Goal: Task Accomplishment & Management: Use online tool/utility

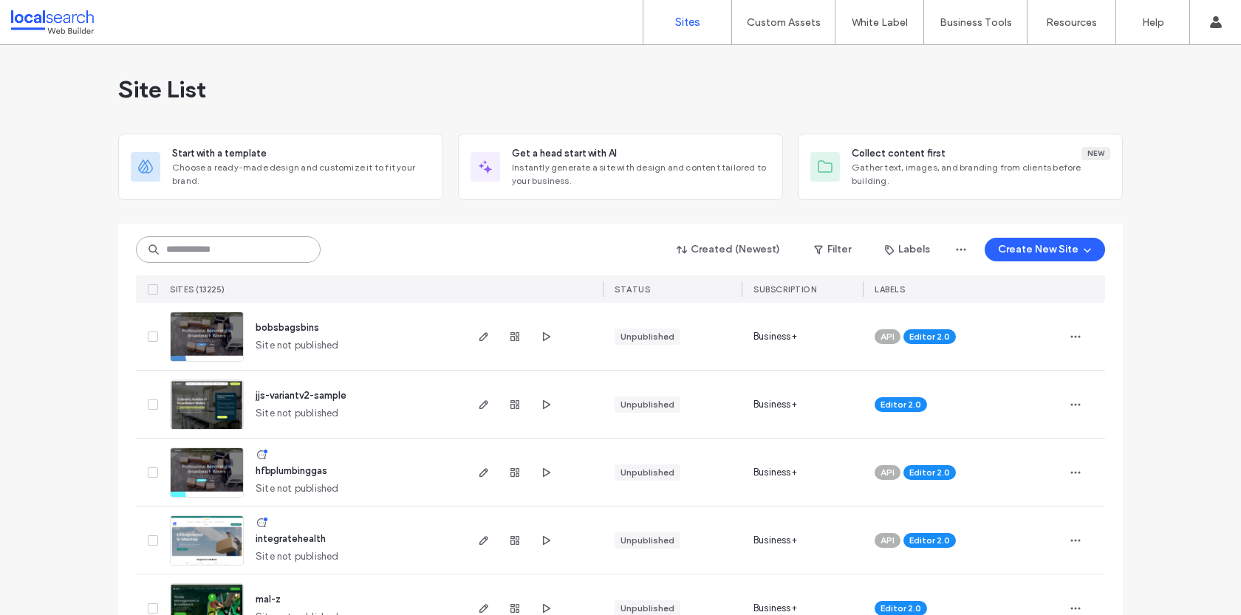
click at [204, 246] on input at bounding box center [228, 249] width 185 height 27
paste input "********"
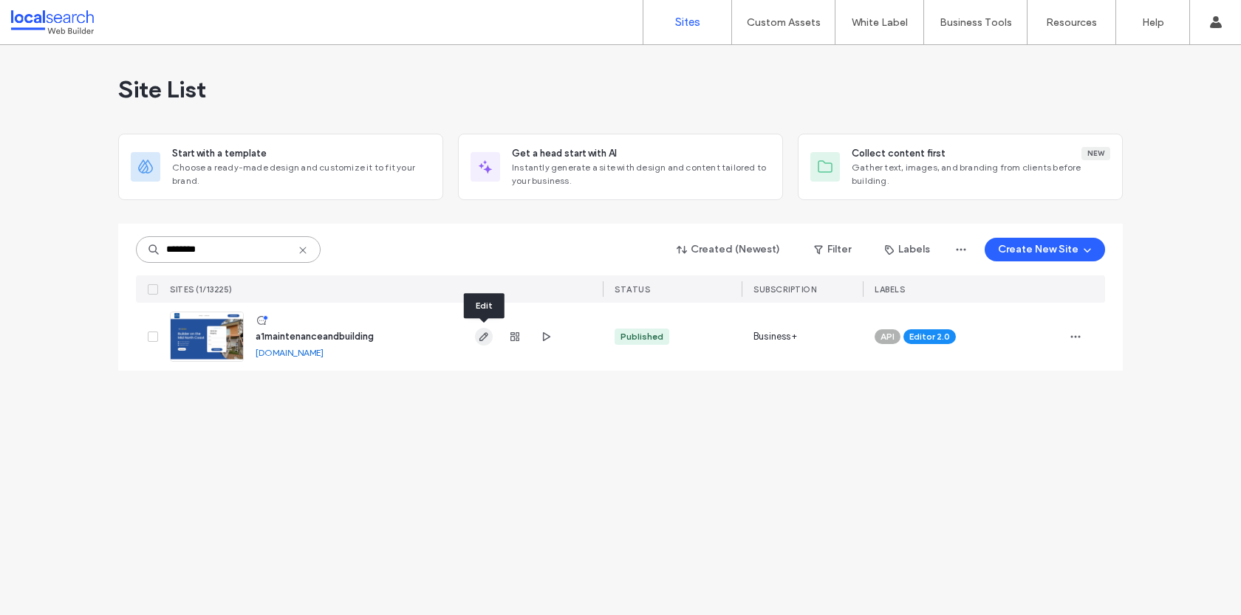
type input "********"
click at [767, 16] on label "Custom Assets" at bounding box center [784, 22] width 74 height 13
click at [764, 58] on label "Custom Templates" at bounding box center [786, 60] width 86 height 11
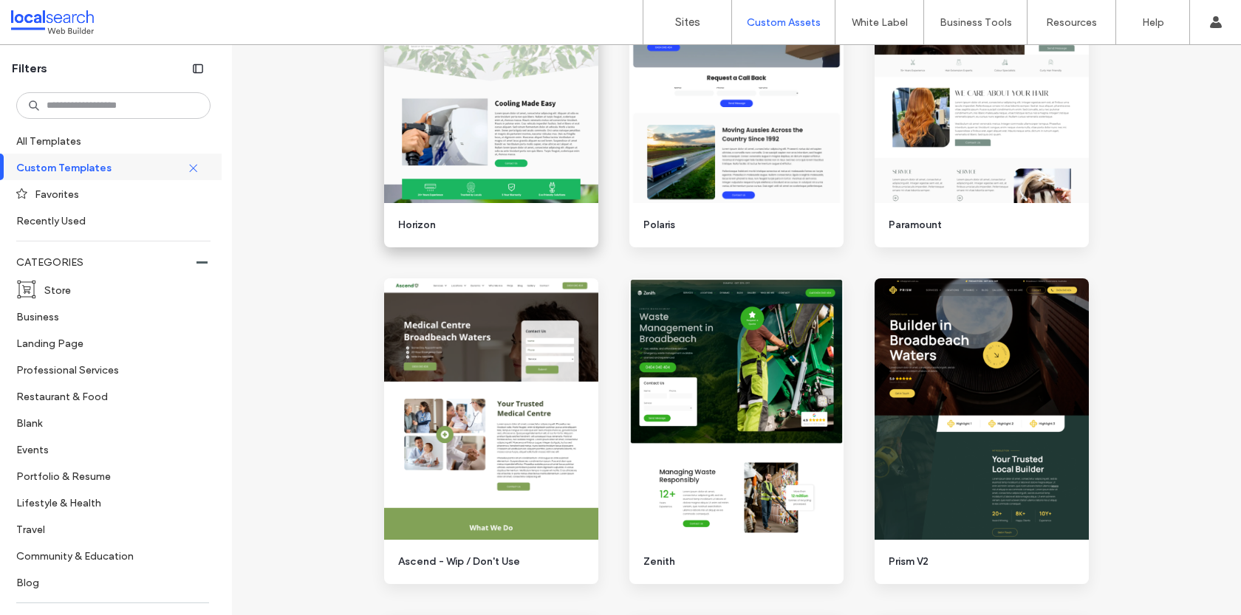
scroll to position [1244, 0]
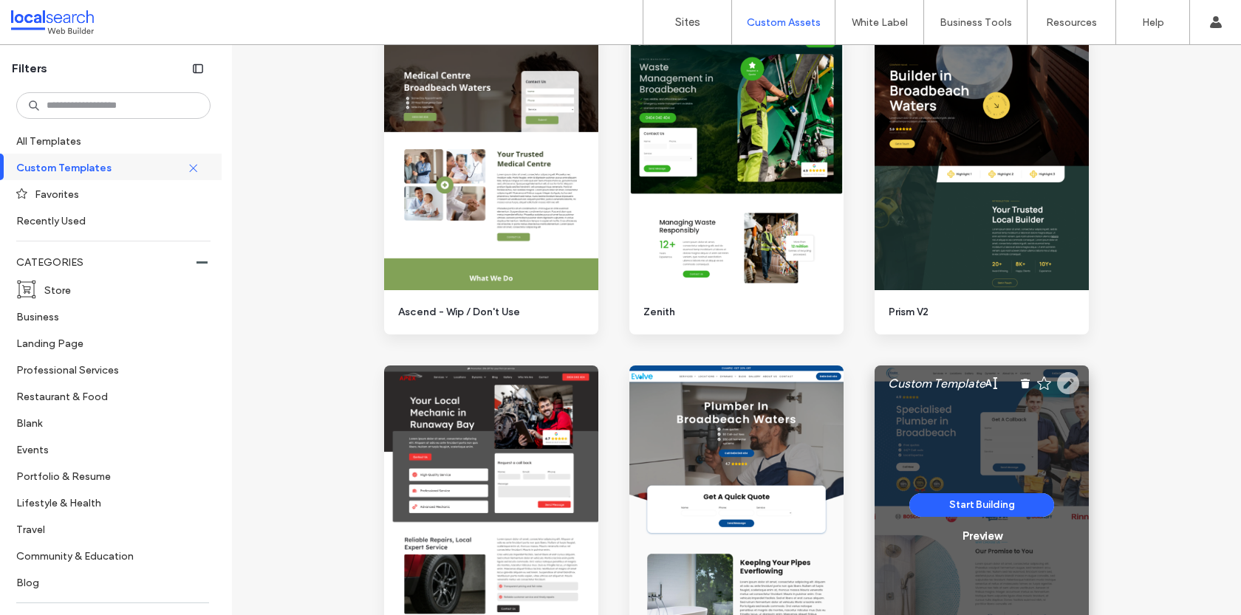
click at [1073, 384] on use at bounding box center [1068, 383] width 22 height 22
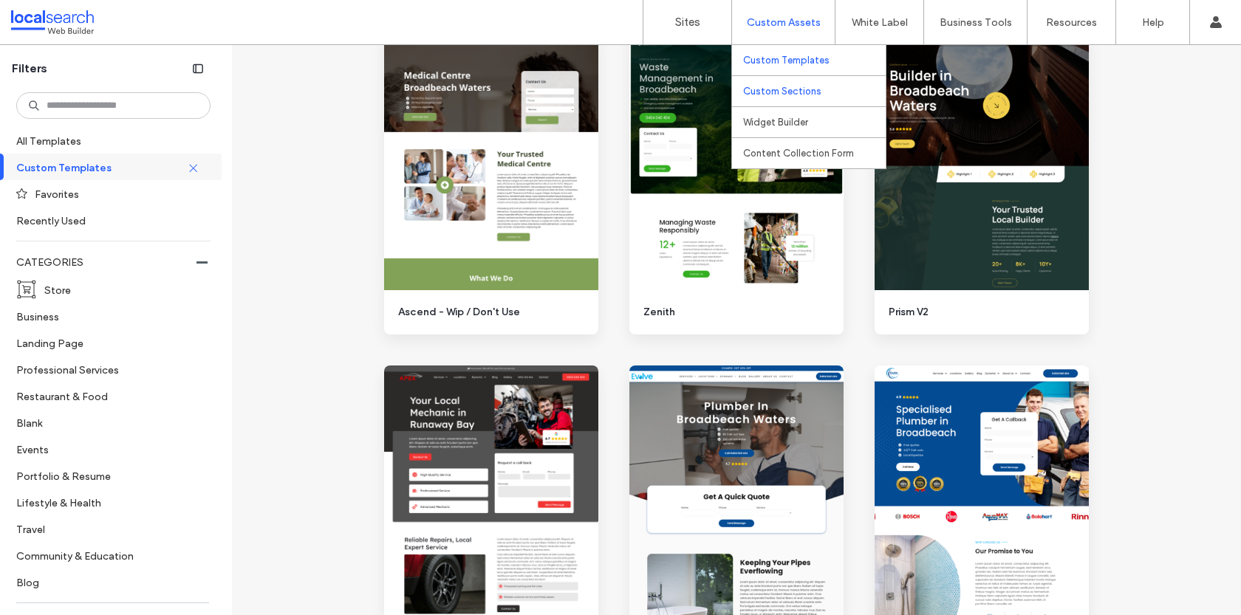
click at [779, 92] on label "Custom Sections" at bounding box center [782, 91] width 78 height 11
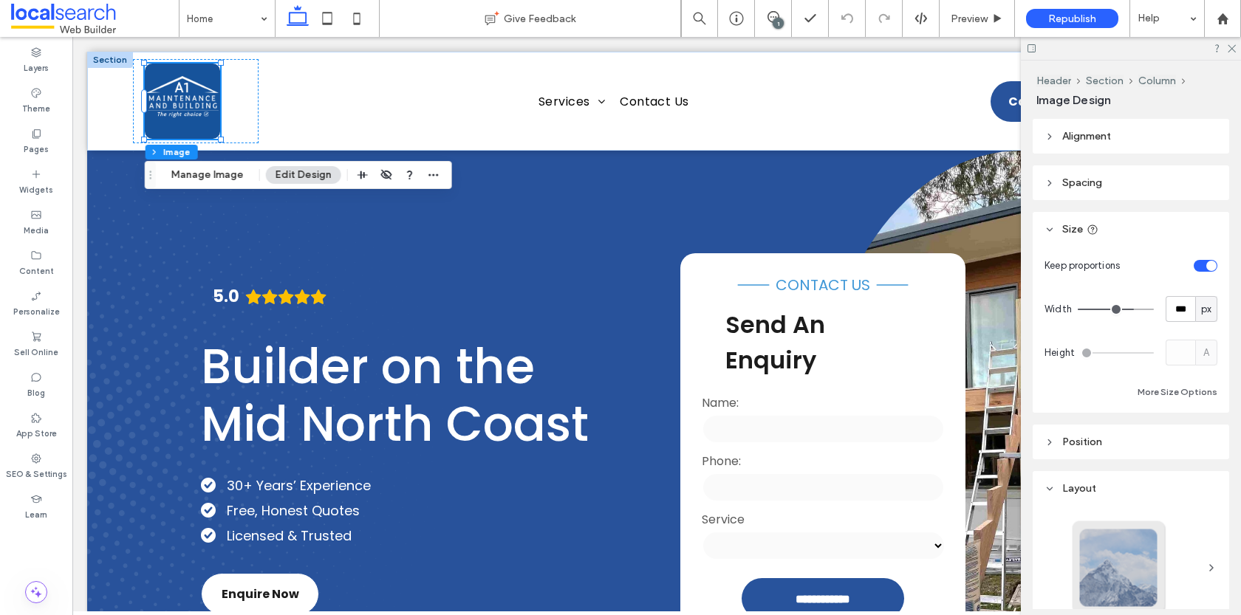
type input "***"
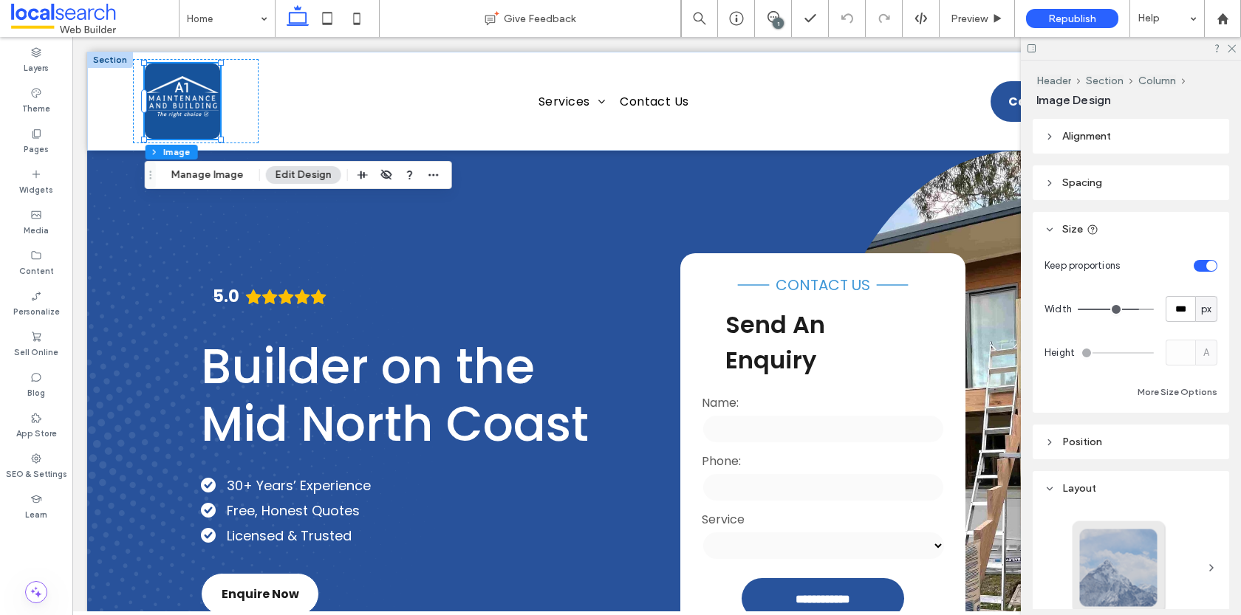
type input "***"
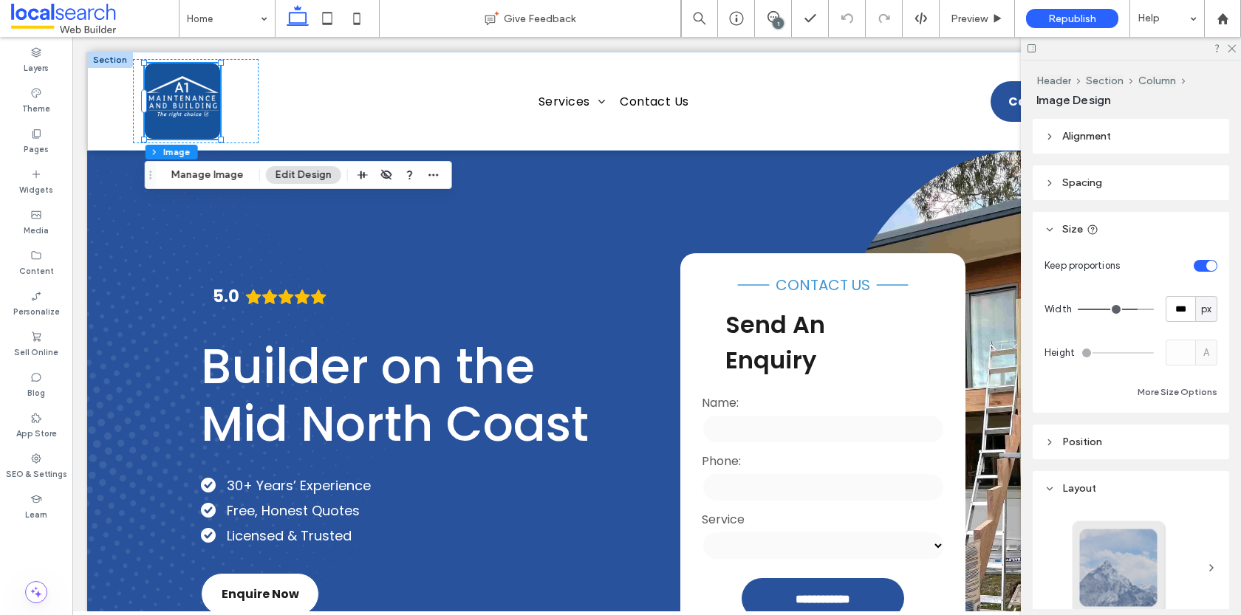
type input "***"
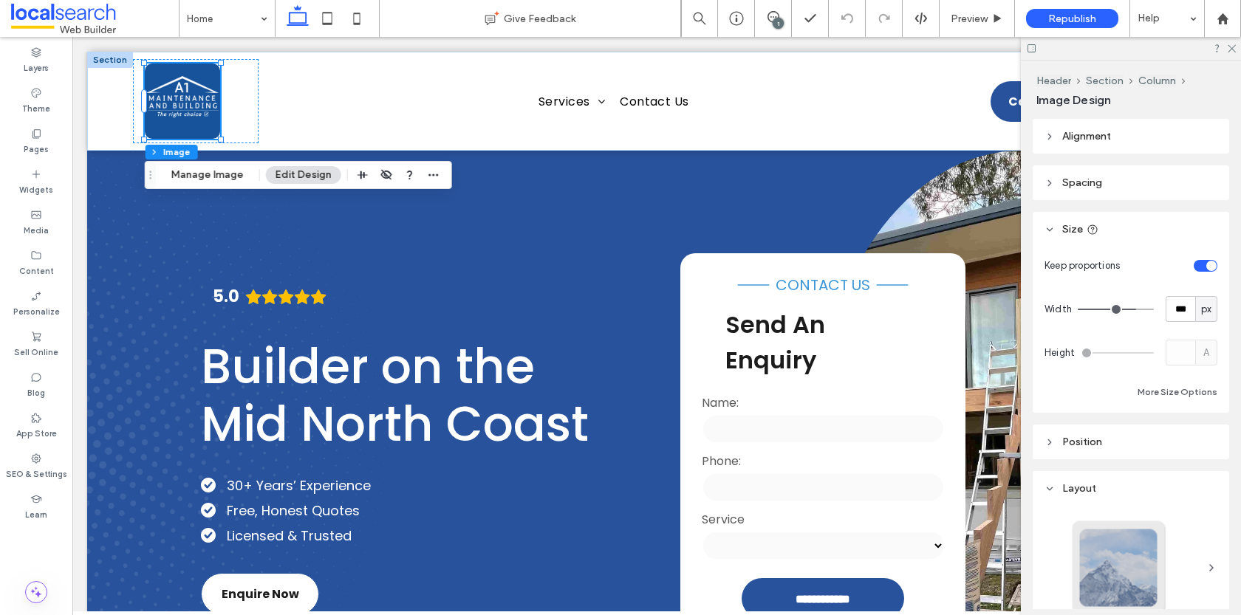
type input "***"
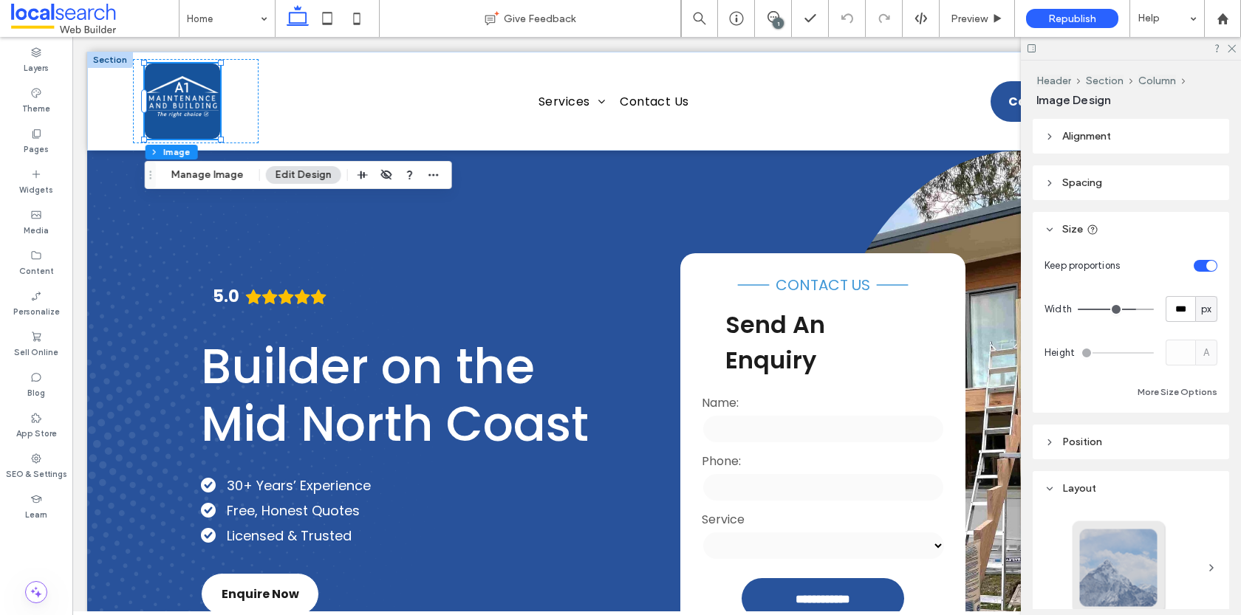
type input "***"
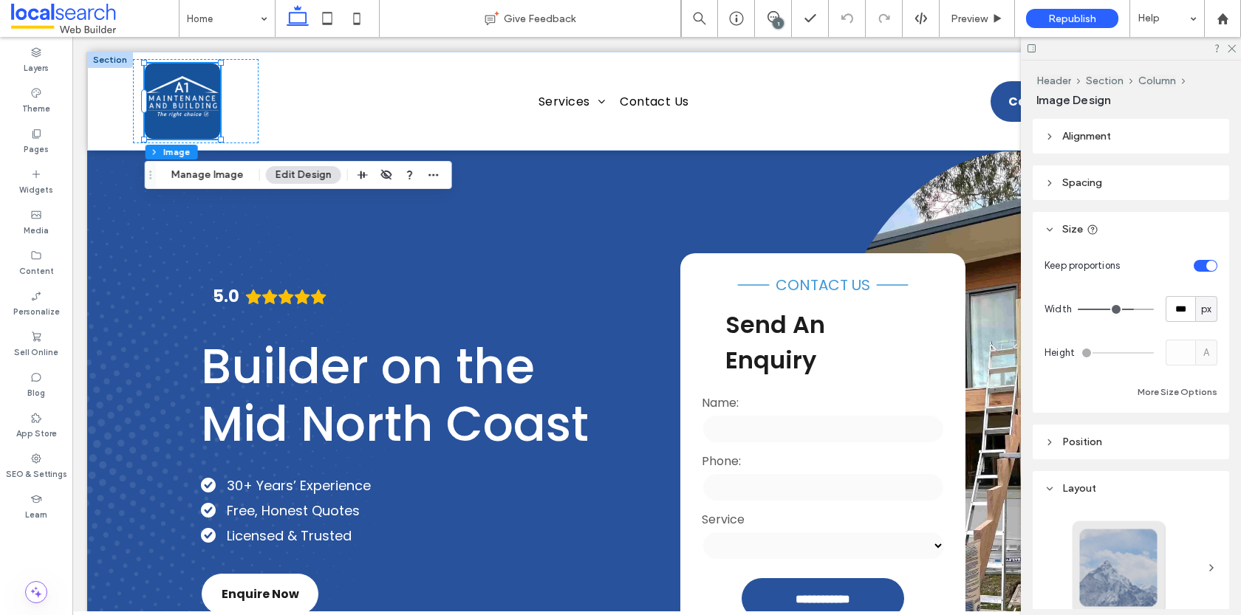
type input "***"
type input "**"
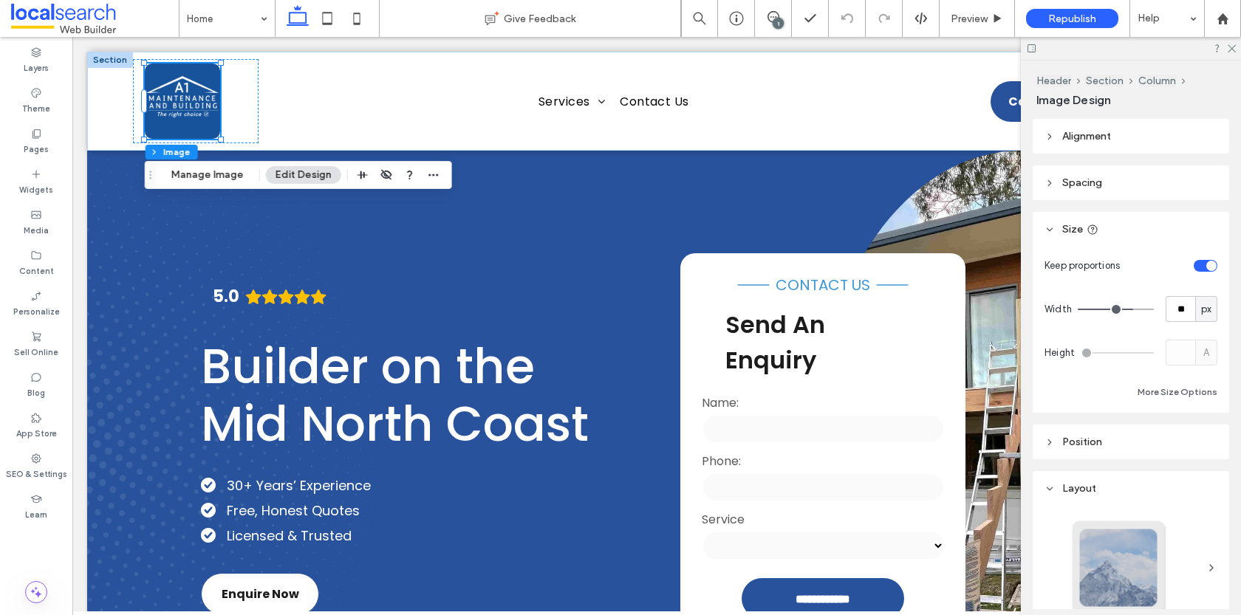
type input "**"
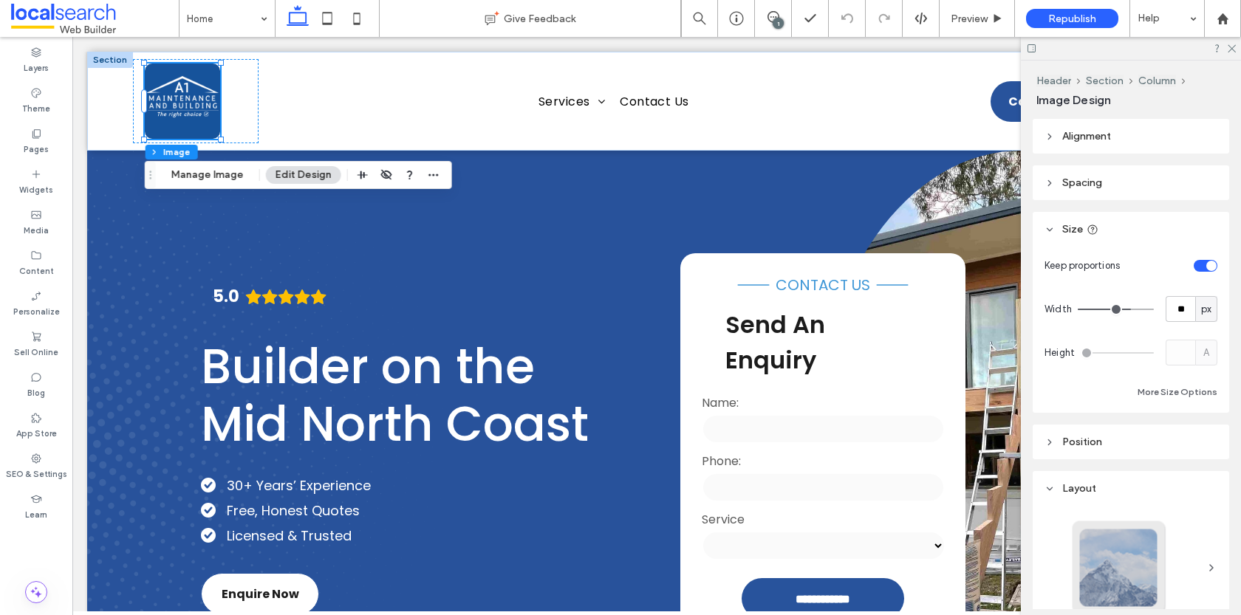
type input "**"
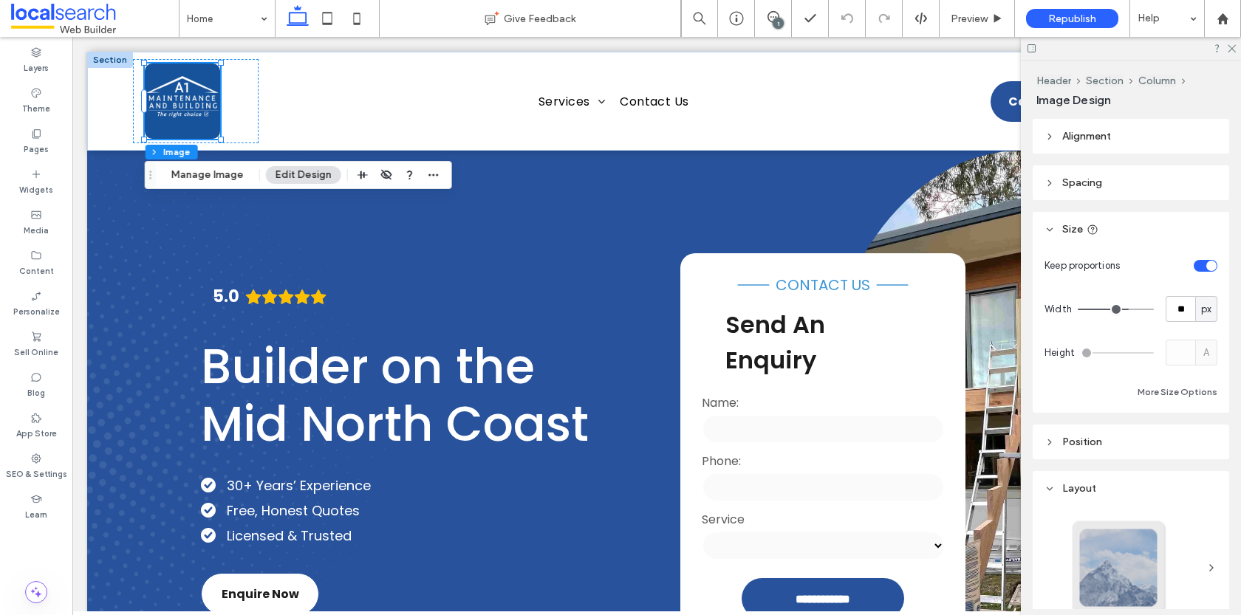
drag, startPoint x: 1136, startPoint y: 305, endPoint x: 1126, endPoint y: 304, distance: 9.7
type input "**"
click at [1126, 309] on input "range" at bounding box center [1116, 309] width 76 height 1
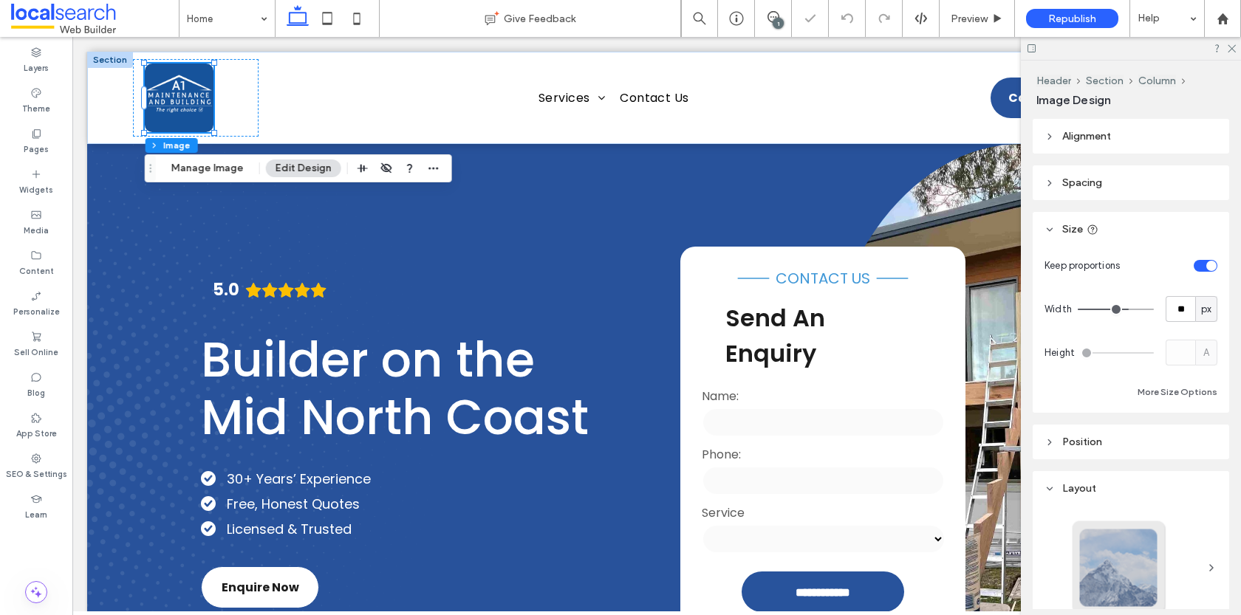
click at [1199, 305] on div "px" at bounding box center [1206, 309] width 15 height 15
click at [1180, 310] on input "**" at bounding box center [1181, 309] width 30 height 26
type input "**"
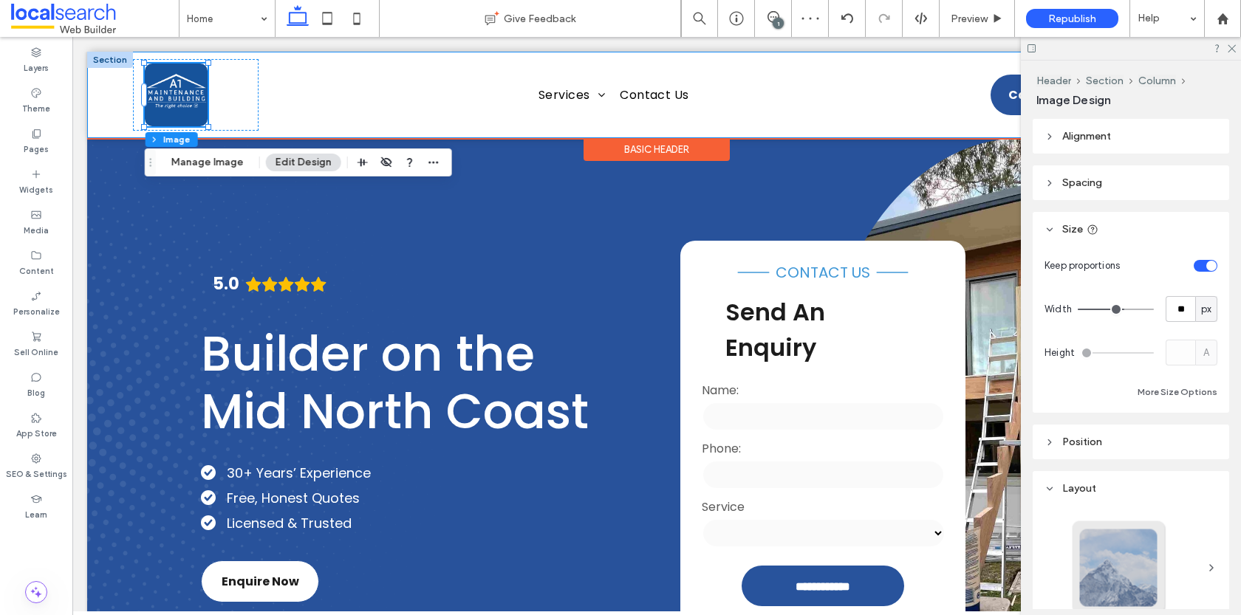
click at [112, 85] on div "Home Services General Building & Renovation Building & Home Renovations Bathroo…" at bounding box center [656, 95] width 1139 height 86
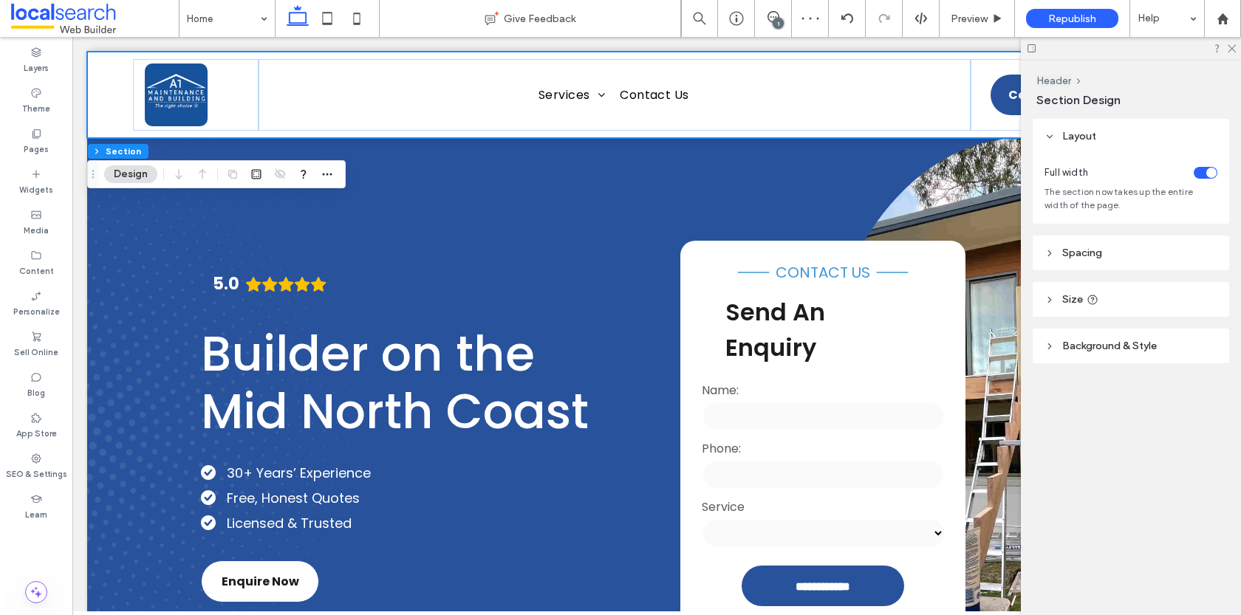
click at [1086, 253] on span "Spacing" at bounding box center [1083, 253] width 40 height 13
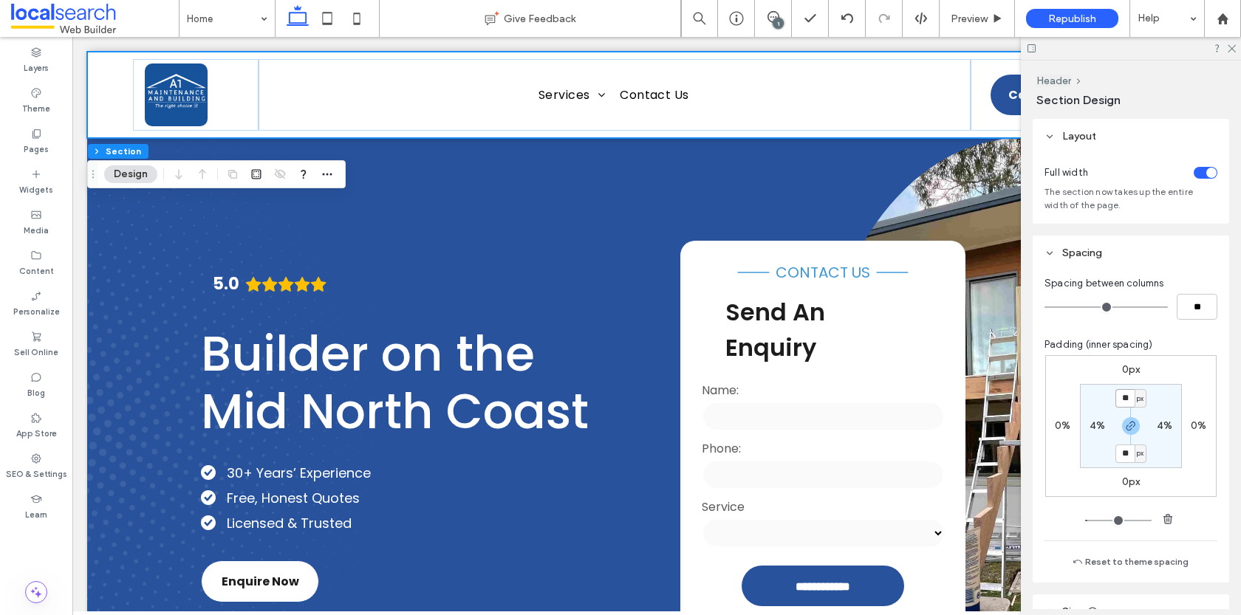
click at [1128, 400] on input "**" at bounding box center [1125, 398] width 19 height 18
type input "*"
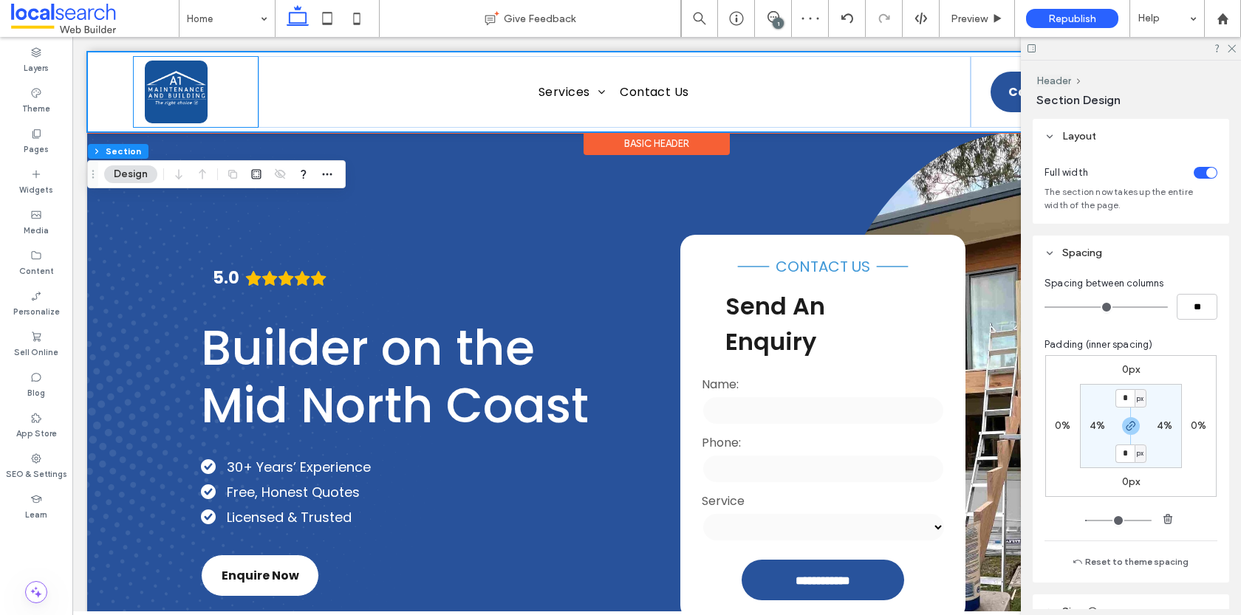
click at [137, 107] on div at bounding box center [196, 92] width 126 height 72
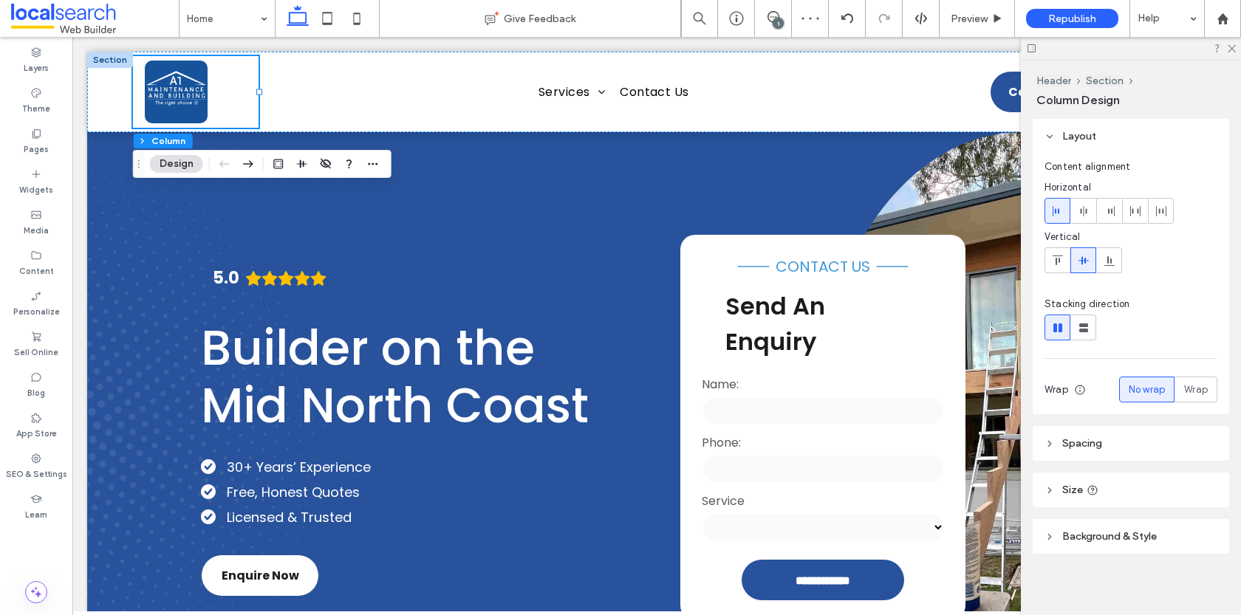
click at [1071, 467] on div "Layout Content alignment Horizontal Vertical Stacking direction Wrap No wrap Wr…" at bounding box center [1136, 364] width 206 height 491
click at [1066, 429] on header "Spacing" at bounding box center [1131, 443] width 197 height 35
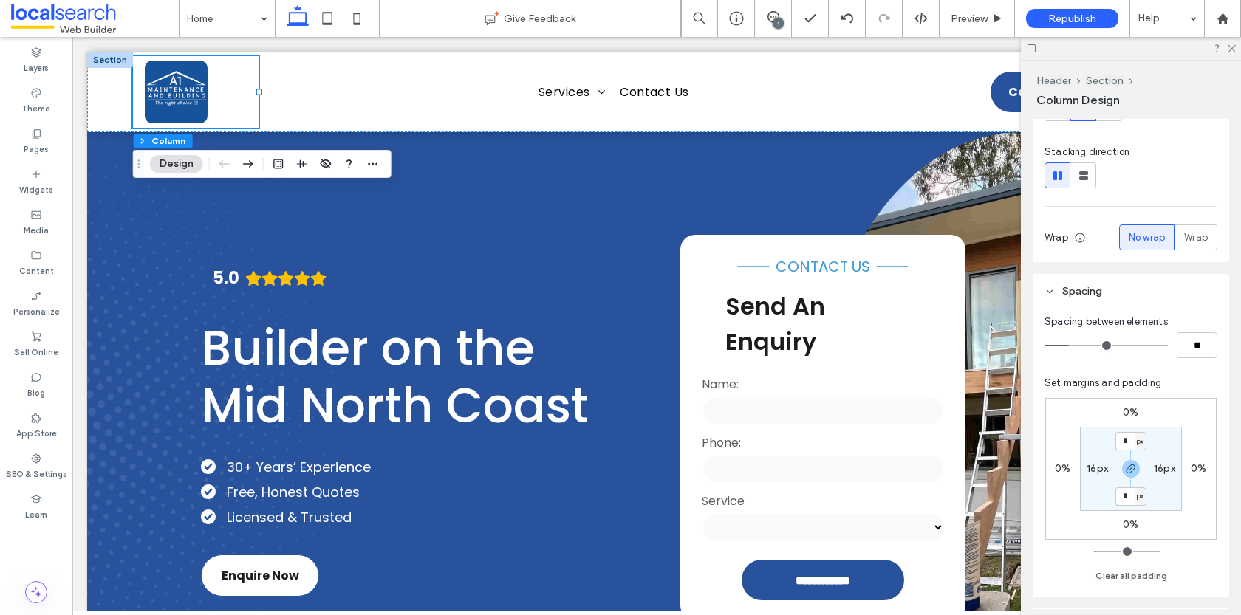
scroll to position [183, 0]
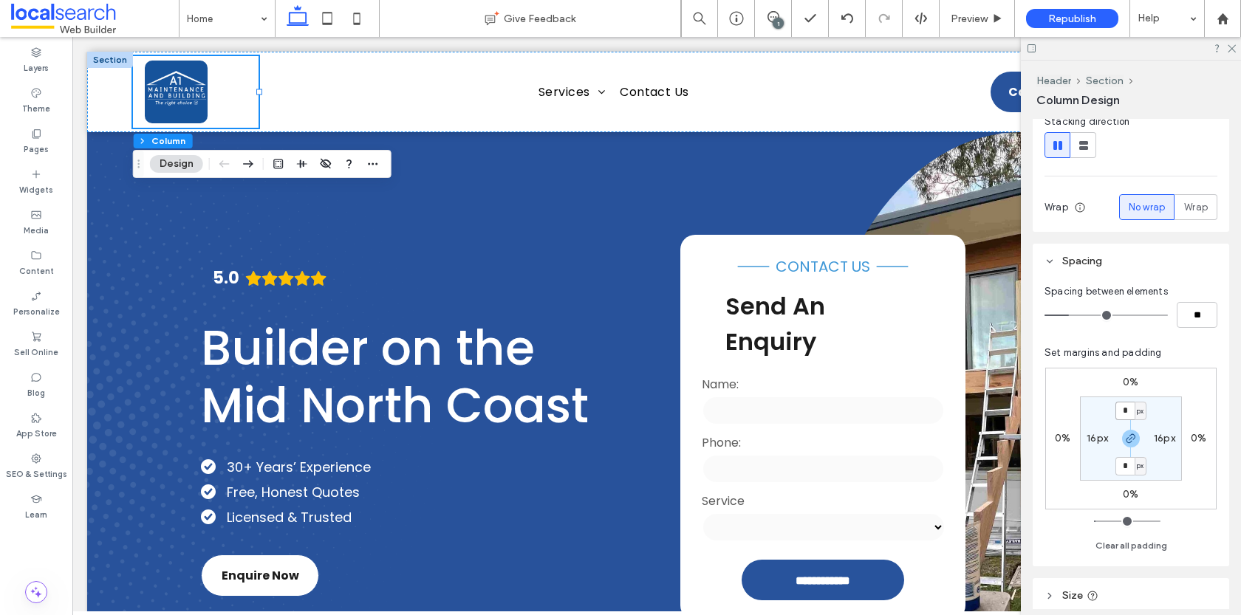
click at [1132, 406] on input "*" at bounding box center [1125, 411] width 19 height 18
type input "*"
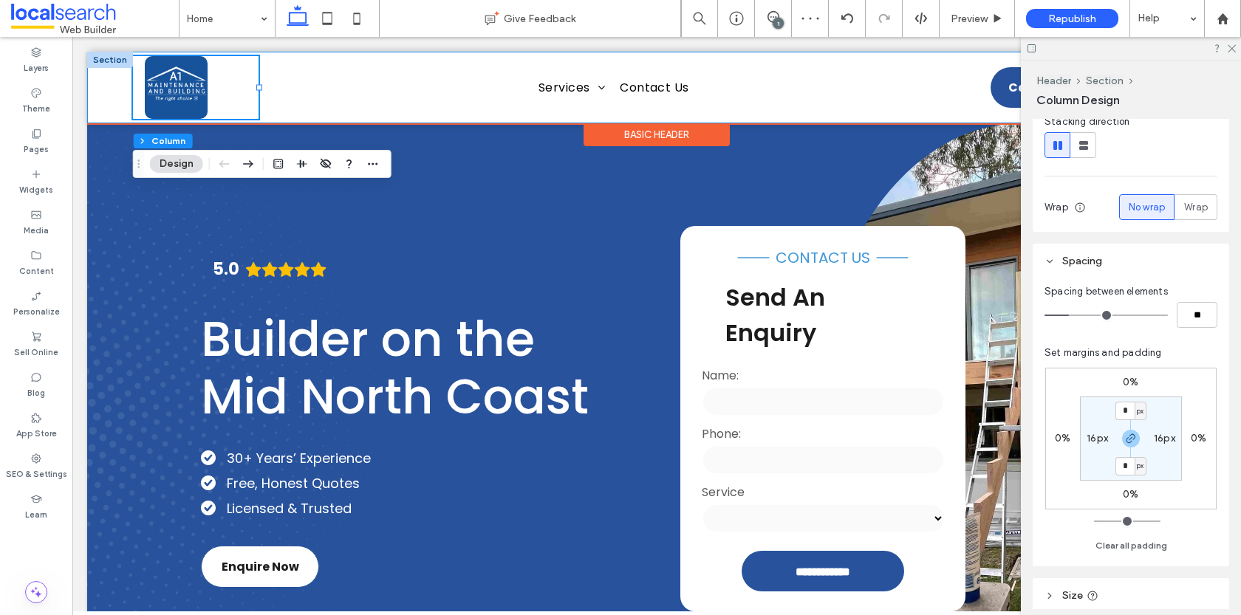
click at [104, 92] on div "Home Services General Building & Renovation Building & Home Renovations Bathroo…" at bounding box center [656, 88] width 1139 height 72
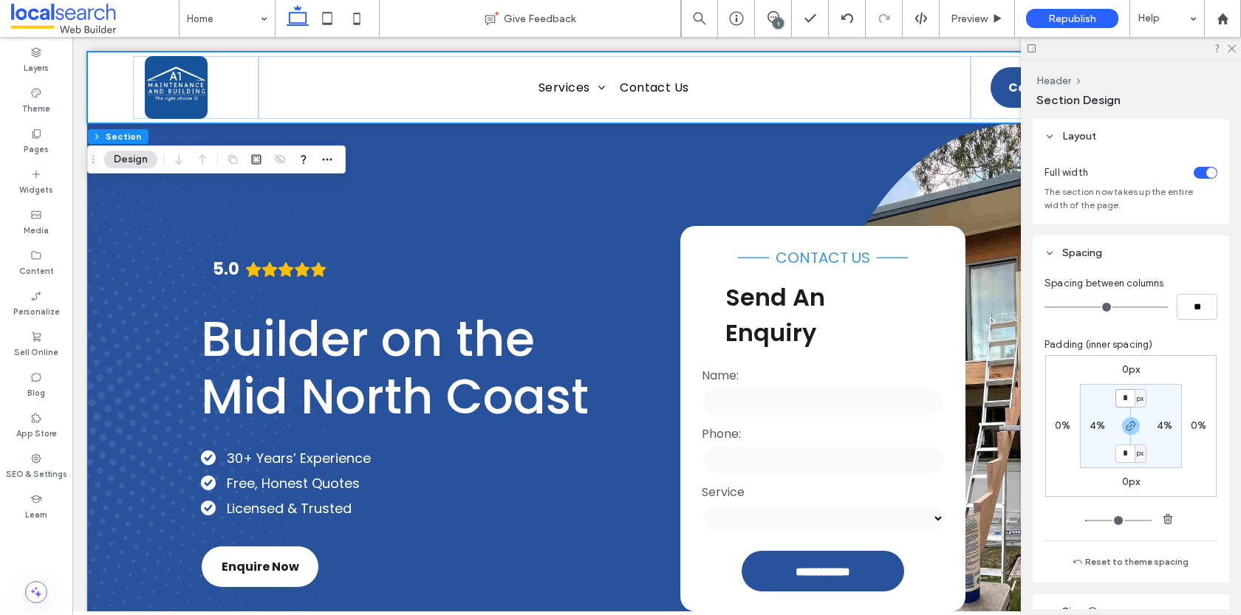
click at [1129, 398] on input "*" at bounding box center [1125, 398] width 19 height 18
type input "*"
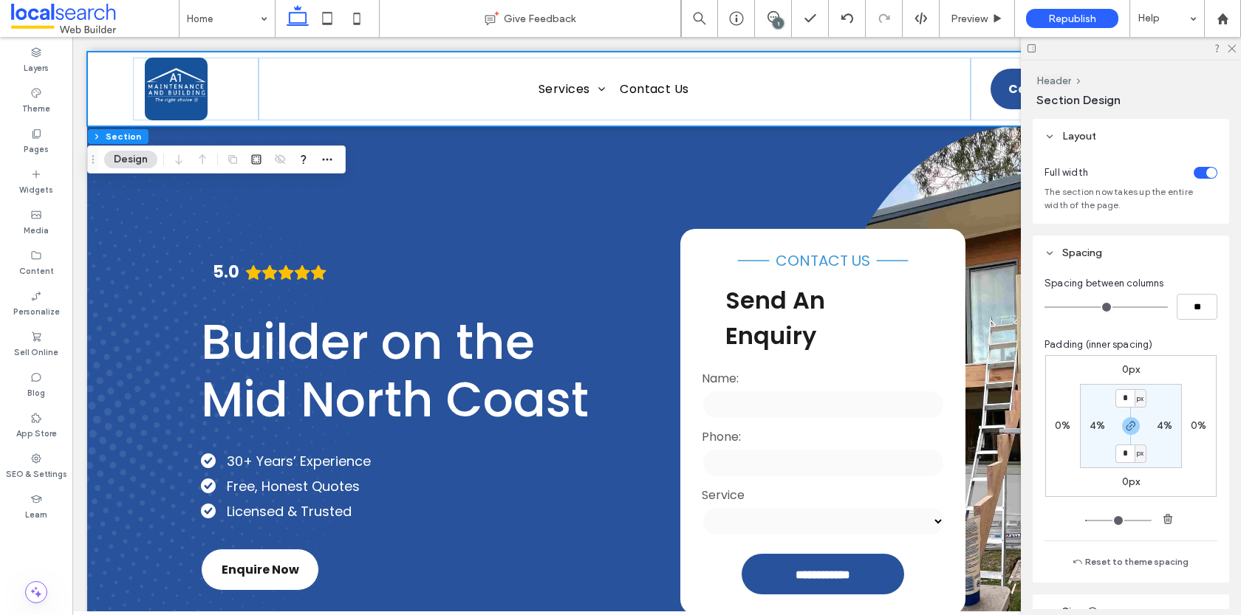
click at [309, 25] on icon at bounding box center [298, 19] width 30 height 30
click at [330, 20] on icon at bounding box center [328, 19] width 30 height 30
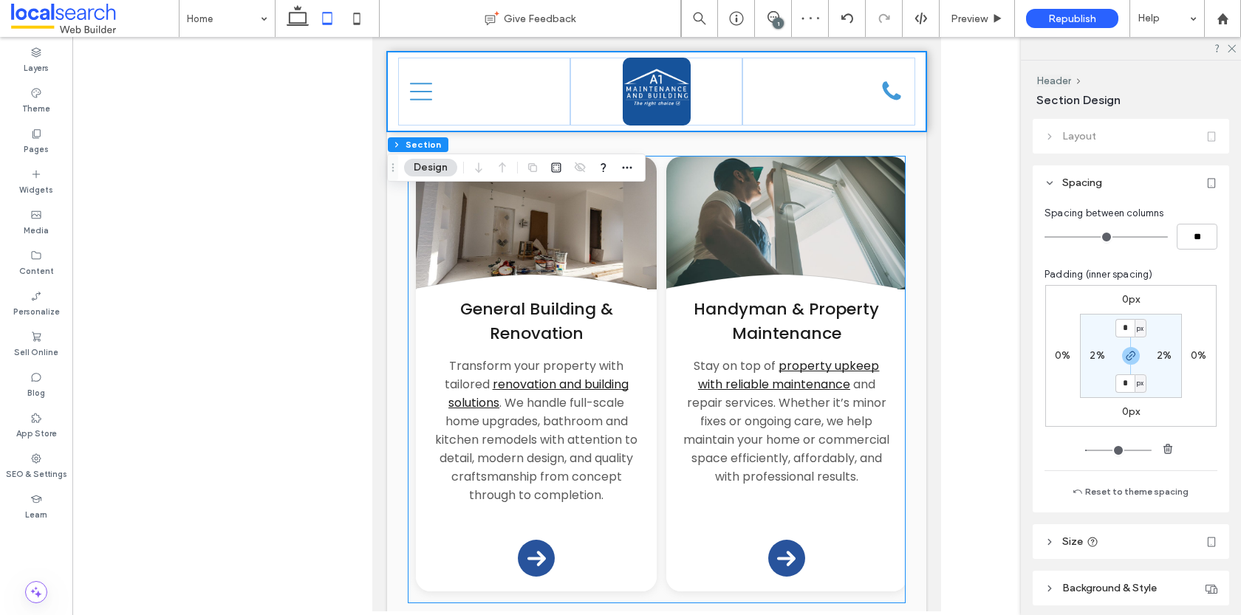
scroll to position [1868, 0]
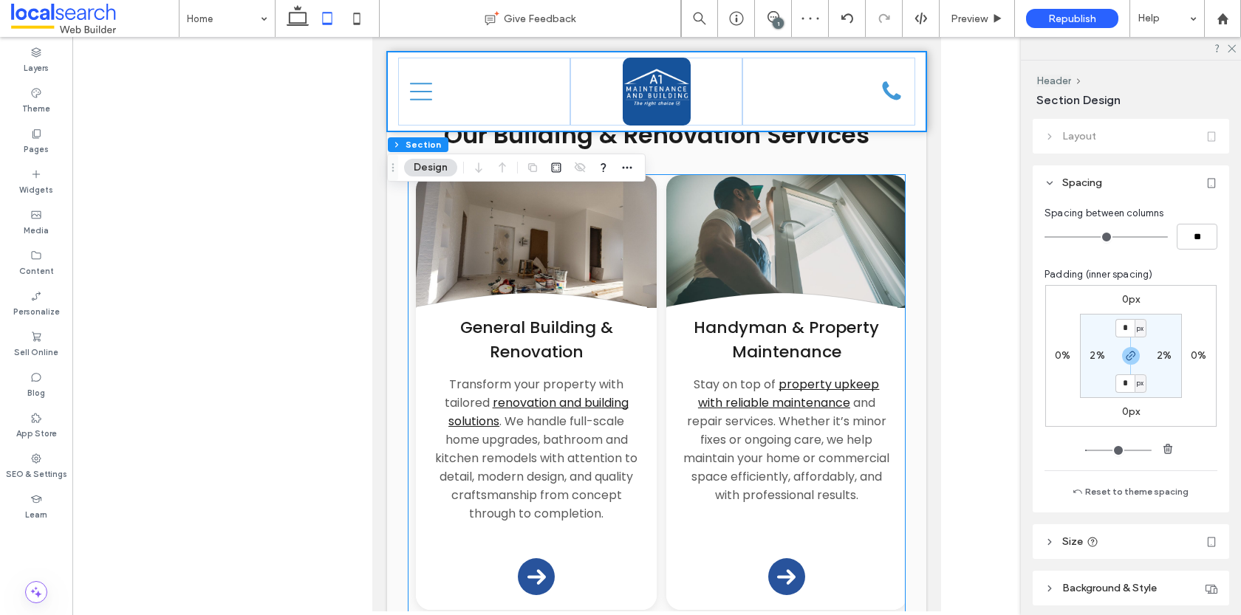
click at [596, 528] on div "General Building & Renovation Transform your property with tailored renovation …" at bounding box center [536, 459] width 241 height 302
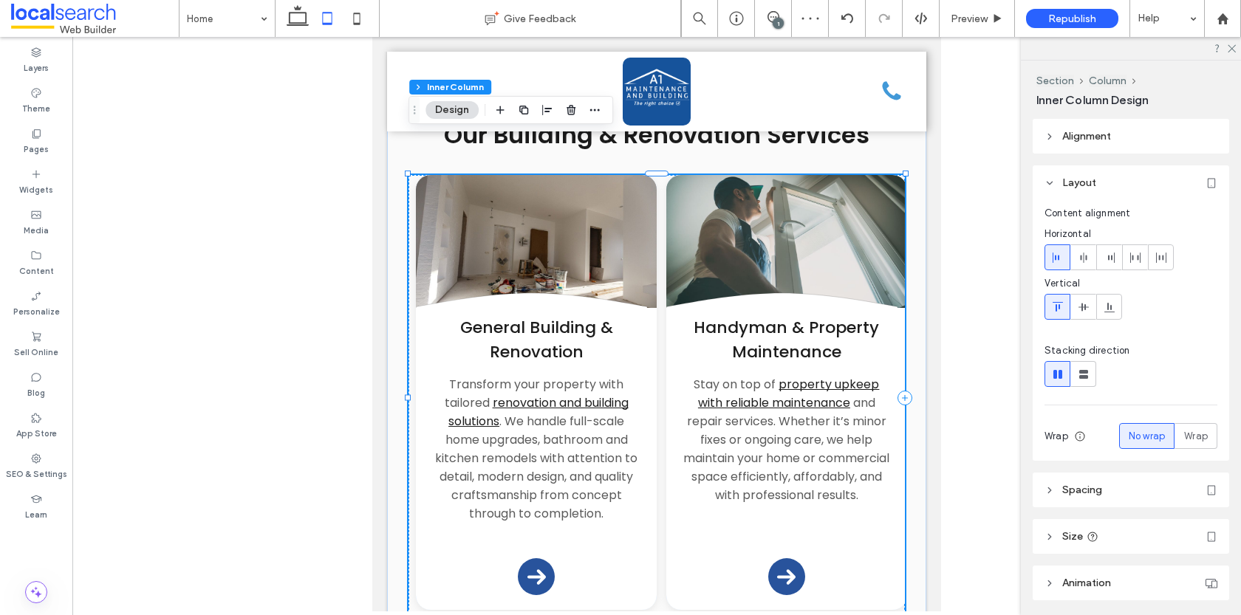
click at [596, 528] on div "General Building & Renovation Transform your property with tailored renovation …" at bounding box center [536, 459] width 241 height 302
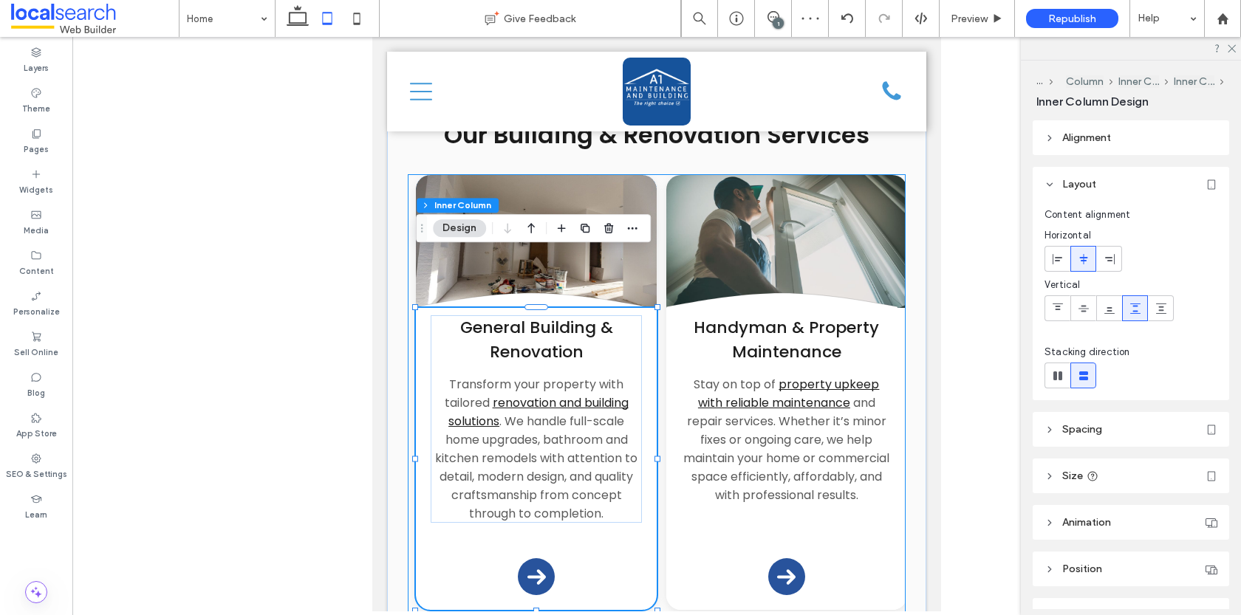
click at [596, 524] on div "General Building & Renovation Transform your property with tailored renovation …" at bounding box center [536, 459] width 241 height 302
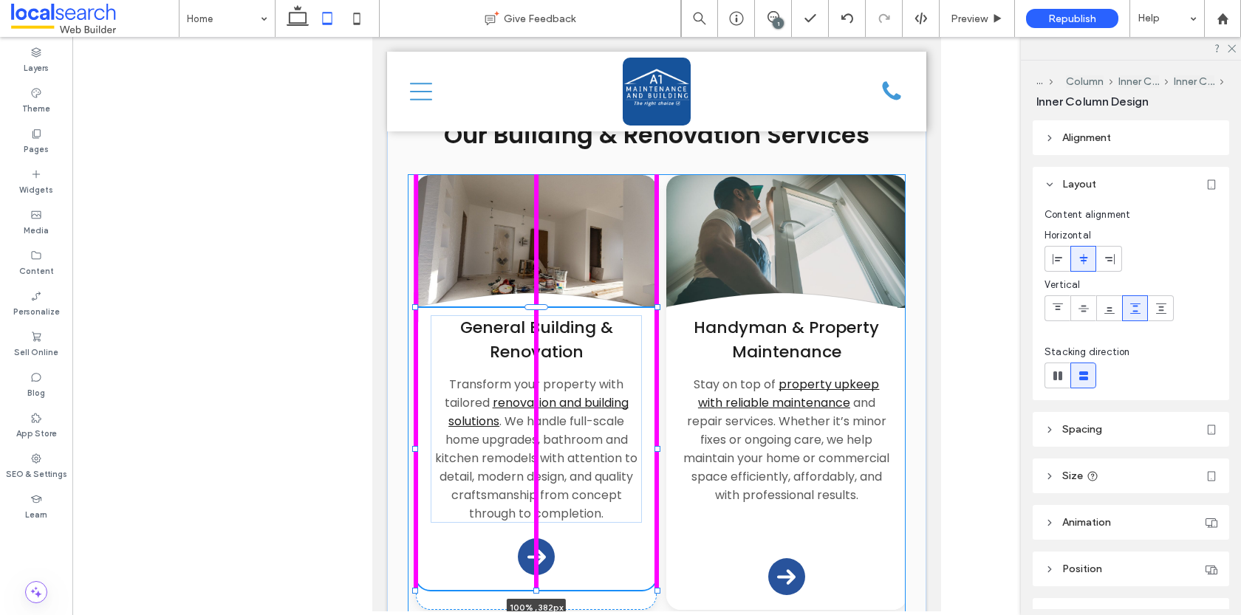
drag, startPoint x: 537, startPoint y: 556, endPoint x: 537, endPoint y: 536, distance: 19.9
click at [537, 588] on div at bounding box center [536, 591] width 6 height 6
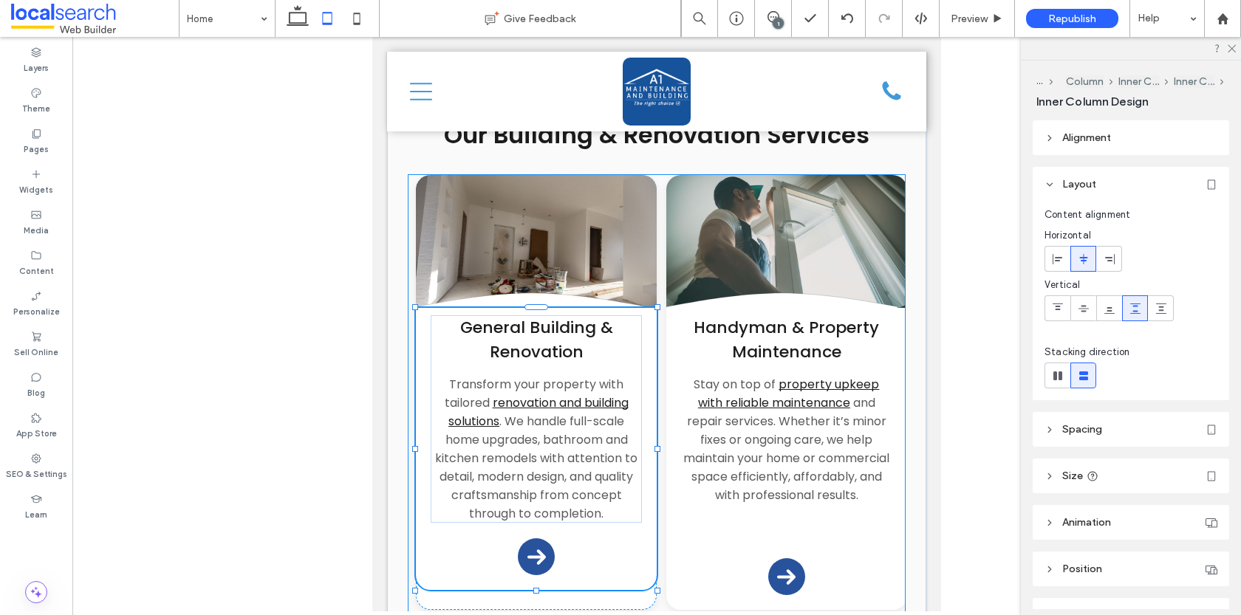
type input "***"
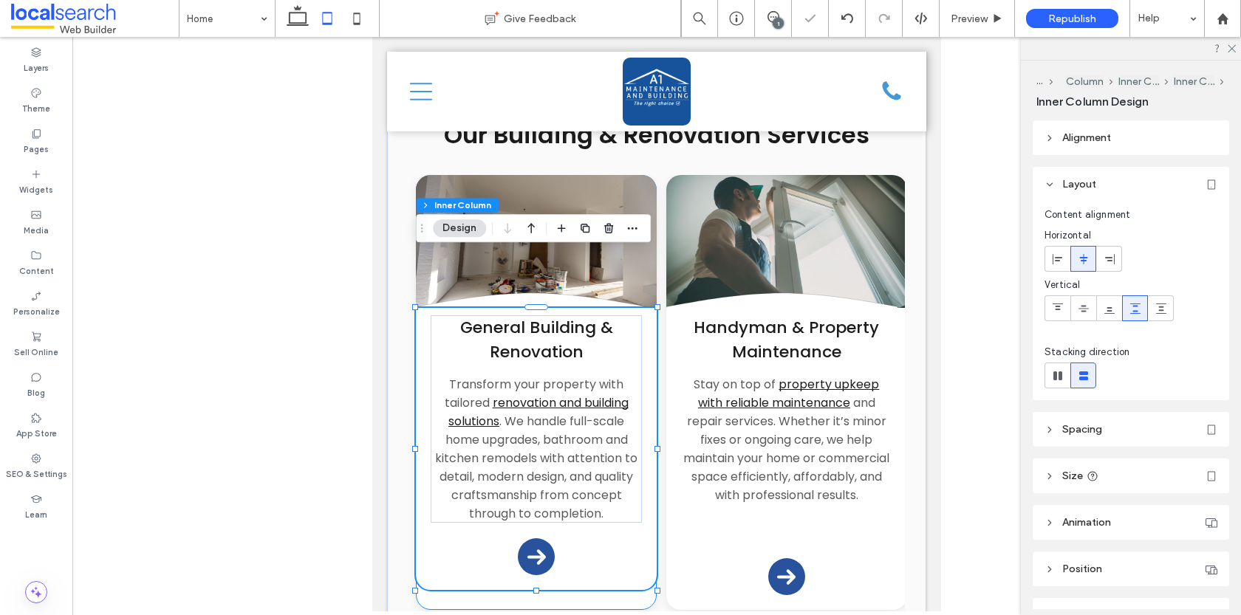
click at [584, 550] on div "Divider Icon .cls-1-1132603790-1132603790 { fill: none; stroke: #000; } General…" at bounding box center [536, 393] width 241 height 436
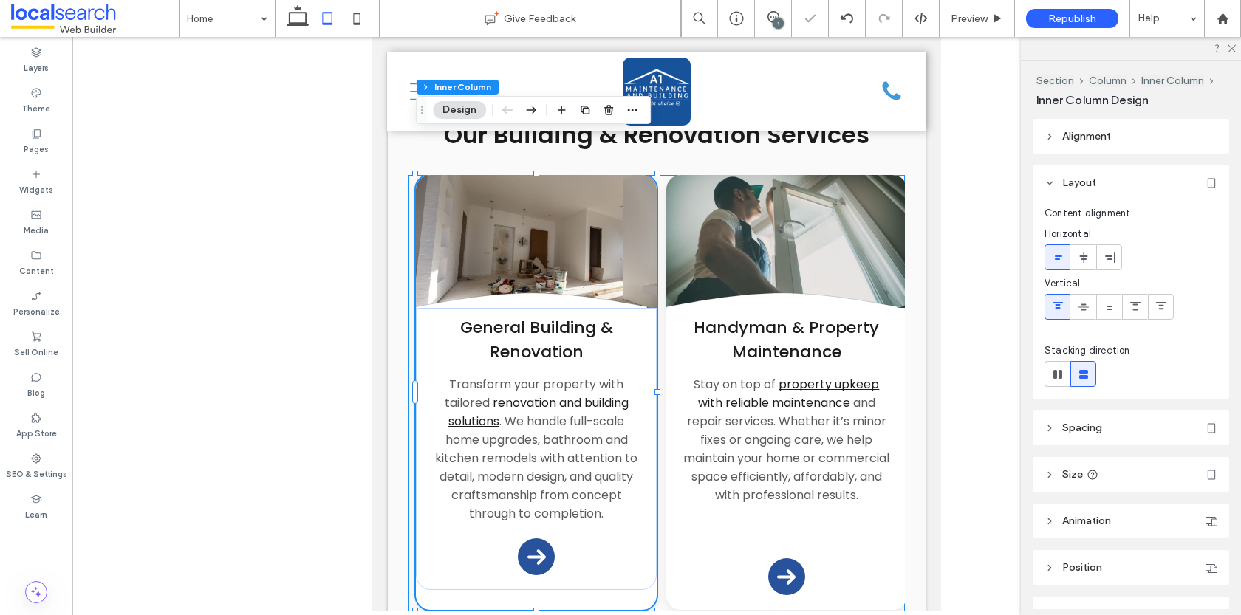
click at [533, 559] on div "Divider Icon .cls-1-1132603790-1132603790 { fill: none; stroke: #000; } General…" at bounding box center [657, 398] width 497 height 447
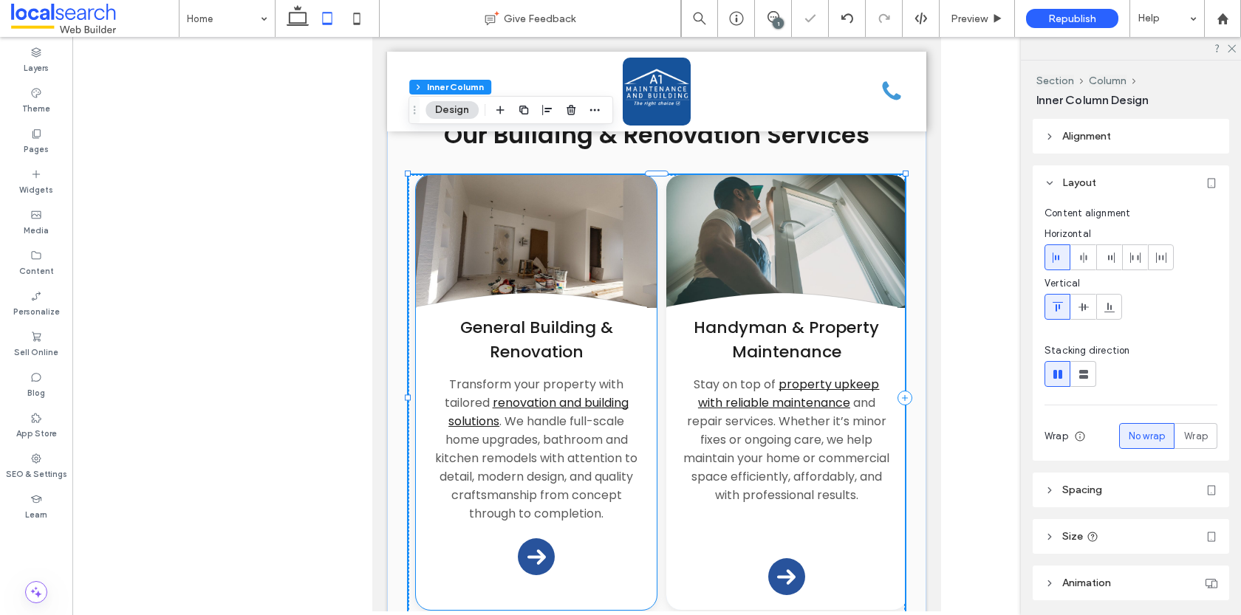
click at [536, 549] on div "Divider Icon .cls-1-1132603790-1132603790 { fill: none; stroke: #000; } General…" at bounding box center [536, 393] width 241 height 436
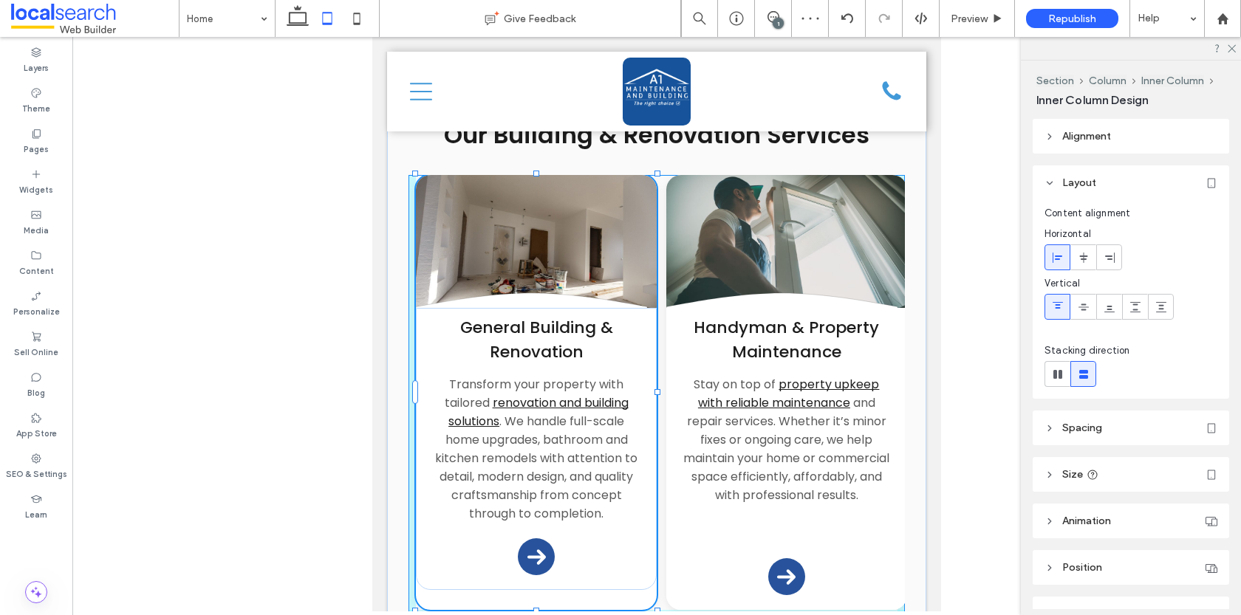
drag, startPoint x: 536, startPoint y: 556, endPoint x: 536, endPoint y: 537, distance: 19.2
click at [536, 537] on div "Line Icon what we do Line Icon Our Building & Renovation Services Divider Icon …" at bounding box center [656, 347] width 539 height 603
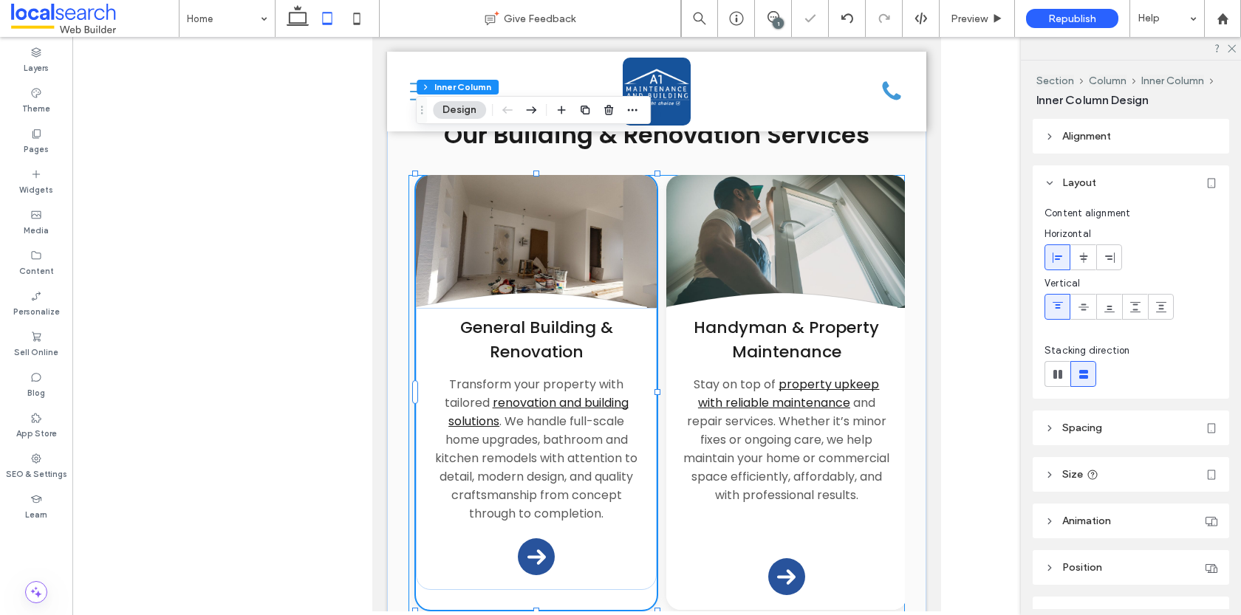
click at [545, 548] on div "Divider Icon .cls-1-1132603790-1132603790 { fill: none; stroke: #000; } General…" at bounding box center [536, 393] width 241 height 436
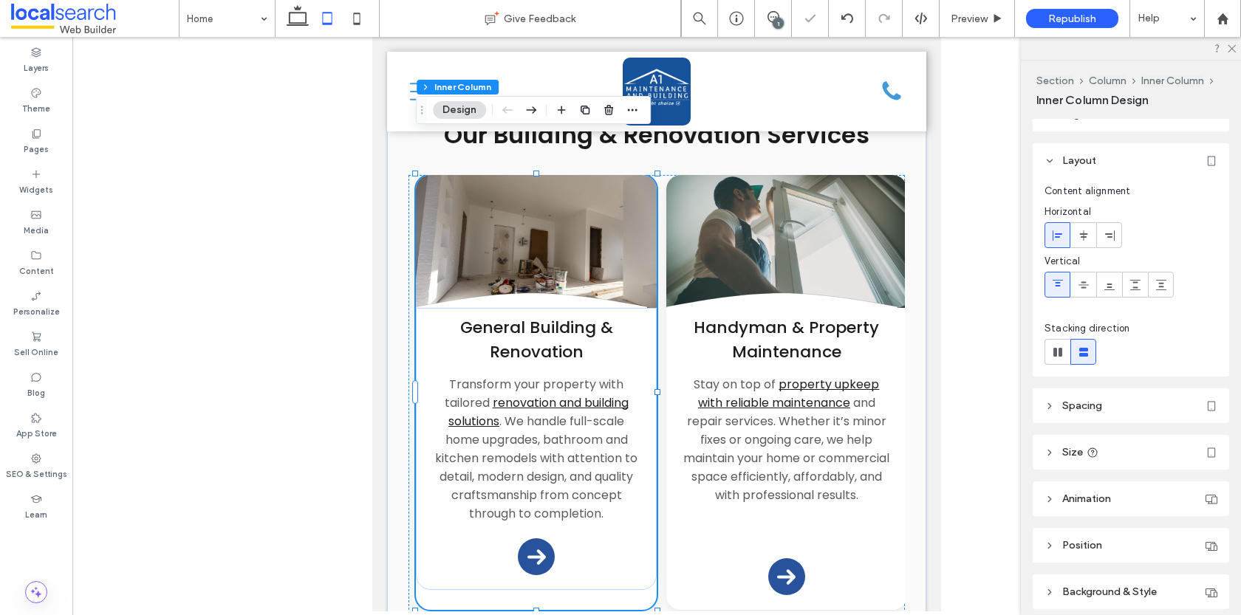
click at [1126, 437] on header "Size" at bounding box center [1131, 452] width 197 height 35
click at [1209, 533] on span "%" at bounding box center [1206, 532] width 9 height 15
click at [1207, 510] on span "A" at bounding box center [1207, 505] width 6 height 15
type input "*"
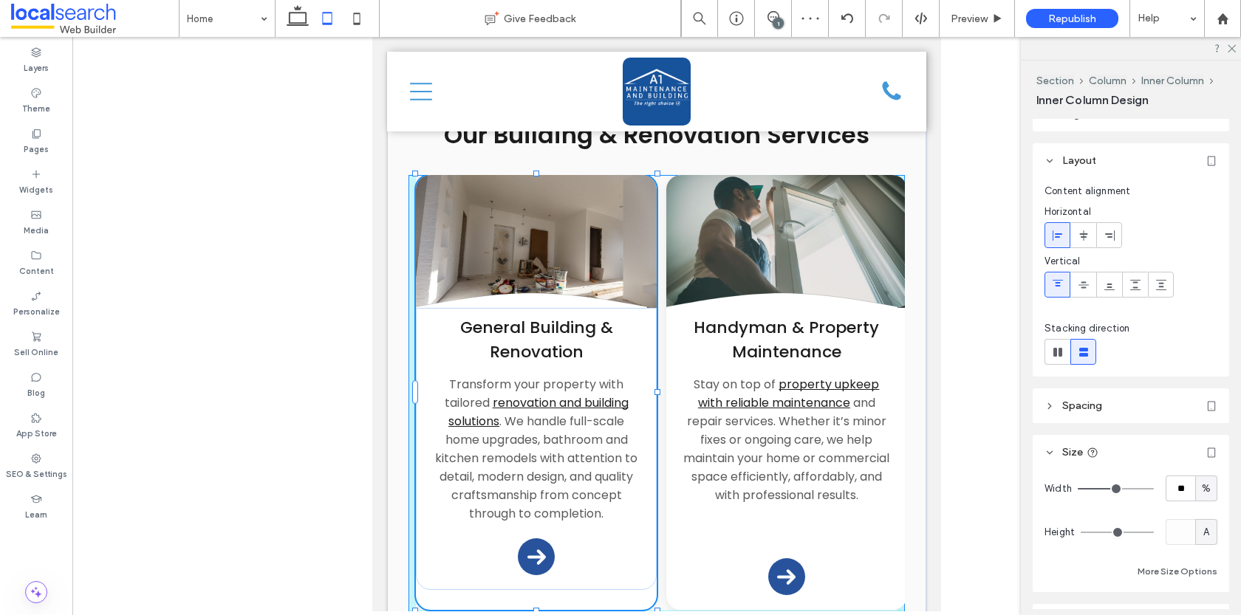
scroll to position [0, 0]
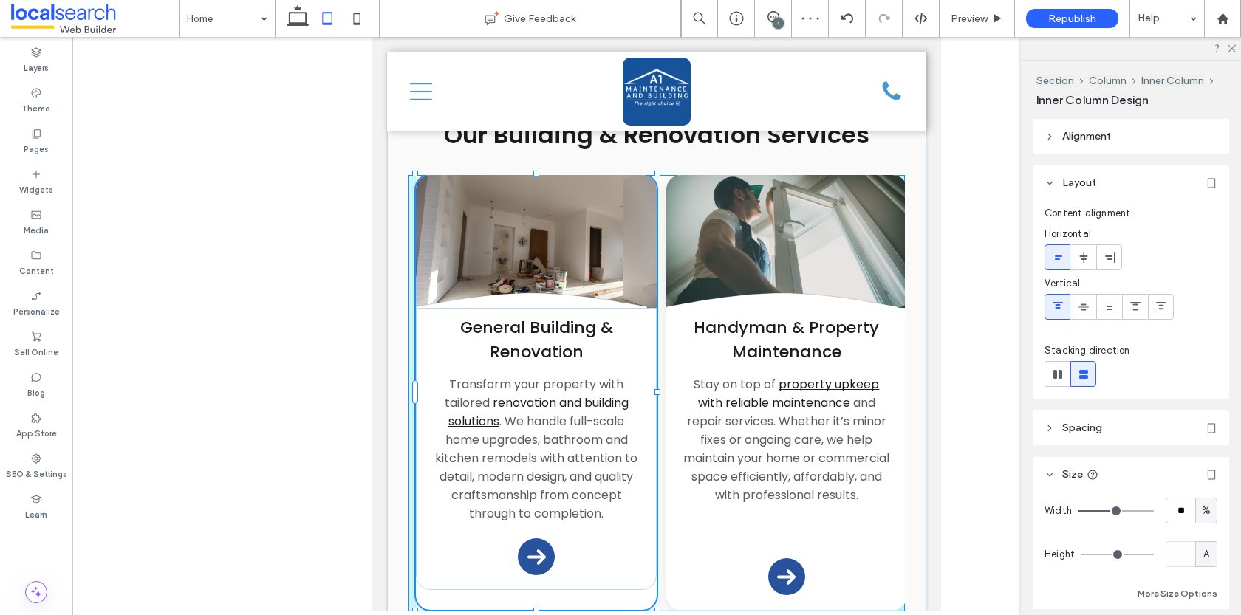
drag, startPoint x: 538, startPoint y: 556, endPoint x: 539, endPoint y: 539, distance: 17.0
click at [539, 539] on div "Line Icon what we do Line Icon Our Building & Renovation Services Divider Icon …" at bounding box center [656, 347] width 539 height 603
type input "***"
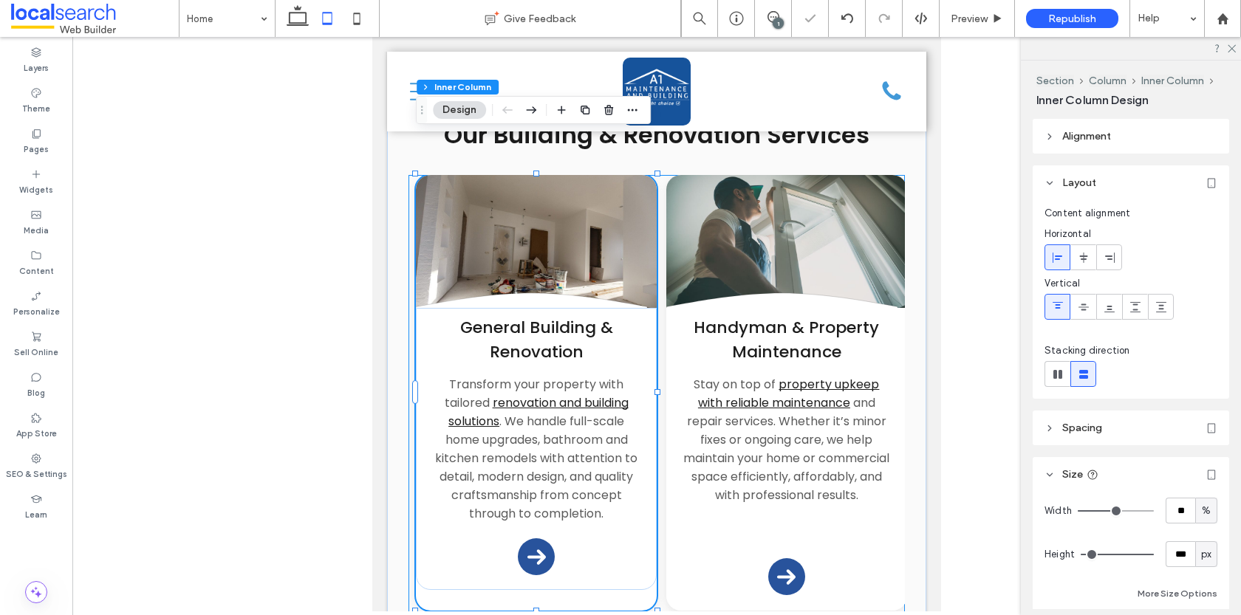
click at [539, 539] on div "Divider Icon .cls-1-1132603790-1132603790 { fill: none; stroke: #000; } General…" at bounding box center [536, 393] width 241 height 436
click at [590, 519] on div "General Building & Renovation Transform your property with tailored renovation …" at bounding box center [536, 449] width 241 height 282
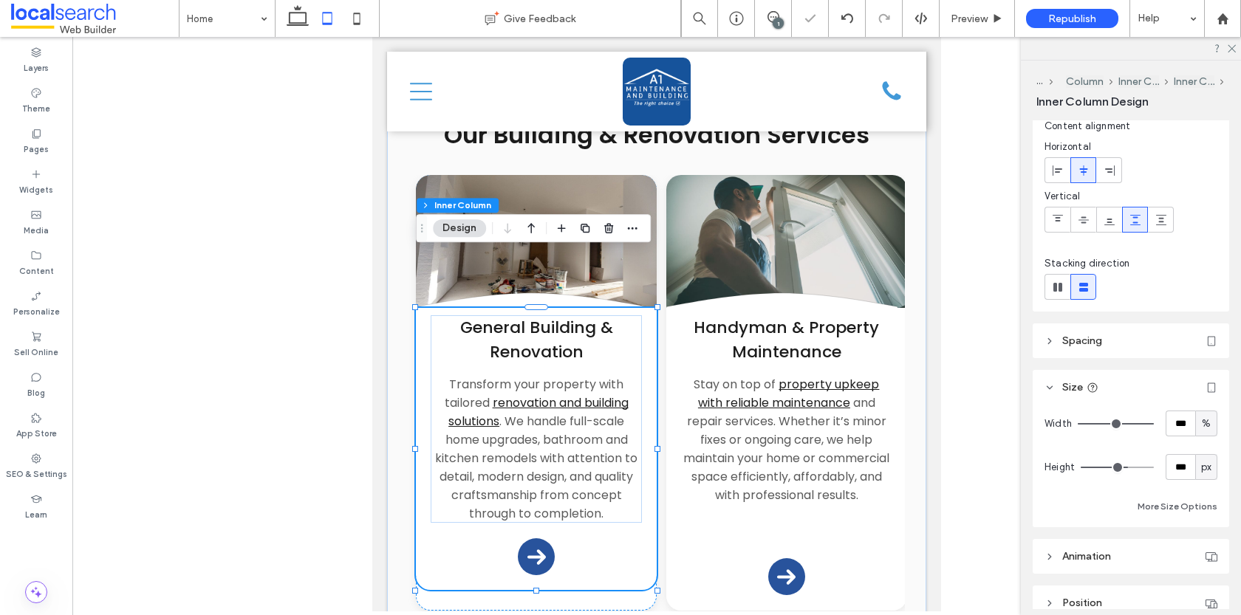
scroll to position [106, 0]
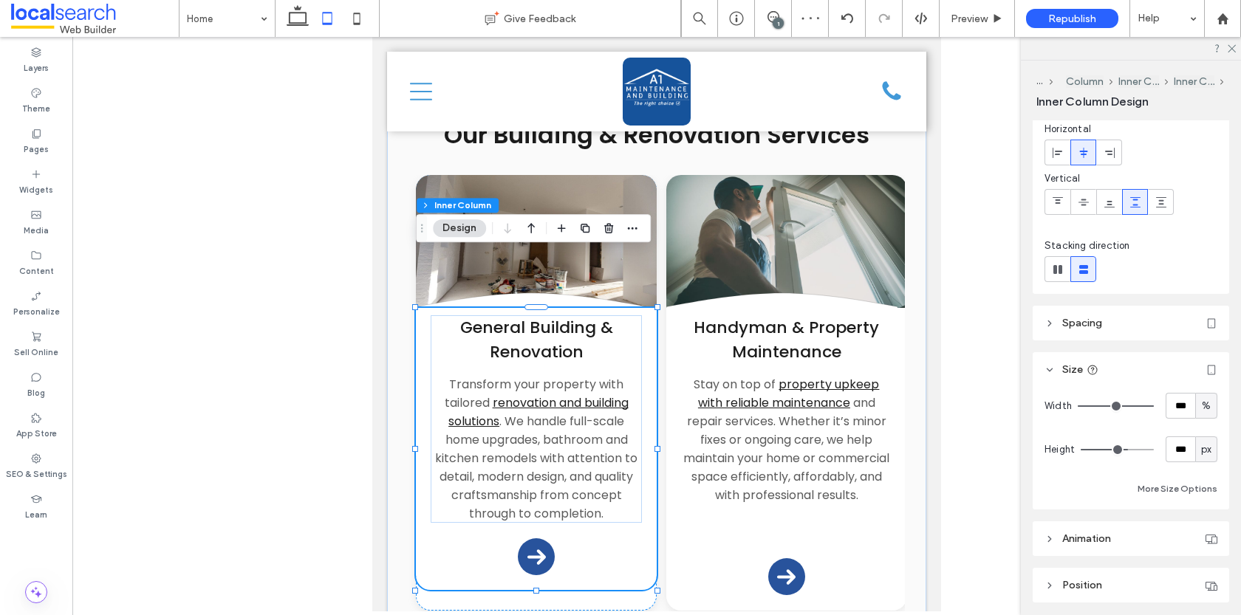
click at [1079, 330] on header "Spacing" at bounding box center [1131, 323] width 197 height 35
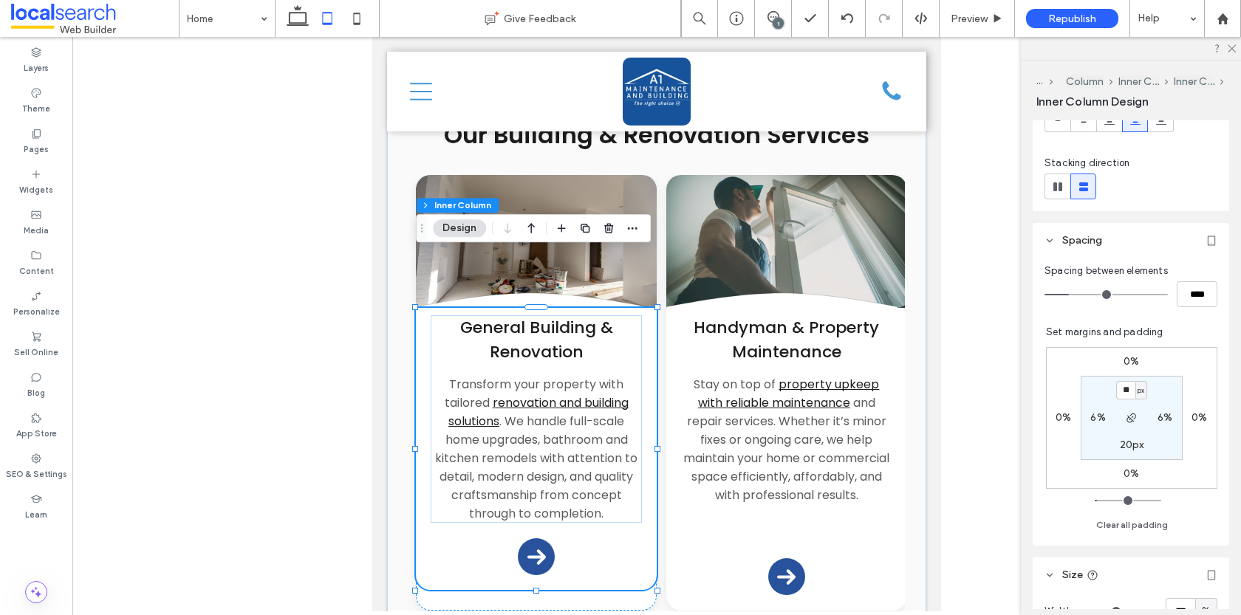
scroll to position [193, 0]
click at [591, 545] on div "Divider Icon .cls-1-1132603790-1132603790 { fill: none; stroke: #000; } General…" at bounding box center [536, 393] width 241 height 436
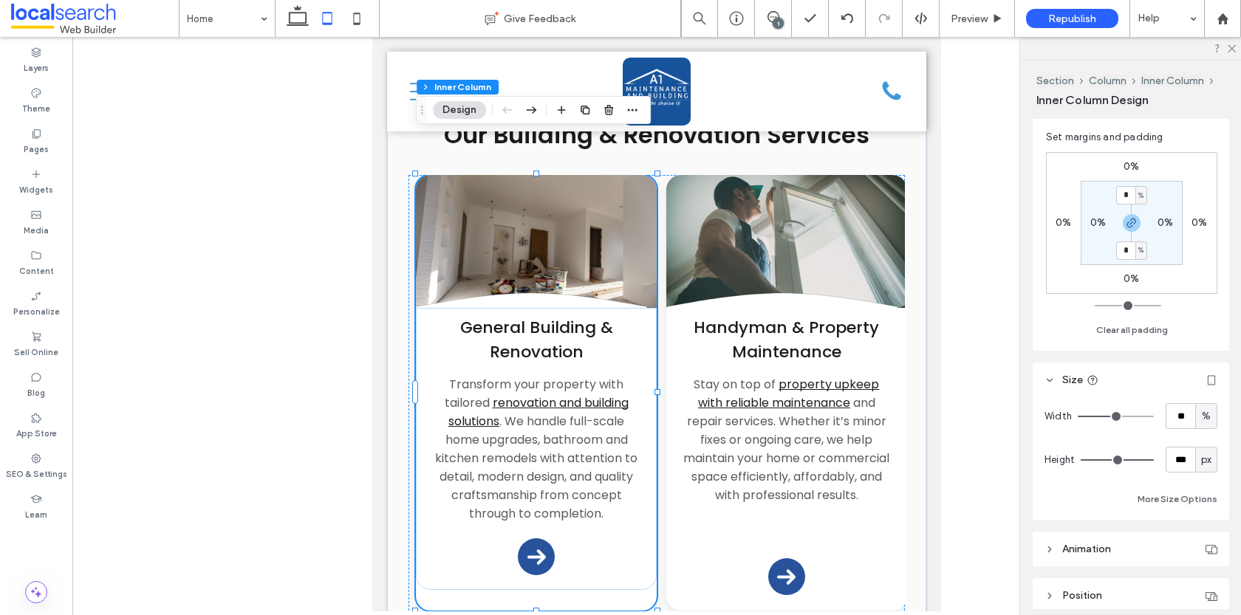
scroll to position [396, 0]
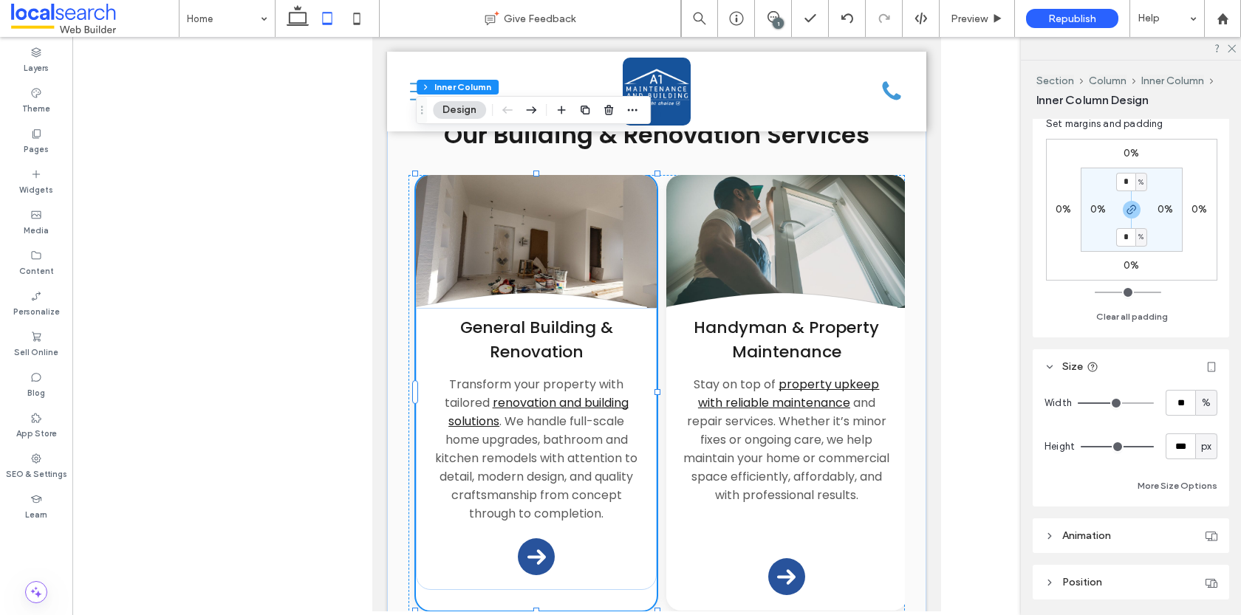
click at [1210, 447] on span "px" at bounding box center [1206, 447] width 10 height 15
type input "***"
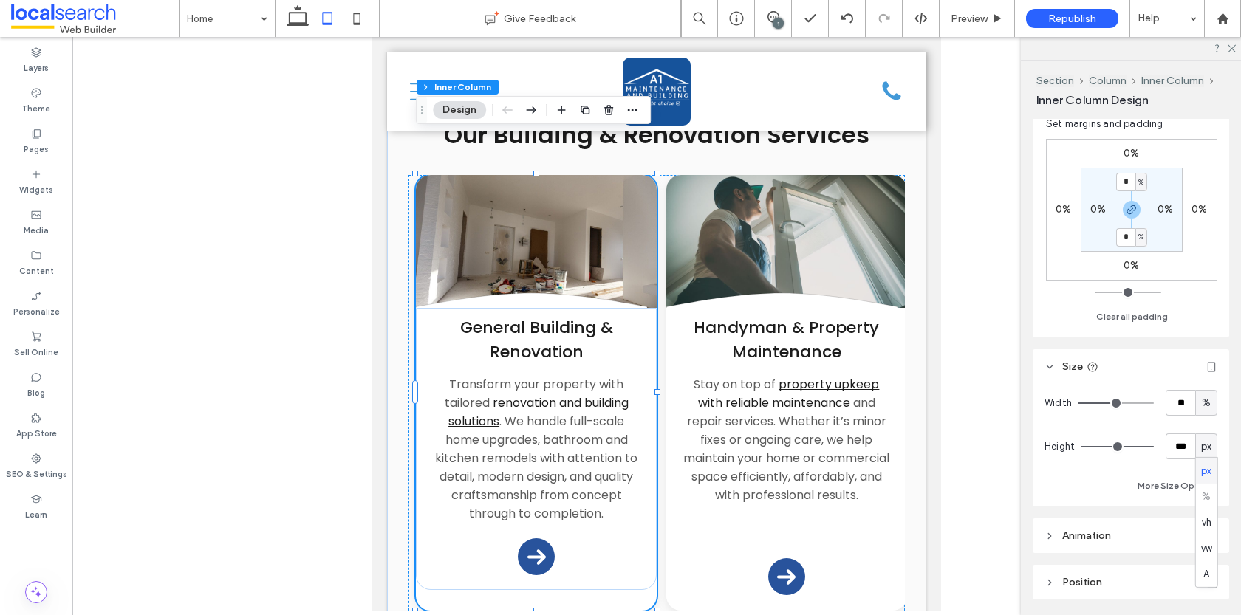
type input "***"
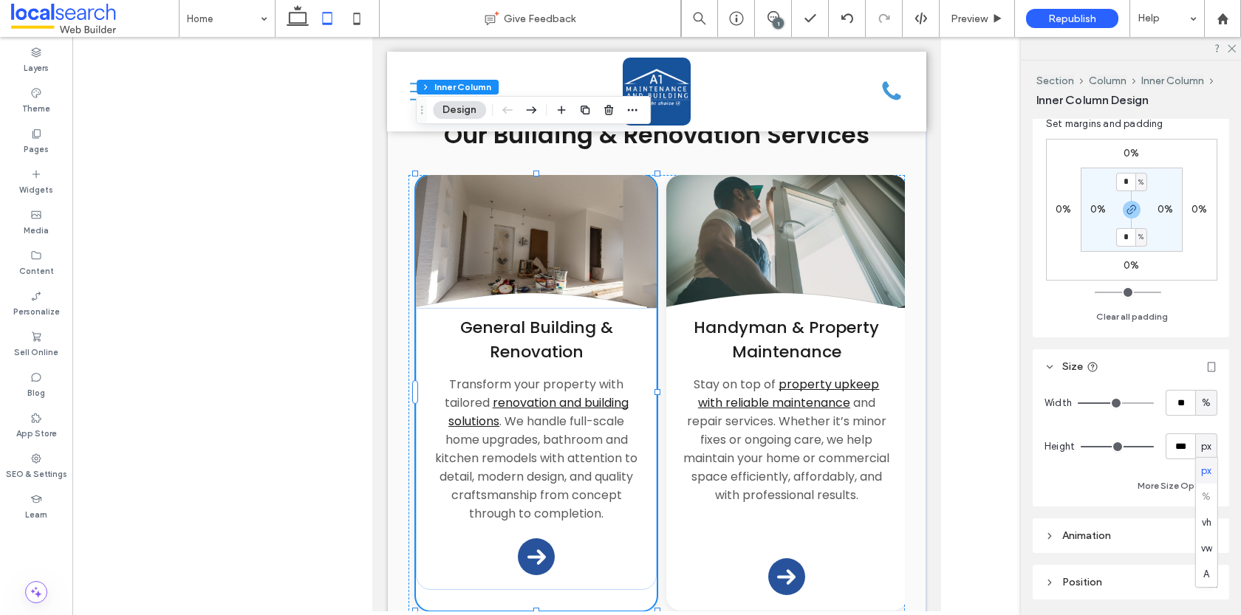
type input "***"
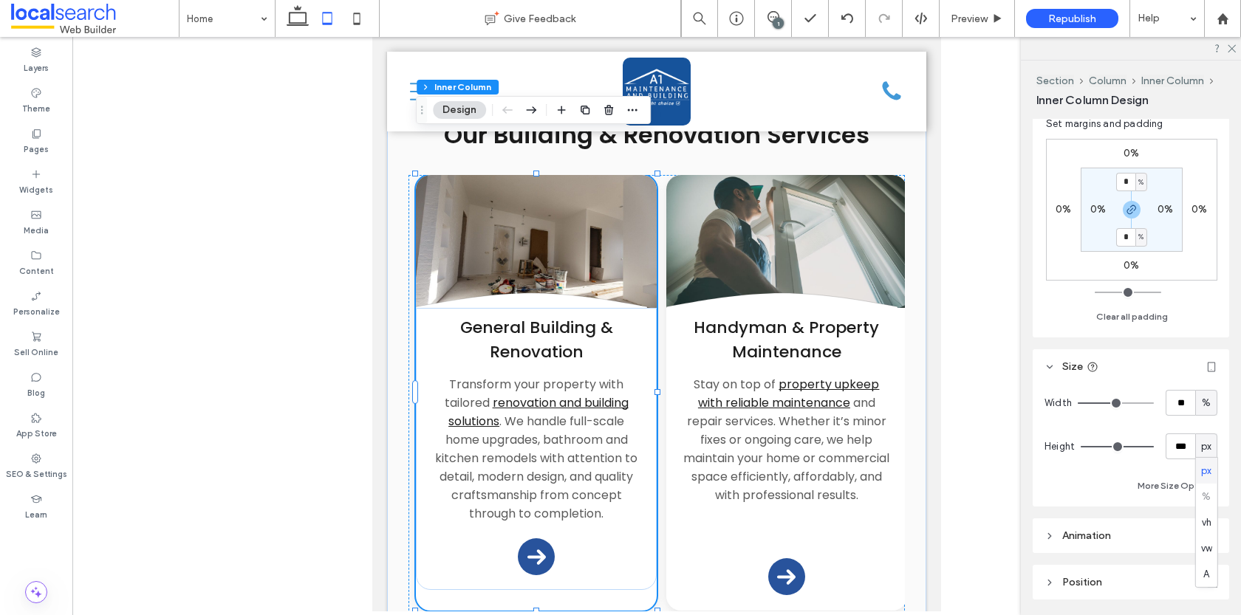
type input "***"
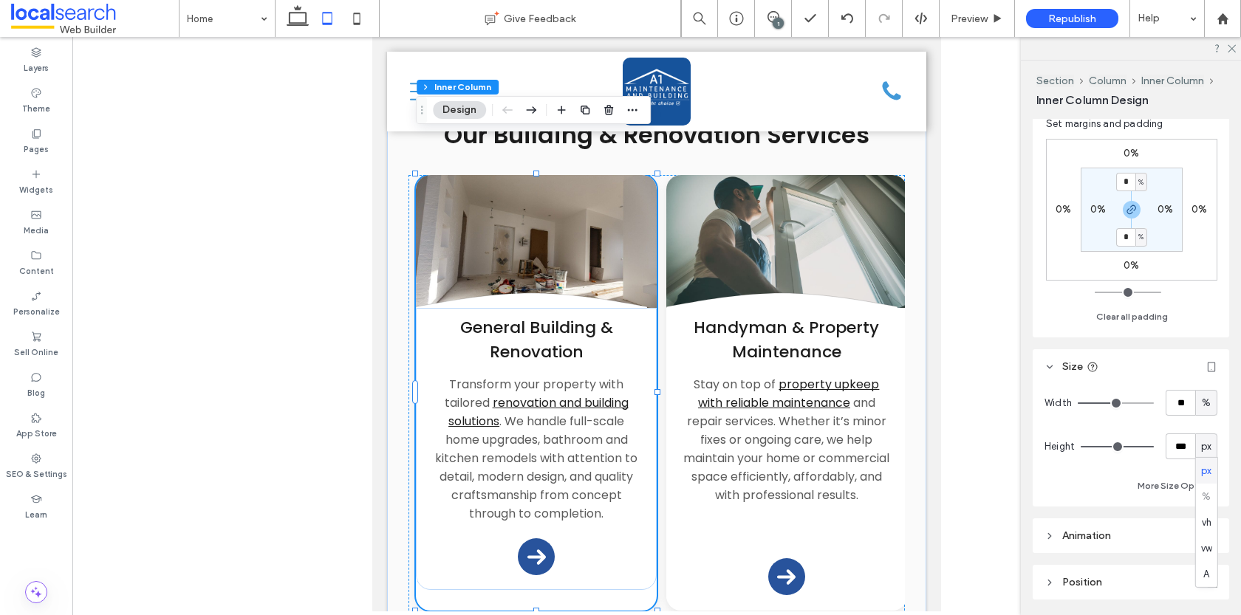
type input "***"
click at [1142, 446] on input "range" at bounding box center [1117, 446] width 73 height 1
type input "***"
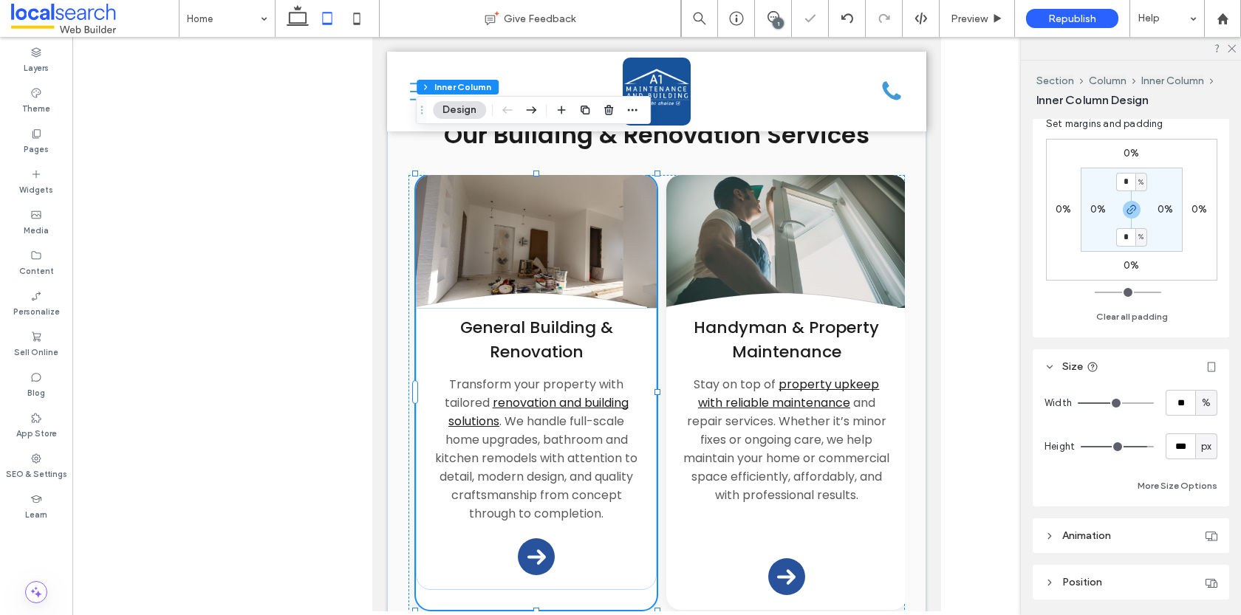
type input "***"
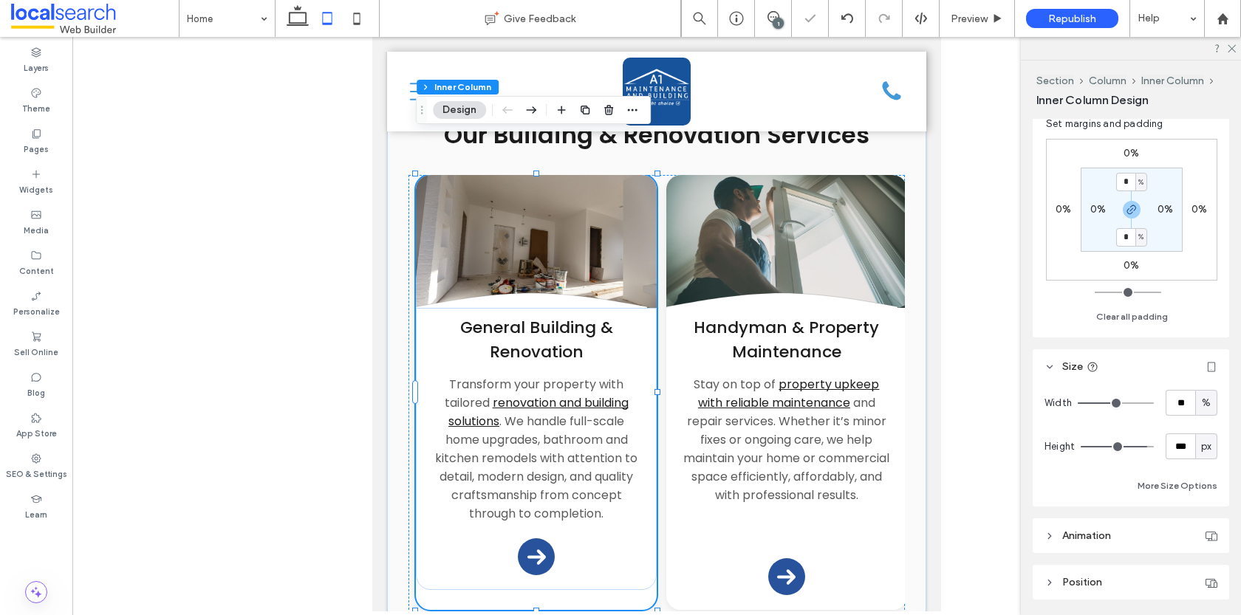
type input "***"
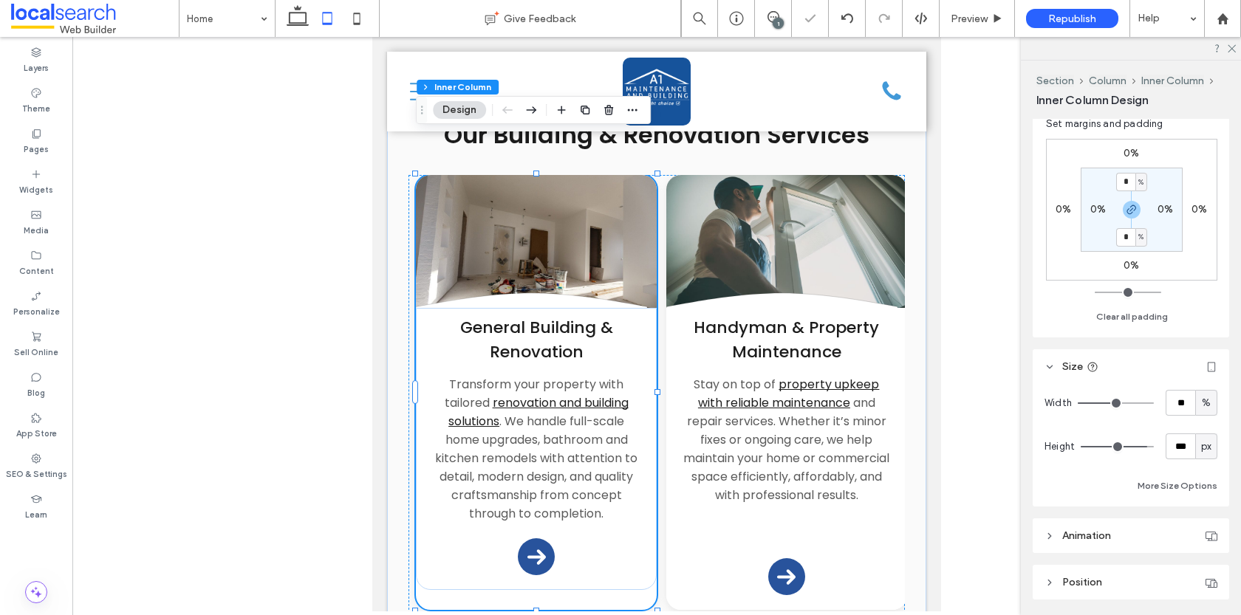
type input "***"
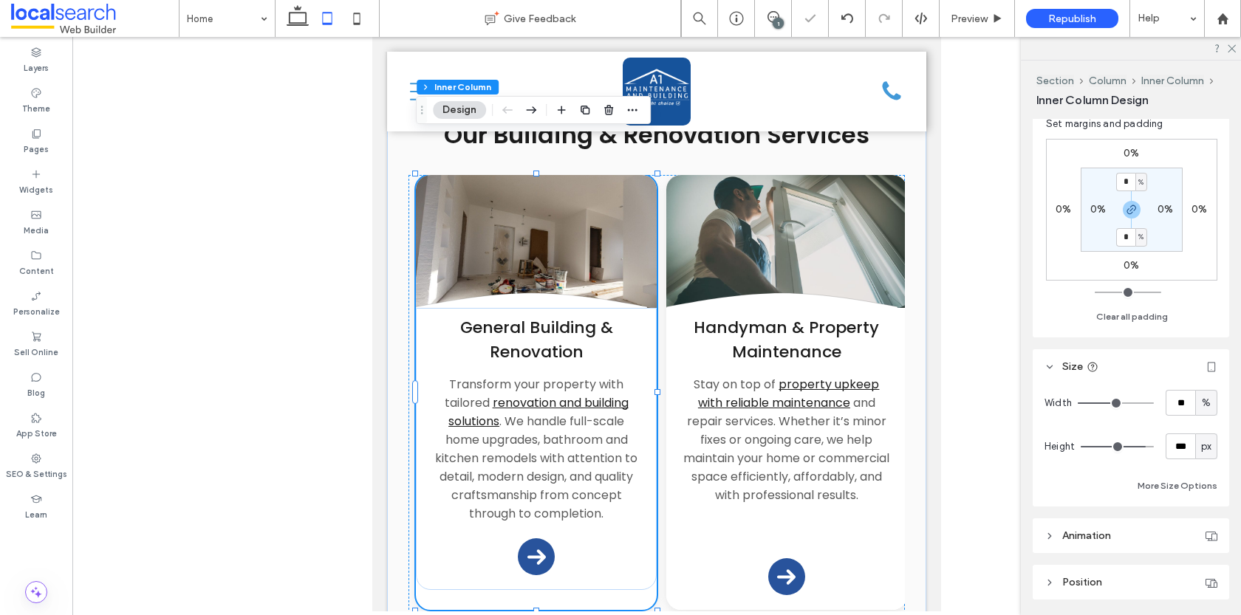
type input "***"
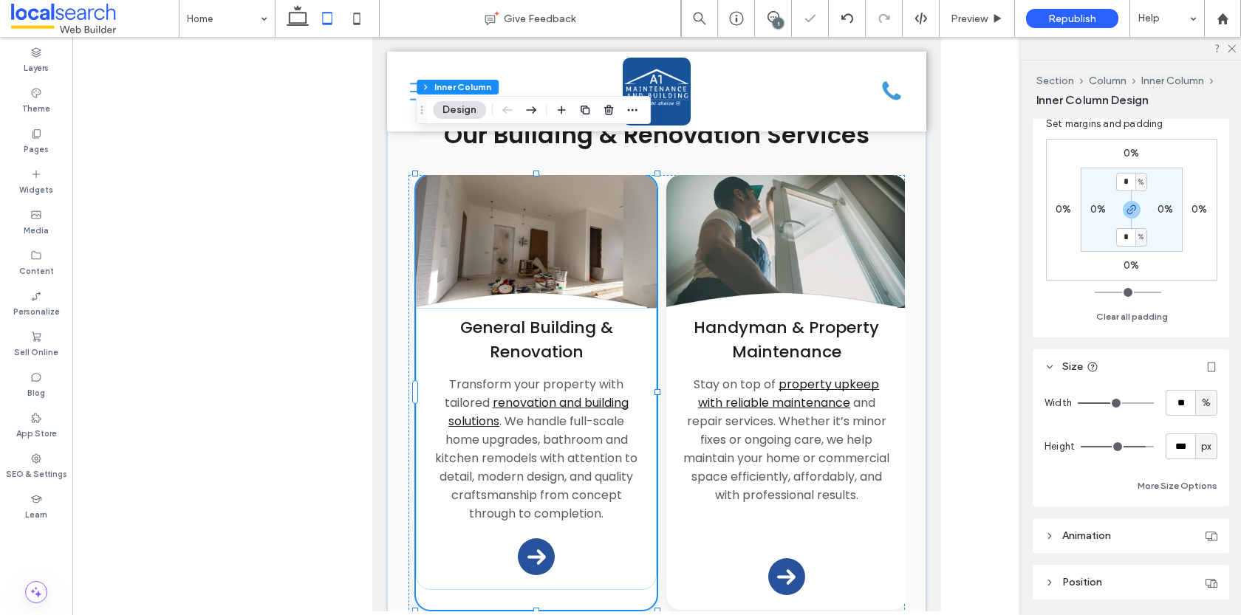
type input "***"
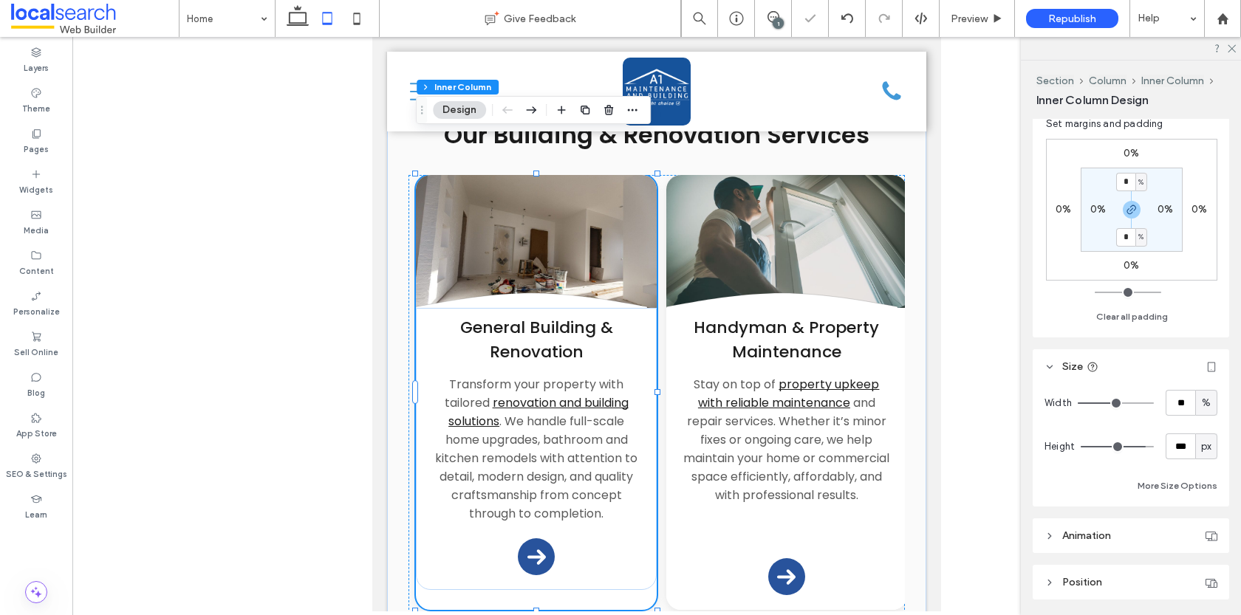
type input "***"
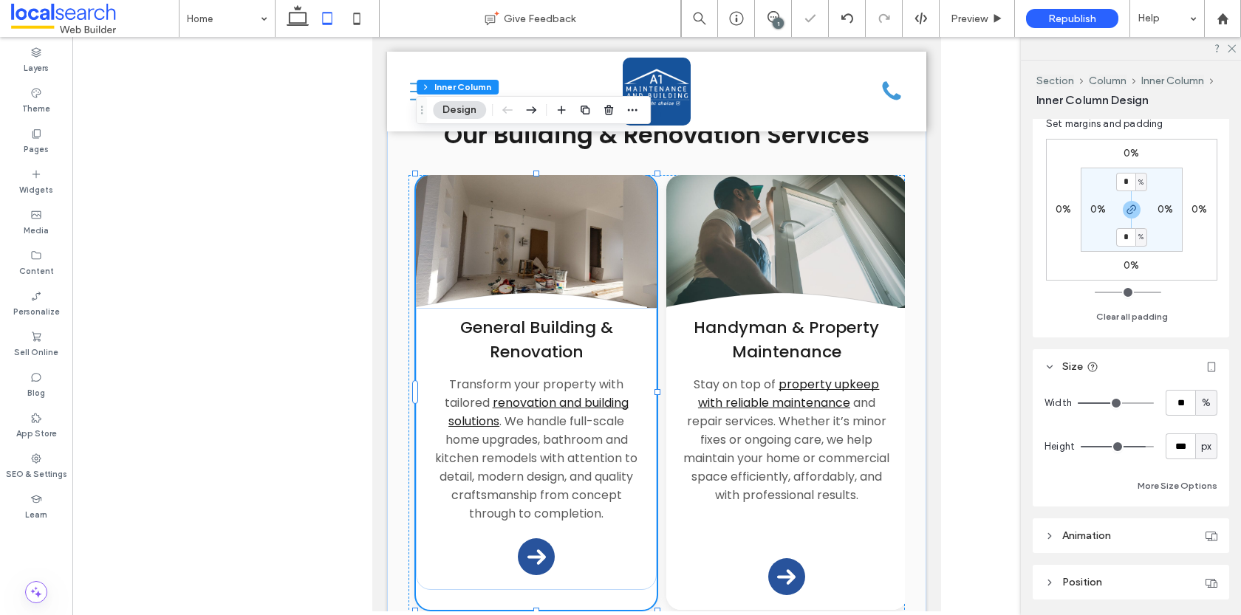
type input "***"
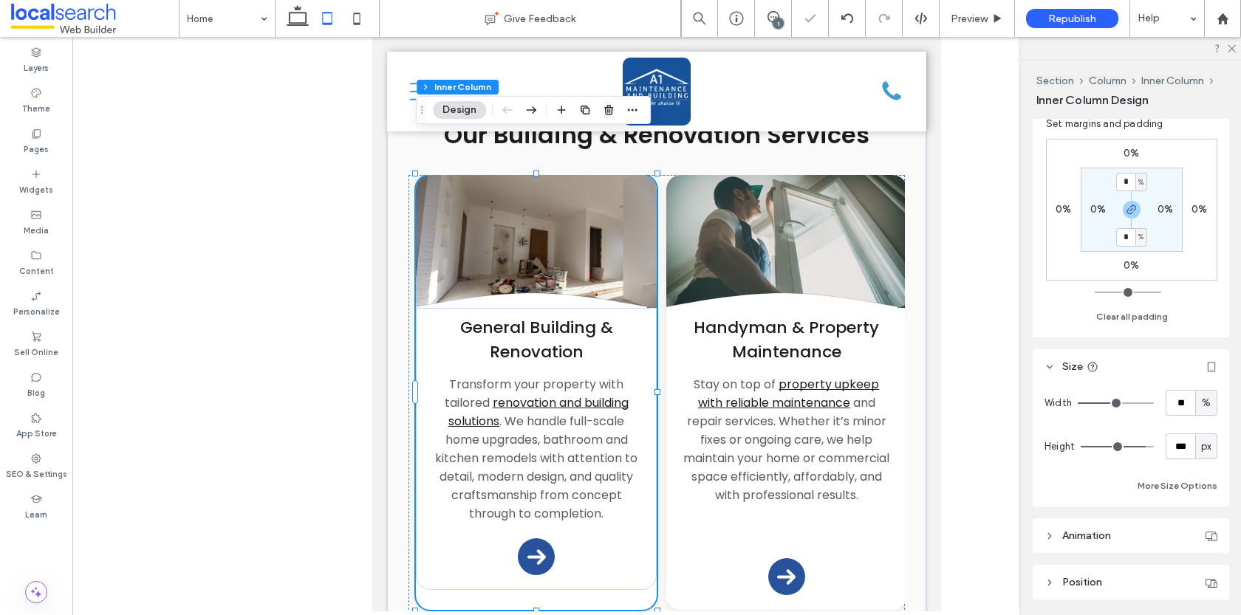
type input "***"
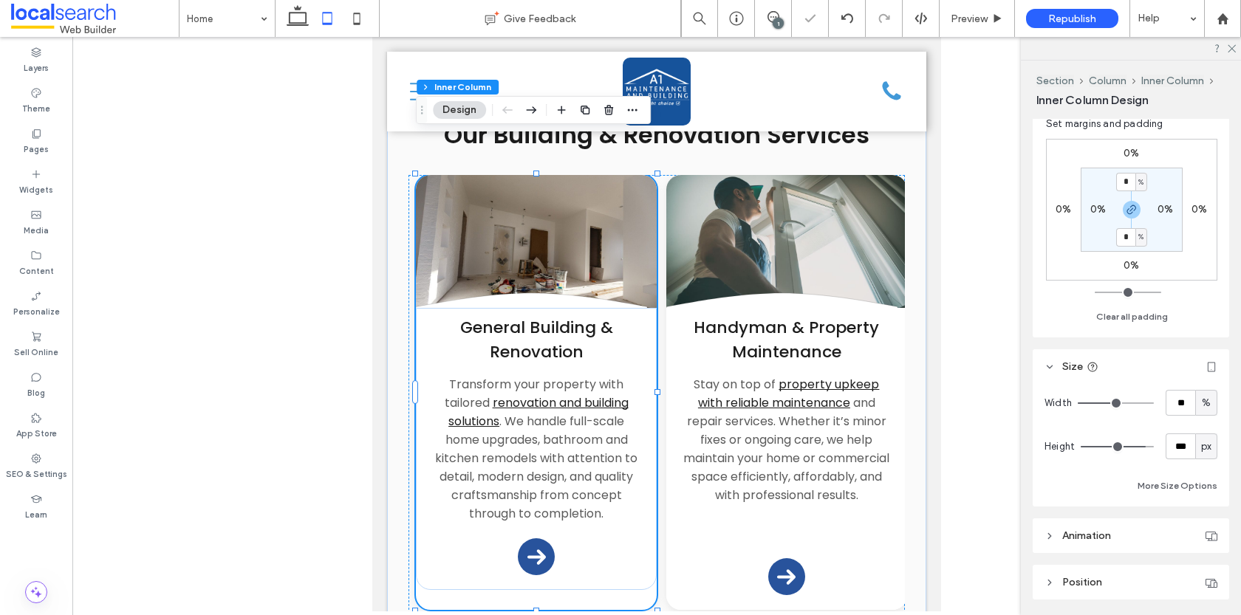
type input "***"
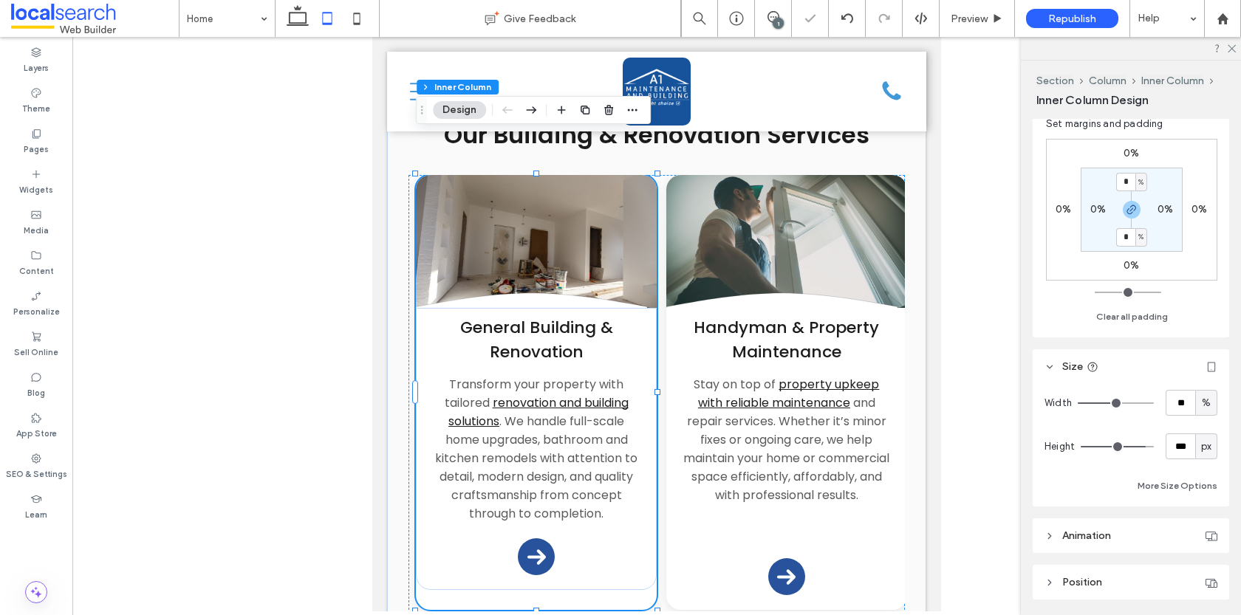
type input "***"
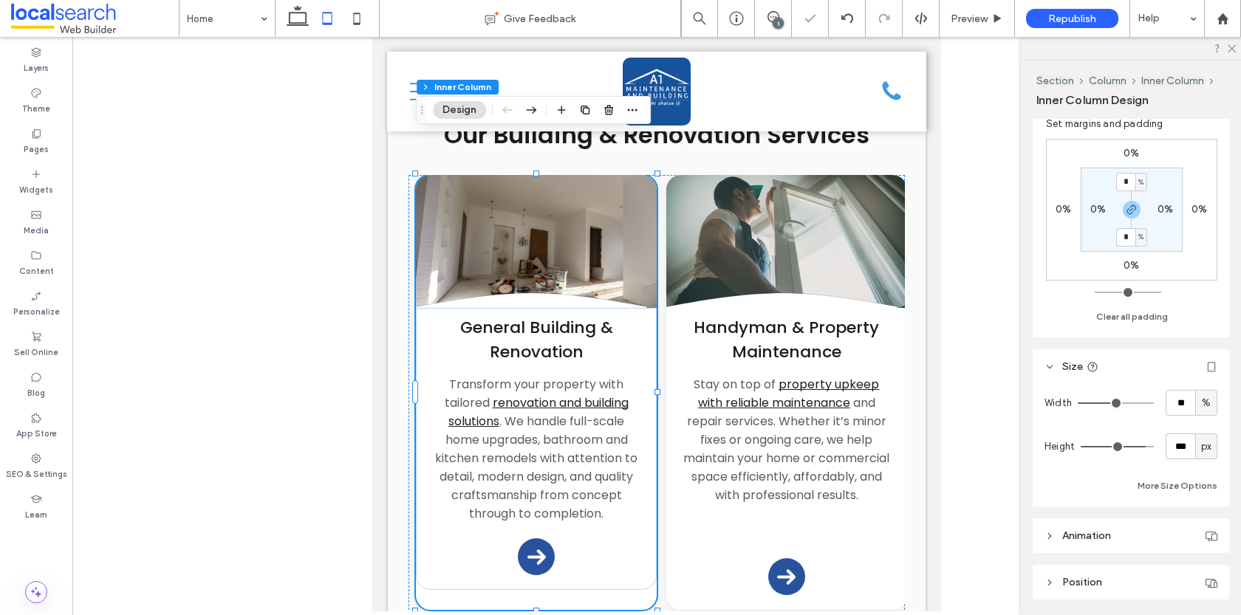
type input "***"
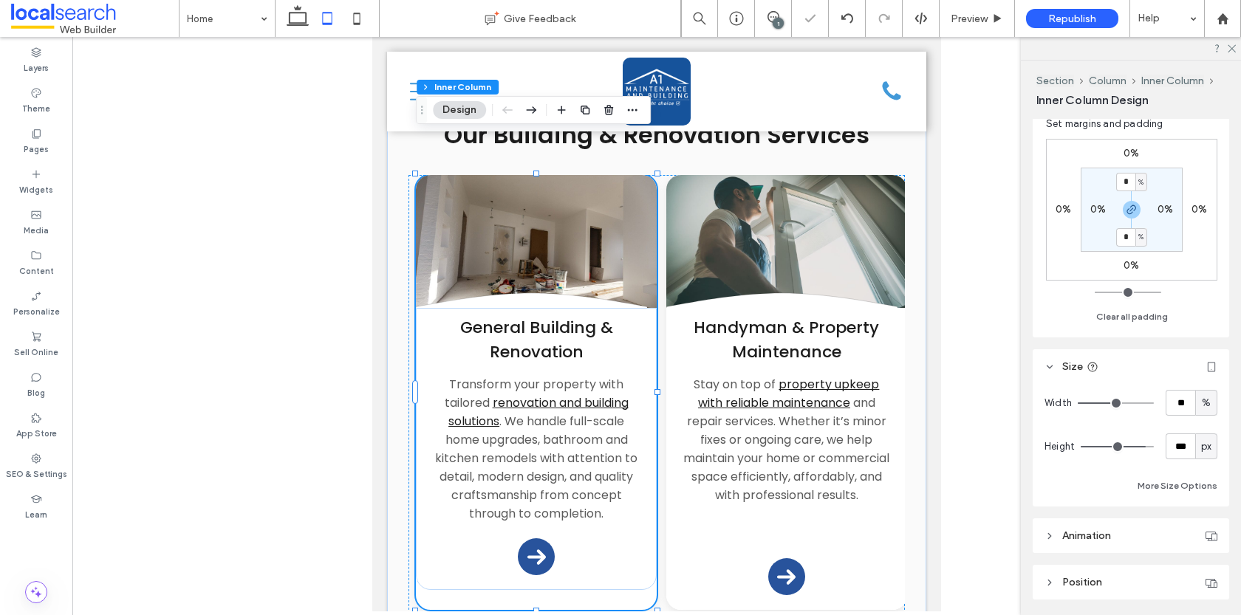
type input "***"
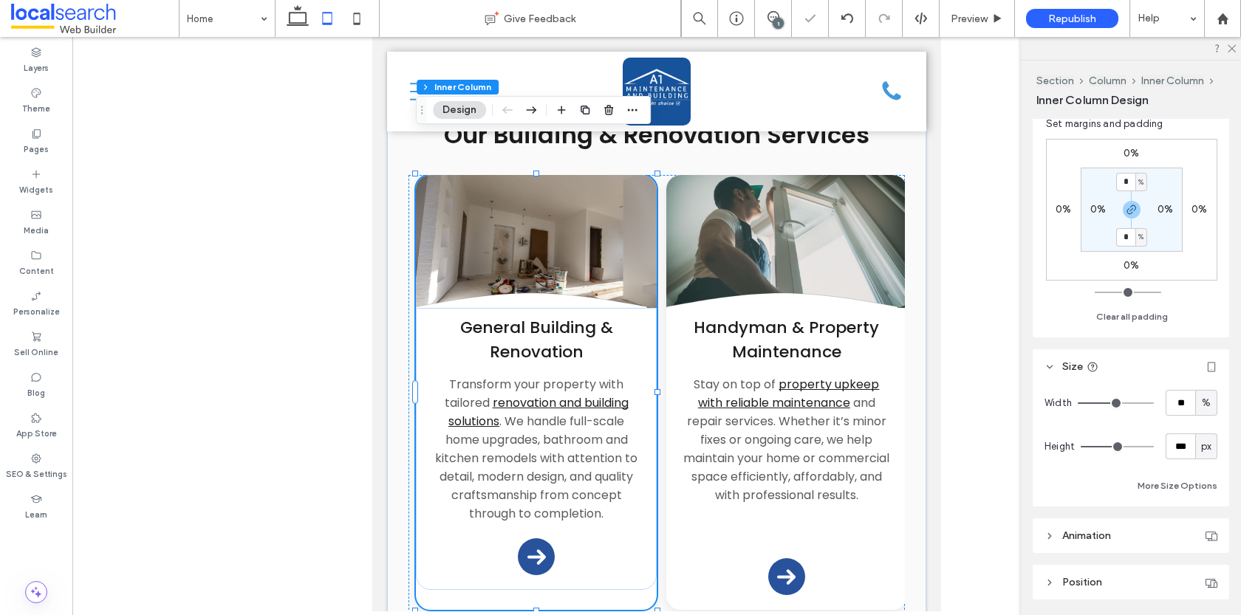
type input "***"
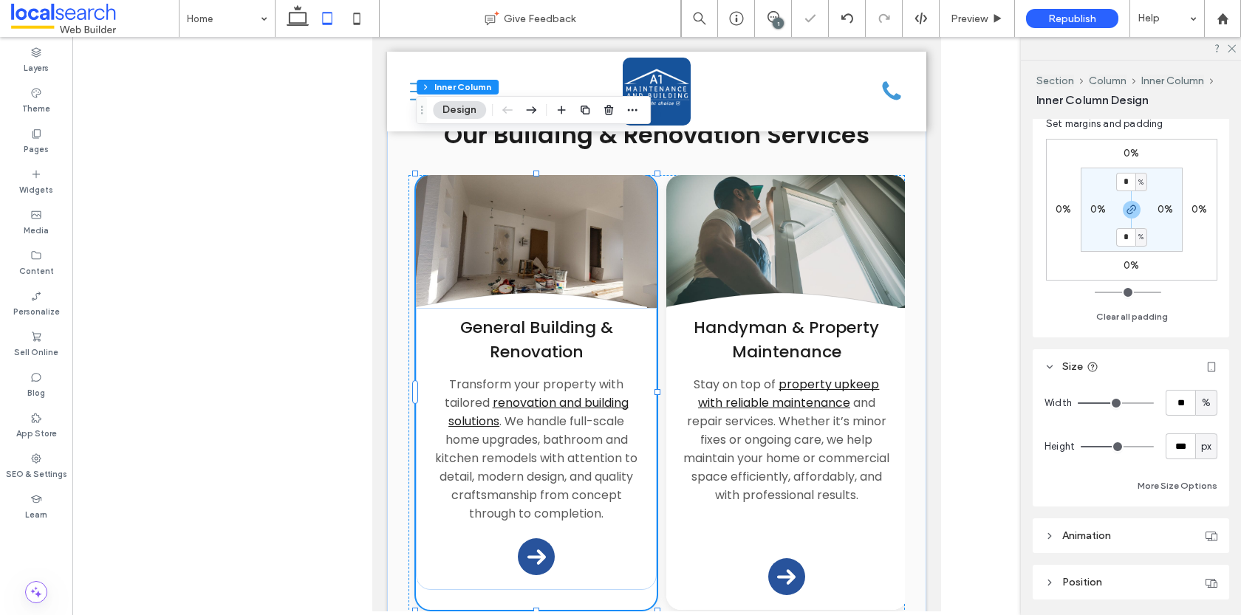
type input "***"
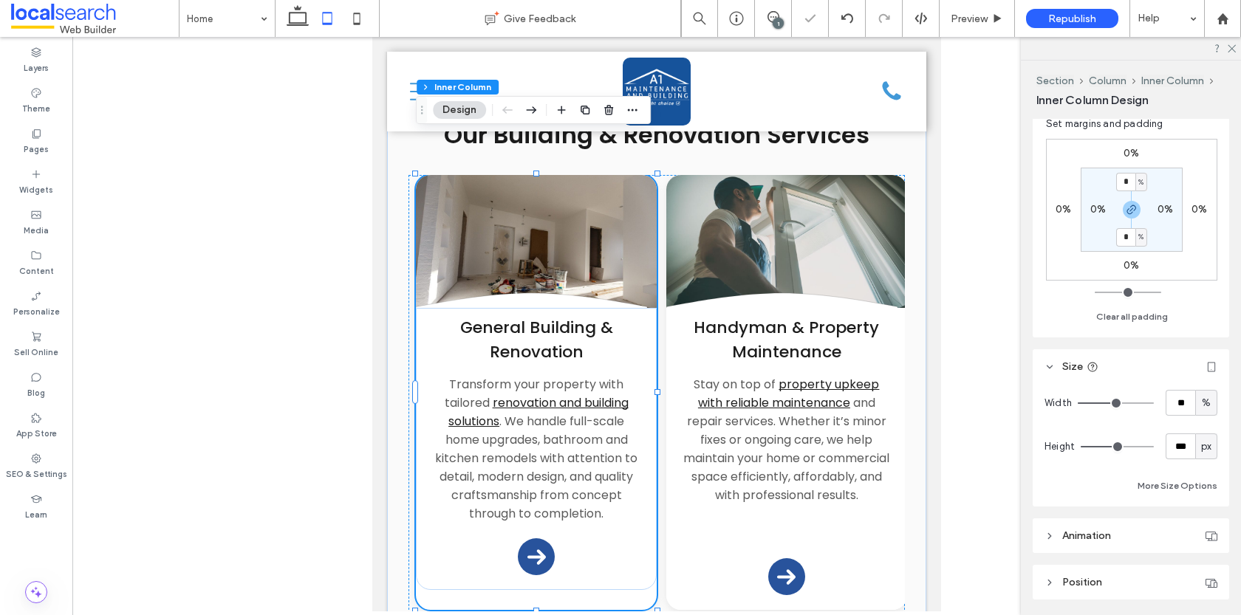
type input "***"
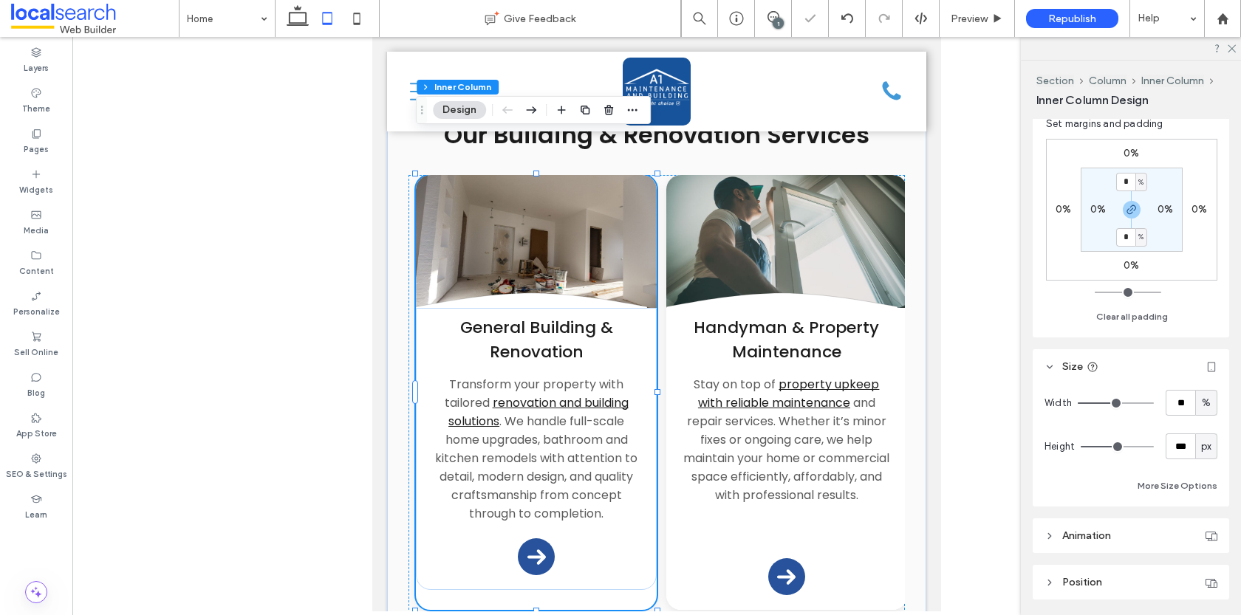
type input "***"
drag, startPoint x: 1142, startPoint y: 441, endPoint x: 1114, endPoint y: 440, distance: 28.1
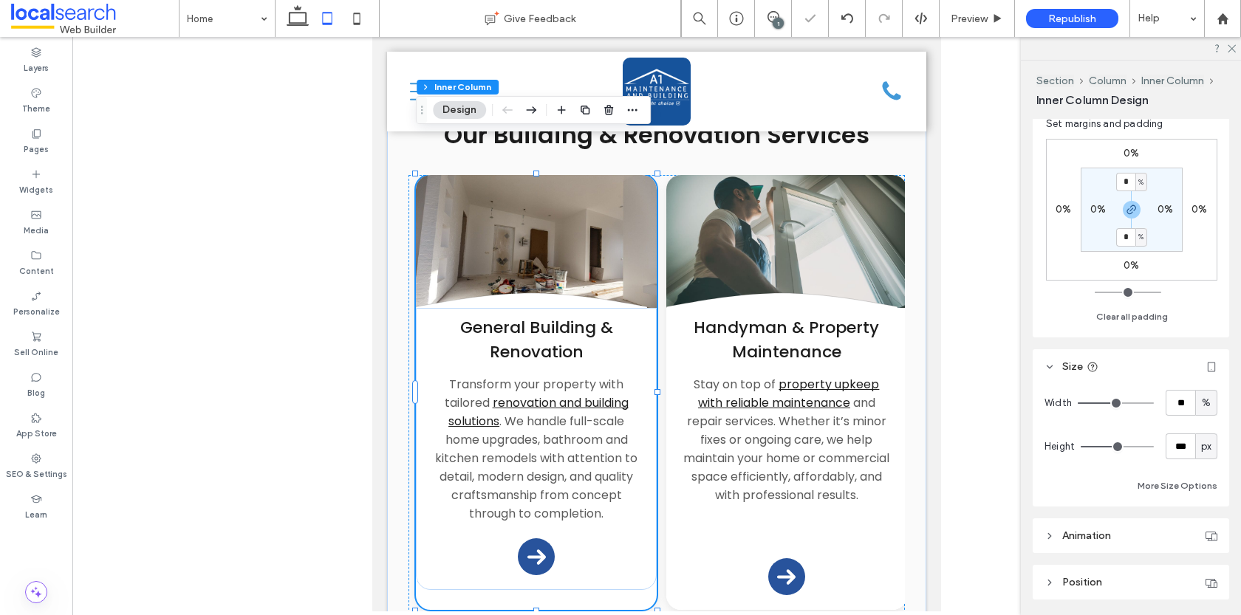
click at [1114, 446] on input "range" at bounding box center [1117, 446] width 73 height 1
type input "***"
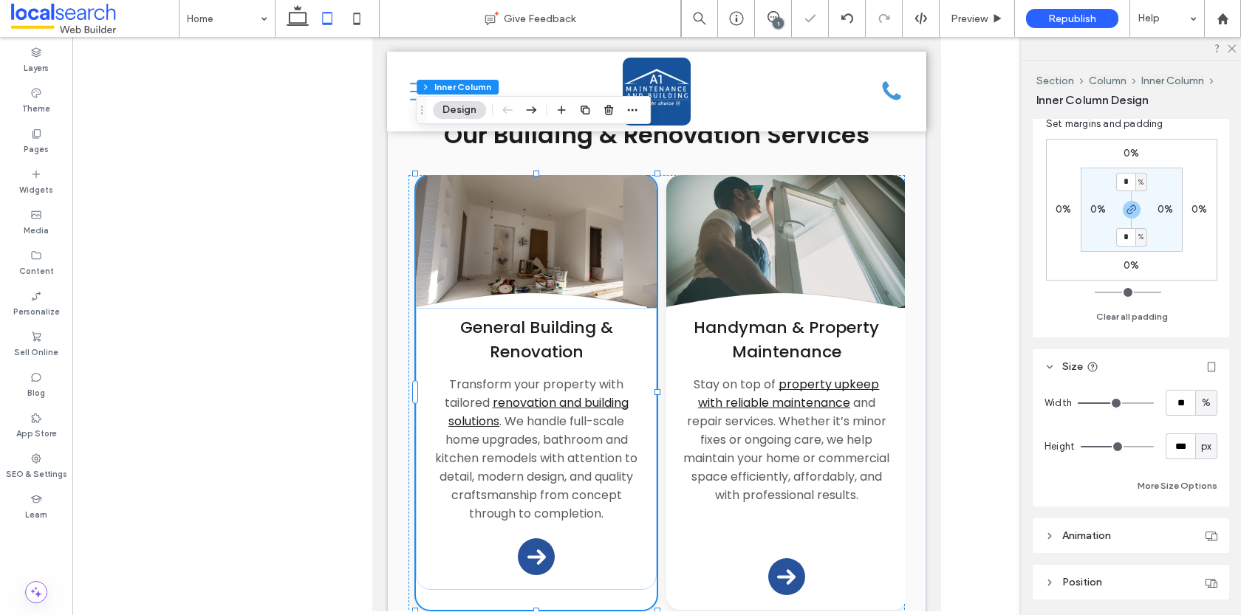
type input "***"
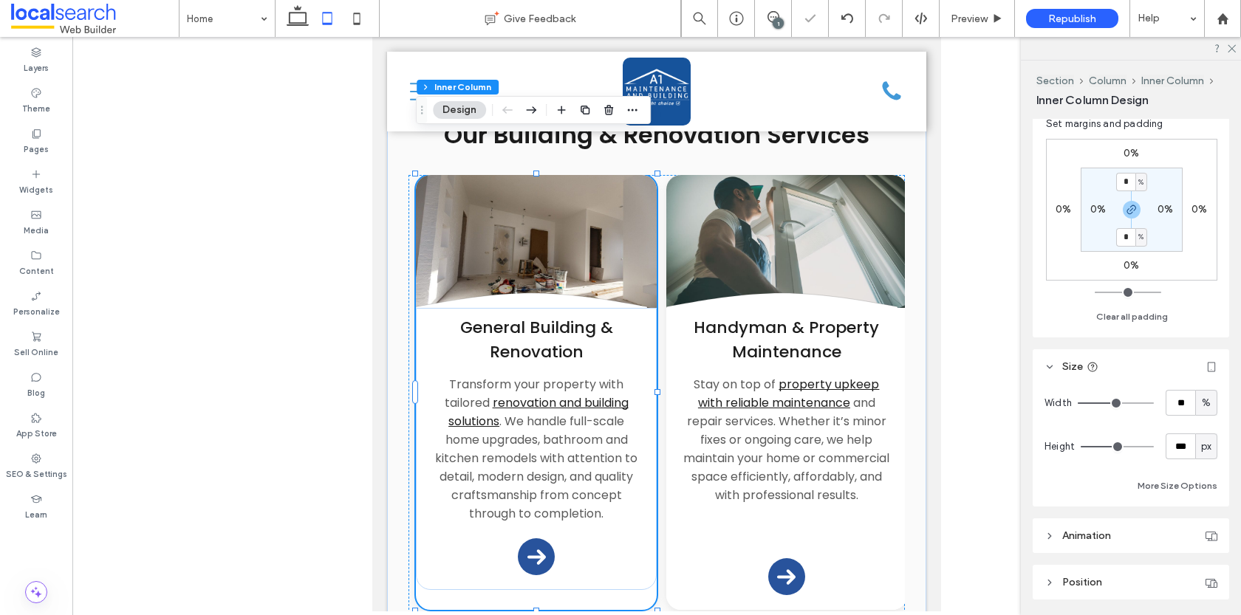
type input "***"
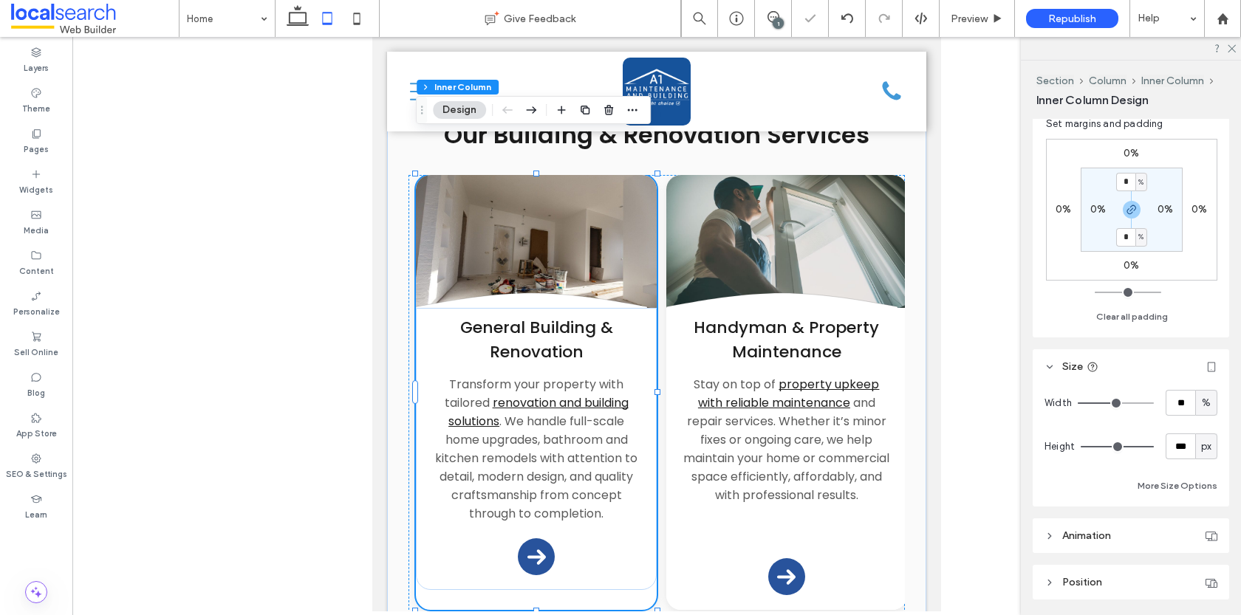
drag, startPoint x: 1114, startPoint y: 440, endPoint x: 1241, endPoint y: 439, distance: 126.4
type input "***"
click at [1154, 446] on input "range" at bounding box center [1117, 446] width 73 height 1
click at [562, 529] on div "General Building & Renovation Transform your property with tailored renovation …" at bounding box center [536, 449] width 241 height 282
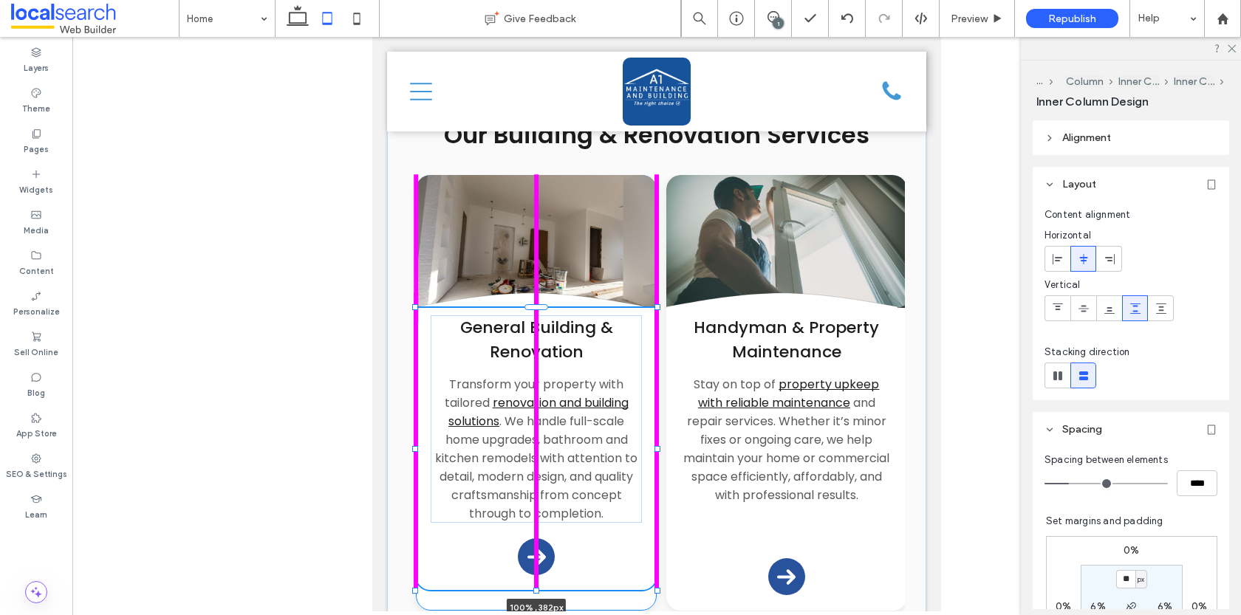
click at [538, 588] on div at bounding box center [536, 591] width 6 height 6
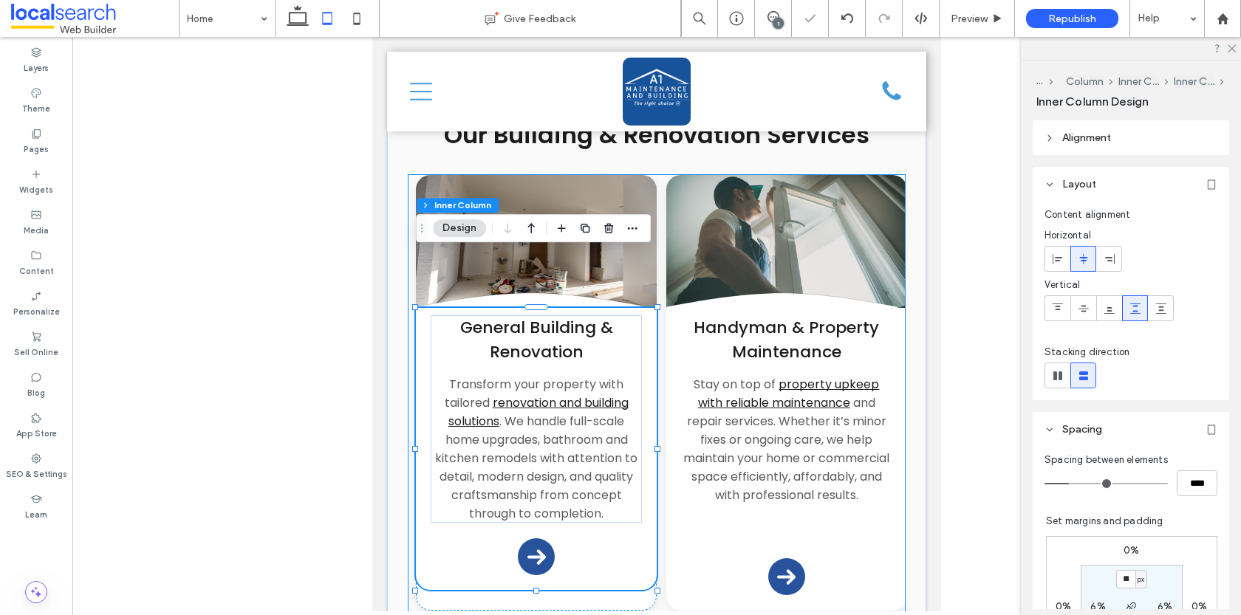
click at [559, 556] on div "Divider Icon .cls-1-1132603790-1132603790 { fill: none; stroke: #000; } General…" at bounding box center [657, 398] width 497 height 447
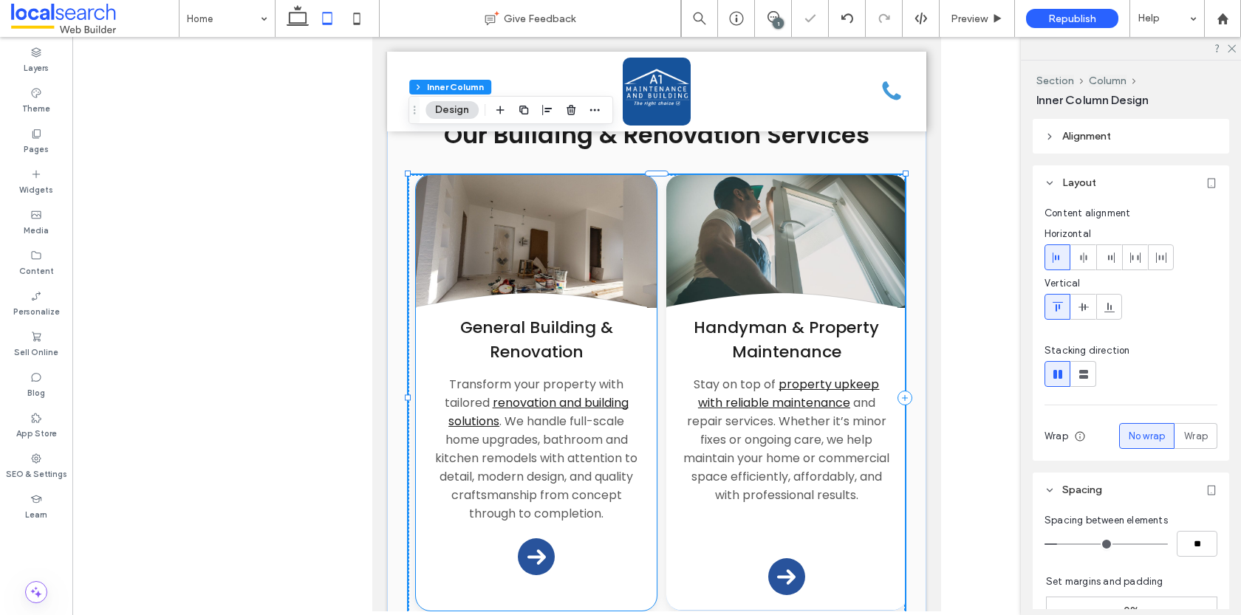
click at [560, 546] on div "Divider Icon .cls-1-1132603790-1132603790 { fill: none; stroke: #000; } General…" at bounding box center [536, 393] width 241 height 436
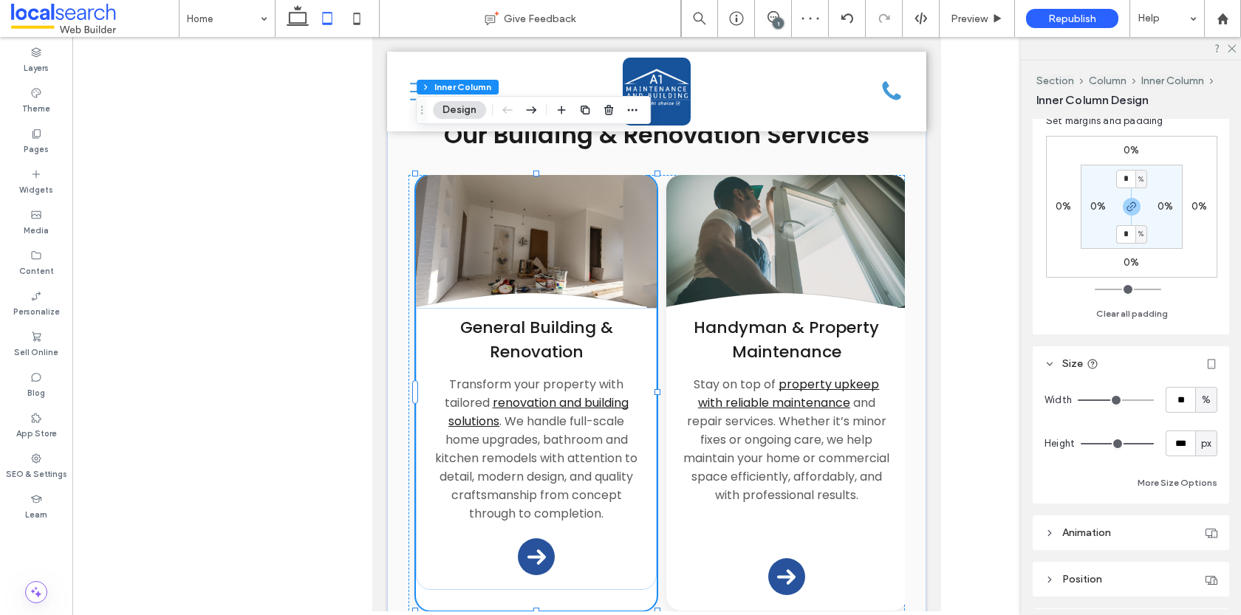
scroll to position [409, 0]
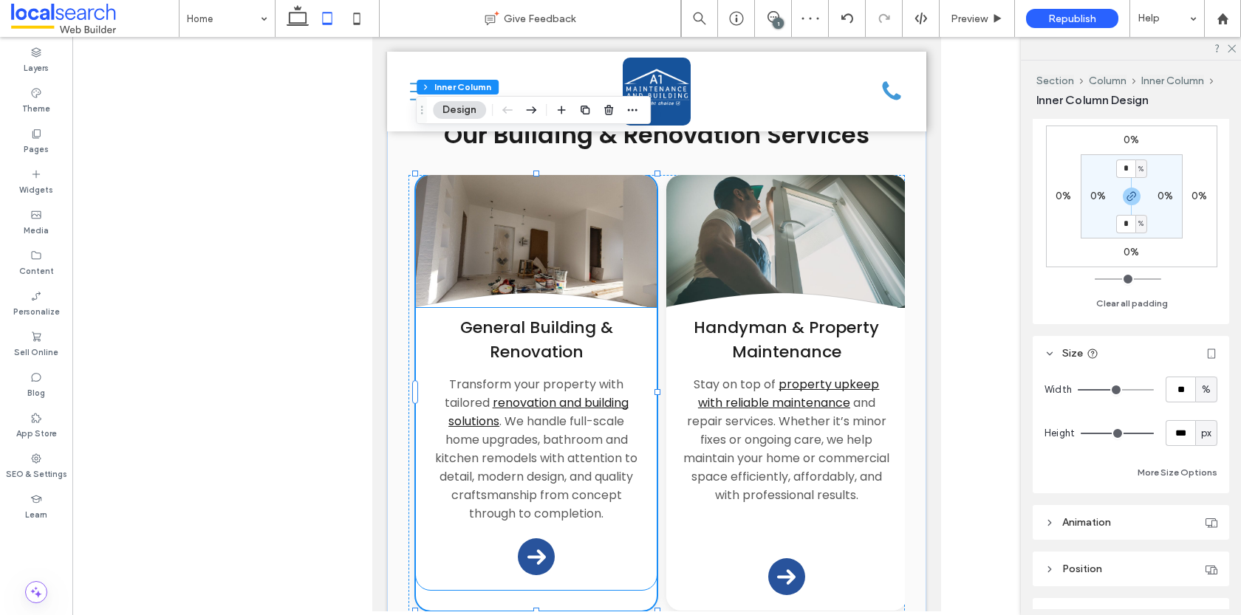
click at [610, 519] on div "General Building & Renovation Transform your property with tailored renovation …" at bounding box center [536, 449] width 241 height 282
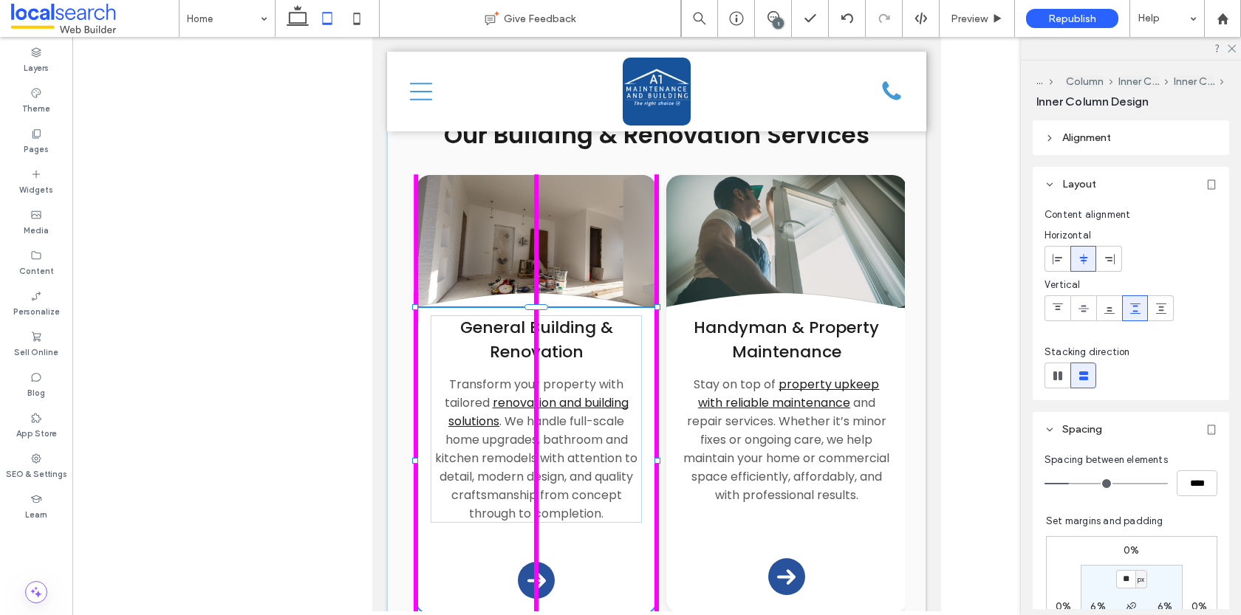
drag, startPoint x: 535, startPoint y: 536, endPoint x: 536, endPoint y: 559, distance: 23.7
click at [536, 612] on div at bounding box center [536, 615] width 6 height 6
type input "***"
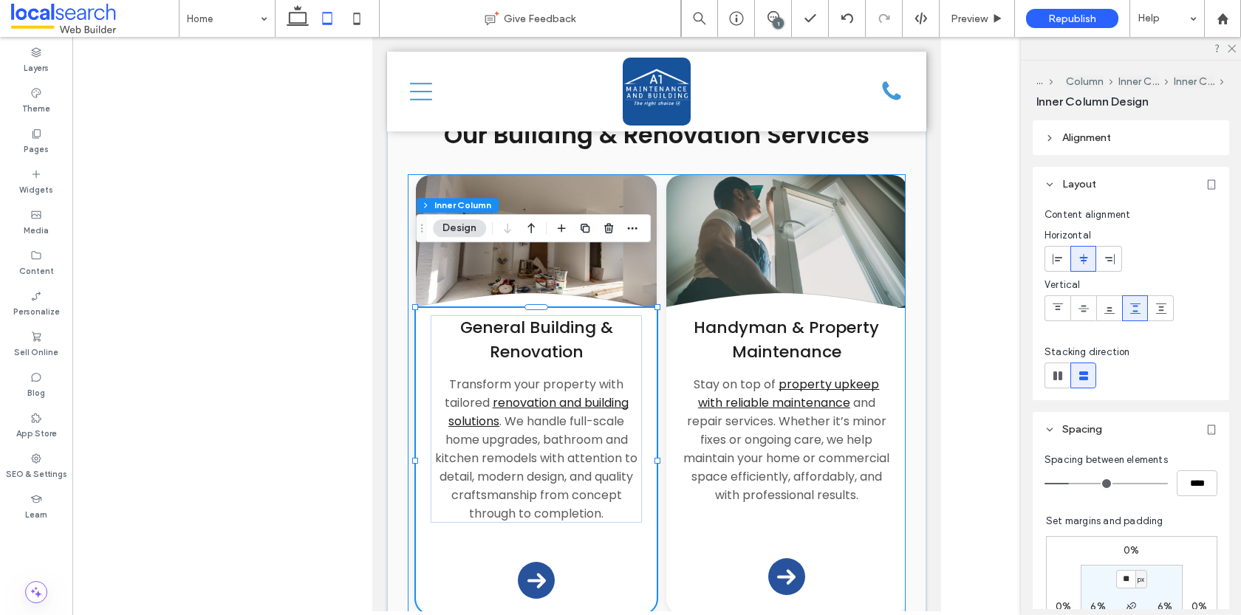
click at [658, 516] on div "Divider Icon .cls-1-1132603790-1132603790 { fill: none; stroke: #000; } General…" at bounding box center [657, 400] width 497 height 451
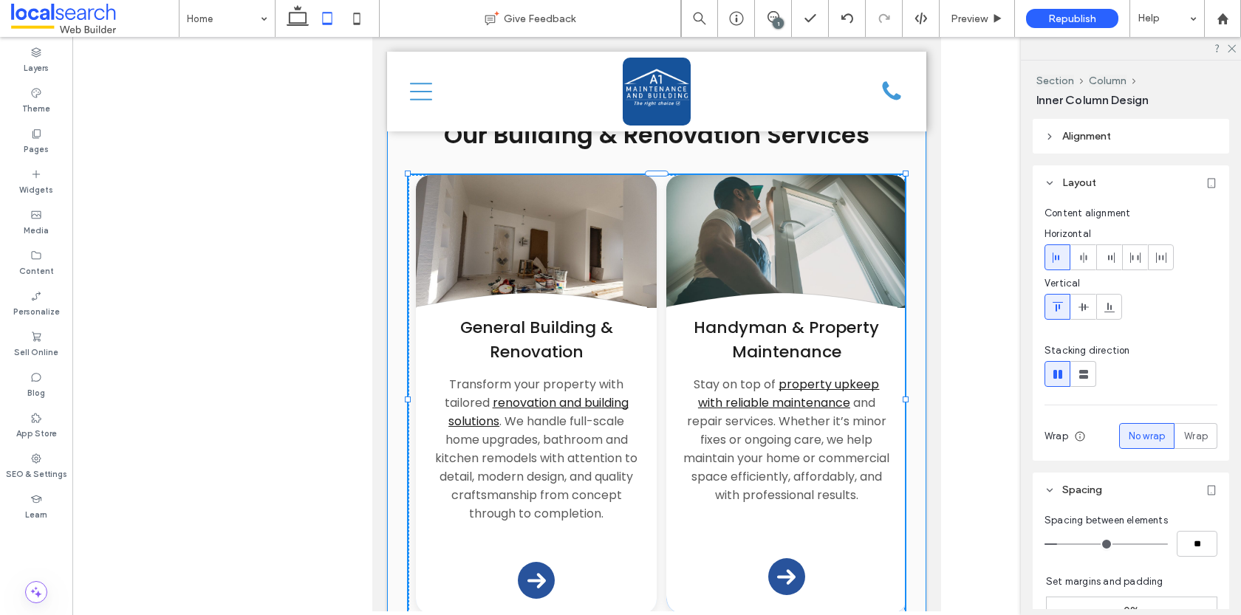
drag, startPoint x: 655, startPoint y: 570, endPoint x: 655, endPoint y: 544, distance: 25.9
click at [655, 544] on div "Line Icon what we do Line Icon Our Building & Renovation Services Divider Icon …" at bounding box center [656, 349] width 539 height 607
type input "***"
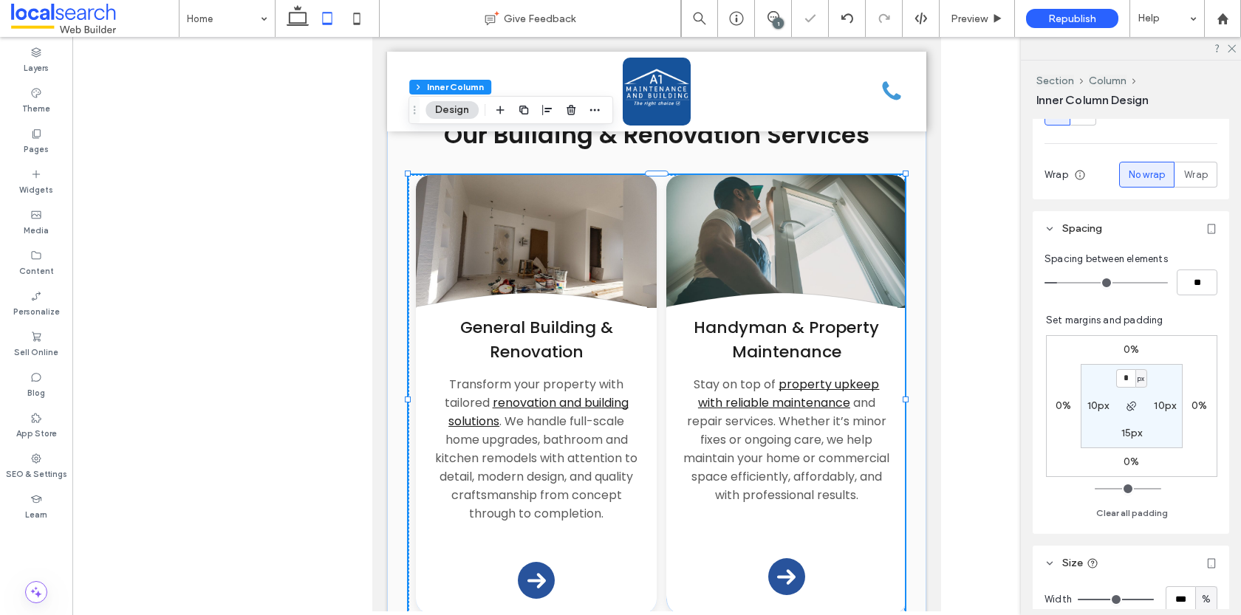
scroll to position [451, 0]
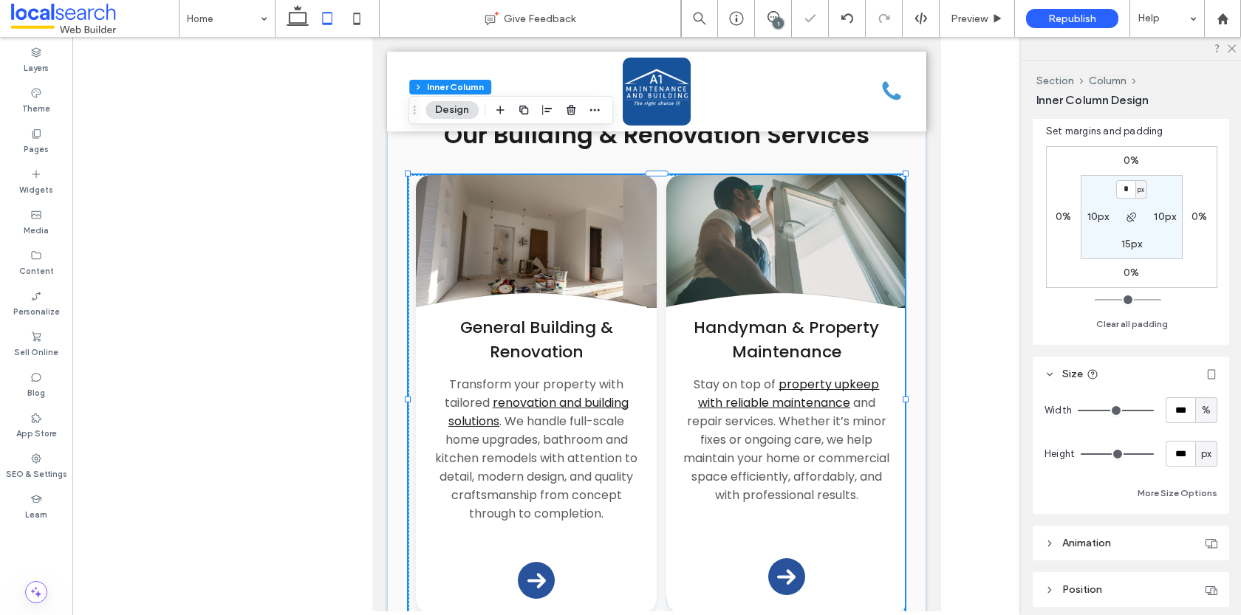
click at [1208, 449] on span "px" at bounding box center [1206, 454] width 10 height 15
click at [1209, 574] on span "A" at bounding box center [1207, 581] width 6 height 15
type input "*"
click at [606, 536] on div "General Building & Renovation Transform your property with tailored renovation …" at bounding box center [536, 461] width 241 height 306
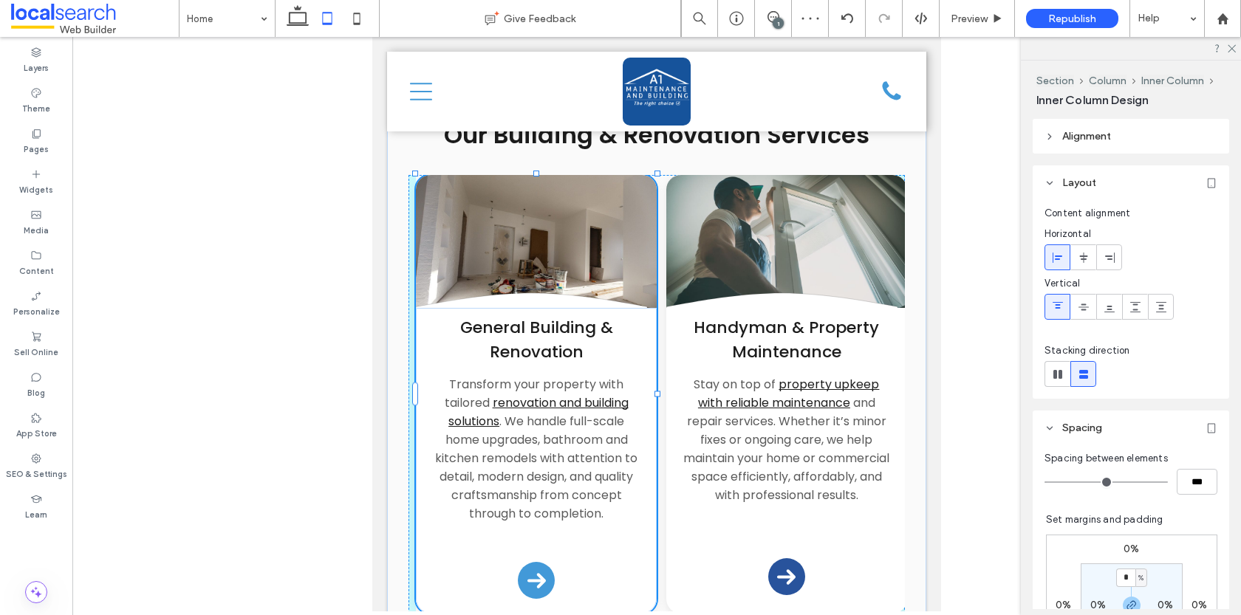
drag, startPoint x: 538, startPoint y: 562, endPoint x: 539, endPoint y: 539, distance: 23.0
click at [539, 539] on div "Line Icon what we do Line Icon Our Building & Renovation Services Divider Icon …" at bounding box center [656, 349] width 539 height 607
type input "***"
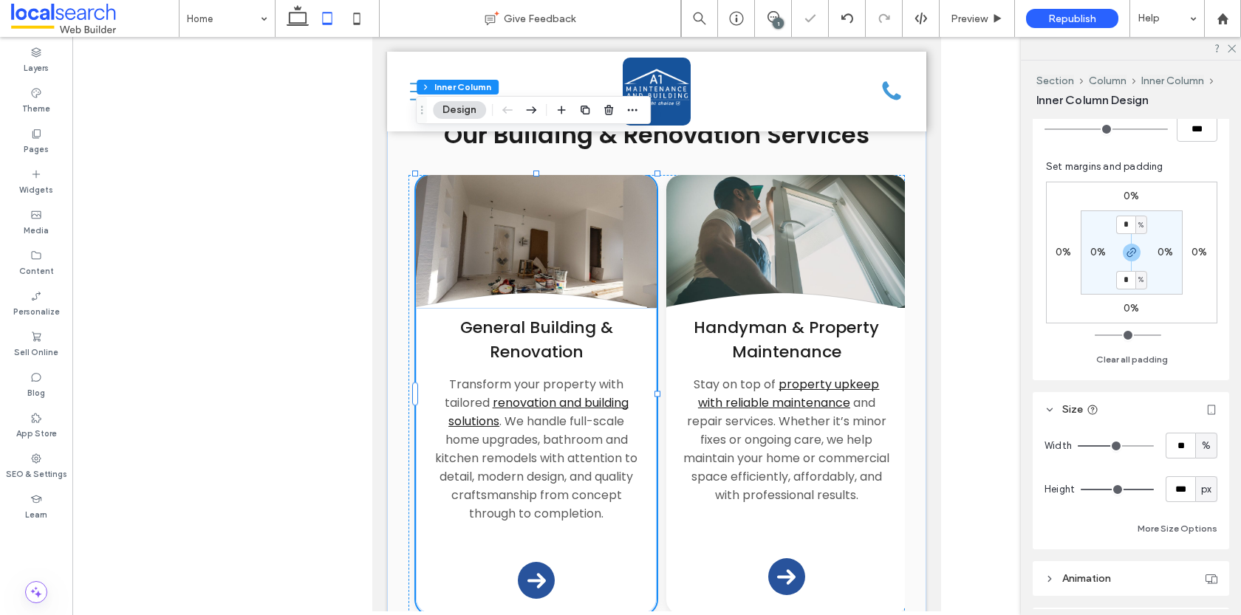
scroll to position [359, 0]
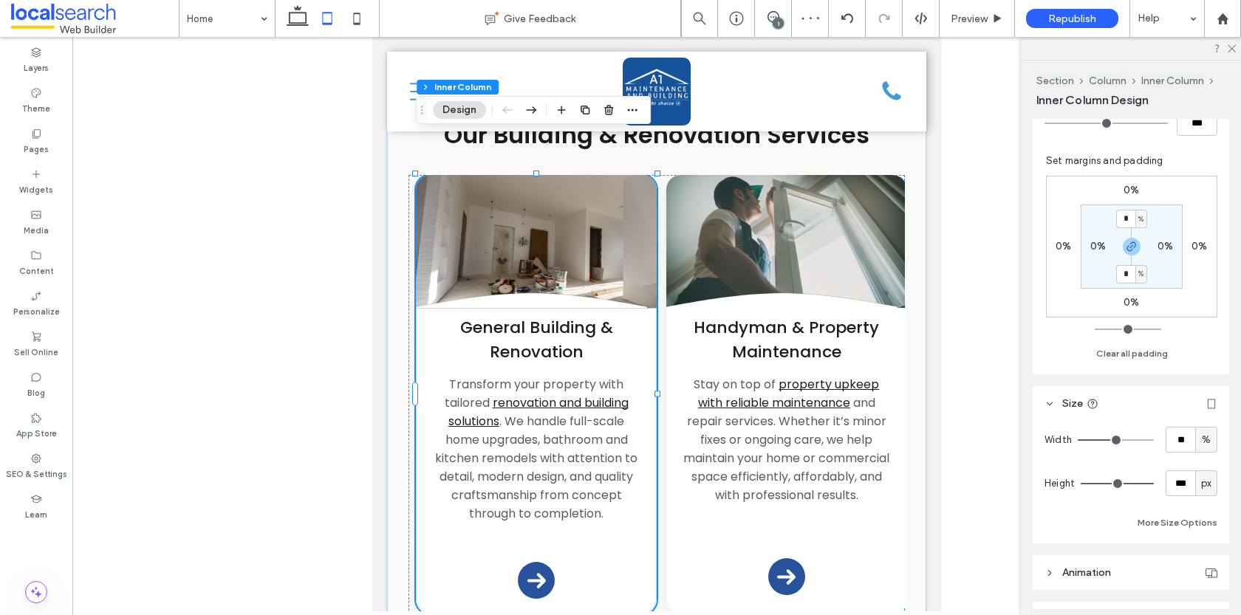
click at [1204, 480] on span "px" at bounding box center [1206, 484] width 10 height 15
click at [1207, 455] on span "A" at bounding box center [1207, 456] width 6 height 15
type input "*"
click at [1204, 484] on span "A" at bounding box center [1207, 484] width 6 height 15
click at [1207, 352] on span "px" at bounding box center [1206, 352] width 10 height 15
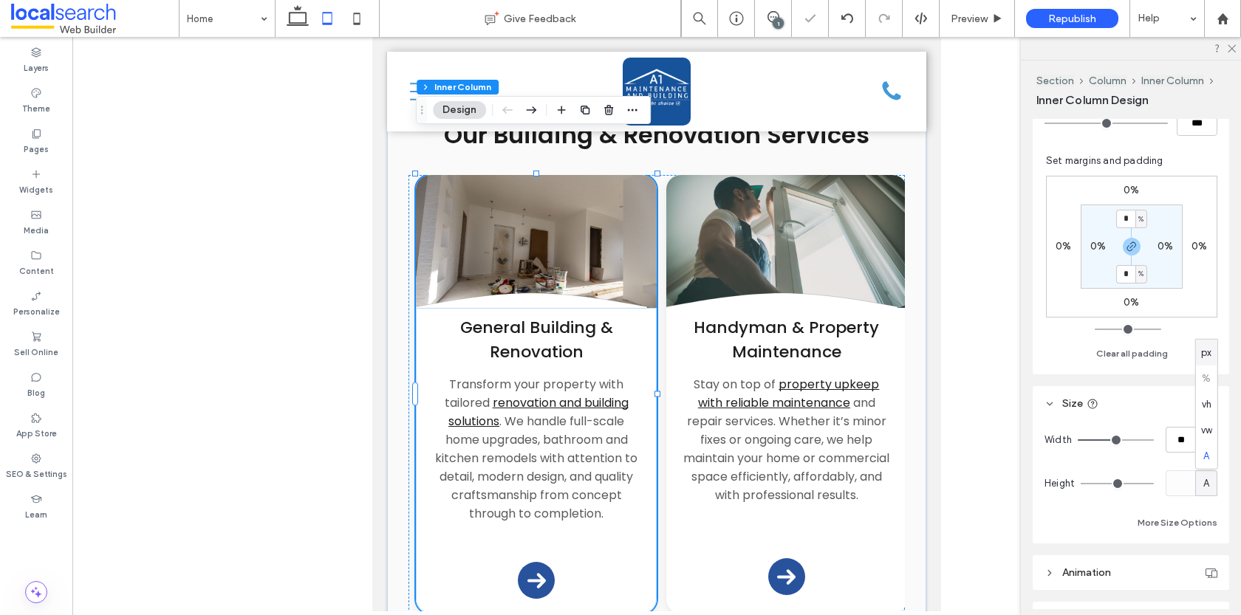
type input "***"
type input "*****"
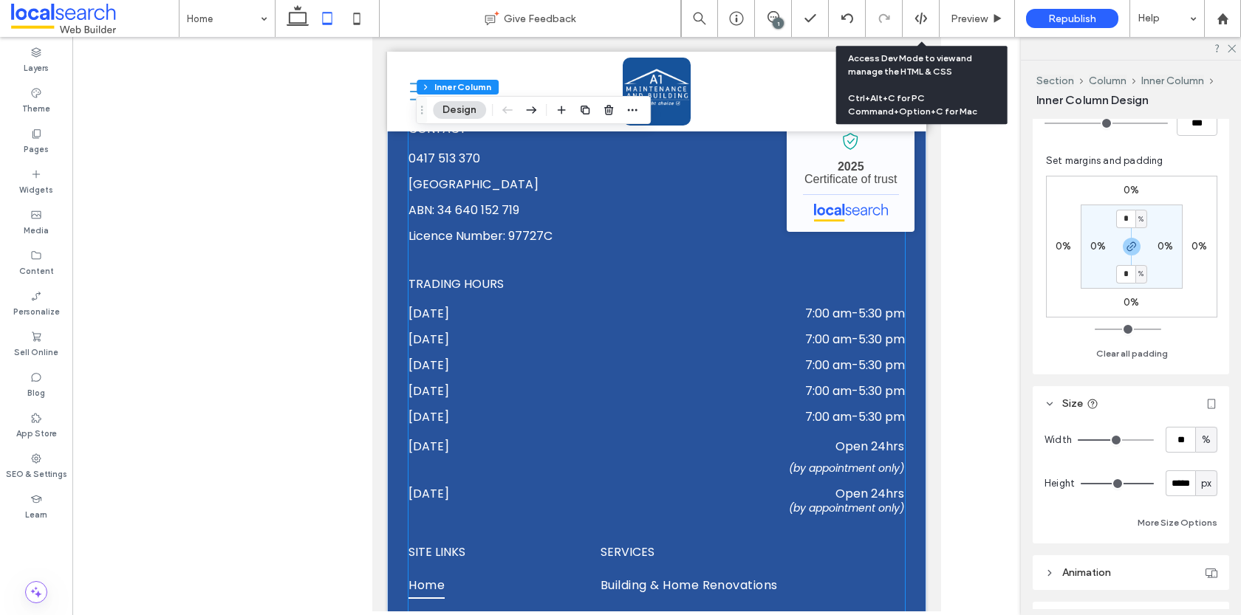
scroll to position [4548, 0]
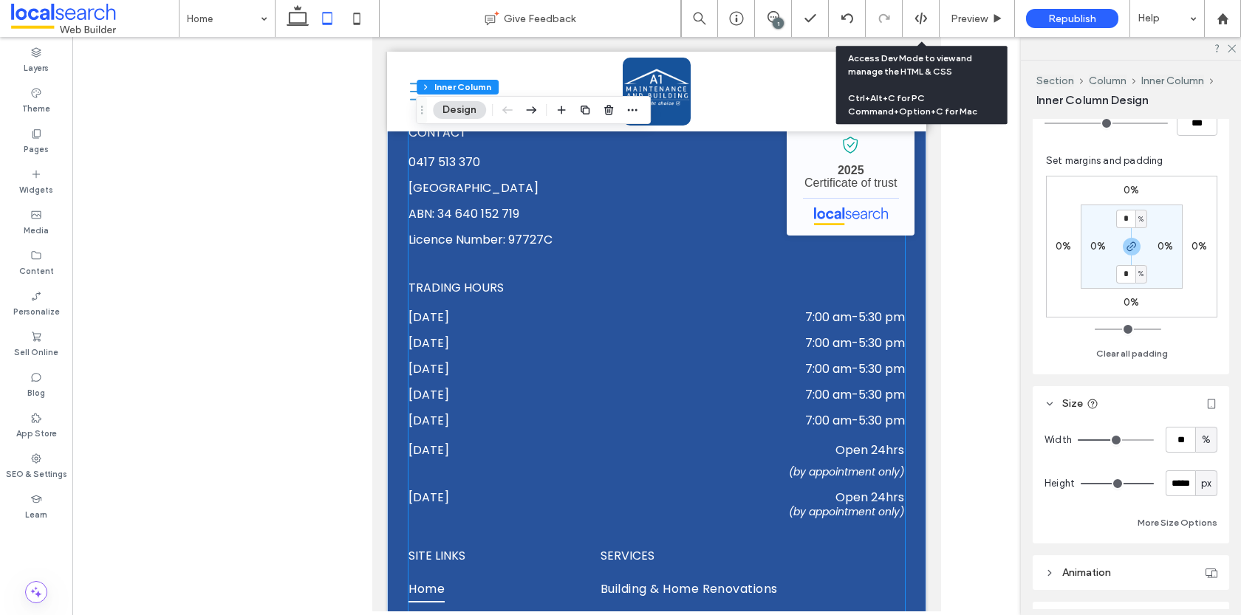
click at [698, 412] on dd "7:00 am - 5:30 pm" at bounding box center [768, 421] width 273 height 18
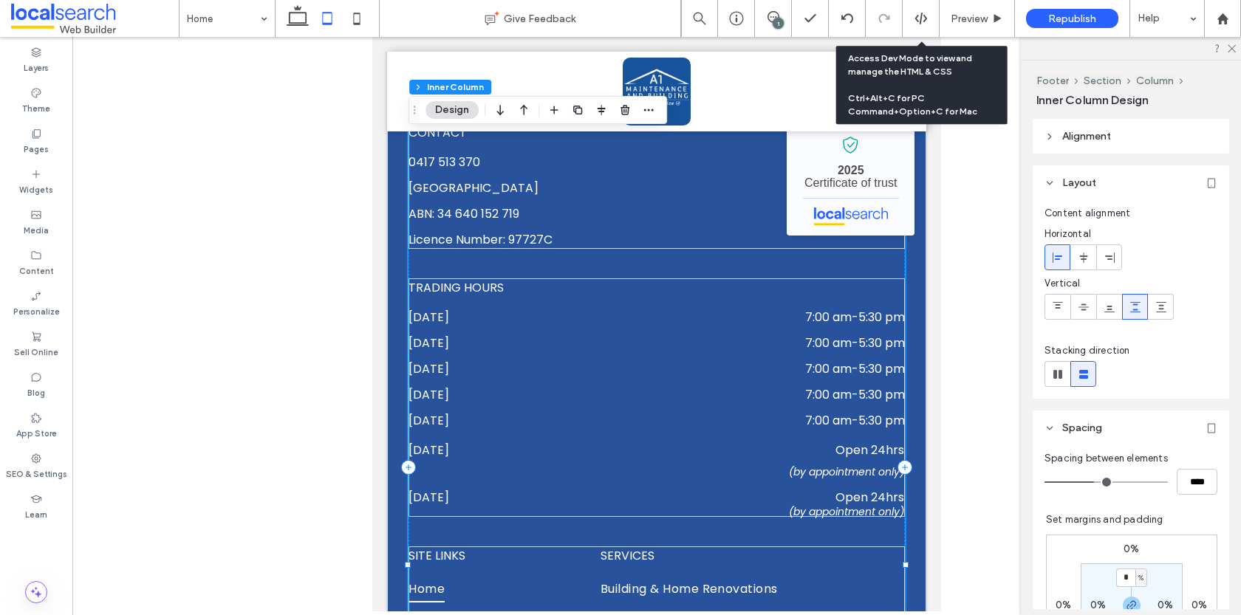
click at [698, 412] on dd "7:00 am - 5:30 pm" at bounding box center [768, 421] width 273 height 18
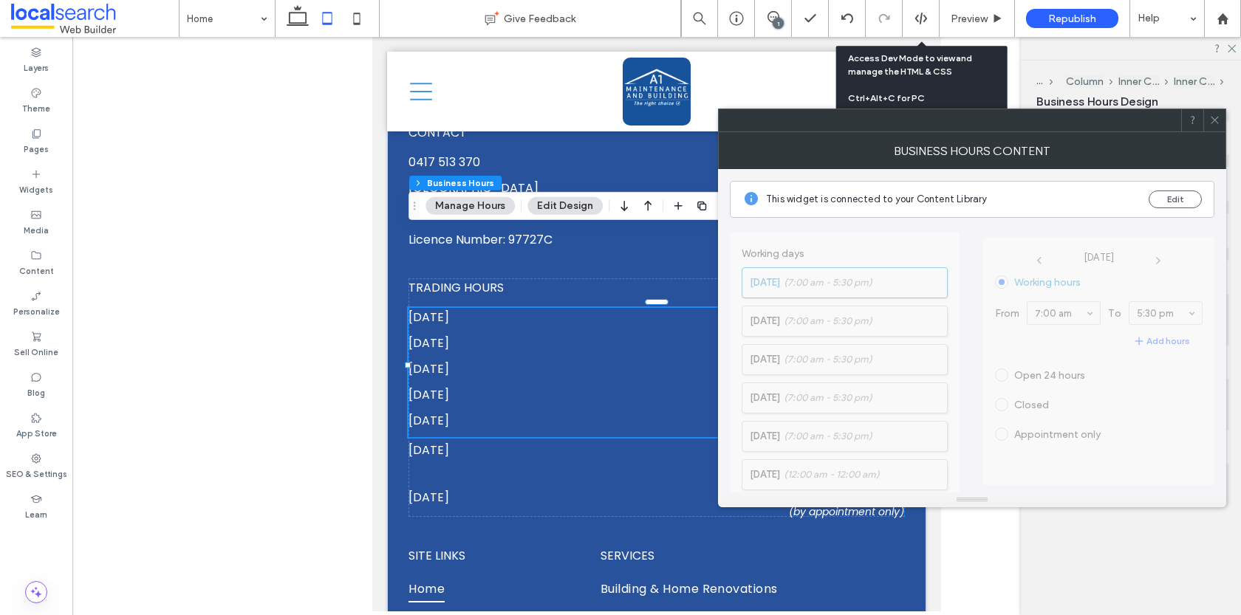
click at [1215, 119] on use at bounding box center [1214, 120] width 7 height 7
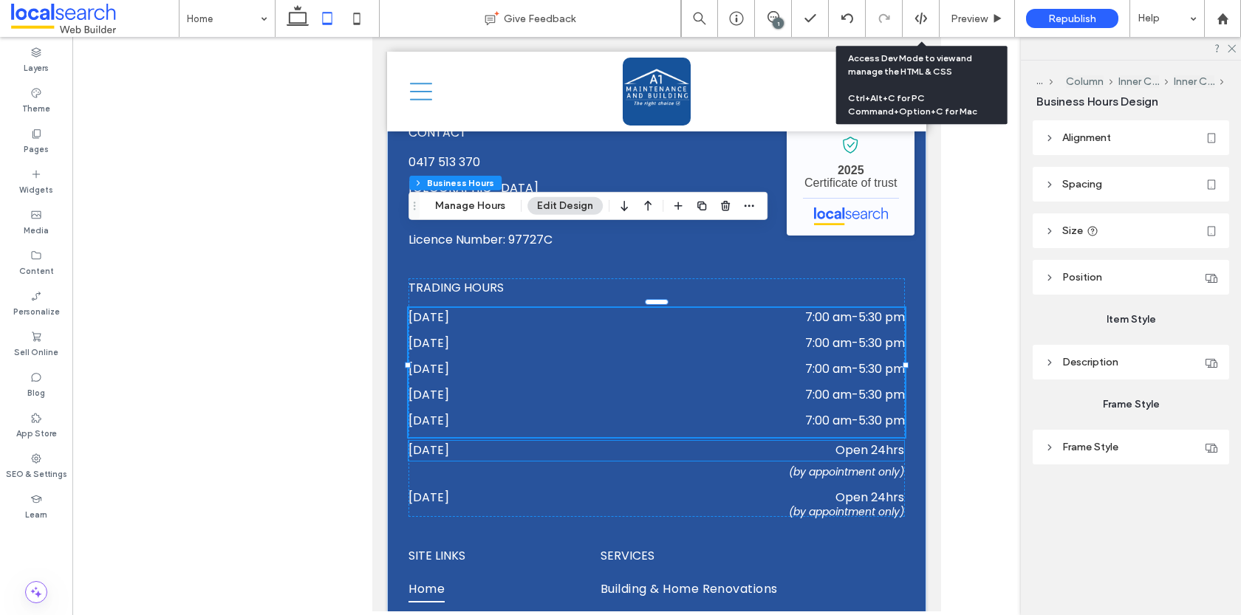
click at [698, 441] on p "Open 24hrs" at bounding box center [756, 450] width 296 height 18
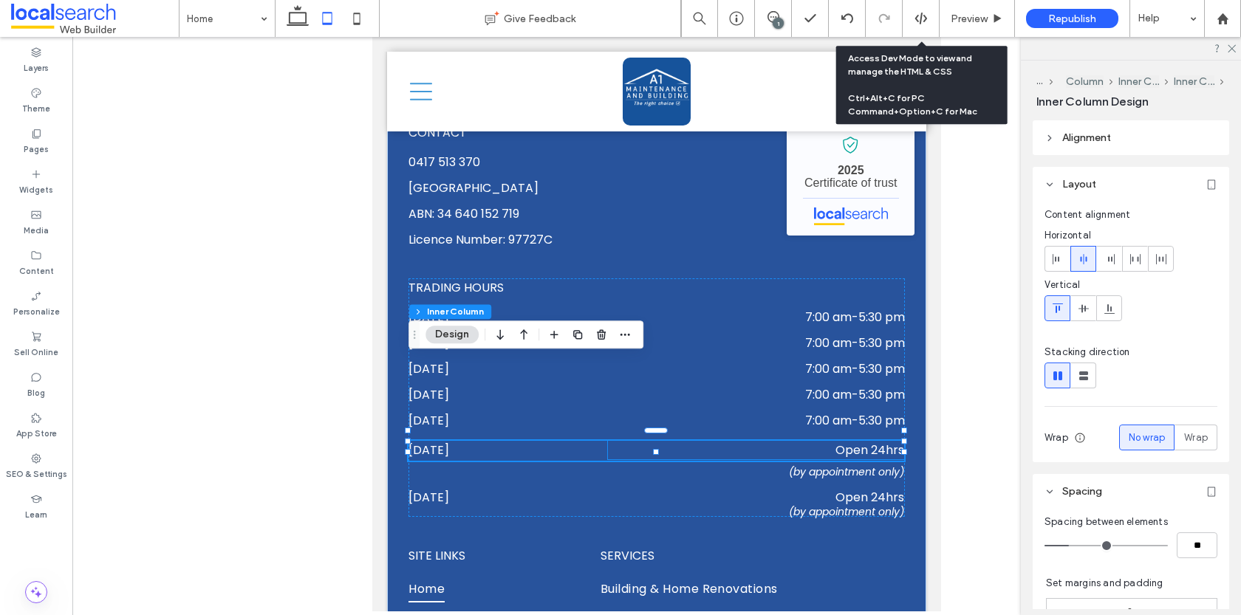
click at [854, 442] on span "Open 24hrs" at bounding box center [870, 450] width 69 height 17
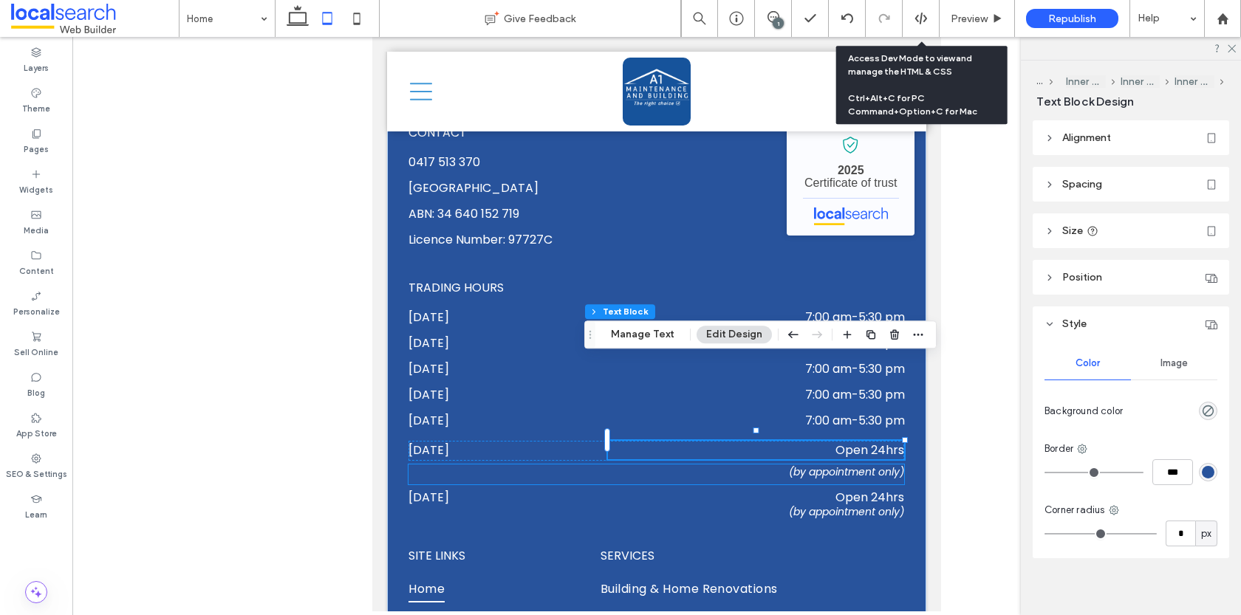
click at [709, 465] on div "(by appointment only)" at bounding box center [656, 475] width 495 height 20
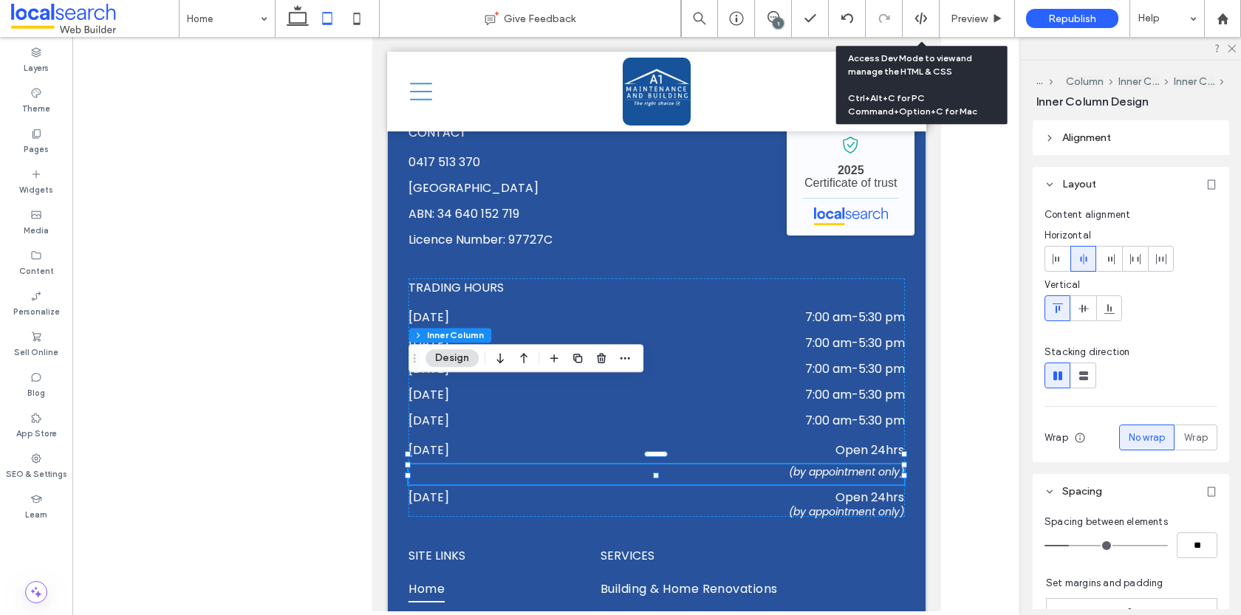
click at [794, 465] on span "(by appointment only)" at bounding box center [846, 472] width 115 height 15
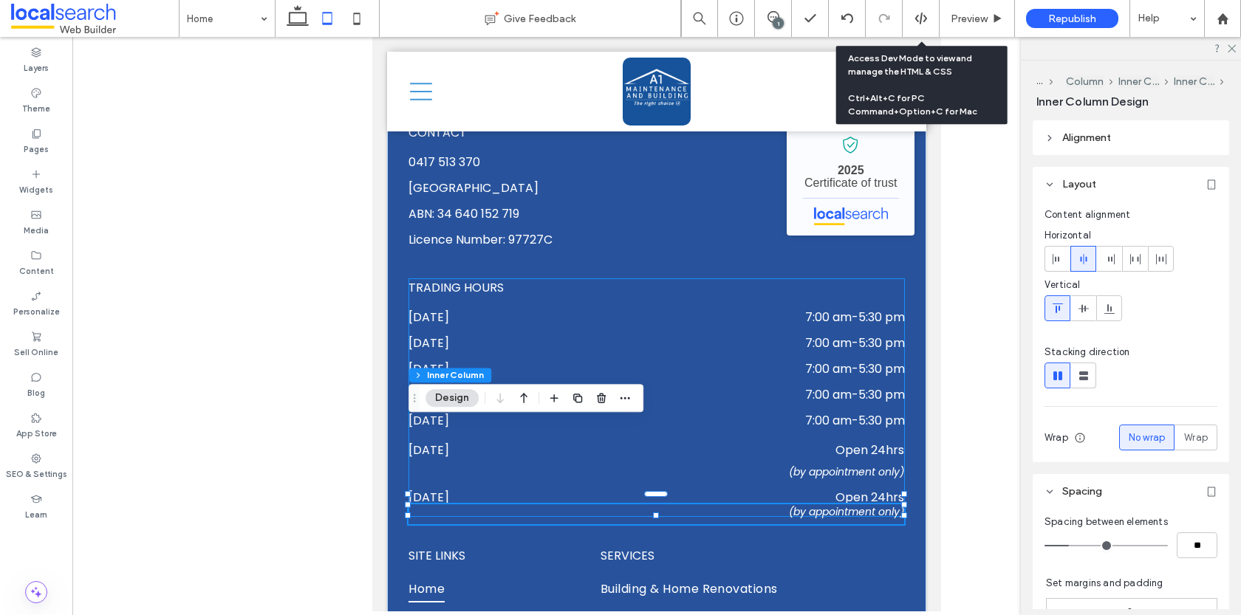
click at [828, 404] on div "TRADING HOURS Monday 7:00 am - 5:30 pm Tuesday 7:00 am - 5:30 pm Wednesday 7:00…" at bounding box center [657, 398] width 497 height 239
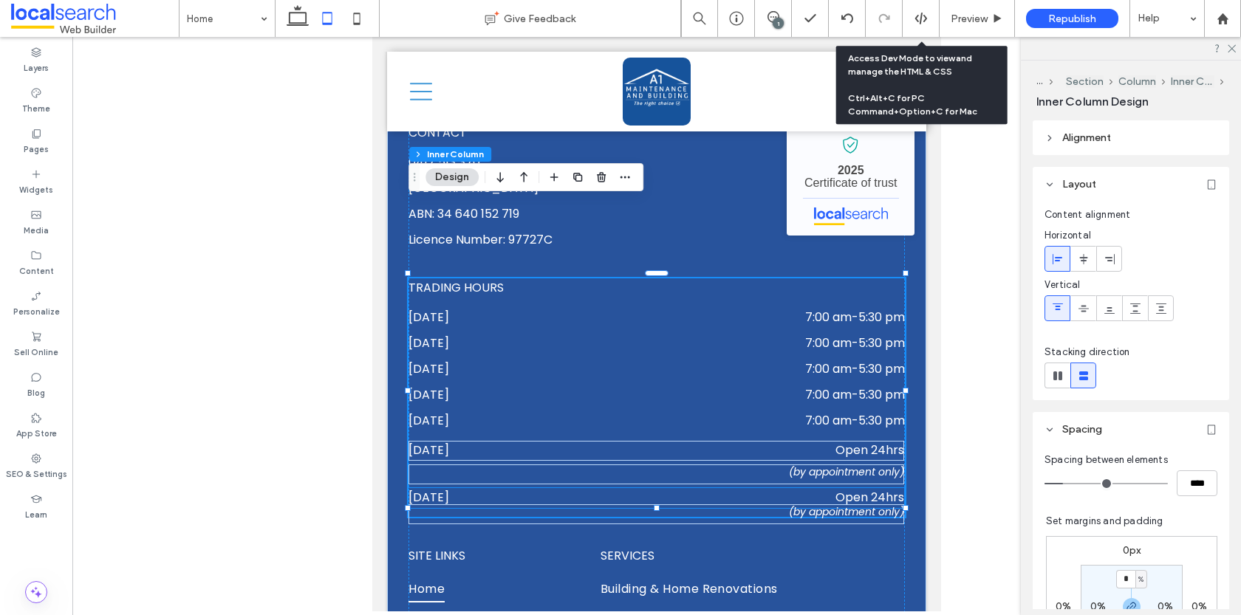
click at [823, 488] on p "Open 24hrs" at bounding box center [756, 497] width 296 height 18
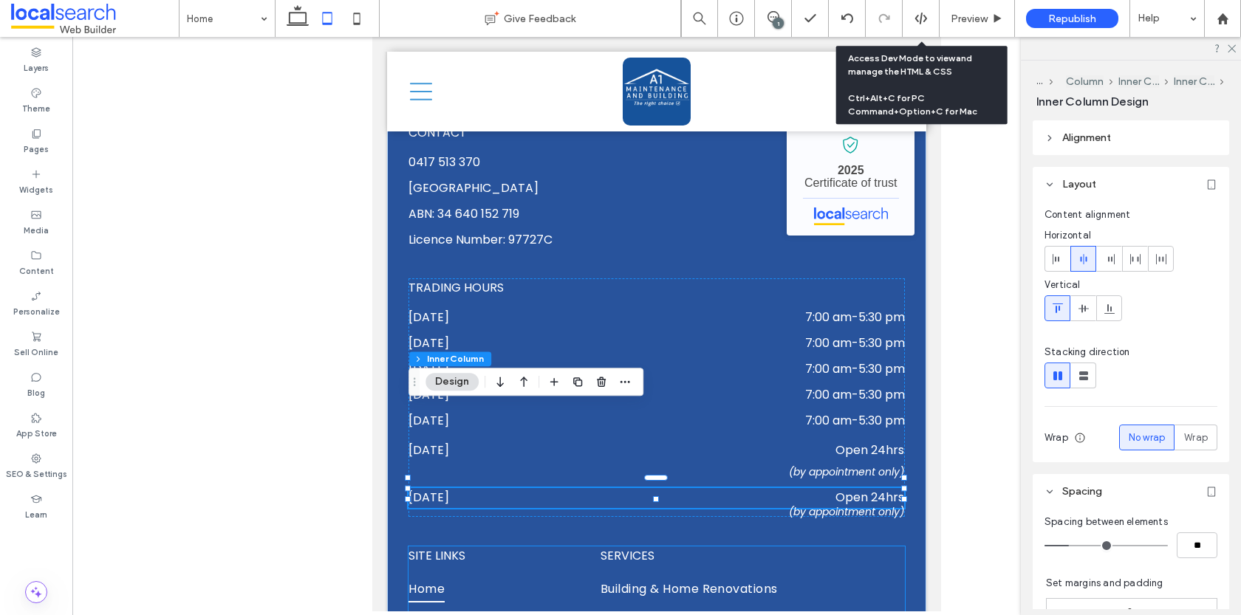
click at [789, 547] on p "SERVICES" at bounding box center [725, 556] width 248 height 18
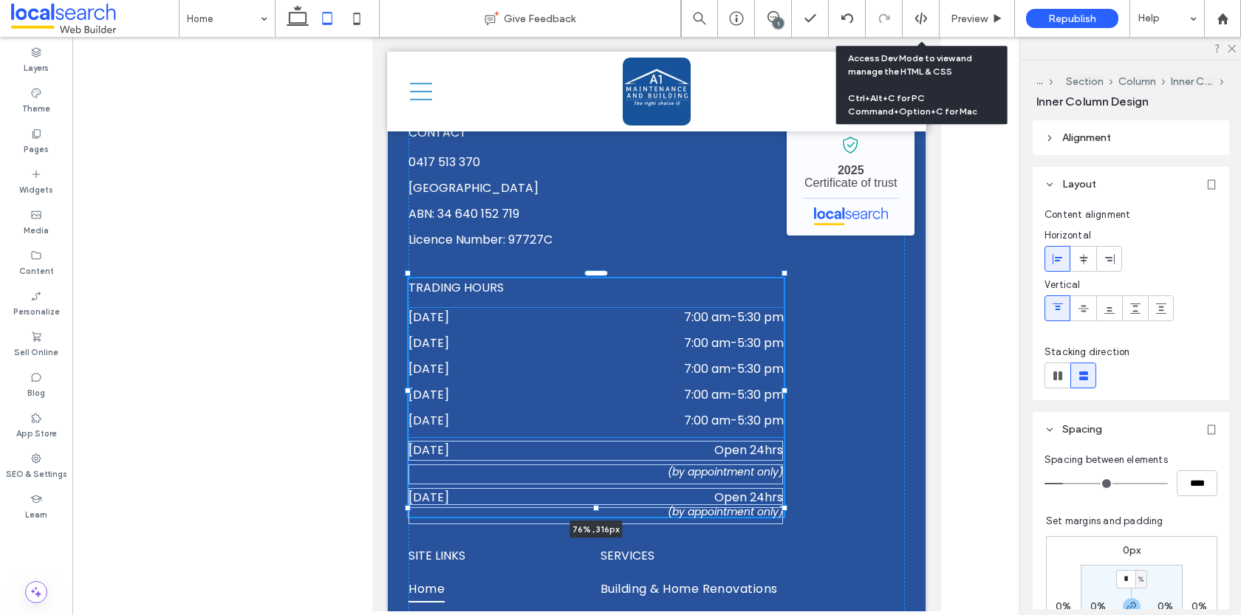
drag, startPoint x: 907, startPoint y: 321, endPoint x: 785, endPoint y: 315, distance: 122.1
click at [785, 315] on div "Let’s Build Something Better CONTACT 0417 513 370 Old Bar, NSW 2430 ABN: 34 640…" at bounding box center [656, 467] width 539 height 1171
type input "**"
type input "****"
click at [777, 388] on div at bounding box center [777, 391] width 6 height 6
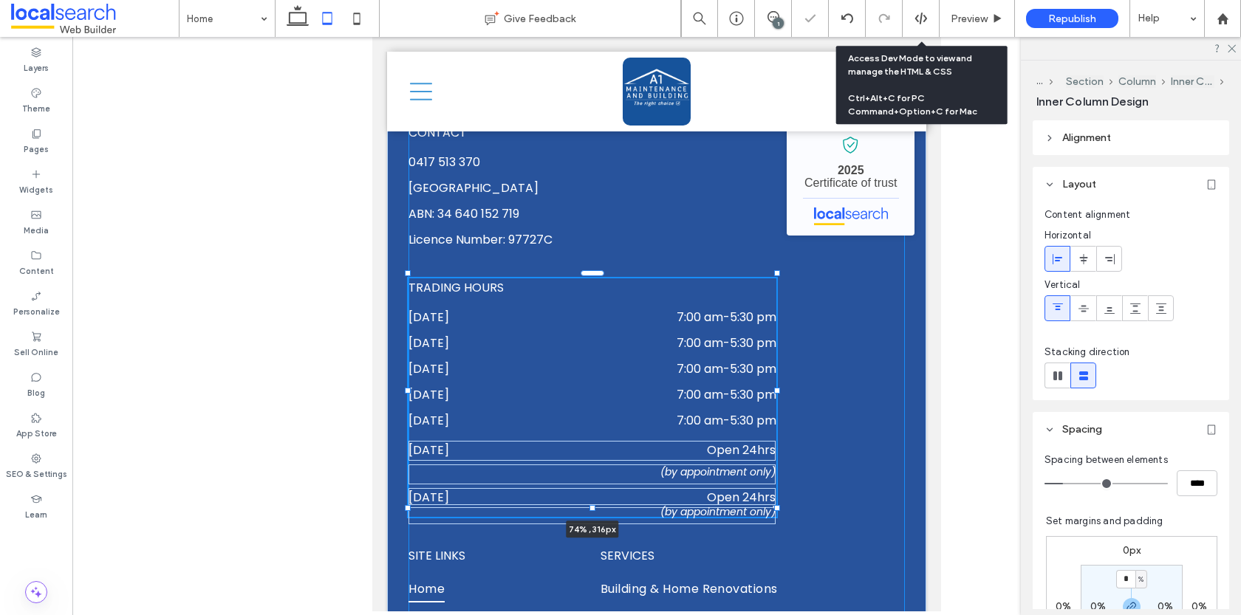
type input "**"
type input "****"
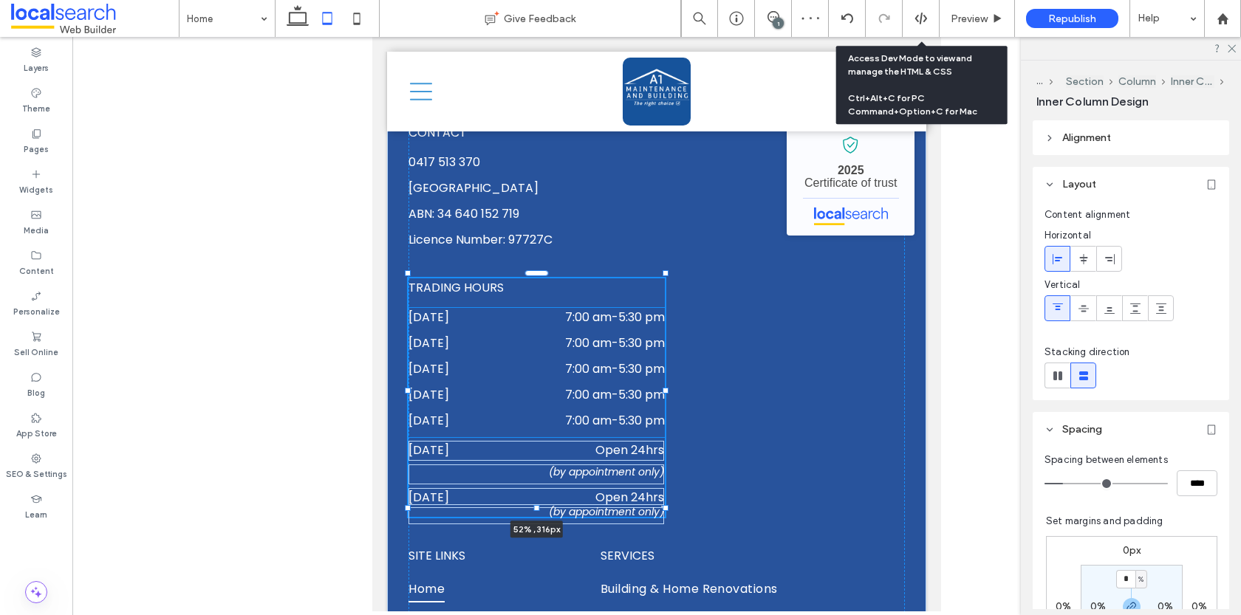
drag, startPoint x: 779, startPoint y: 321, endPoint x: 667, endPoint y: 321, distance: 111.6
click at [667, 321] on div "Let’s Build Something Better CONTACT 0417 513 370 Old Bar, NSW 2430 ABN: 34 640…" at bounding box center [656, 467] width 539 height 1171
type input "**"
type input "****"
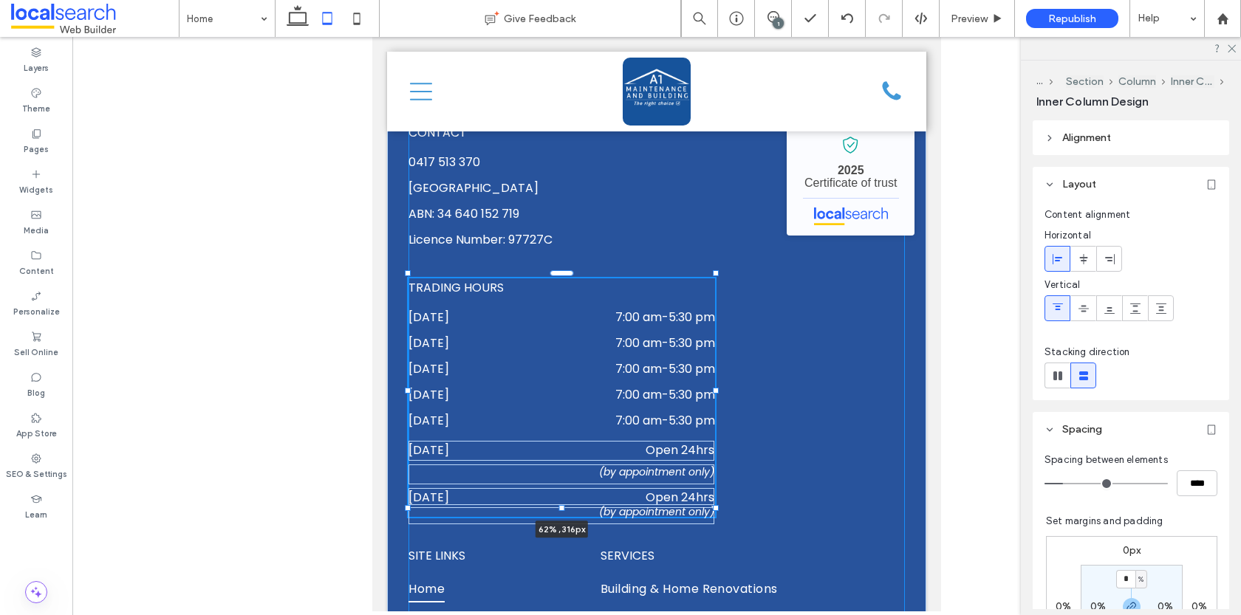
drag, startPoint x: 666, startPoint y: 321, endPoint x: 716, endPoint y: 321, distance: 50.2
click at [716, 388] on div at bounding box center [716, 391] width 6 height 6
type input "**"
type input "****"
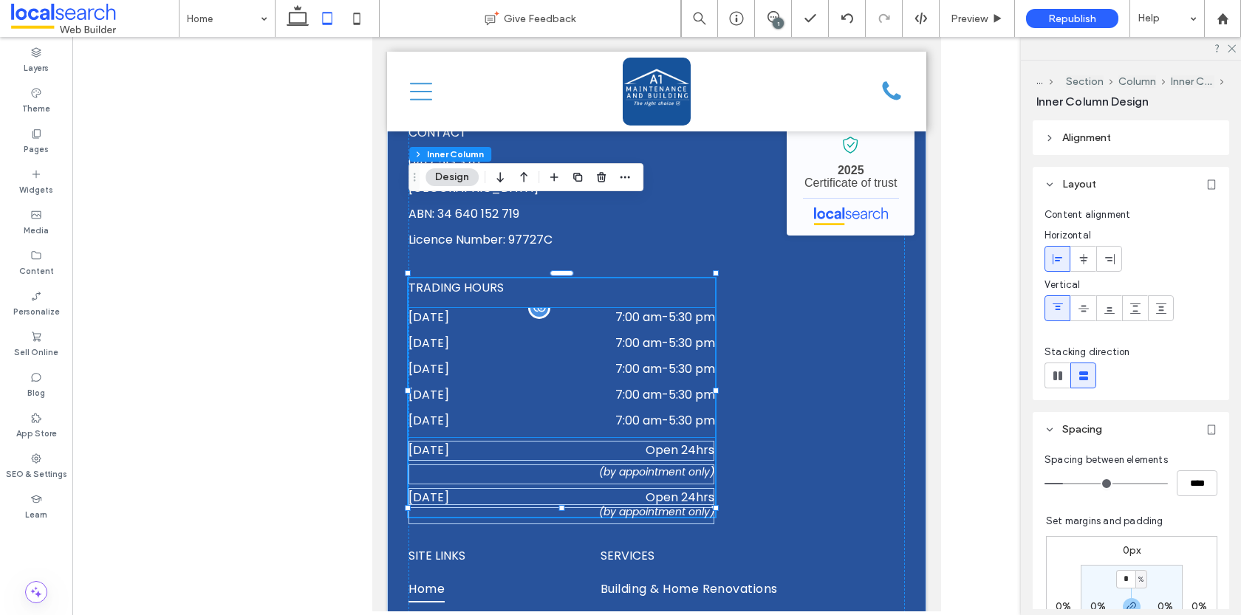
scroll to position [4549, 0]
click at [626, 440] on p "Open 24hrs" at bounding box center [623, 449] width 183 height 18
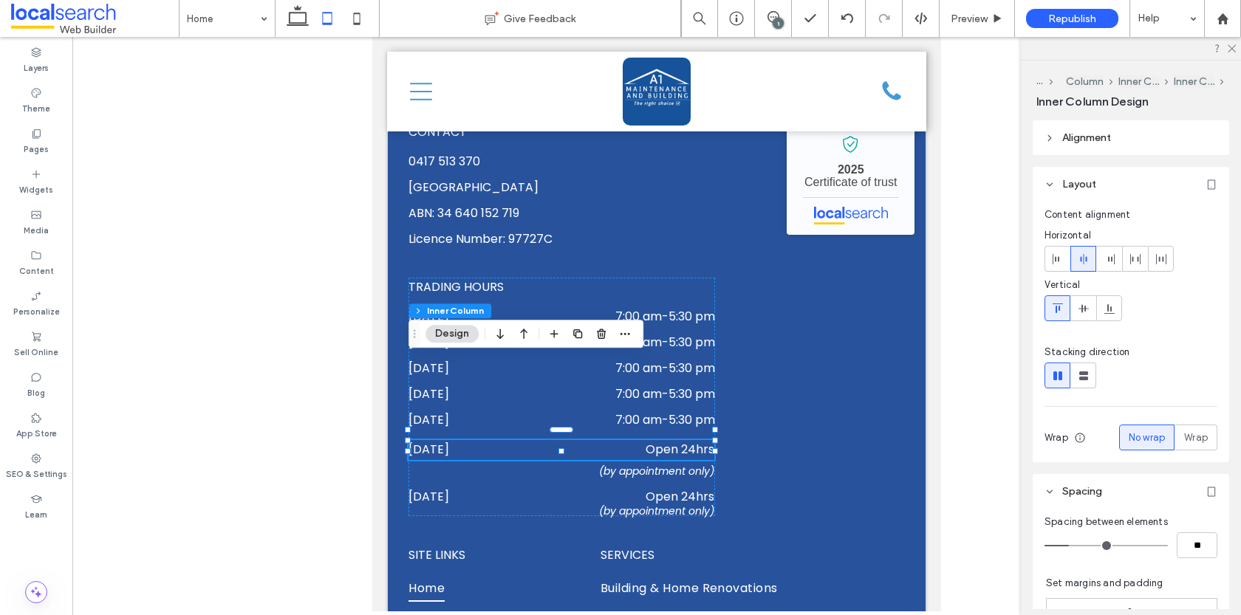
click at [609, 440] on div "Saturday Open 24hrs" at bounding box center [562, 450] width 306 height 20
click at [610, 440] on p "Open 24hrs" at bounding box center [623, 449] width 183 height 18
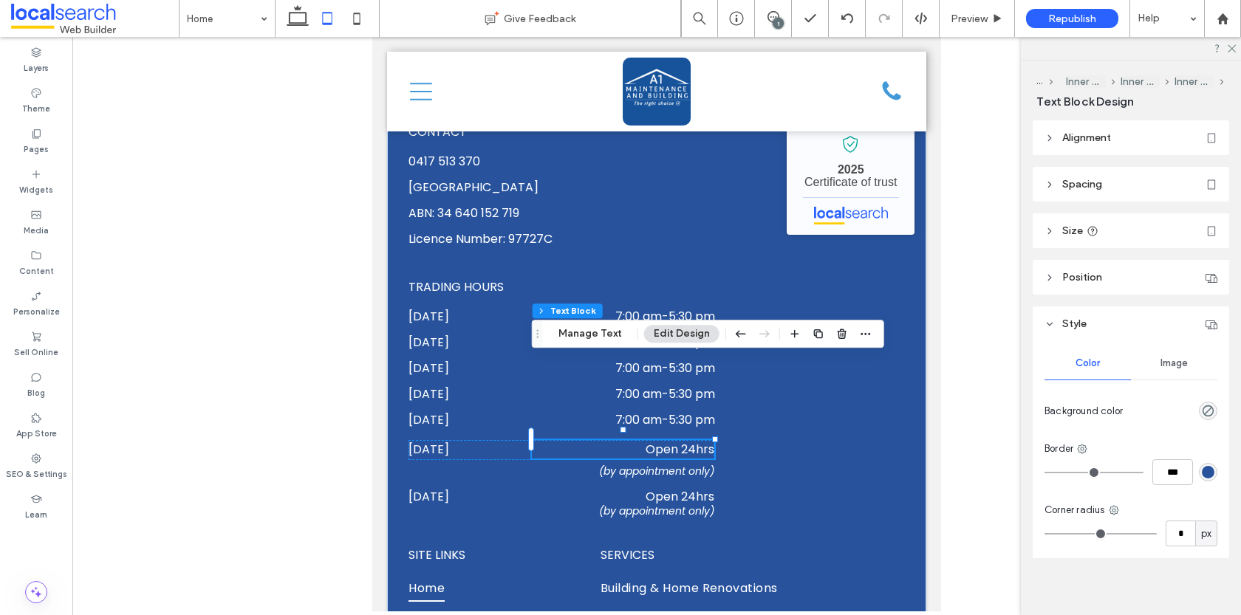
click at [493, 333] on div "Tuesday 7:00 am - 5:30 pm" at bounding box center [562, 346] width 307 height 26
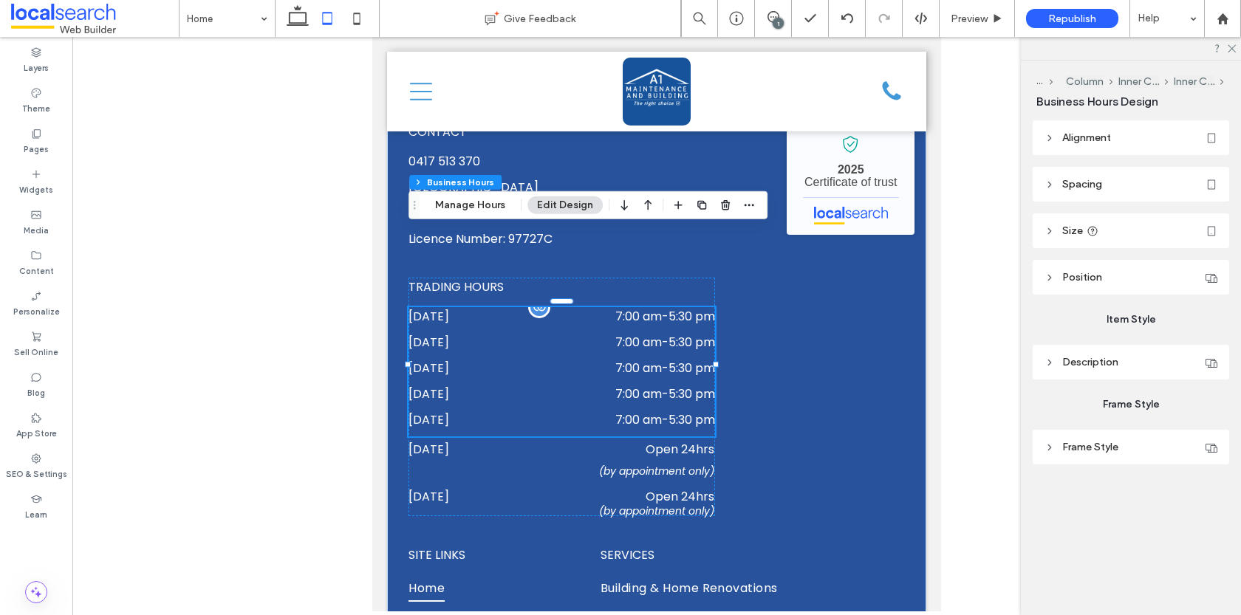
click at [492, 333] on div "Tuesday 7:00 am - 5:30 pm" at bounding box center [562, 346] width 307 height 26
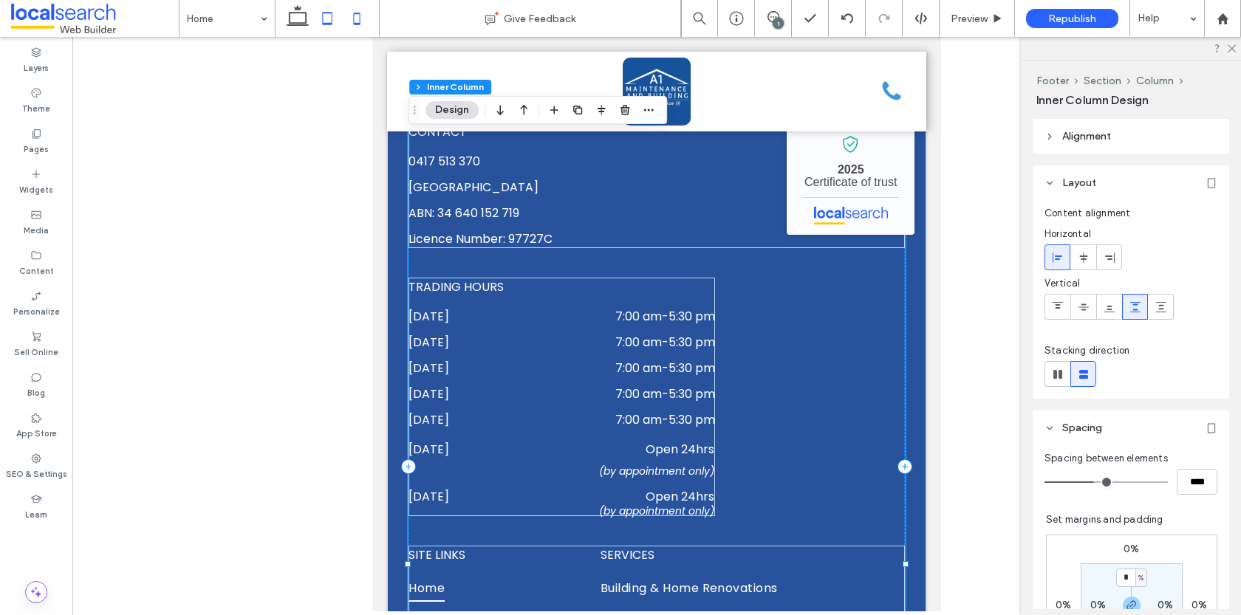
click at [371, 14] on icon at bounding box center [357, 19] width 30 height 30
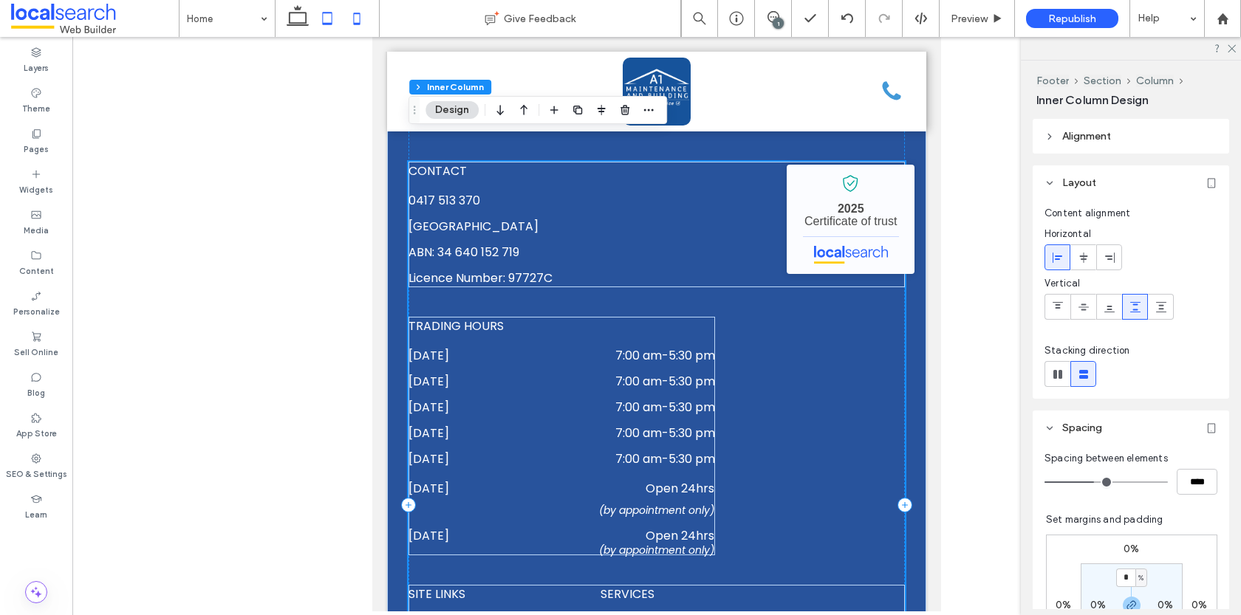
type input "**"
type input "****"
type input "***"
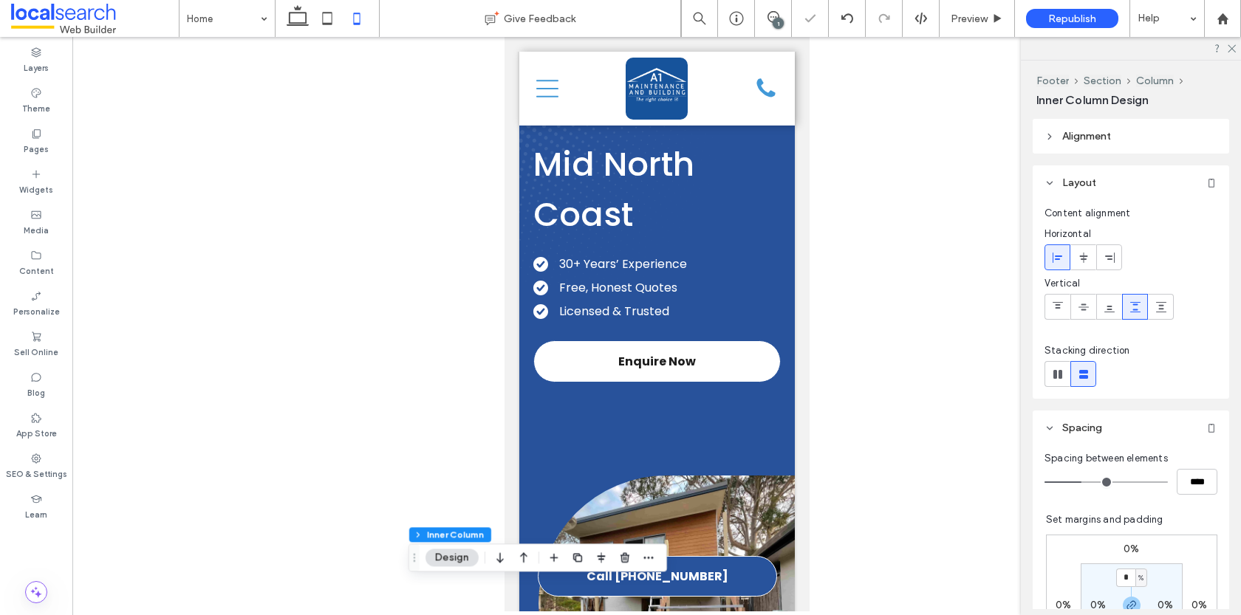
scroll to position [0, 0]
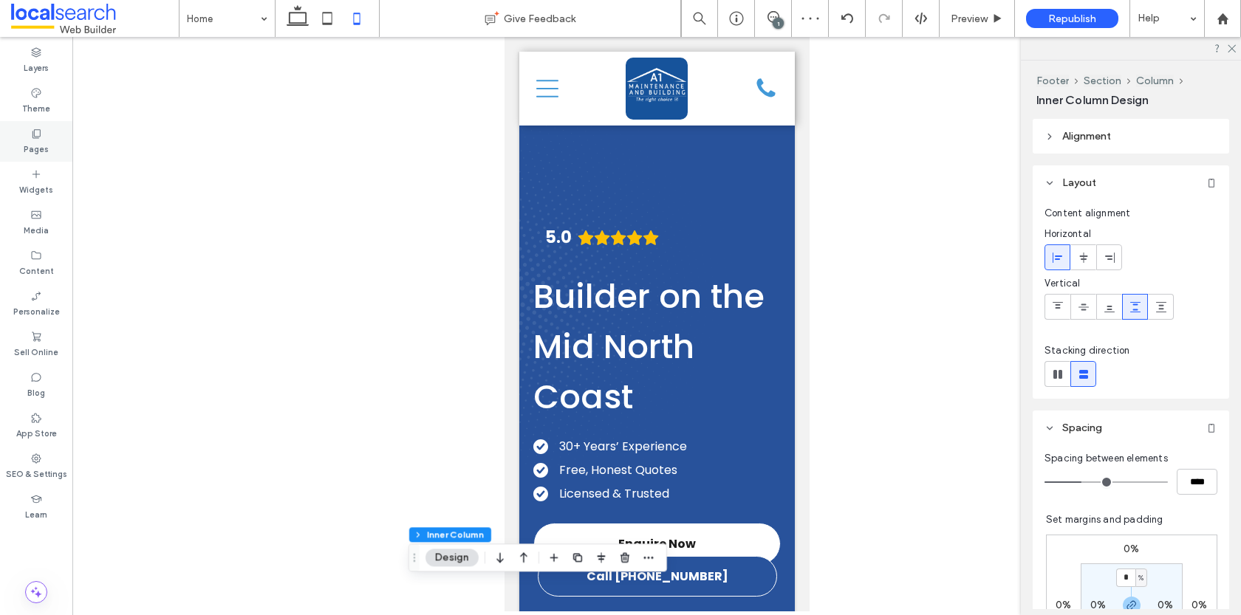
click at [36, 140] on label "Pages" at bounding box center [36, 148] width 25 height 16
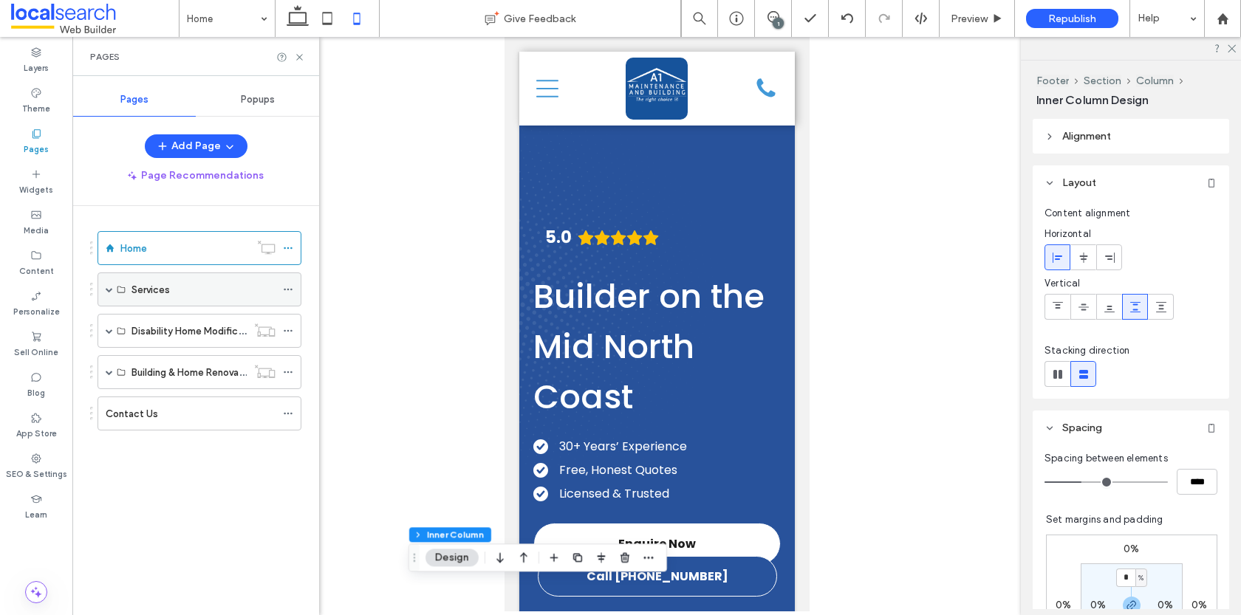
click at [102, 281] on div "Services" at bounding box center [200, 290] width 204 height 34
click at [107, 289] on span at bounding box center [109, 289] width 7 height 7
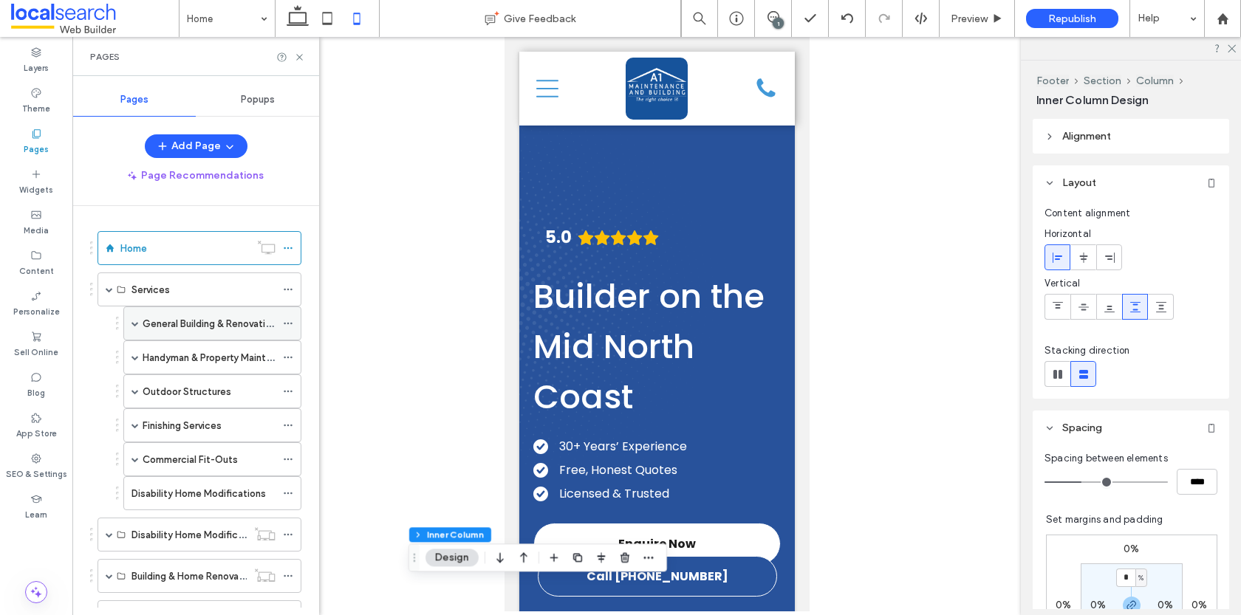
click at [167, 324] on label "General Building & Renovation" at bounding box center [210, 324] width 134 height 26
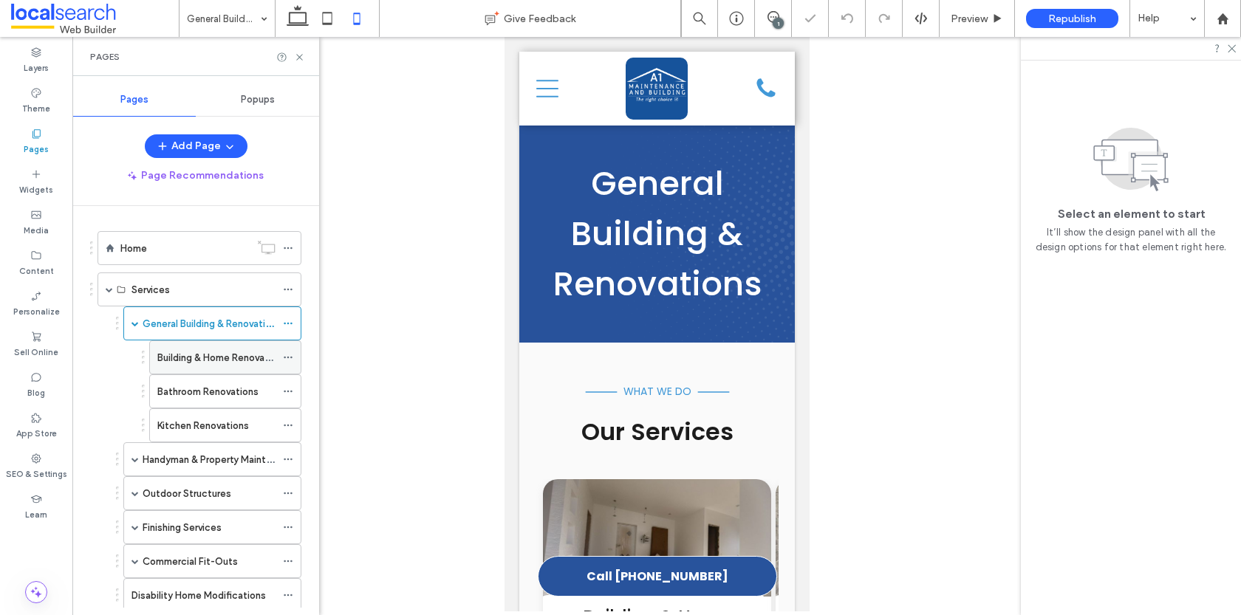
click at [201, 348] on label "Building & Home Renovations" at bounding box center [222, 358] width 130 height 26
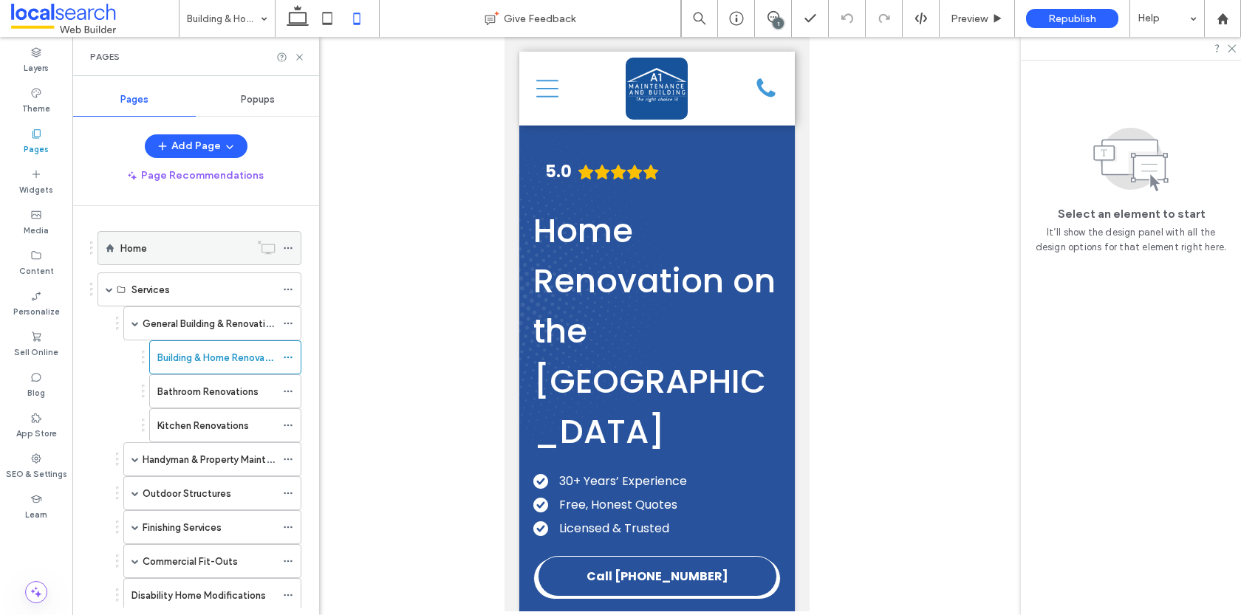
click at [176, 249] on div "Home" at bounding box center [184, 249] width 129 height 16
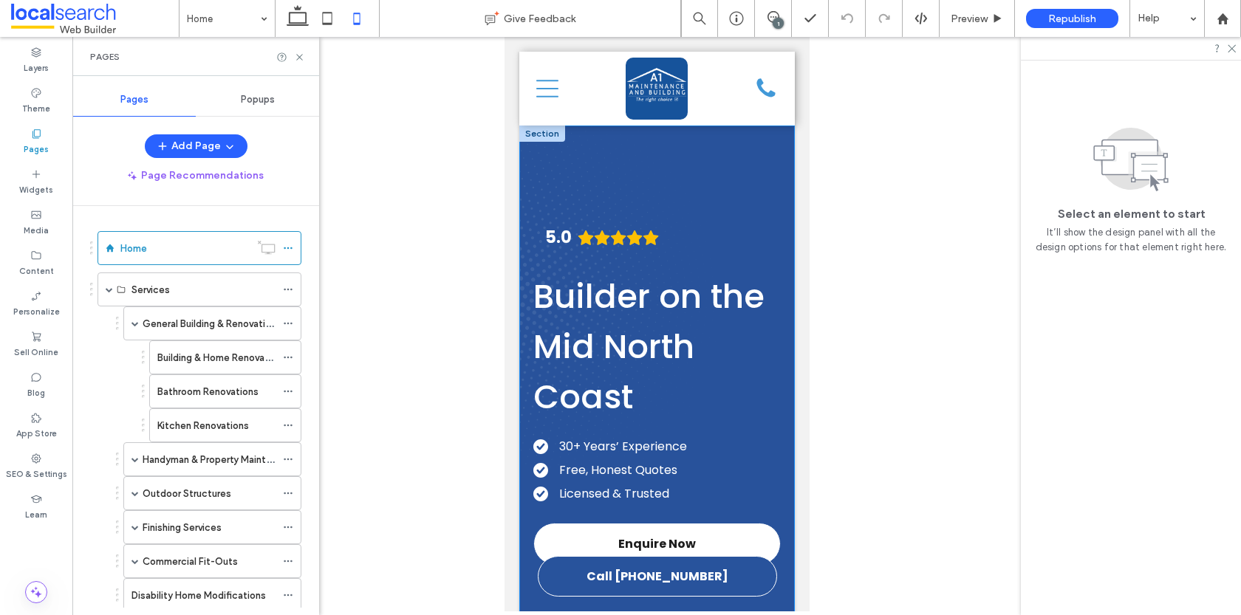
click at [679, 168] on div "5.0 Panel only seen by widget owner Edit widget Views 0% Share" at bounding box center [657, 392] width 276 height 533
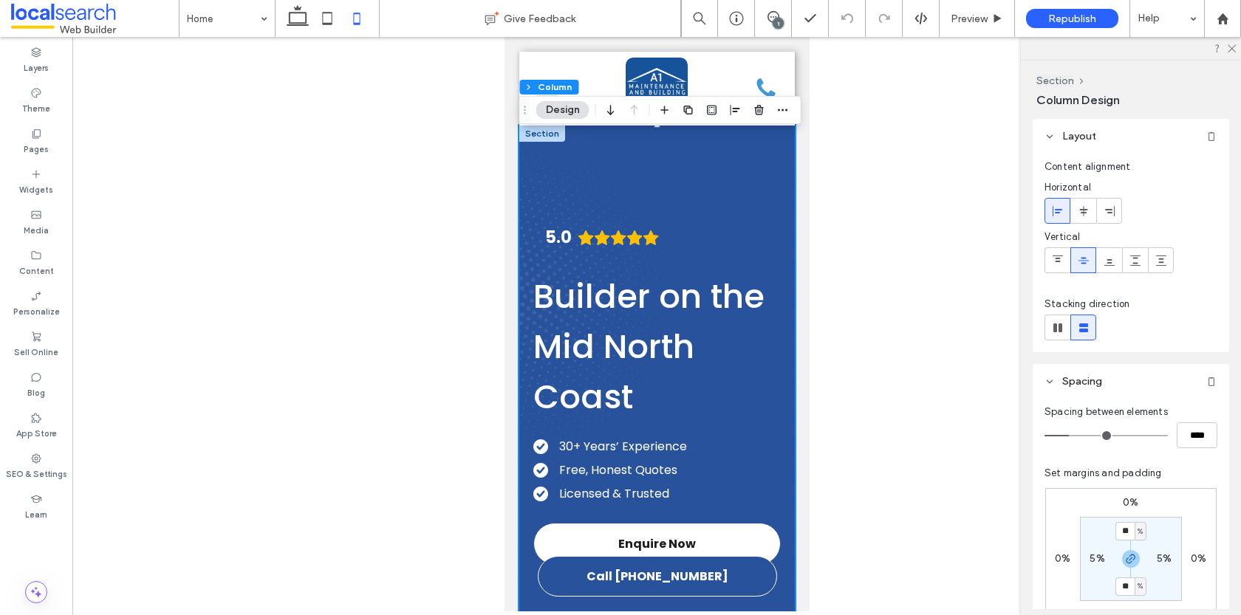
click at [673, 199] on div "5.0 Panel only seen by widget owner Edit widget Views 0% Share" at bounding box center [657, 392] width 276 height 533
click at [26, 145] on label "Pages" at bounding box center [36, 148] width 25 height 16
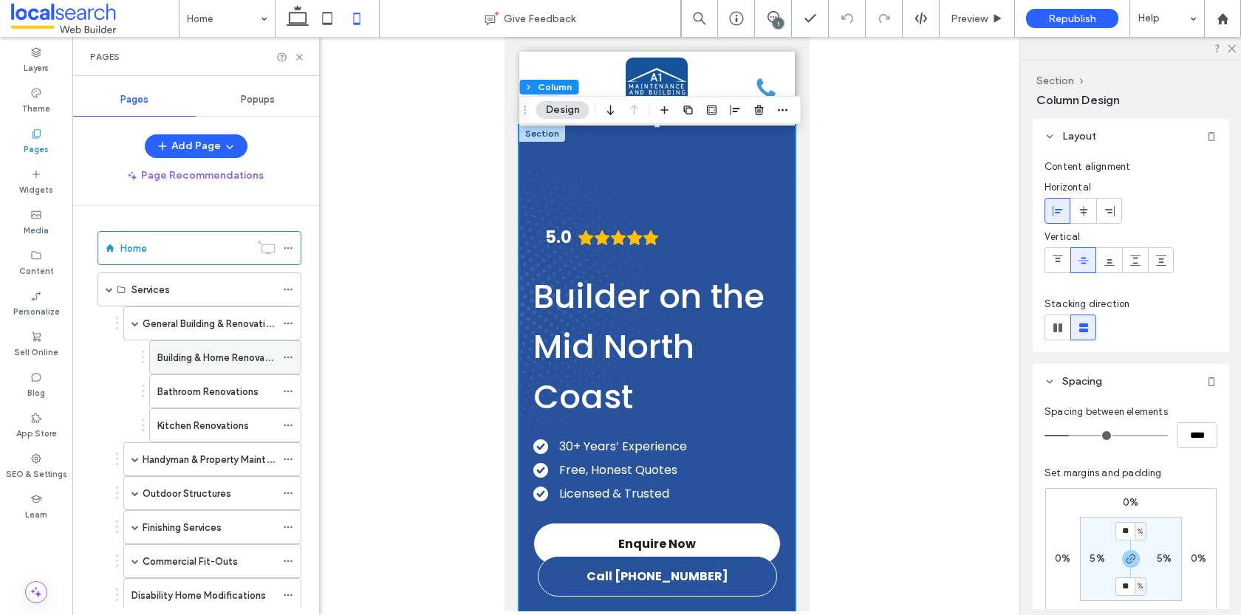
click at [187, 352] on label "Building & Home Renovations" at bounding box center [222, 358] width 130 height 26
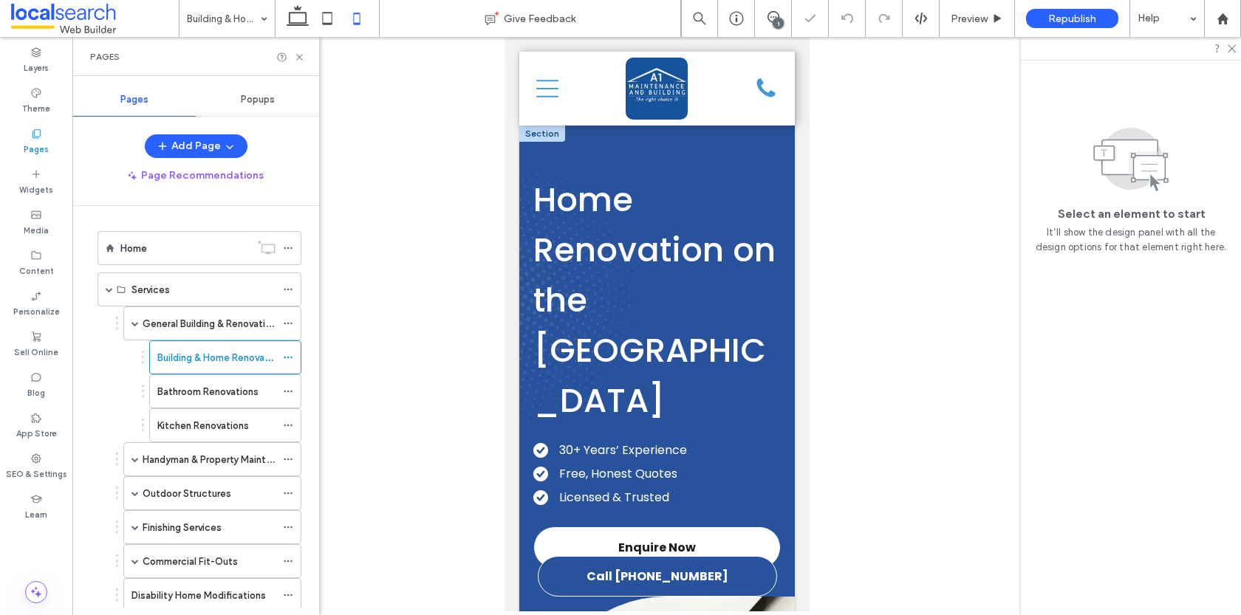
click at [780, 169] on div "Home Renovation on the Mid North Coast 30+ Years’ Experience Free, Honest Quote…" at bounding box center [657, 361] width 276 height 471
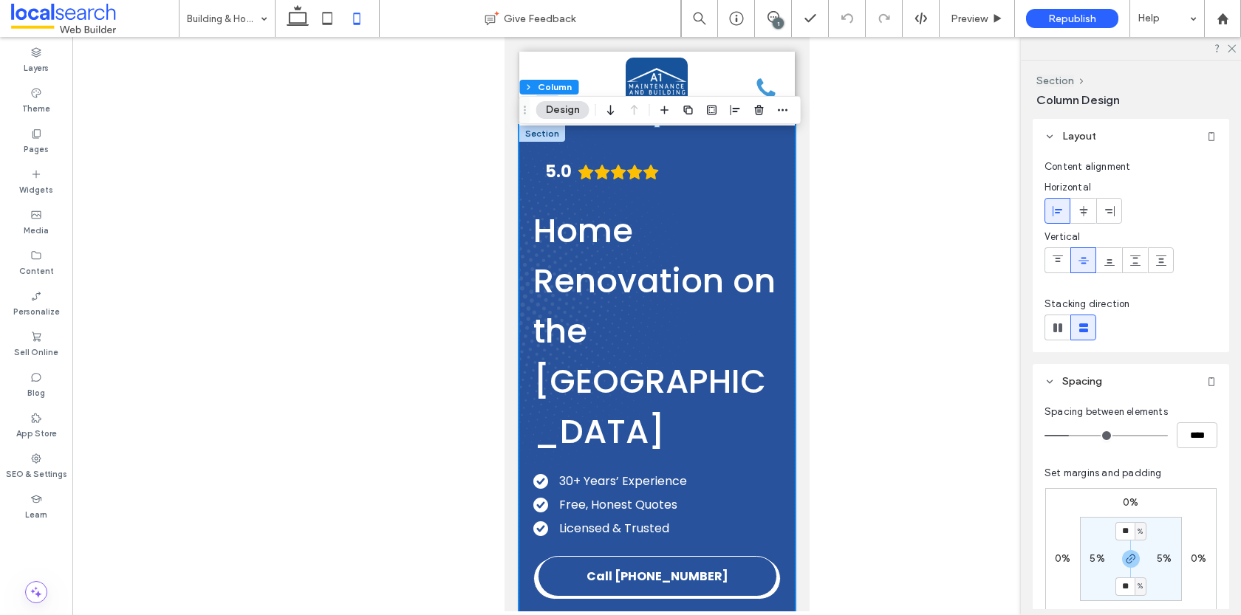
click at [689, 186] on div "5.0 Panel only seen by widget owner Edit widget Views 0% Share" at bounding box center [657, 377] width 276 height 502
click at [596, 177] on icon "Rating: 5.0 out of 5" at bounding box center [601, 172] width 16 height 15
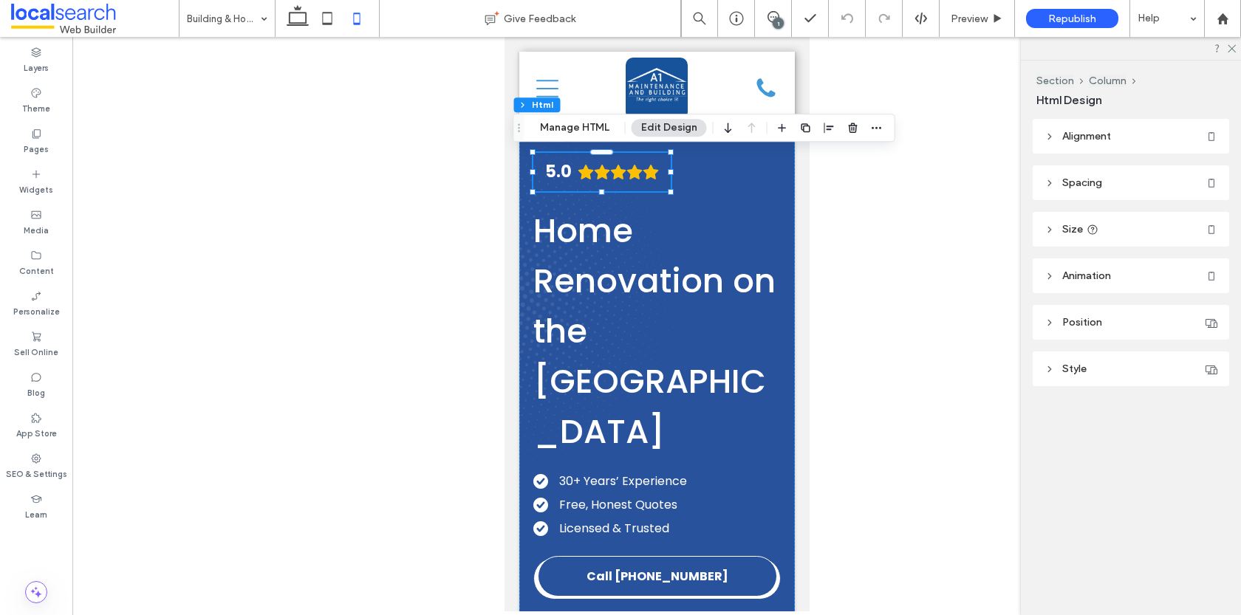
click at [1046, 222] on header "Size" at bounding box center [1131, 229] width 197 height 35
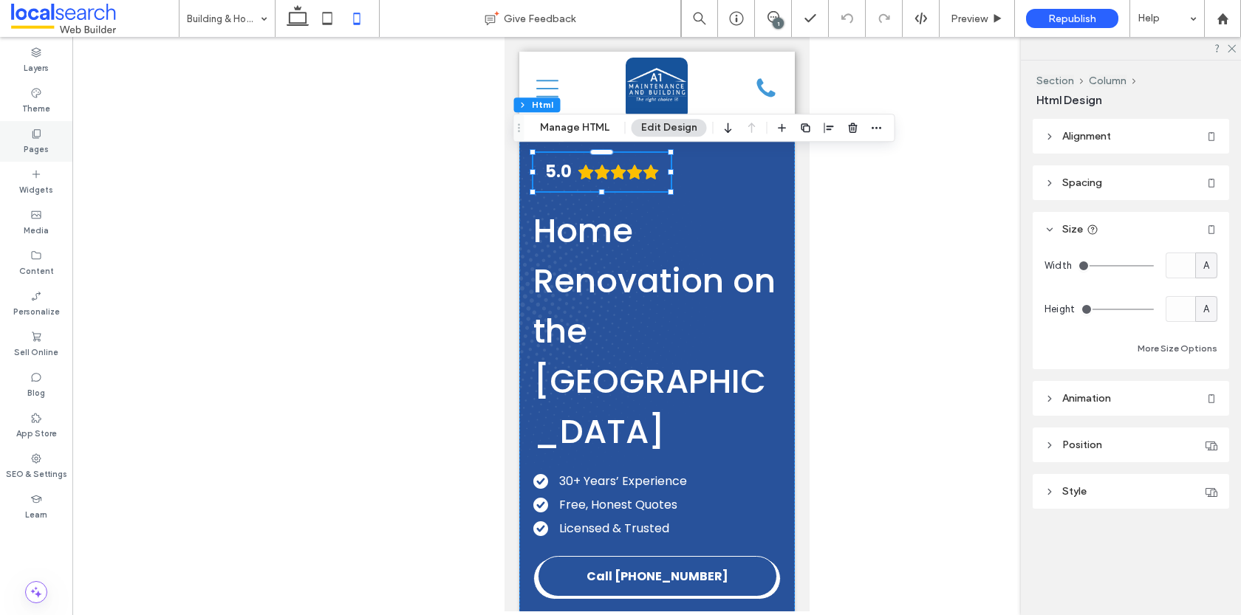
click at [36, 137] on icon at bounding box center [36, 134] width 12 height 12
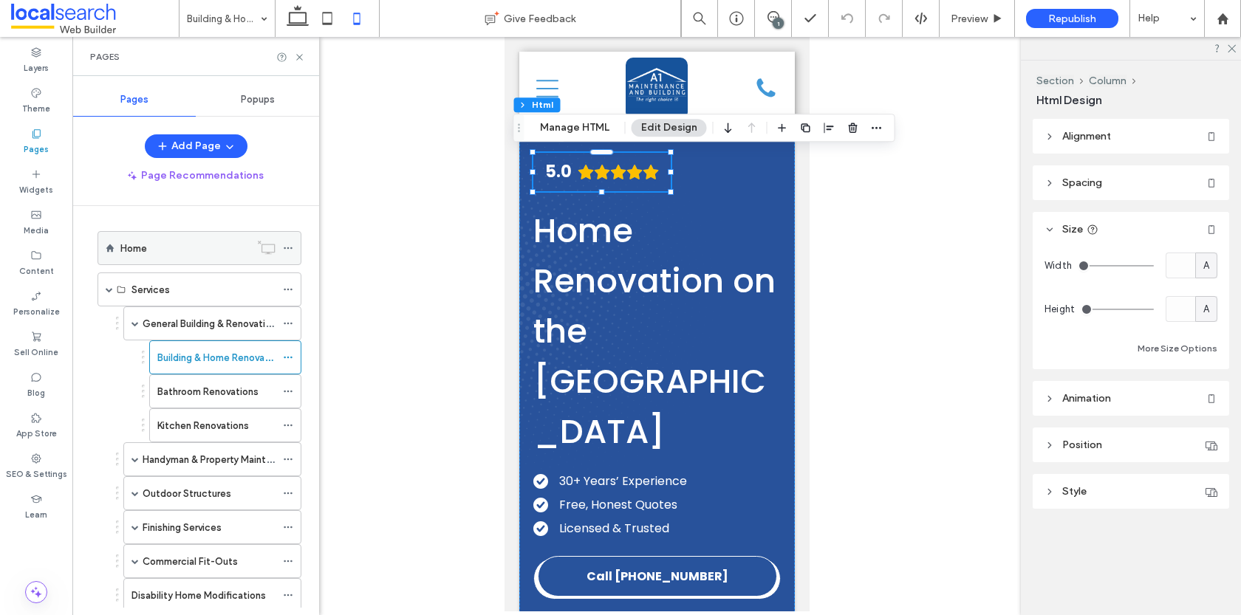
click at [174, 253] on div "Home" at bounding box center [184, 249] width 129 height 16
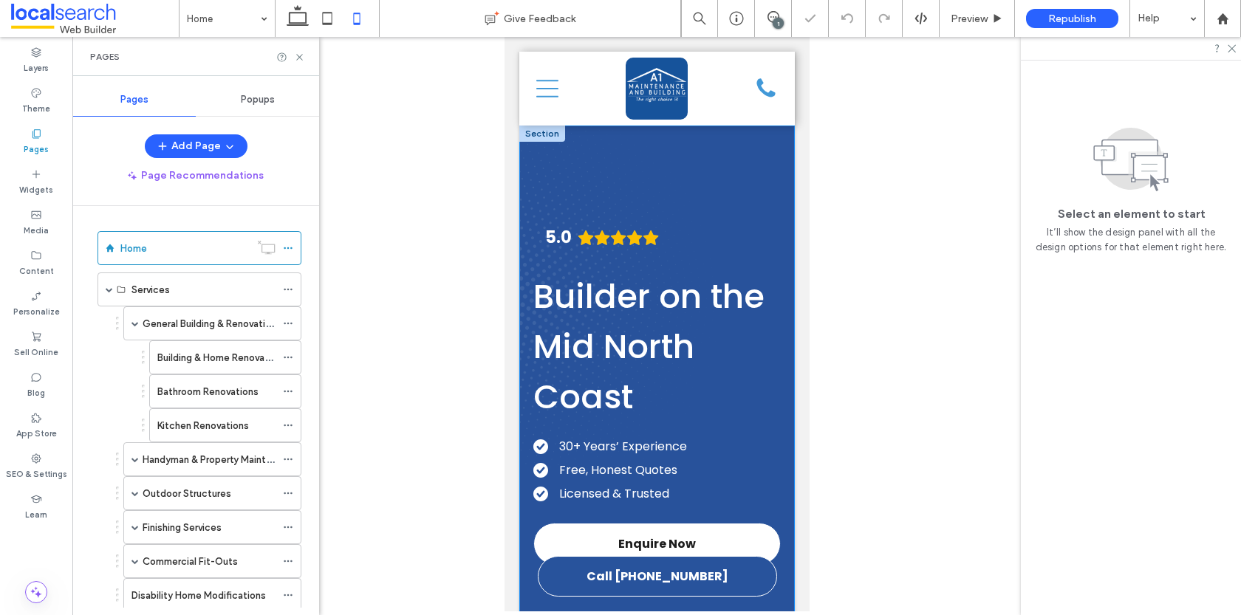
click at [739, 219] on div "5.0 Panel only seen by widget owner Edit widget Views 0% Share" at bounding box center [657, 392] width 276 height 533
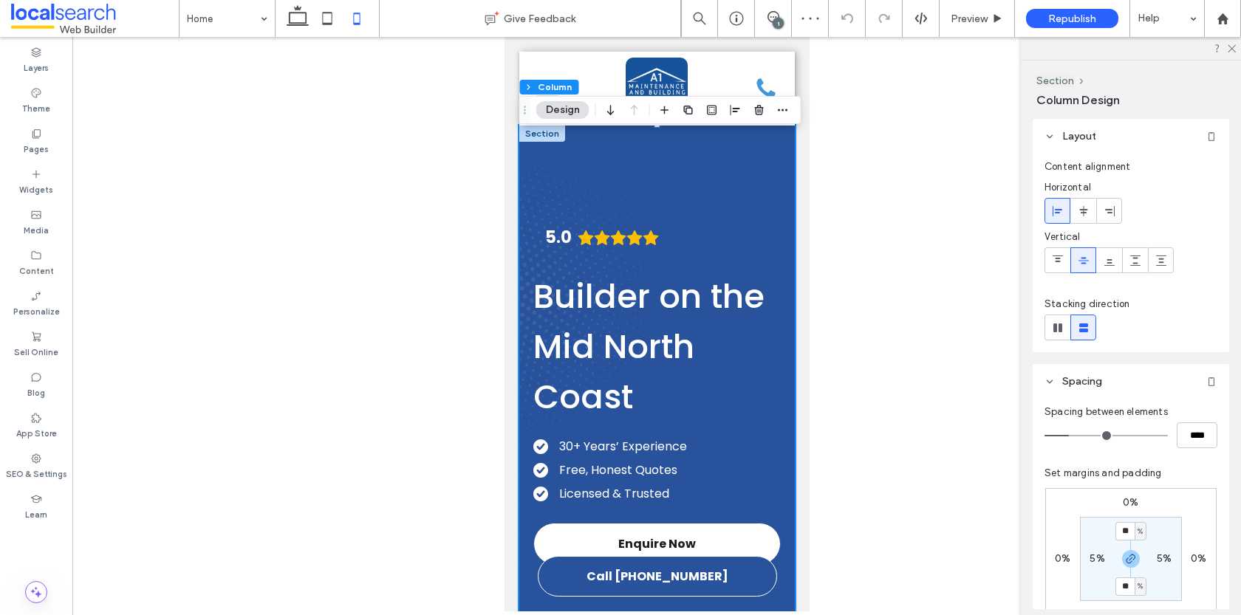
click at [689, 245] on div "5.0 Panel only seen by widget owner Edit widget Views 0% Share" at bounding box center [657, 392] width 276 height 533
click at [650, 244] on icon "Rating: 5.0 out of 5" at bounding box center [650, 238] width 16 height 15
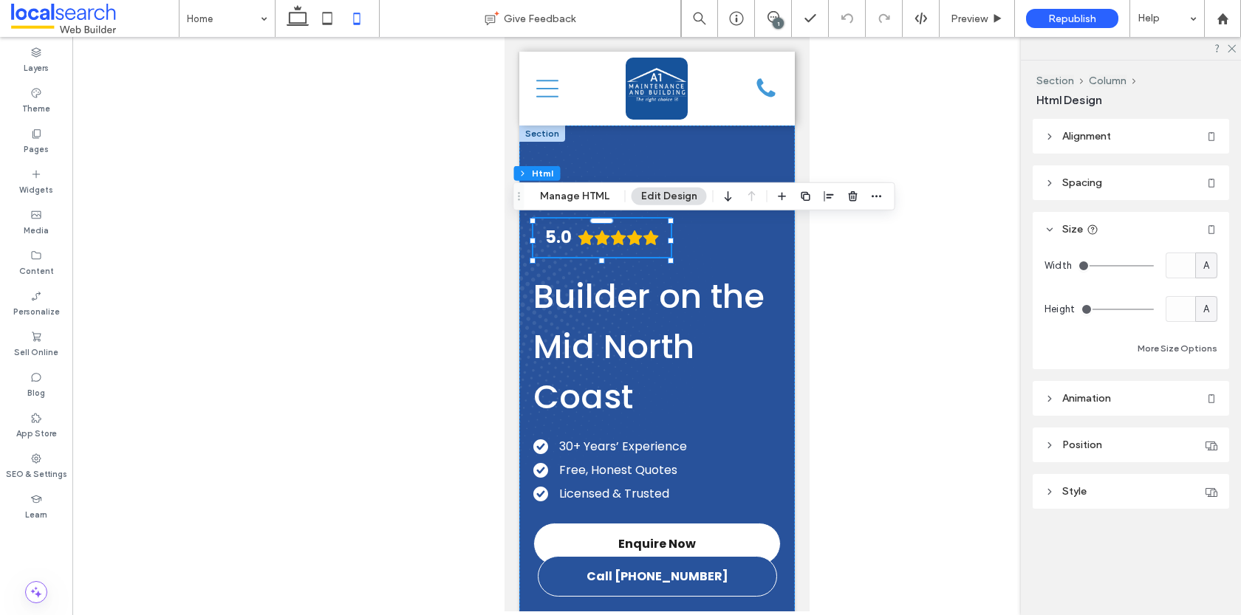
click at [1077, 184] on span "Spacing" at bounding box center [1083, 183] width 40 height 13
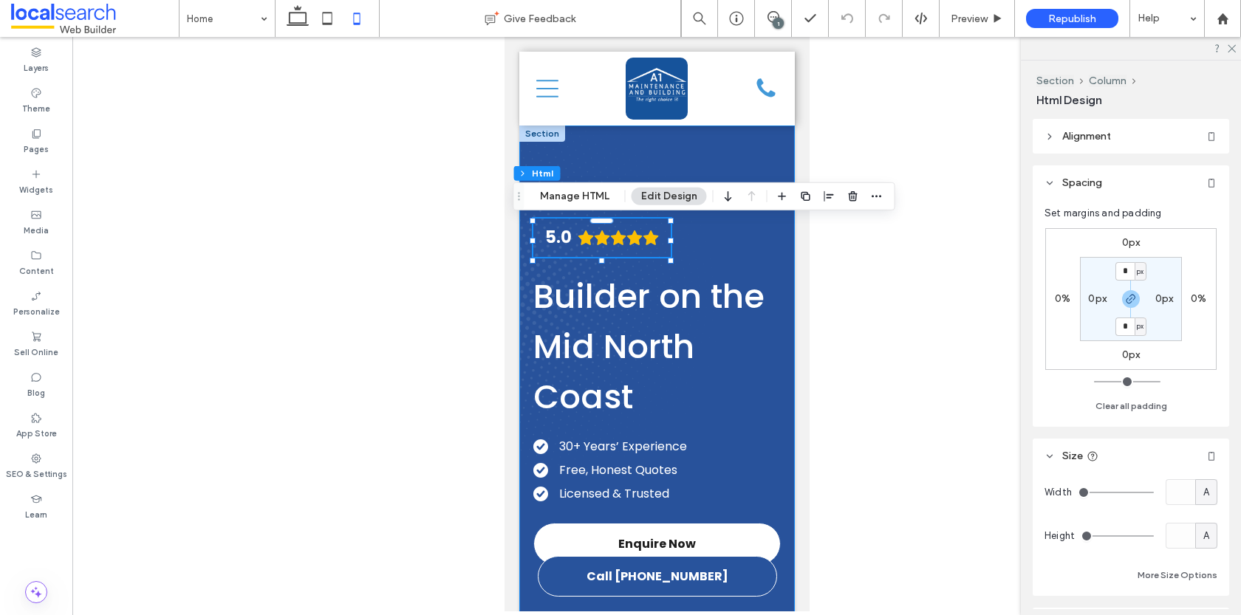
click at [772, 251] on div "5.0 Panel only seen by widget owner Edit widget Views 0% Share" at bounding box center [657, 392] width 276 height 533
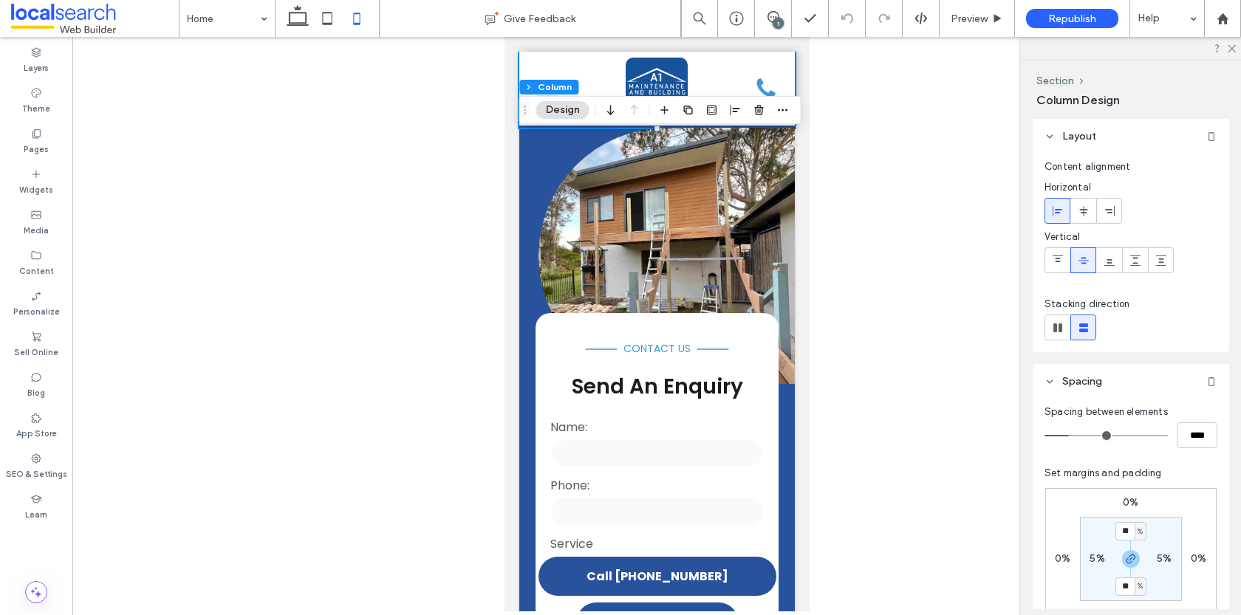
scroll to position [274, 0]
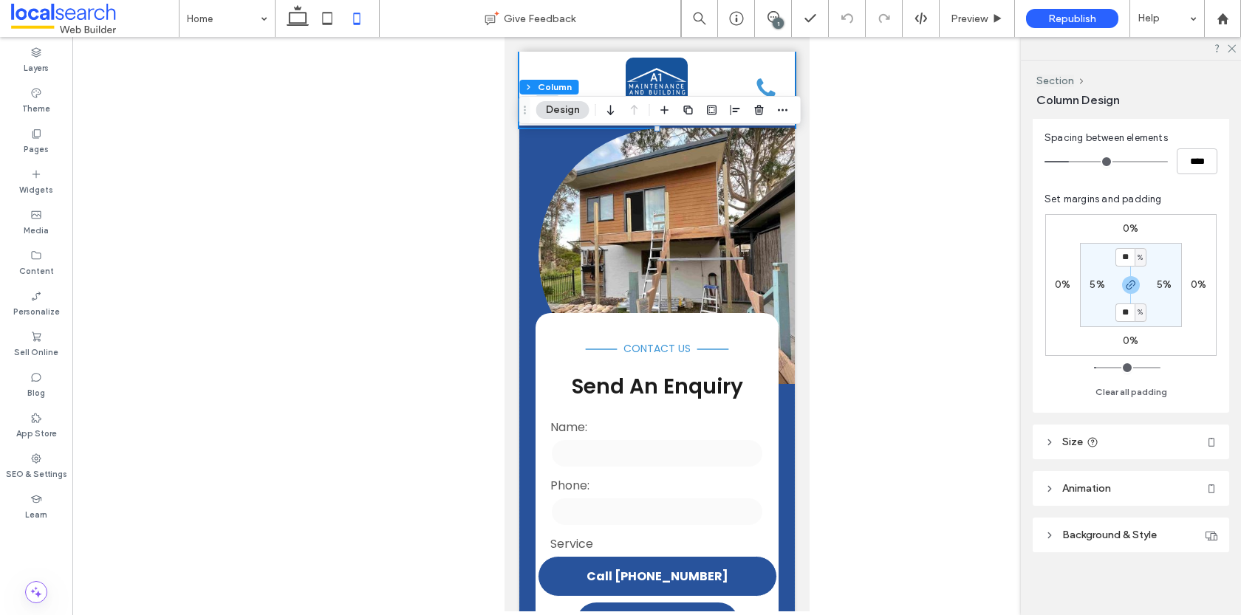
click at [1107, 451] on header "Size" at bounding box center [1131, 442] width 197 height 35
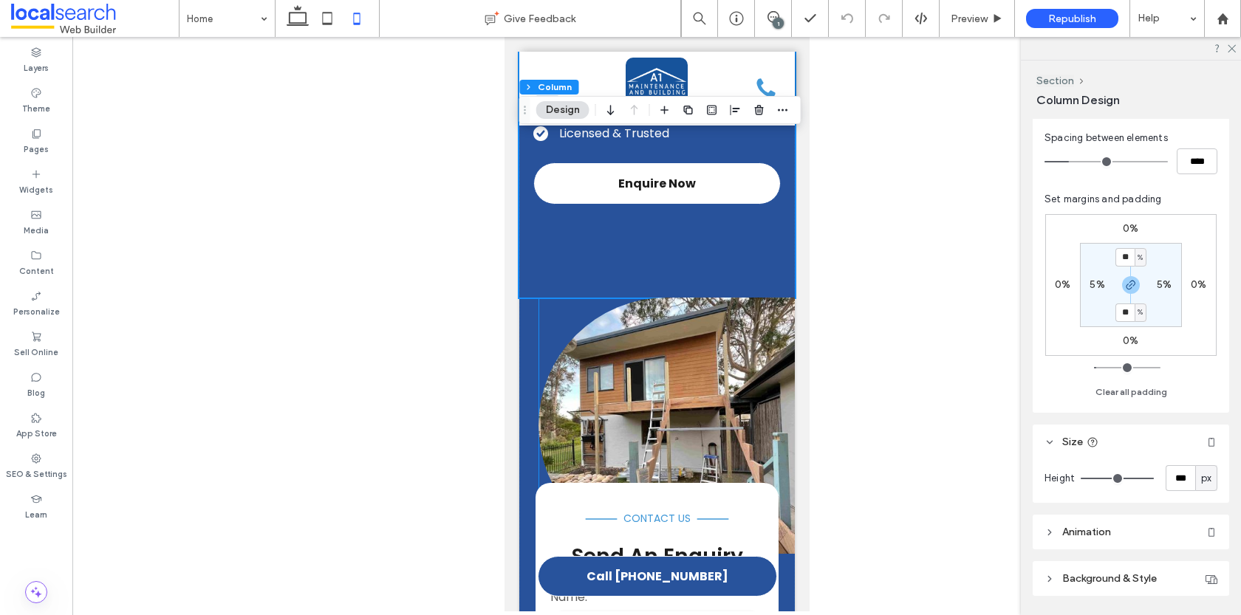
scroll to position [330, 0]
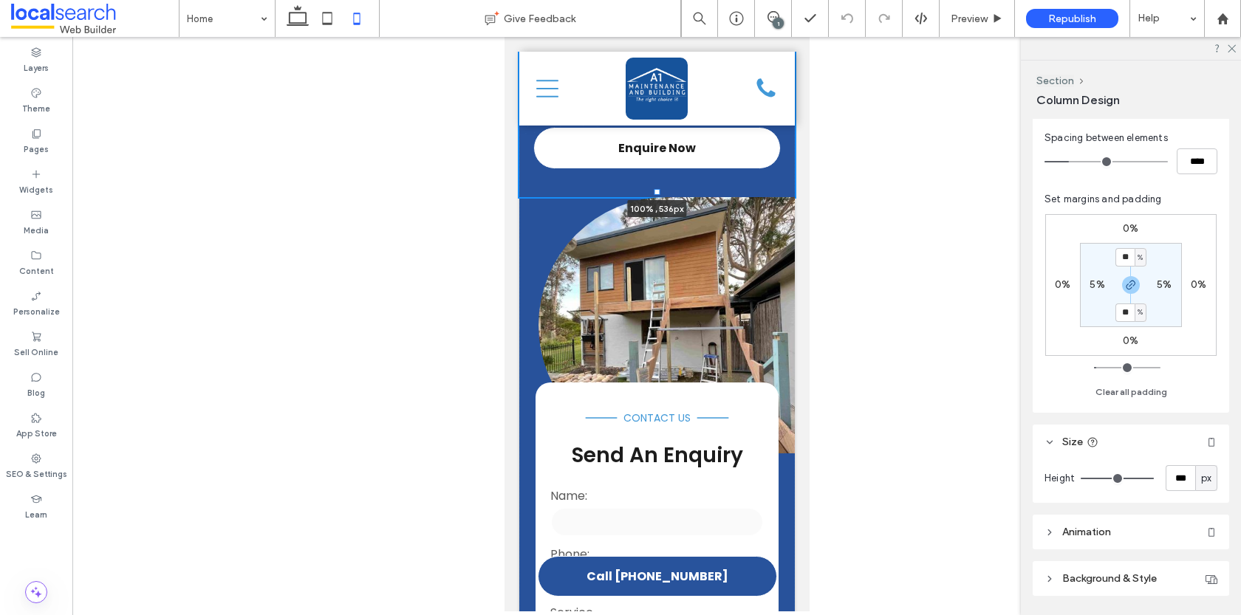
drag, startPoint x: 658, startPoint y: 329, endPoint x: 668, endPoint y: 185, distance: 144.5
click at [668, 185] on div "5.0 Panel only seen by widget owner Edit widget Views 0%" at bounding box center [657, 281] width 276 height 972
type input "***"
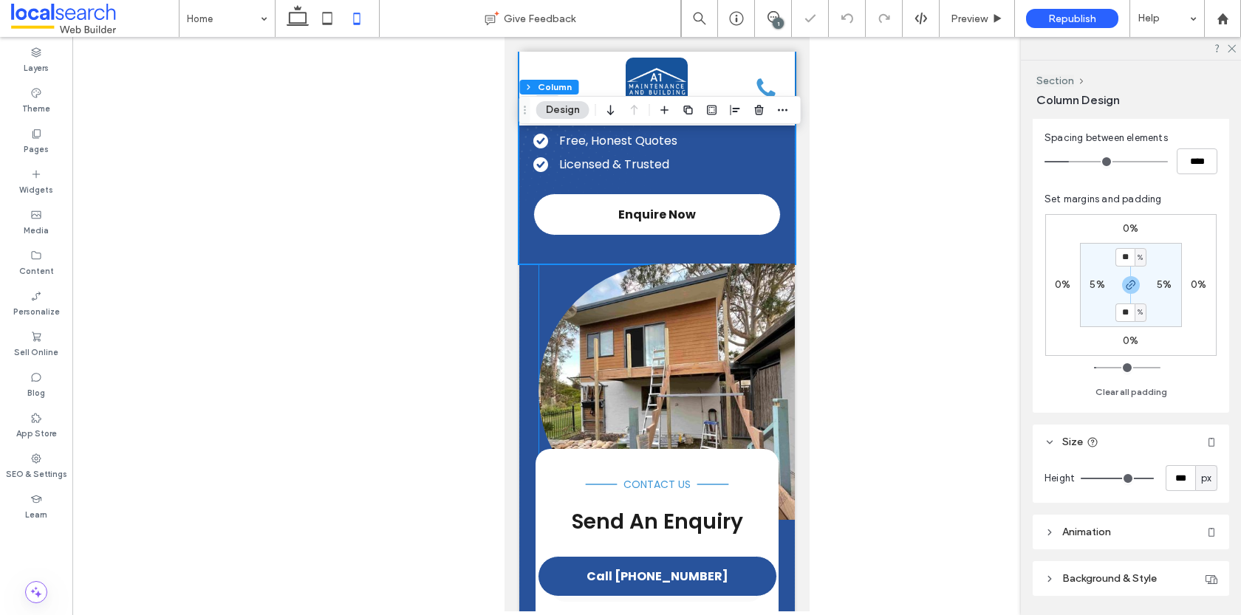
scroll to position [0, 0]
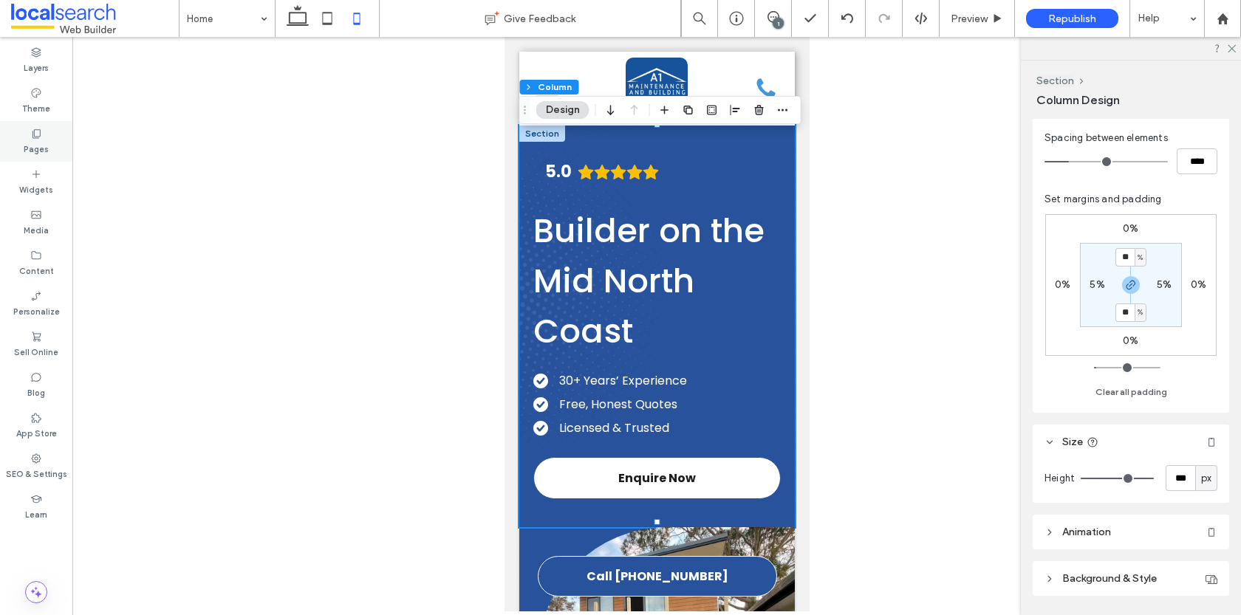
click at [43, 139] on div "Pages" at bounding box center [36, 141] width 72 height 41
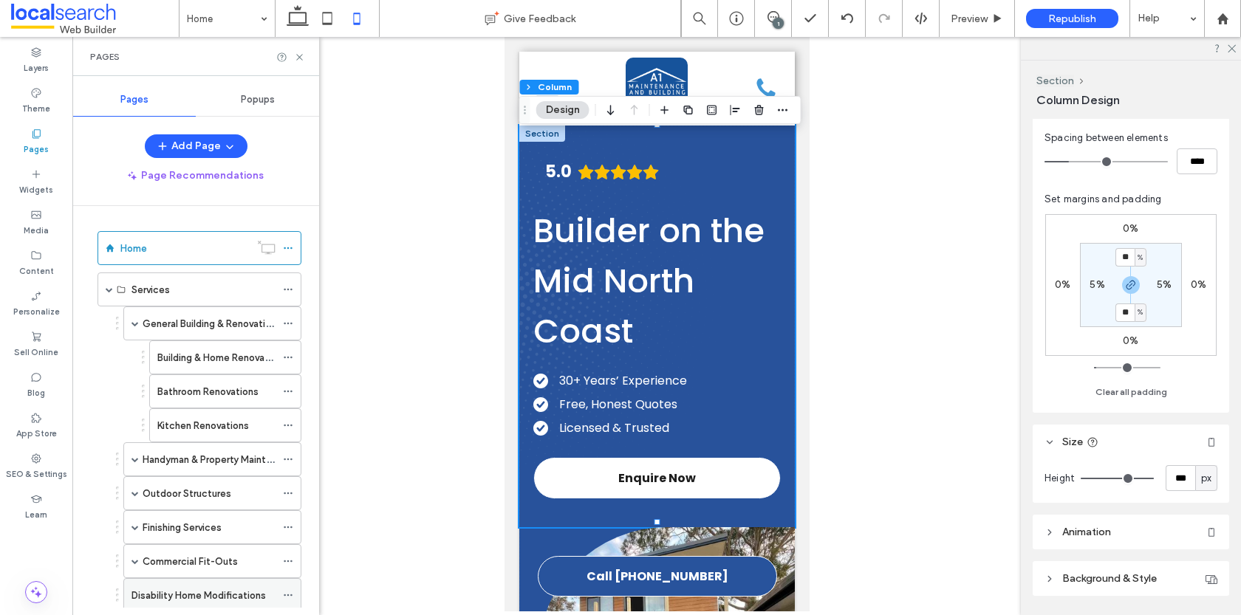
scroll to position [155, 0]
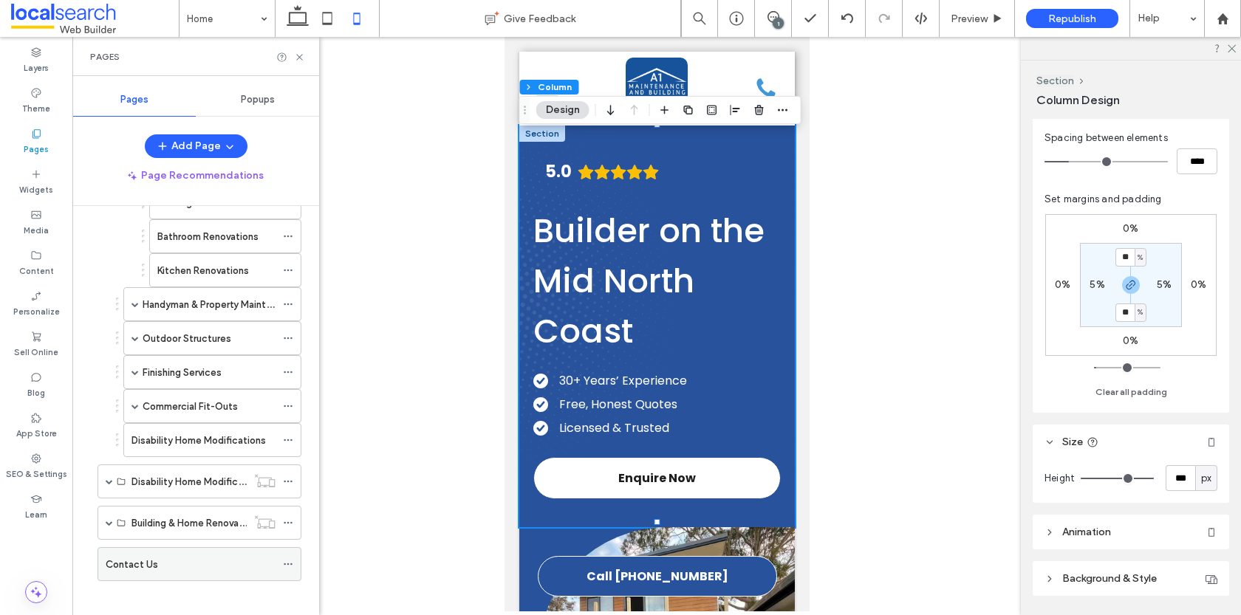
click at [180, 557] on div "Contact Us" at bounding box center [191, 565] width 170 height 16
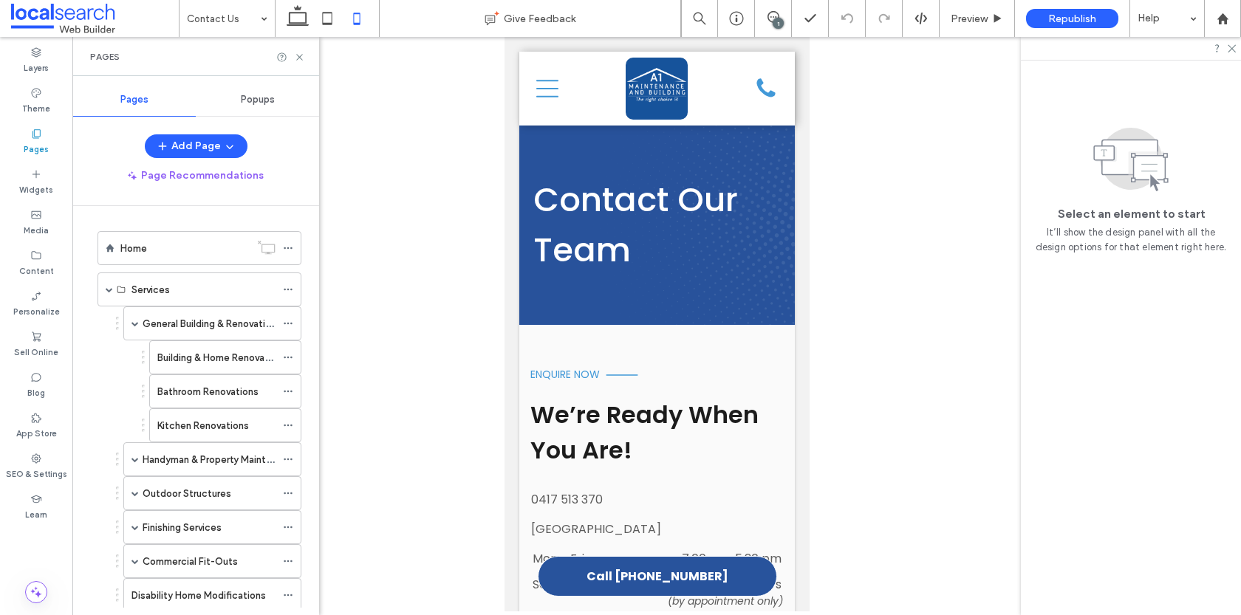
scroll to position [155, 0]
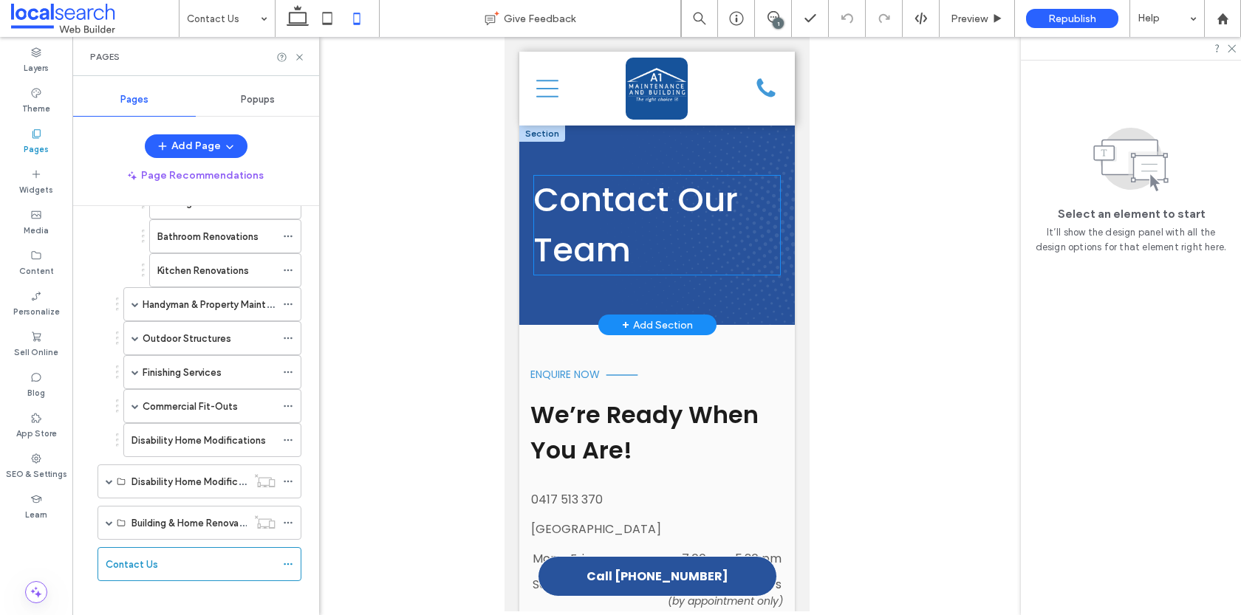
click at [630, 233] on h1 "Contact Our Team" at bounding box center [657, 225] width 248 height 100
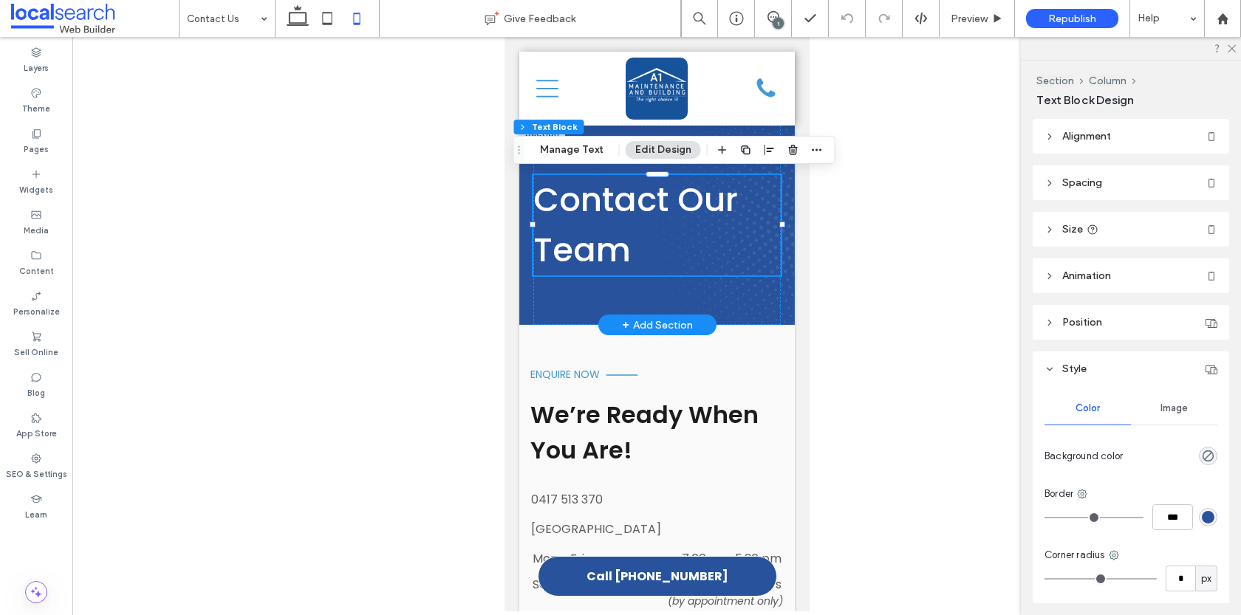
click at [630, 233] on h1 "Contact Our Team" at bounding box center [657, 225] width 248 height 100
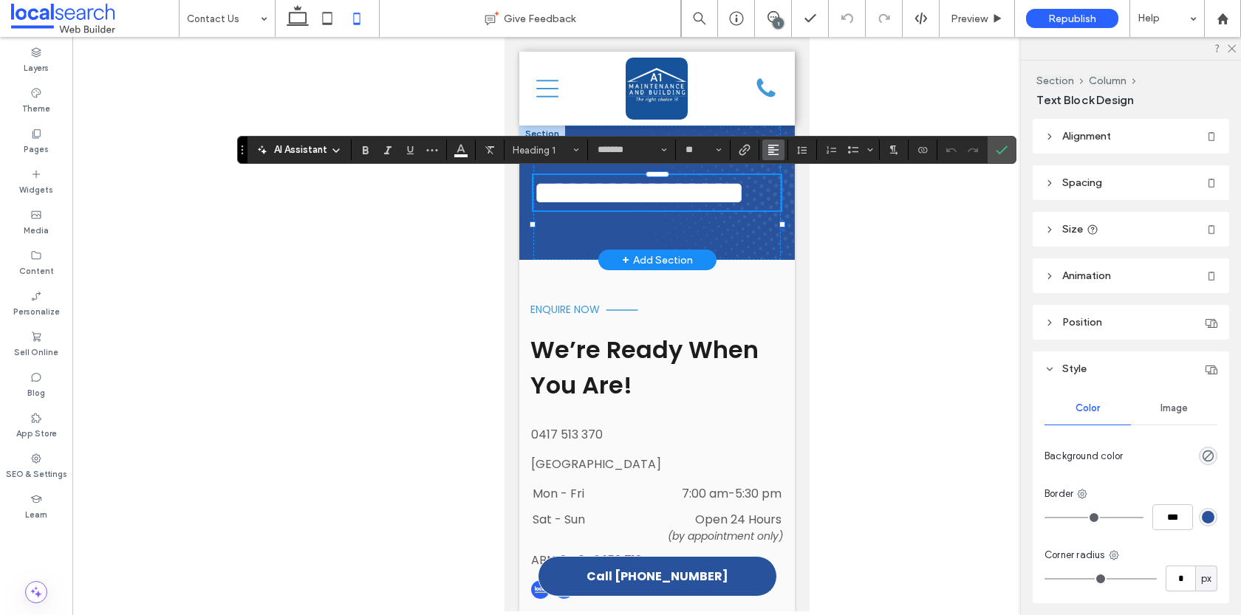
click at [771, 146] on use "Alignment" at bounding box center [773, 150] width 10 height 10
click at [783, 196] on use "ui.textEditor.alignment.center" at bounding box center [785, 196] width 10 height 10
click at [996, 147] on icon "Confirm" at bounding box center [1002, 150] width 12 height 12
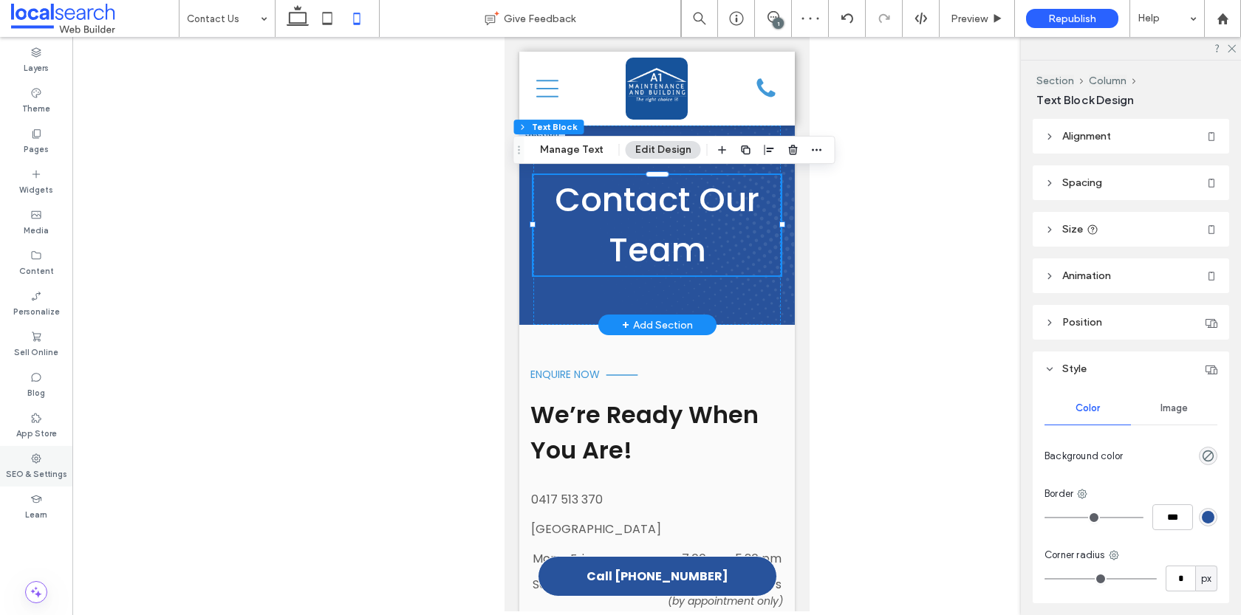
click at [42, 477] on label "SEO & Settings" at bounding box center [36, 473] width 61 height 16
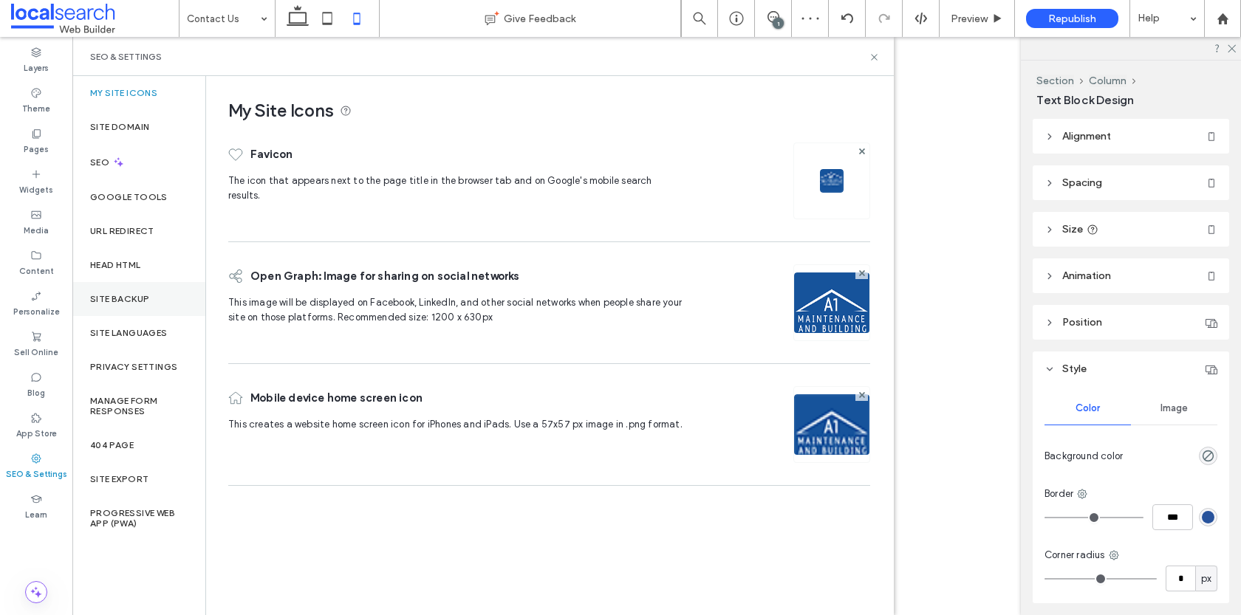
click at [129, 304] on label "Site Backup" at bounding box center [119, 299] width 59 height 10
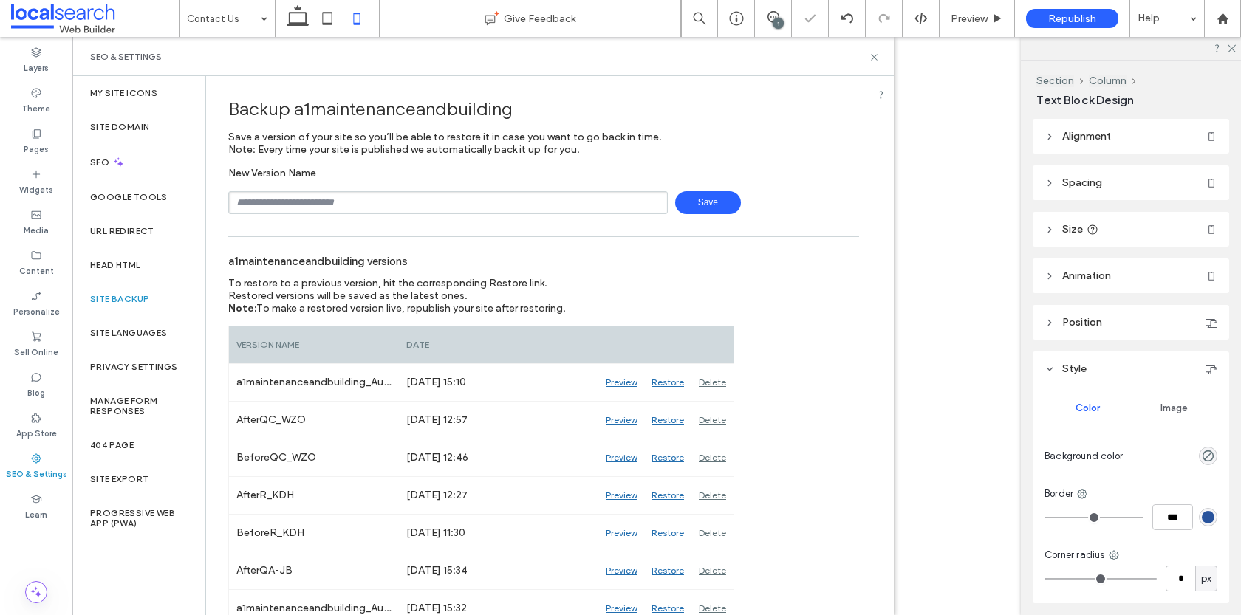
click at [357, 206] on input "text" at bounding box center [448, 202] width 440 height 23
type input "**********"
click at [714, 196] on span "Save" at bounding box center [708, 202] width 66 height 23
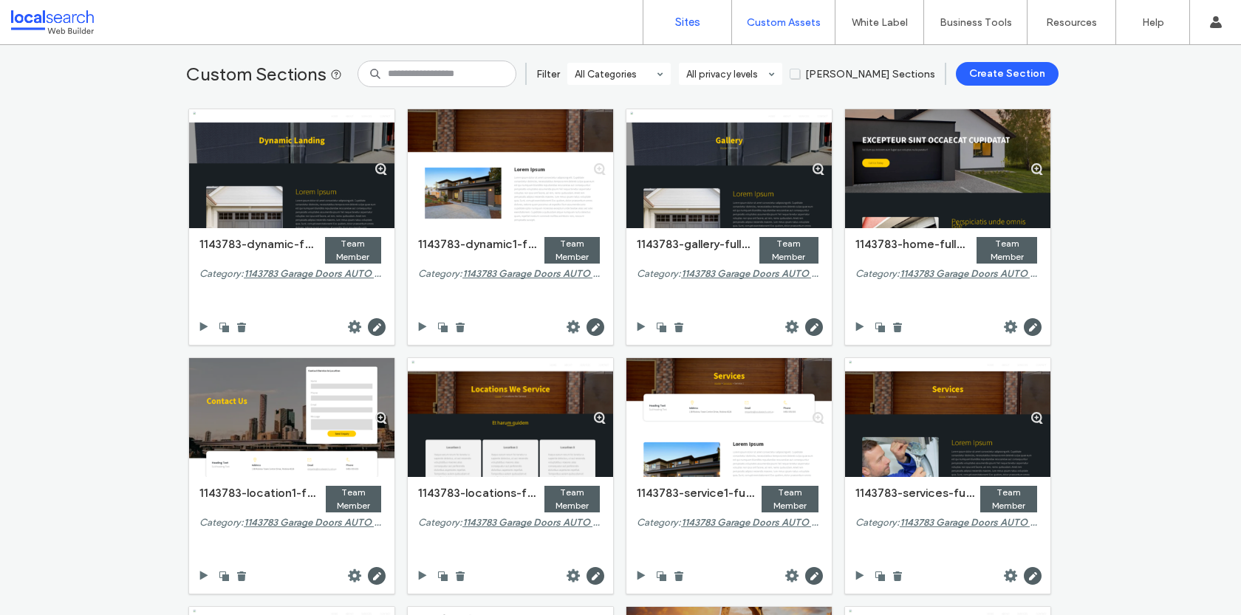
click at [672, 19] on link "Sites" at bounding box center [688, 22] width 88 height 44
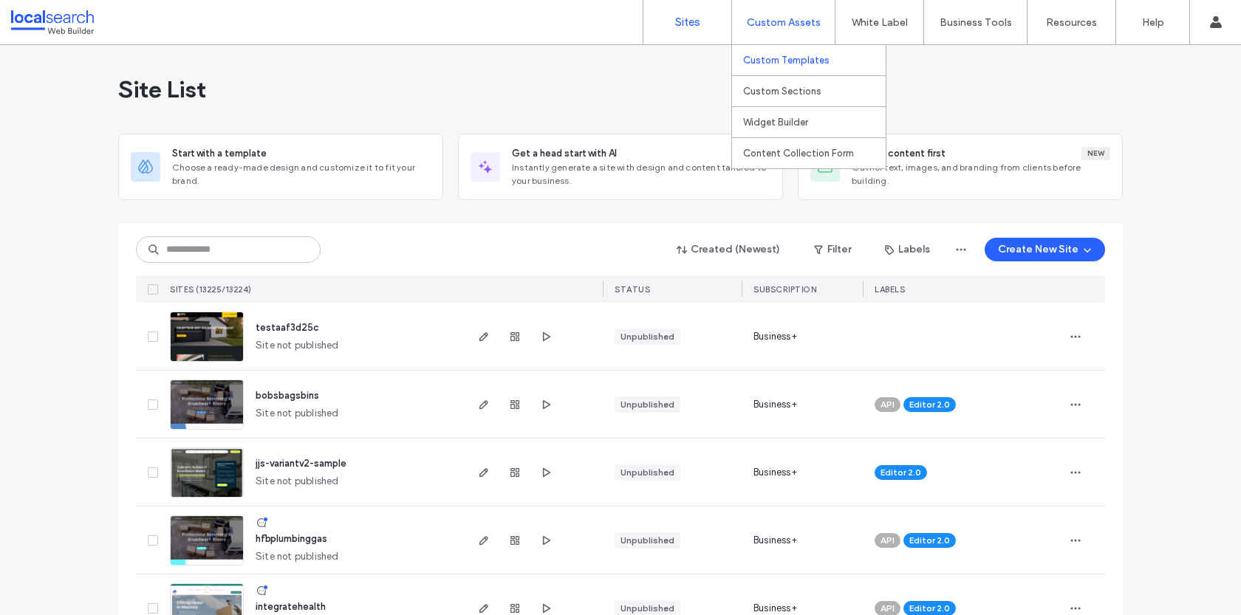
click at [774, 65] on label "Custom Templates" at bounding box center [786, 60] width 86 height 11
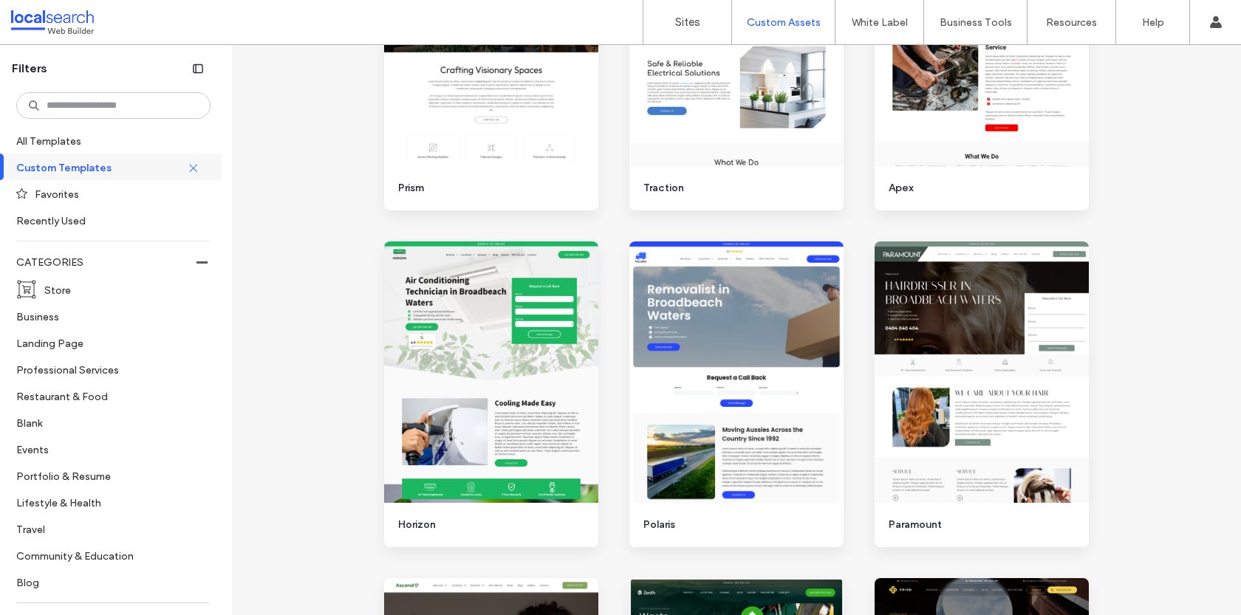
scroll to position [719, 0]
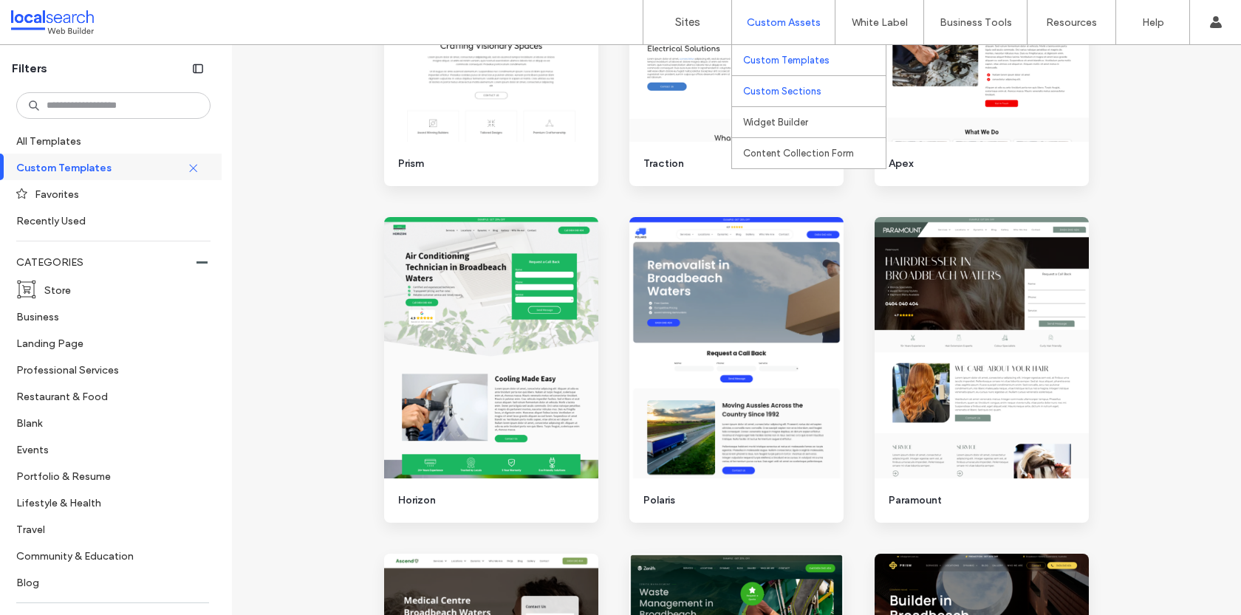
click at [775, 95] on label "Custom Sections" at bounding box center [782, 91] width 78 height 11
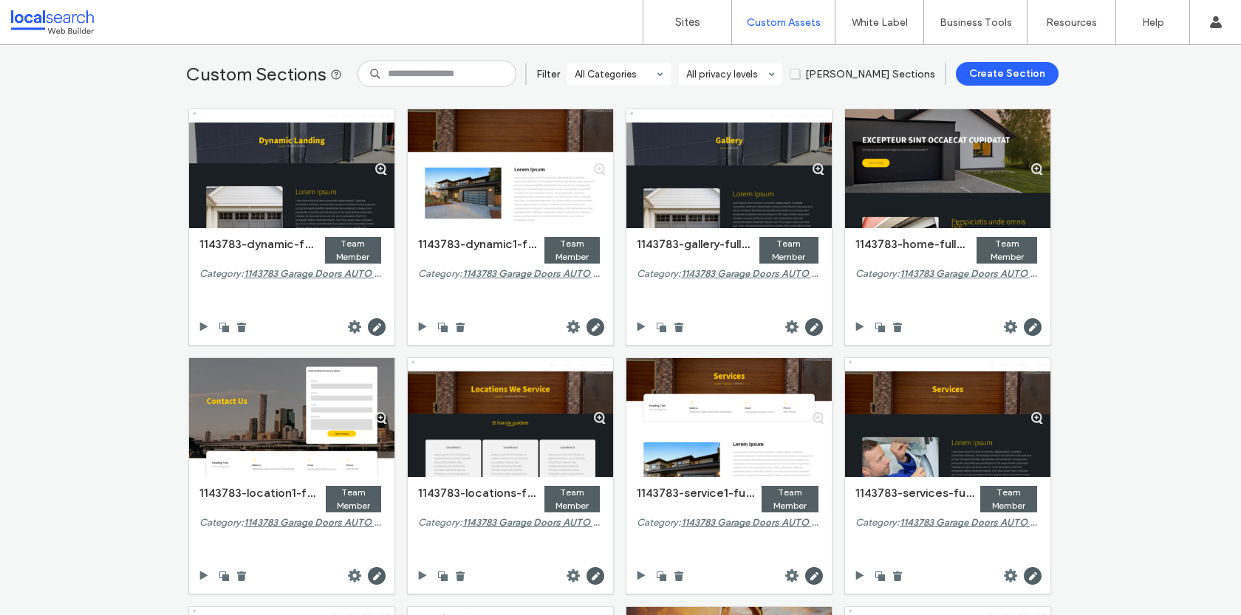
click at [409, 72] on input at bounding box center [437, 74] width 159 height 27
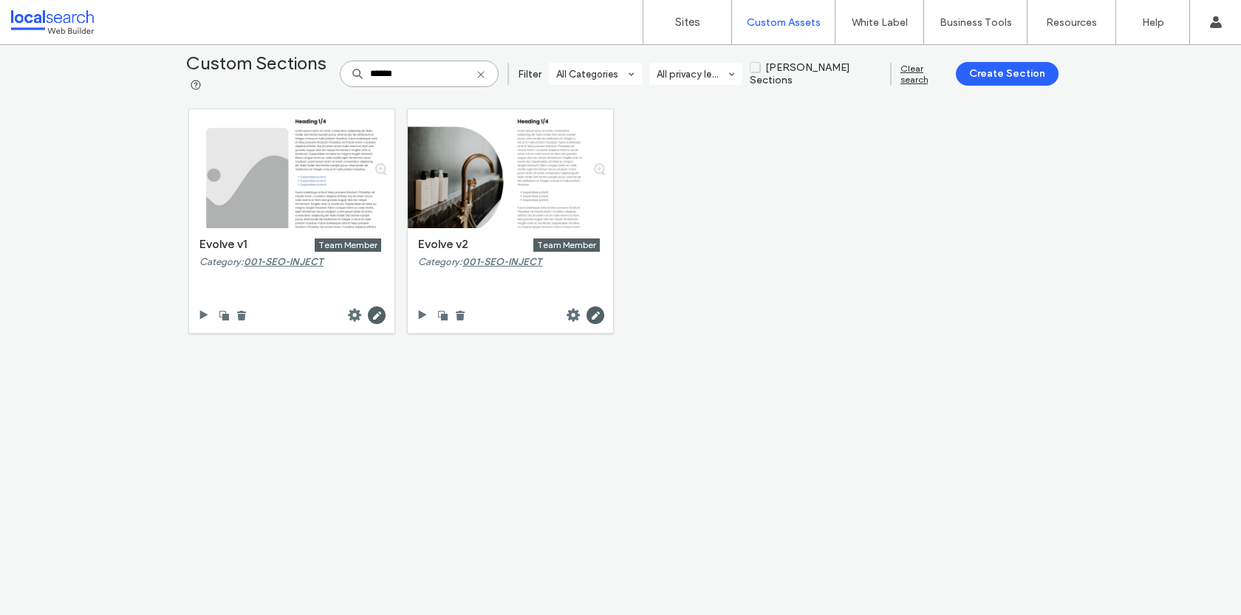
type input "******"
click at [484, 76] on use at bounding box center [480, 74] width 7 height 7
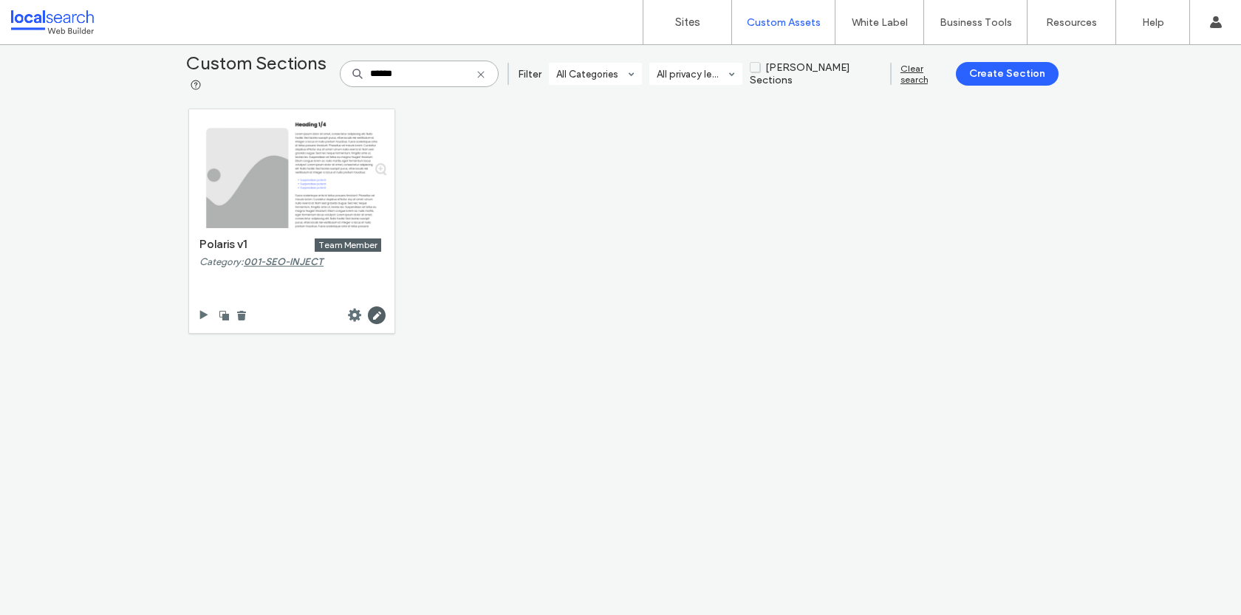
type input "******"
click at [793, 61] on label "Custom Templates" at bounding box center [786, 60] width 86 height 11
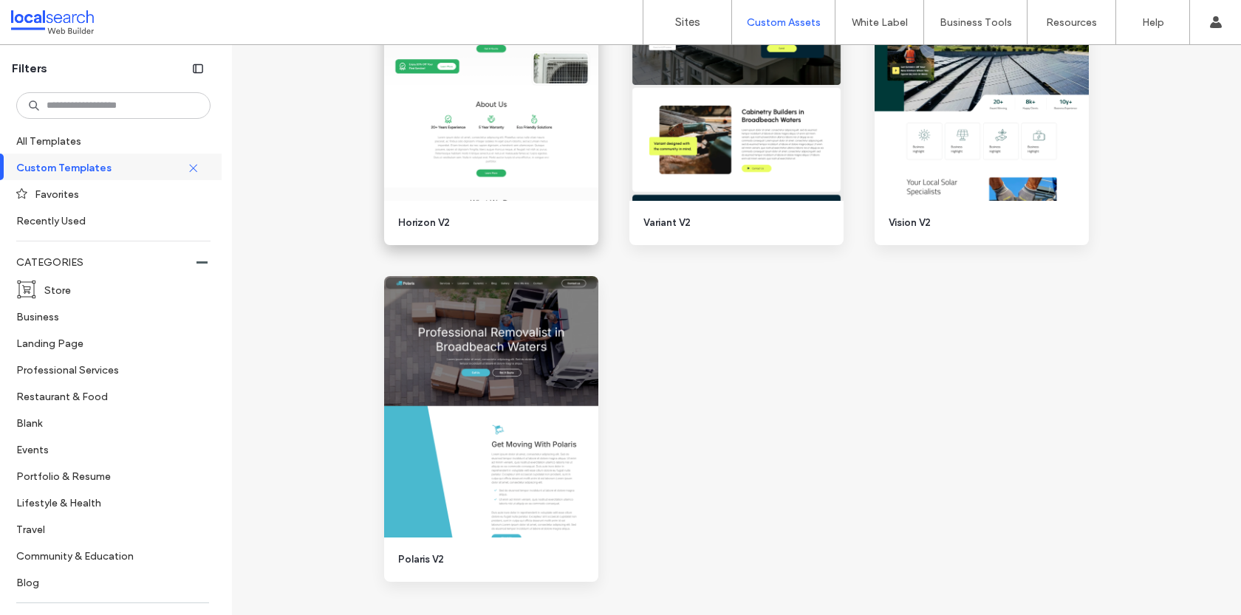
scroll to position [2381, 0]
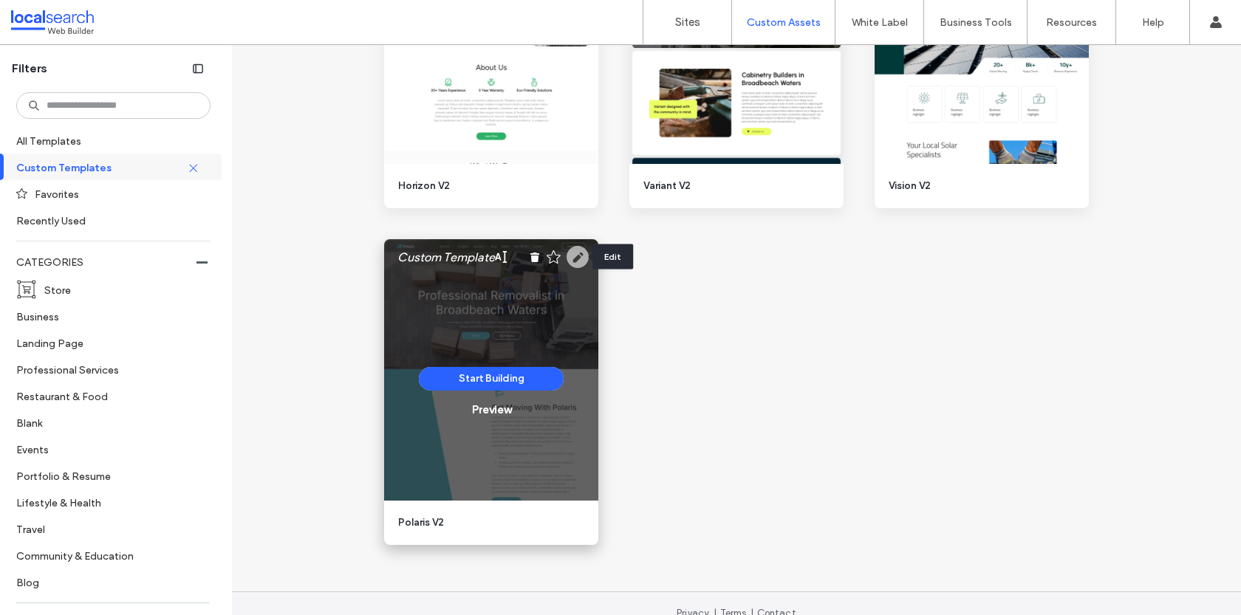
click at [573, 259] on icon at bounding box center [578, 257] width 22 height 22
click at [511, 374] on button "Start Building" at bounding box center [491, 379] width 145 height 24
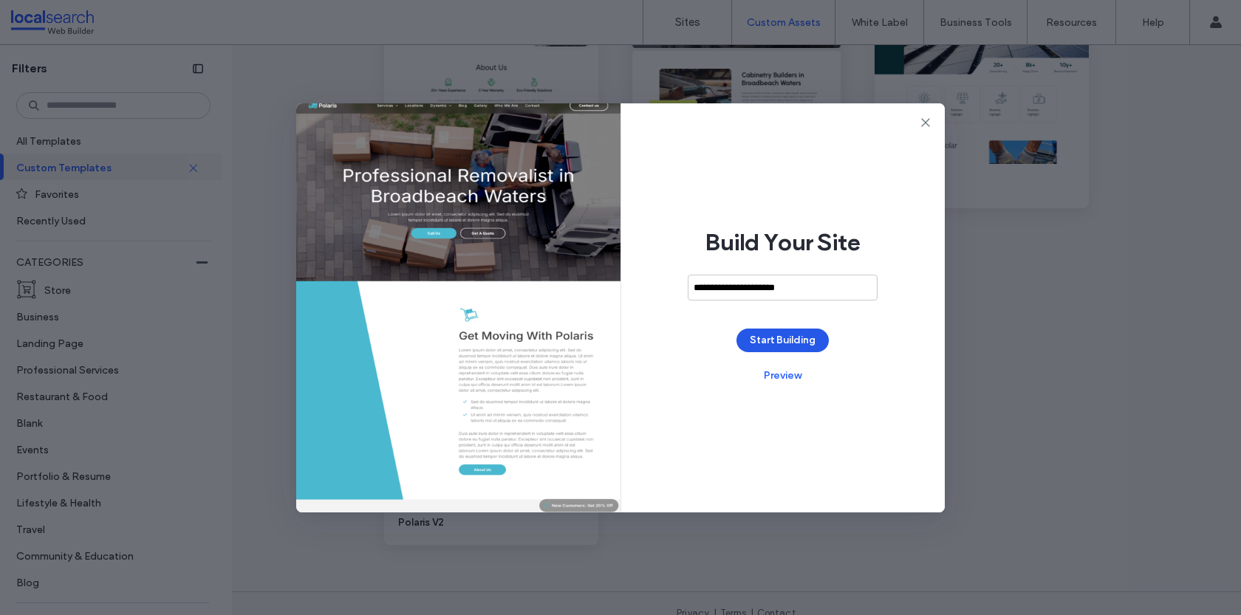
type input "**********"
click at [782, 343] on button "Start Building" at bounding box center [783, 341] width 92 height 24
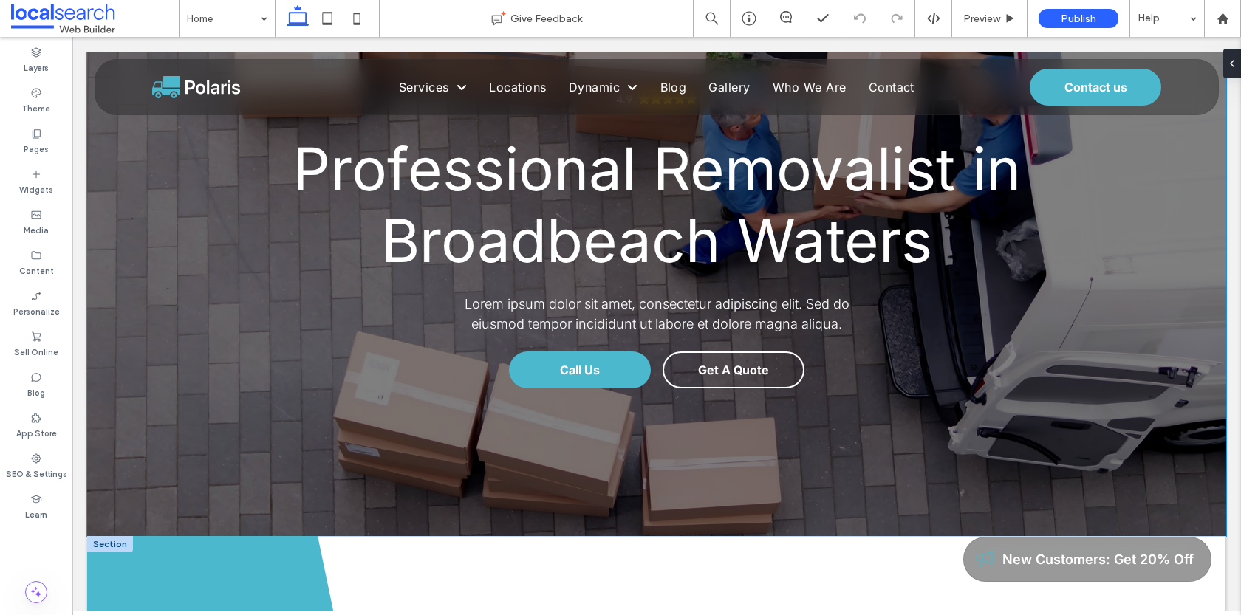
scroll to position [179, 0]
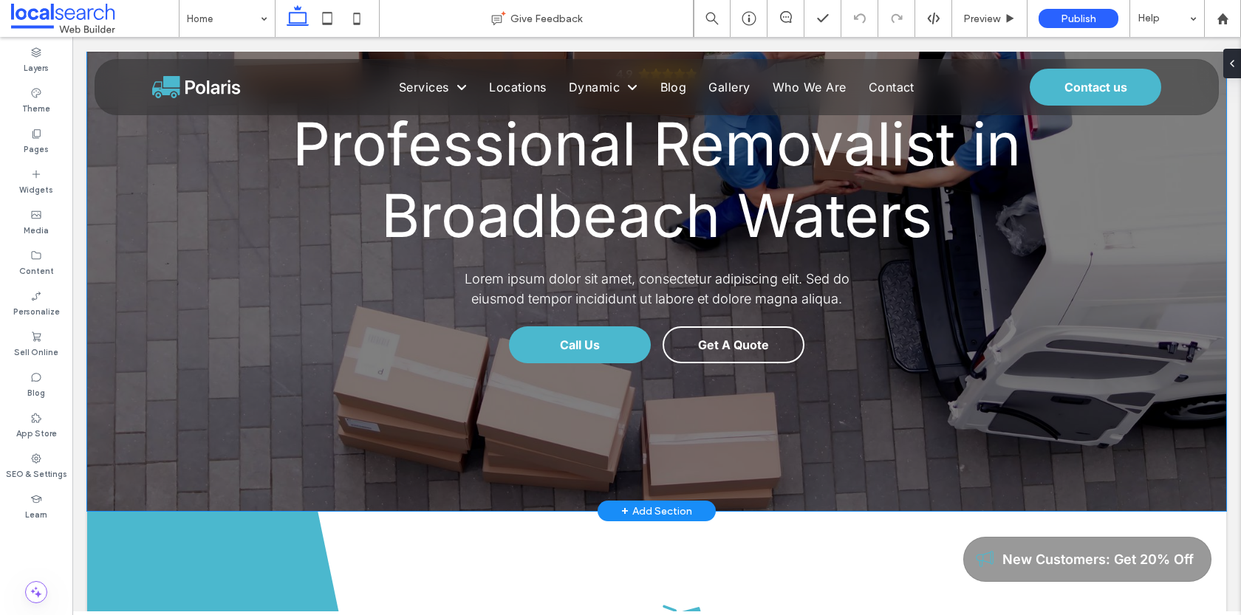
click at [160, 362] on div "4.9 Panel only seen by widget owner Edit widget Views" at bounding box center [656, 192] width 1139 height 638
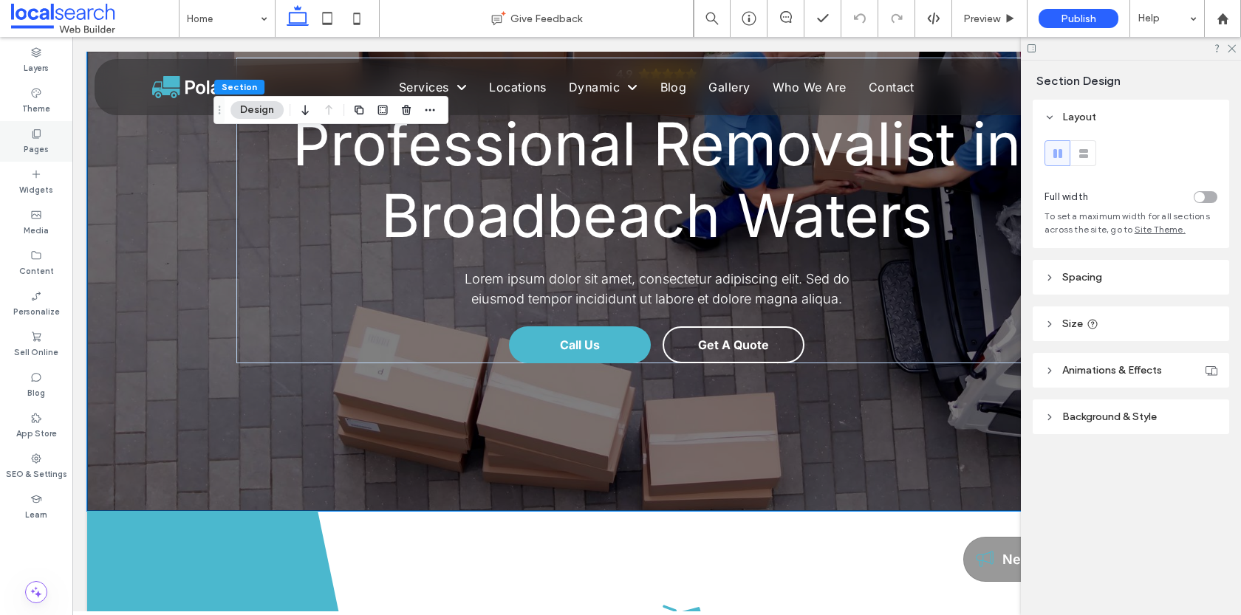
click at [18, 139] on div "Pages" at bounding box center [36, 141] width 72 height 41
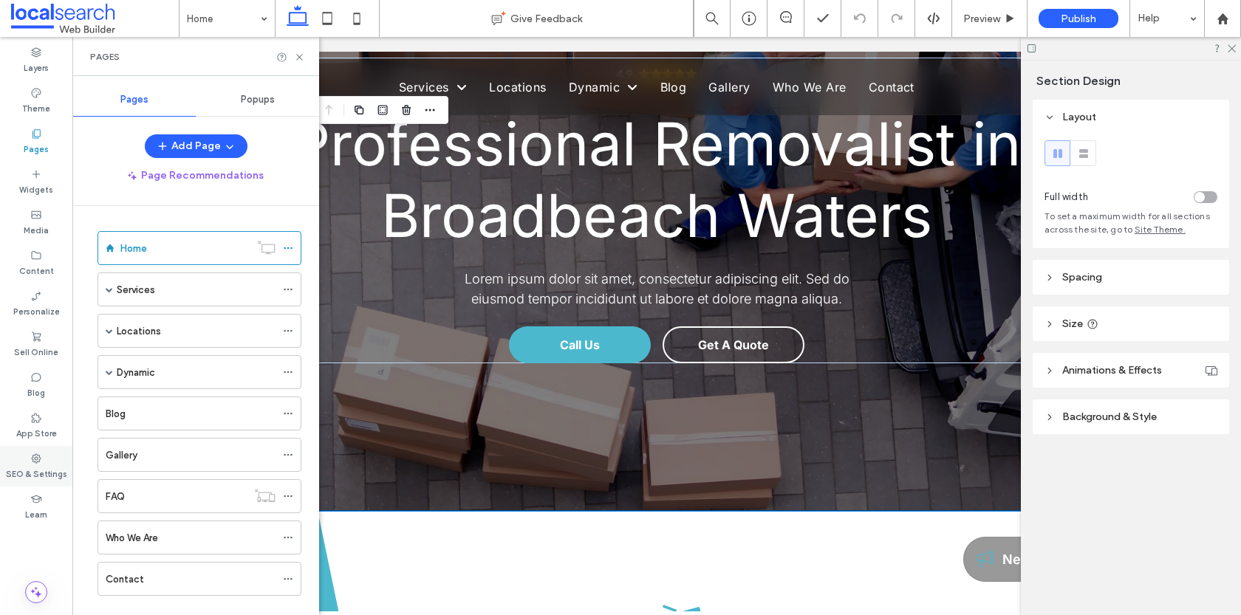
click at [38, 479] on label "SEO & Settings" at bounding box center [36, 473] width 61 height 16
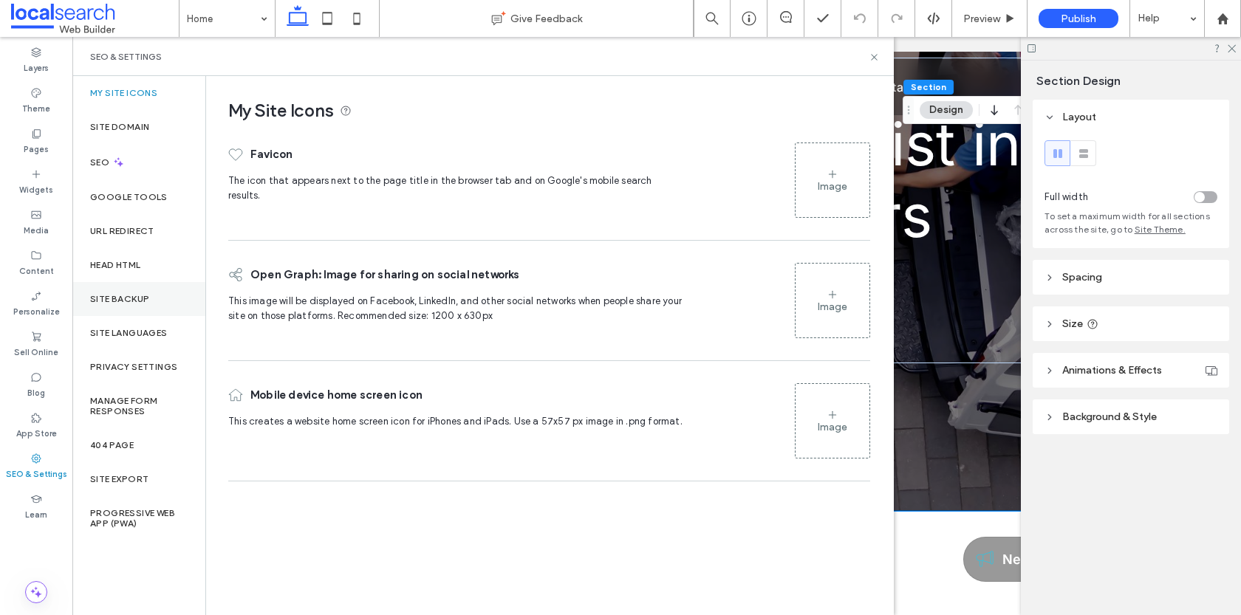
click at [125, 307] on div "Site Backup" at bounding box center [138, 299] width 133 height 34
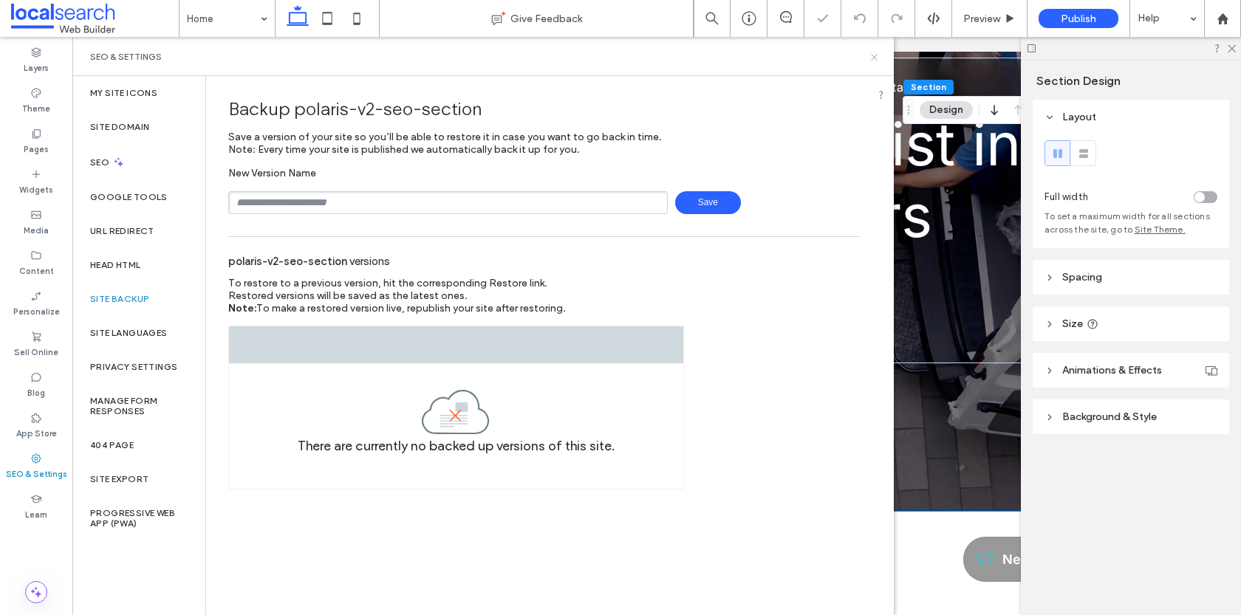
click at [873, 58] on icon at bounding box center [874, 57] width 11 height 11
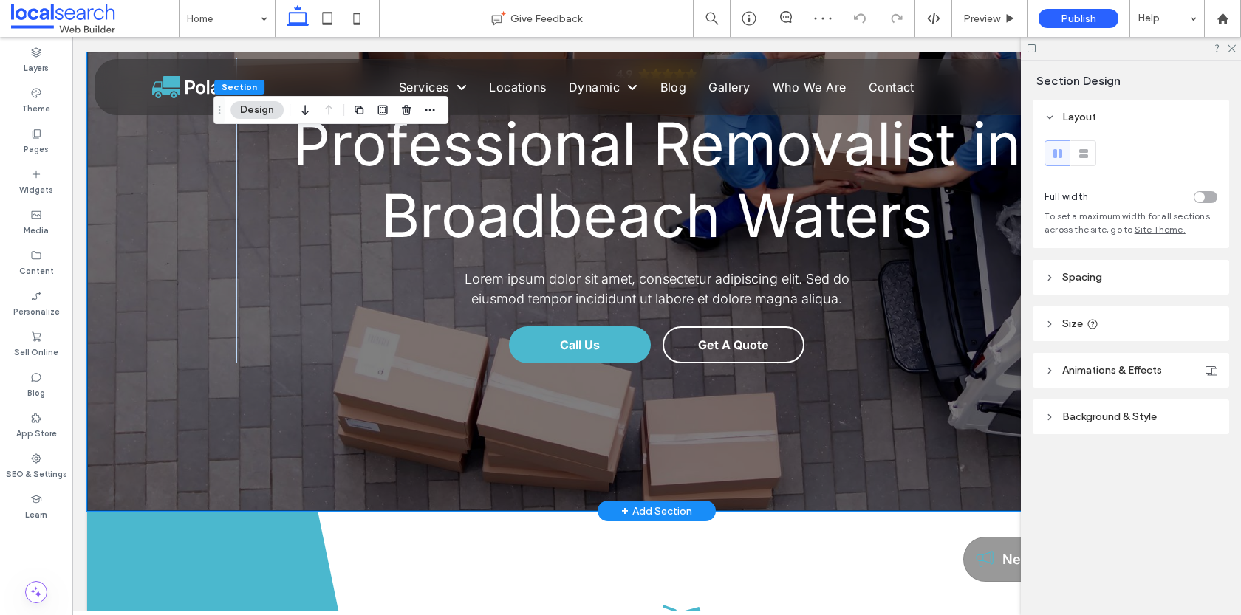
click at [191, 361] on div "4.9 Panel only seen by widget owner Edit widget Views" at bounding box center [656, 192] width 1139 height 638
click at [406, 121] on div at bounding box center [407, 110] width 18 height 27
click at [403, 108] on use "button" at bounding box center [406, 110] width 9 height 10
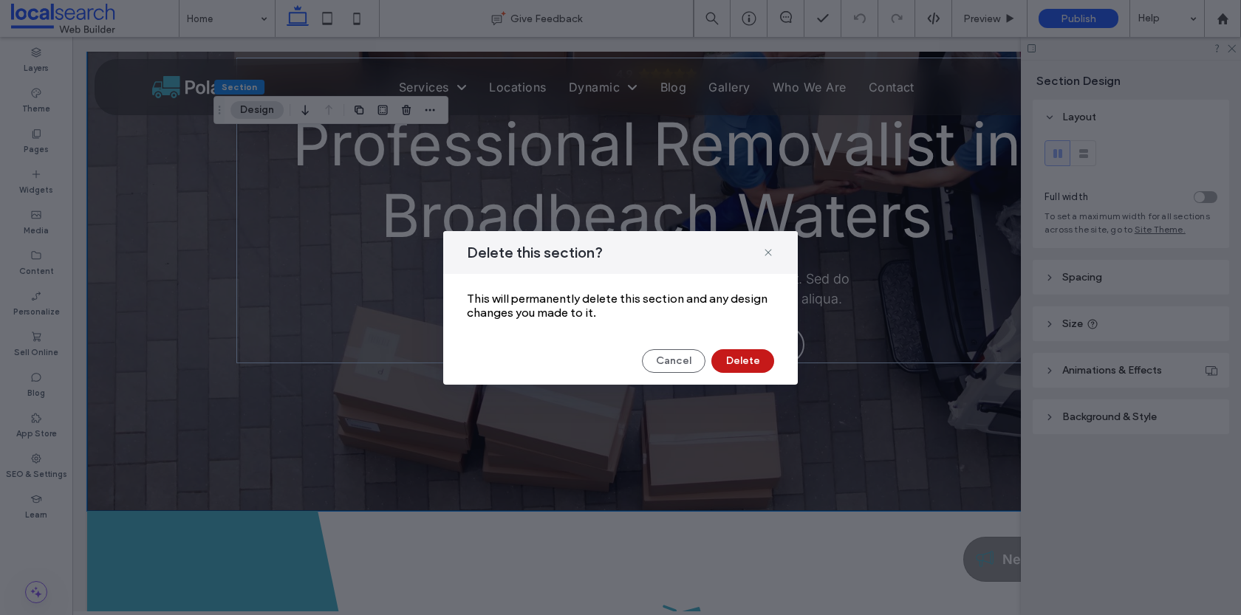
click at [735, 358] on button "Delete" at bounding box center [743, 361] width 63 height 24
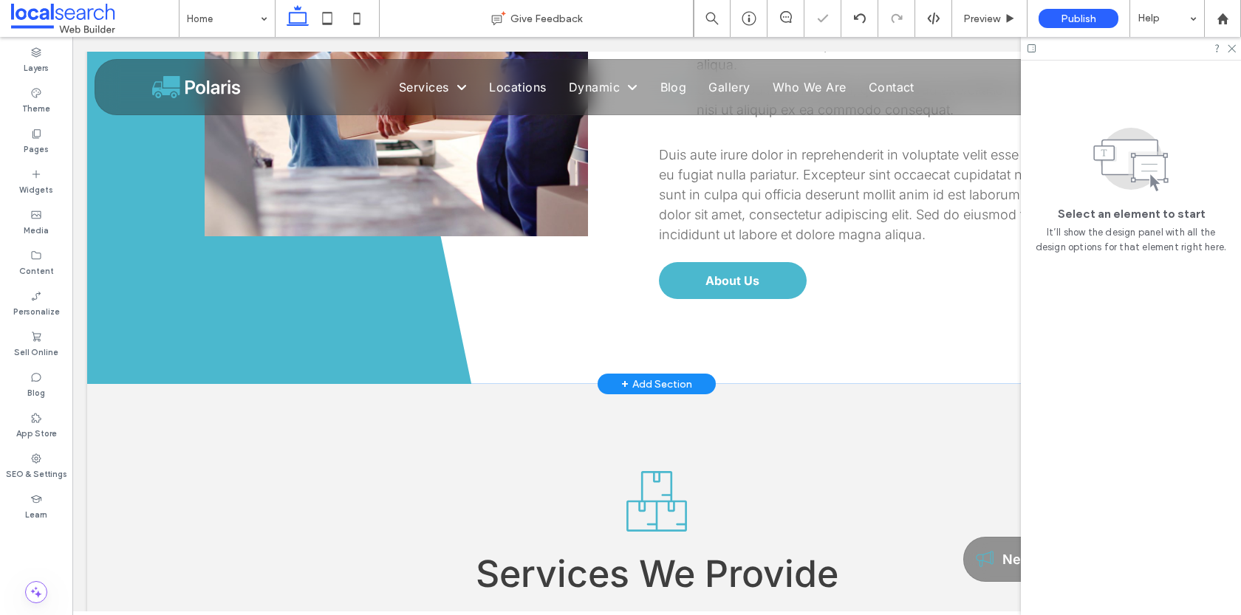
scroll to position [641, 0]
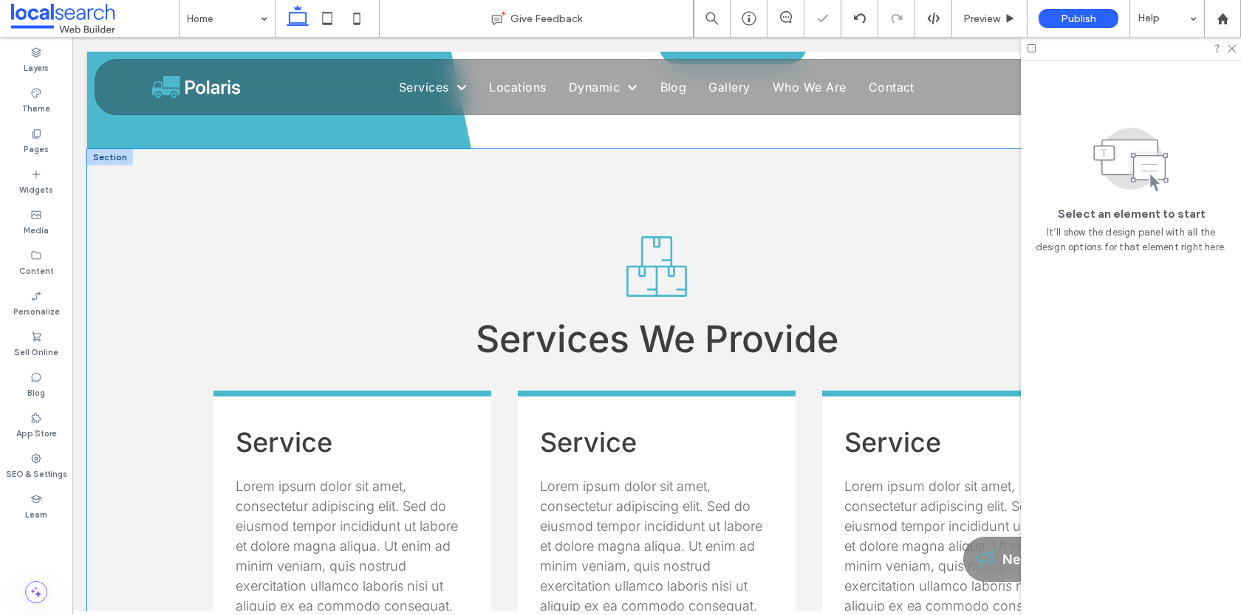
click at [166, 279] on div "Services We Provide Service Lorem ipsum dolor sit amet, consectetur adipiscing …" at bounding box center [656, 465] width 1139 height 632
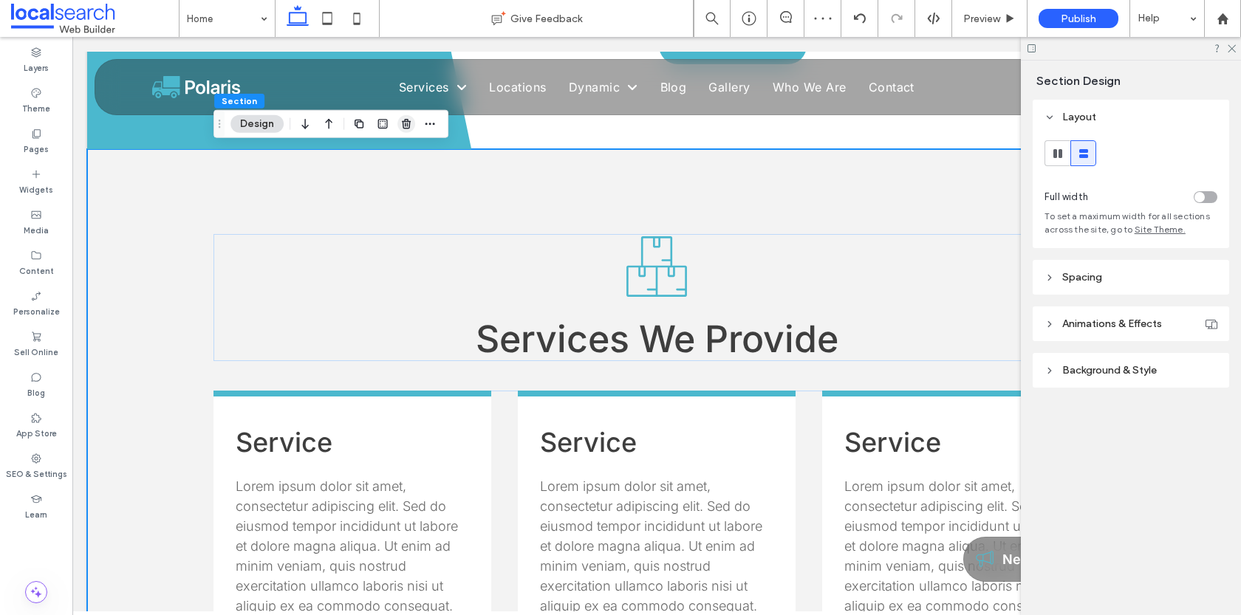
click at [407, 129] on icon "button" at bounding box center [406, 124] width 12 height 12
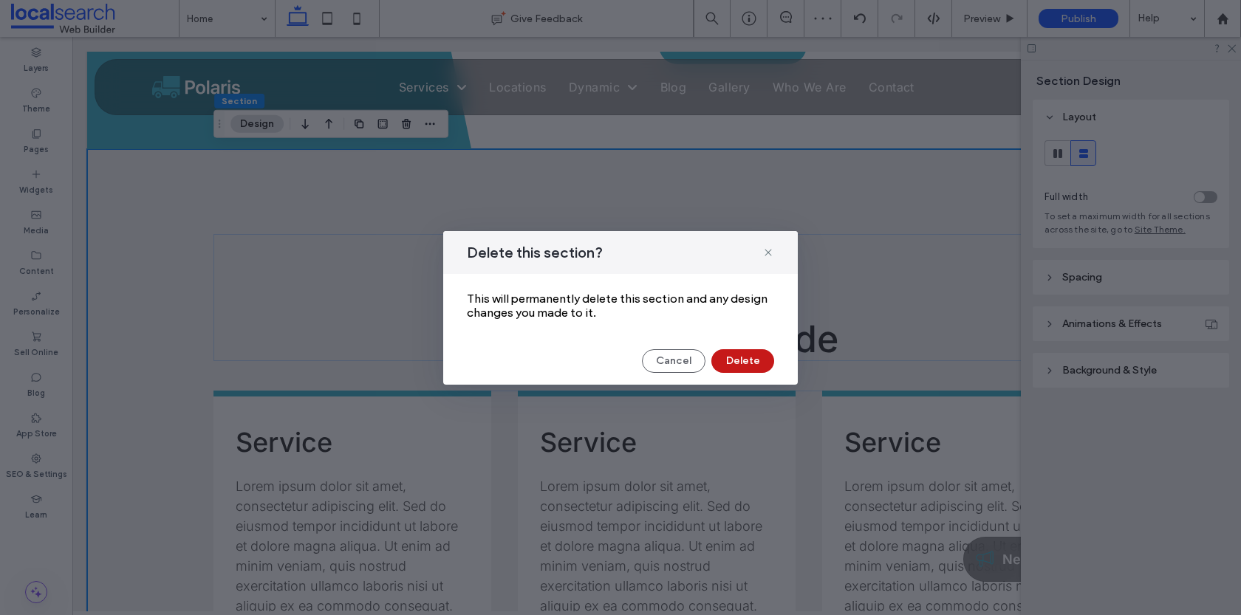
click at [748, 361] on button "Delete" at bounding box center [743, 361] width 63 height 24
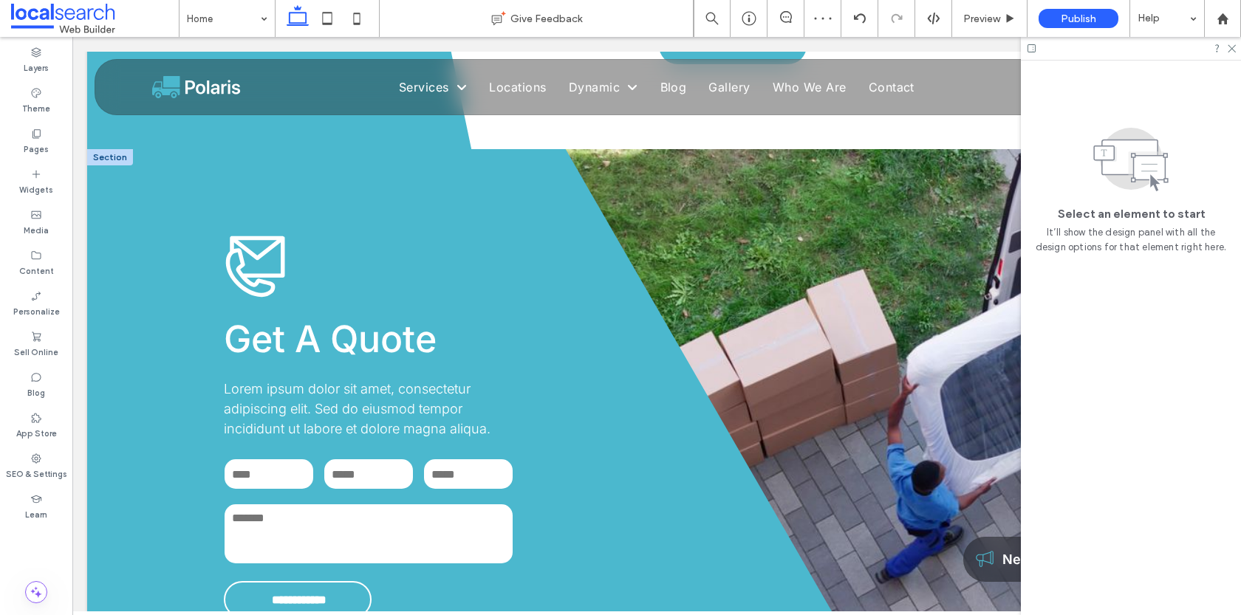
click at [96, 154] on div at bounding box center [110, 157] width 46 height 16
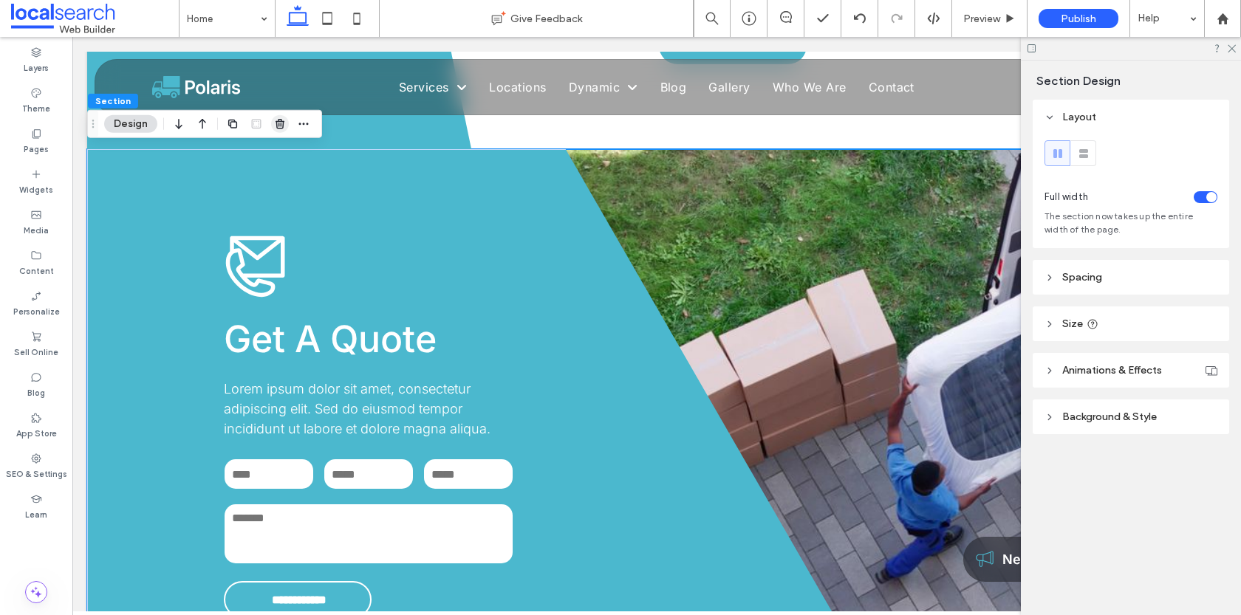
click at [274, 129] on span "button" at bounding box center [280, 124] width 18 height 18
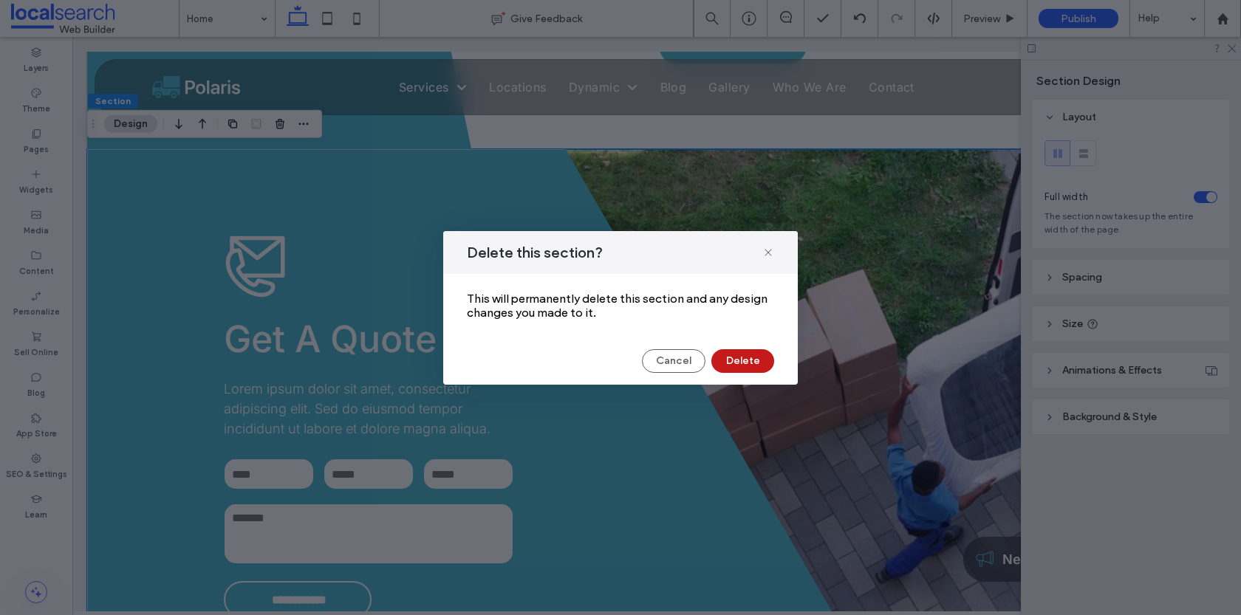
click at [731, 364] on button "Delete" at bounding box center [743, 361] width 63 height 24
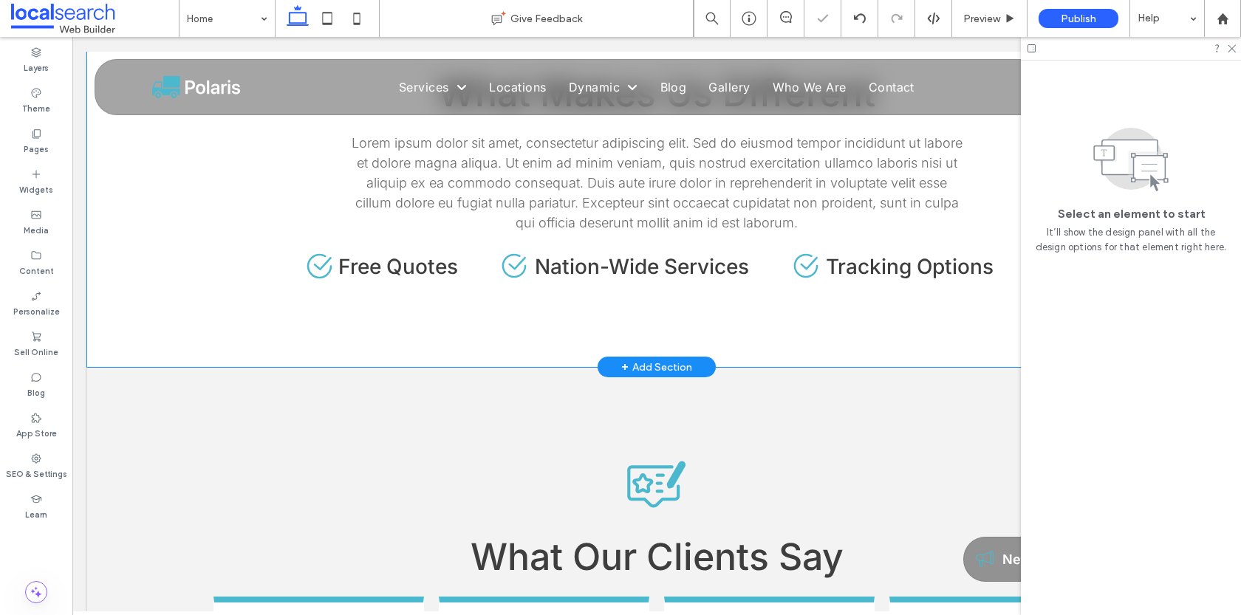
scroll to position [1105, 0]
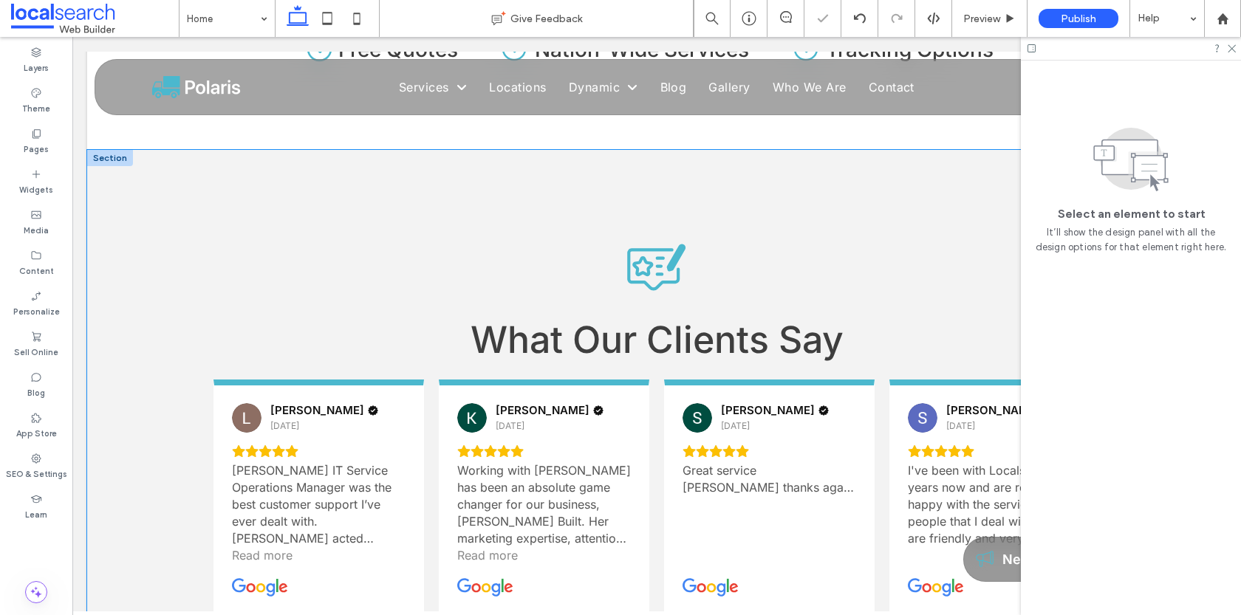
click at [149, 369] on div "What Our Clients Say Leah 3 days ago Slade Marshall IT Service Operations Manag…" at bounding box center [656, 439] width 1139 height 579
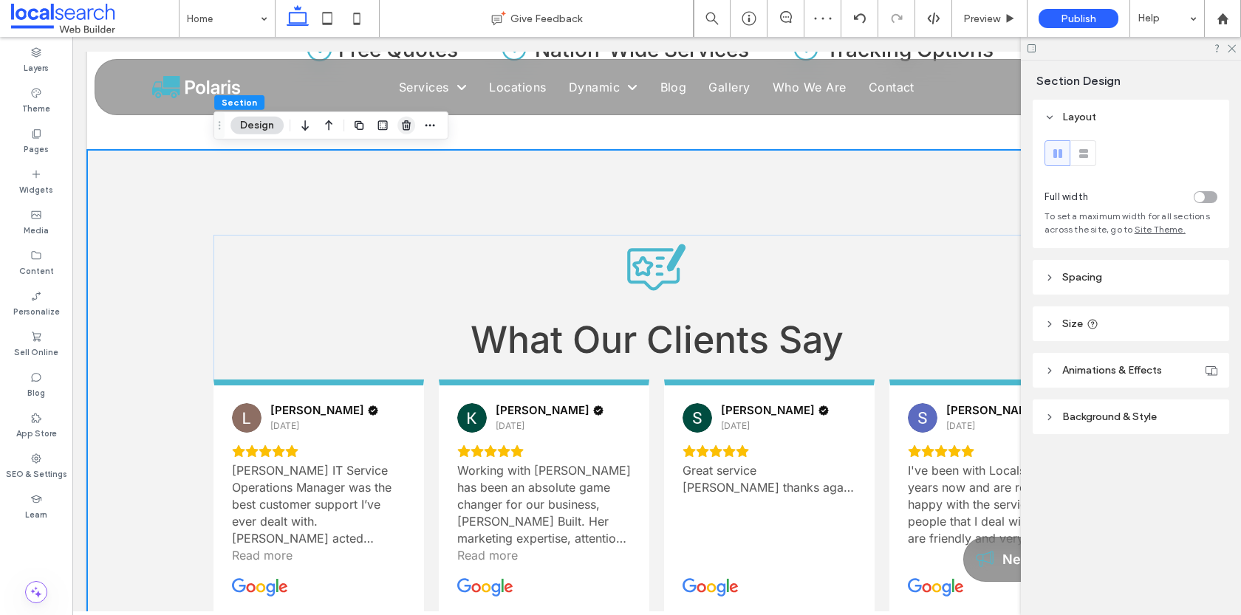
click at [406, 133] on span "button" at bounding box center [407, 126] width 18 height 18
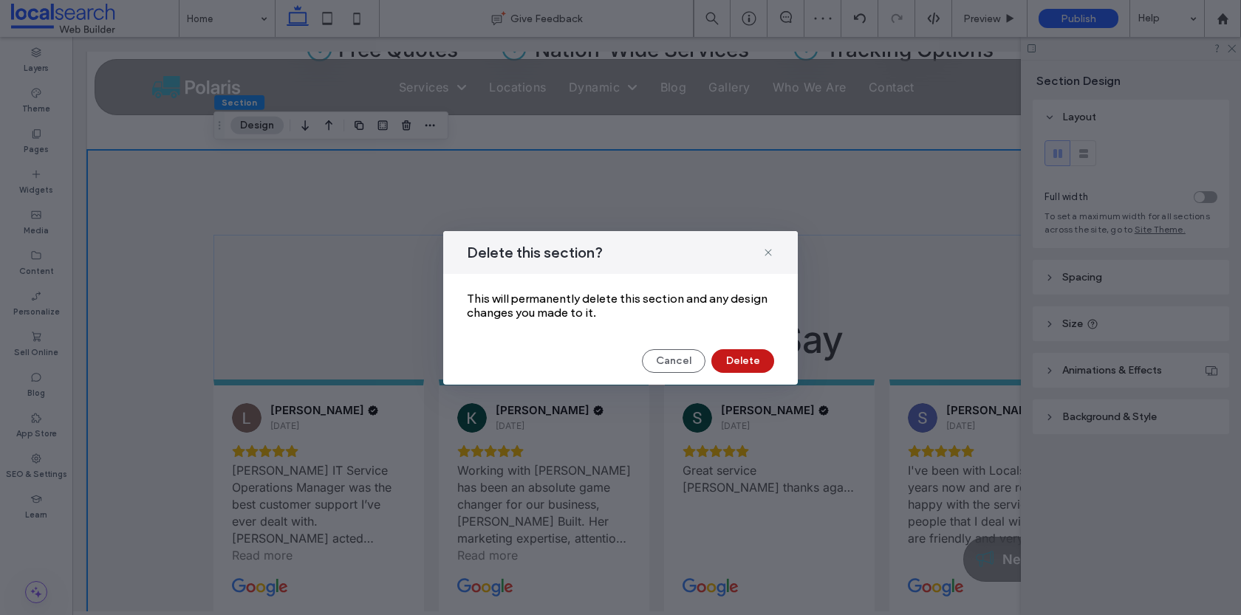
click at [739, 370] on button "Delete" at bounding box center [743, 361] width 63 height 24
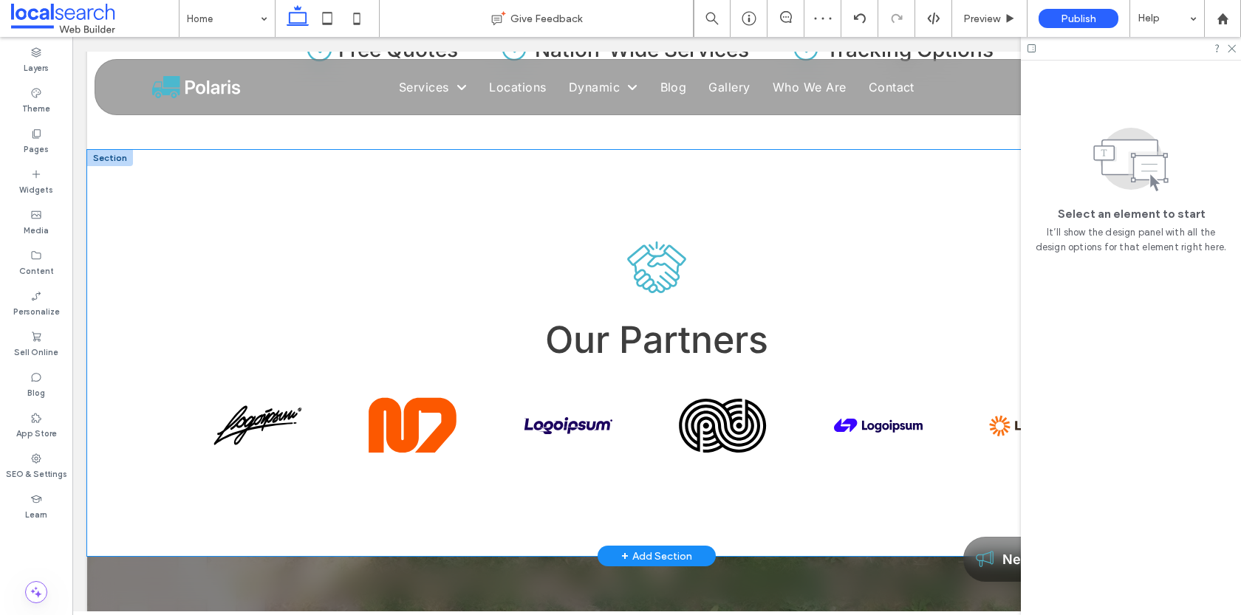
click at [112, 344] on div "Our Partners" at bounding box center [656, 353] width 1139 height 406
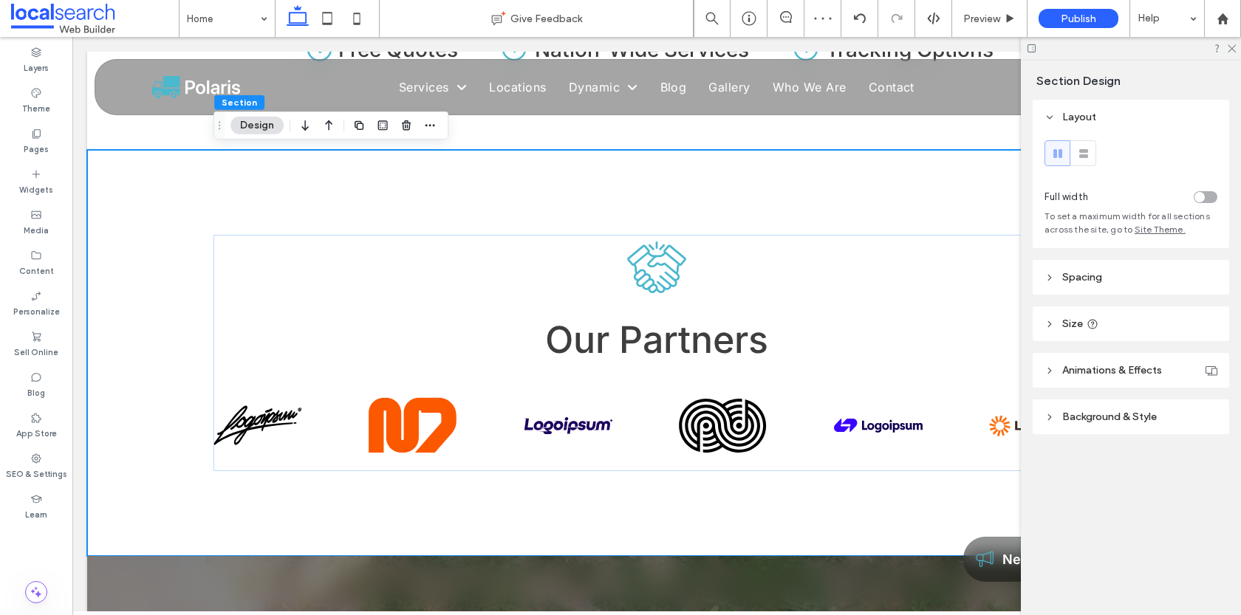
click at [395, 129] on div at bounding box center [394, 125] width 89 height 27
click at [407, 128] on icon "button" at bounding box center [406, 126] width 12 height 12
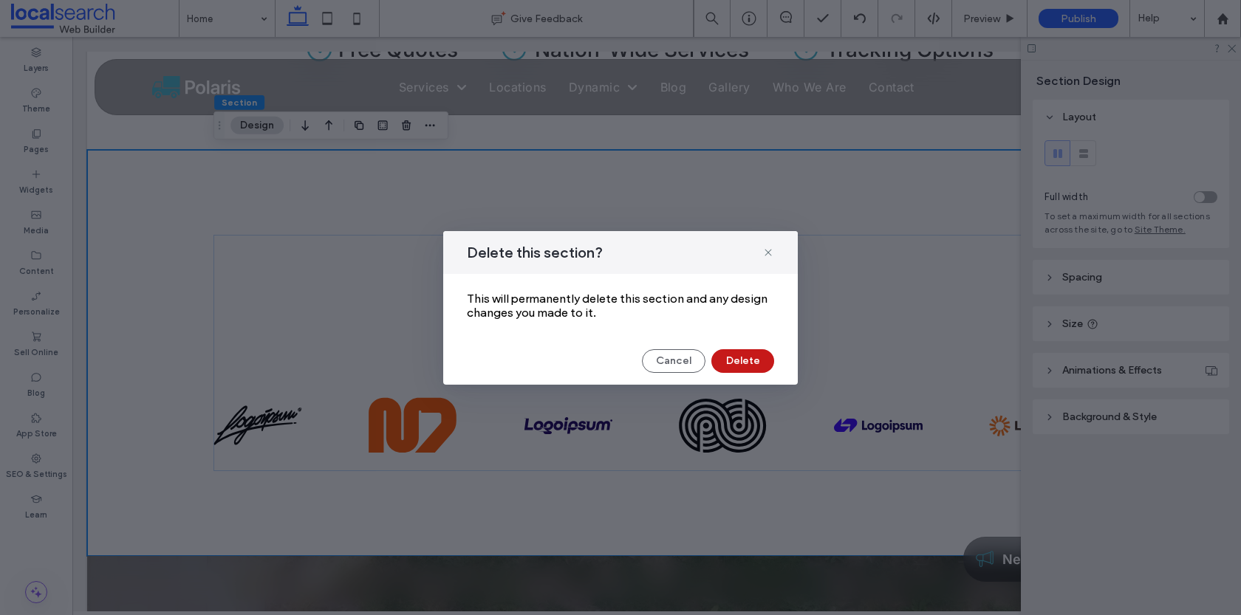
click at [737, 361] on button "Delete" at bounding box center [743, 361] width 63 height 24
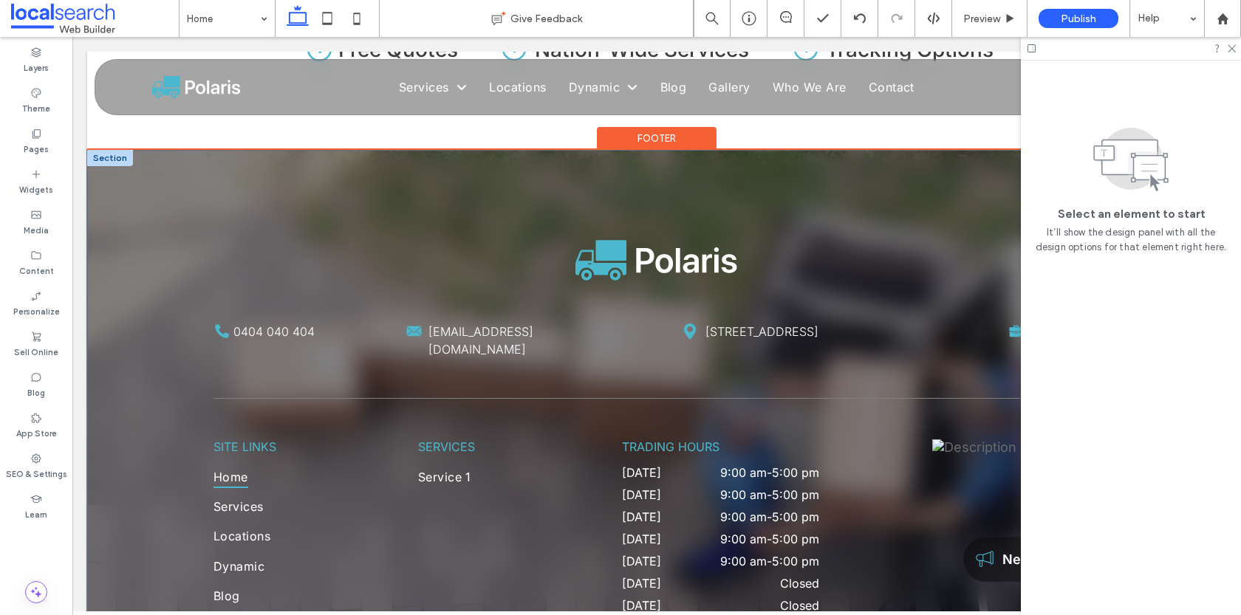
click at [173, 193] on div "0404 040 404 support@localsearch.com.au 138 Robina Town Centre Drive, Robina Qu…" at bounding box center [656, 529] width 1139 height 758
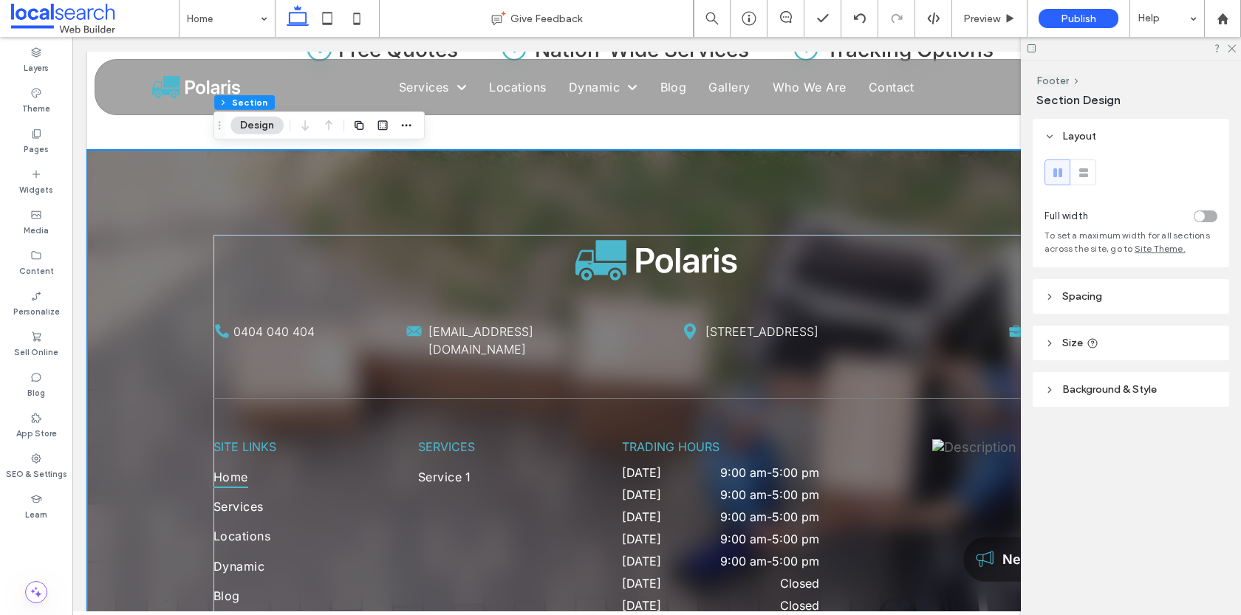
click at [418, 127] on div "Footer Section Design" at bounding box center [319, 126] width 211 height 28
click at [405, 124] on icon "button" at bounding box center [406, 126] width 12 height 12
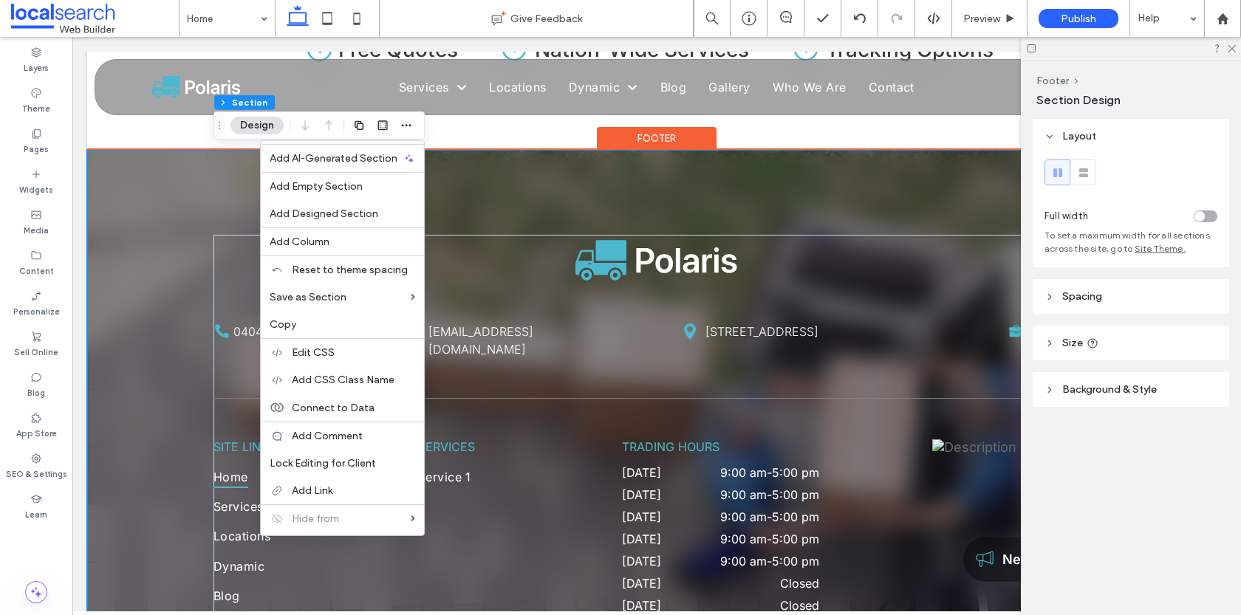
click at [119, 248] on div "0404 040 404 support@localsearch.com.au 138 Robina Town Centre Drive, Robina Qu…" at bounding box center [656, 529] width 1139 height 758
click at [638, 145] on div "Footer" at bounding box center [657, 138] width 120 height 23
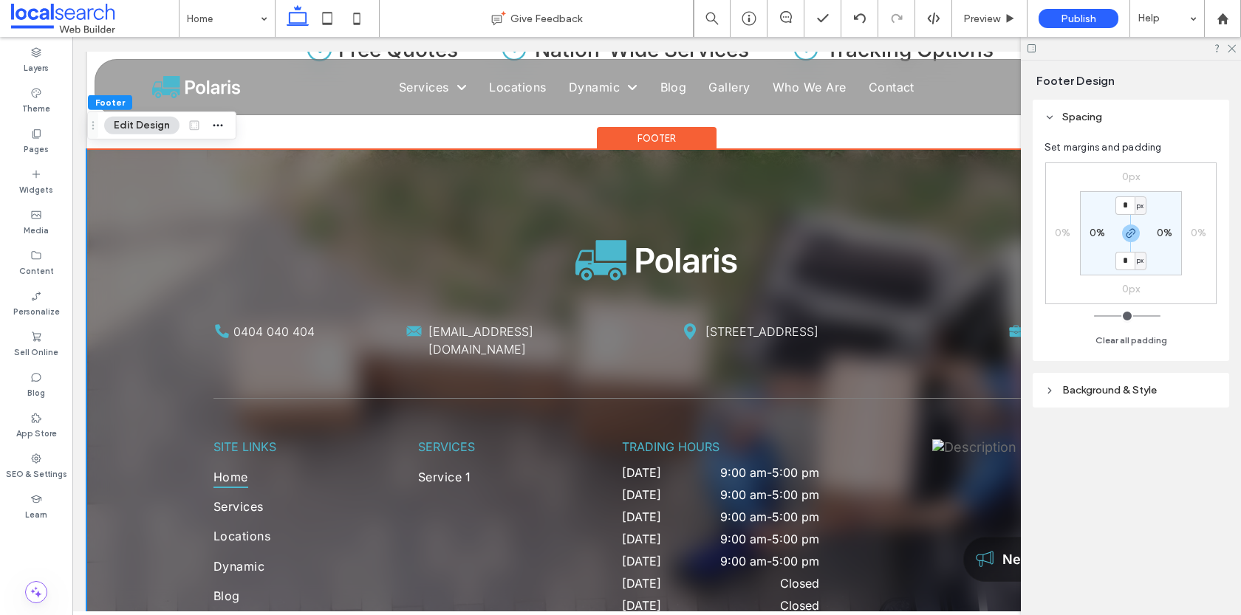
click at [638, 145] on div "Footer" at bounding box center [657, 138] width 120 height 23
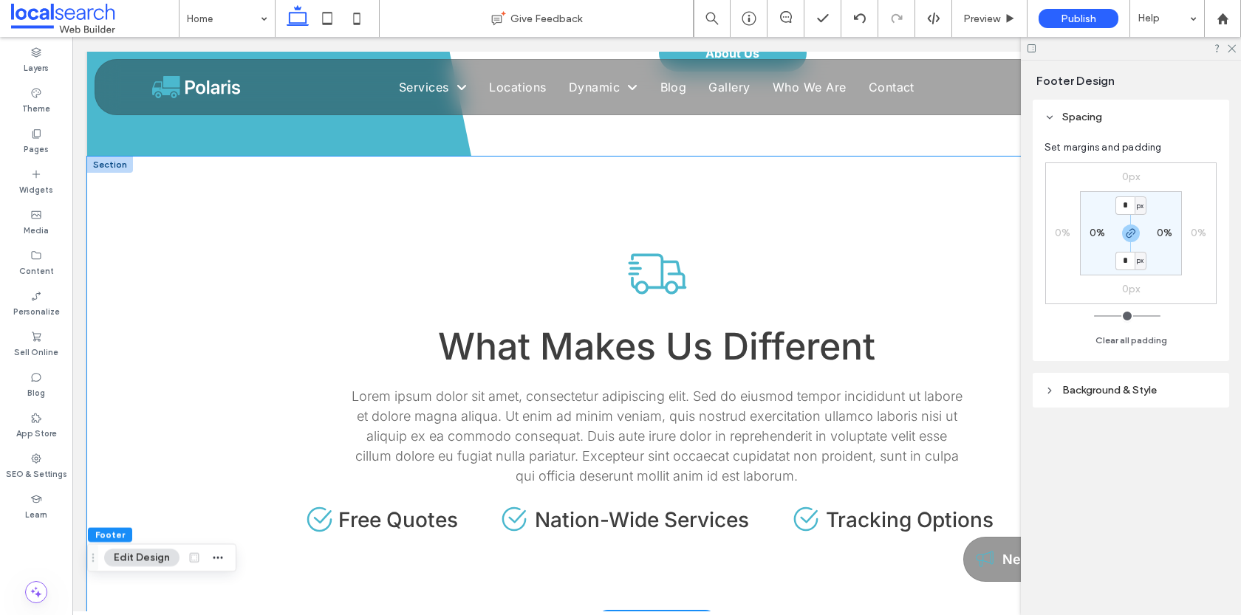
click at [169, 281] on div "What Makes Us Different Lorem ipsum dolor sit amet, consectetur adipiscing elit…" at bounding box center [656, 389] width 1139 height 464
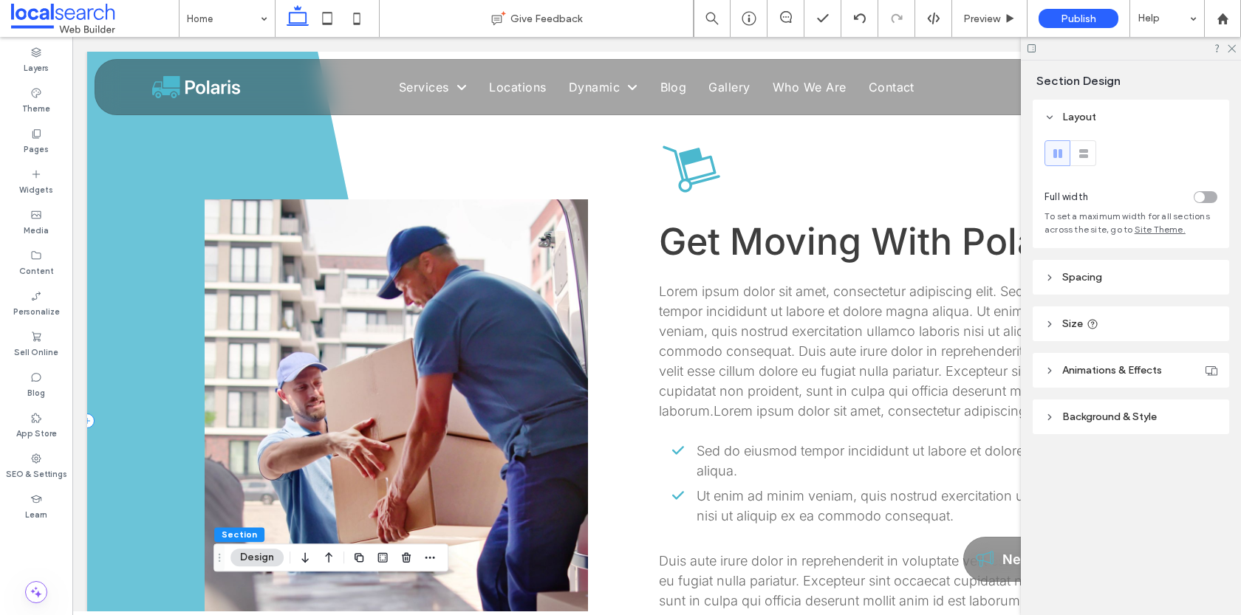
scroll to position [13, 0]
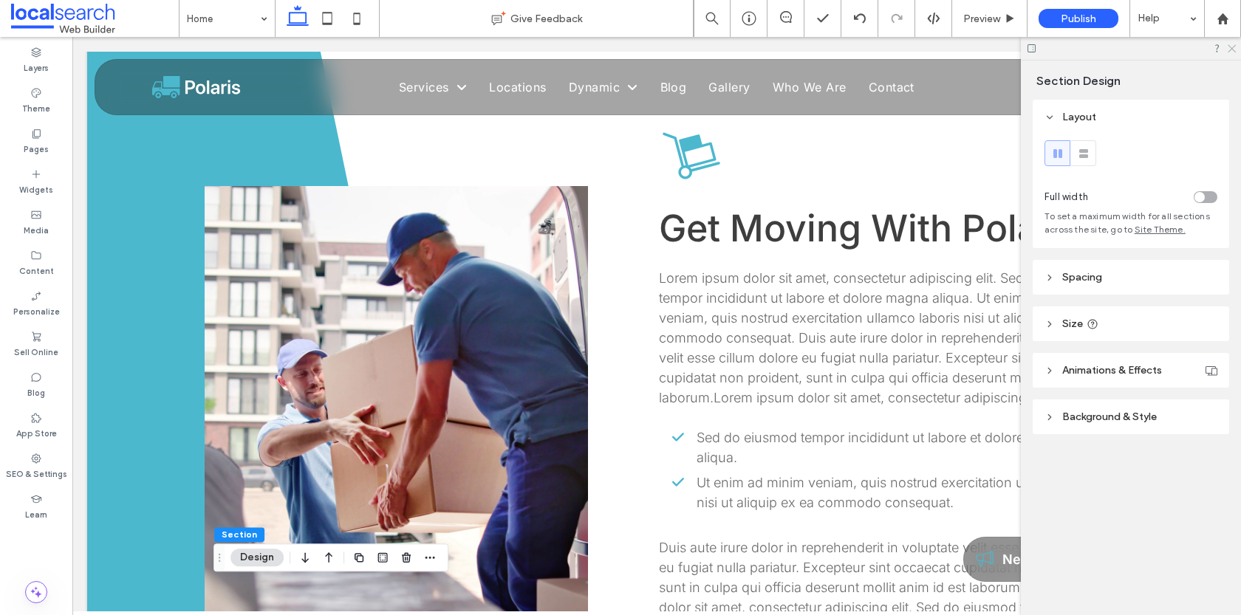
click at [1232, 45] on icon at bounding box center [1232, 48] width 10 height 10
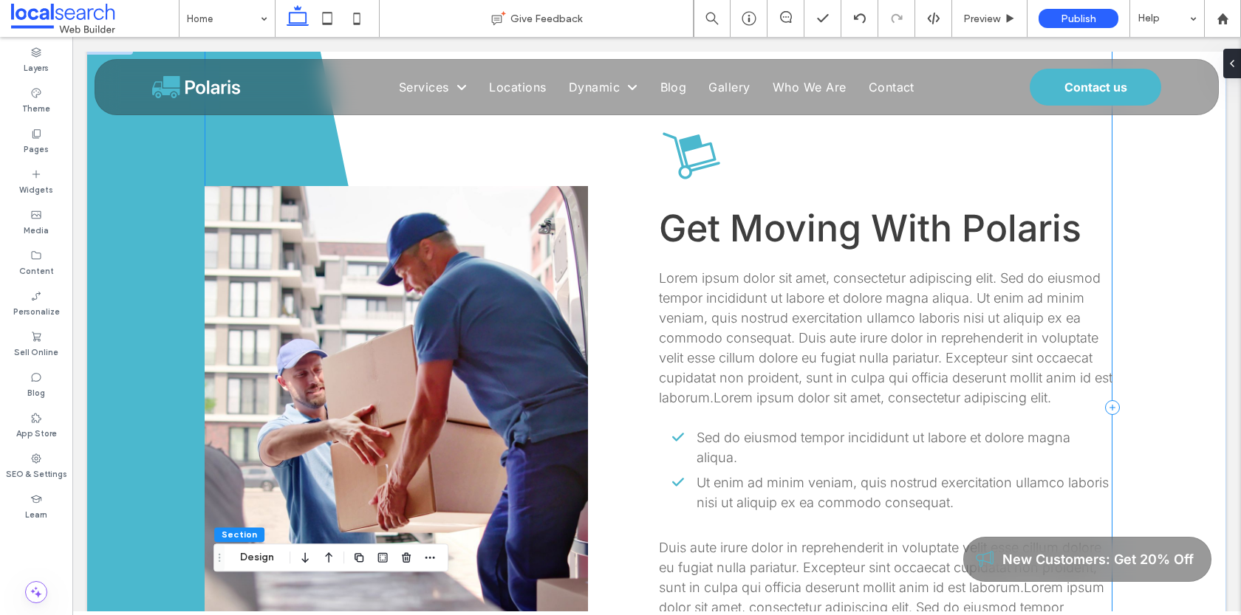
scroll to position [0, 0]
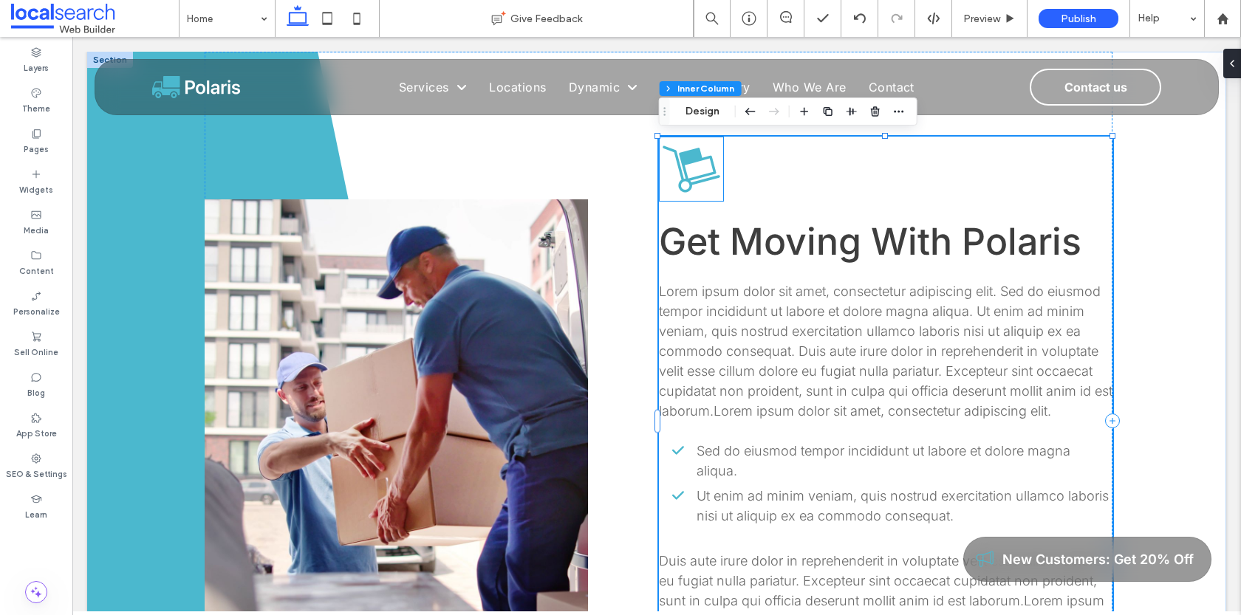
click at [686, 171] on icon at bounding box center [691, 169] width 65 height 65
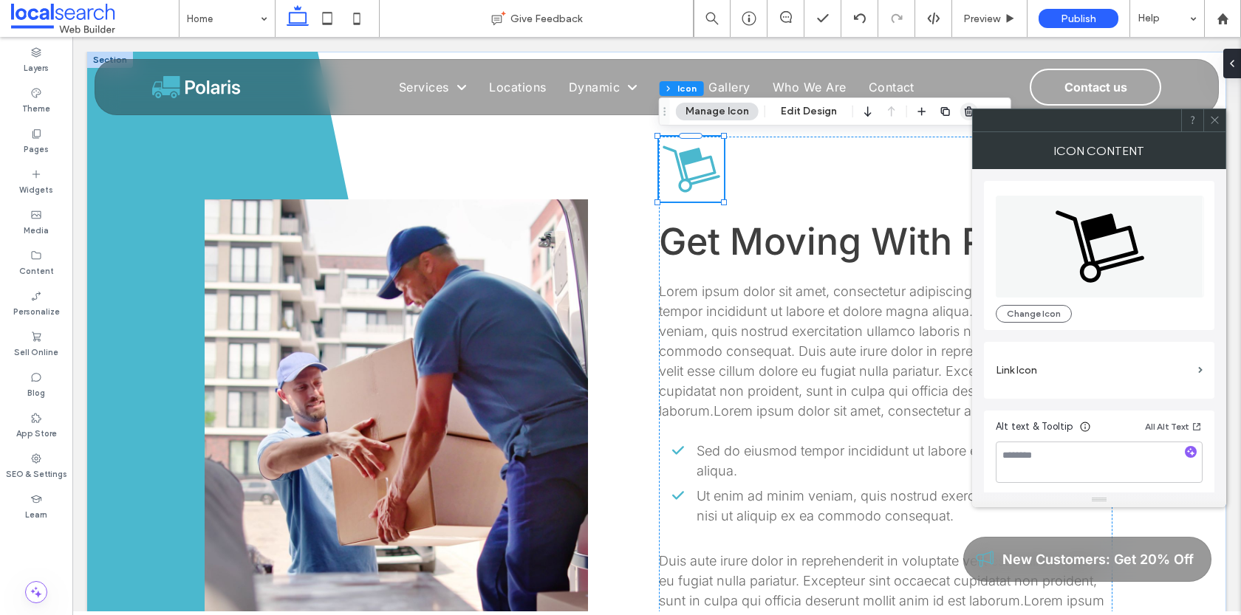
click at [964, 110] on icon "button" at bounding box center [970, 112] width 12 height 12
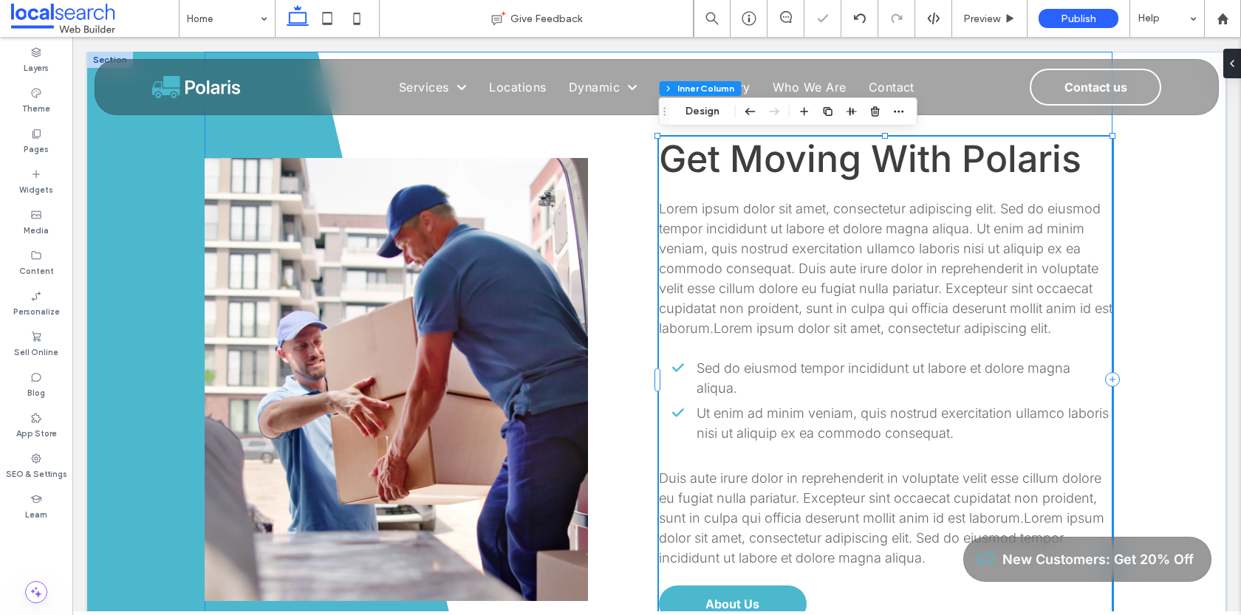
click at [633, 160] on div "Button Get Moving With Polaris Lorem ipsum dolor sit amet, consectetur adipisci…" at bounding box center [658, 380] width 907 height 656
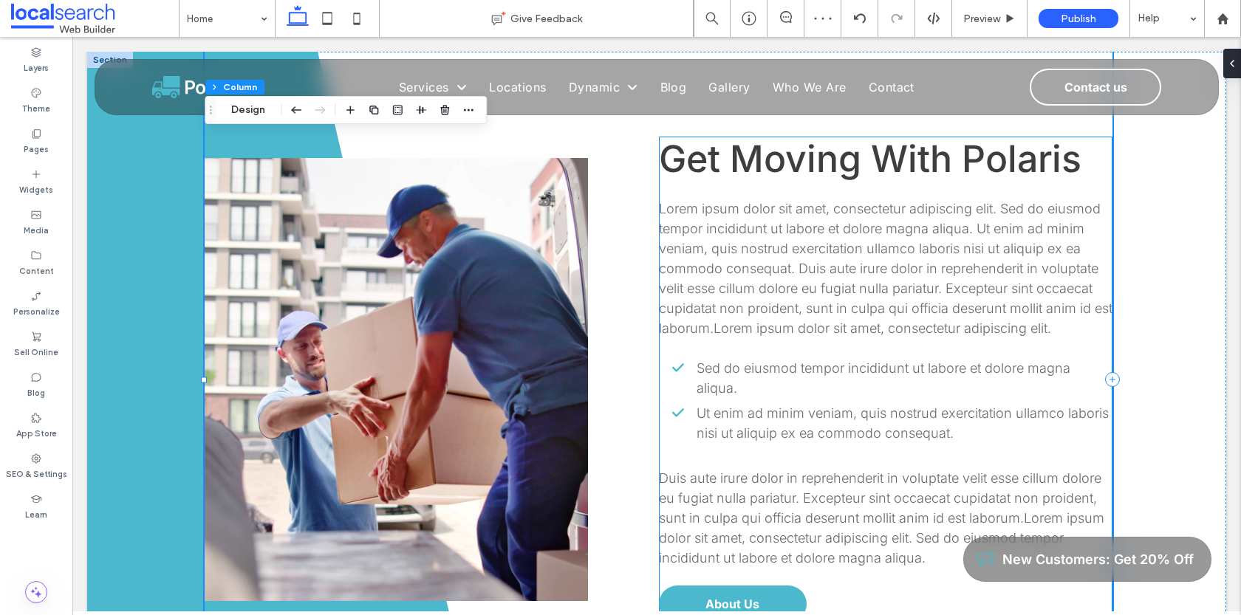
click at [763, 172] on span "Get Moving With Polaris" at bounding box center [870, 159] width 423 height 44
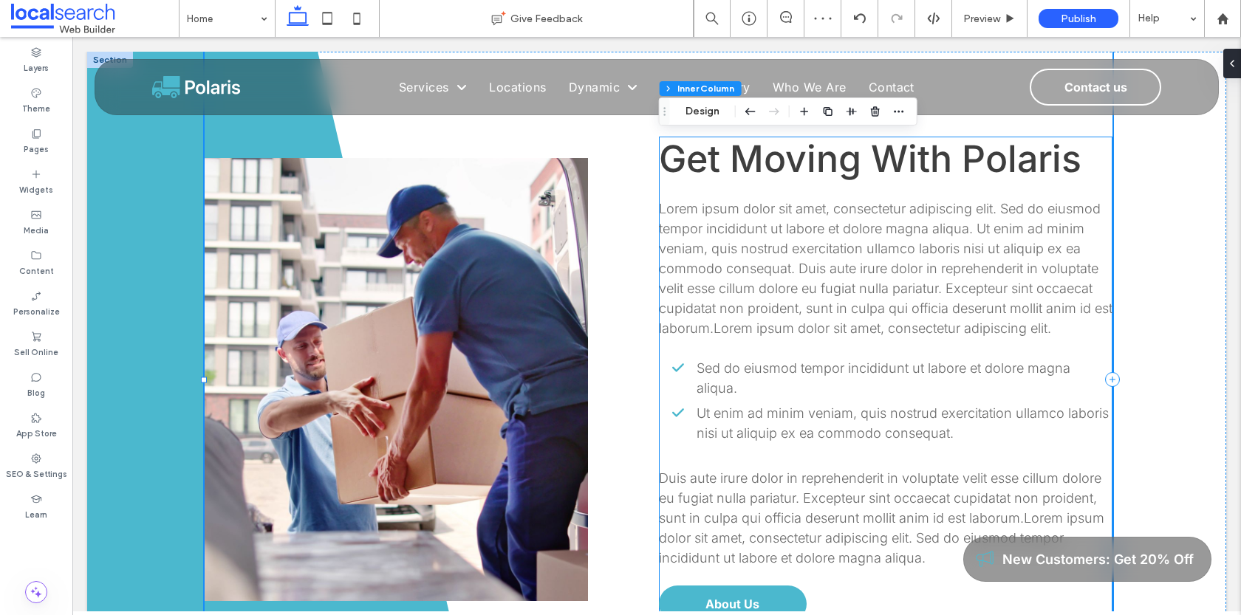
click at [763, 172] on span "Get Moving With Polaris" at bounding box center [870, 159] width 423 height 44
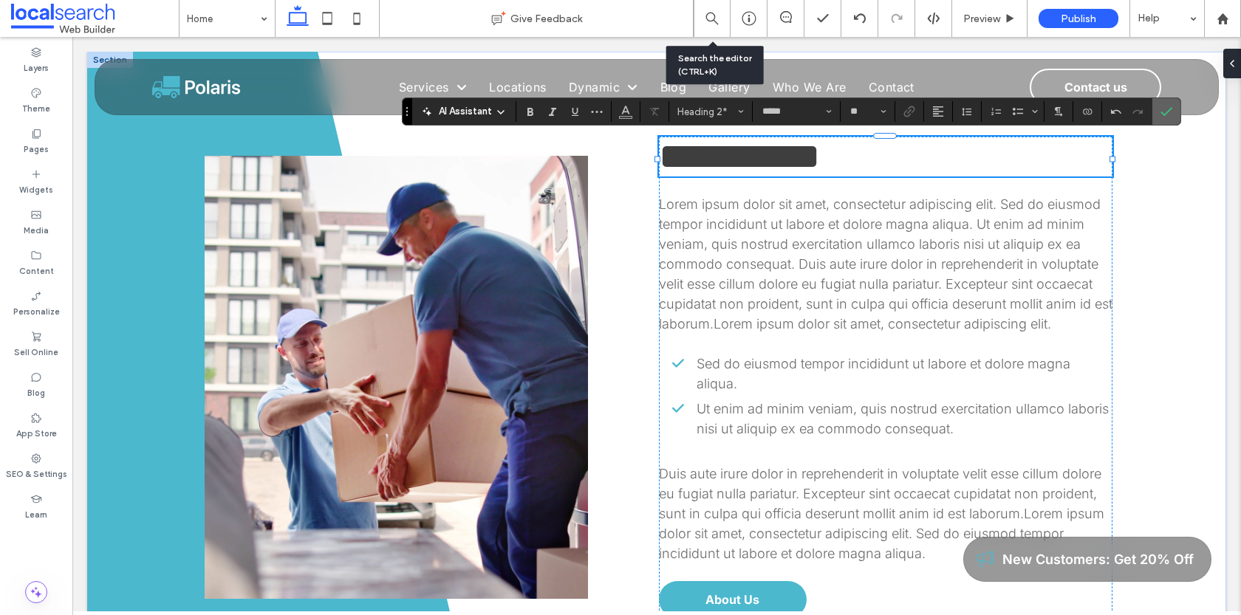
click at [1161, 115] on icon "Confirm" at bounding box center [1167, 112] width 12 height 12
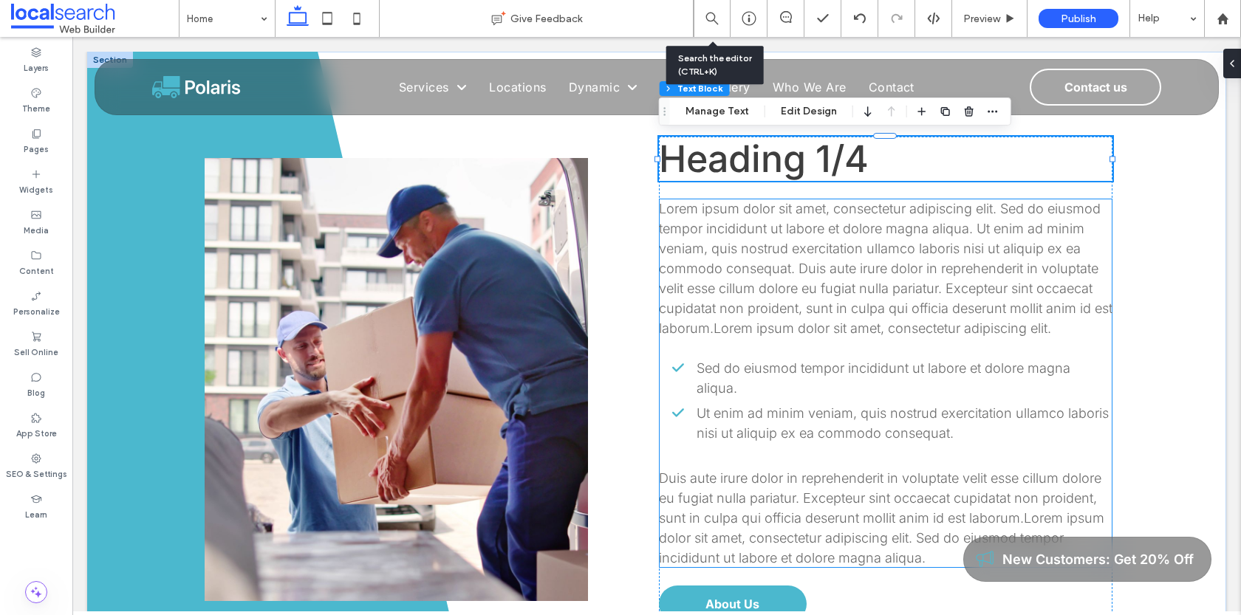
click at [785, 301] on span "Lorem ipsum dolor sit amet, consectetur adipiscing elit. Sed do eiusmod tempor …" at bounding box center [886, 268] width 454 height 135
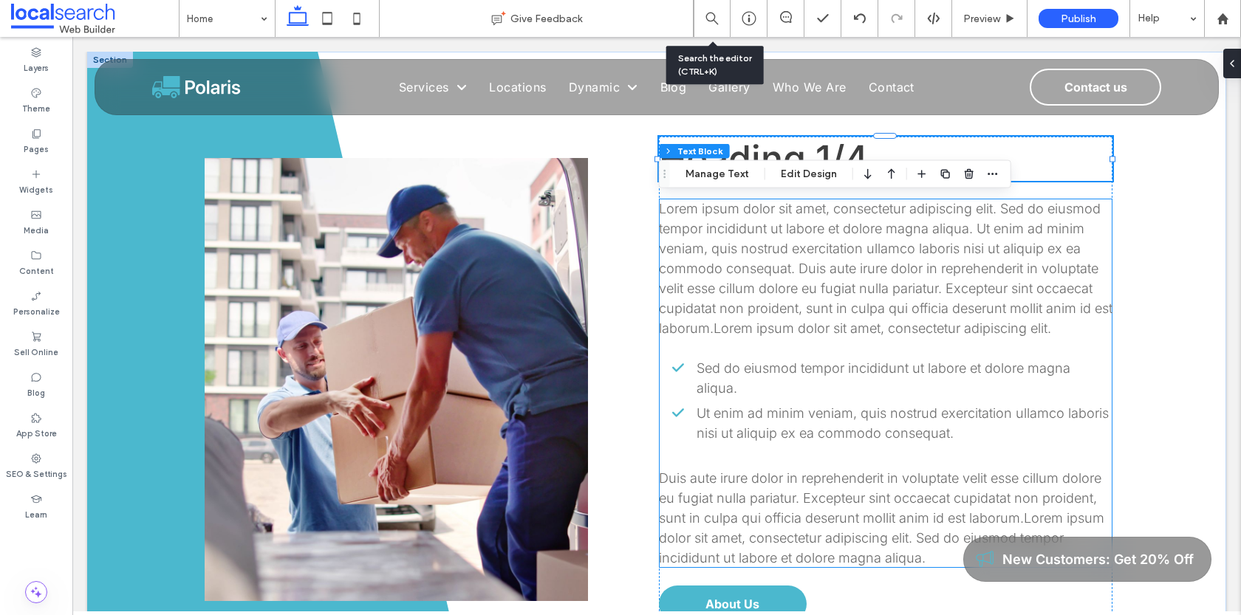
click at [785, 301] on span "Lorem ipsum dolor sit amet, consectetur adipiscing elit. Sed do eiusmod tempor …" at bounding box center [886, 268] width 454 height 135
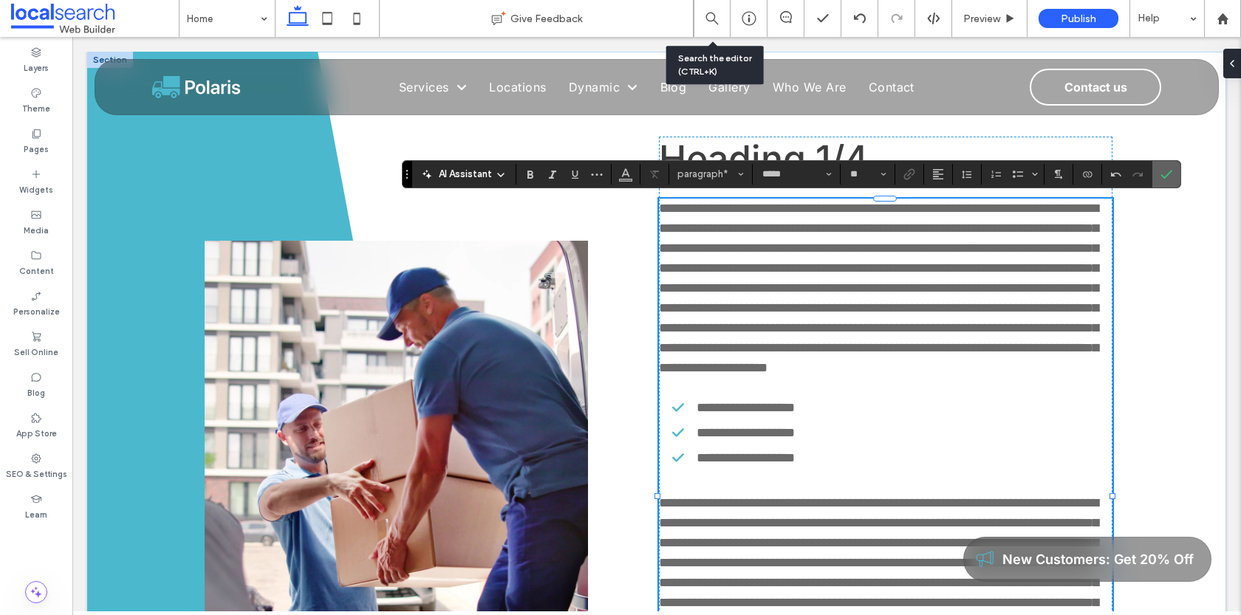
click at [1163, 174] on use "Confirm" at bounding box center [1168, 174] width 12 height 9
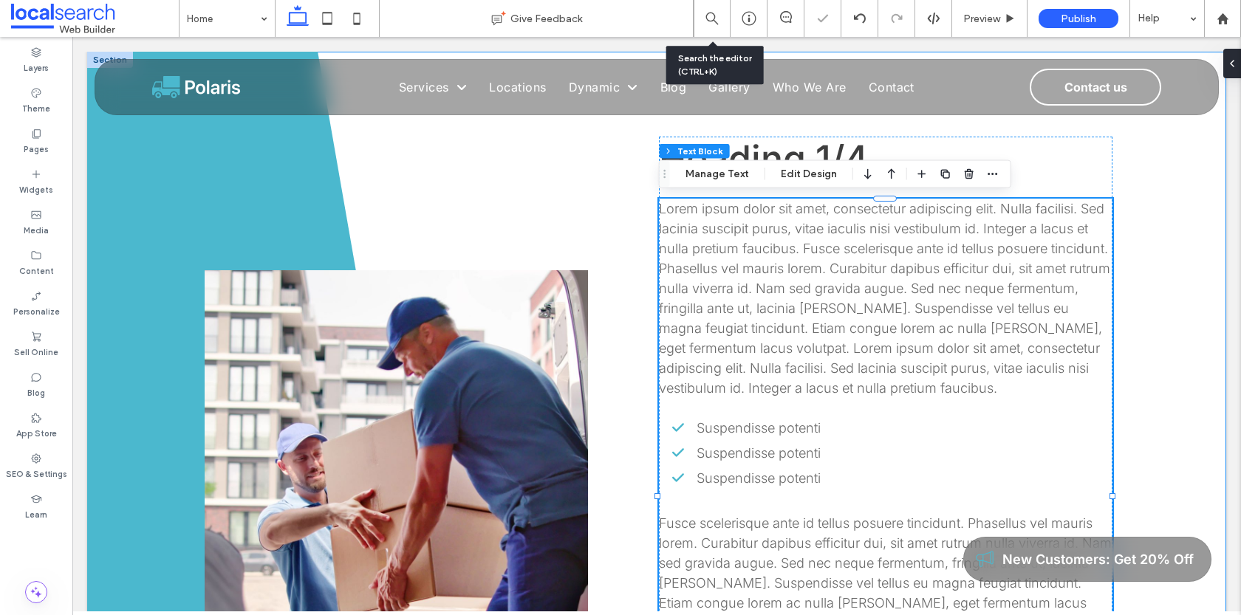
click at [1167, 284] on div "Button Heading 1/4 Lorem ipsum dolor sit amet, consectetur adipiscing elit. Nul…" at bounding box center [656, 492] width 1139 height 881
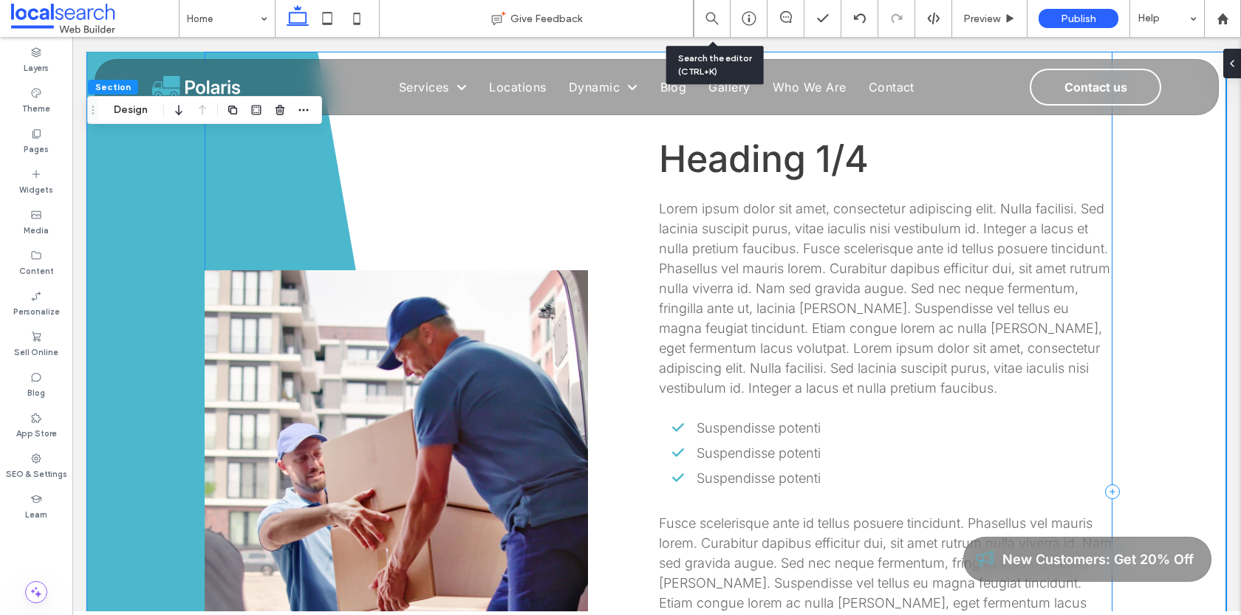
click at [488, 246] on div "Button Heading 1/4 Lorem ipsum dolor sit amet, consectetur adipiscing elit. Nul…" at bounding box center [658, 492] width 907 height 881
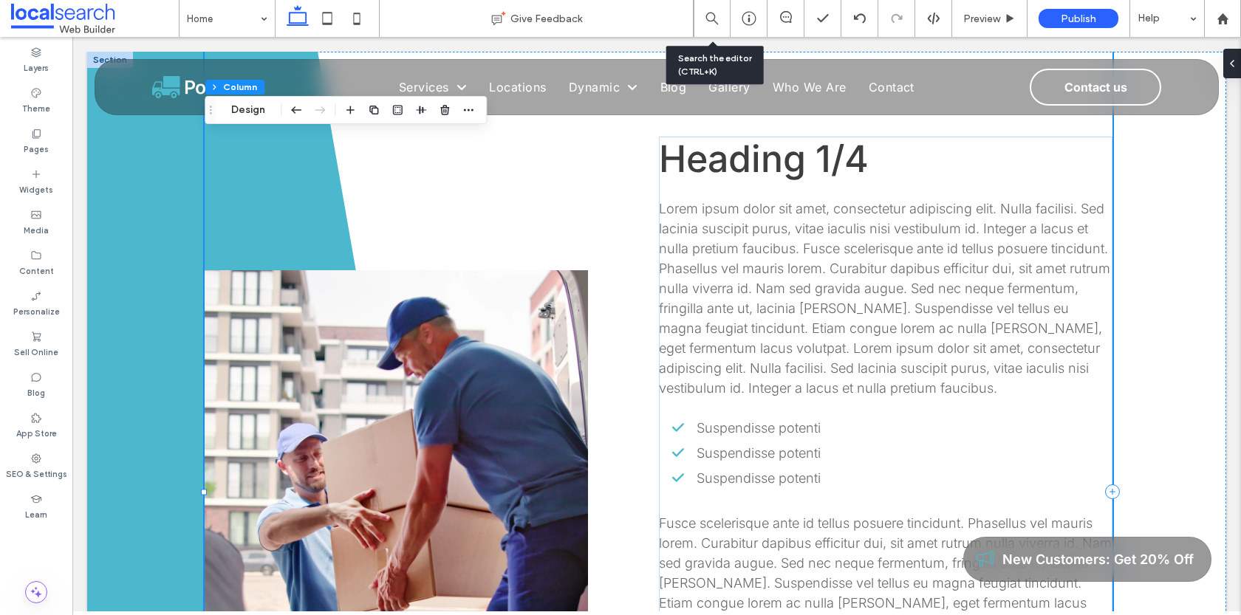
click at [488, 275] on link at bounding box center [396, 491] width 383 height 443
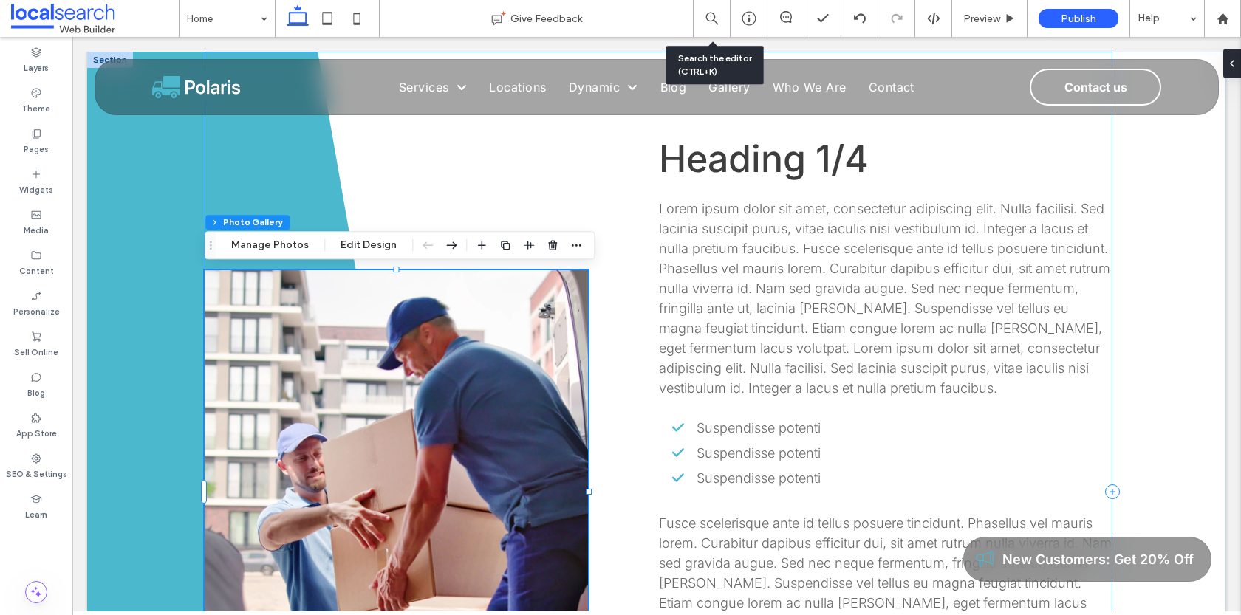
click at [490, 148] on div "Button Heading 1/4 Lorem ipsum dolor sit amet, consectetur adipiscing elit. Nul…" at bounding box center [658, 492] width 907 height 881
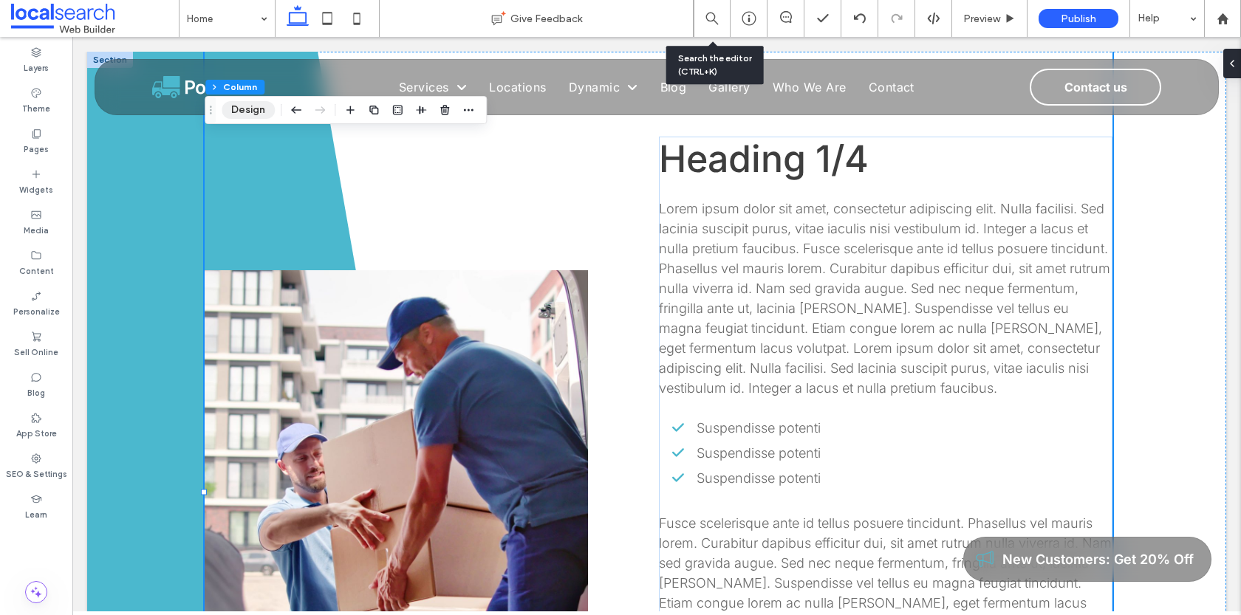
click at [244, 109] on button "Design" at bounding box center [248, 110] width 53 height 18
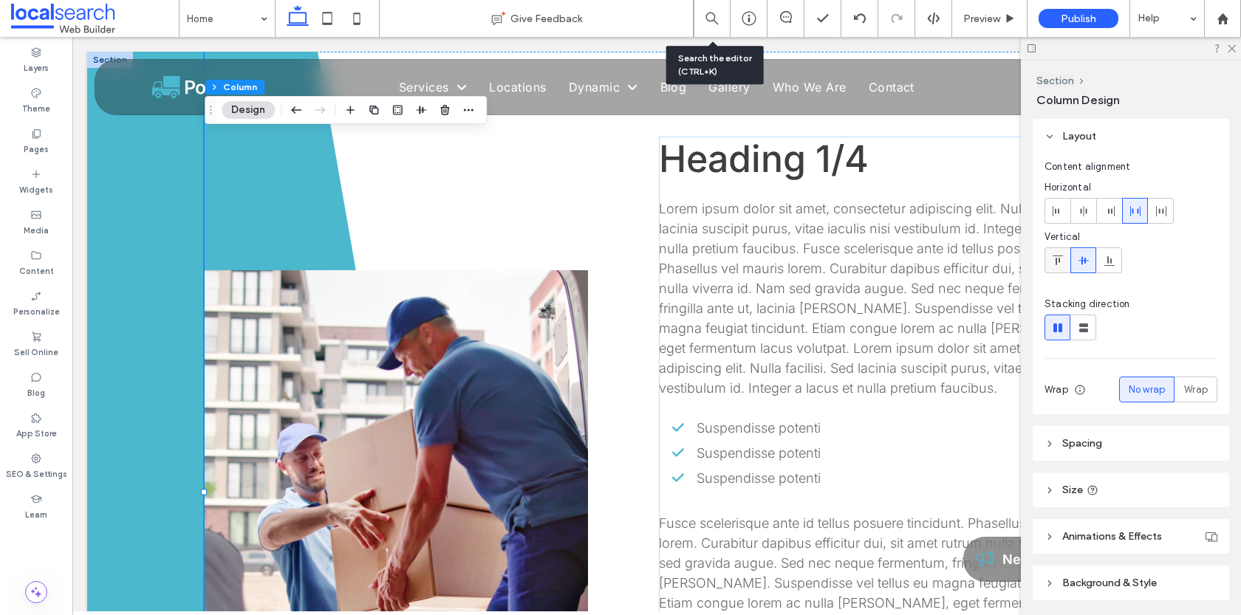
click at [1061, 267] on span at bounding box center [1058, 260] width 12 height 24
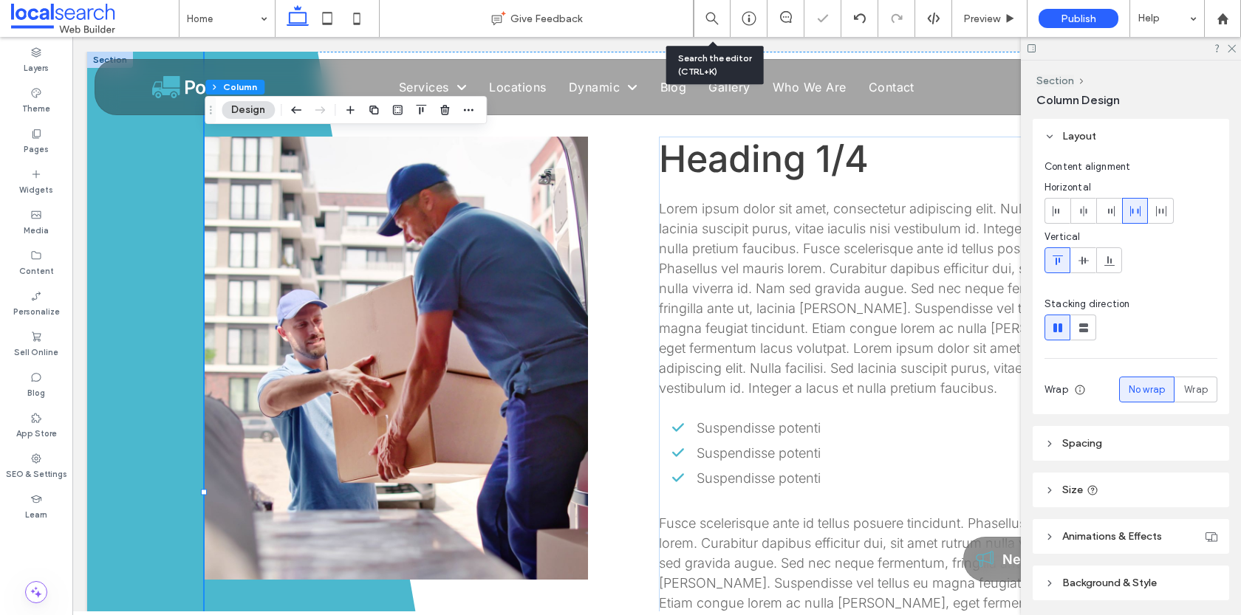
click at [430, 321] on link at bounding box center [396, 358] width 383 height 443
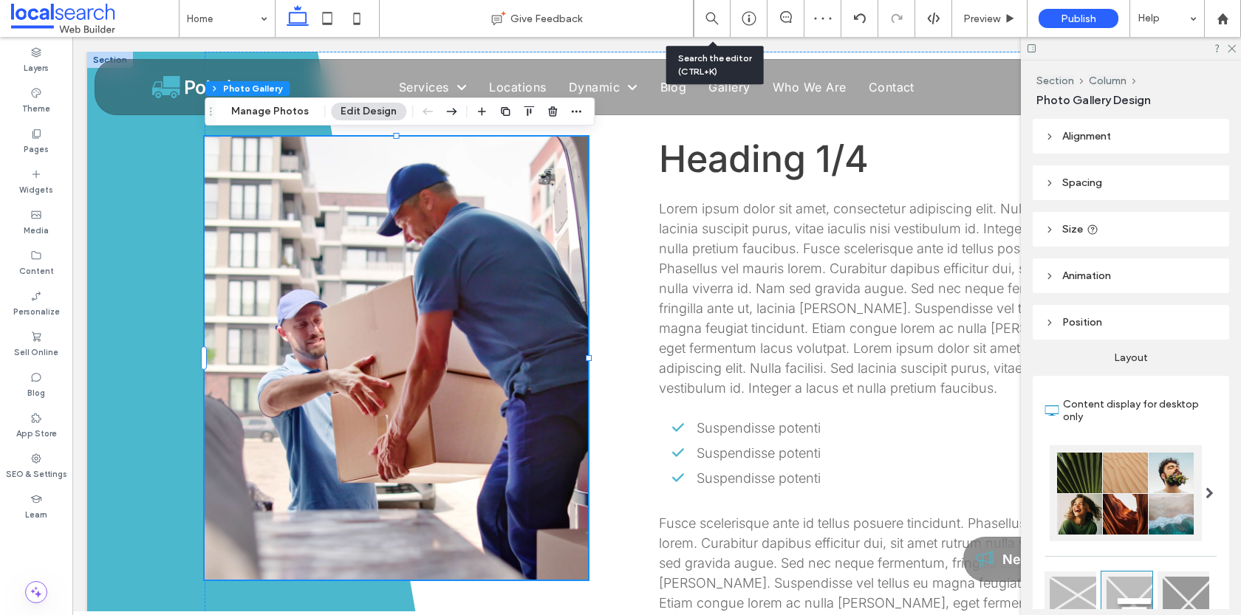
click at [1083, 330] on header "Position" at bounding box center [1131, 322] width 197 height 35
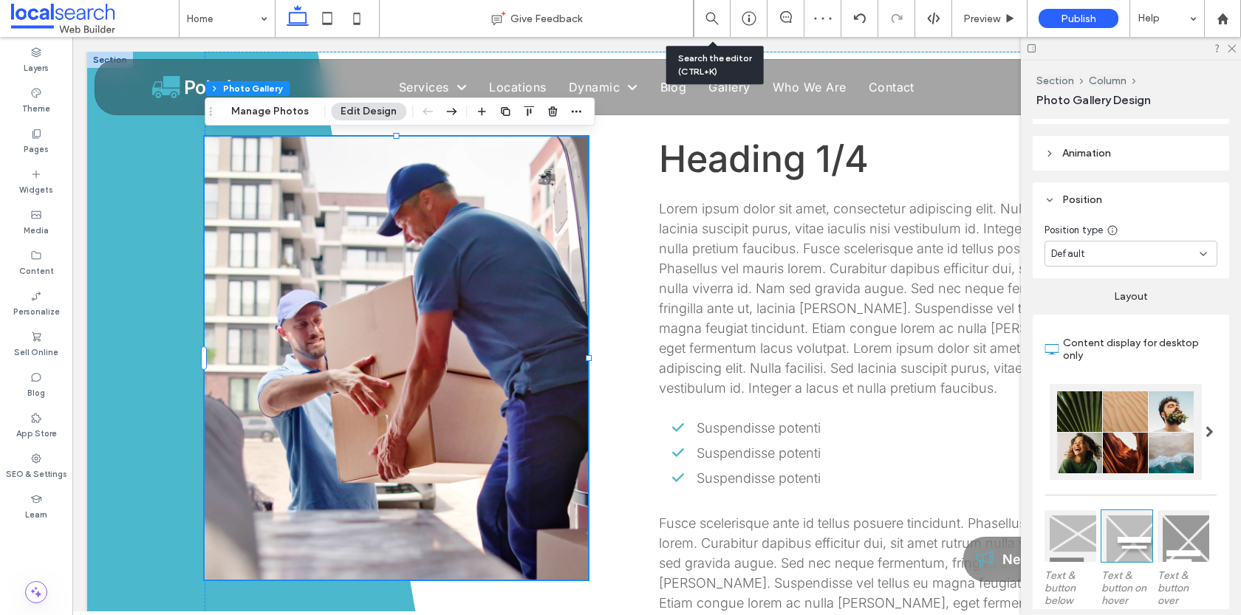
scroll to position [149, 0]
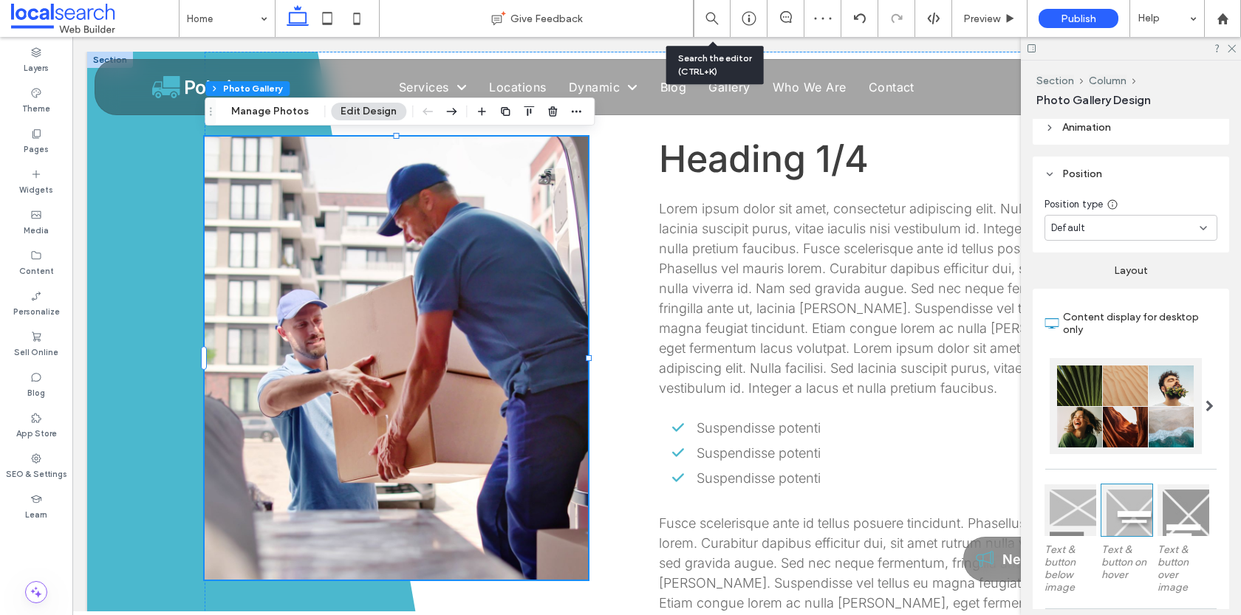
click at [1084, 231] on span "Default" at bounding box center [1068, 228] width 34 height 15
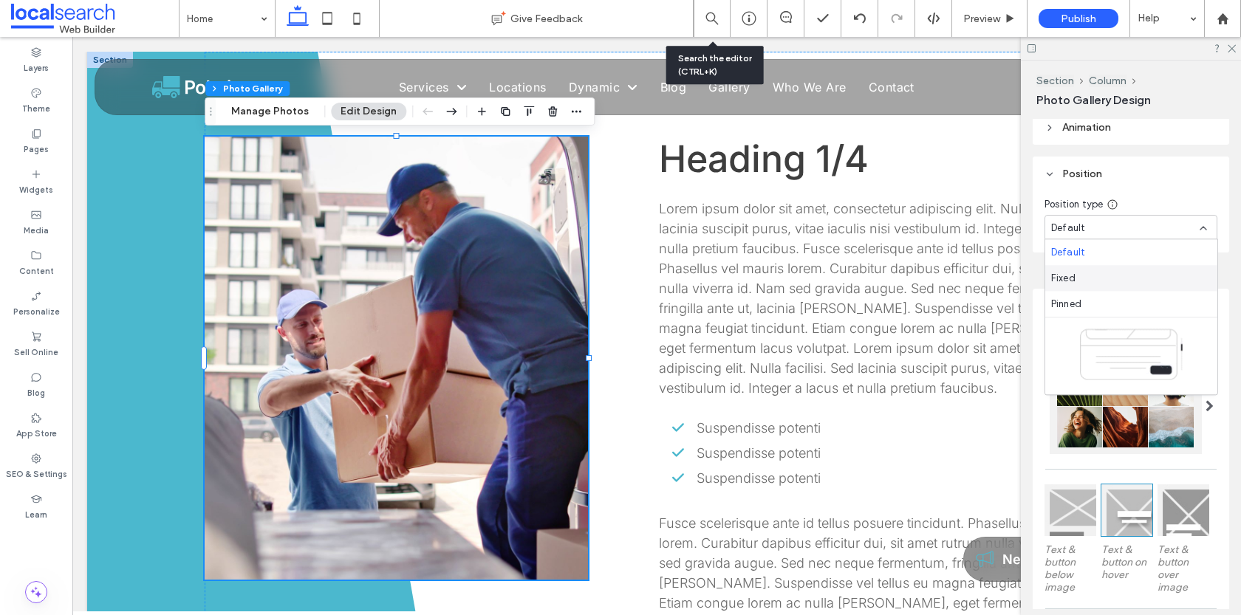
click at [1087, 284] on div "Fixed" at bounding box center [1132, 278] width 172 height 26
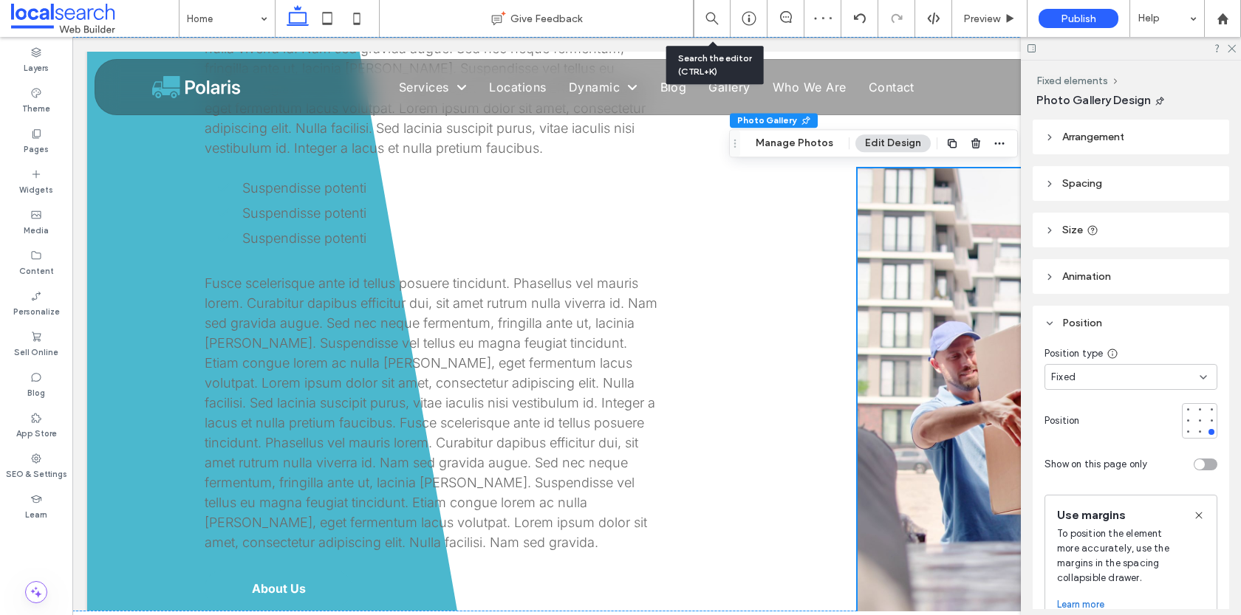
scroll to position [0, 0]
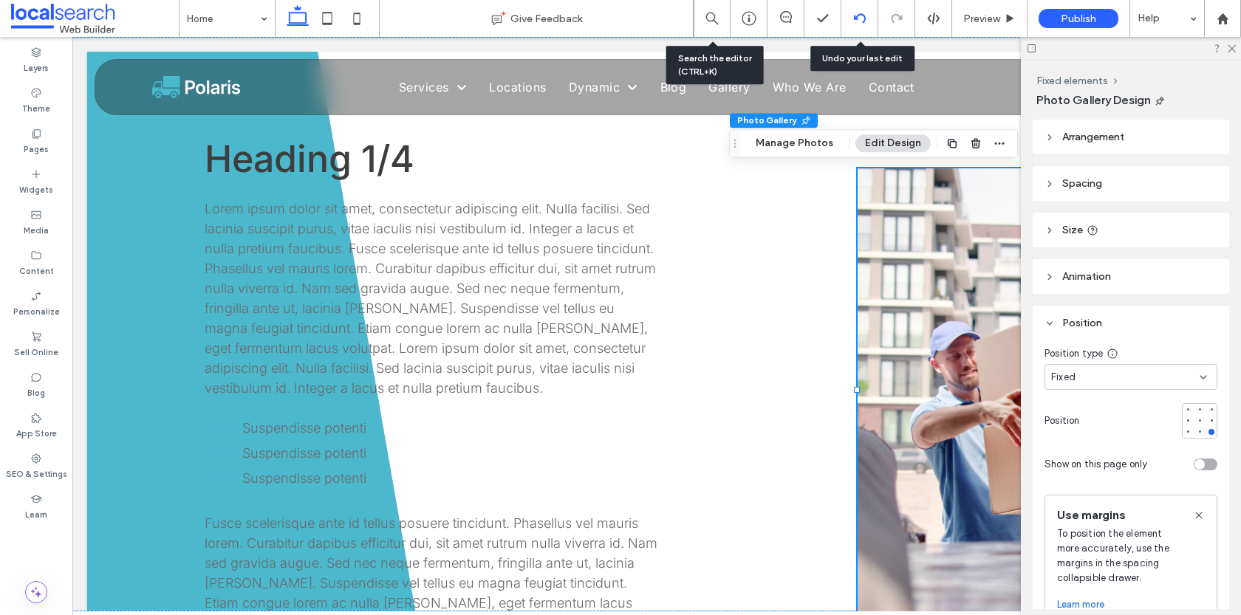
click at [859, 22] on icon at bounding box center [860, 19] width 12 height 12
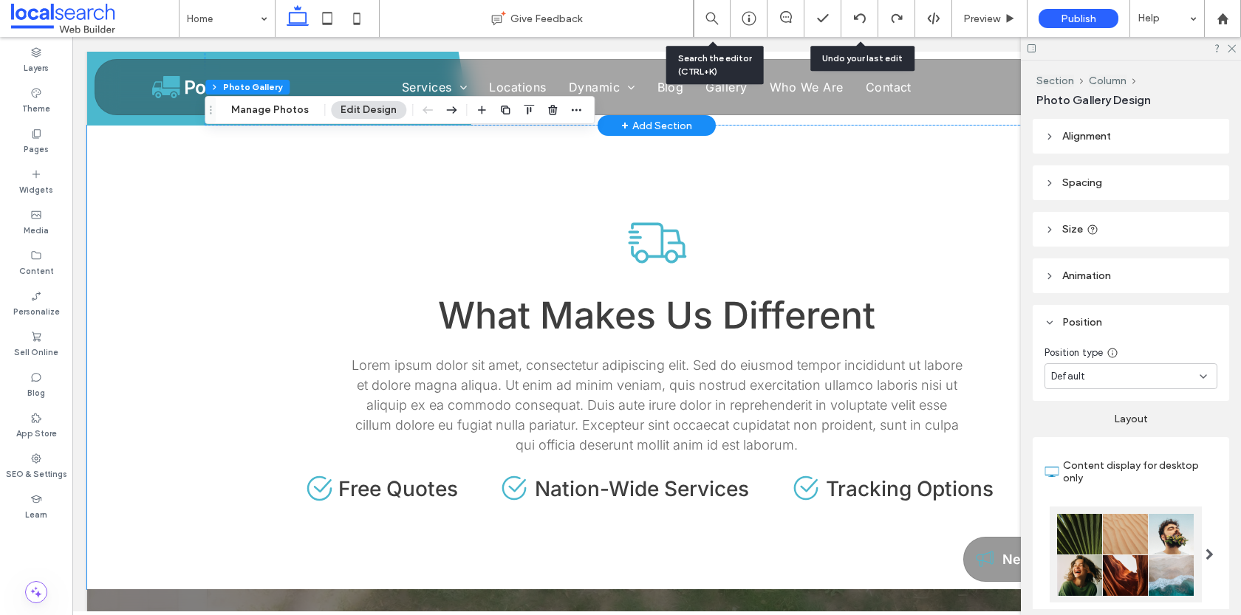
scroll to position [404, 0]
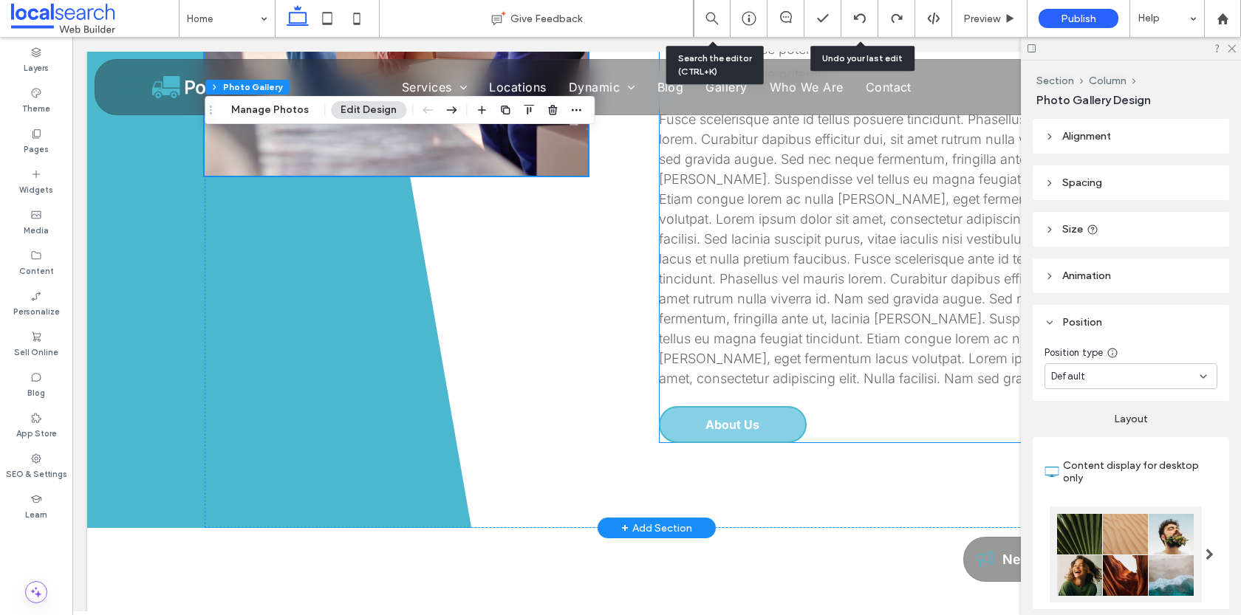
click at [723, 440] on link "About Us" at bounding box center [733, 424] width 148 height 37
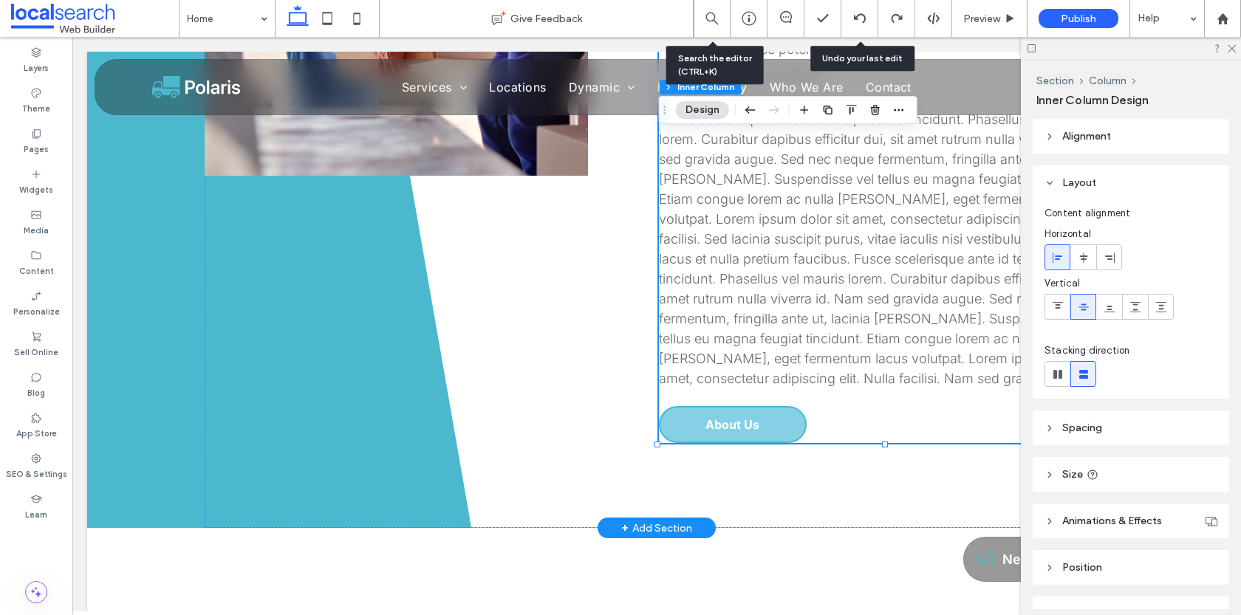
click at [723, 440] on link "About Us" at bounding box center [733, 424] width 148 height 37
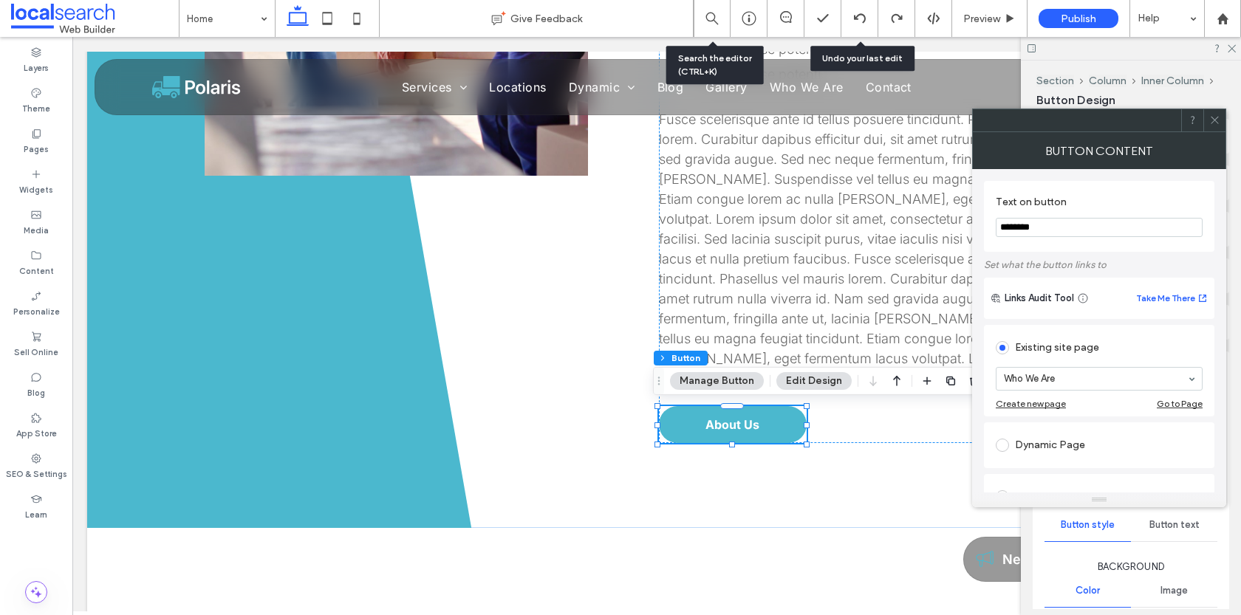
drag, startPoint x: 1065, startPoint y: 225, endPoint x: 984, endPoint y: 225, distance: 81.3
click at [984, 225] on div "Text on button ********" at bounding box center [1099, 216] width 231 height 71
type input "**********"
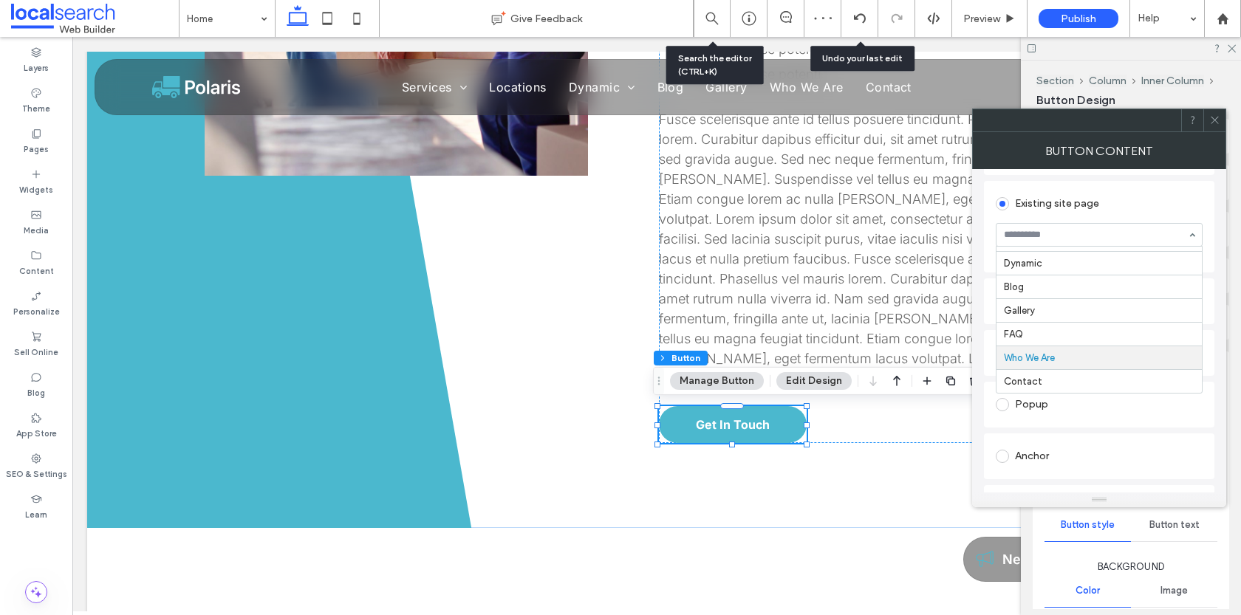
scroll to position [157, 0]
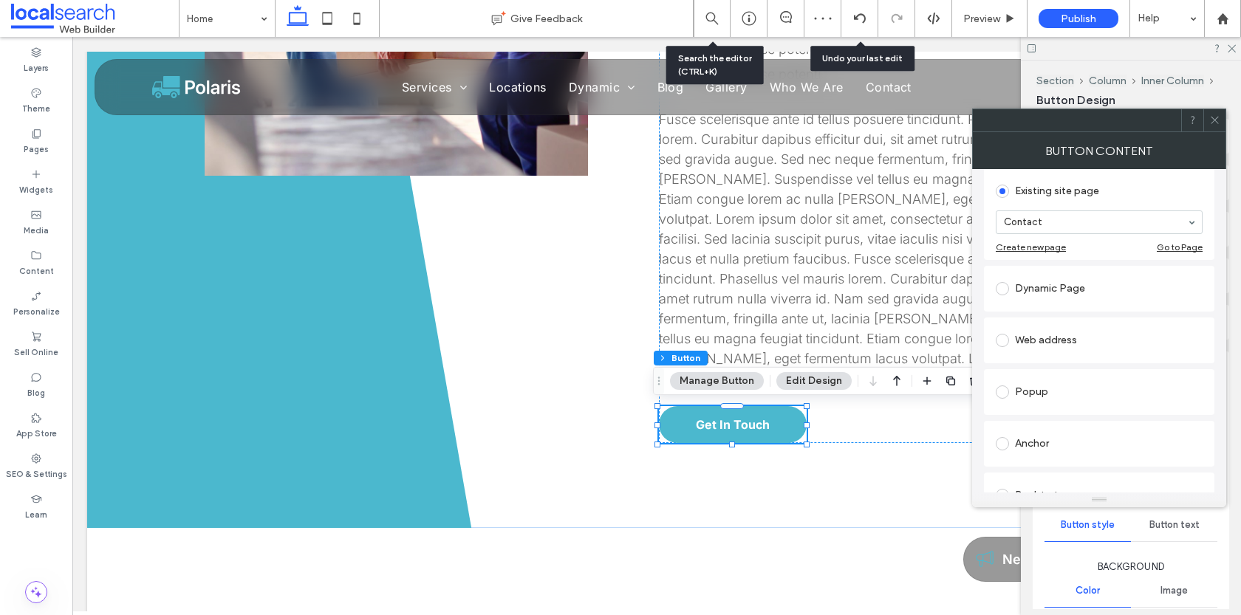
click at [1218, 124] on icon at bounding box center [1215, 120] width 11 height 11
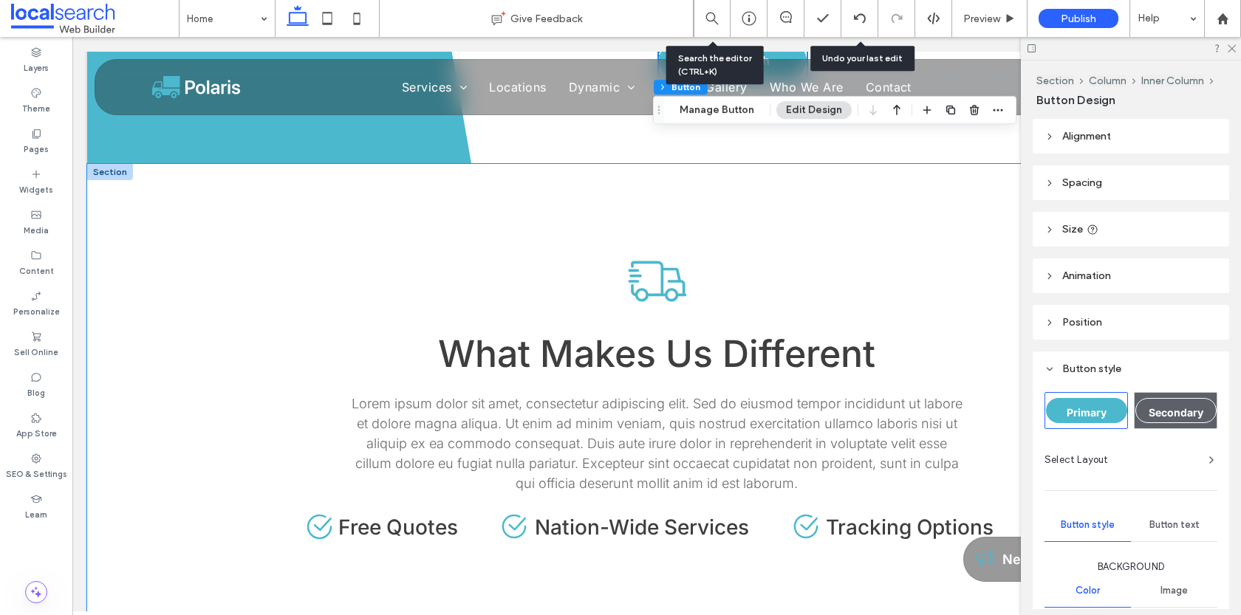
scroll to position [787, 0]
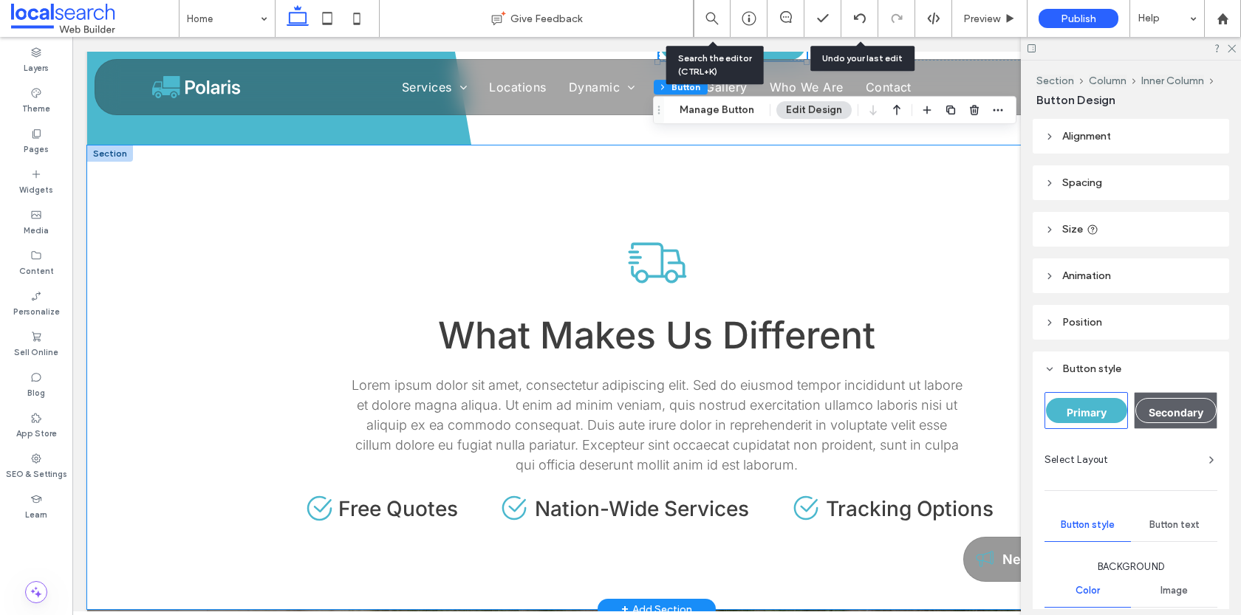
click at [171, 327] on div "What Makes Us Different Lorem ipsum dolor sit amet, consectetur adipiscing elit…" at bounding box center [656, 378] width 1139 height 464
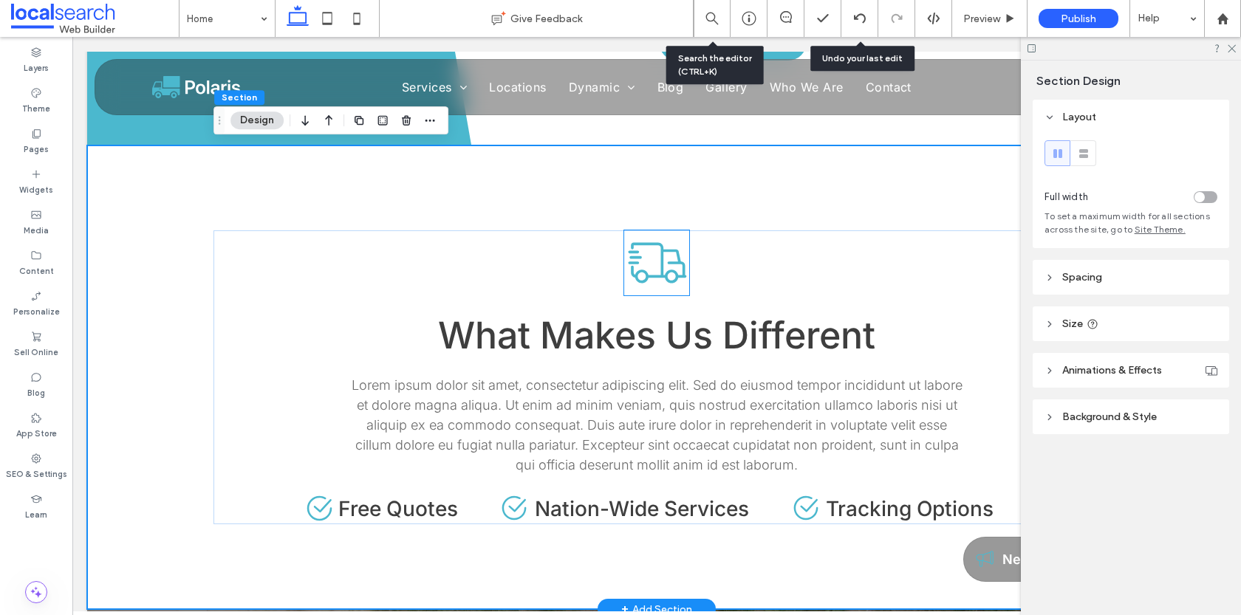
click at [668, 258] on icon at bounding box center [656, 263] width 65 height 65
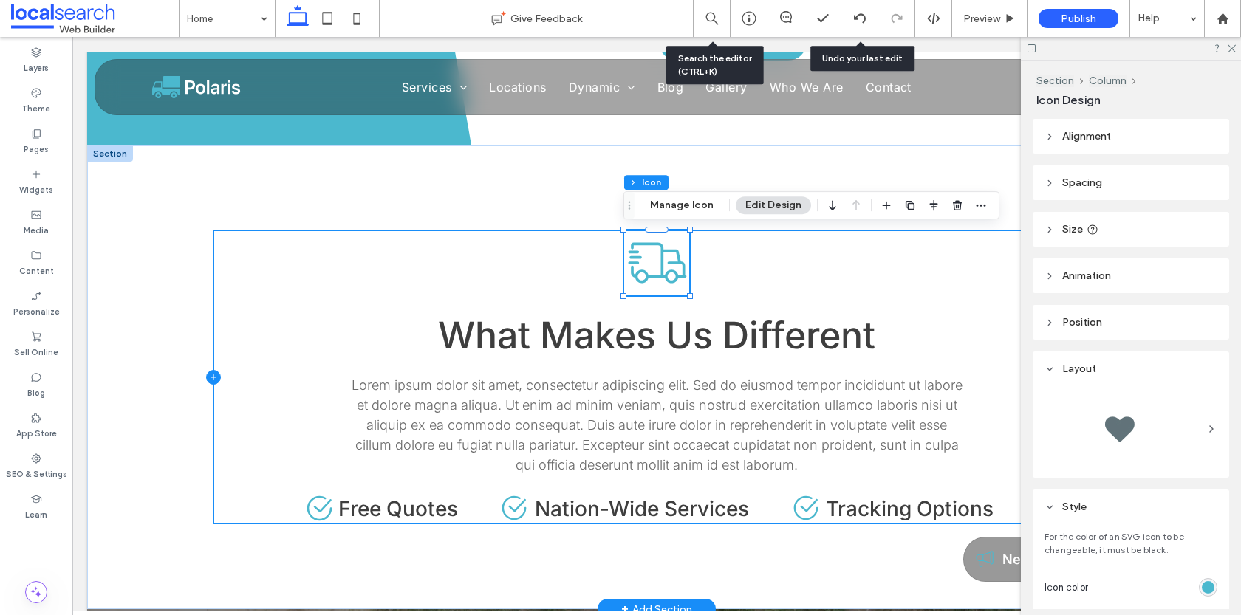
scroll to position [0, 1]
click at [215, 378] on icon at bounding box center [213, 378] width 6 height 1
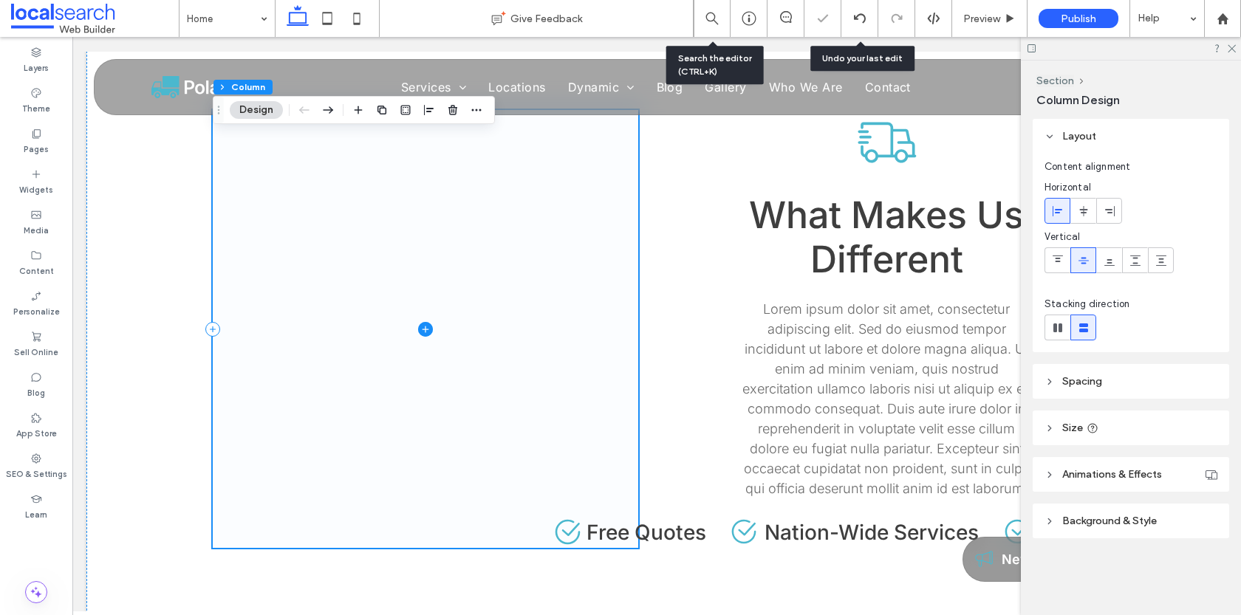
scroll to position [913, 0]
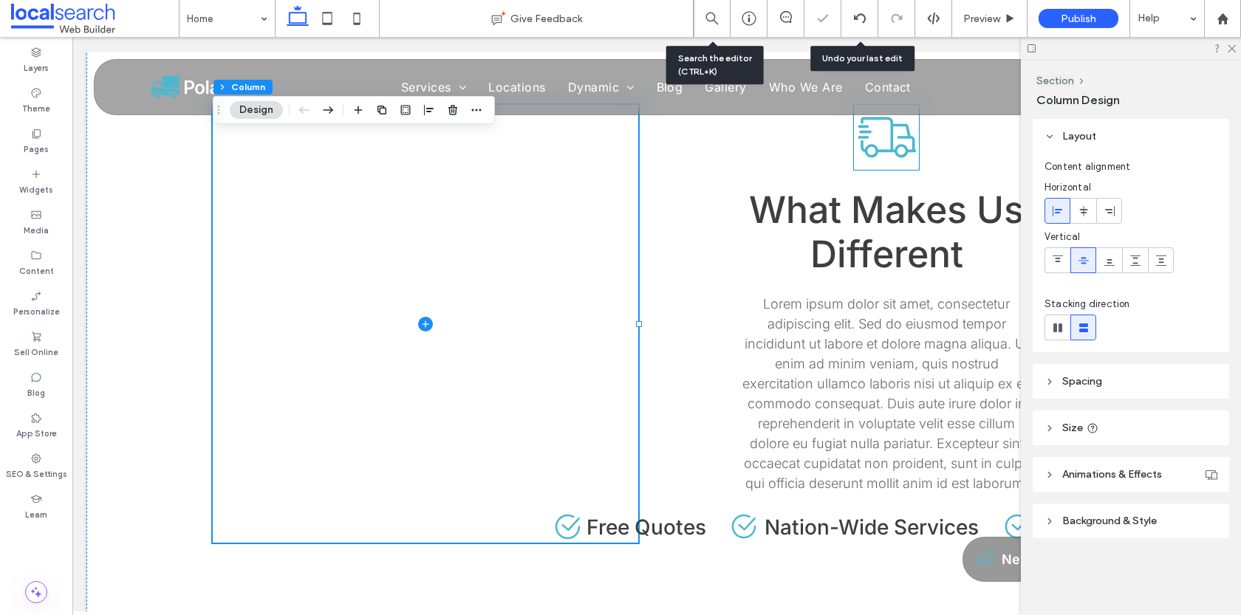
click at [864, 146] on icon at bounding box center [886, 137] width 65 height 65
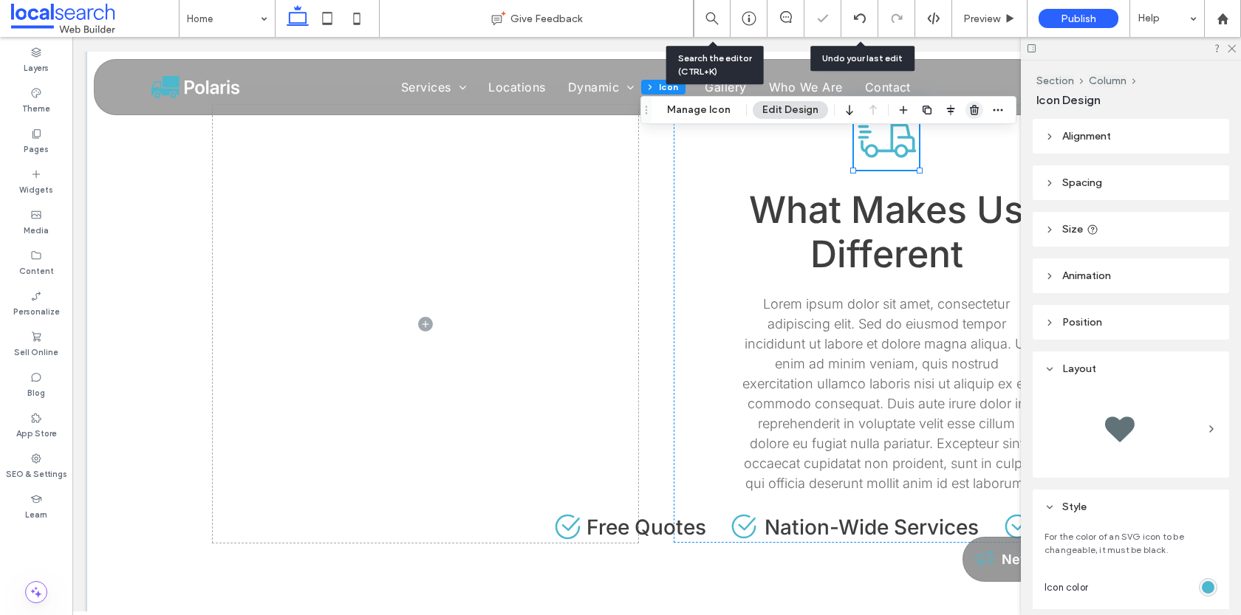
click at [977, 113] on span "button" at bounding box center [975, 110] width 18 height 18
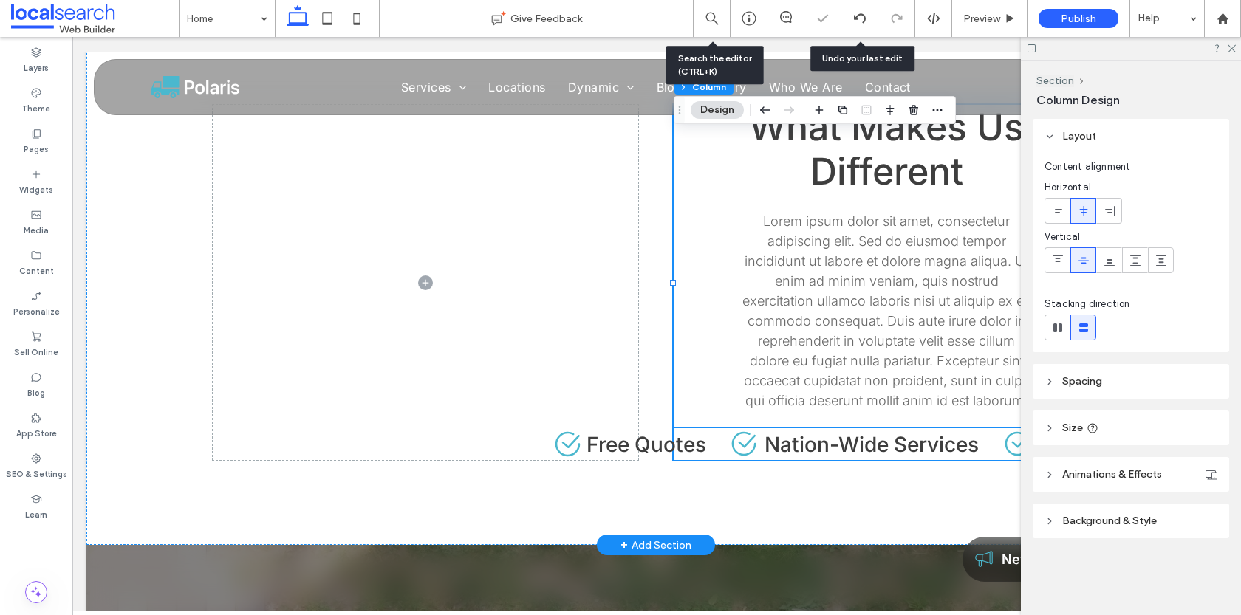
click at [736, 438] on icon at bounding box center [744, 444] width 31 height 31
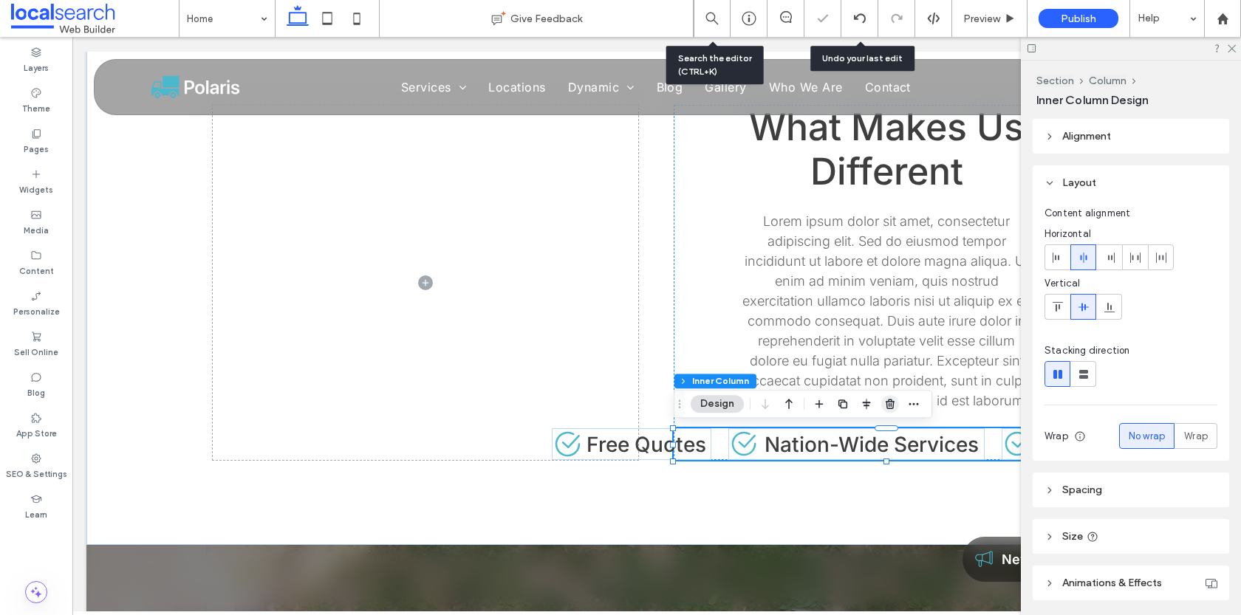
click at [894, 400] on icon "button" at bounding box center [890, 404] width 12 height 12
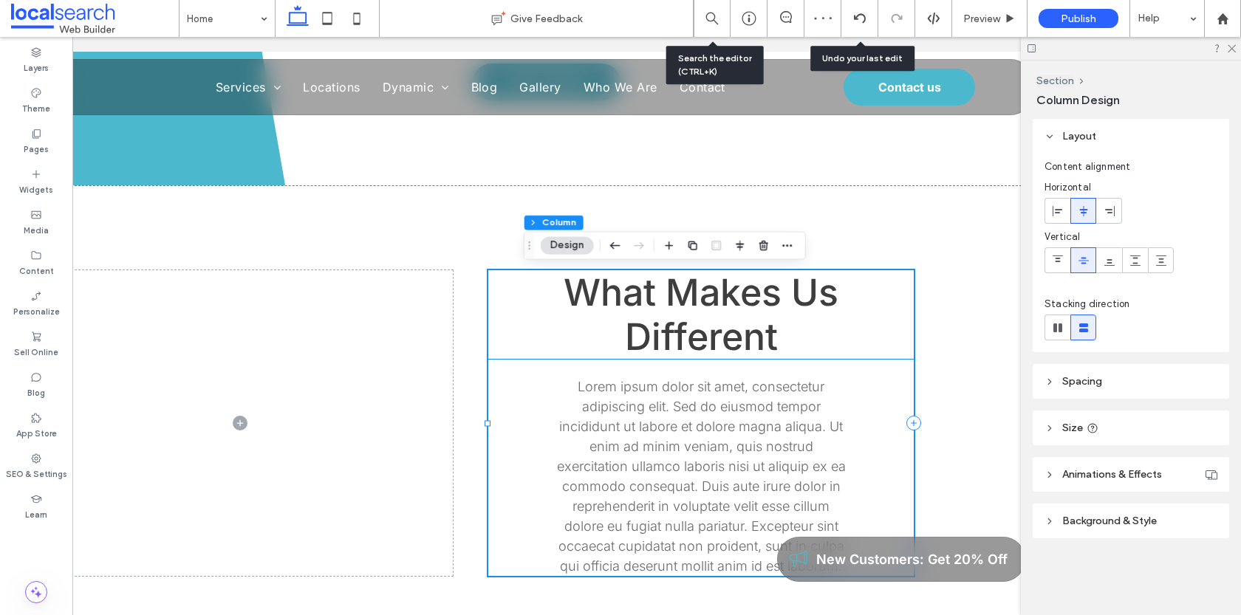
scroll to position [0, 188]
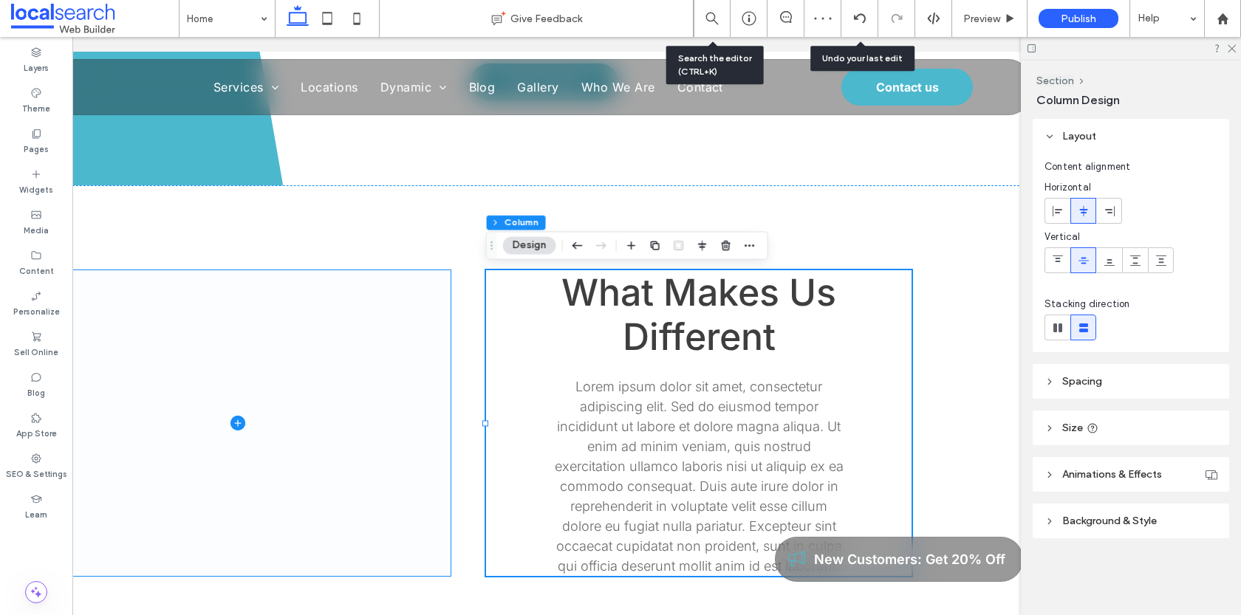
click at [287, 396] on span at bounding box center [238, 423] width 426 height 306
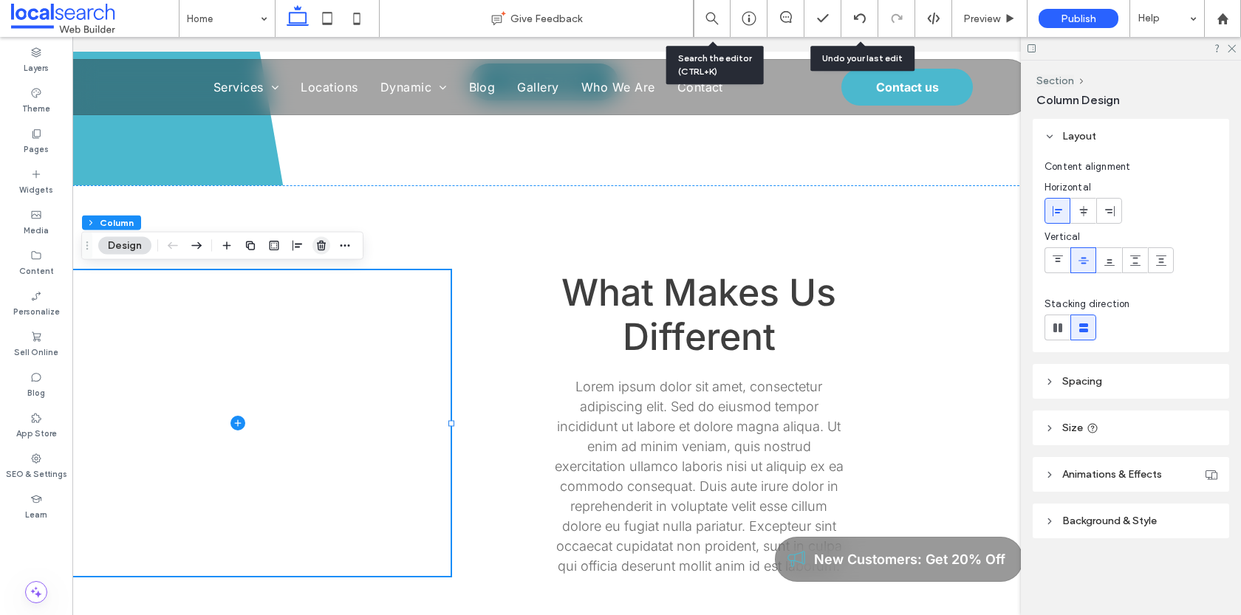
click at [316, 244] on icon "button" at bounding box center [322, 246] width 12 height 12
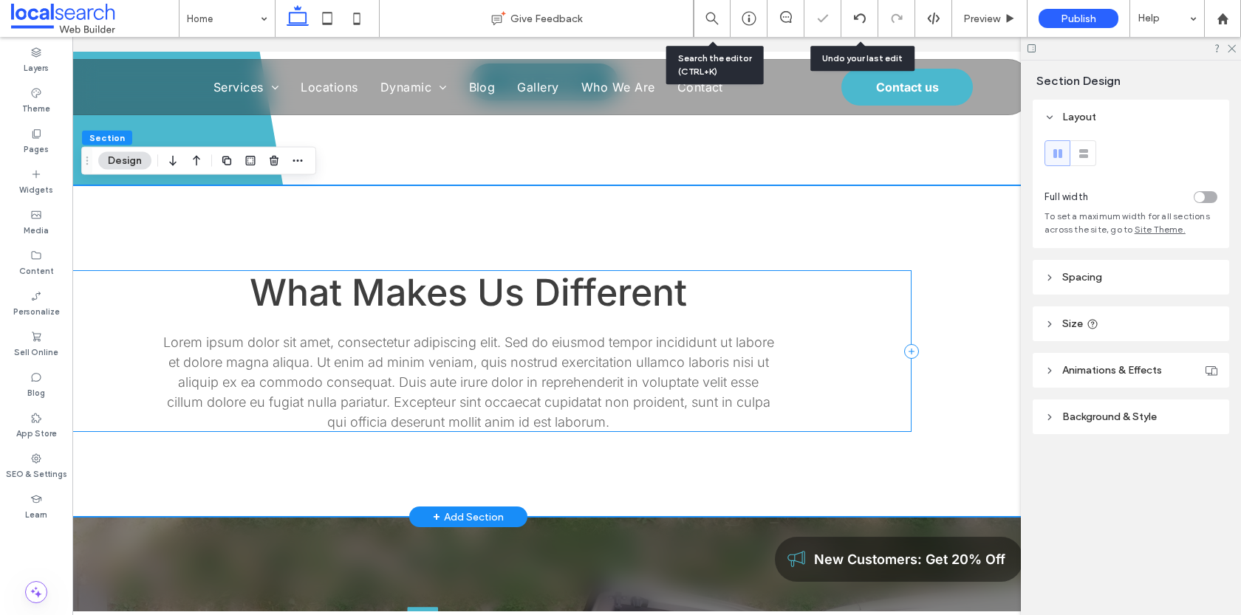
click at [816, 328] on div "What Makes Us Different Lorem ipsum dolor sit amet, consectetur adipiscing elit…" at bounding box center [468, 351] width 887 height 162
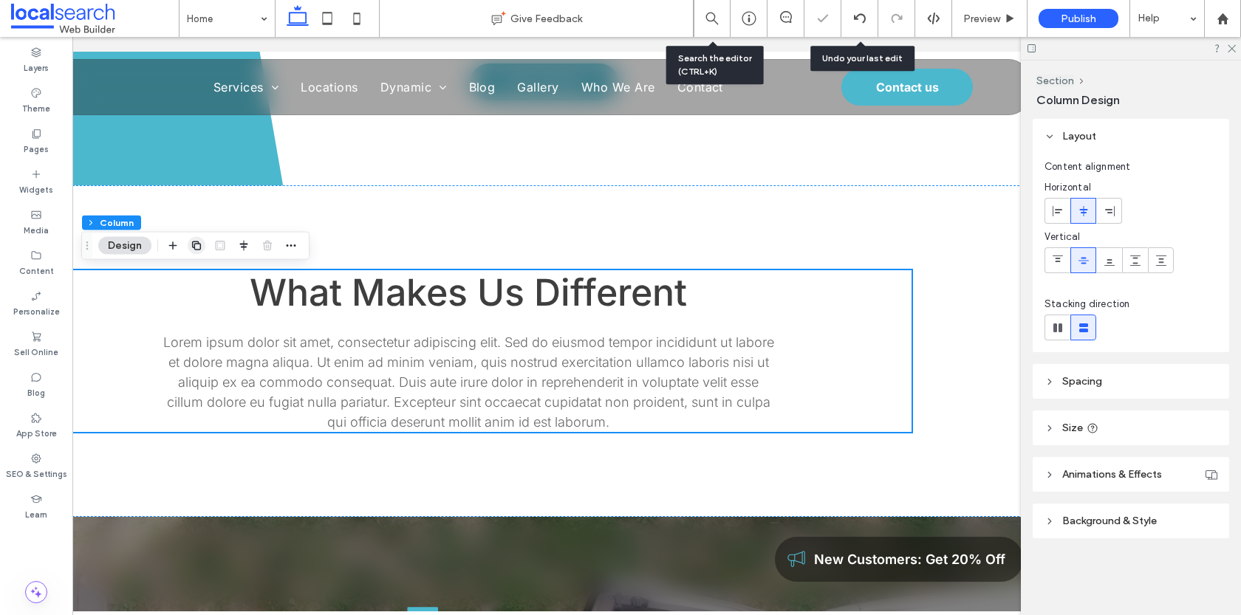
click at [196, 241] on icon "button" at bounding box center [197, 246] width 12 height 12
type input "**"
type input "***"
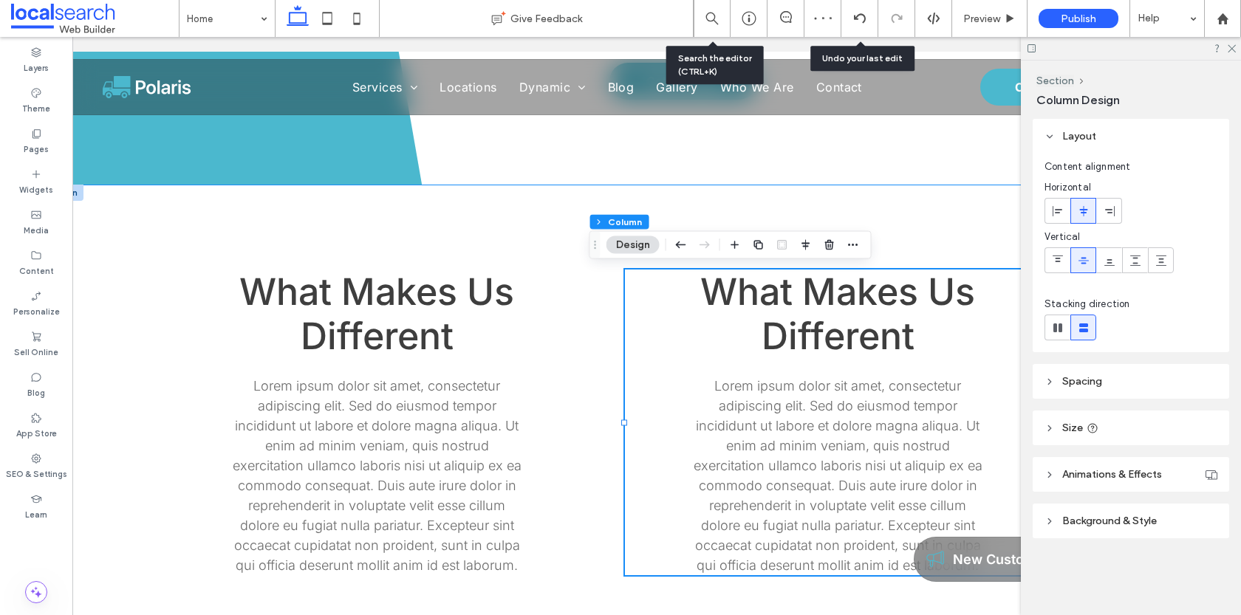
scroll to position [0, 0]
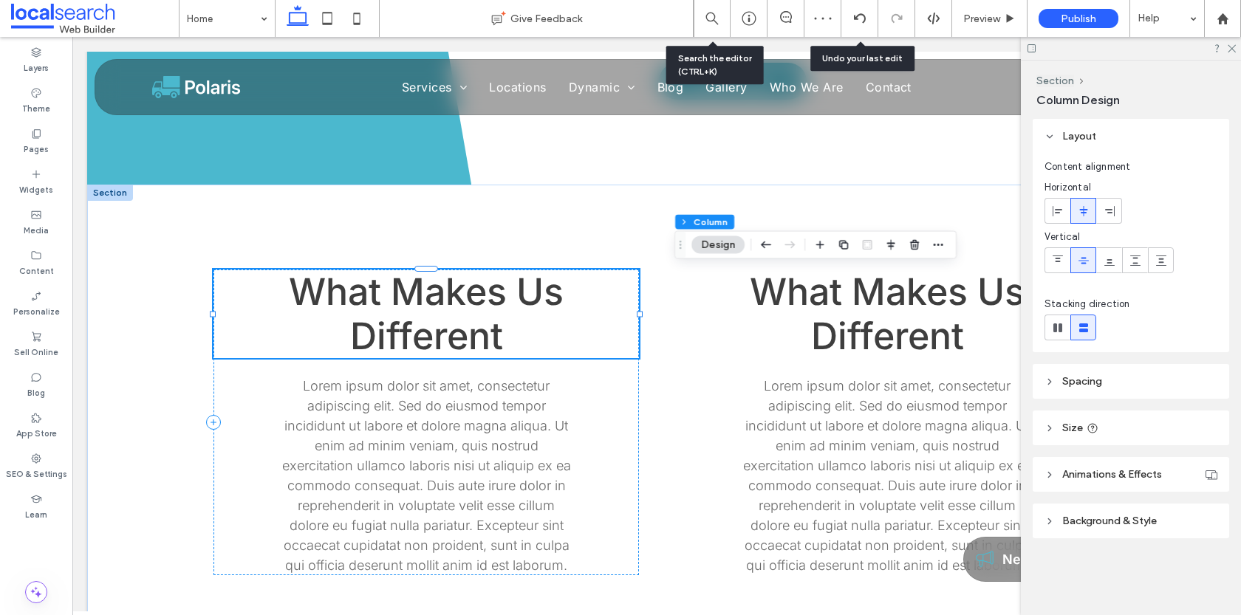
click at [468, 325] on span "What Makes Us Different" at bounding box center [426, 314] width 275 height 89
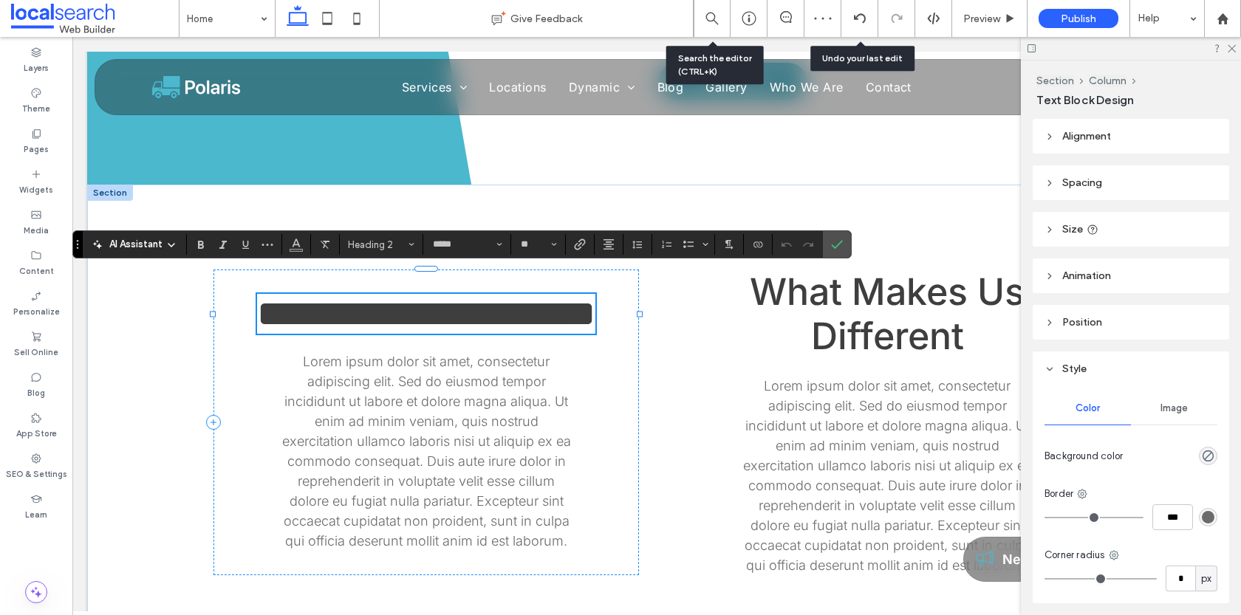
scroll to position [770, 0]
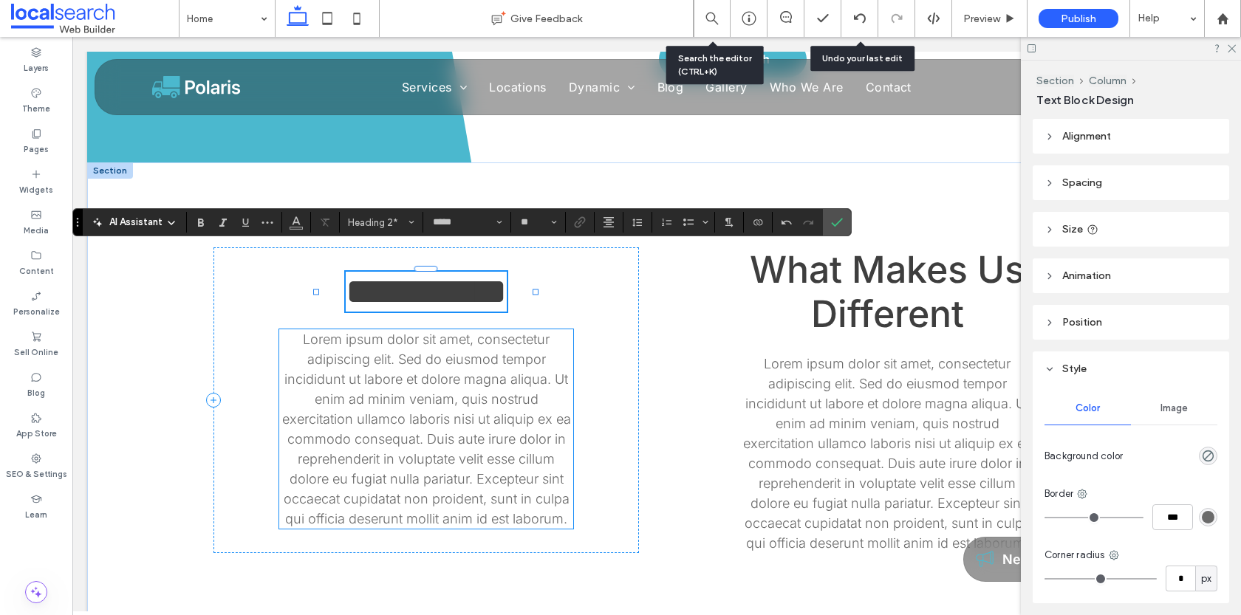
click at [413, 444] on span "Lorem ipsum dolor sit amet, consectetur adipiscing elit. Sed do eiusmod tempor …" at bounding box center [426, 429] width 289 height 195
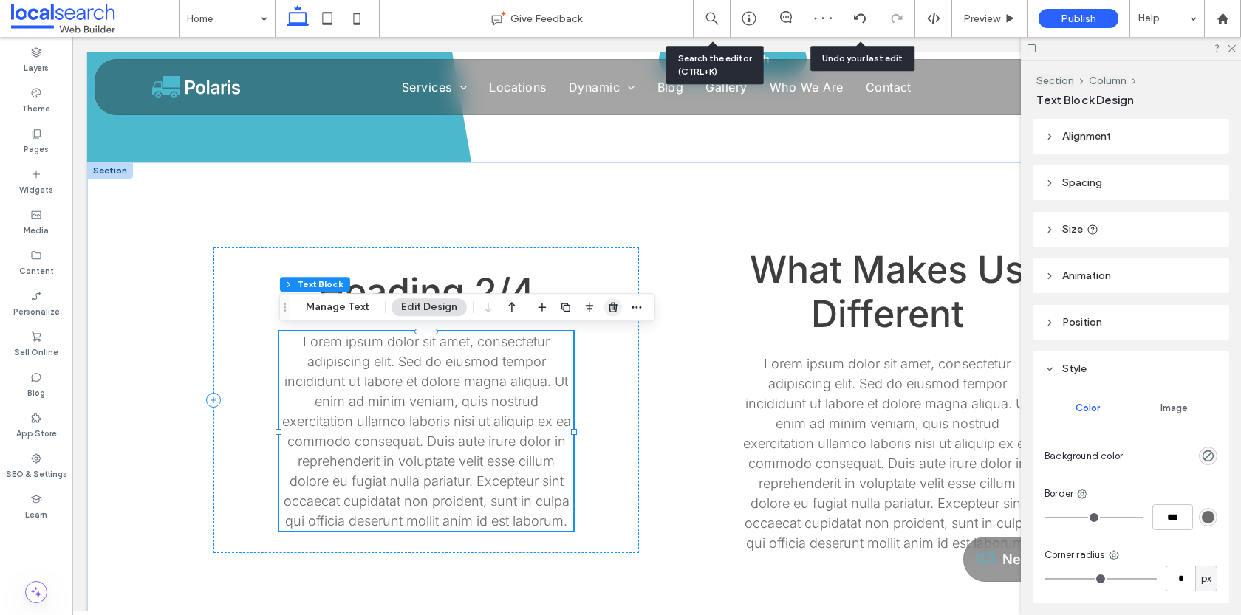
click at [610, 310] on icon "button" at bounding box center [613, 307] width 12 height 12
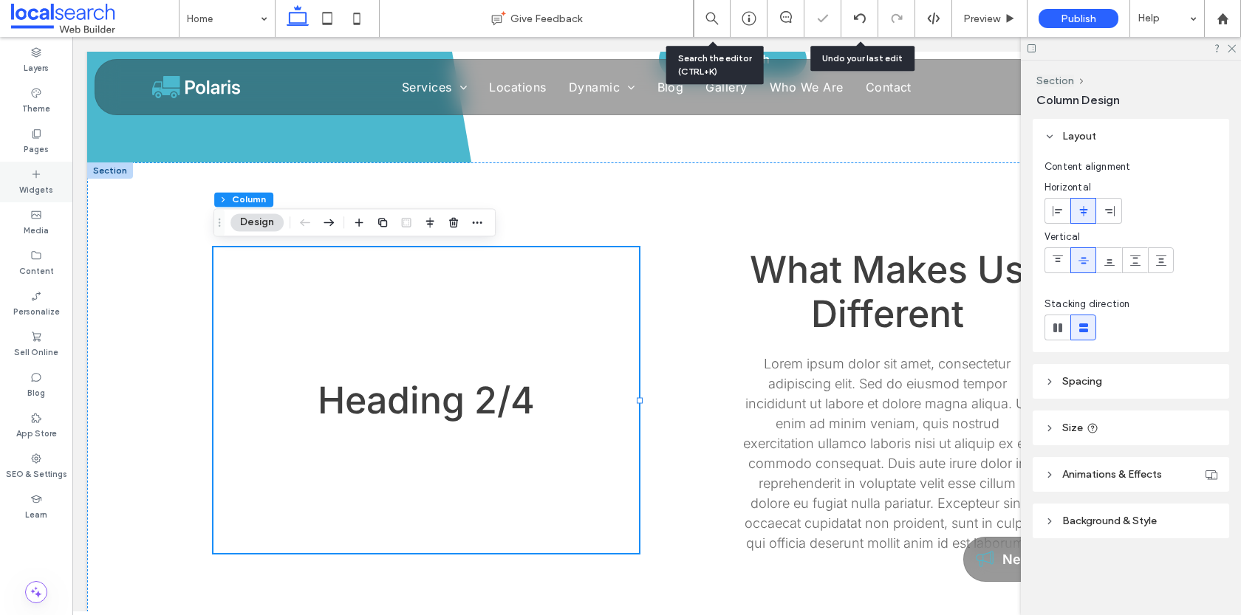
click at [36, 177] on icon at bounding box center [36, 174] width 12 height 12
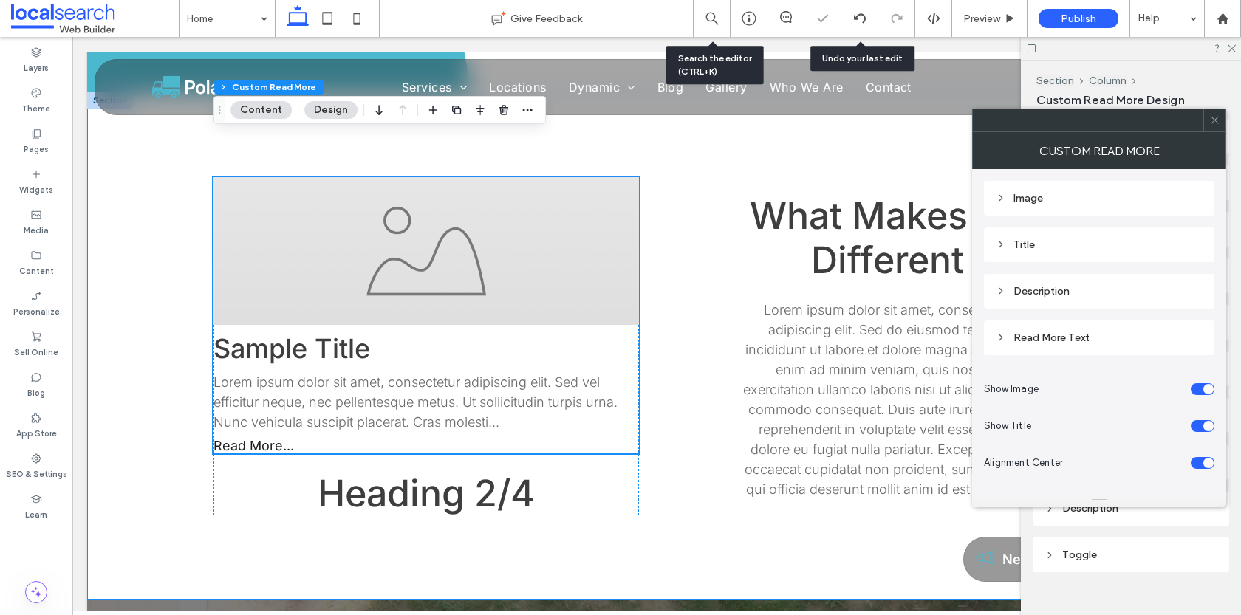
scroll to position [839, 0]
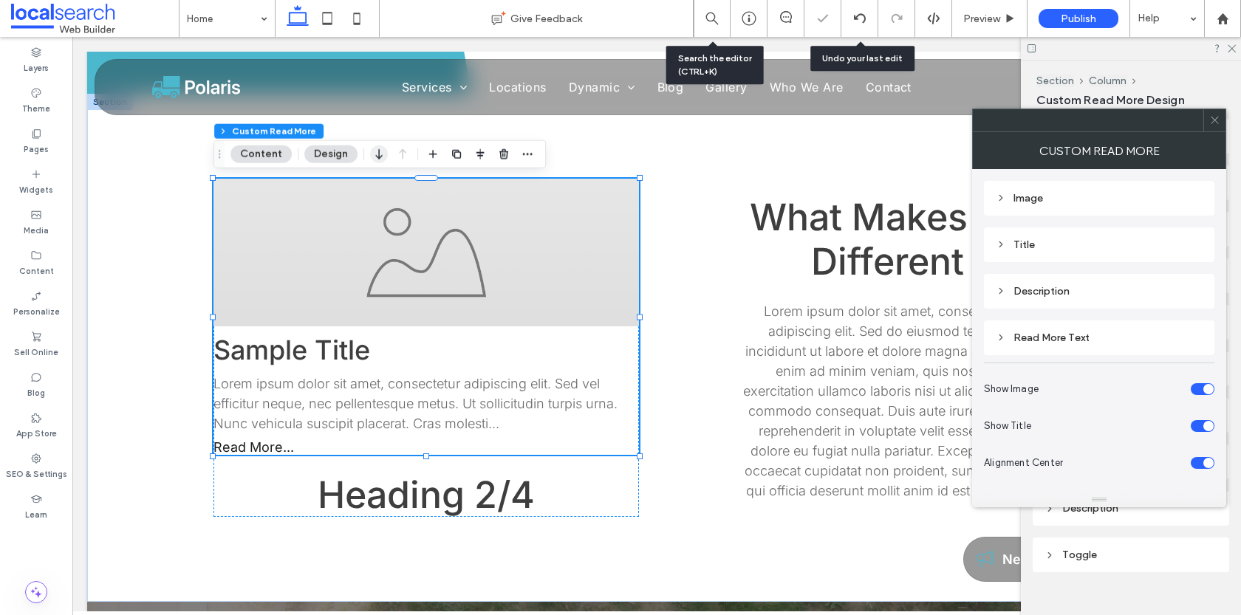
click at [373, 156] on icon "button" at bounding box center [379, 154] width 18 height 27
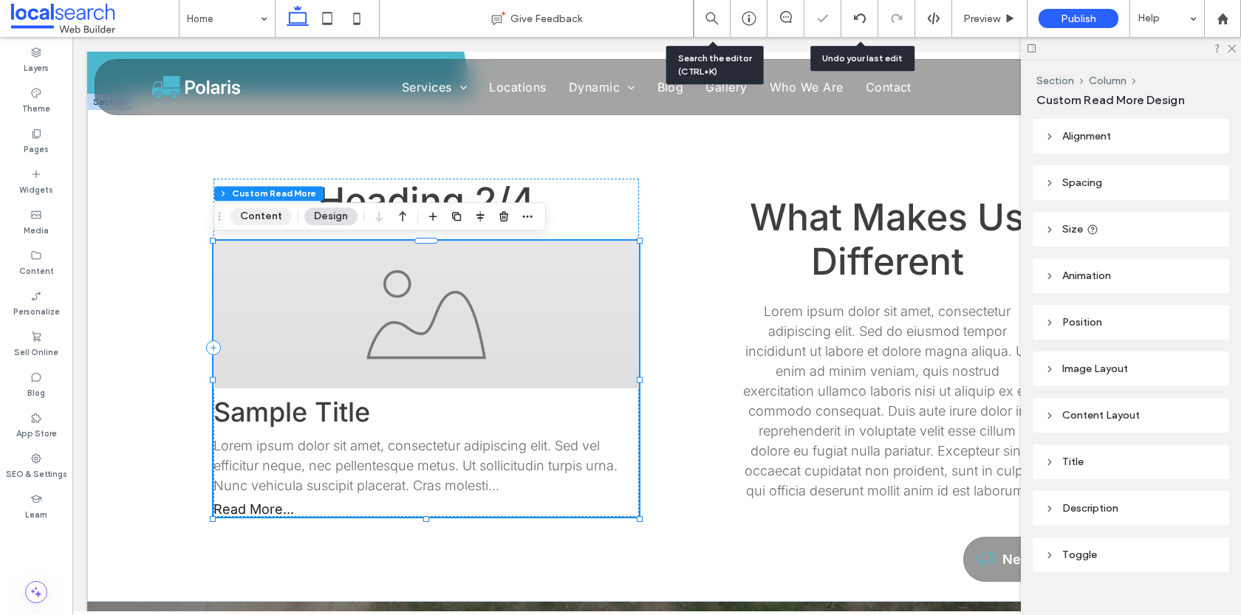
click at [260, 222] on button "Content" at bounding box center [261, 217] width 61 height 18
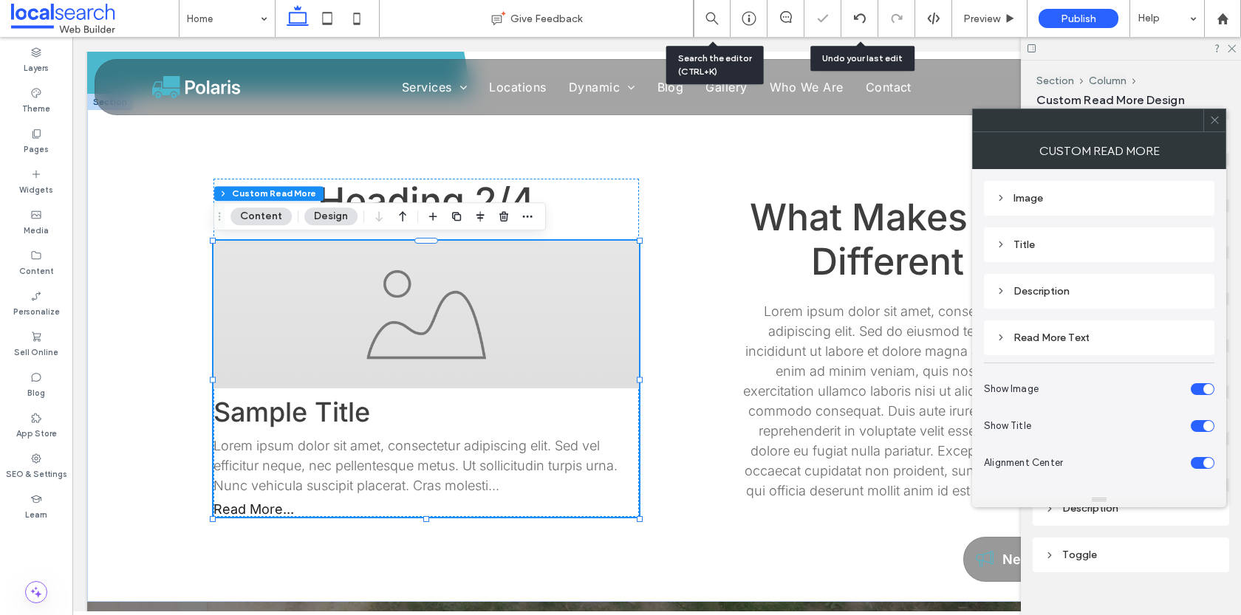
click at [1042, 199] on div "Image" at bounding box center [1099, 198] width 207 height 13
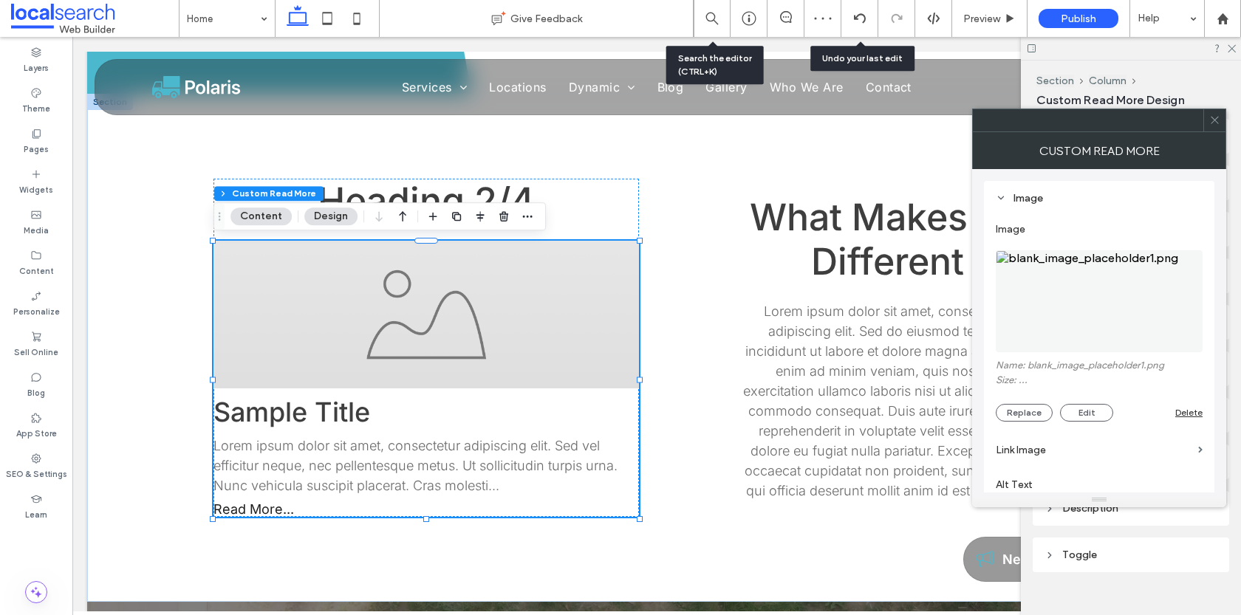
click at [997, 193] on icon at bounding box center [1001, 198] width 10 height 10
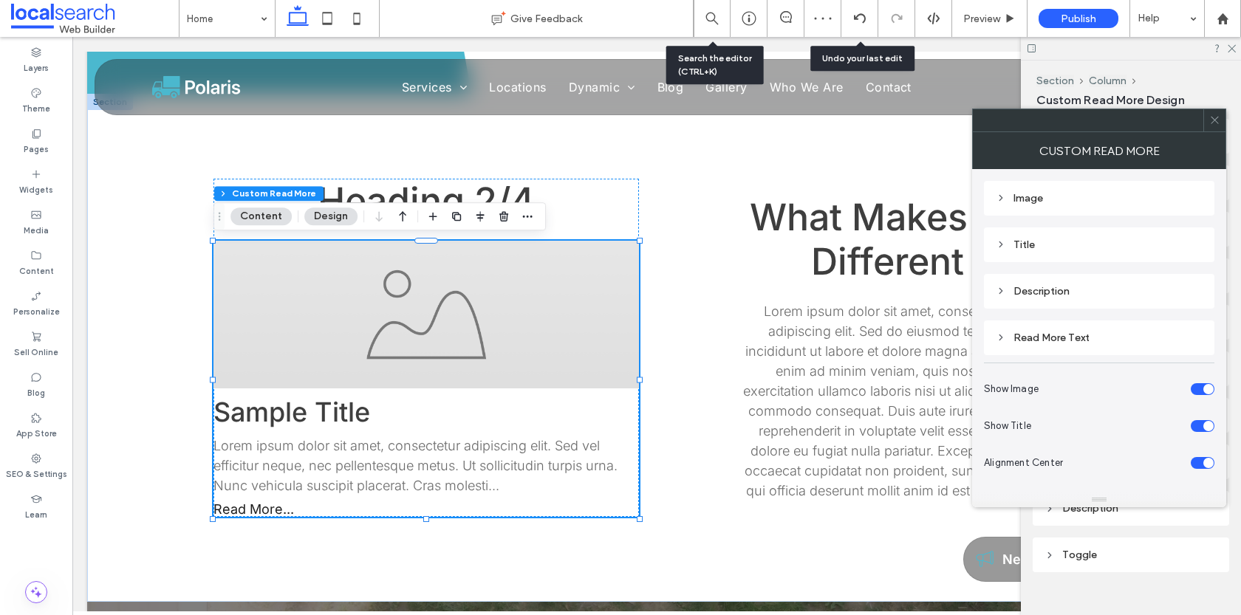
click at [1207, 383] on div "toggle" at bounding box center [1203, 389] width 24 height 12
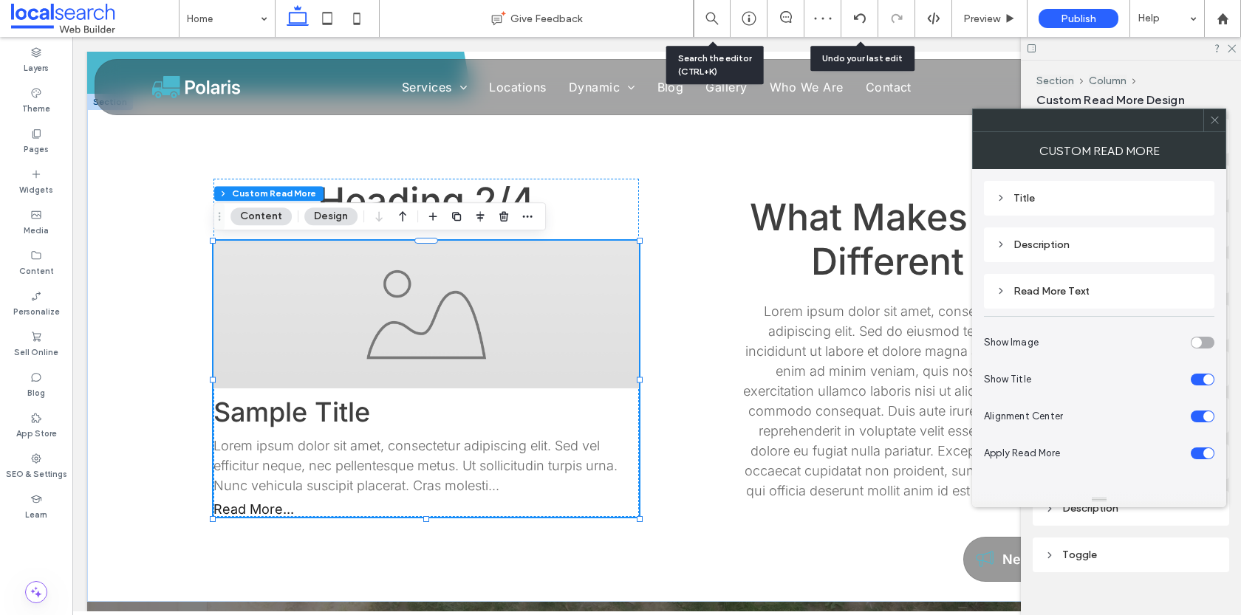
click at [1205, 412] on div "toggle" at bounding box center [1209, 417] width 10 height 10
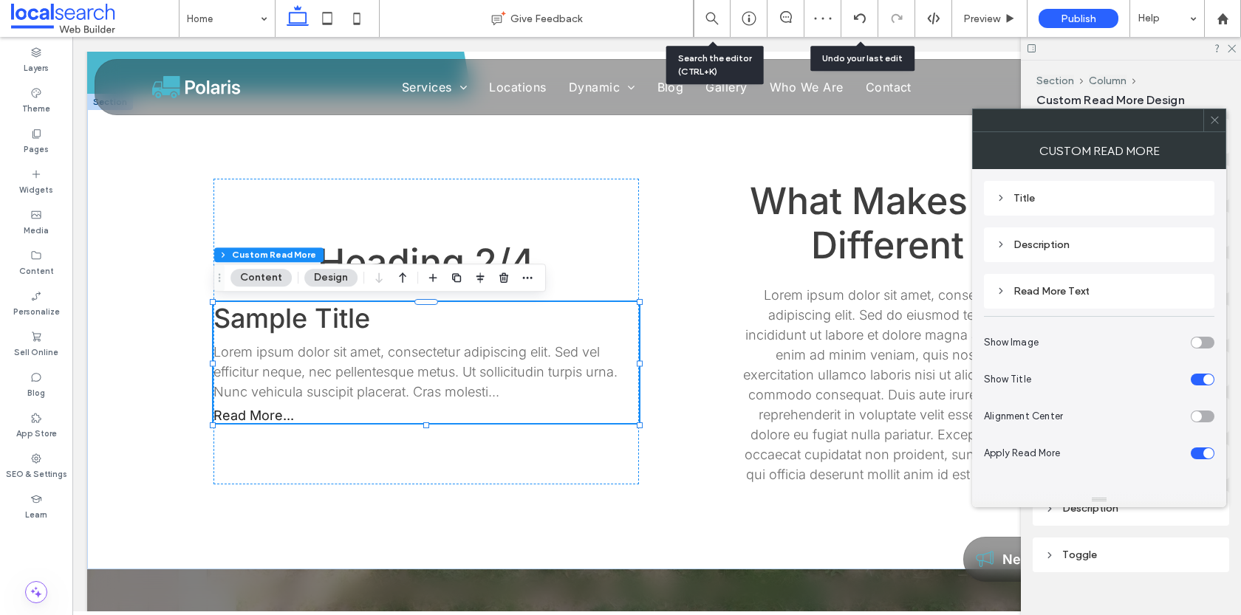
click at [1203, 414] on div "toggle" at bounding box center [1203, 417] width 24 height 12
click at [1205, 371] on section "Show Title" at bounding box center [1099, 379] width 231 height 37
click at [1205, 375] on div "toggle" at bounding box center [1209, 380] width 10 height 10
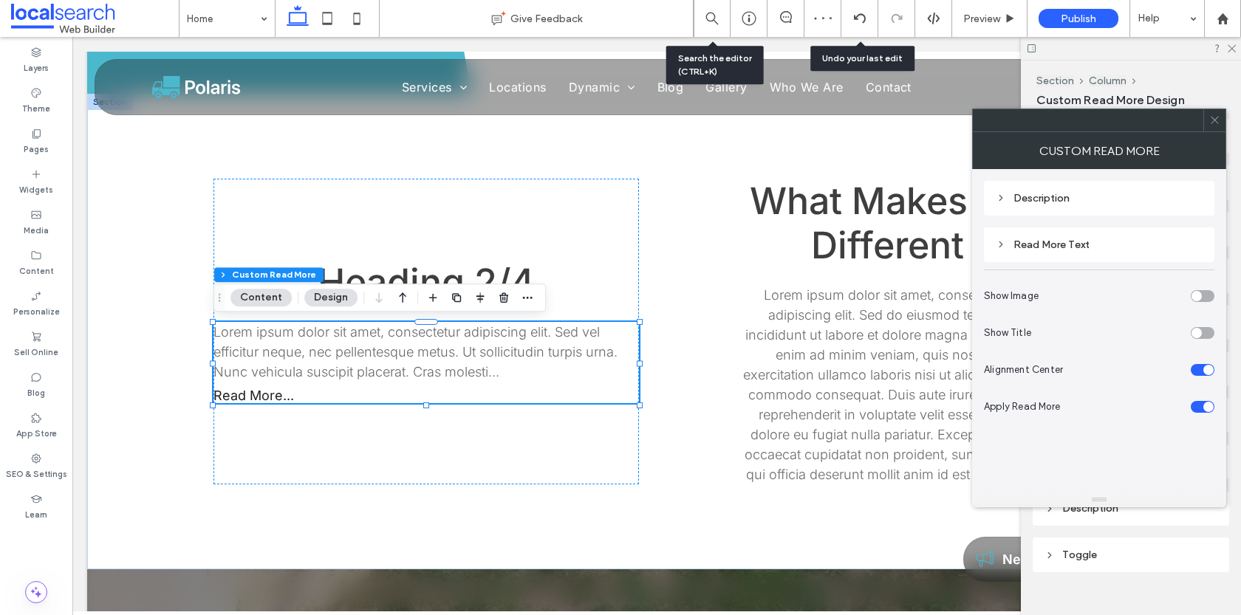
click at [1070, 197] on div "Description" at bounding box center [1099, 198] width 207 height 13
click at [1030, 194] on div "Description" at bounding box center [1099, 198] width 207 height 13
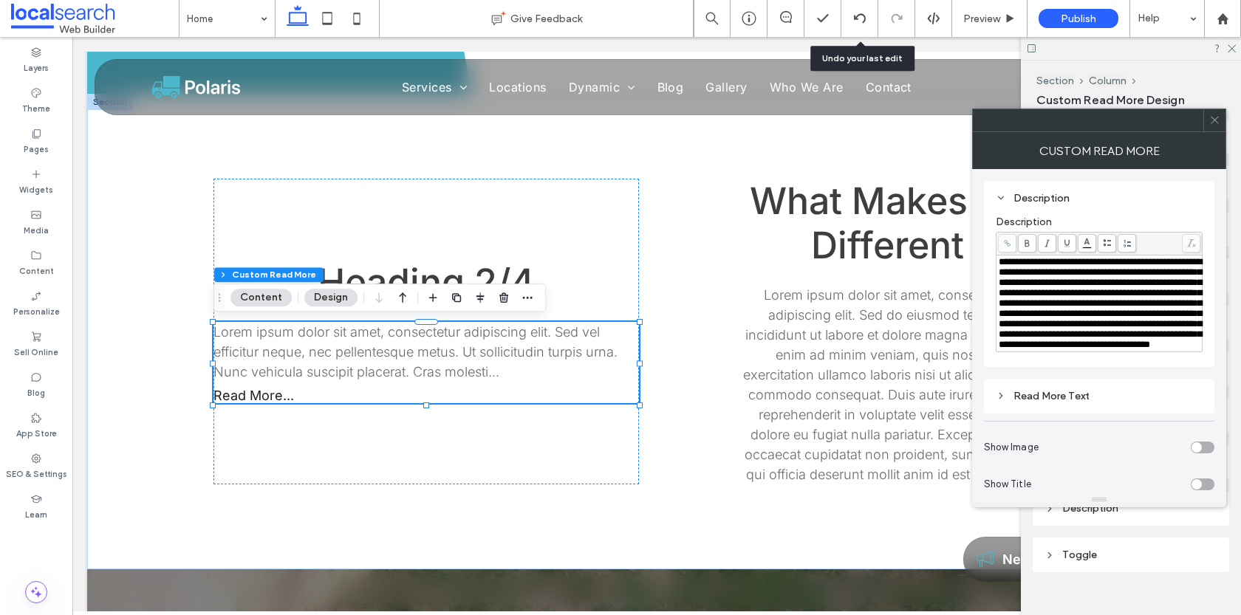
click at [1041, 350] on div "**********" at bounding box center [1100, 303] width 202 height 93
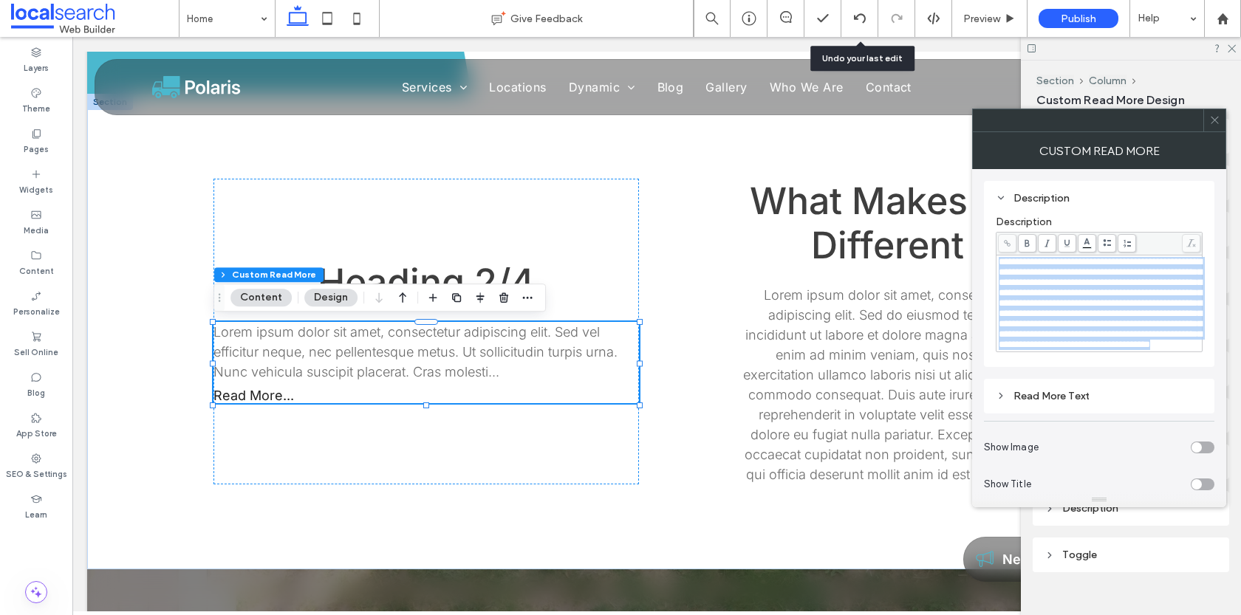
drag, startPoint x: 1041, startPoint y: 383, endPoint x: 997, endPoint y: 253, distance: 137.4
click at [997, 256] on div "**********" at bounding box center [1099, 304] width 205 height 96
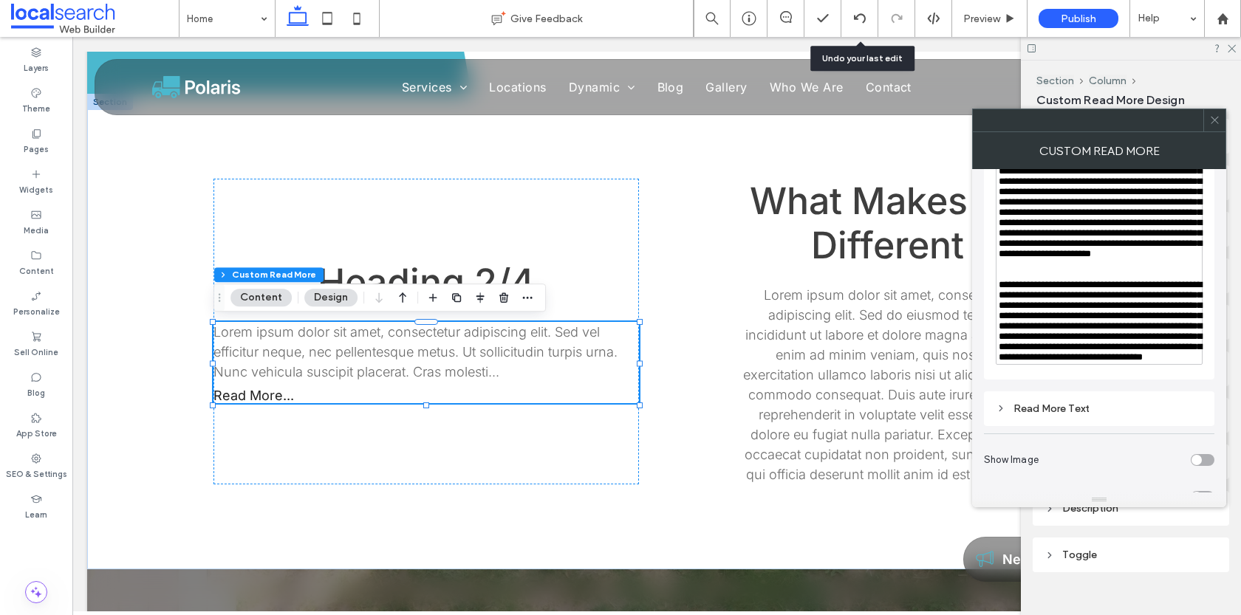
scroll to position [0, 0]
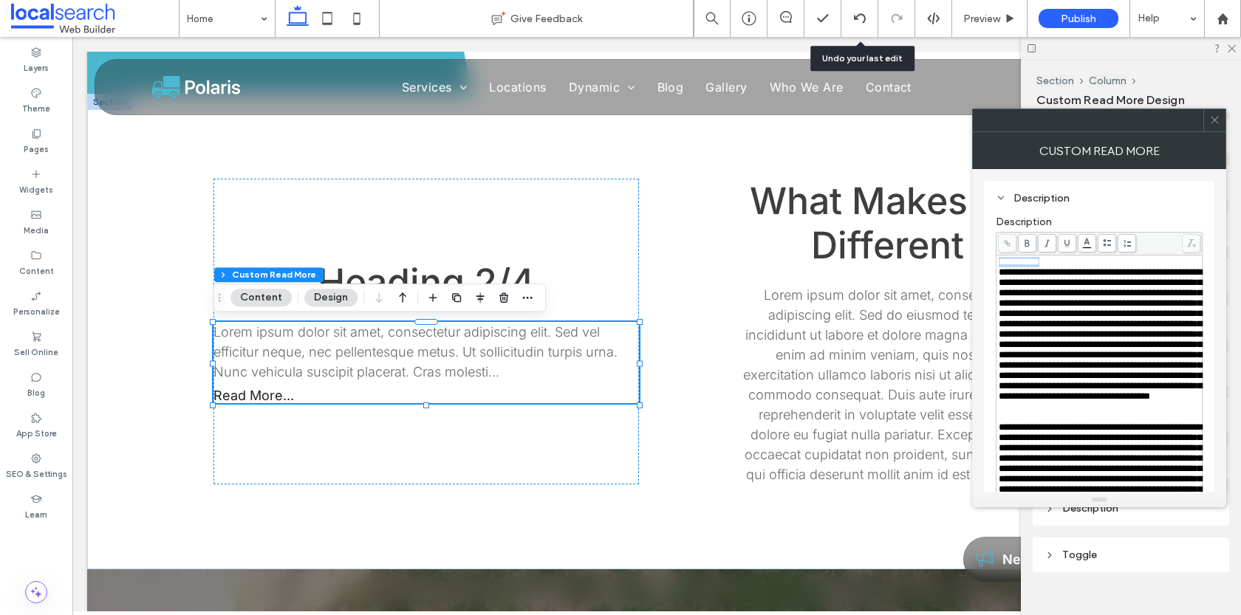
drag, startPoint x: 1060, startPoint y: 259, endPoint x: 994, endPoint y: 257, distance: 65.8
click at [994, 257] on div "**********" at bounding box center [1099, 419] width 231 height 476
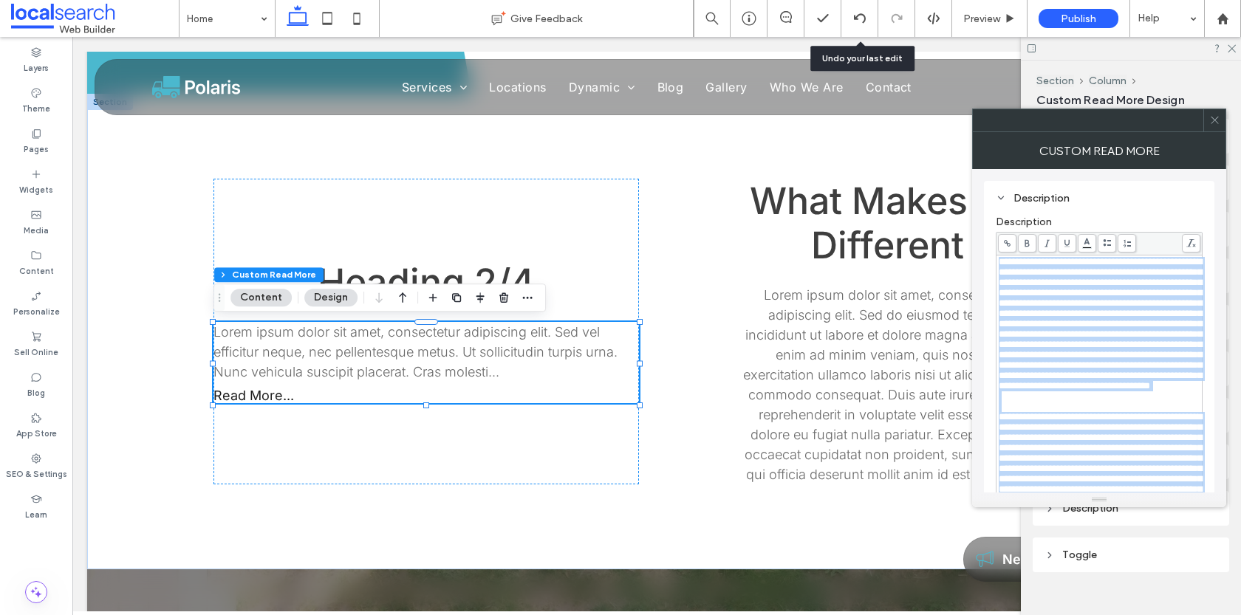
click at [1085, 239] on body ".wqwq-1{fill:#231f20;} .cls-1q, .cls-2q { fill-rule: evenodd; } .cls-2q { fill:…" at bounding box center [620, 307] width 1241 height 615
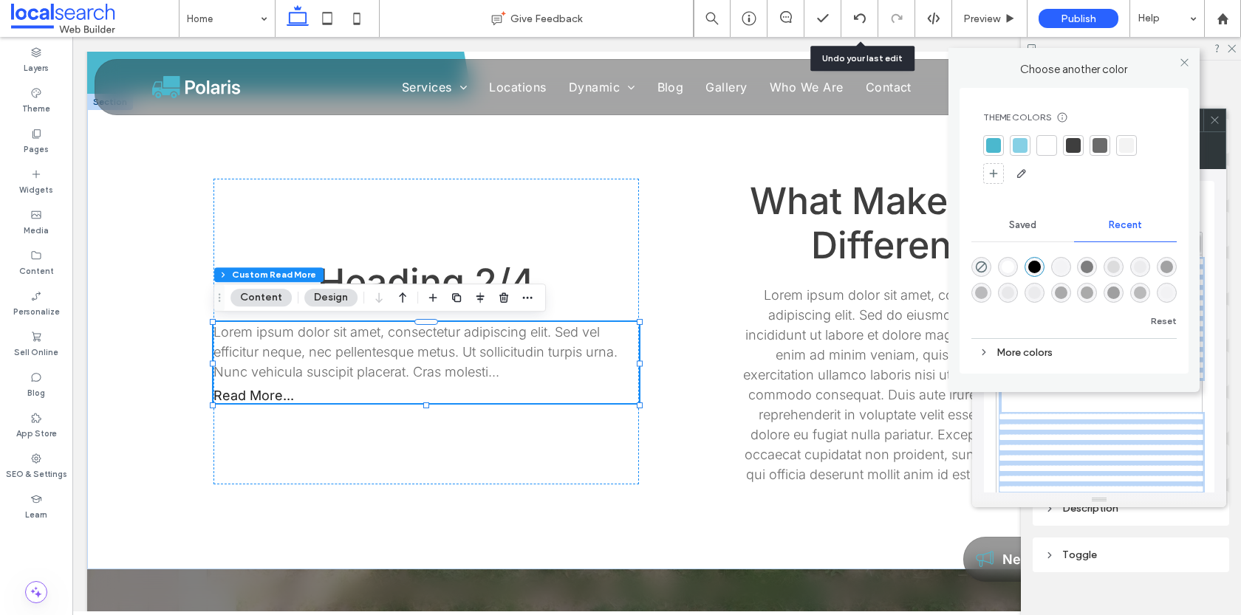
click at [1097, 146] on div at bounding box center [1100, 145] width 15 height 15
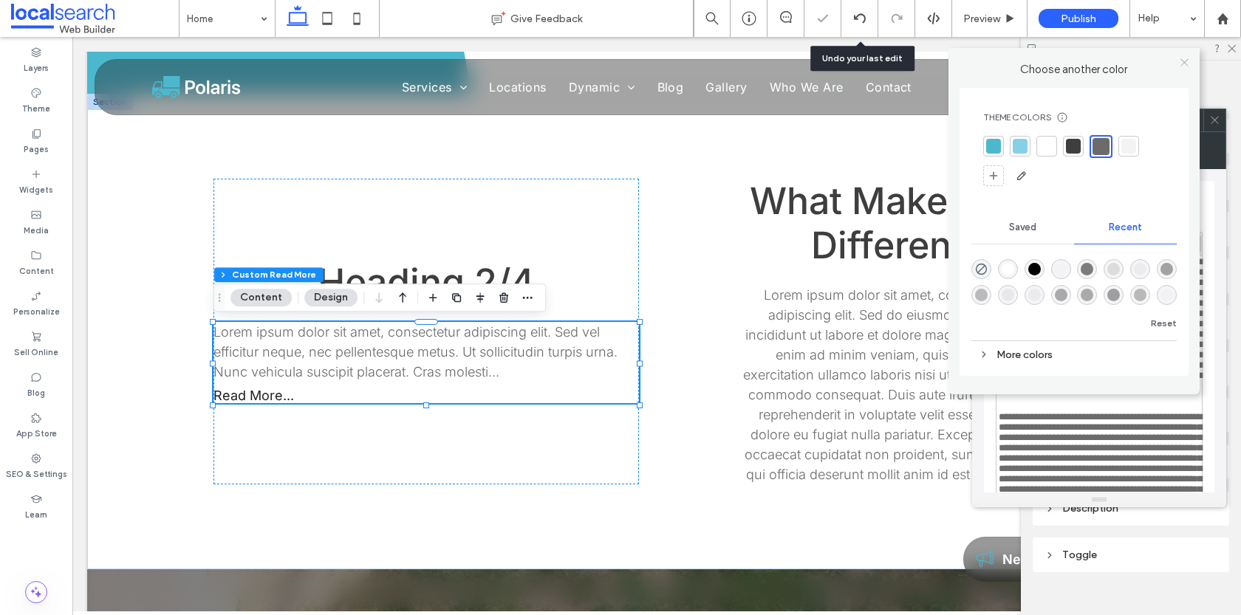
click at [1184, 62] on icon at bounding box center [1184, 62] width 11 height 11
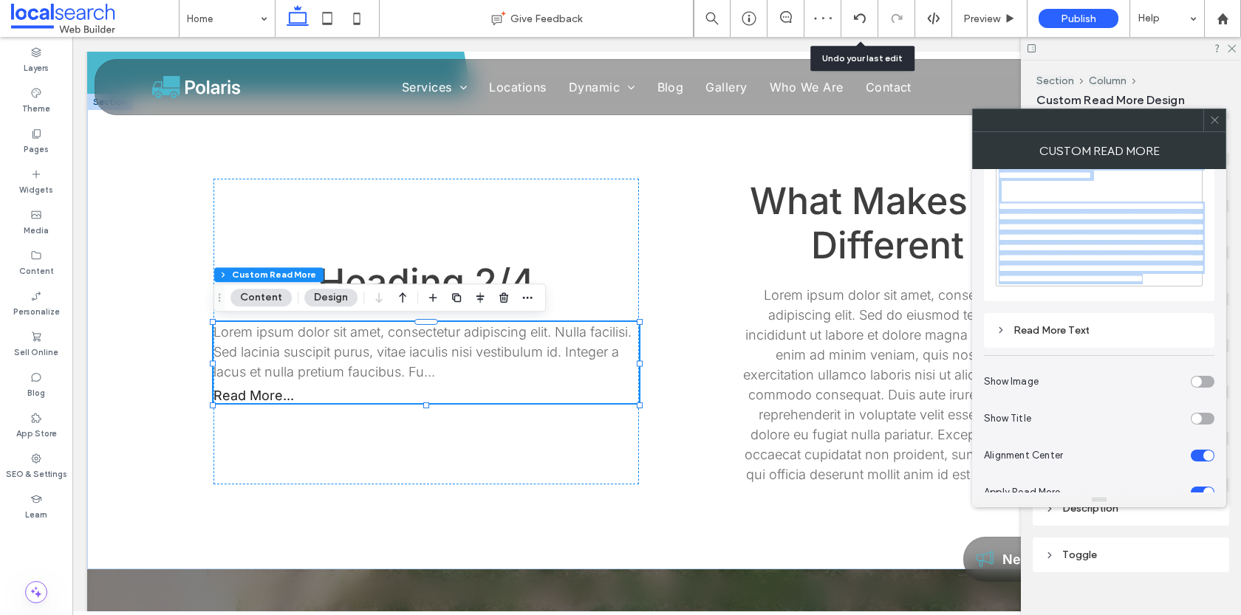
scroll to position [452, 0]
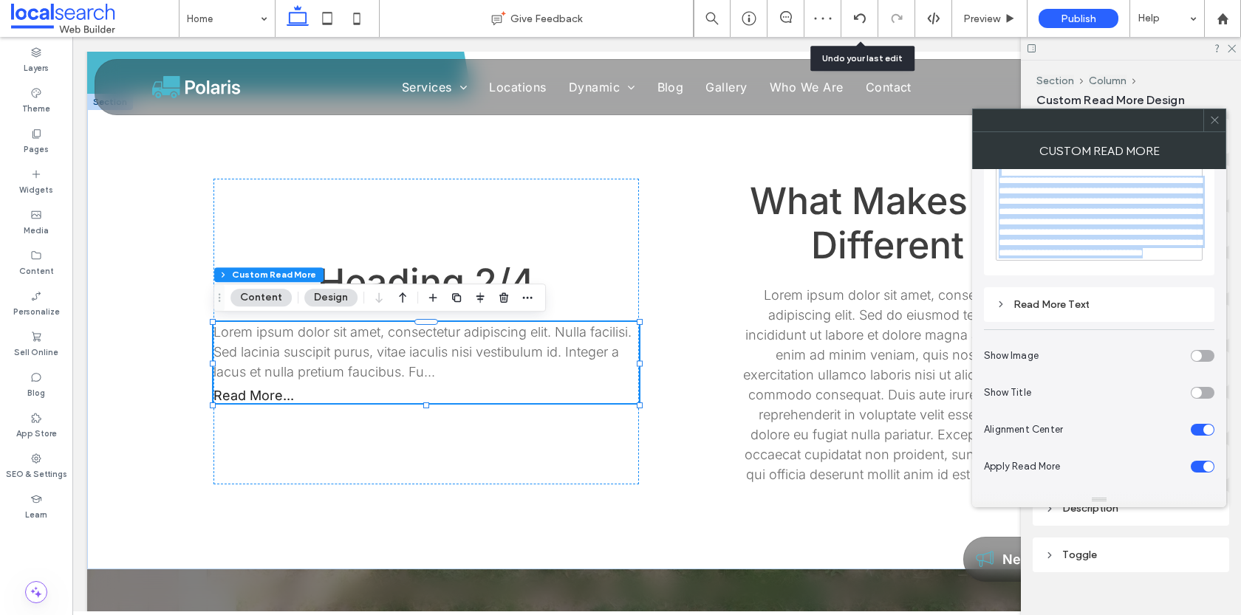
click at [1065, 315] on div "Read More Text" at bounding box center [1099, 305] width 207 height 20
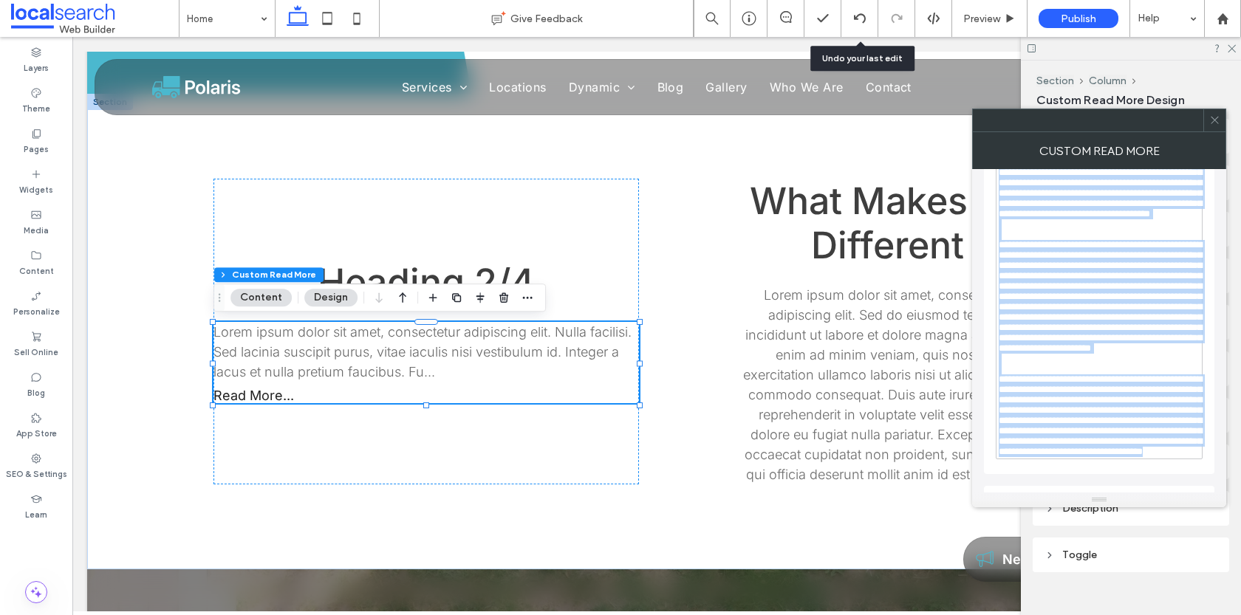
scroll to position [0, 0]
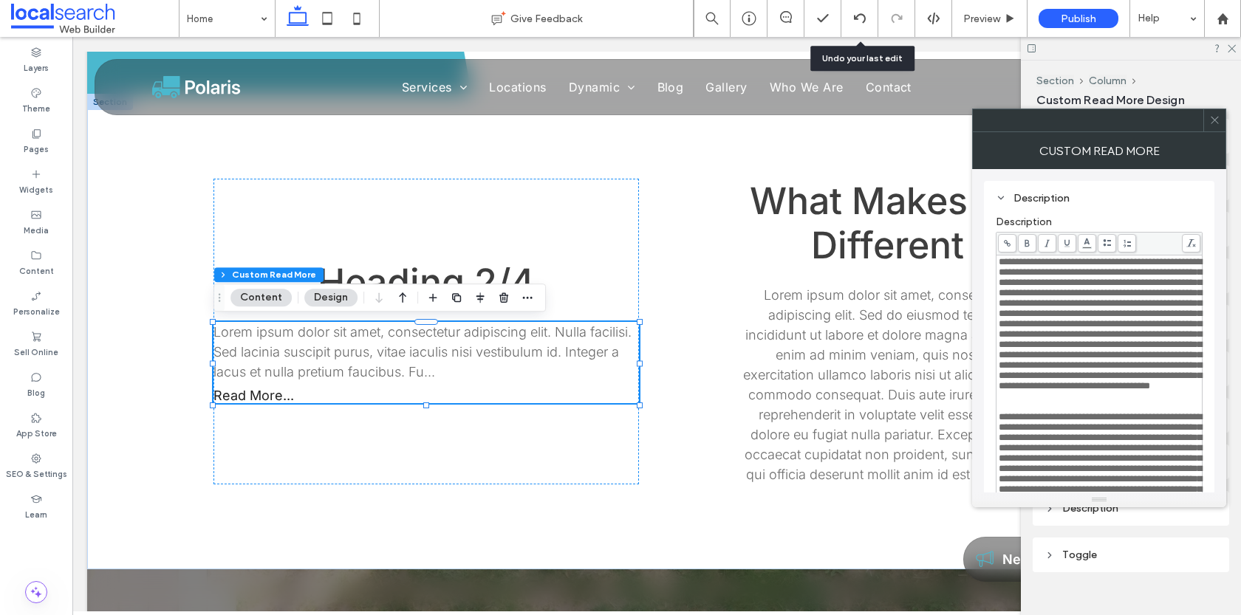
click at [1217, 126] on span at bounding box center [1215, 120] width 11 height 22
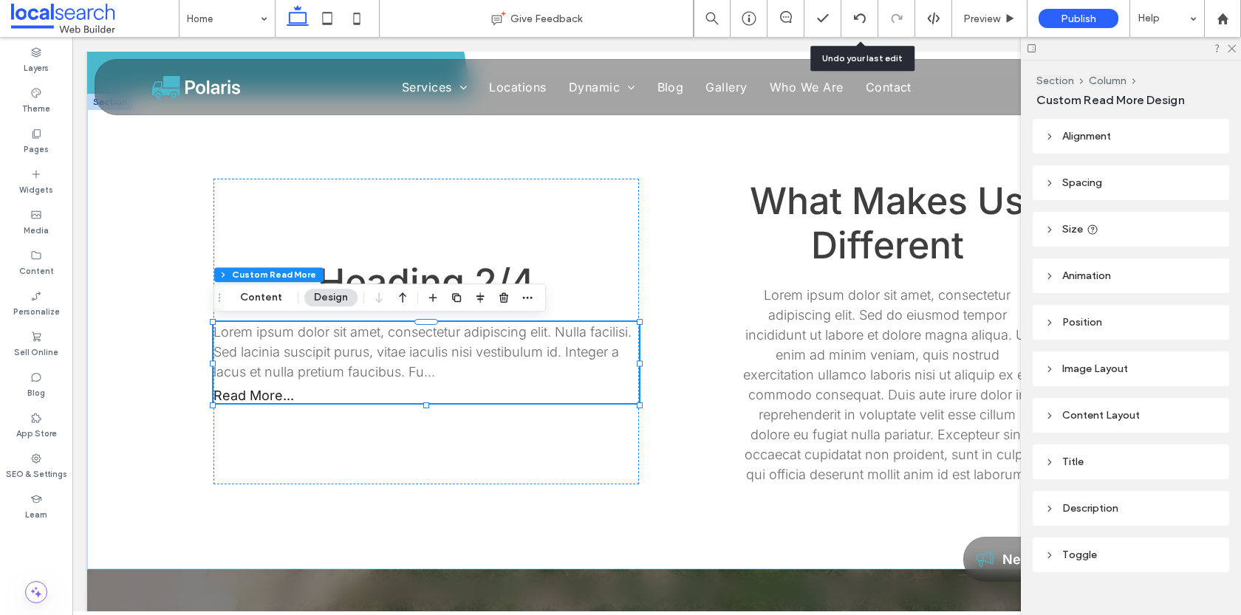
scroll to position [27, 0]
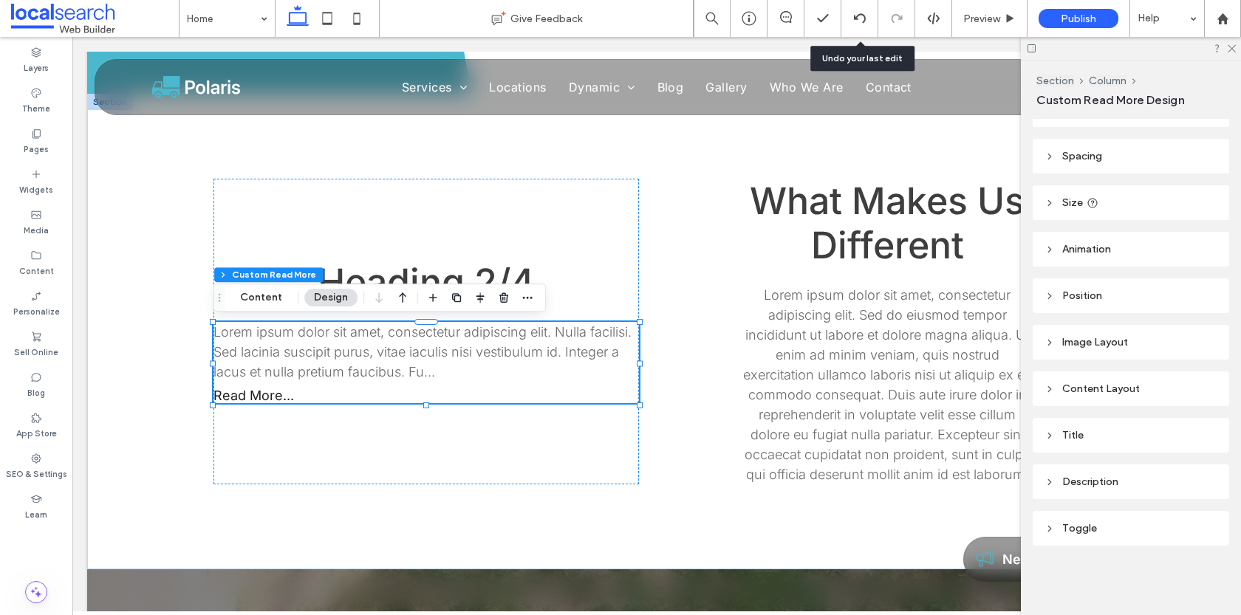
click at [1088, 477] on div "Description" at bounding box center [1131, 482] width 173 height 13
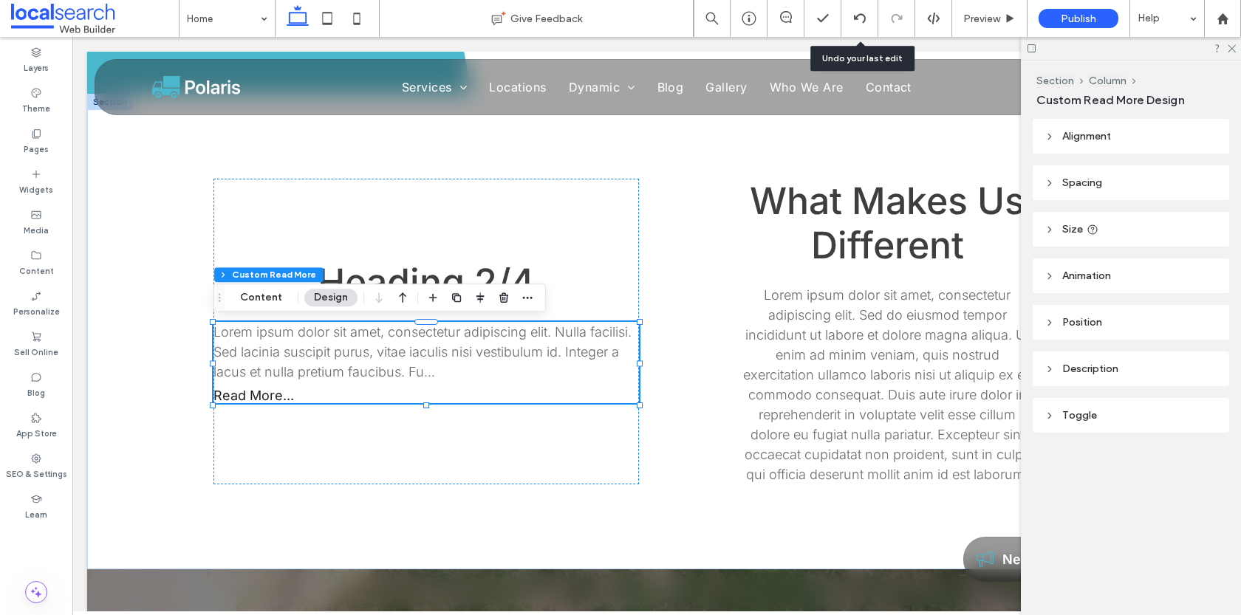
scroll to position [0, 0]
click at [1090, 400] on div "Toggle" at bounding box center [1131, 415] width 197 height 35
click at [1091, 419] on div "Toggle" at bounding box center [1131, 415] width 173 height 13
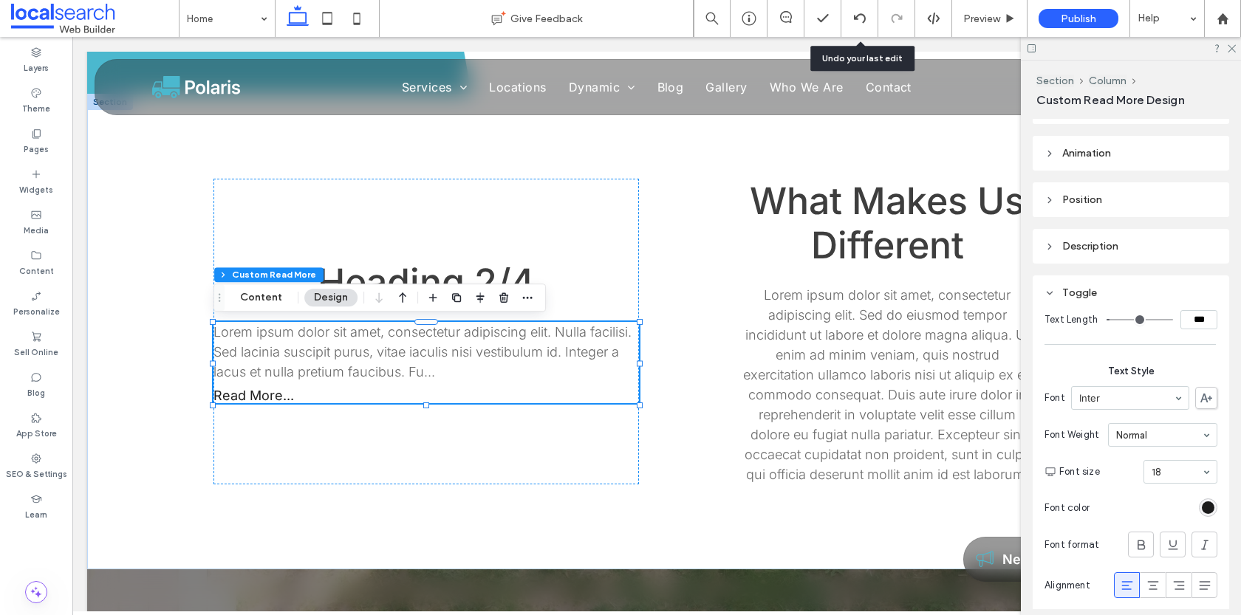
scroll to position [285, 0]
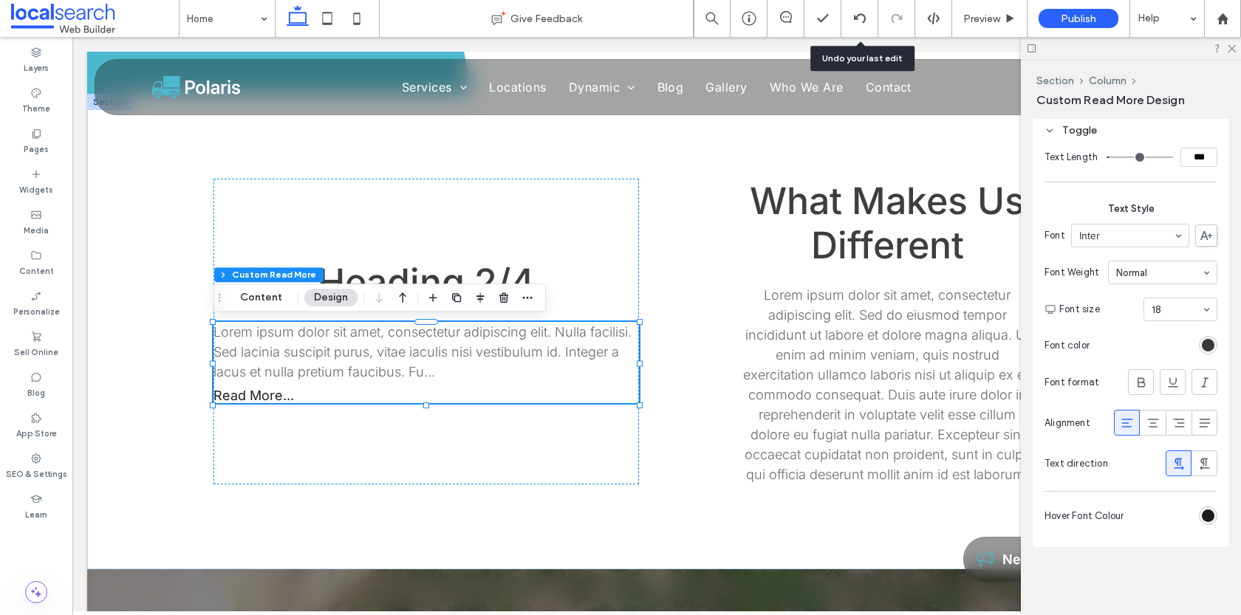
click at [1205, 340] on div "rgb(28, 28, 28)" at bounding box center [1208, 345] width 13 height 13
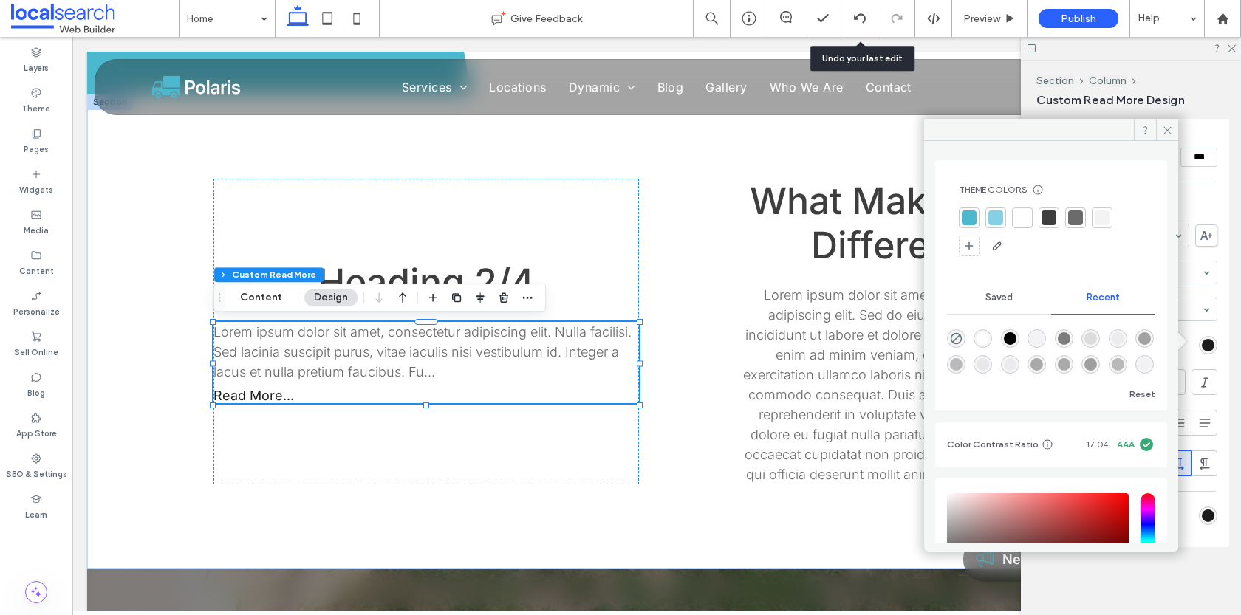
click at [972, 221] on div at bounding box center [969, 218] width 15 height 15
click at [1173, 128] on span at bounding box center [1167, 130] width 22 height 22
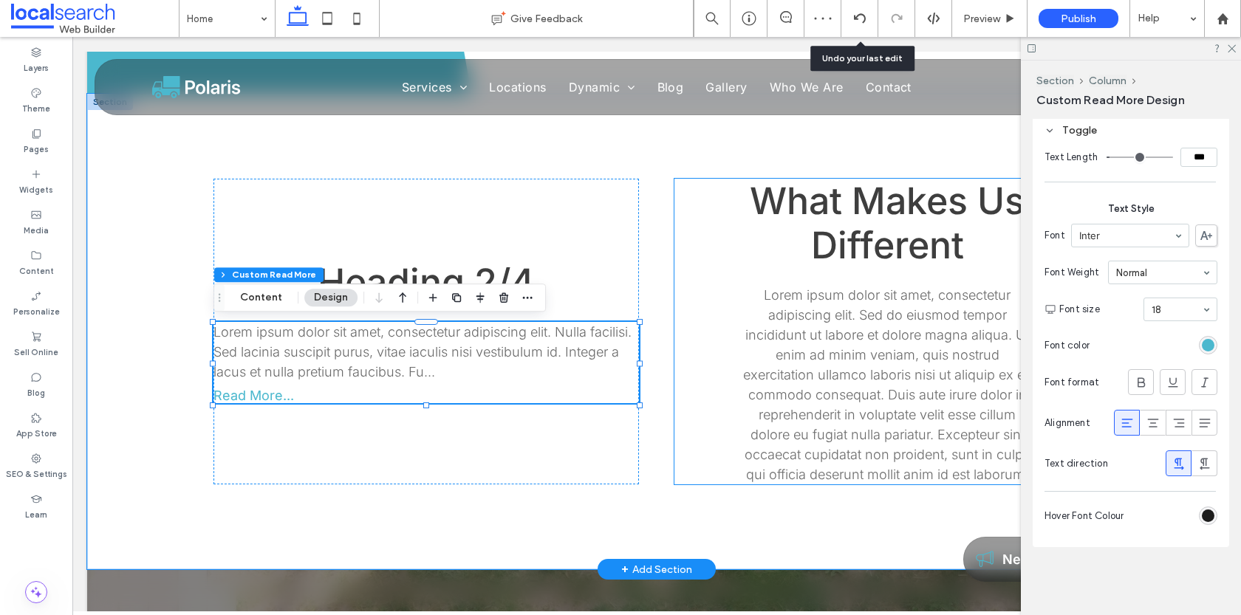
click at [678, 437] on div "What Makes Us Different Lorem ipsum dolor sit amet, consectetur adipiscing elit…" at bounding box center [888, 332] width 426 height 306
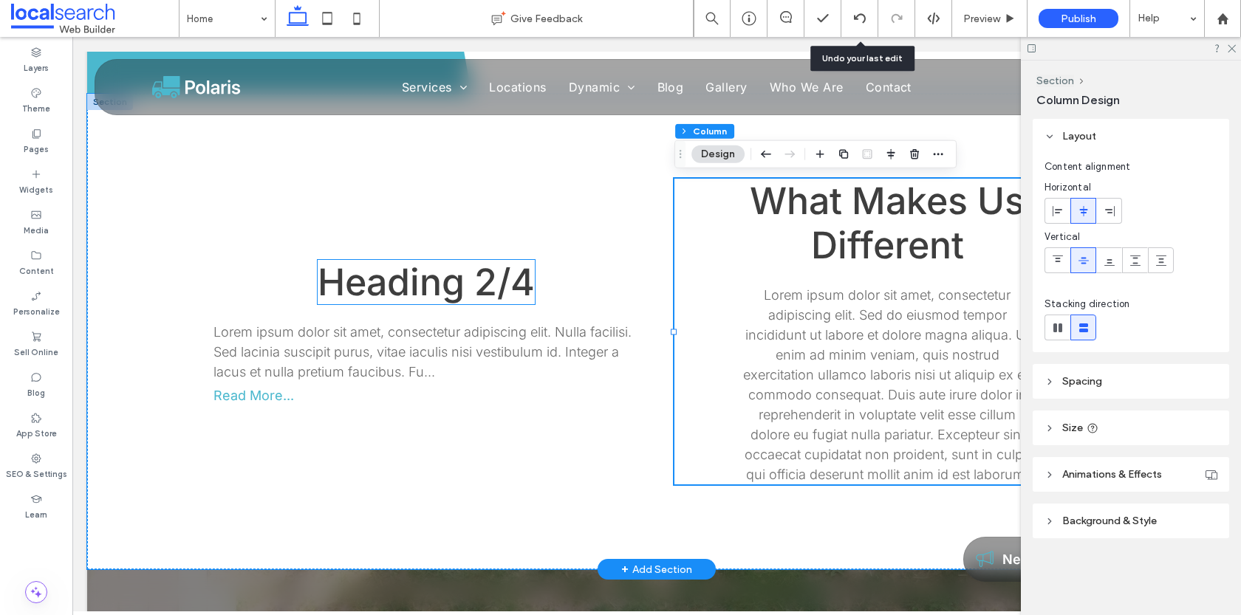
click at [477, 283] on span "Heading 2/4" at bounding box center [426, 282] width 217 height 44
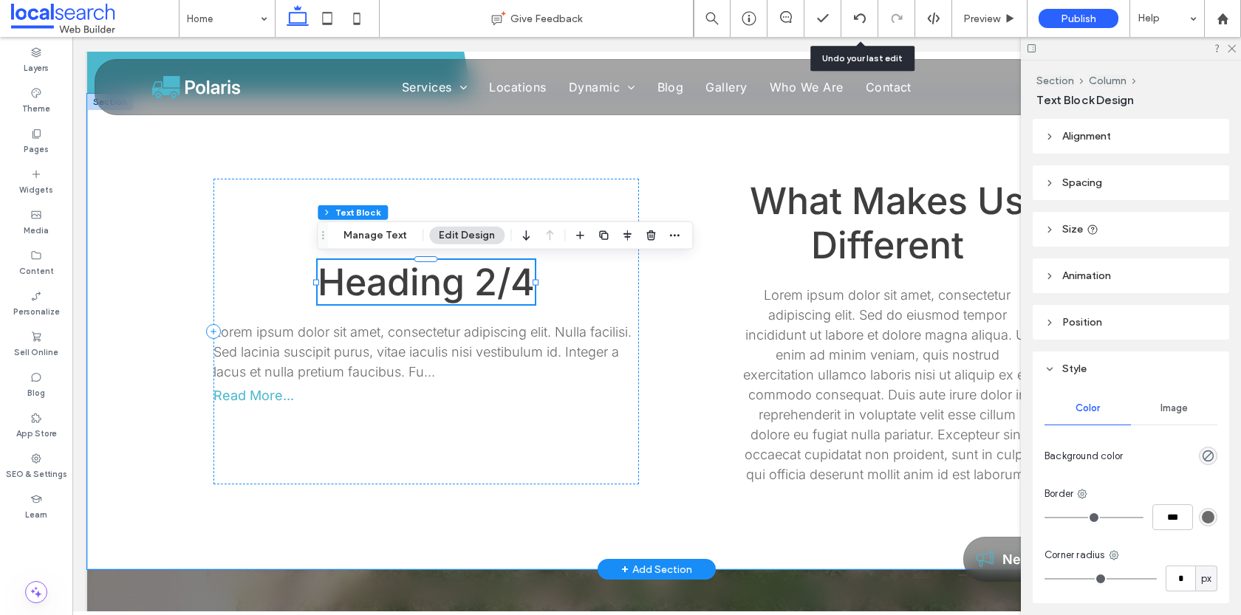
click at [477, 283] on span "Heading 2/4" at bounding box center [426, 282] width 217 height 44
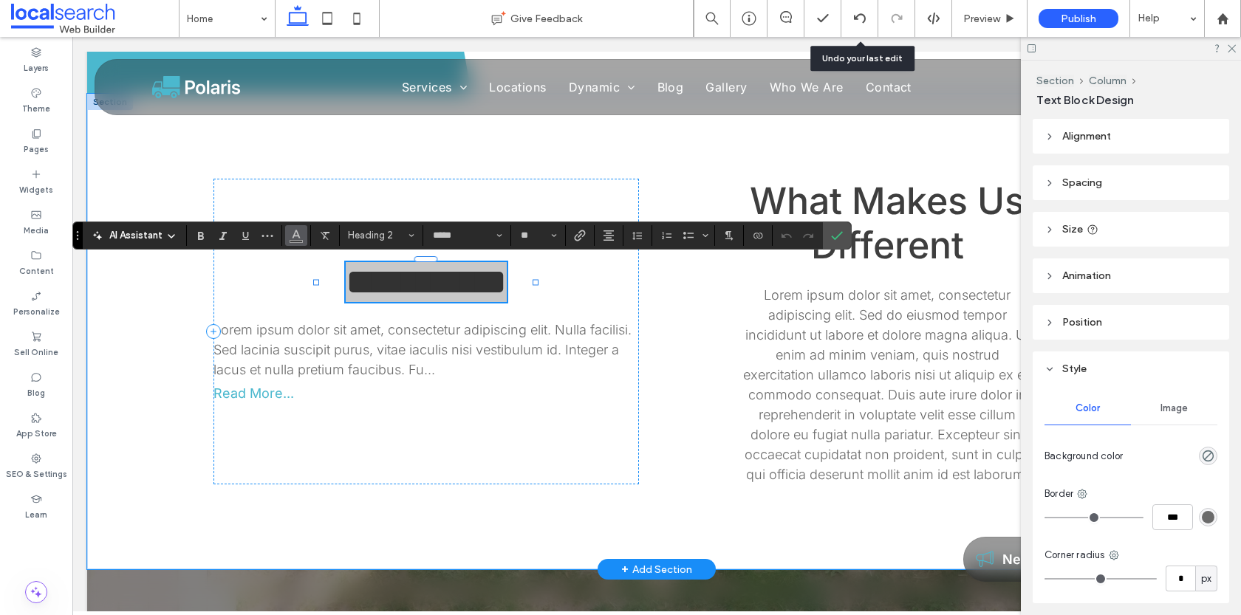
click at [298, 235] on icon "Color" at bounding box center [296, 234] width 12 height 12
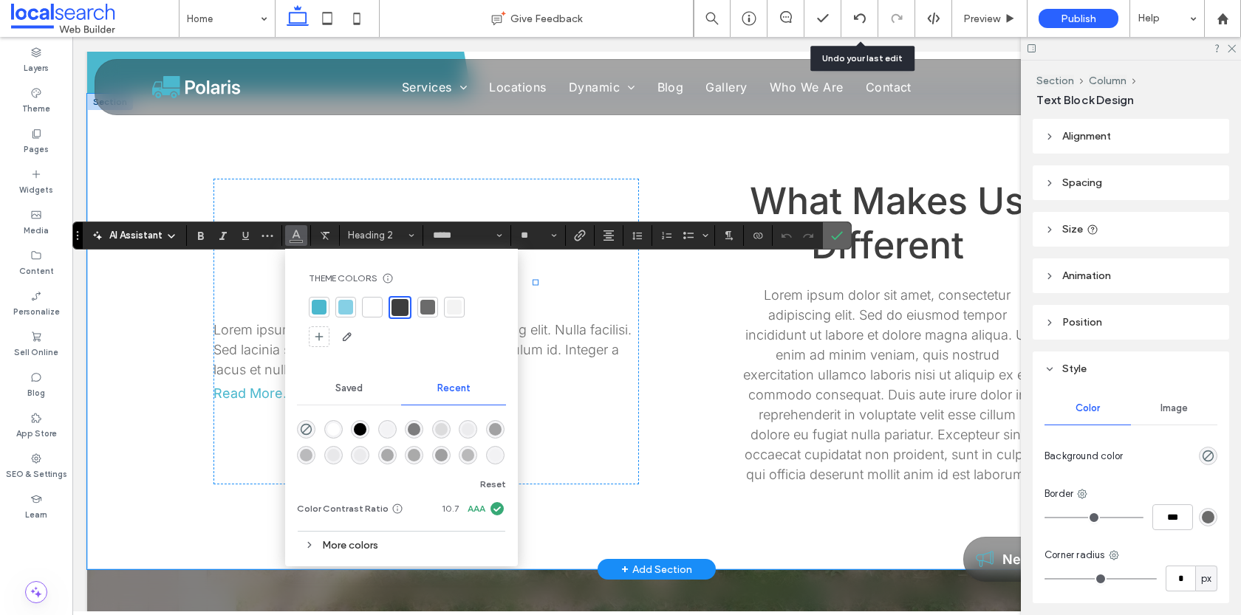
click at [823, 225] on section at bounding box center [837, 235] width 28 height 27
click at [826, 236] on label "Confirm" at bounding box center [837, 235] width 22 height 27
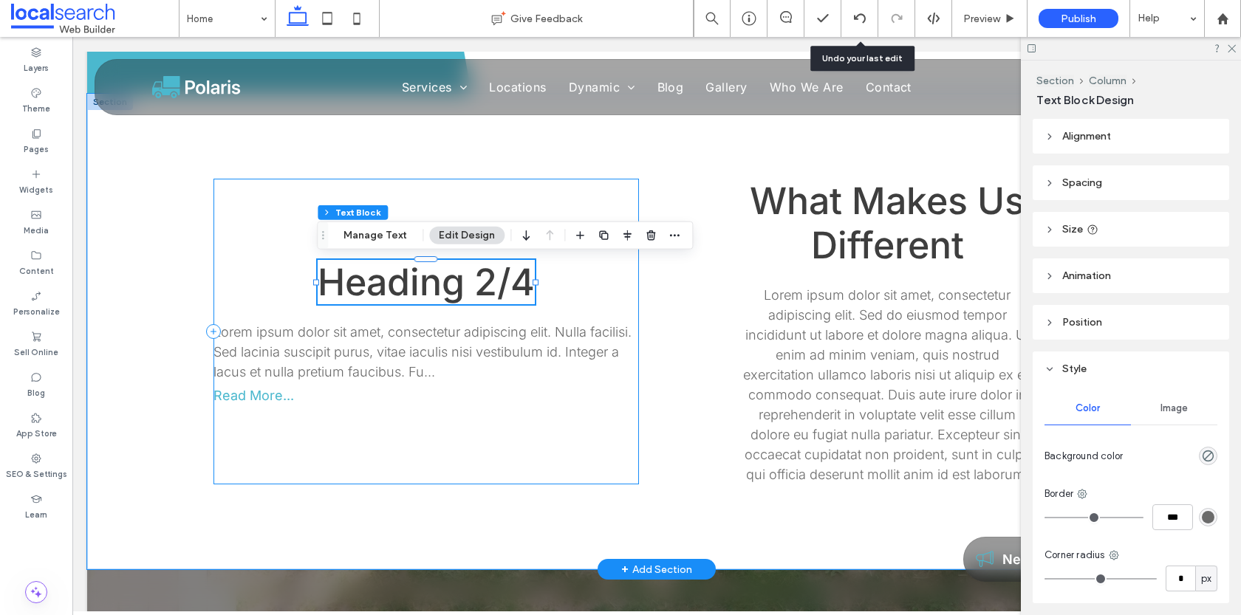
click at [592, 296] on div "Heading 2/4 Lorem ipsum dolor sit amet, consectetur adipiscing elit. Nulla faci…" at bounding box center [427, 332] width 426 height 306
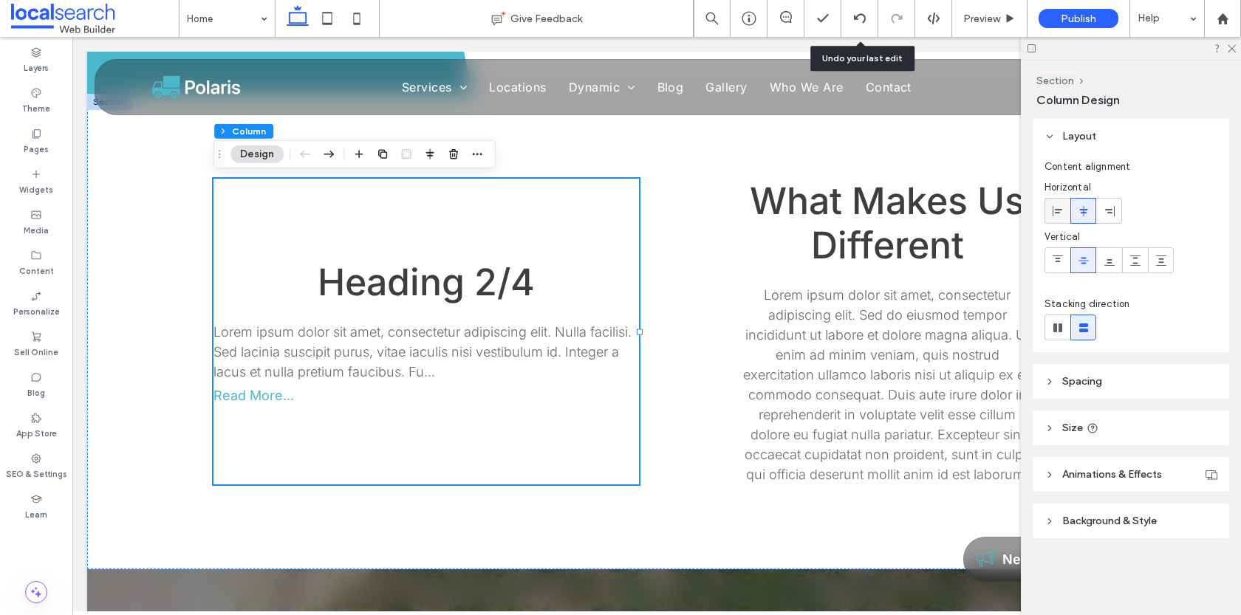
click at [1060, 211] on icon at bounding box center [1058, 211] width 12 height 12
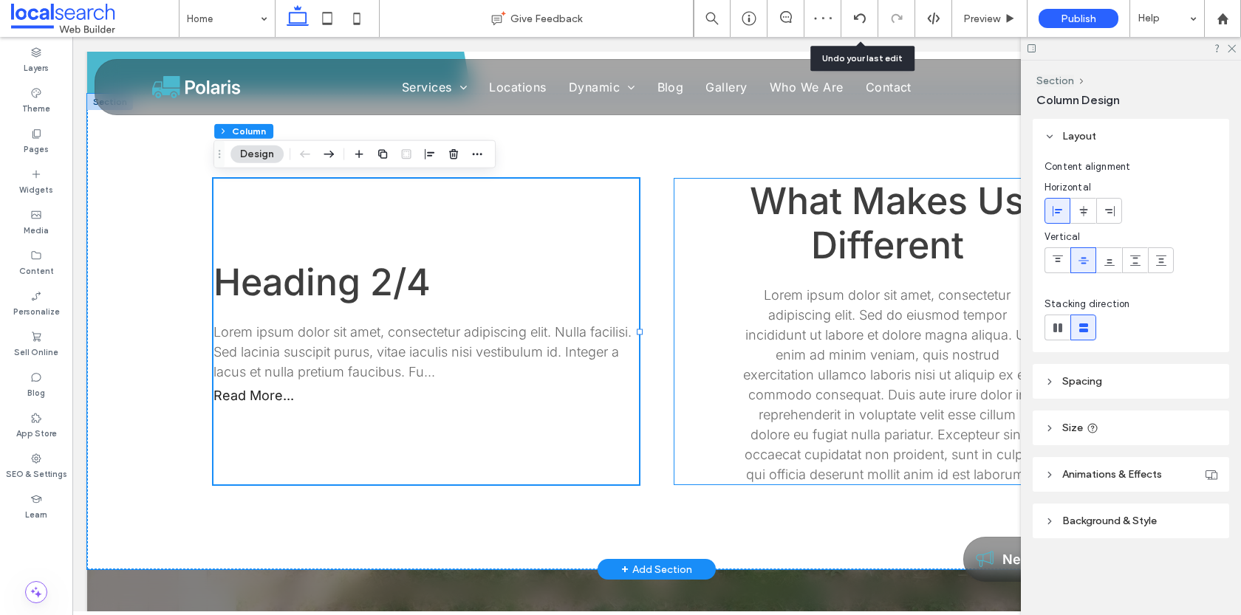
click at [715, 290] on div "What Makes Us Different Lorem ipsum dolor sit amet, consectetur adipiscing elit…" at bounding box center [888, 332] width 426 height 306
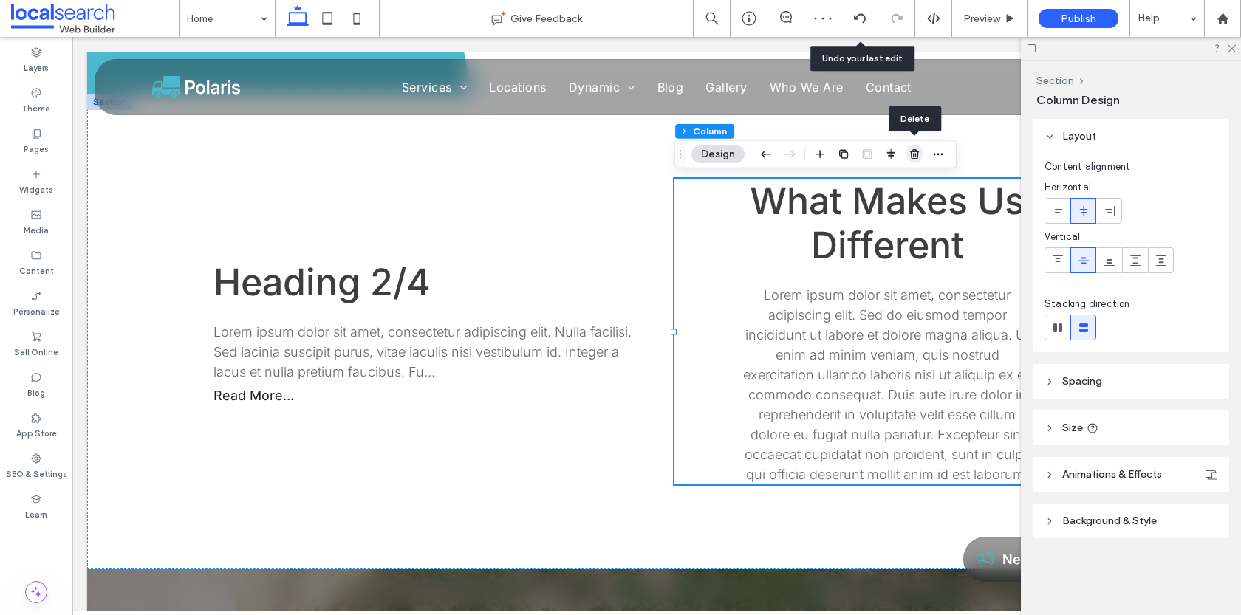
click at [915, 154] on use "button" at bounding box center [914, 154] width 9 height 10
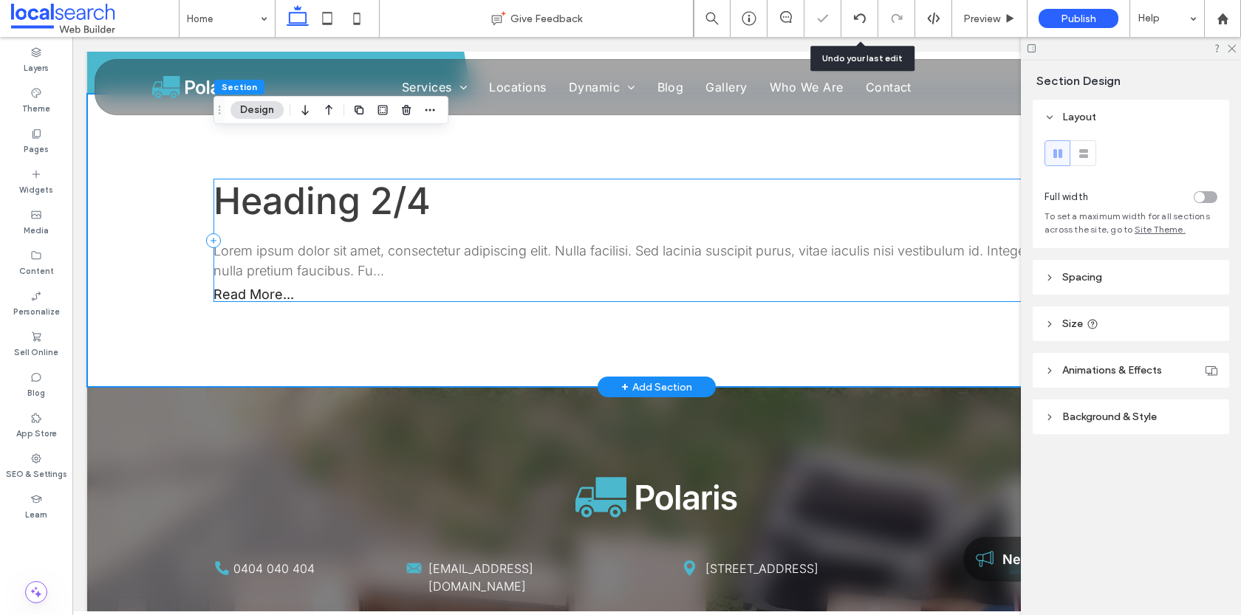
click at [565, 210] on div "Heading 2/4 Lorem ipsum dolor sit amet, consectetur adipiscing elit. Nulla faci…" at bounding box center [657, 240] width 887 height 123
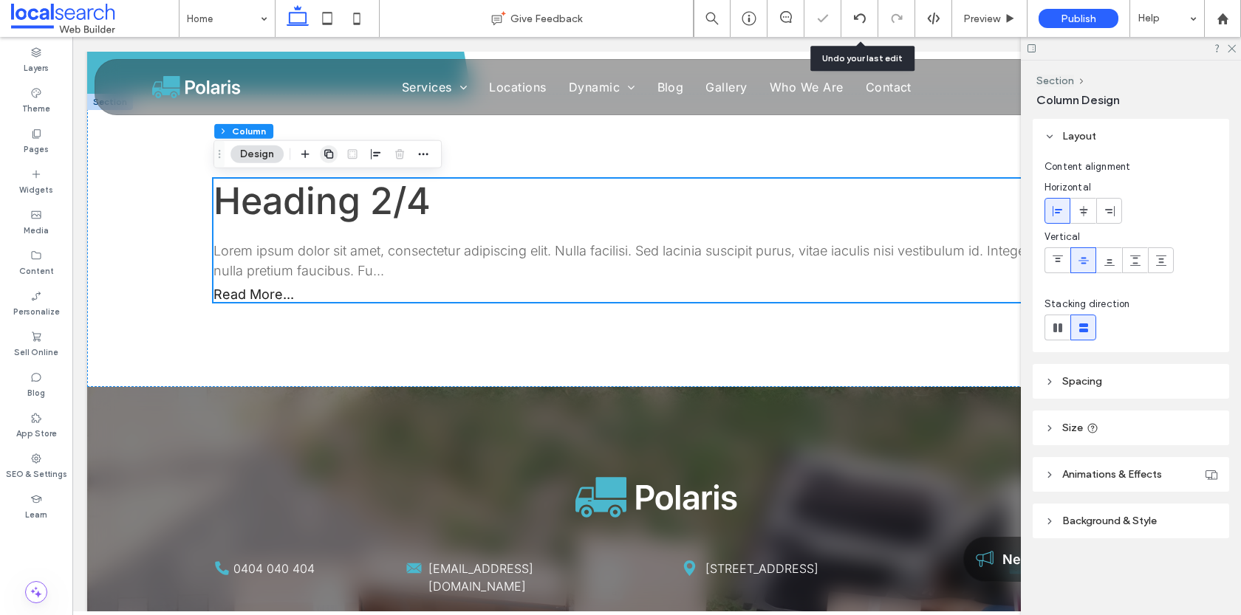
click at [330, 160] on span "button" at bounding box center [329, 155] width 18 height 18
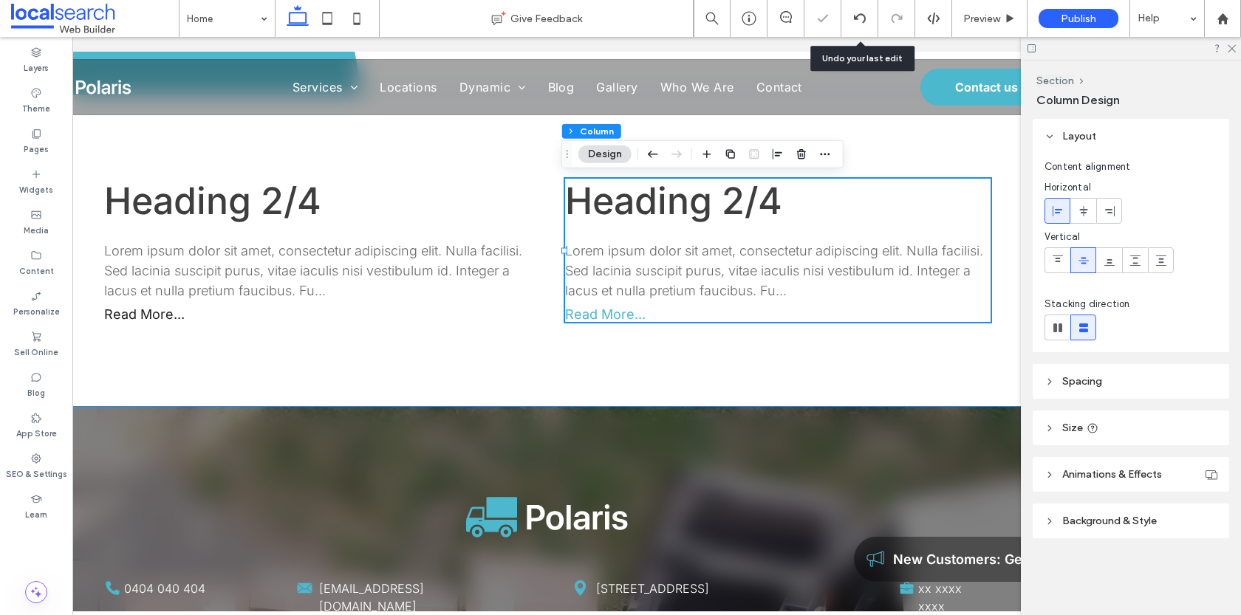
scroll to position [0, 157]
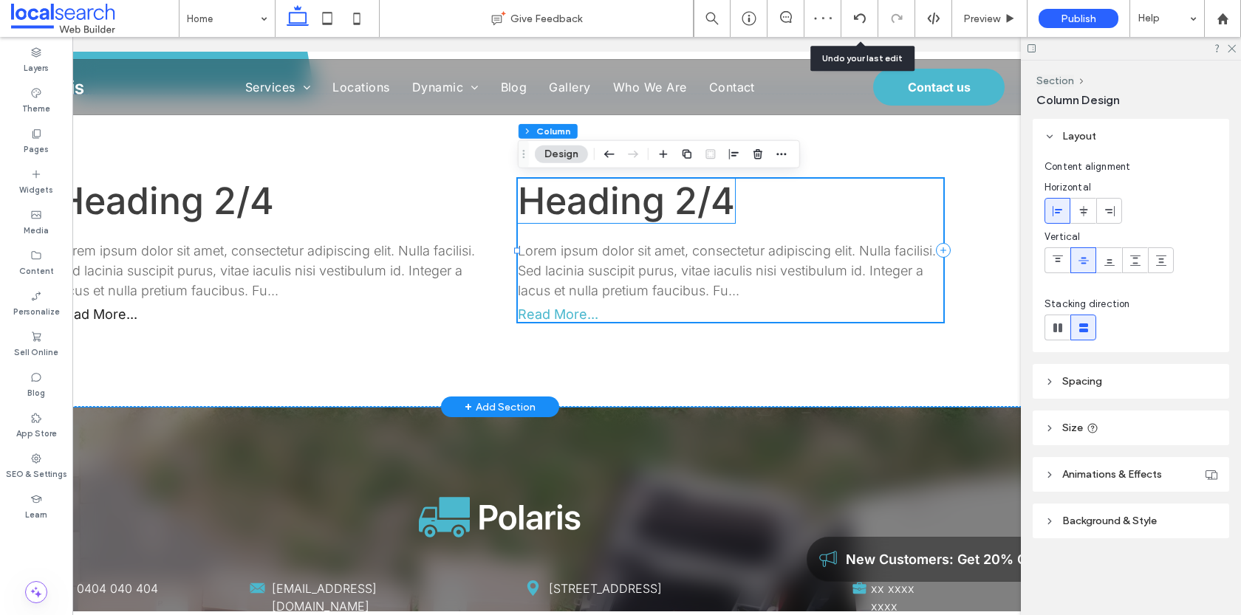
click at [611, 210] on span "Heading 2/4" at bounding box center [626, 201] width 217 height 44
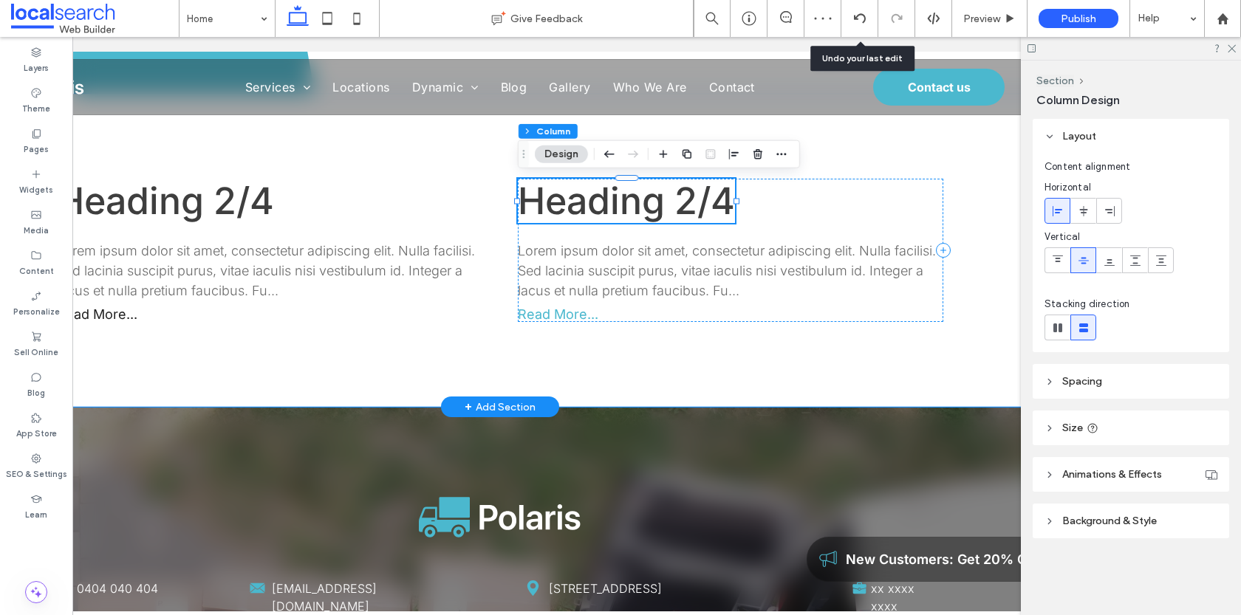
click at [611, 210] on span "Heading 2/4" at bounding box center [626, 201] width 217 height 44
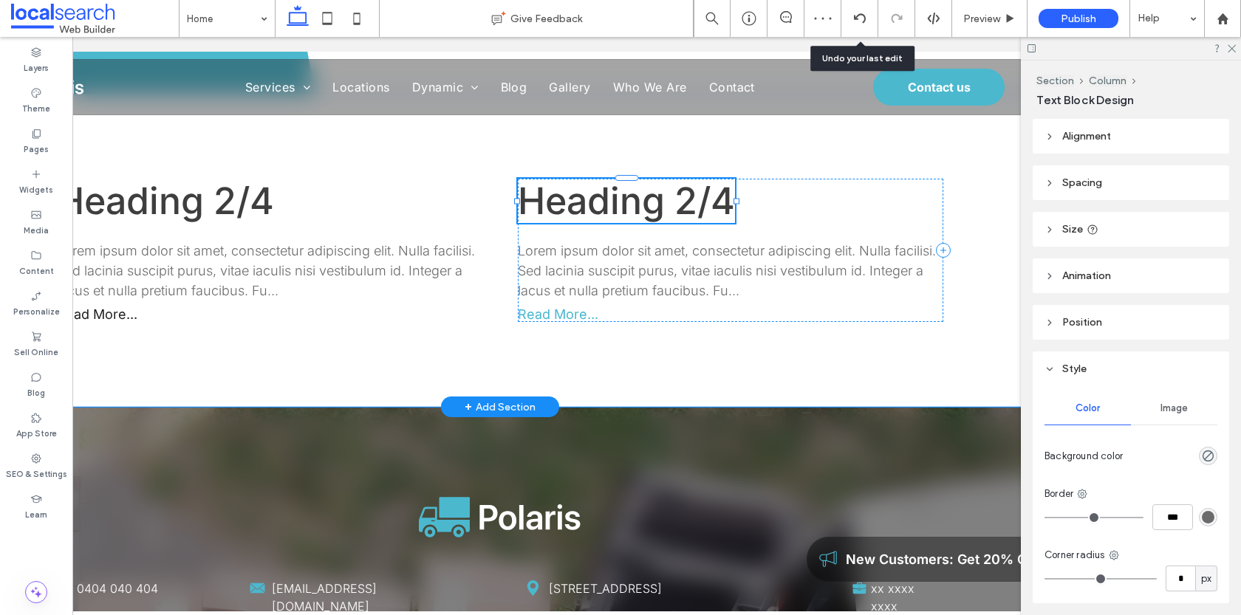
type input "*****"
type input "**"
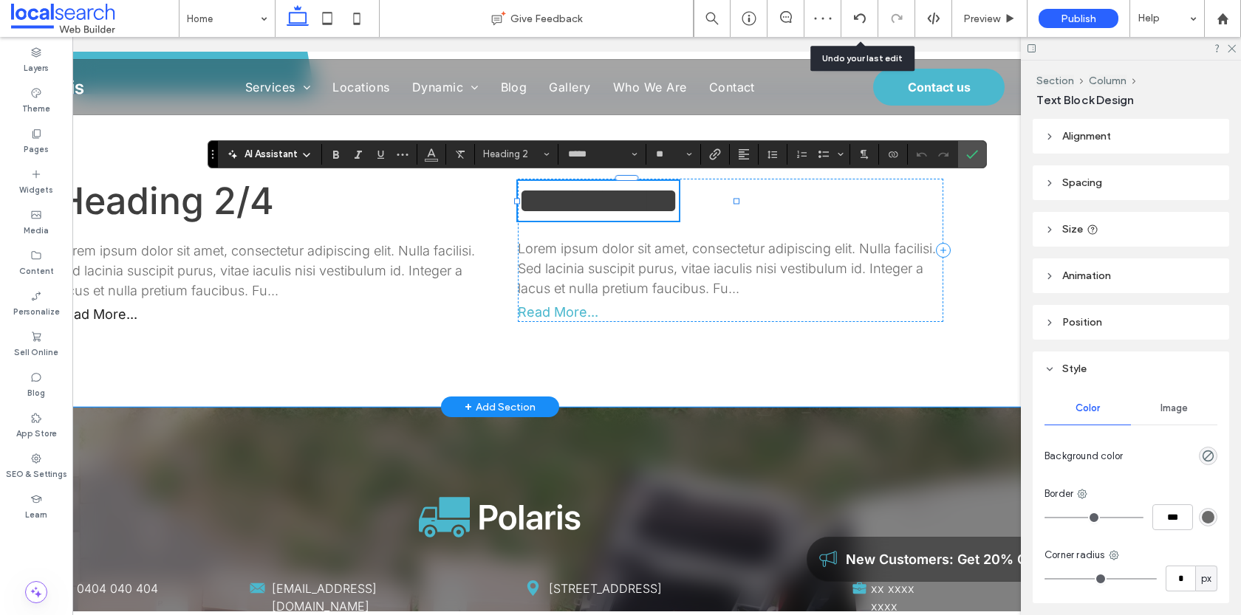
click at [679, 212] on span "**********" at bounding box center [598, 201] width 161 height 36
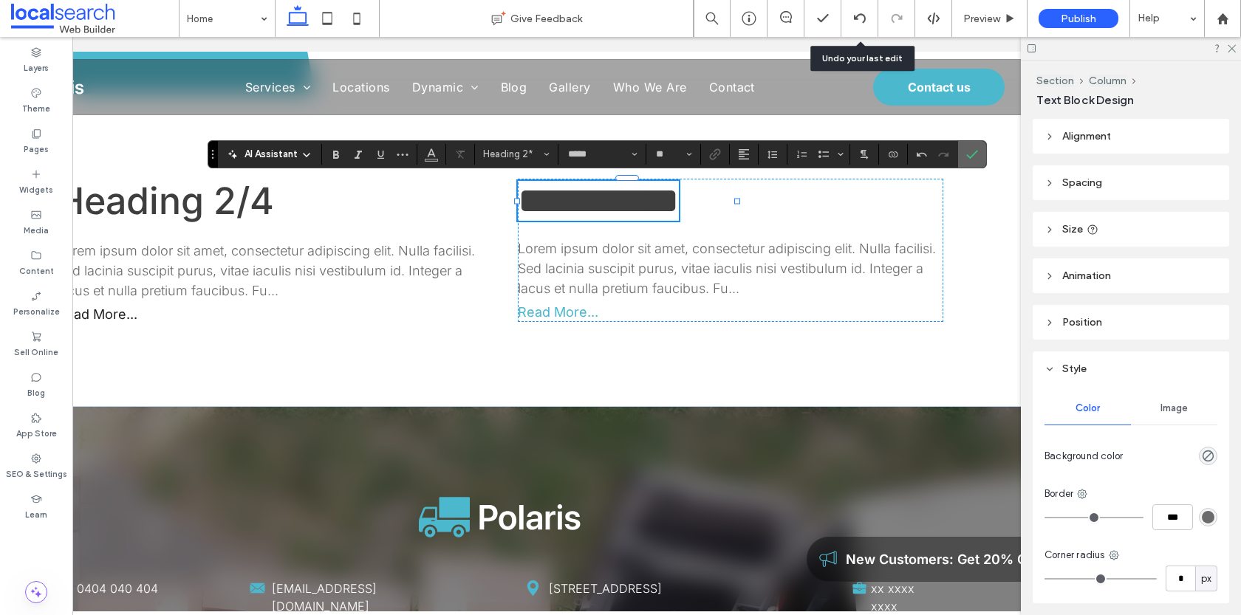
click at [966, 144] on span "Confirm" at bounding box center [969, 154] width 7 height 27
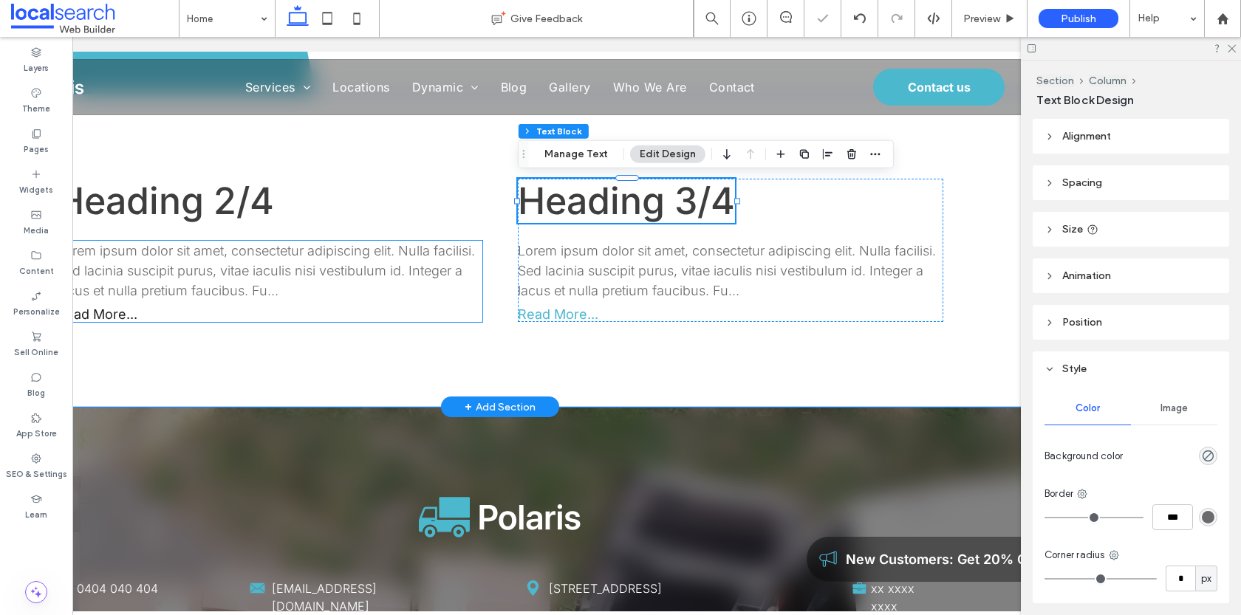
click at [267, 265] on p "Lorem ipsum dolor sit amet, consectetur adipiscing elit. Nulla facilisi. Sed la…" at bounding box center [270, 271] width 426 height 60
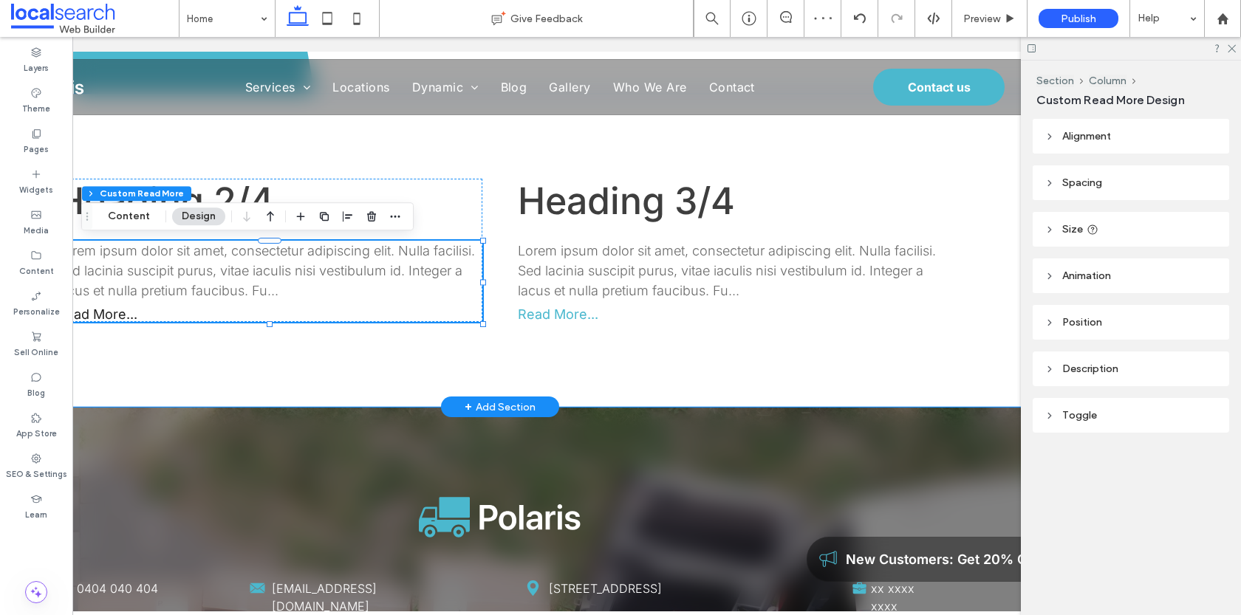
scroll to position [0, 0]
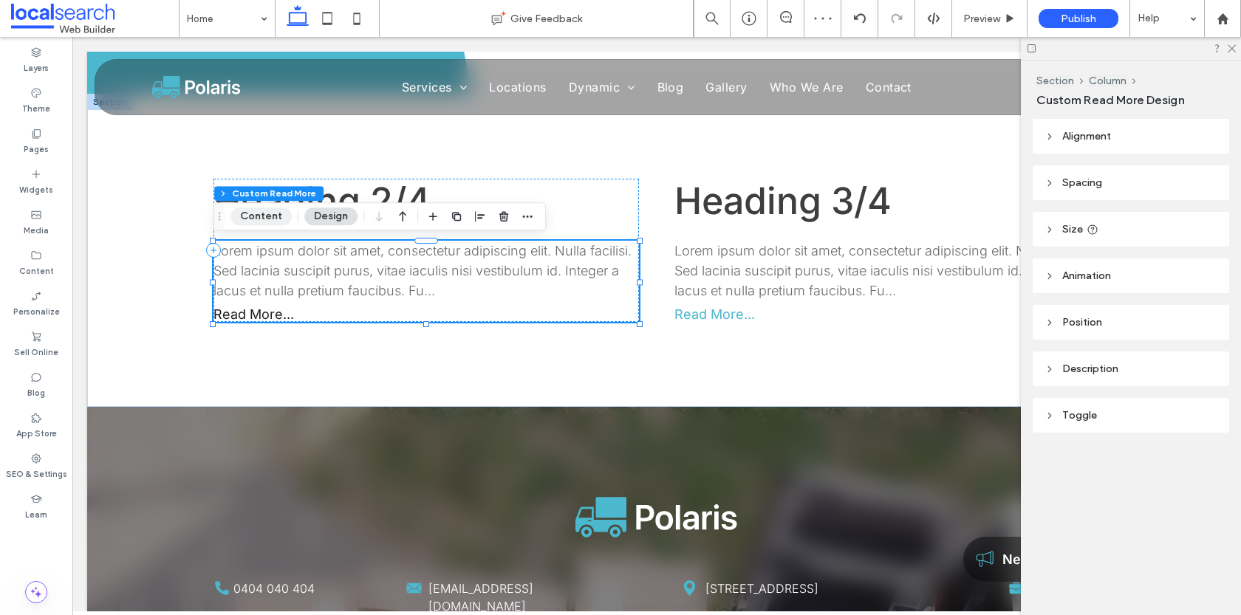
click at [259, 222] on button "Content" at bounding box center [261, 217] width 61 height 18
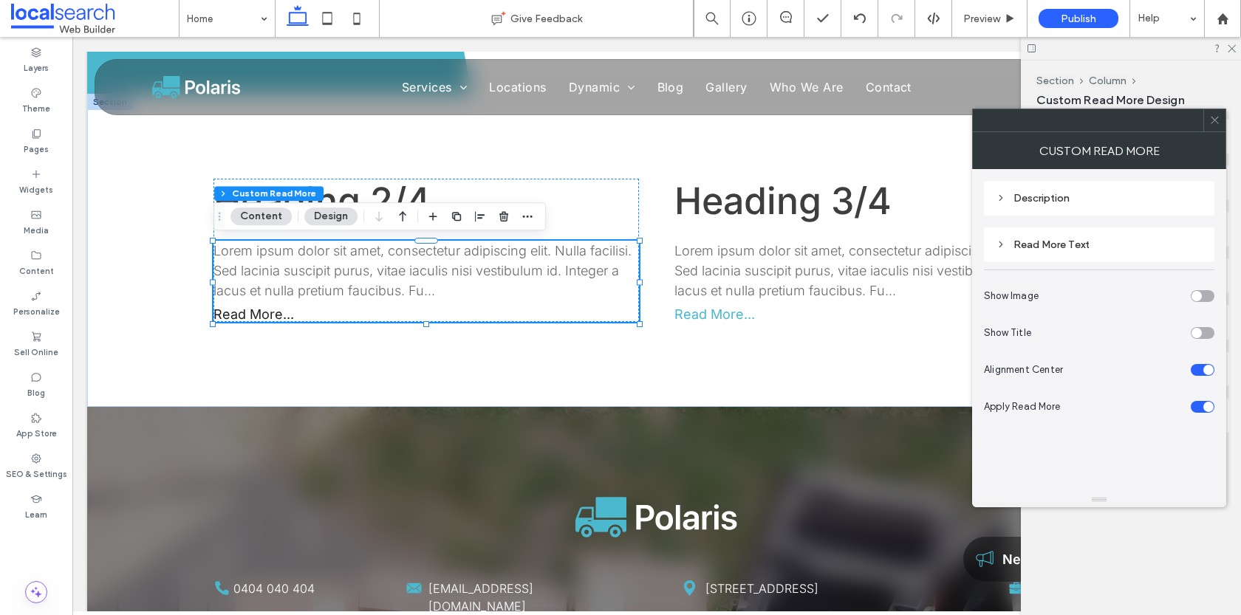
click at [1079, 204] on div "Description" at bounding box center [1099, 198] width 207 height 20
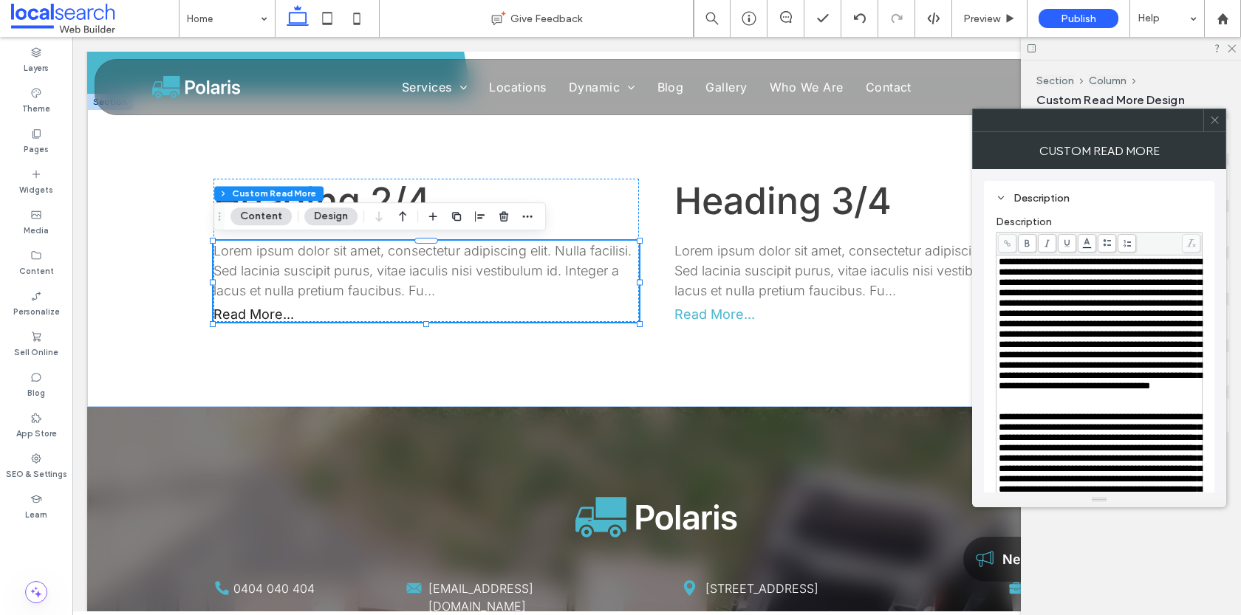
click at [1215, 119] on use at bounding box center [1214, 120] width 7 height 7
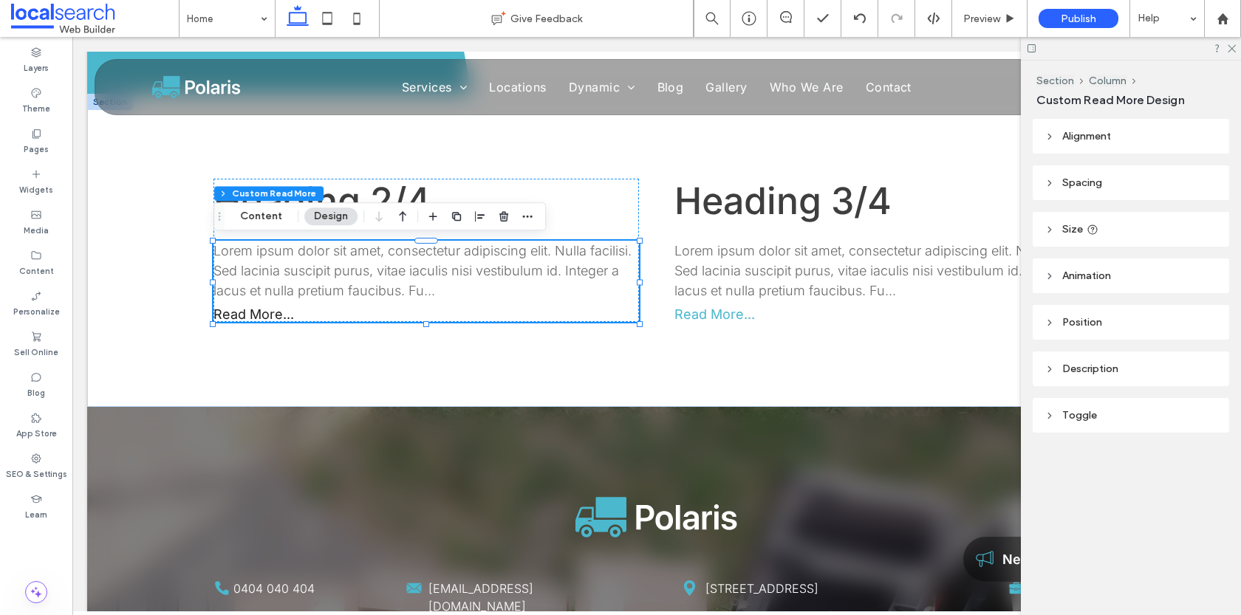
click at [1097, 369] on div "Description" at bounding box center [1131, 369] width 173 height 13
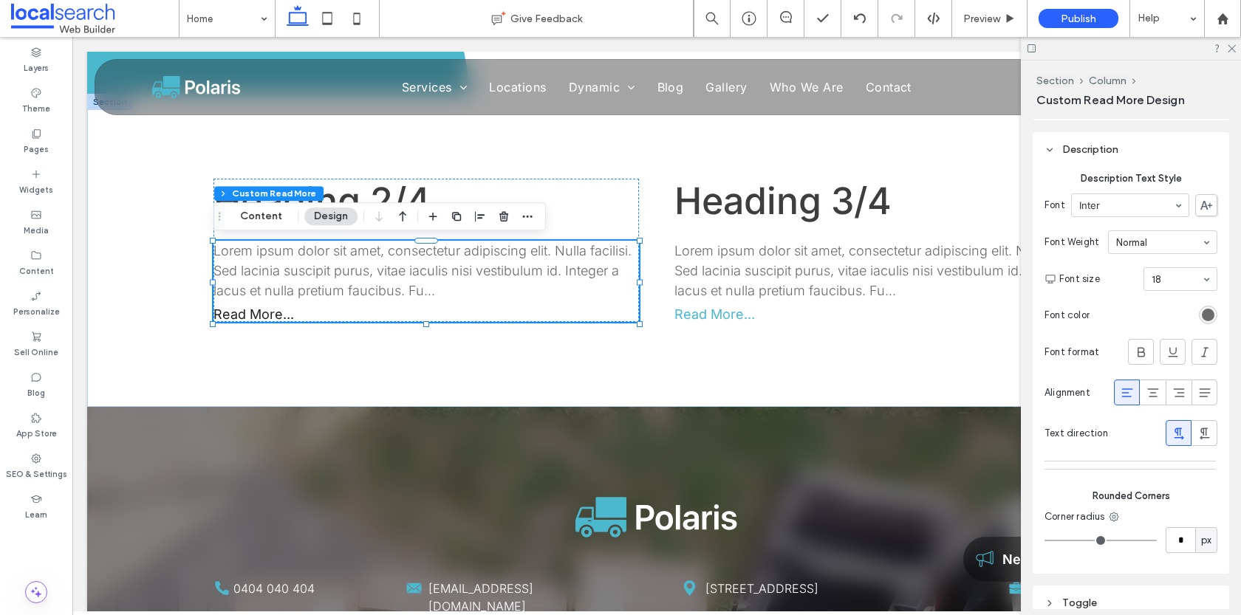
scroll to position [292, 0]
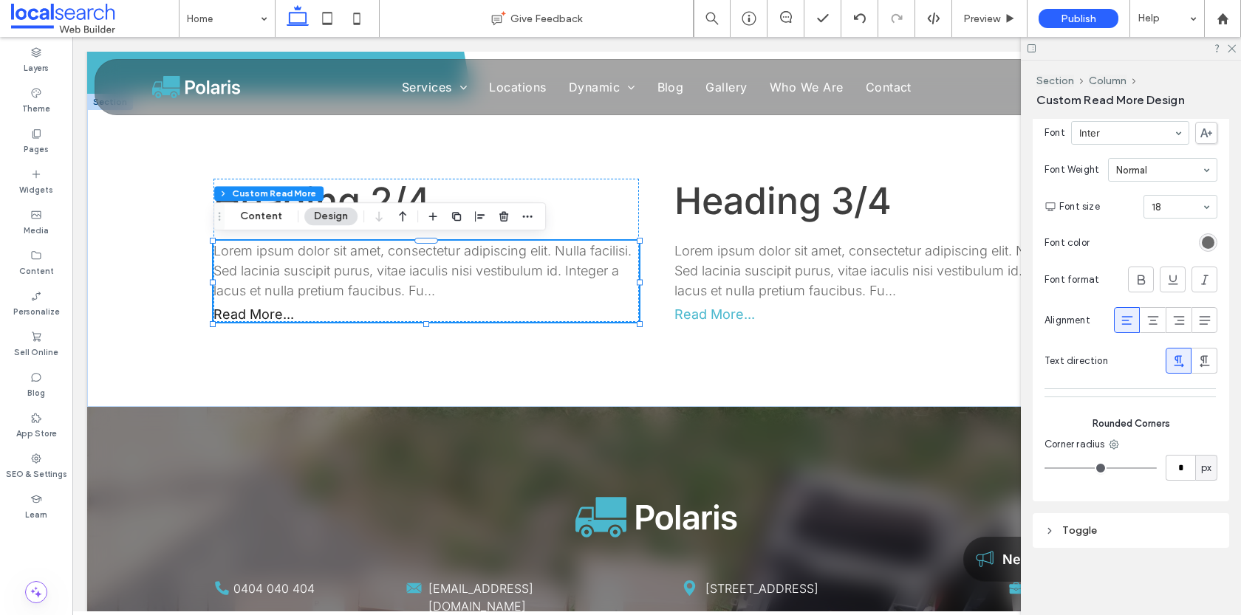
click at [1059, 525] on div "Toggle" at bounding box center [1131, 531] width 173 height 13
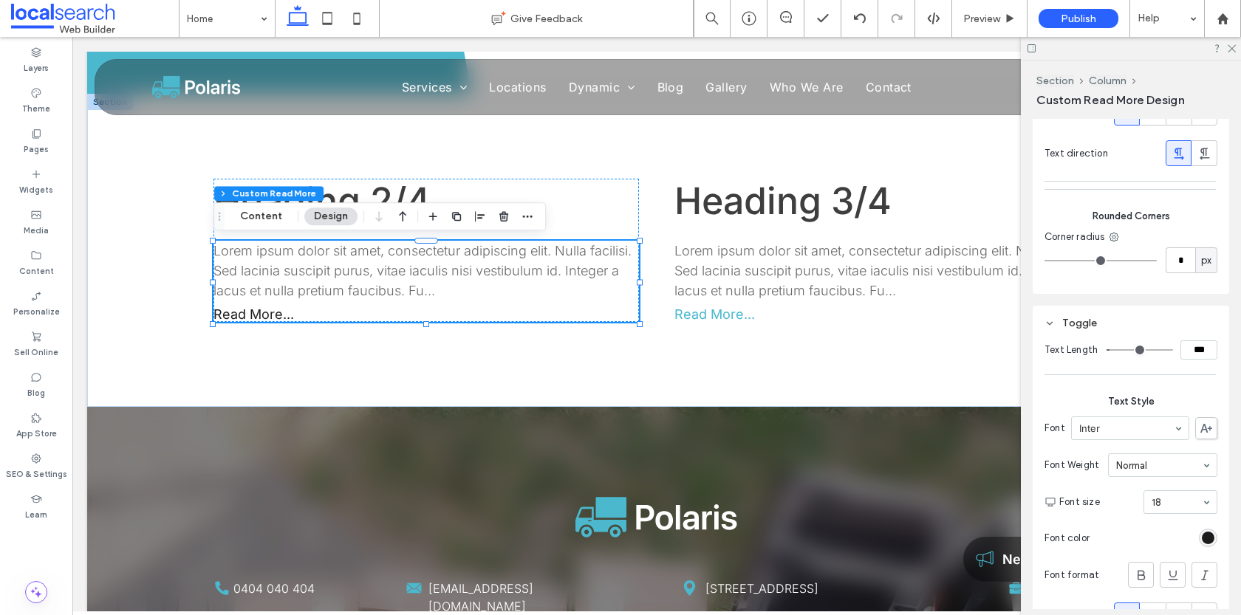
scroll to position [689, 0]
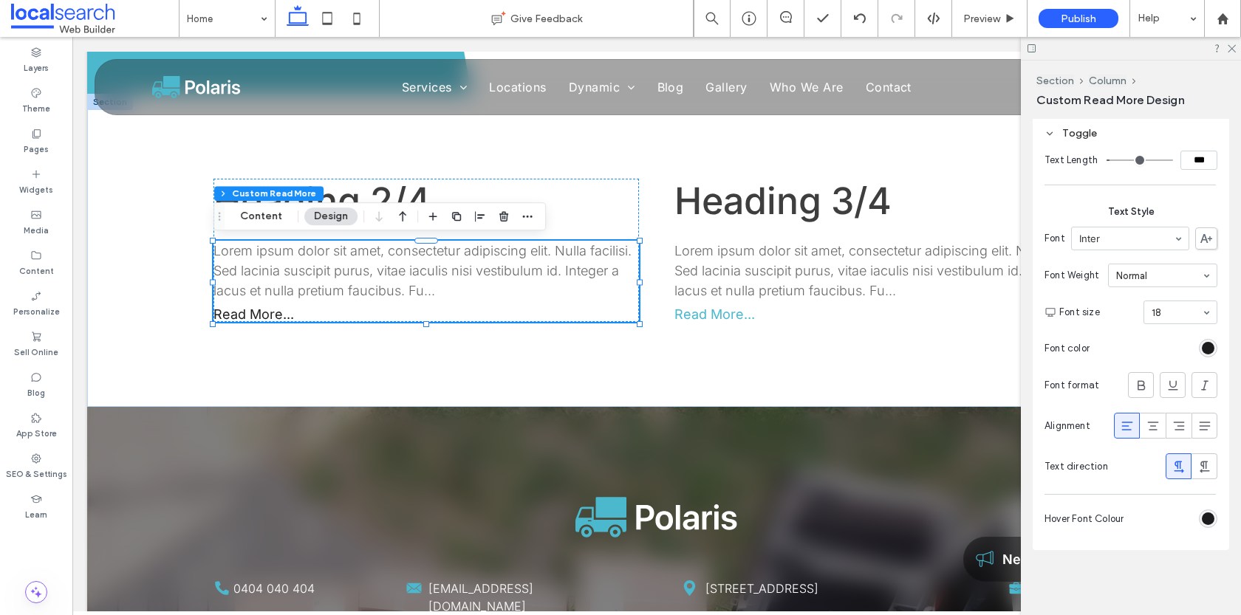
drag, startPoint x: 1205, startPoint y: 154, endPoint x: 1168, endPoint y: 152, distance: 37.0
click at [1168, 152] on div "***" at bounding box center [1162, 160] width 111 height 19
type input "****"
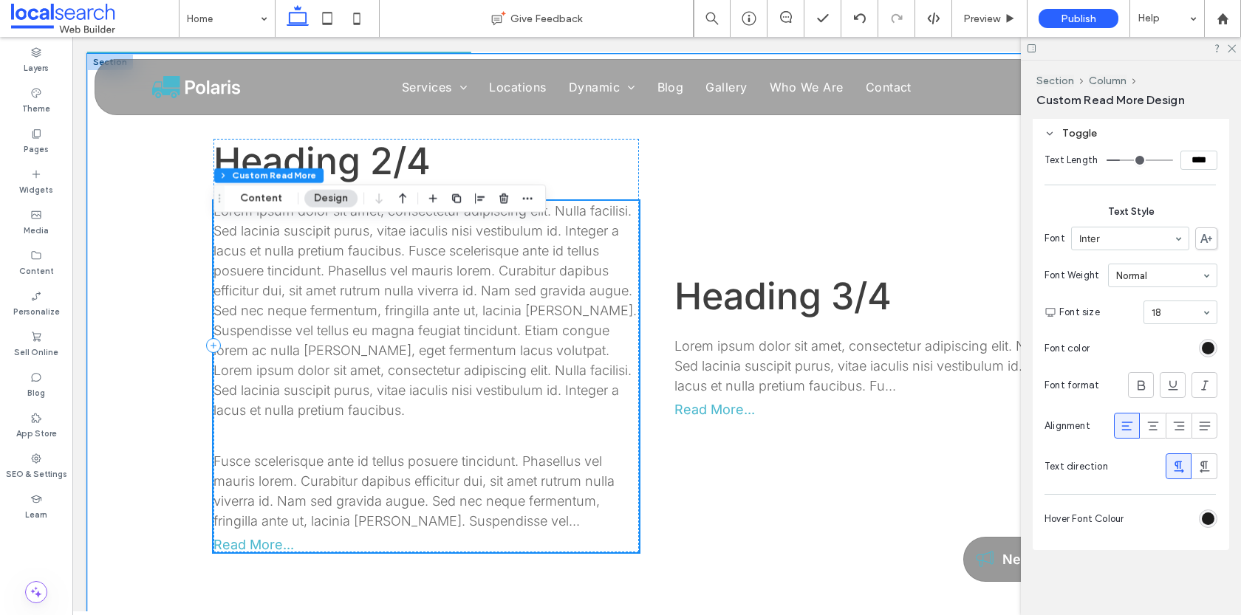
scroll to position [881, 0]
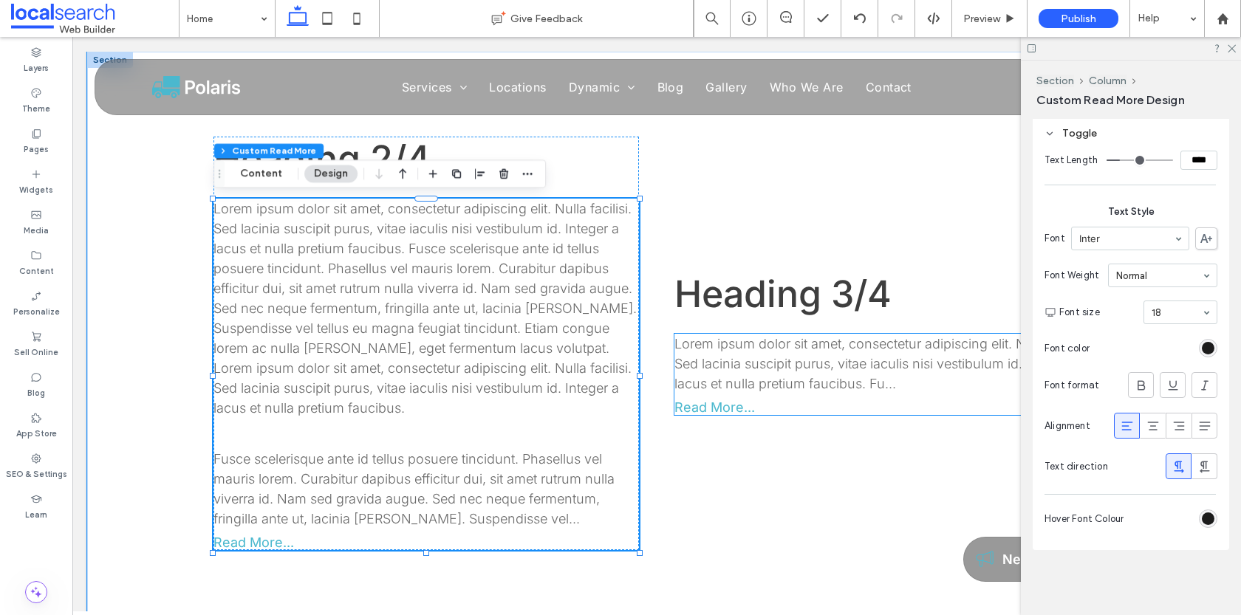
click at [778, 369] on p "Lorem ipsum dolor sit amet, consectetur adipiscing elit. Nulla facilisi. Sed la…" at bounding box center [888, 364] width 426 height 60
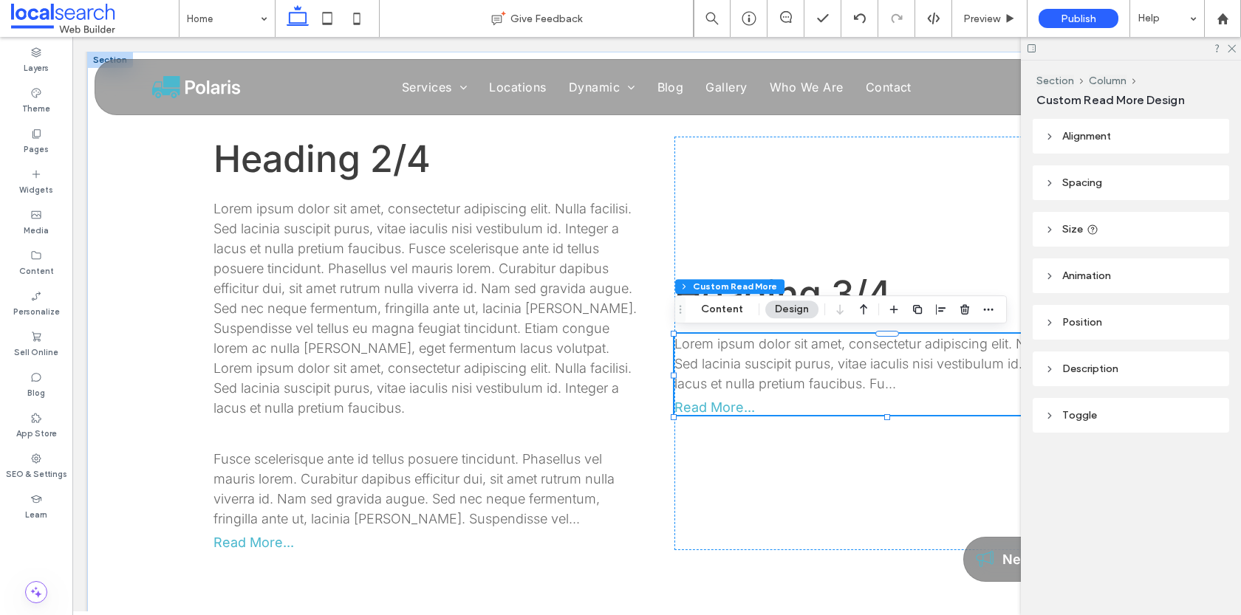
click at [1077, 414] on div "Toggle" at bounding box center [1131, 415] width 173 height 13
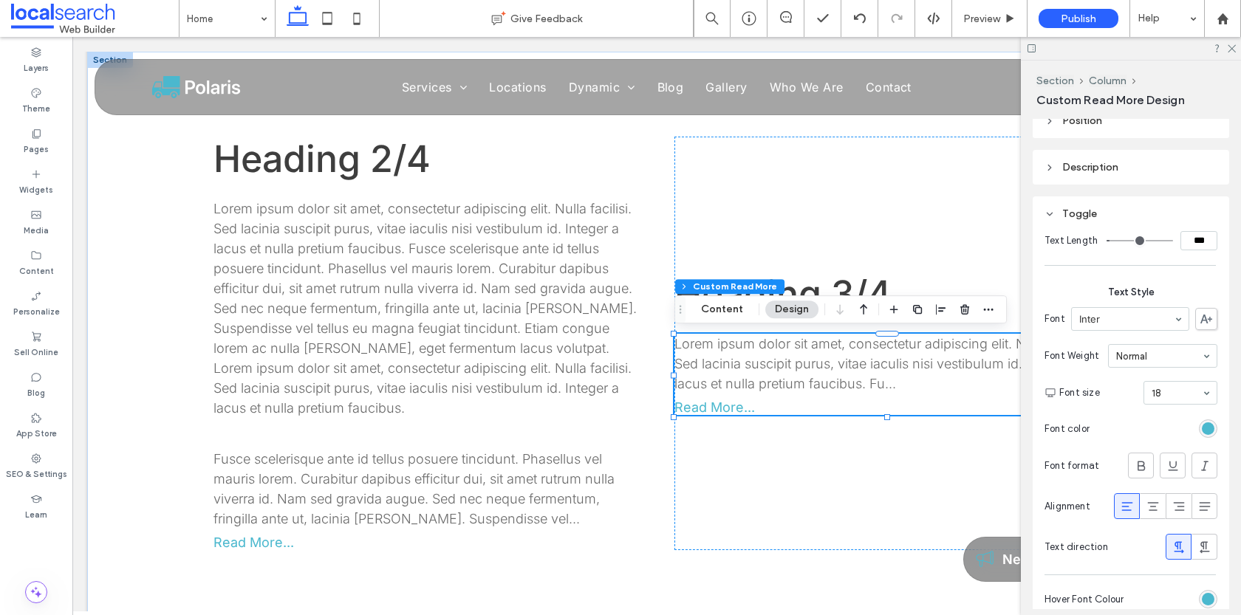
scroll to position [238, 0]
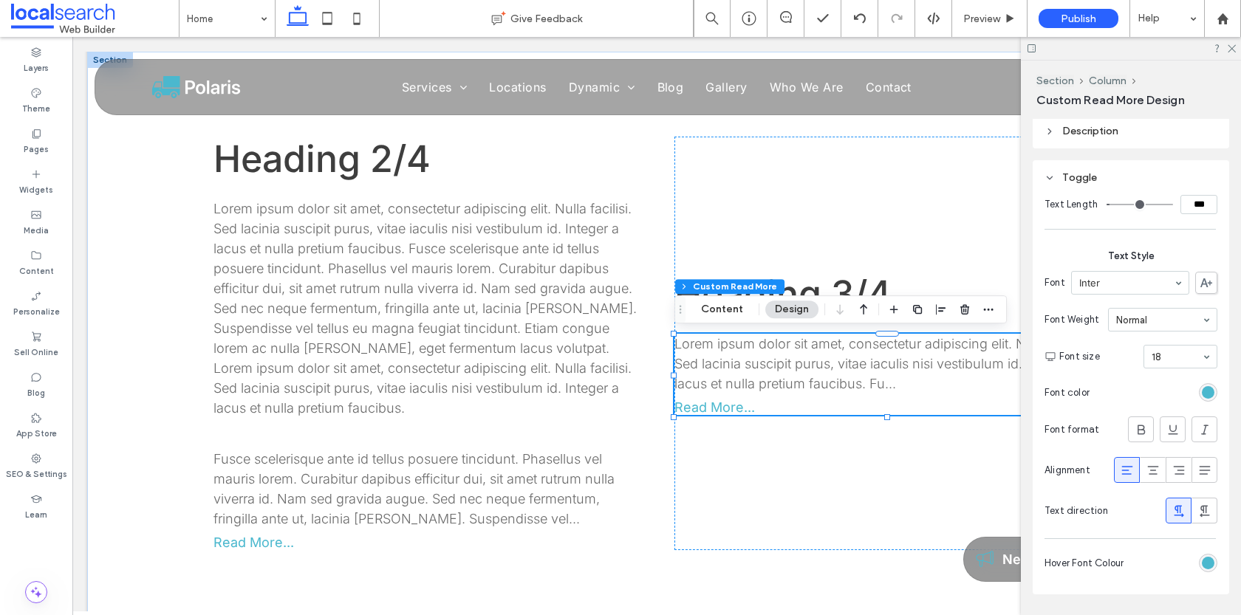
drag, startPoint x: 1206, startPoint y: 207, endPoint x: 1169, endPoint y: 205, distance: 37.0
click at [1169, 205] on div "***" at bounding box center [1162, 204] width 111 height 19
type input "****"
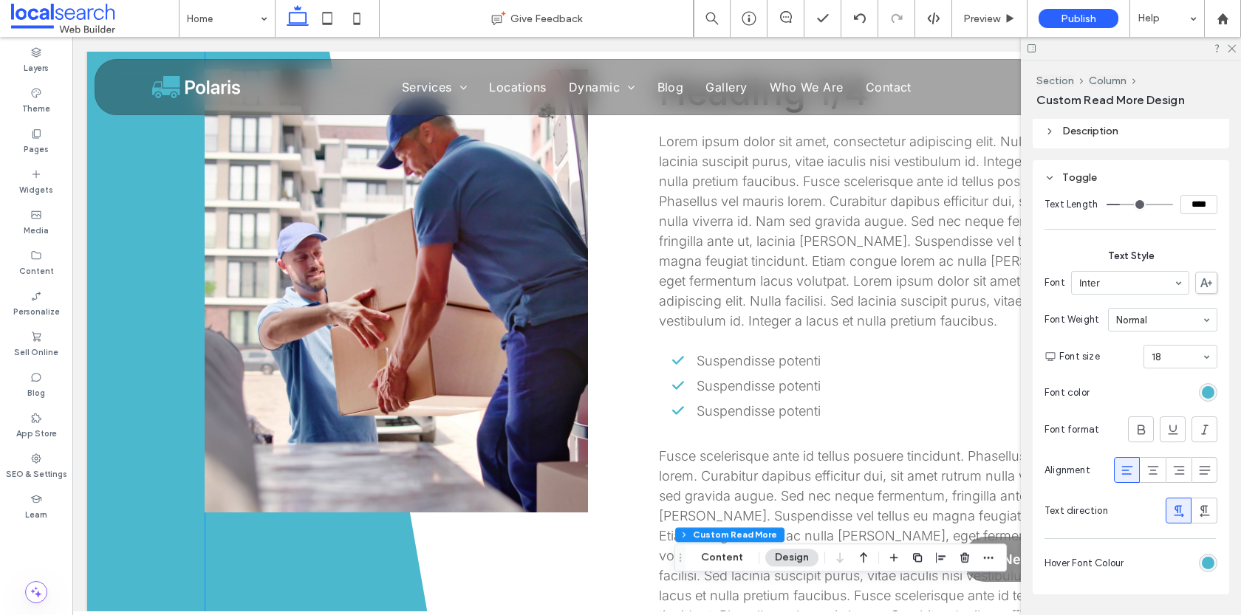
scroll to position [0, 0]
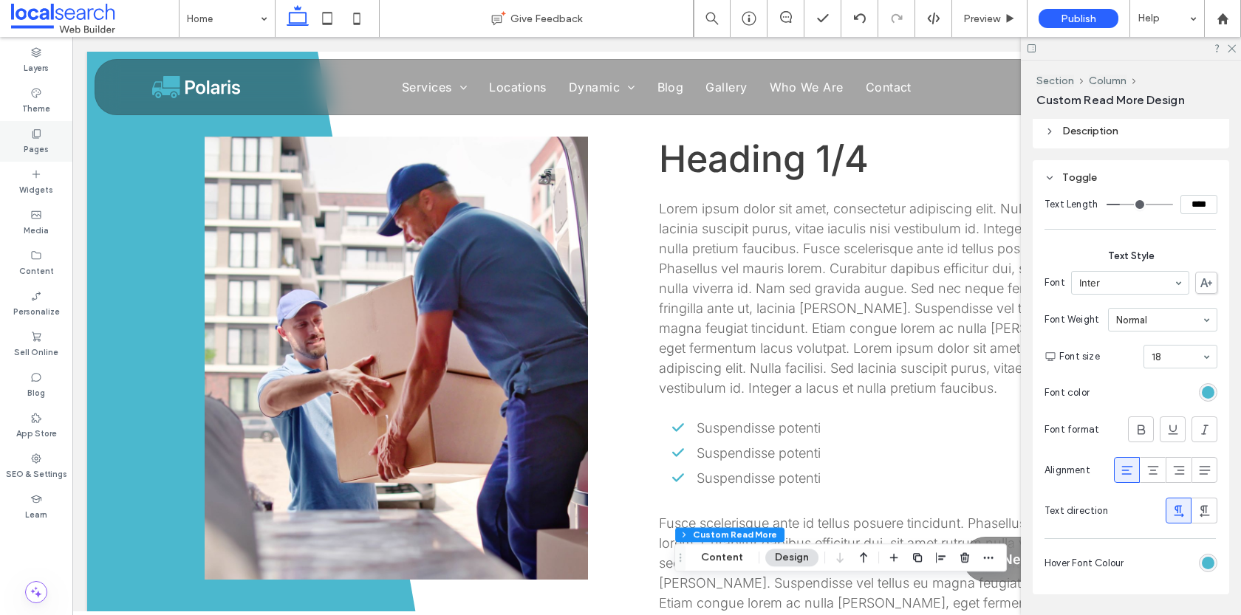
click at [35, 148] on label "Pages" at bounding box center [36, 148] width 25 height 16
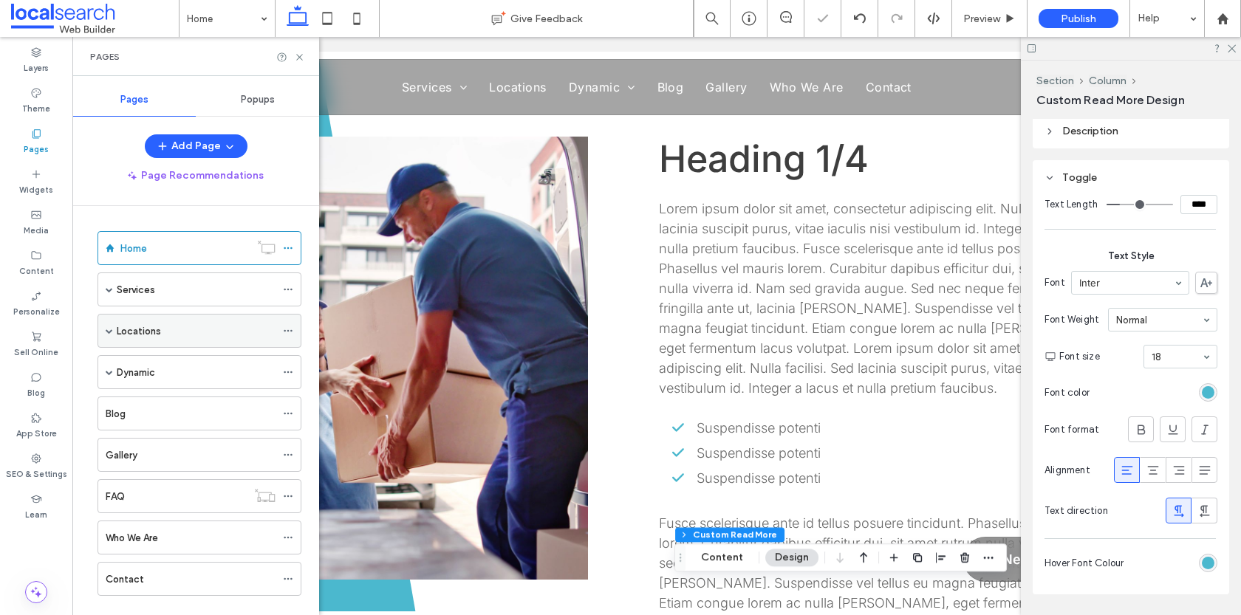
click at [109, 331] on span at bounding box center [109, 330] width 7 height 7
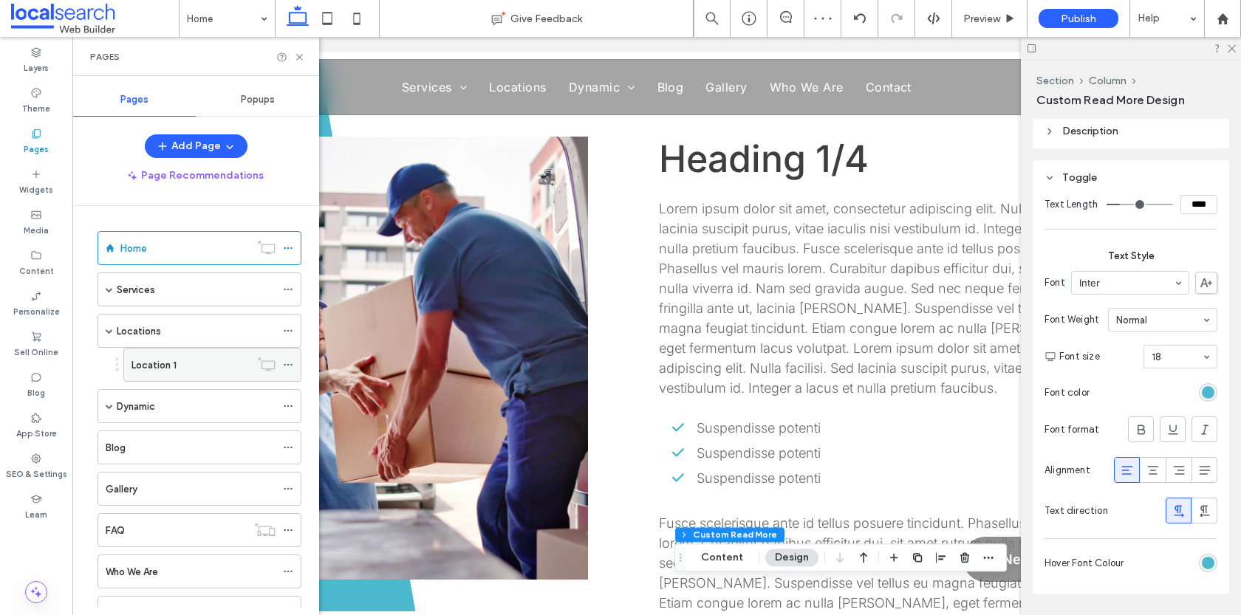
click at [177, 369] on div "Location 1" at bounding box center [191, 366] width 118 height 16
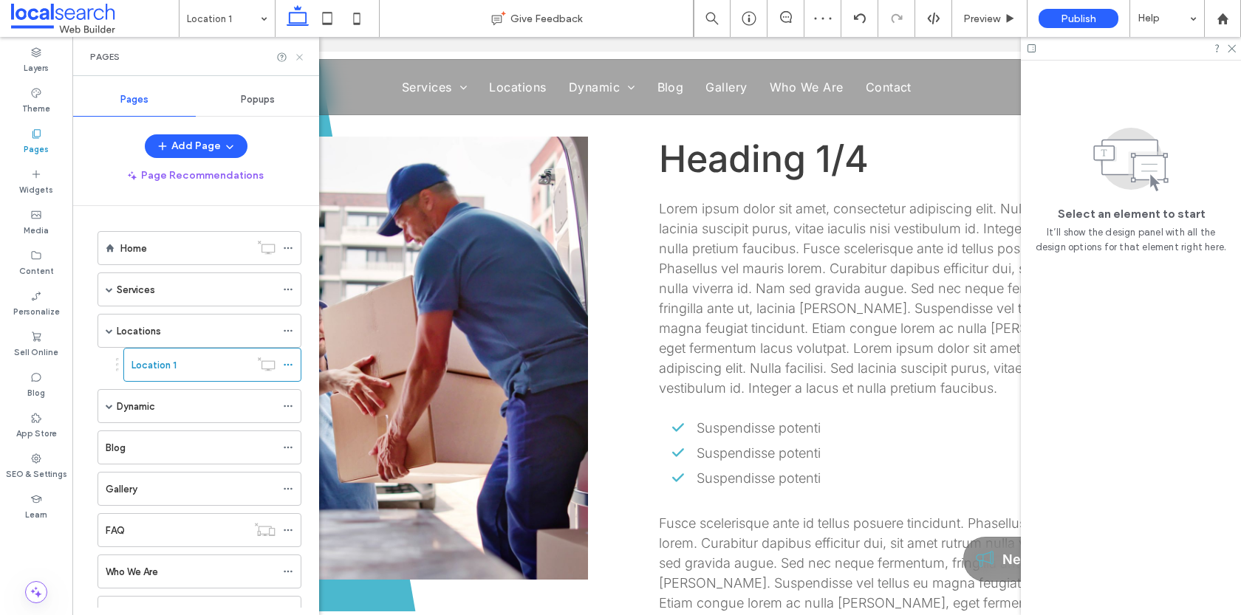
click at [298, 55] on use at bounding box center [299, 57] width 6 height 6
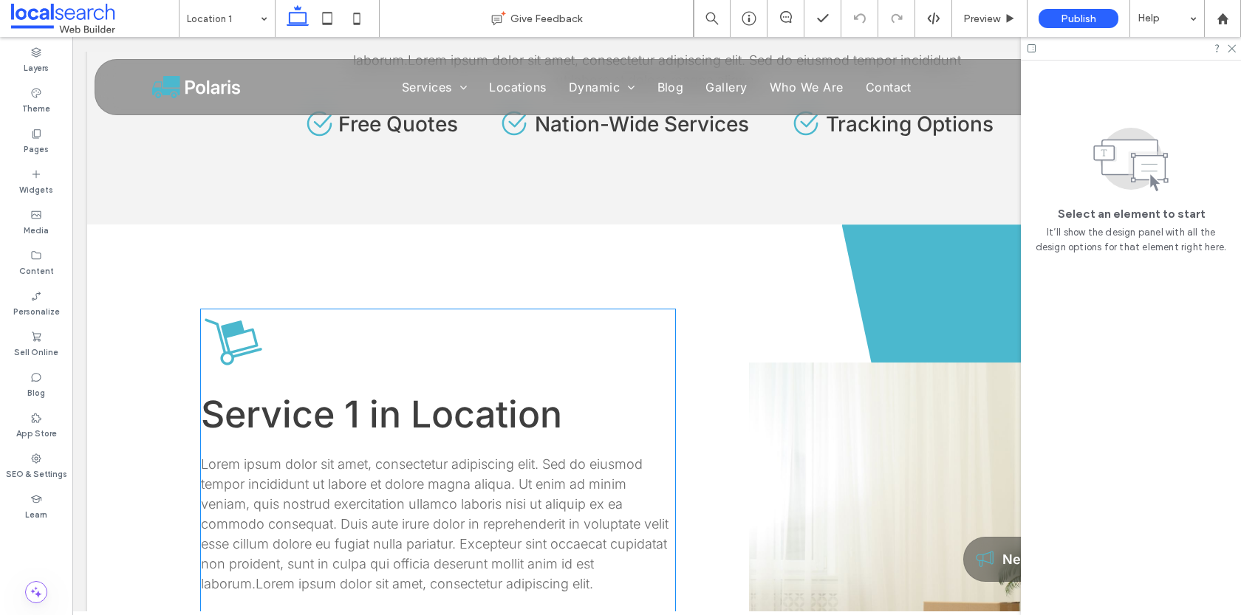
scroll to position [1034, 0]
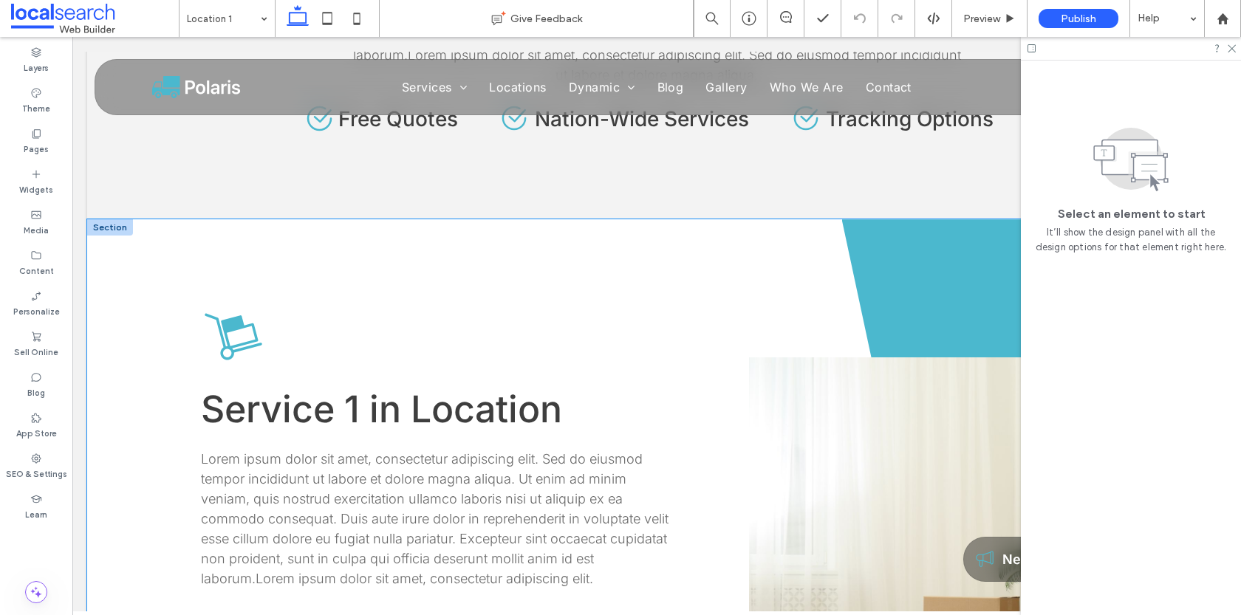
click at [126, 229] on div at bounding box center [110, 227] width 46 height 16
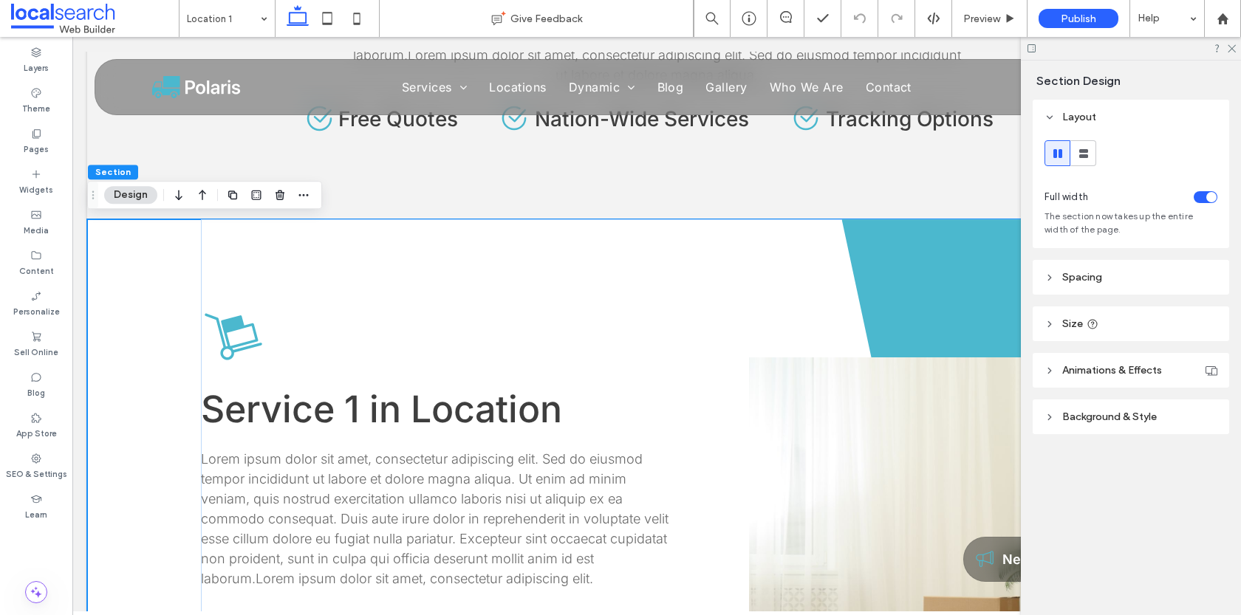
click at [293, 199] on div at bounding box center [268, 195] width 89 height 27
click at [299, 196] on use "button" at bounding box center [304, 195] width 10 height 2
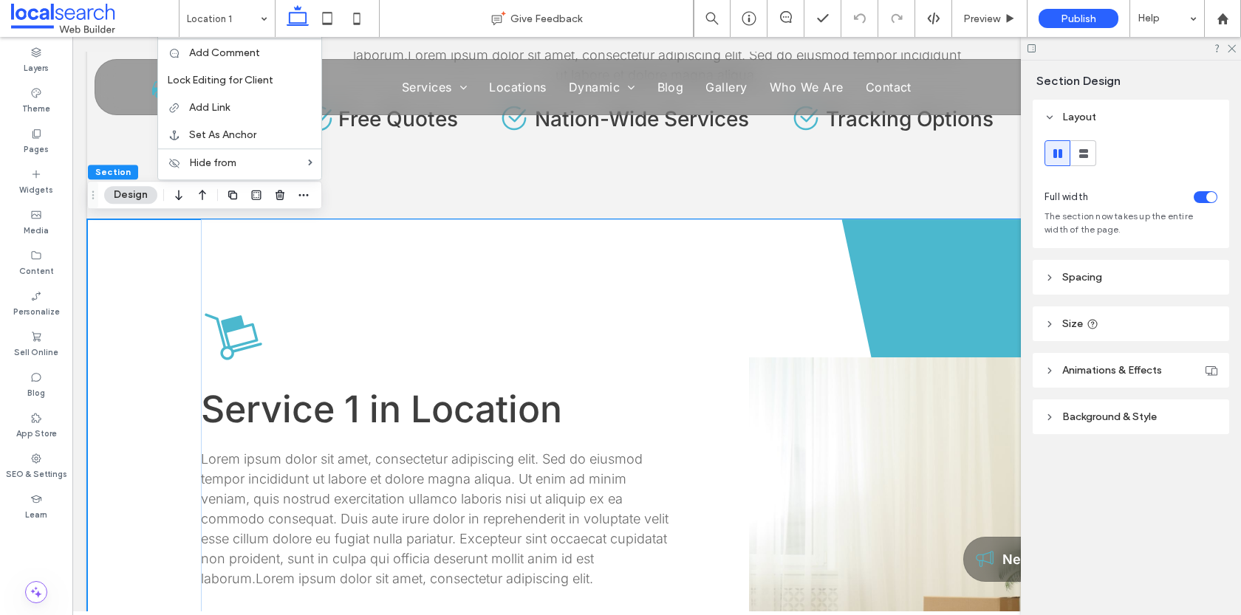
click at [162, 270] on div "Service 1 in Location Lorem ipsum dolor sit amet, consectetur adipiscing elit. …" at bounding box center [656, 578] width 1139 height 719
click at [156, 268] on div "Service 1 in Location Lorem ipsum dolor sit amet, consectetur adipiscing elit. …" at bounding box center [656, 578] width 1139 height 719
click at [151, 262] on div "Service 1 in Location Lorem ipsum dolor sit amet, consectetur adipiscing elit. …" at bounding box center [656, 578] width 1139 height 719
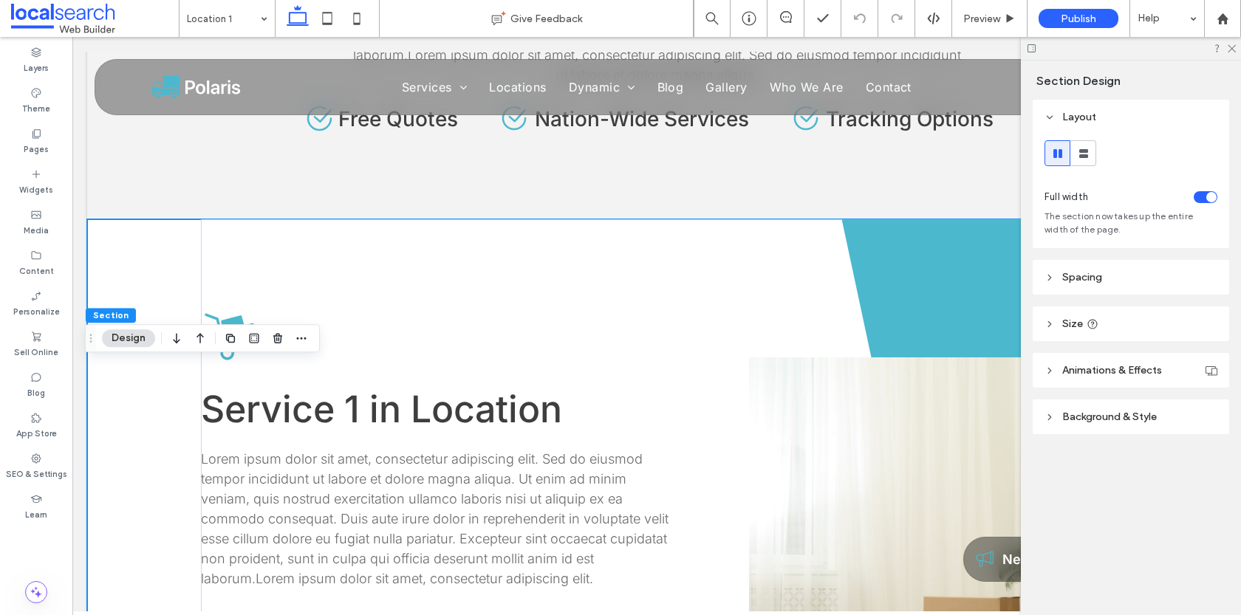
drag, startPoint x: 92, startPoint y: 194, endPoint x: 89, endPoint y: 335, distance: 141.9
click at [89, 336] on icon "Drag" at bounding box center [91, 338] width 12 height 10
click at [308, 340] on span "button" at bounding box center [301, 338] width 18 height 18
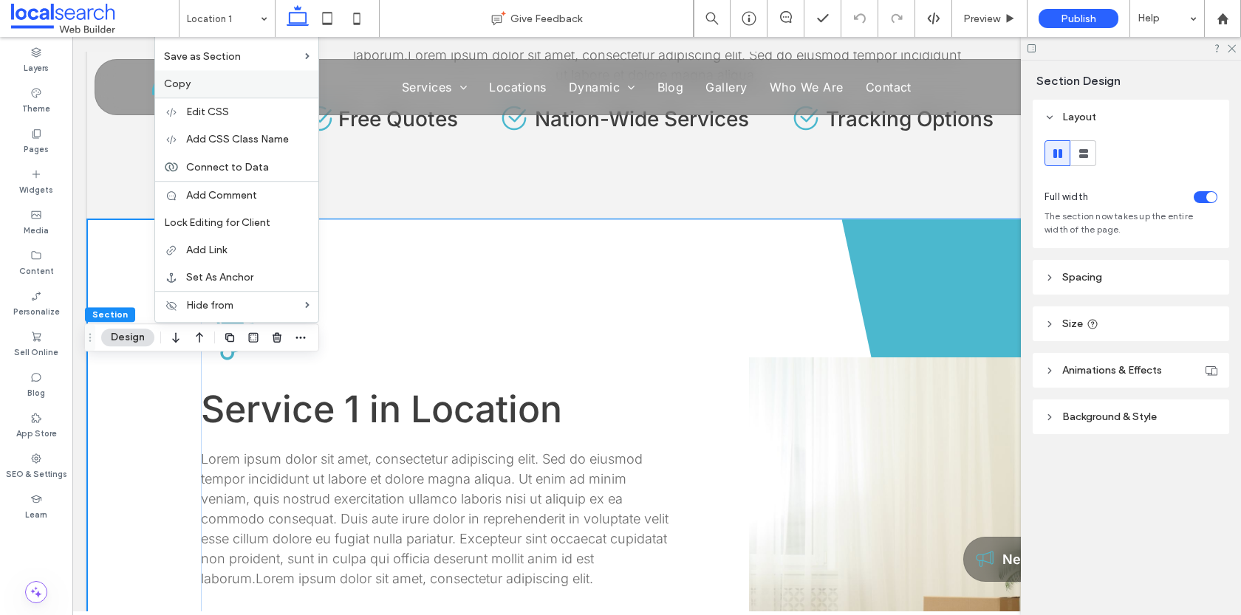
click at [234, 89] on label "Copy" at bounding box center [237, 84] width 146 height 13
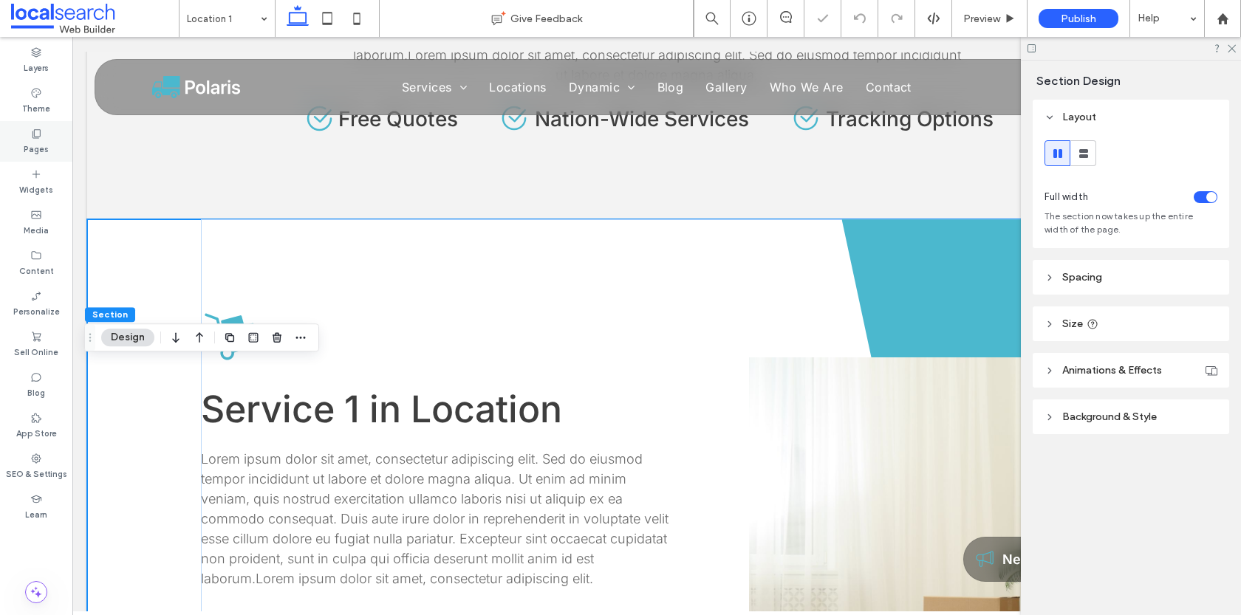
click at [38, 142] on label "Pages" at bounding box center [36, 148] width 25 height 16
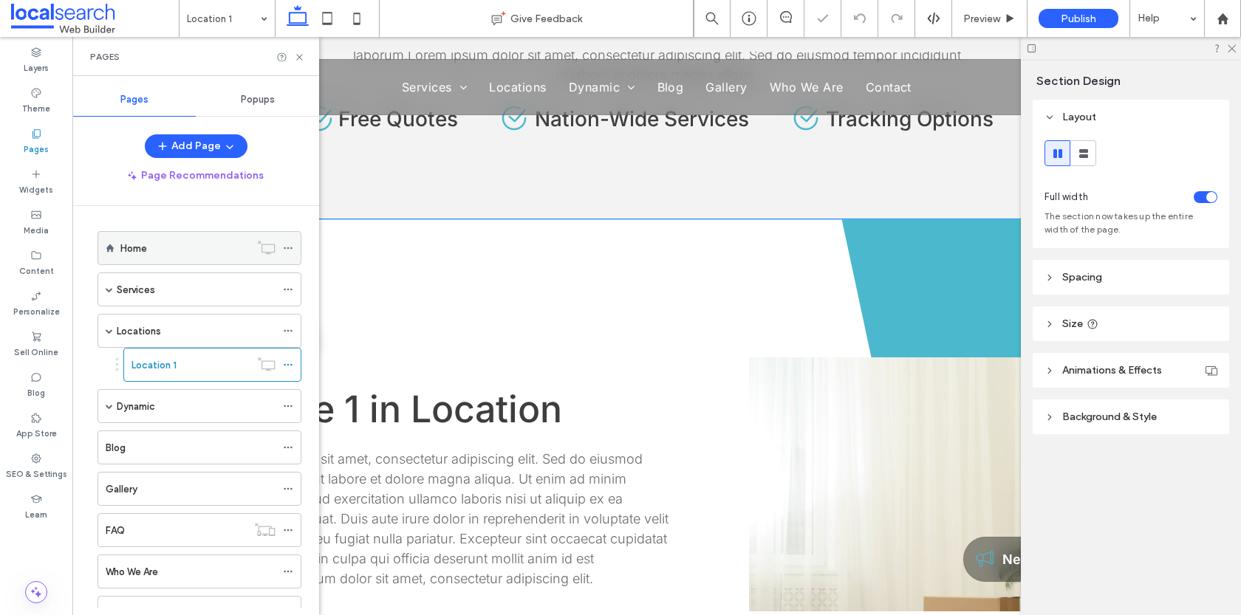
click at [181, 244] on div "Home" at bounding box center [184, 249] width 129 height 16
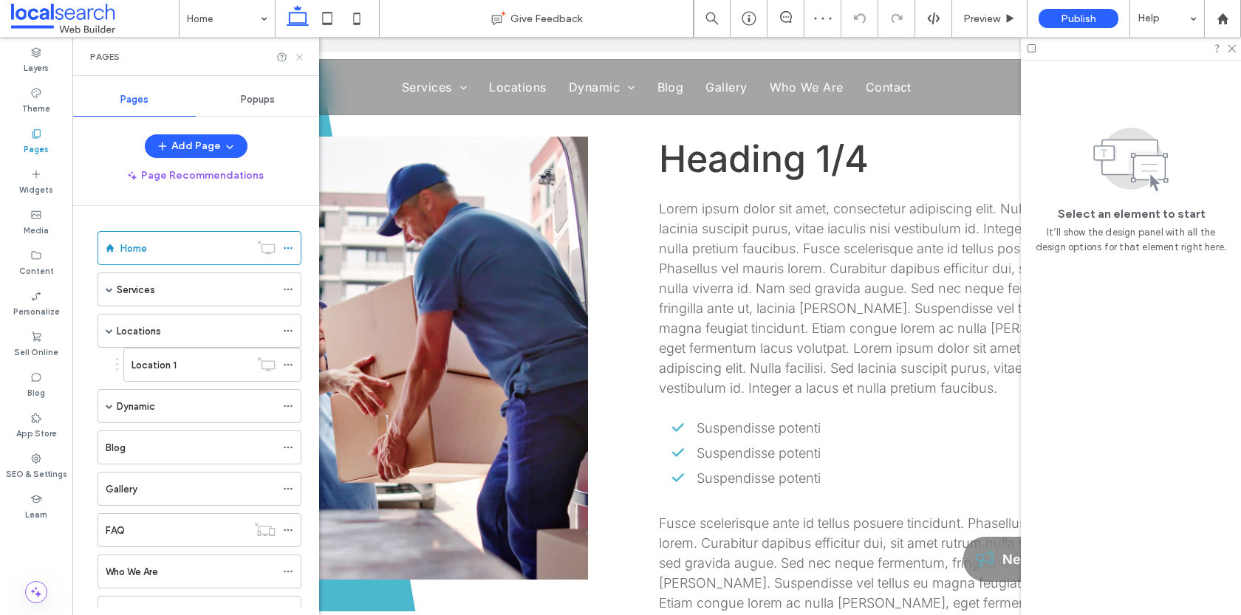
click at [301, 55] on icon at bounding box center [299, 57] width 11 height 11
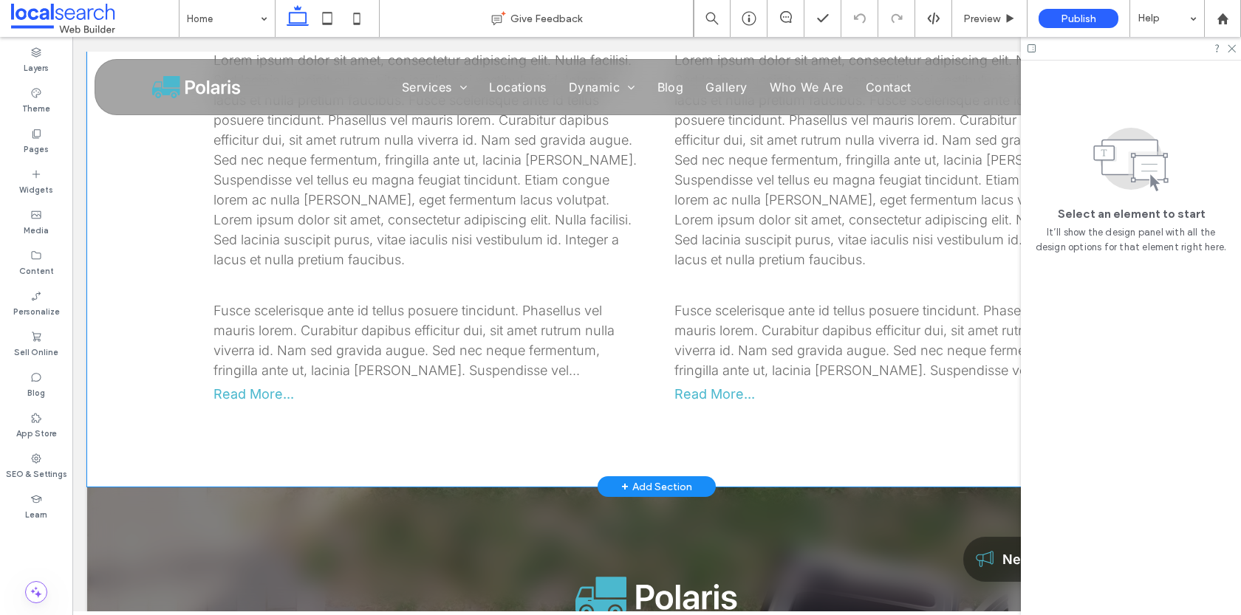
scroll to position [1034, 0]
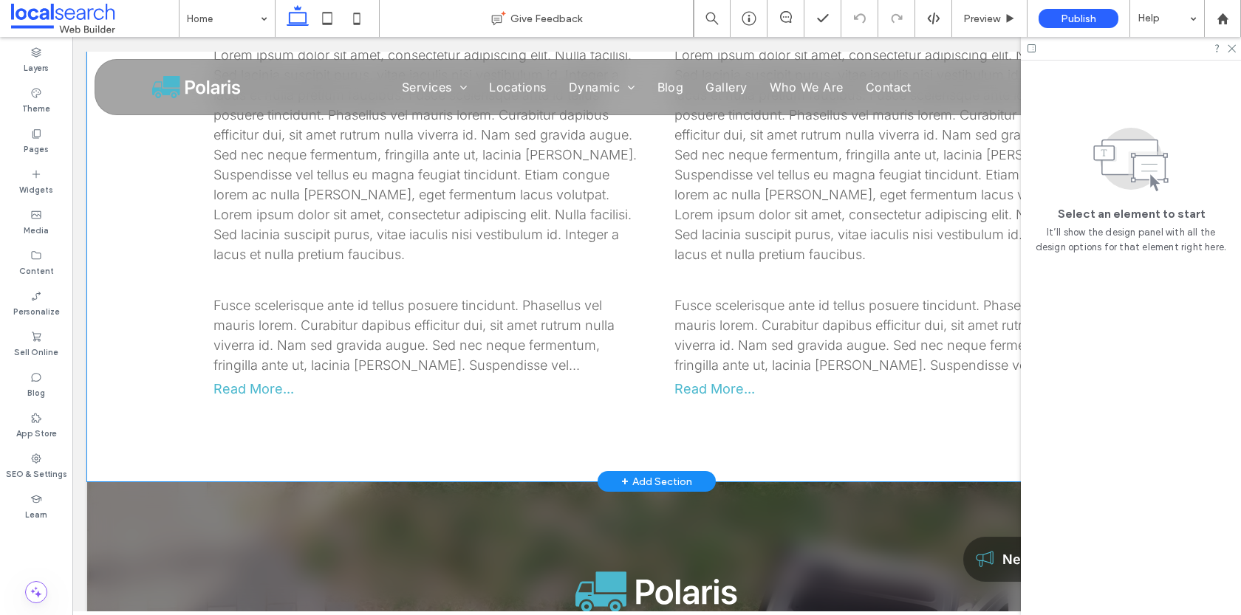
click at [185, 426] on div "Heading 2/4 Lorem ipsum dolor sit amet, consectetur adipiscing elit. Nulla faci…" at bounding box center [656, 190] width 1139 height 584
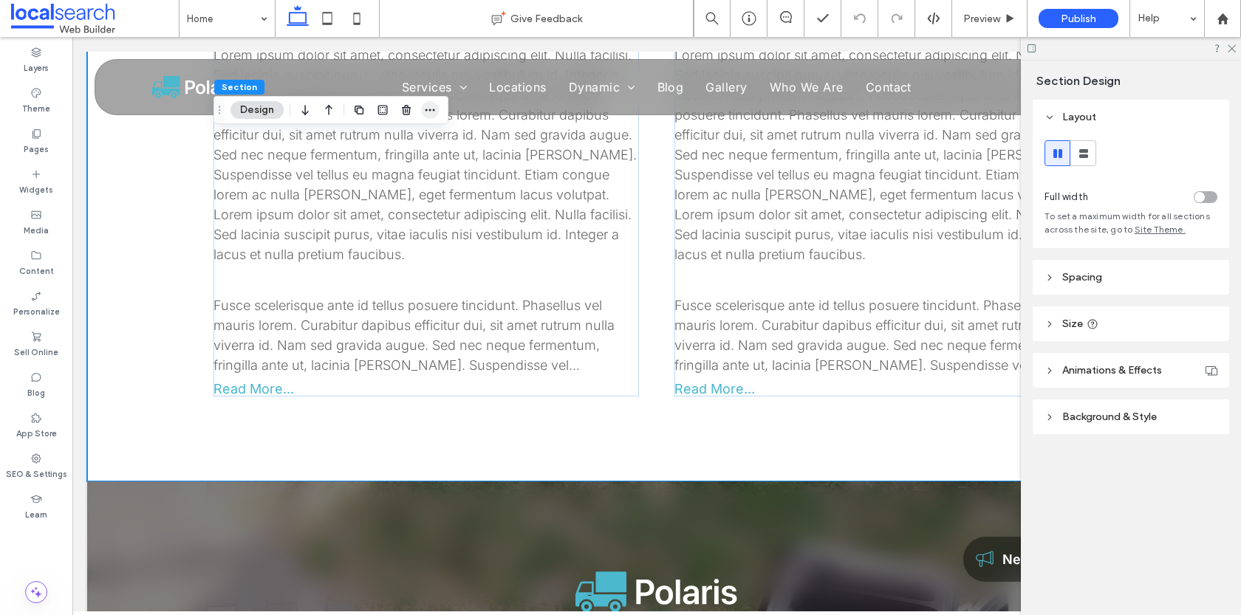
click at [431, 113] on icon "button" at bounding box center [430, 110] width 12 height 12
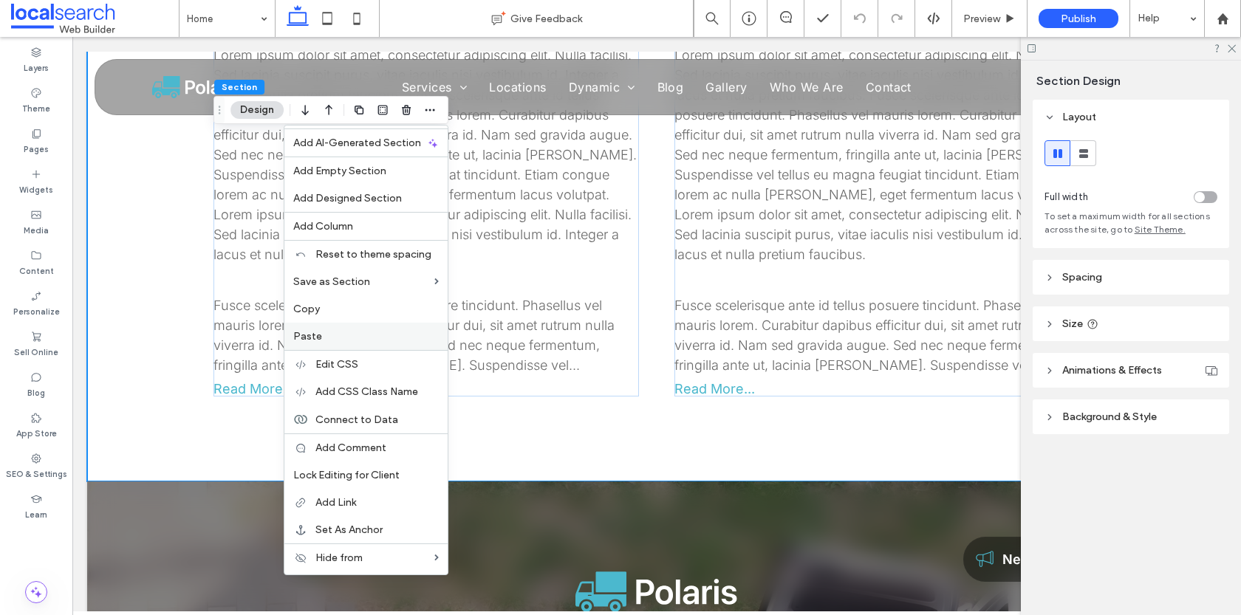
click at [344, 323] on div "Paste" at bounding box center [365, 336] width 163 height 27
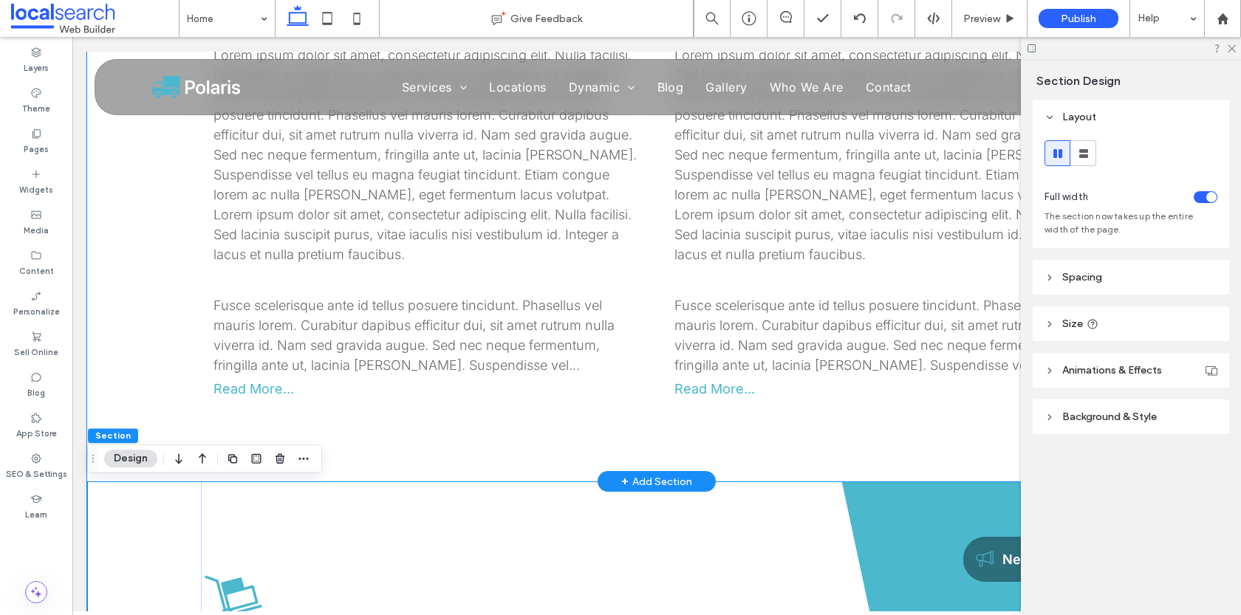
click at [126, 336] on div "Heading 2/4 Lorem ipsum dolor sit amet, consectetur adipiscing elit. Nulla faci…" at bounding box center [656, 190] width 1139 height 584
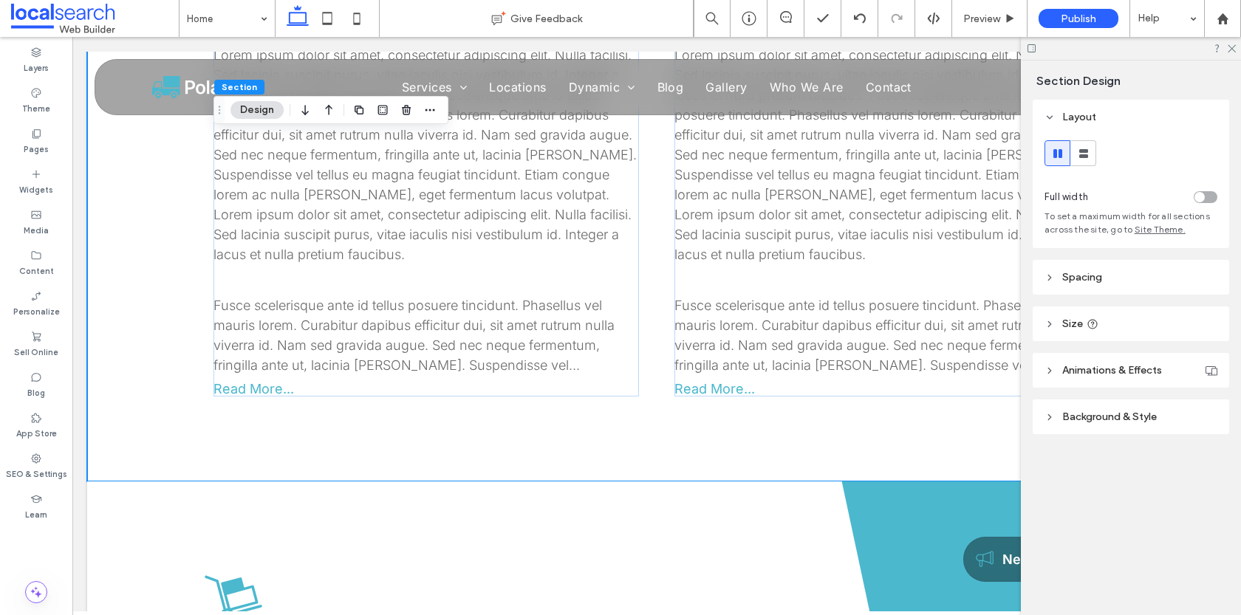
click at [1096, 419] on span "Background & Style" at bounding box center [1110, 417] width 95 height 13
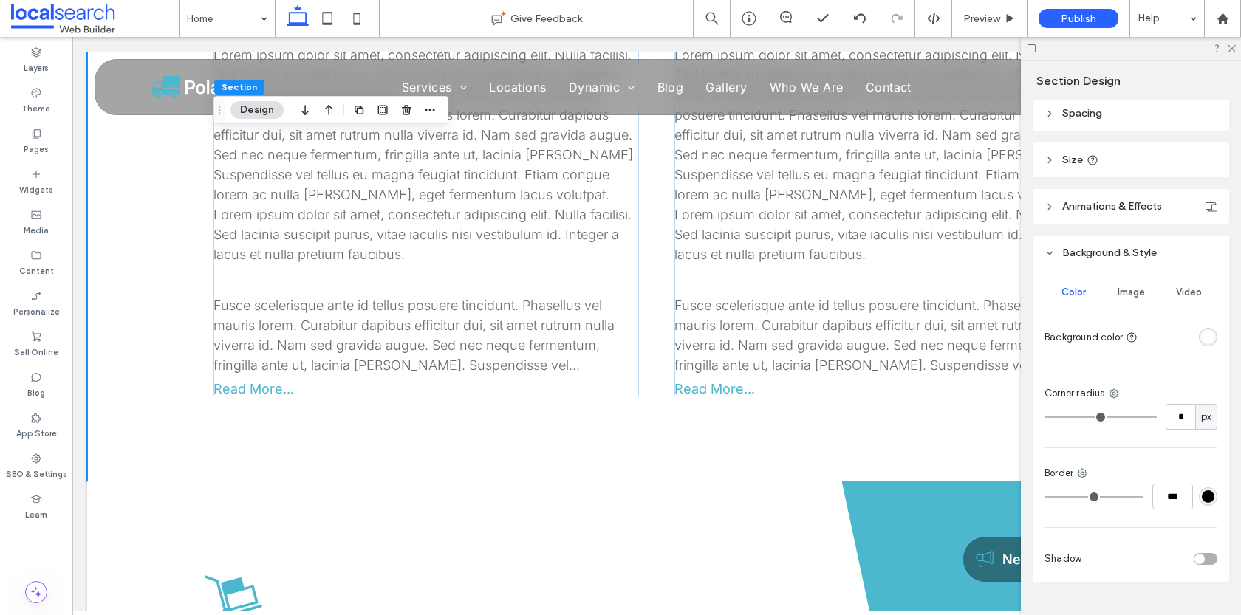
scroll to position [180, 0]
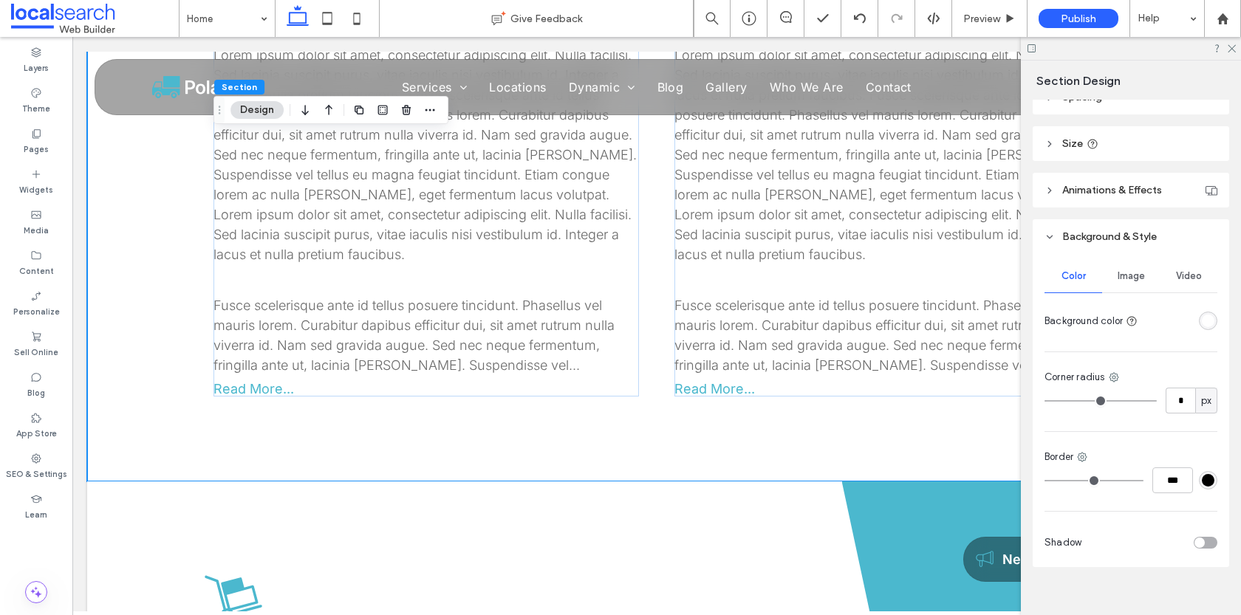
click at [1213, 316] on div "rgba(255, 255, 255, 1)" at bounding box center [1208, 321] width 13 height 13
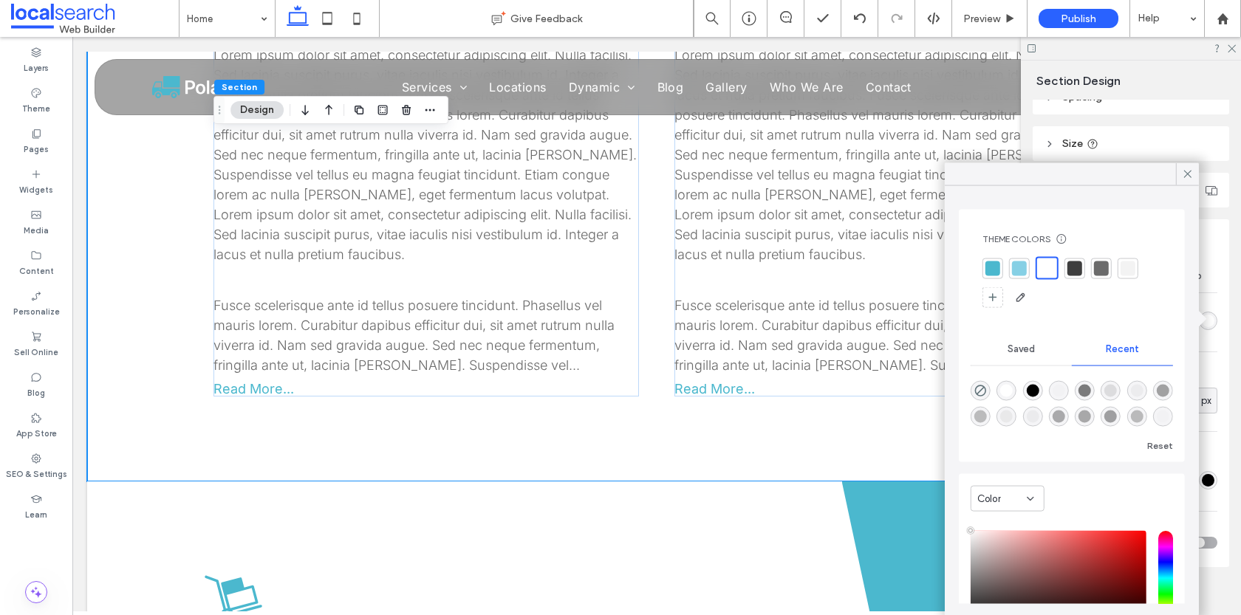
click at [1130, 272] on div at bounding box center [1128, 268] width 15 height 15
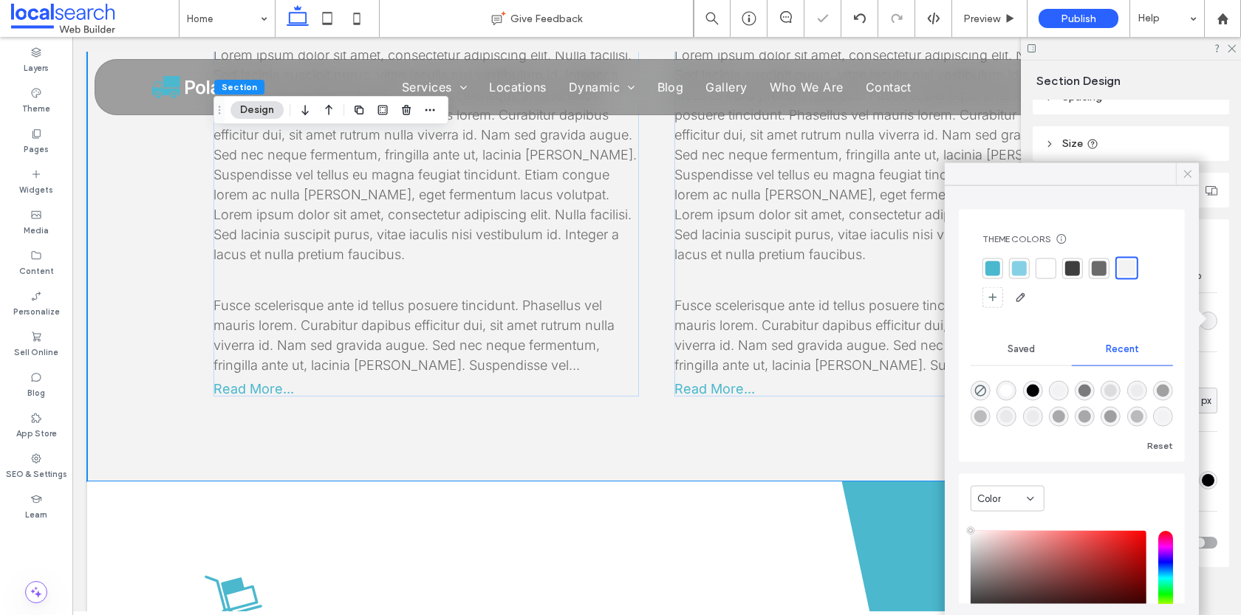
click at [1192, 168] on icon at bounding box center [1187, 174] width 13 height 13
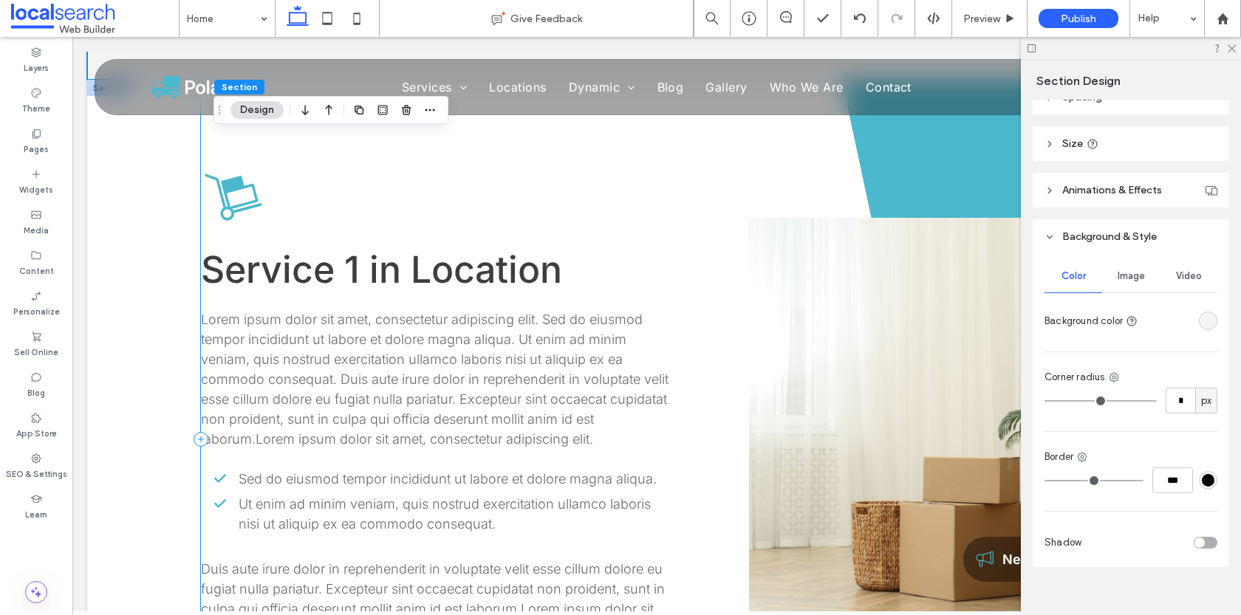
scroll to position [1435, 0]
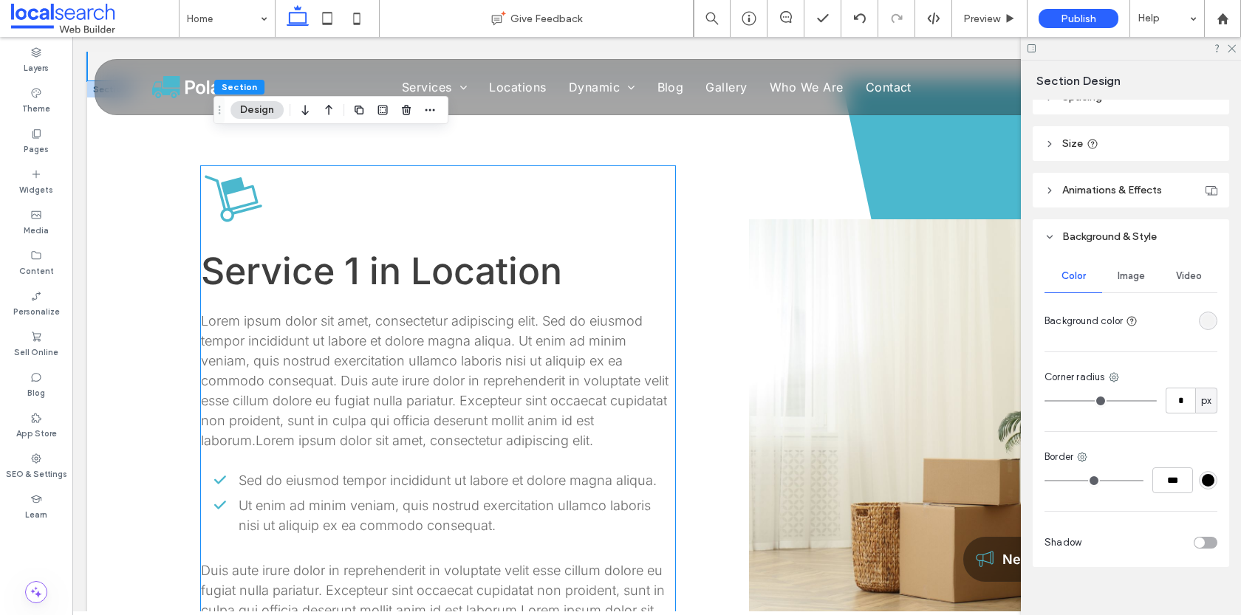
click at [458, 267] on span "Service 1 in Location" at bounding box center [381, 271] width 361 height 44
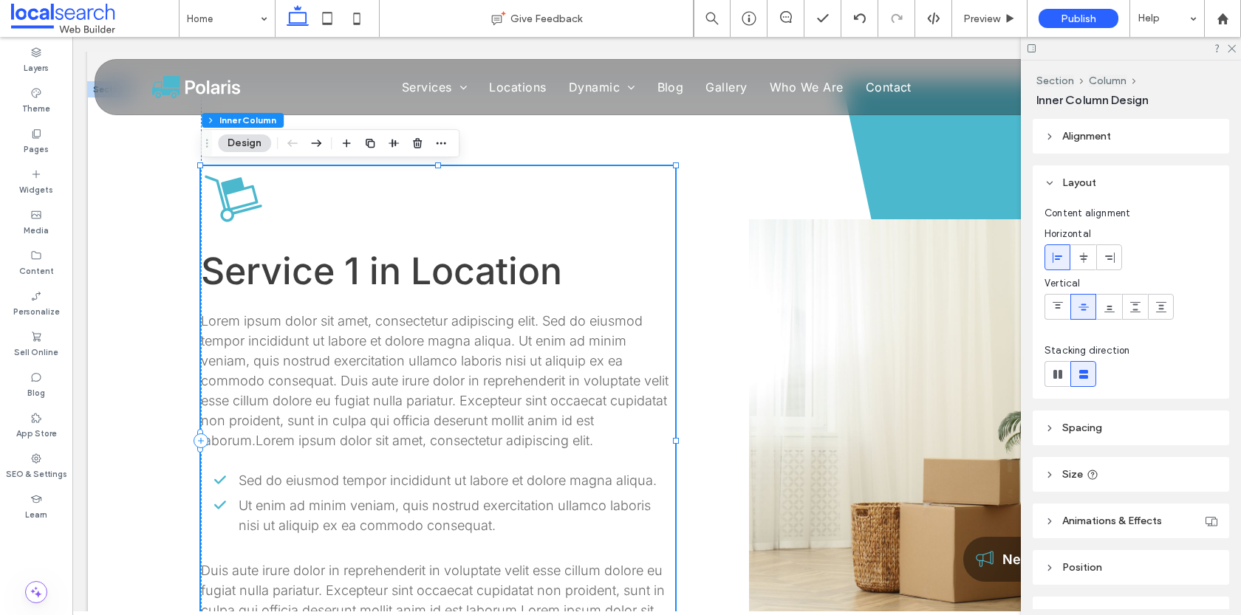
click at [458, 267] on span "Service 1 in Location" at bounding box center [381, 271] width 361 height 44
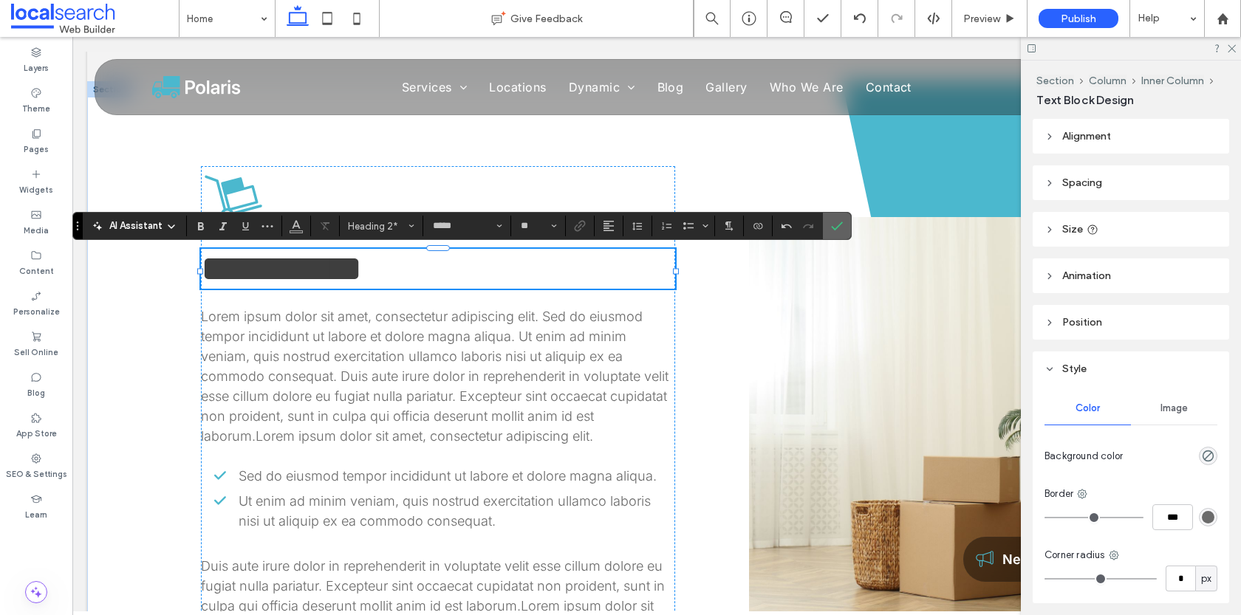
click at [832, 220] on icon "Confirm" at bounding box center [837, 226] width 12 height 12
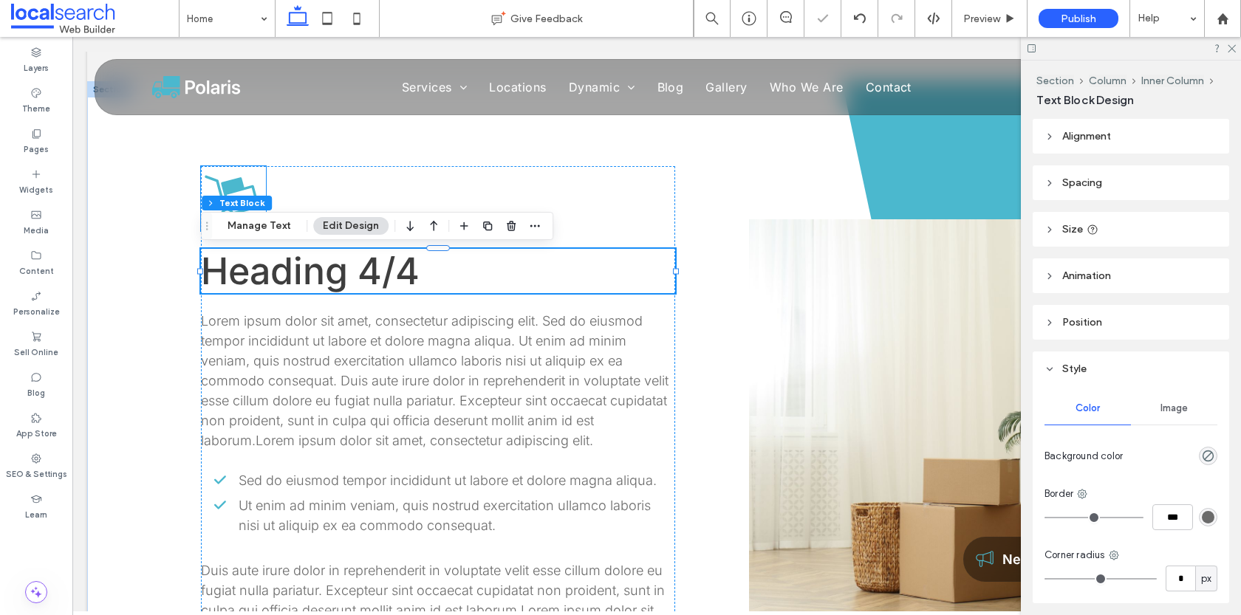
click at [258, 191] on icon at bounding box center [233, 198] width 65 height 65
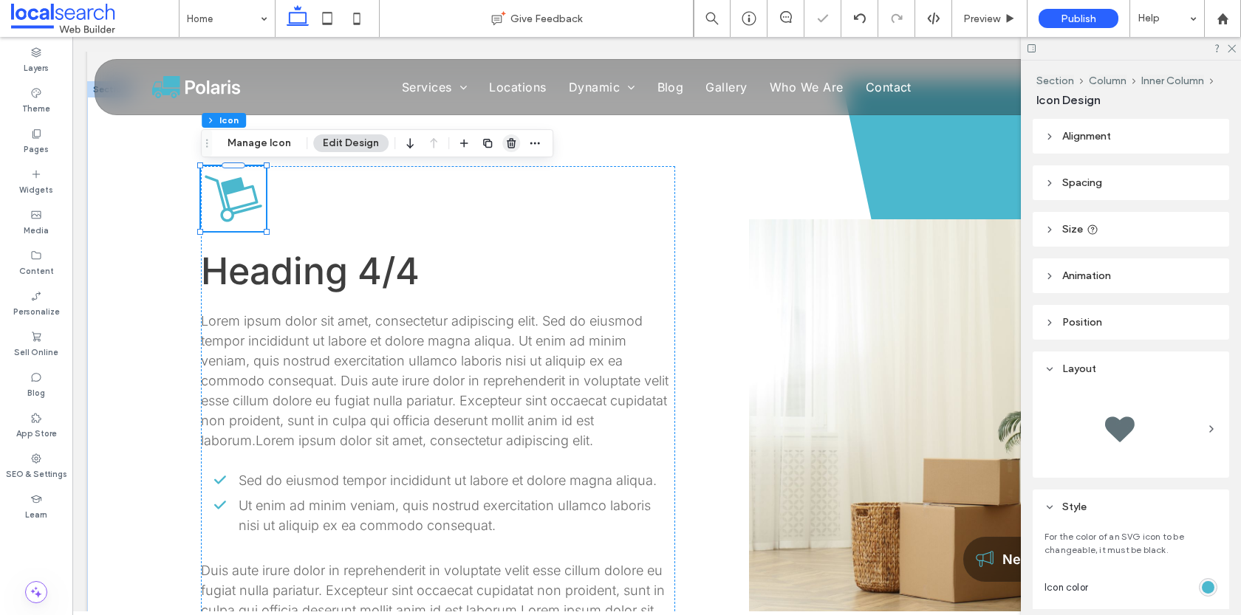
click at [514, 137] on span "button" at bounding box center [511, 143] width 18 height 18
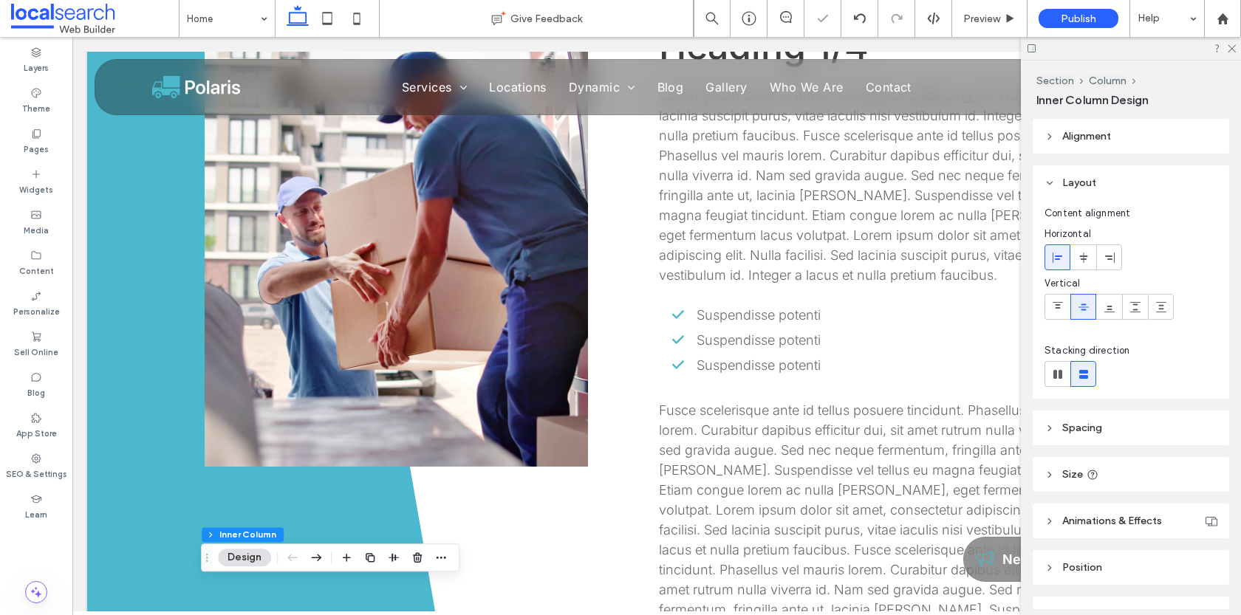
scroll to position [103, 0]
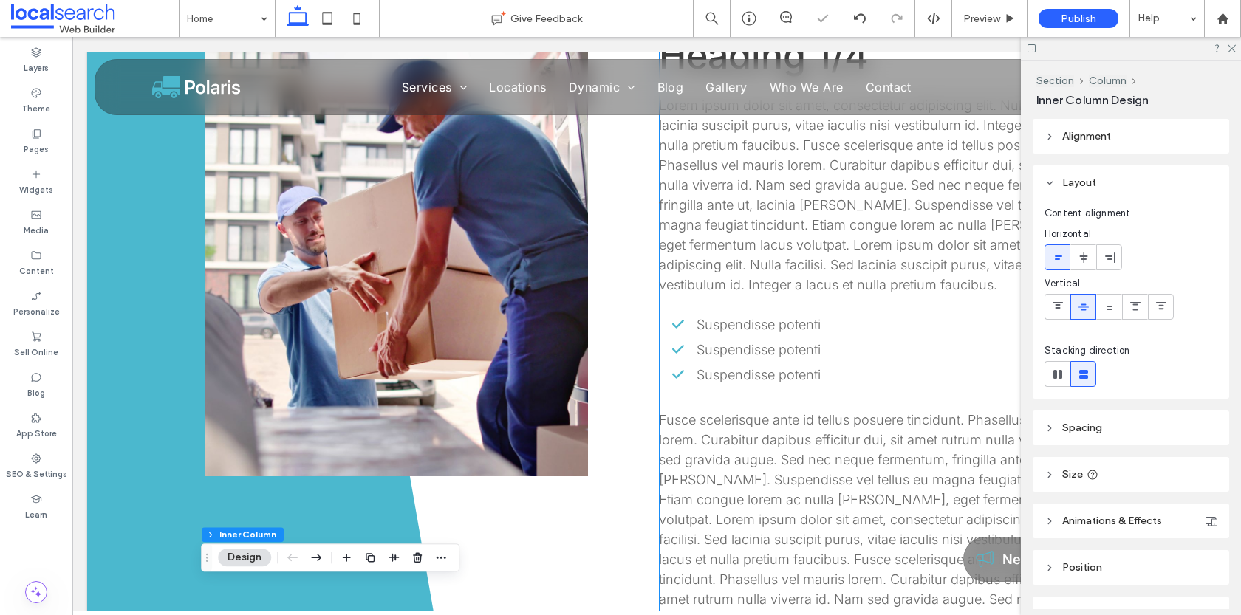
click at [777, 344] on span "Suspendisse potenti" at bounding box center [759, 350] width 124 height 16
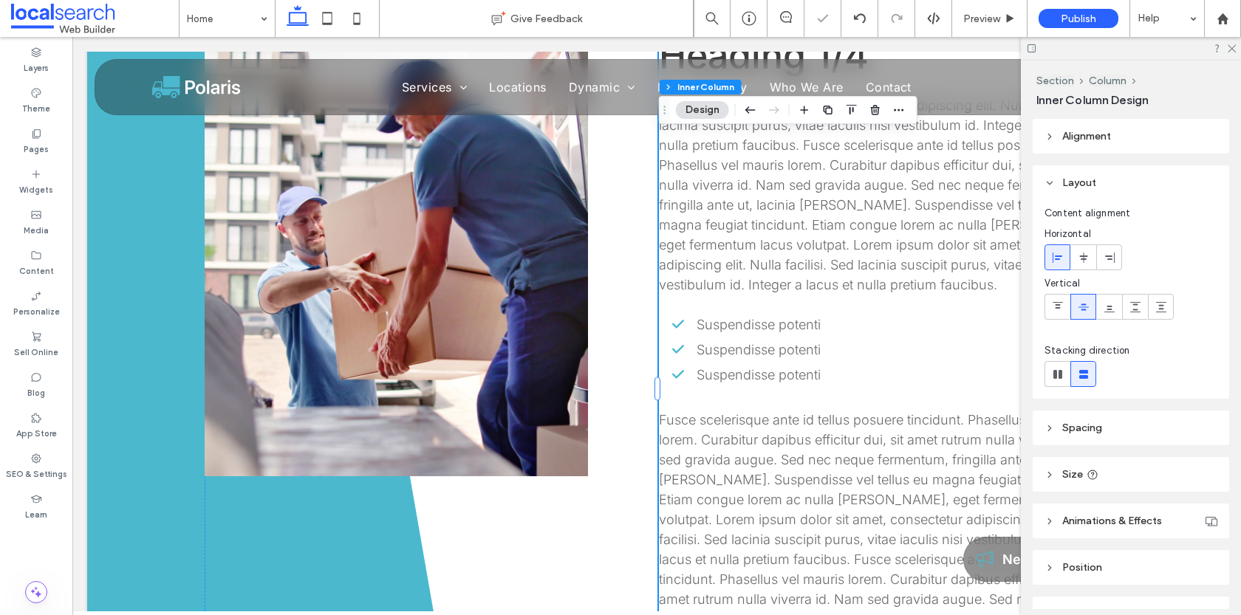
click at [777, 344] on span "Suspendisse potenti" at bounding box center [759, 350] width 124 height 16
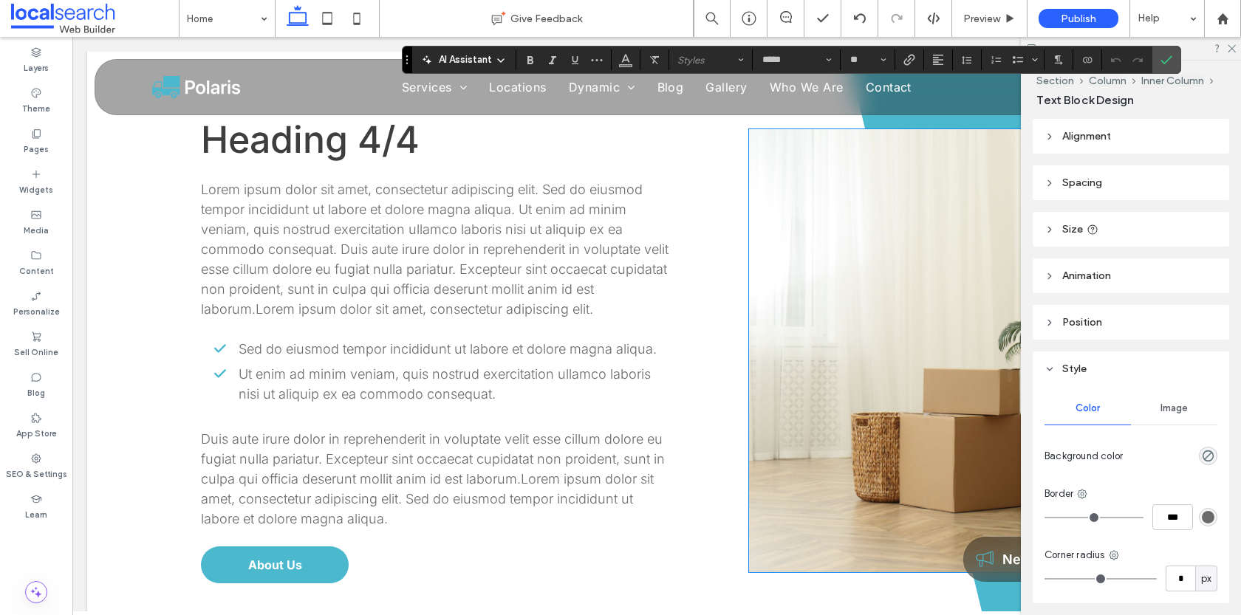
scroll to position [1430, 0]
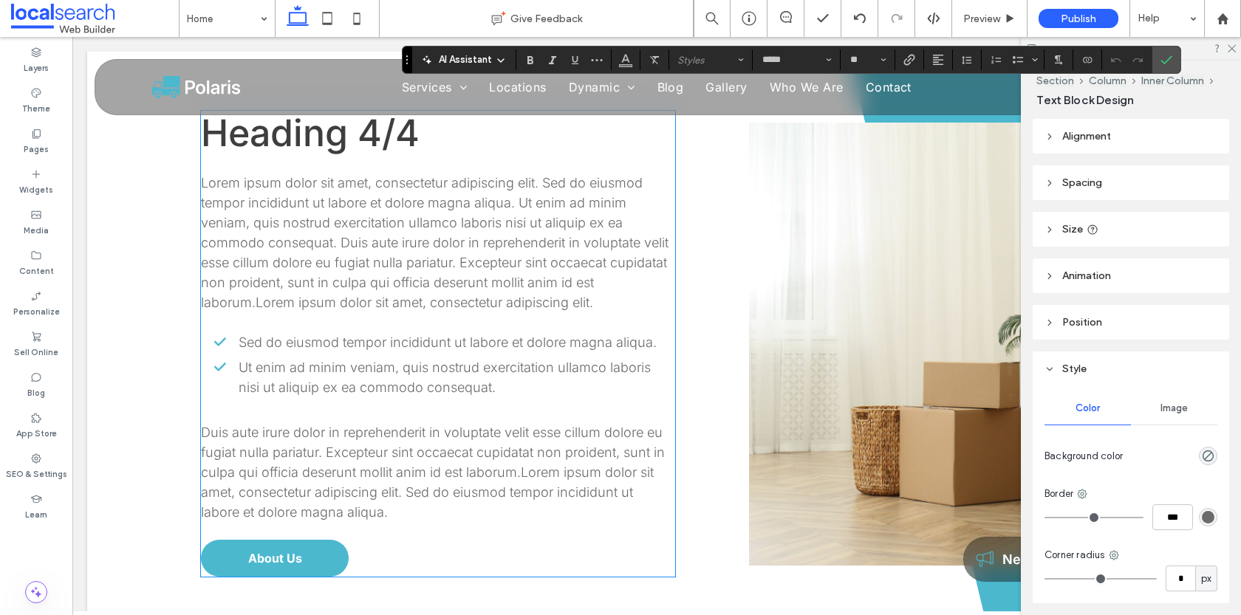
click at [372, 332] on p at bounding box center [438, 323] width 474 height 20
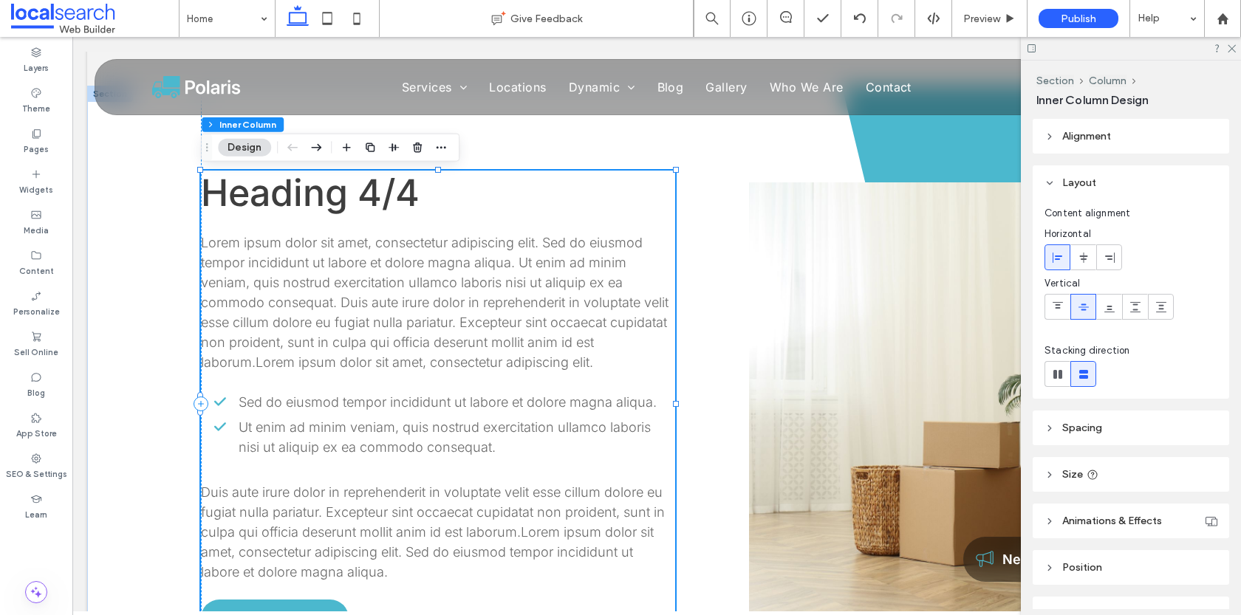
click at [372, 377] on p at bounding box center [438, 382] width 474 height 20
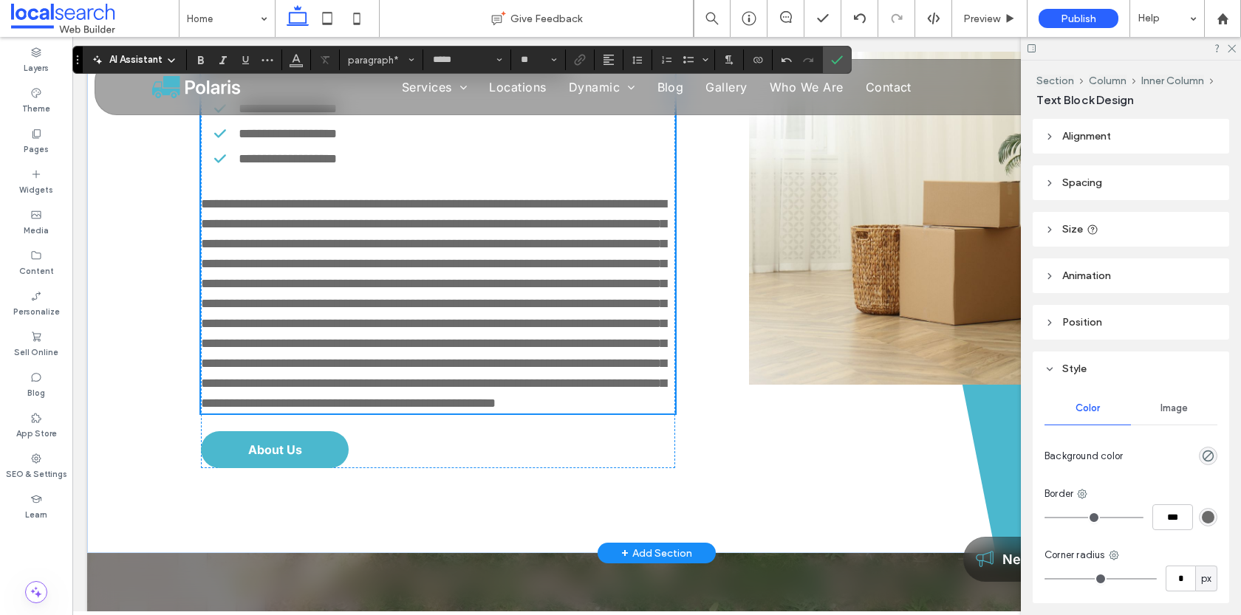
scroll to position [1714, 0]
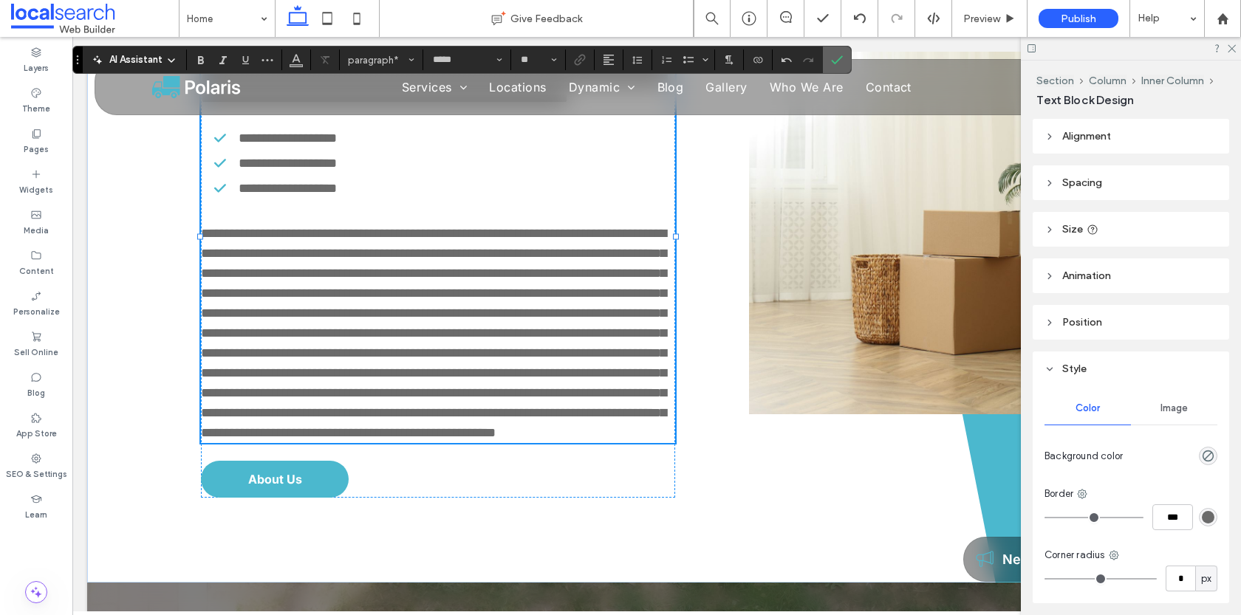
click at [832, 55] on icon "Confirm" at bounding box center [837, 60] width 12 height 12
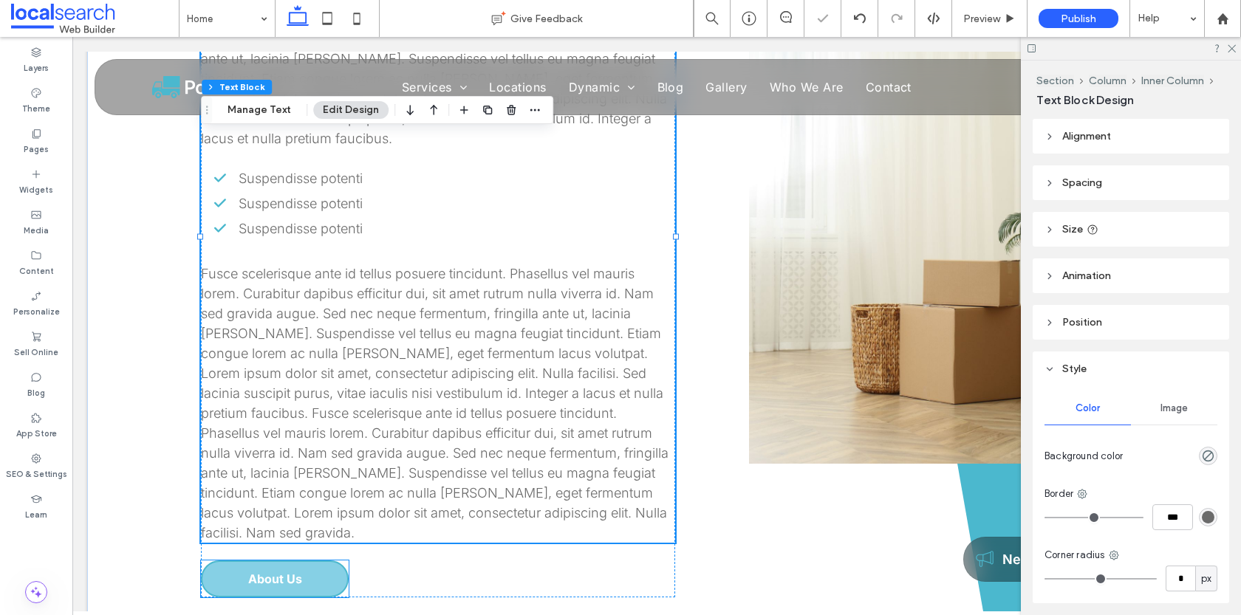
click at [268, 572] on span "About Us" at bounding box center [275, 579] width 54 height 15
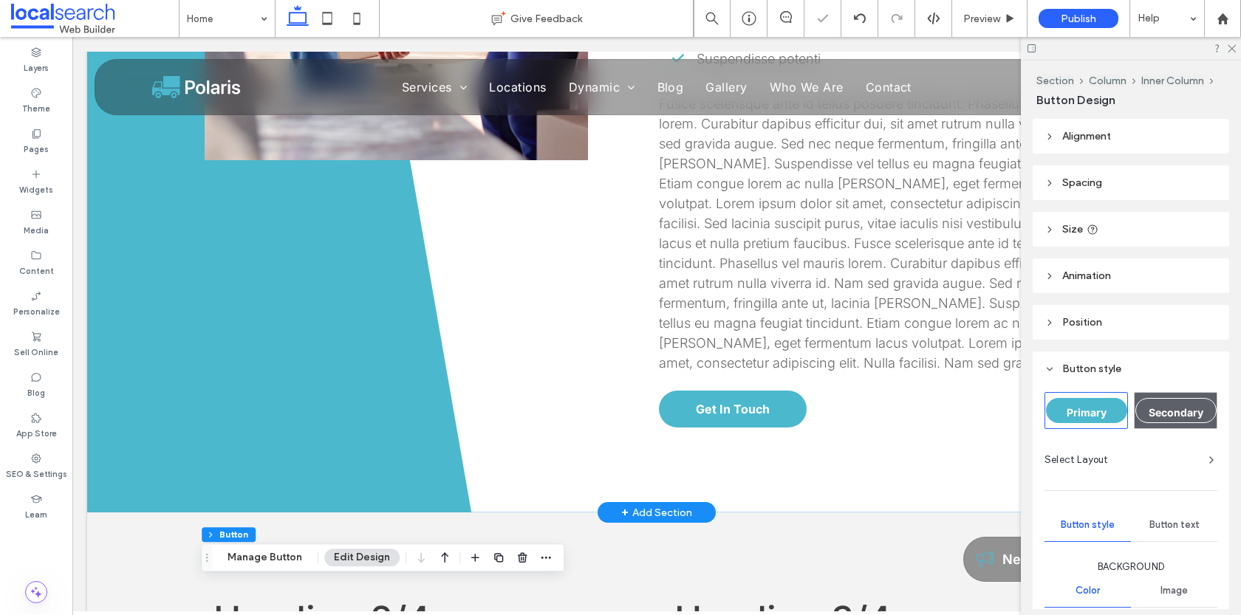
scroll to position [352, 0]
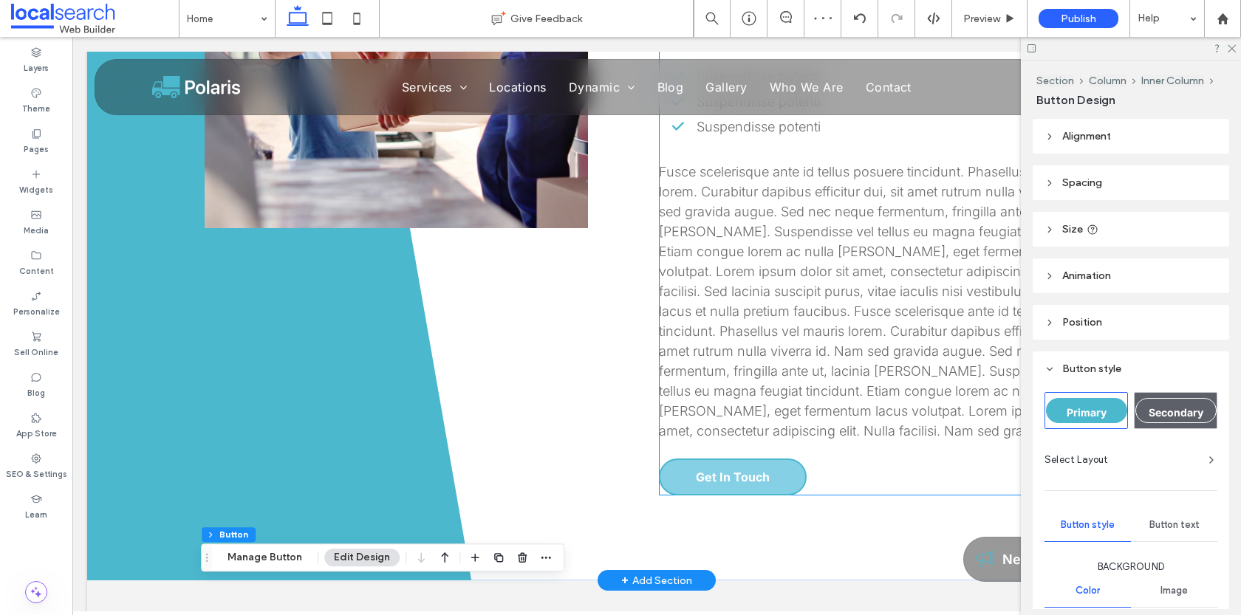
click at [751, 485] on link "Get In Touch" at bounding box center [733, 477] width 148 height 37
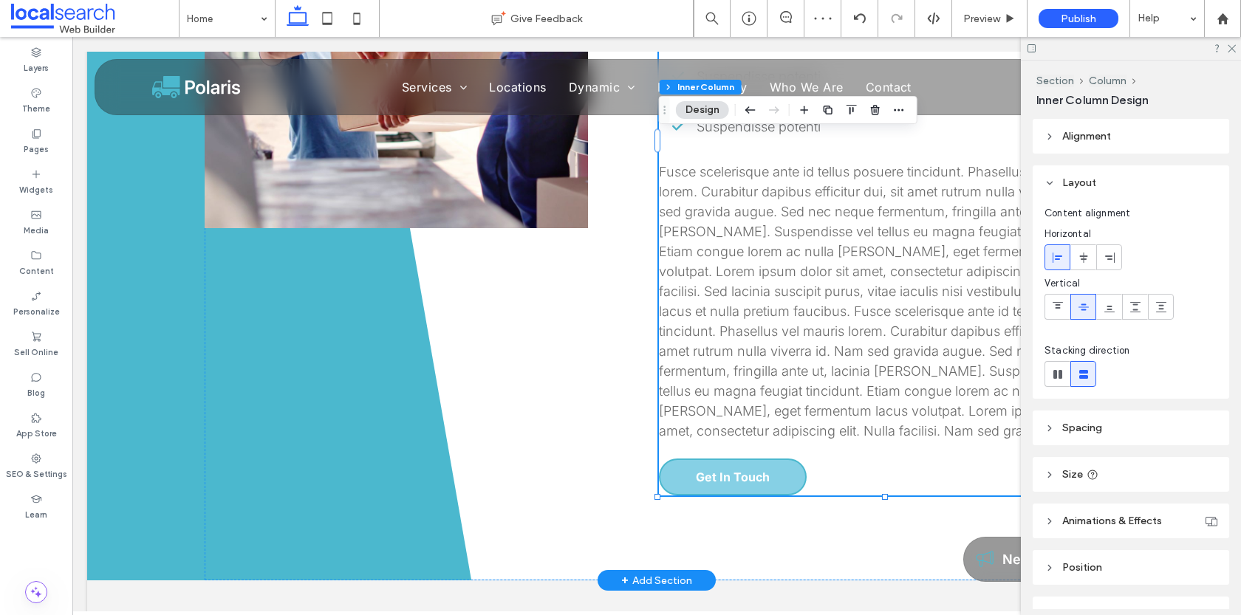
click at [751, 485] on link "Get In Touch" at bounding box center [733, 477] width 148 height 37
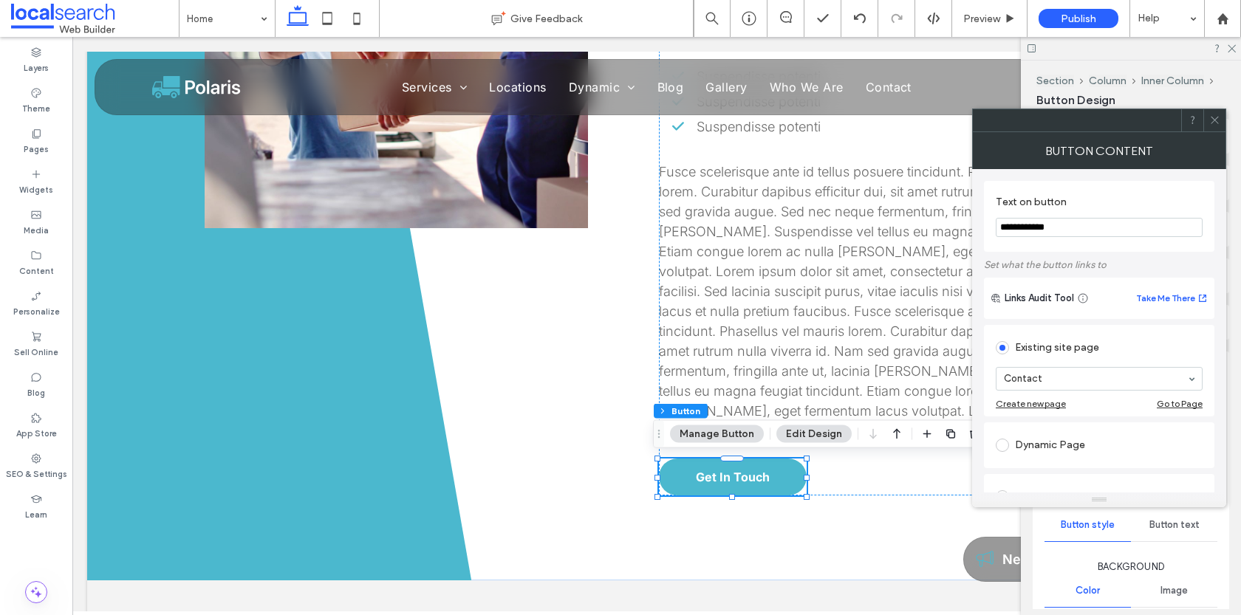
click at [1219, 119] on icon at bounding box center [1215, 120] width 11 height 11
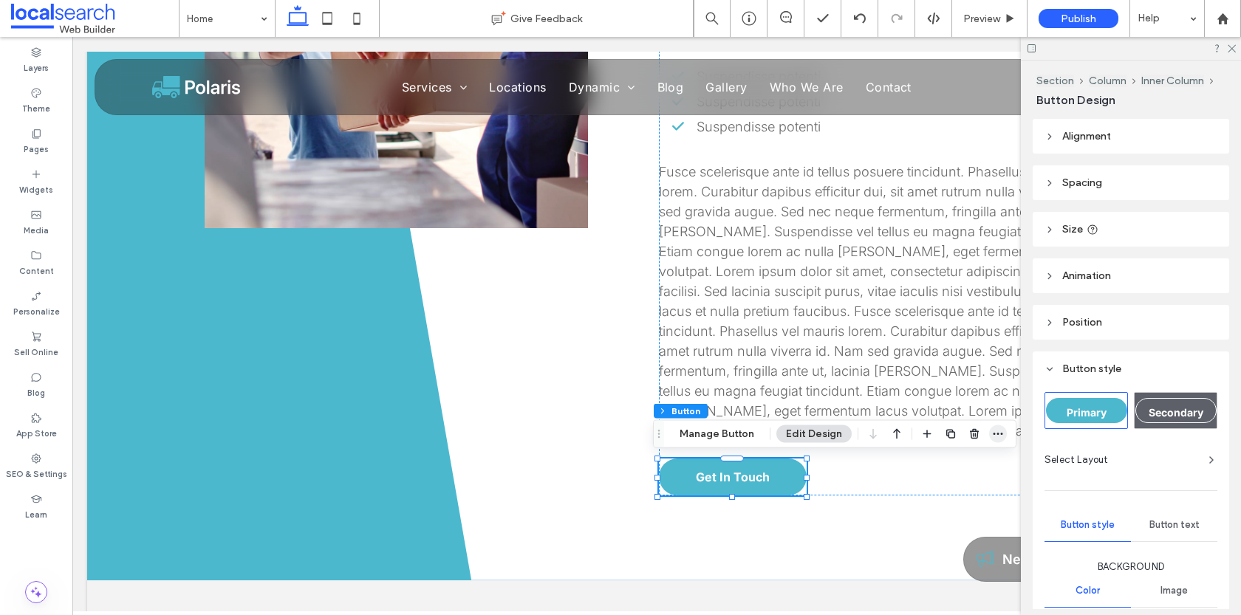
click at [992, 434] on icon "button" at bounding box center [998, 435] width 12 height 12
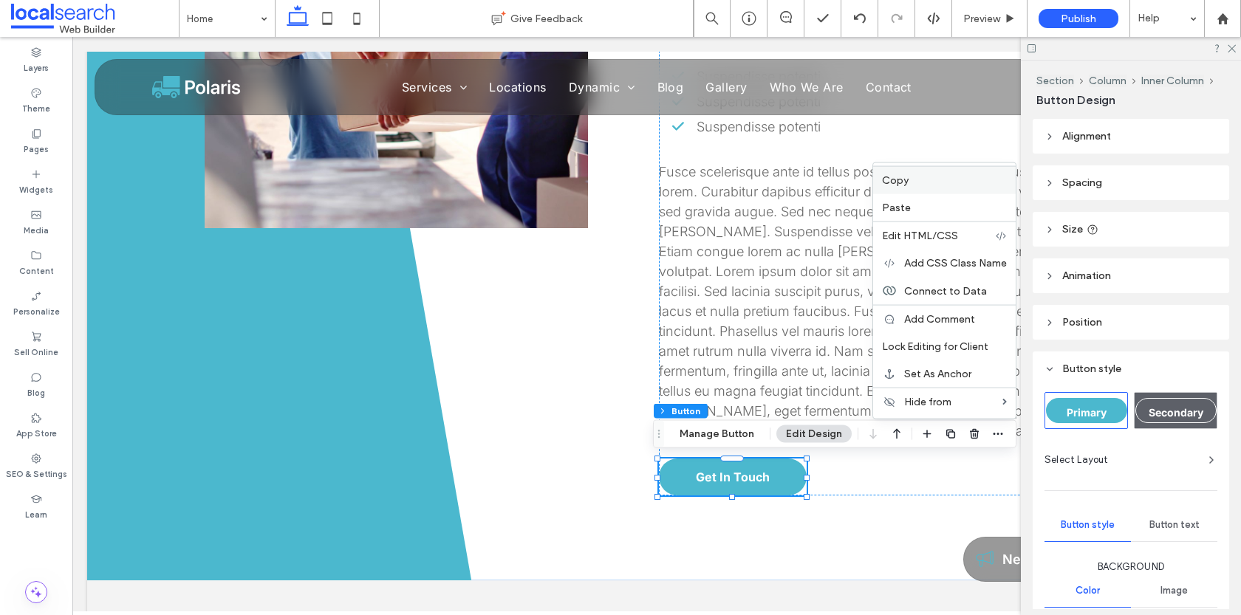
click at [915, 180] on label "Copy" at bounding box center [944, 180] width 125 height 13
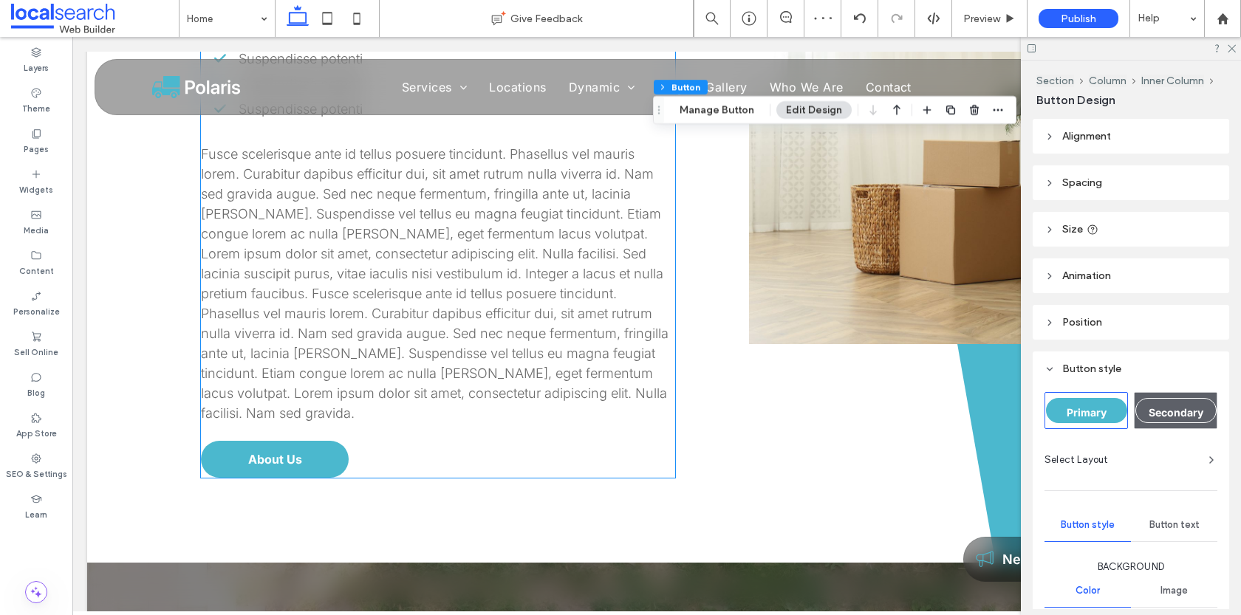
scroll to position [1838, 0]
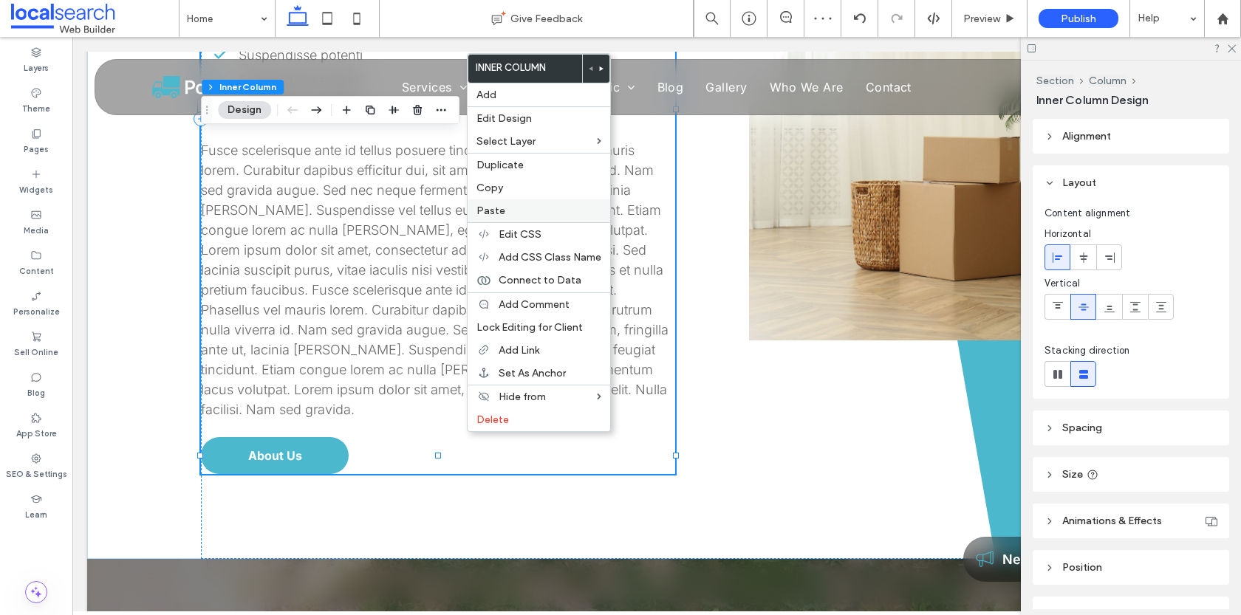
click at [516, 199] on div "Paste" at bounding box center [539, 210] width 143 height 23
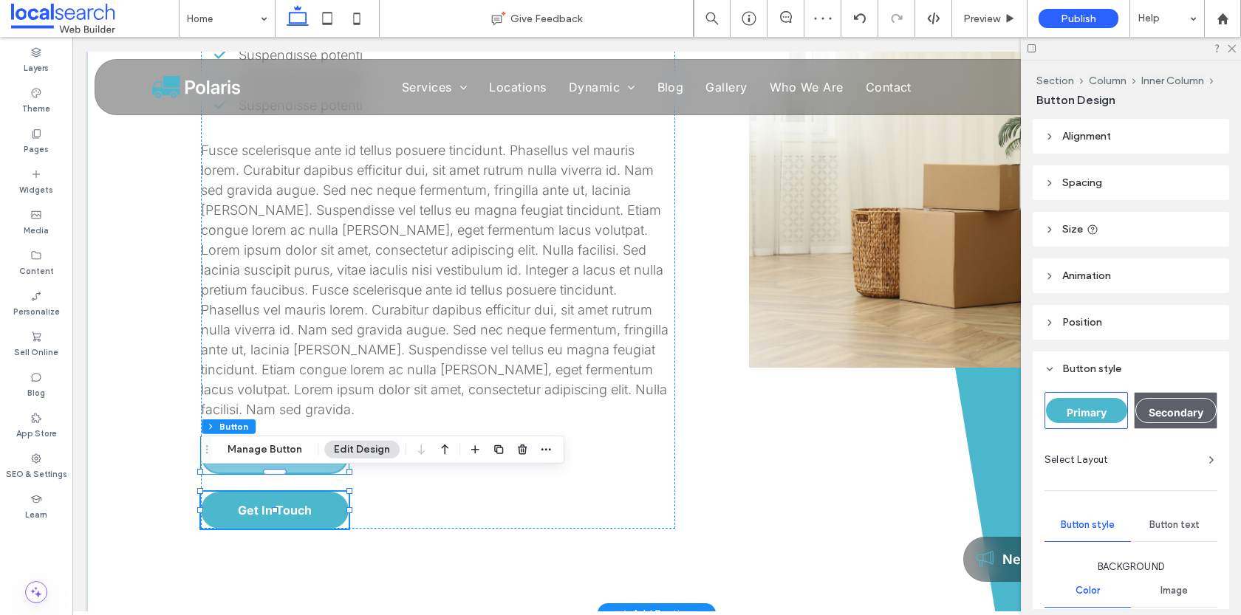
click at [309, 437] on link "About Us" at bounding box center [275, 455] width 148 height 37
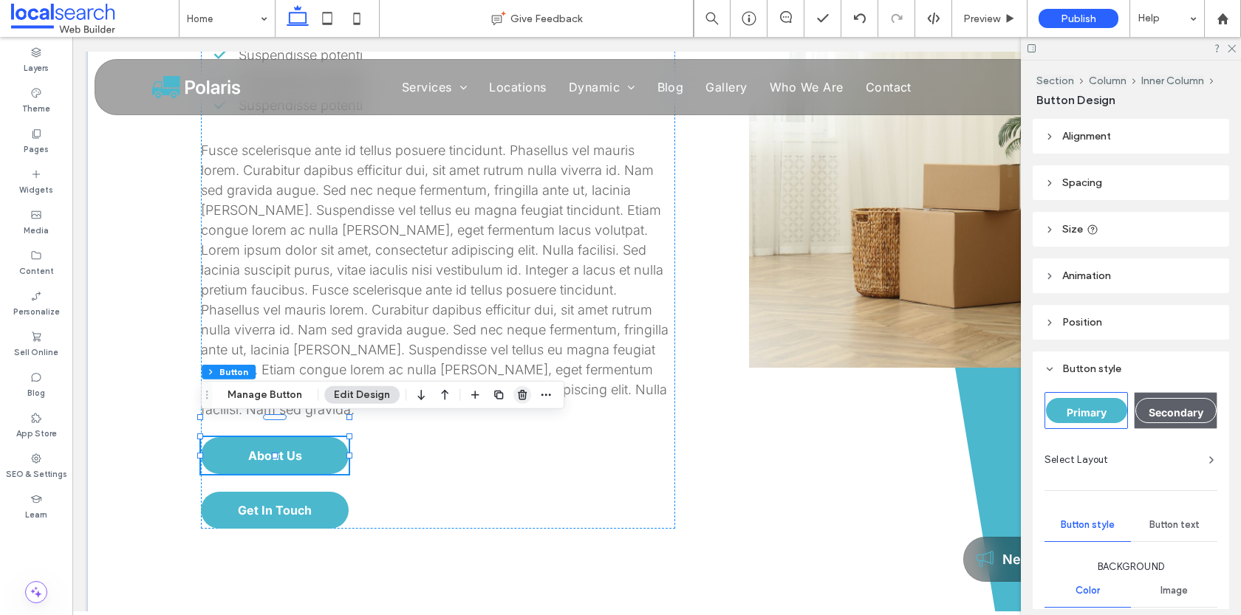
click at [516, 396] on icon "button" at bounding box center [522, 395] width 12 height 12
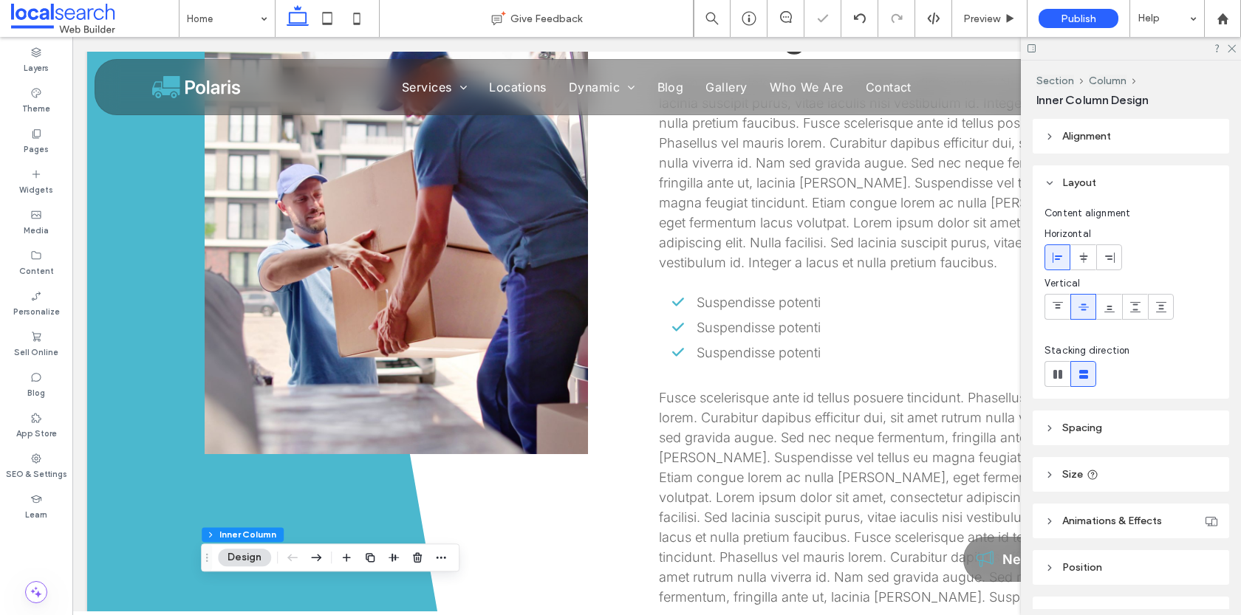
scroll to position [0, 0]
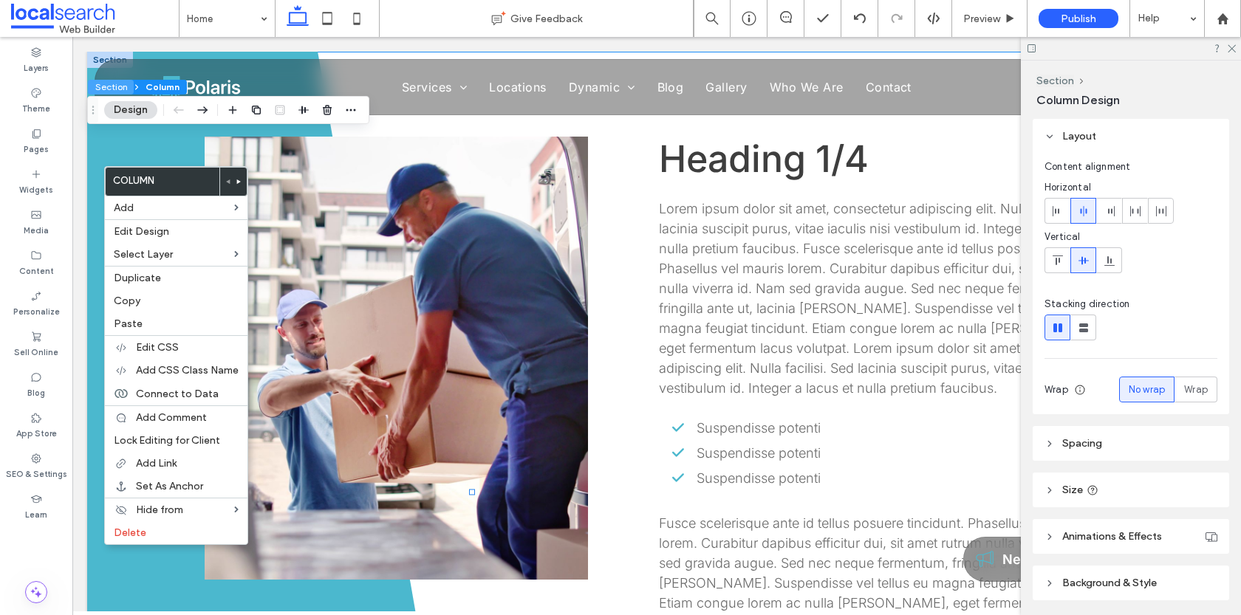
click at [105, 91] on button "Section" at bounding box center [111, 87] width 46 height 15
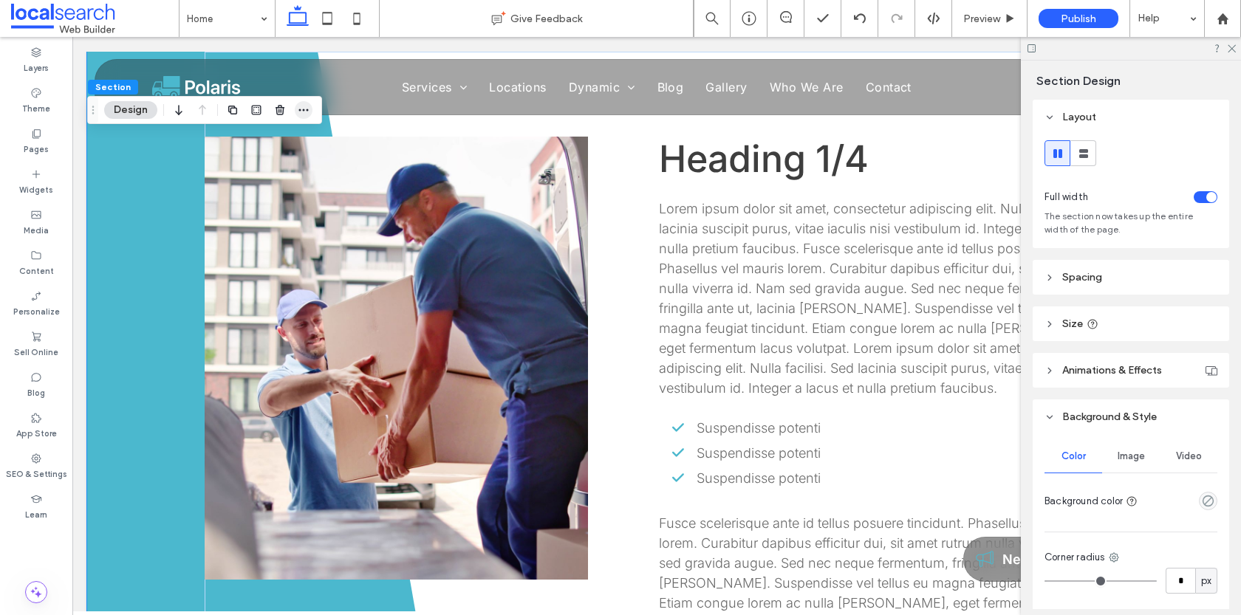
click at [308, 113] on icon "button" at bounding box center [304, 110] width 12 height 12
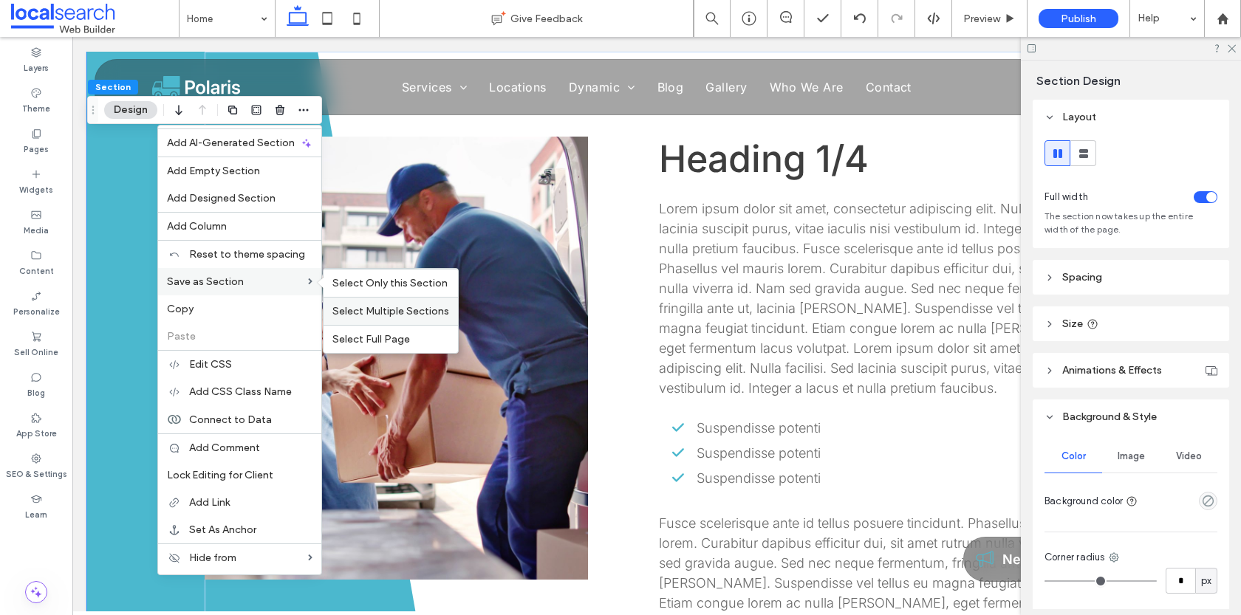
click at [383, 308] on span "Select Multiple Sections" at bounding box center [390, 311] width 117 height 13
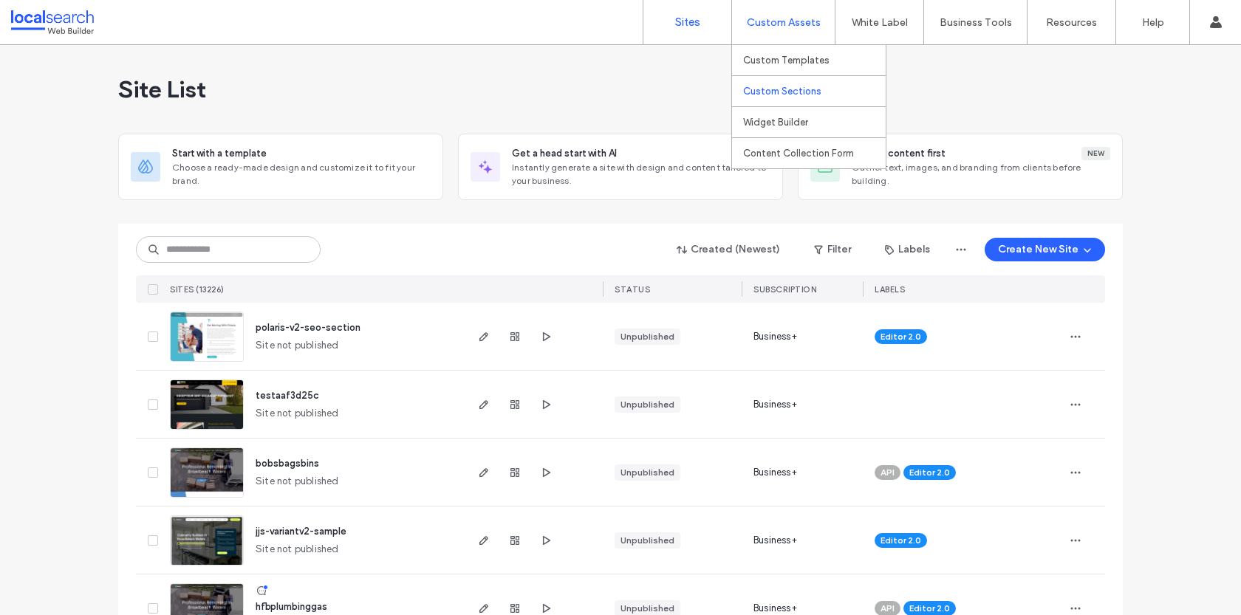
click at [768, 86] on label "Custom Sections" at bounding box center [782, 91] width 78 height 11
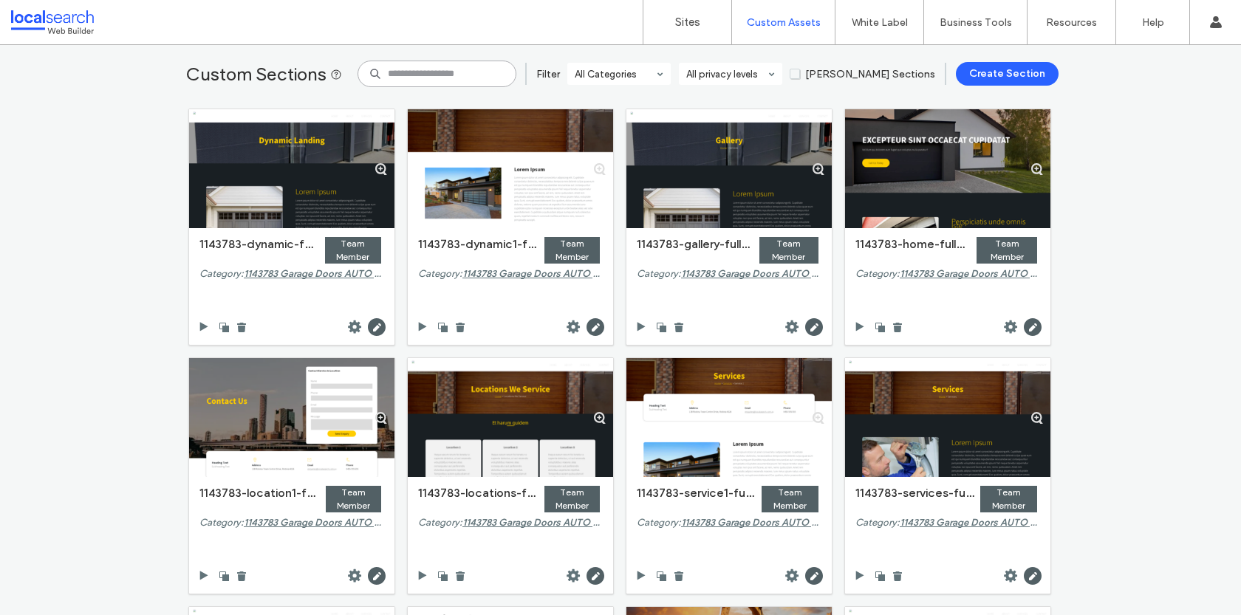
click at [438, 76] on input at bounding box center [437, 74] width 159 height 27
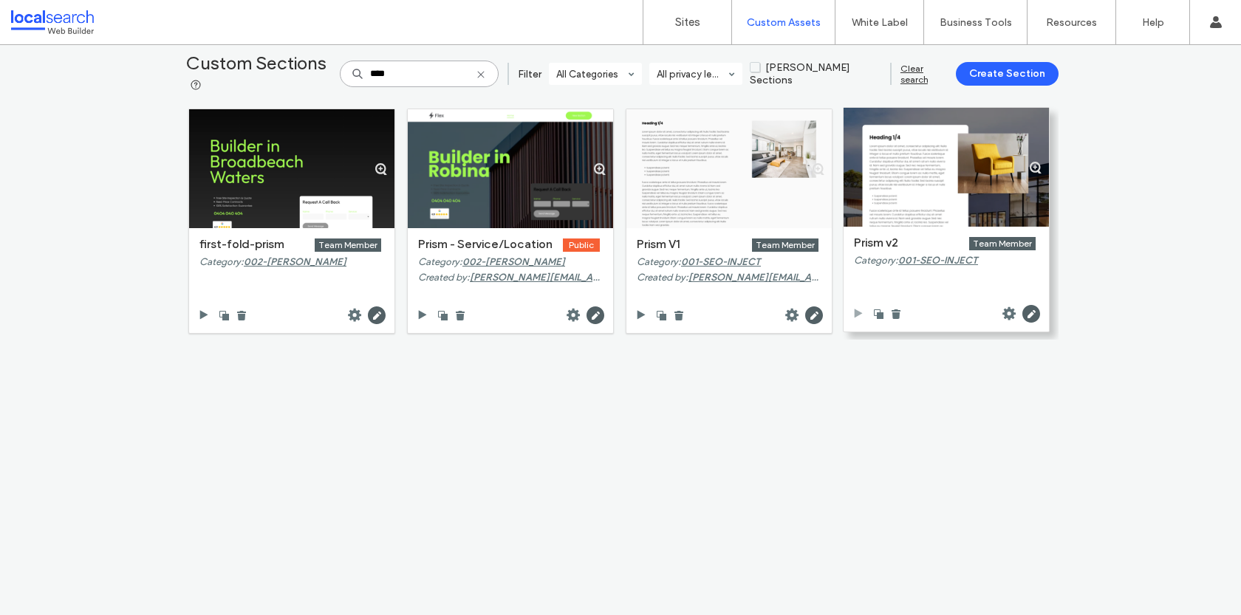
type input "****"
click at [853, 312] on icon at bounding box center [859, 314] width 12 height 12
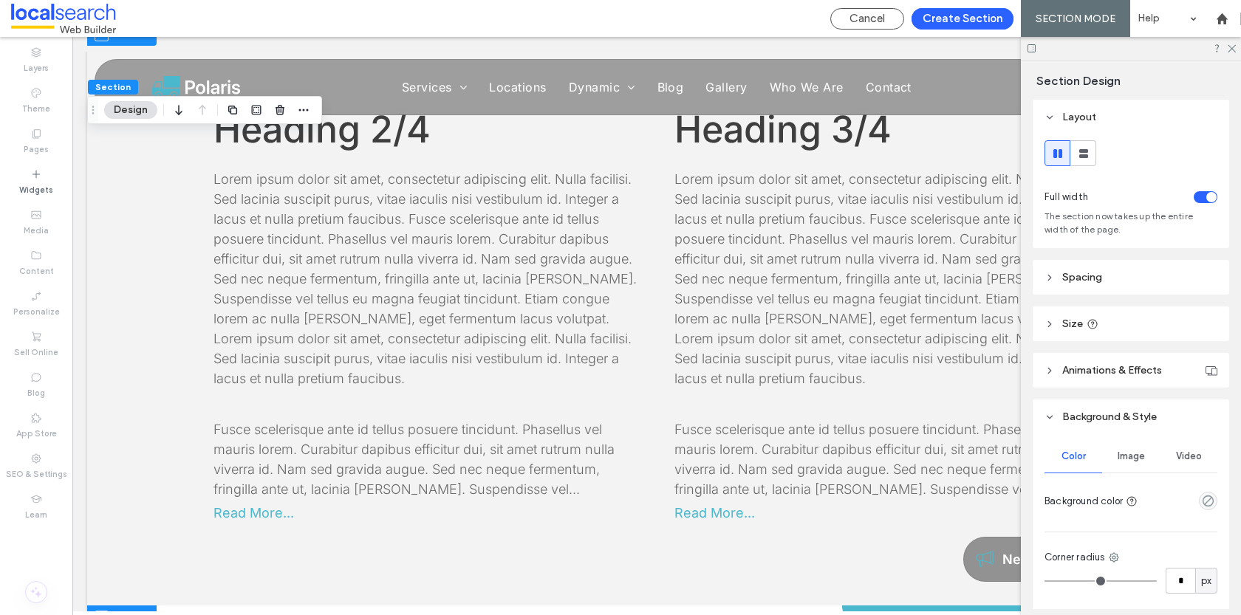
scroll to position [664, 0]
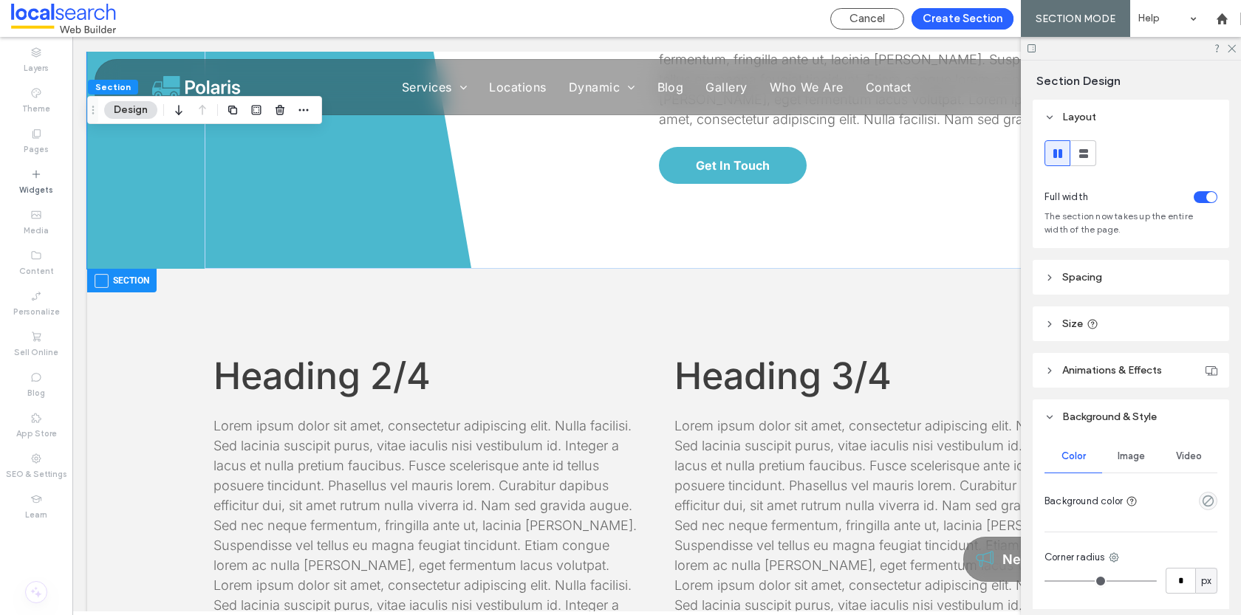
click at [115, 336] on div "Button Heading 1/4 Lorem ipsum dolor sit amet, consectetur adipiscing elit. Nul…" at bounding box center [656, 560] width 1139 height 2345
click at [103, 279] on span at bounding box center [102, 281] width 14 height 14
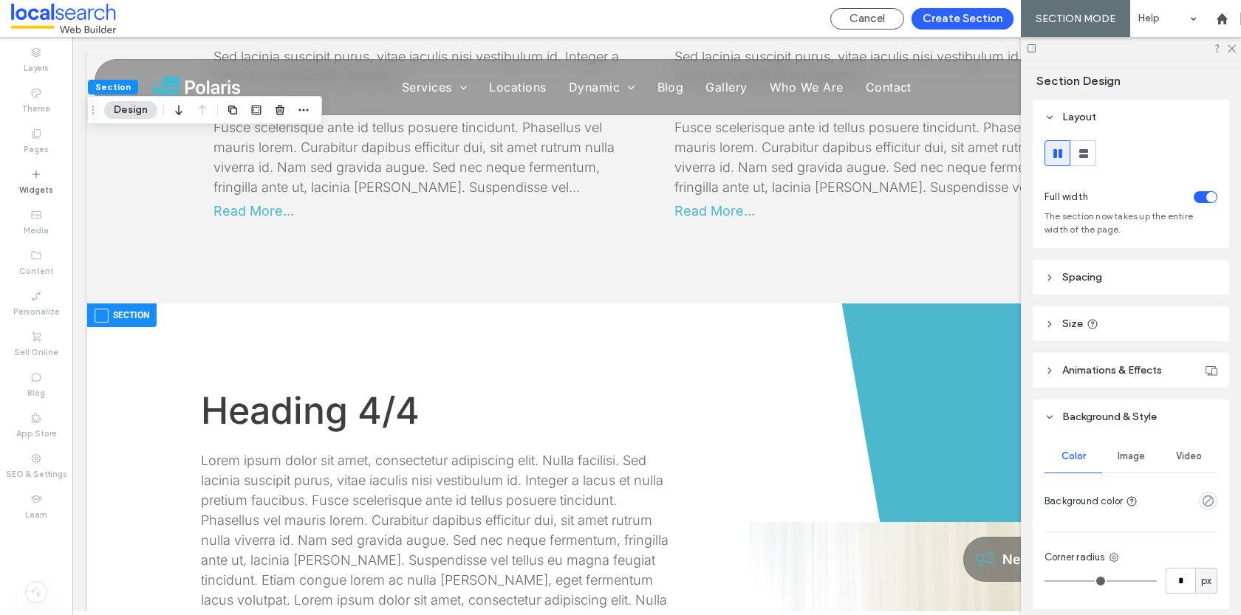
scroll to position [1215, 0]
click at [99, 307] on label "Section" at bounding box center [122, 313] width 55 height 18
click at [100, 319] on span at bounding box center [102, 314] width 14 height 14
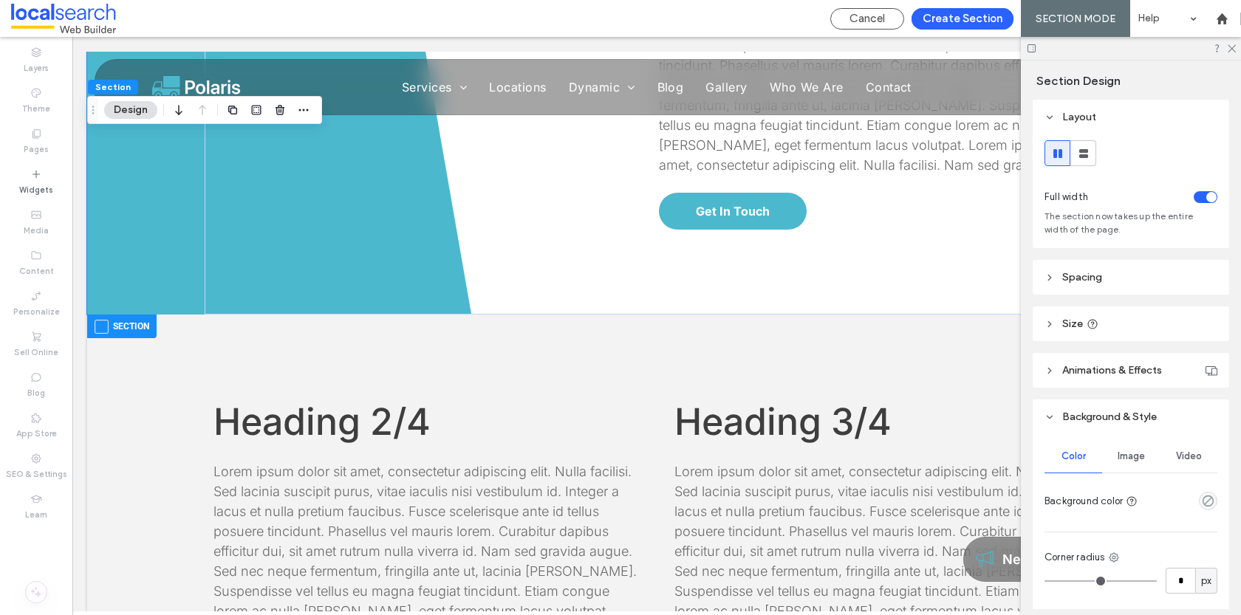
scroll to position [540, 0]
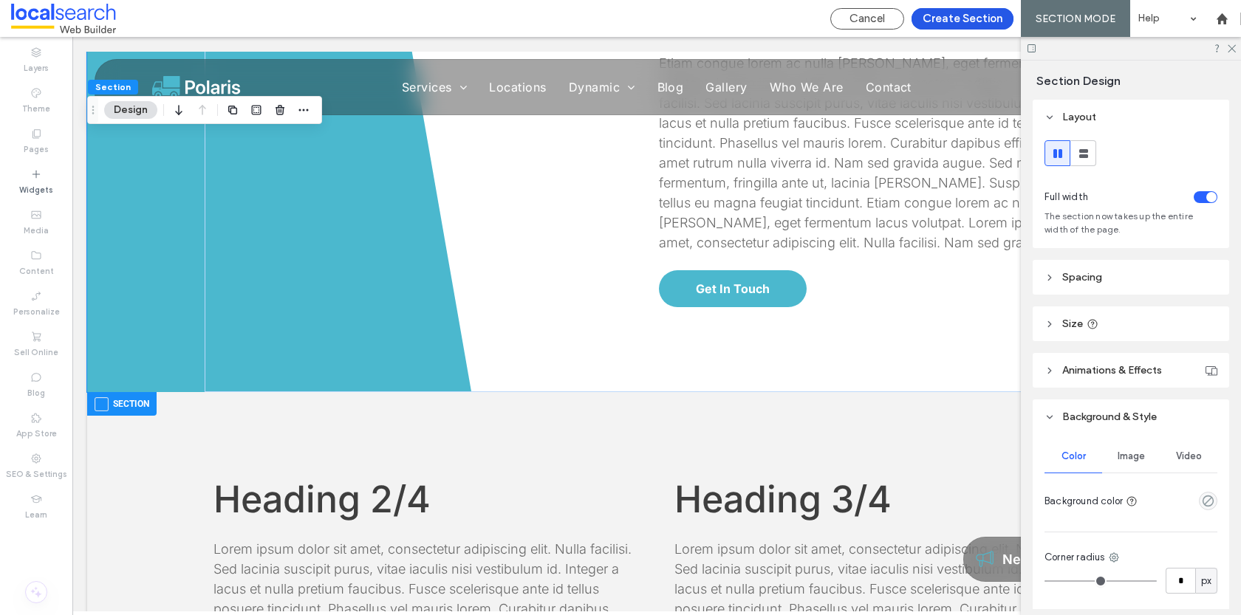
click at [965, 17] on button "Create Section" at bounding box center [963, 18] width 102 height 21
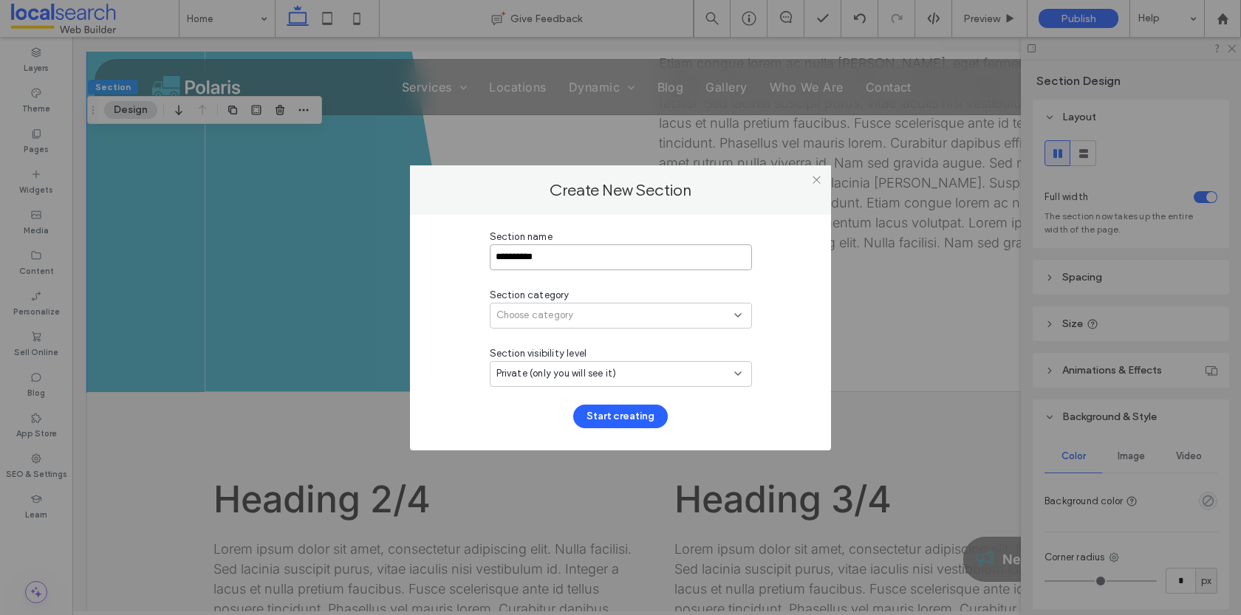
type input "**********"
click at [566, 312] on span "Choose category" at bounding box center [536, 315] width 78 height 15
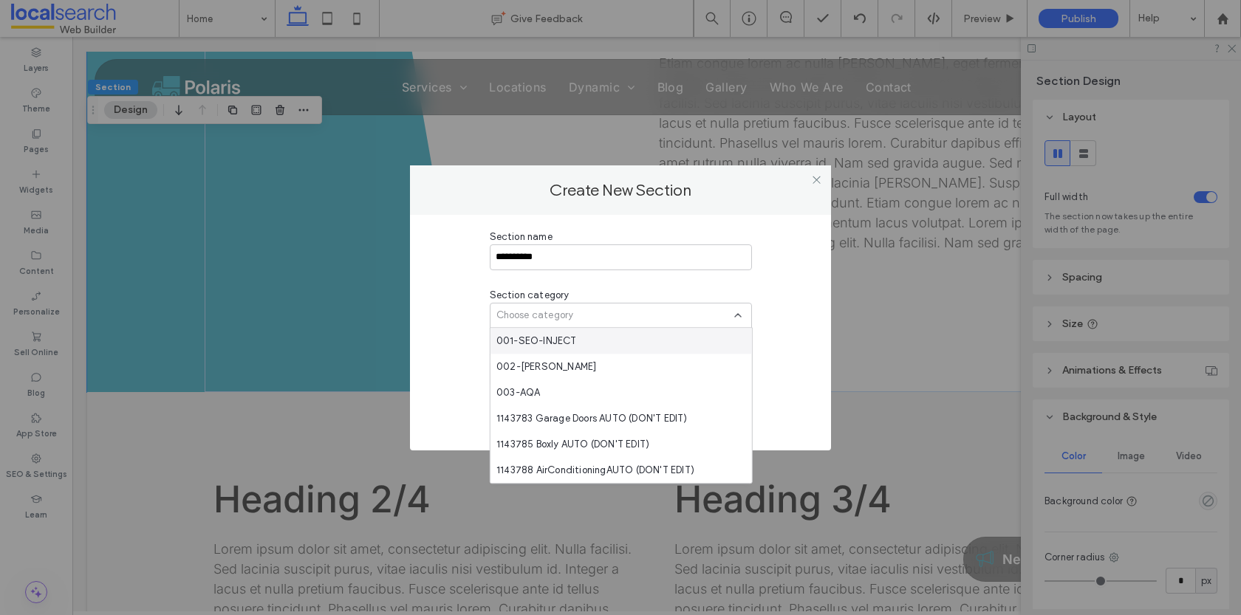
click at [564, 340] on span "001-SEO-INJECT" at bounding box center [537, 341] width 81 height 15
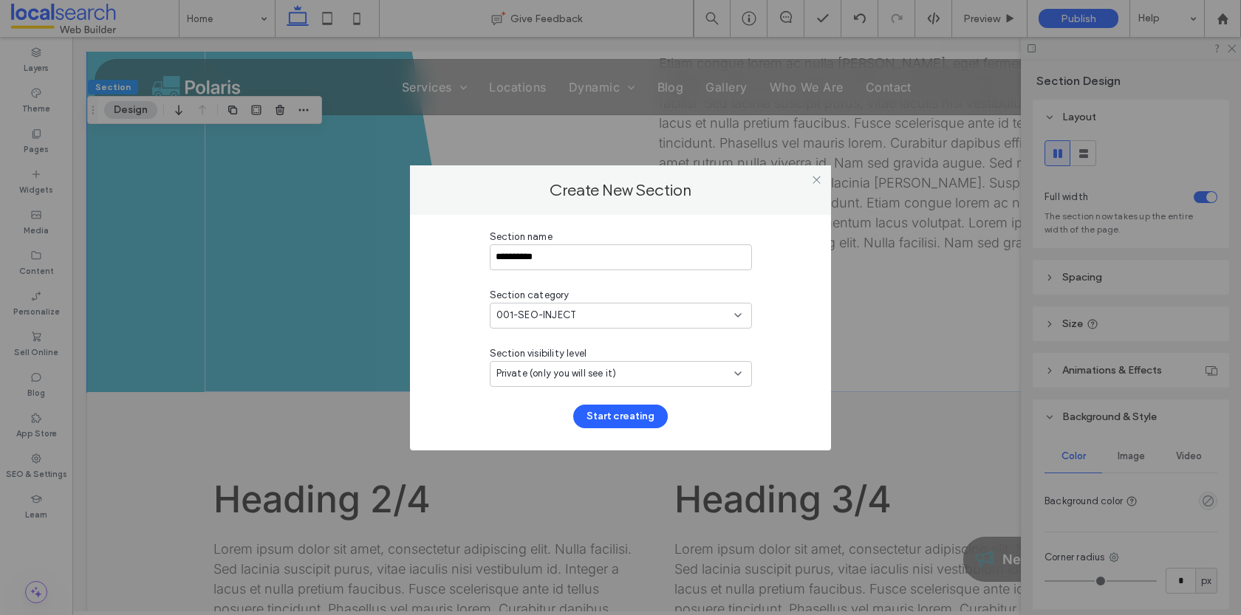
click at [550, 380] on span "Private (only you will see it)" at bounding box center [557, 373] width 120 height 15
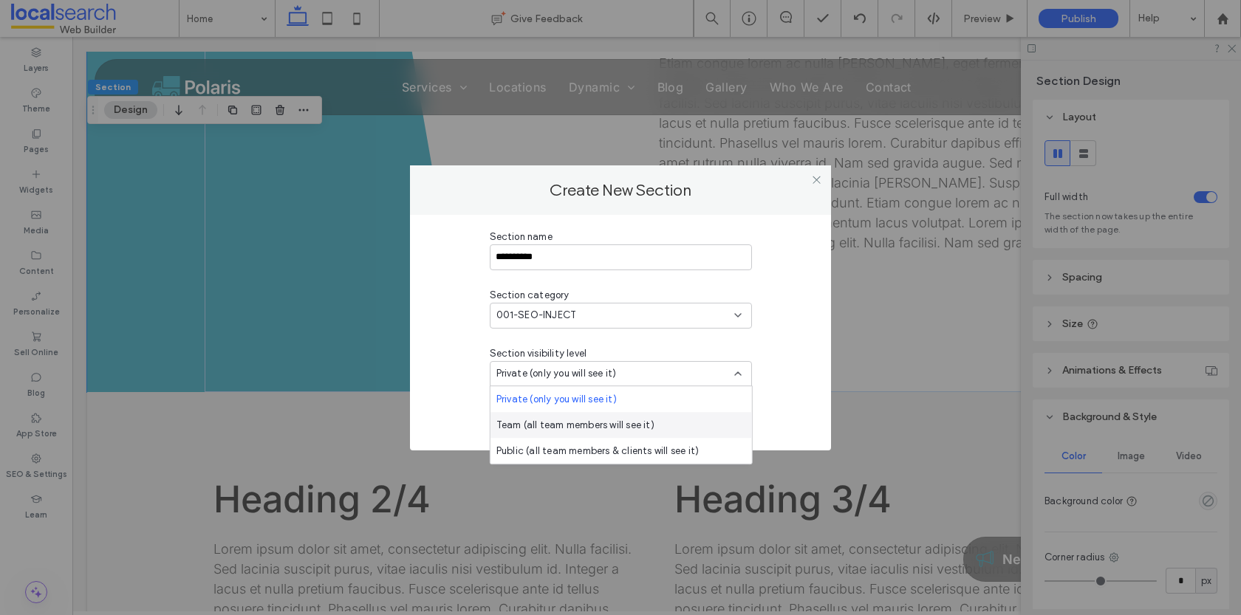
click at [547, 431] on span "Team (all team members will see it)" at bounding box center [576, 425] width 158 height 15
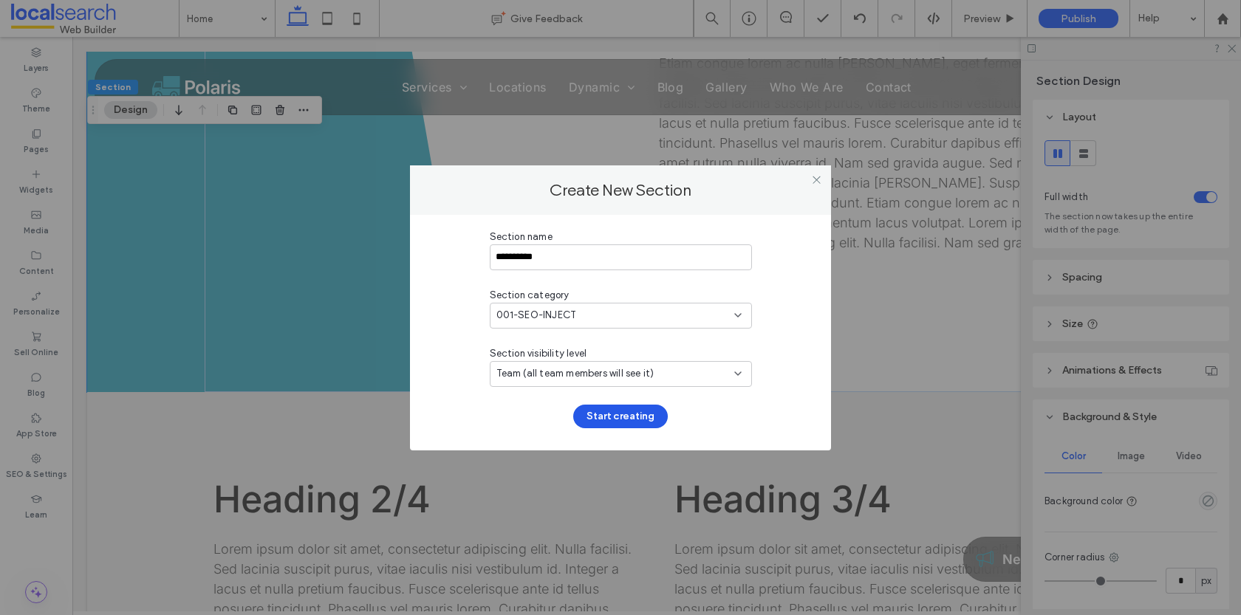
click at [614, 417] on button "Start creating" at bounding box center [620, 417] width 95 height 24
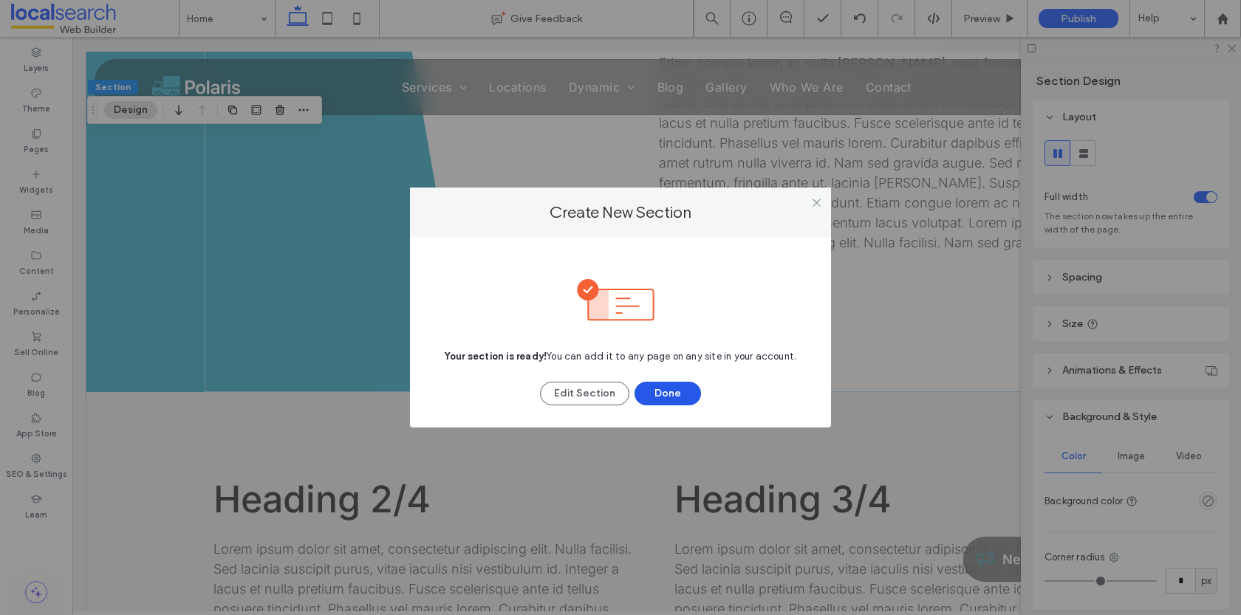
click at [678, 386] on button "Done" at bounding box center [668, 394] width 66 height 24
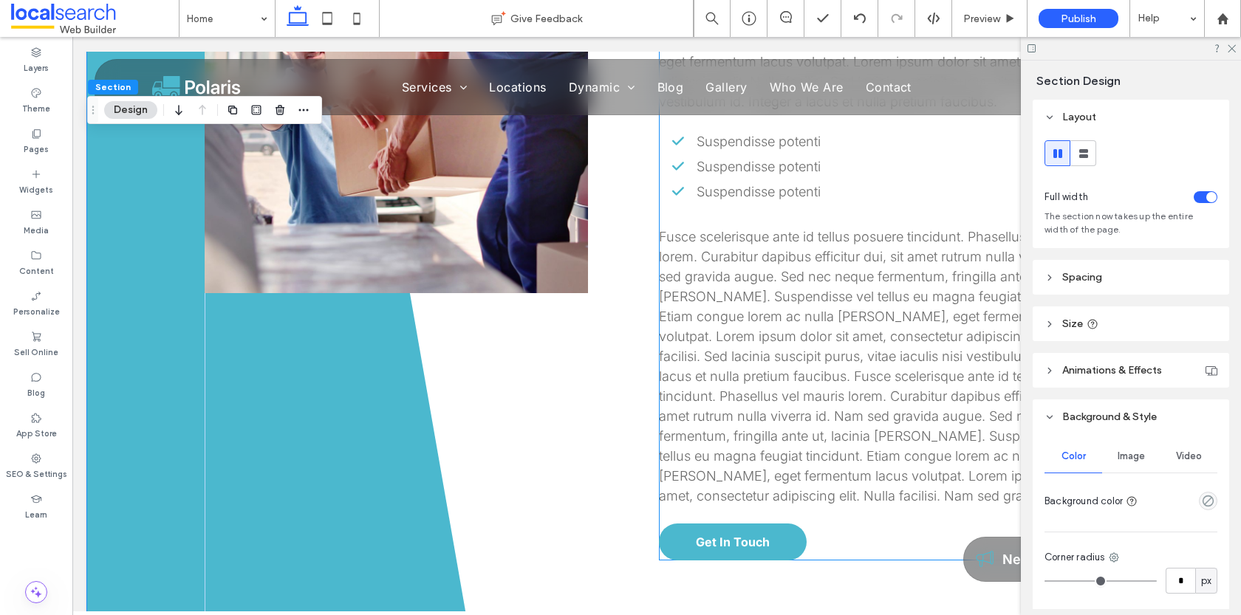
scroll to position [168, 0]
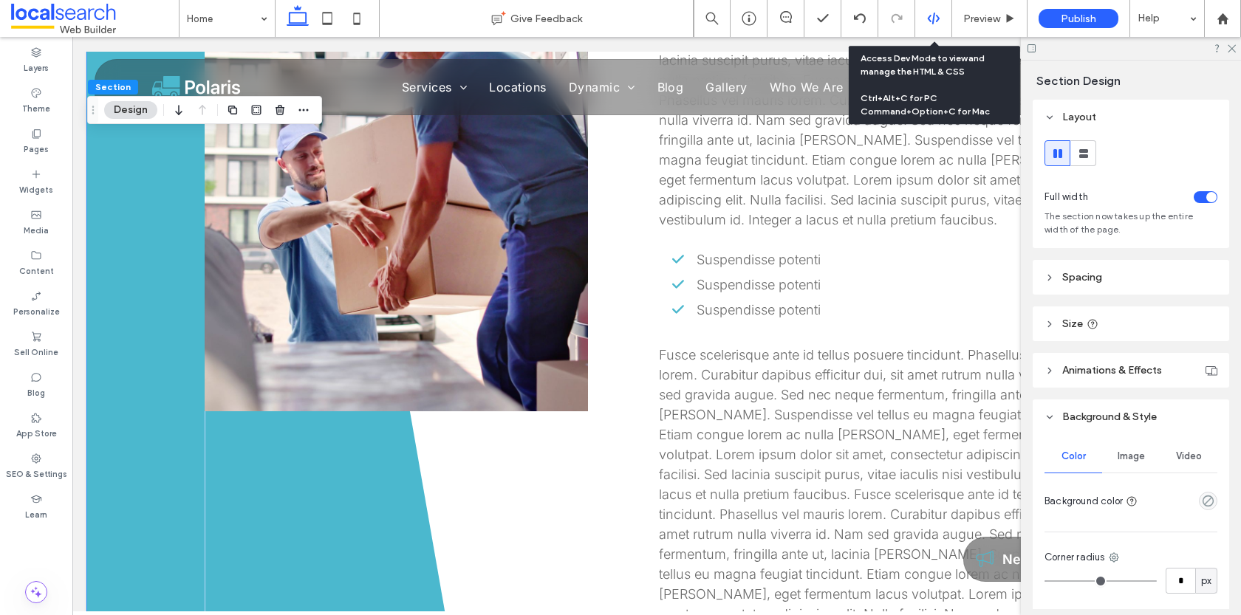
click at [940, 19] on icon at bounding box center [933, 18] width 13 height 13
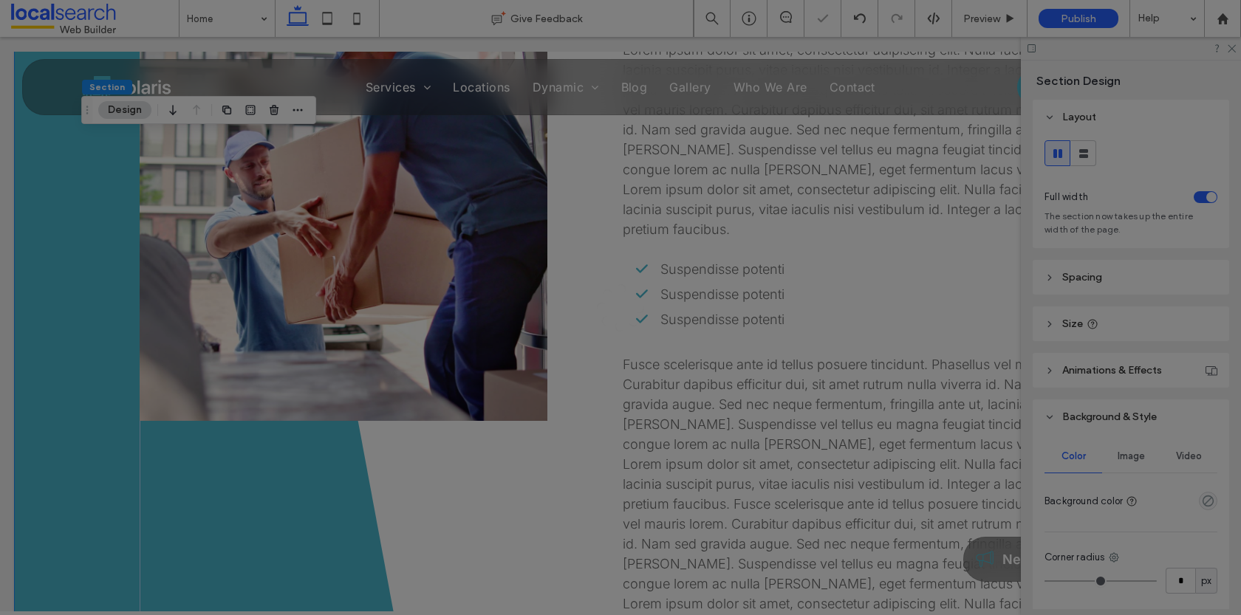
scroll to position [0, 0]
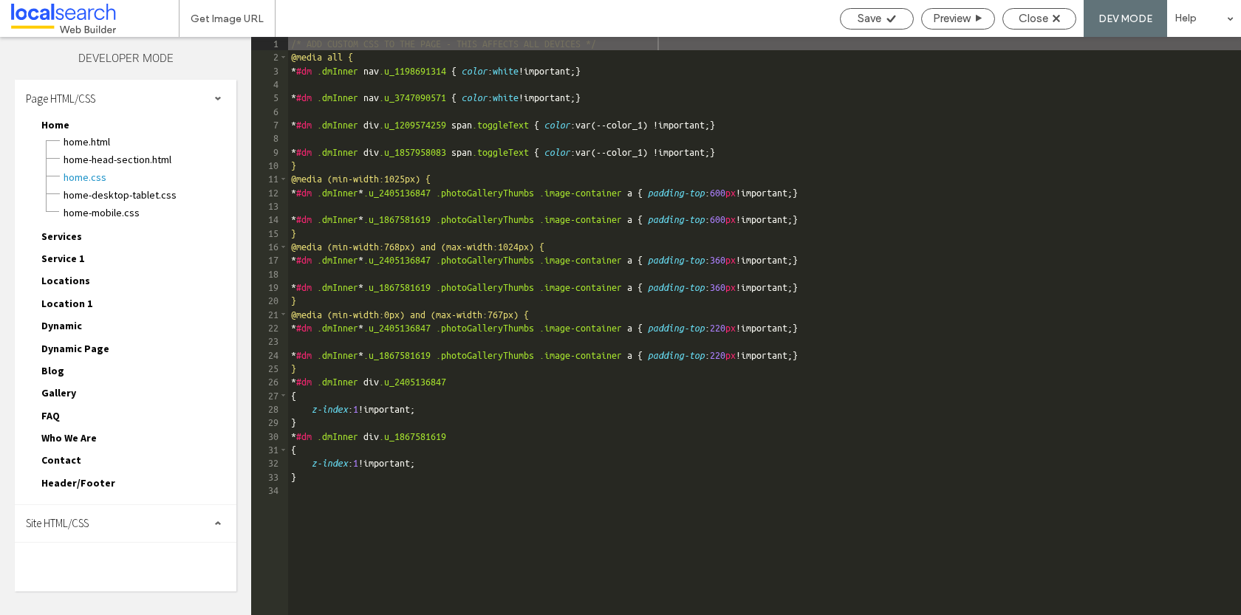
click at [76, 516] on span "Site HTML/CSS" at bounding box center [57, 523] width 63 height 14
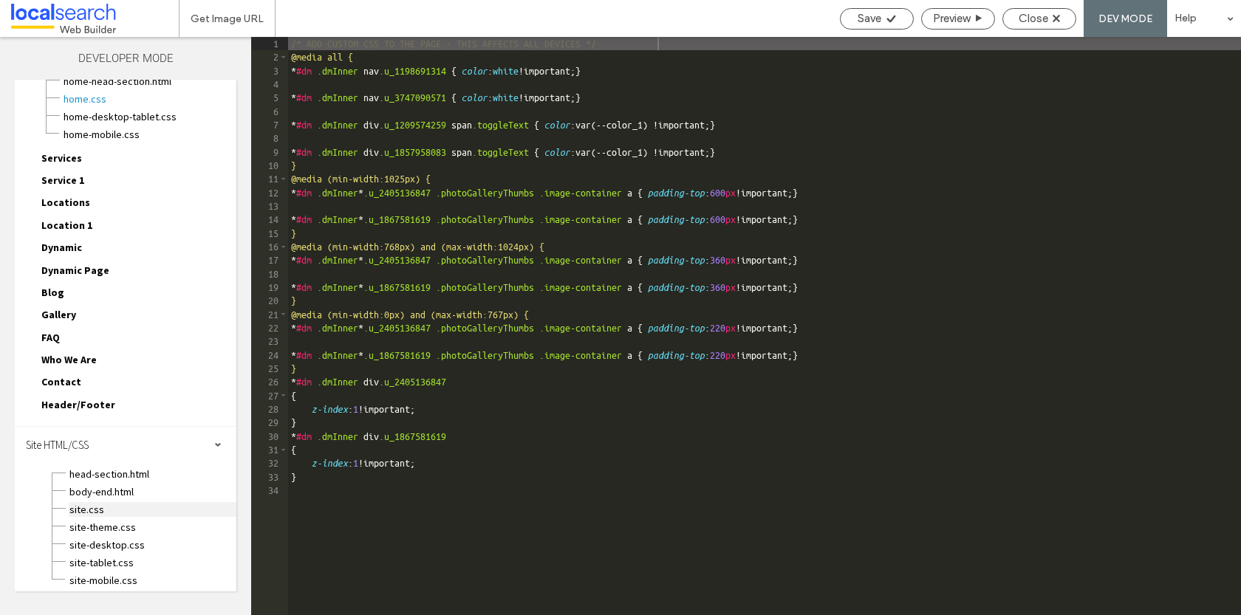
click at [81, 502] on span "site.css" at bounding box center [153, 509] width 168 height 15
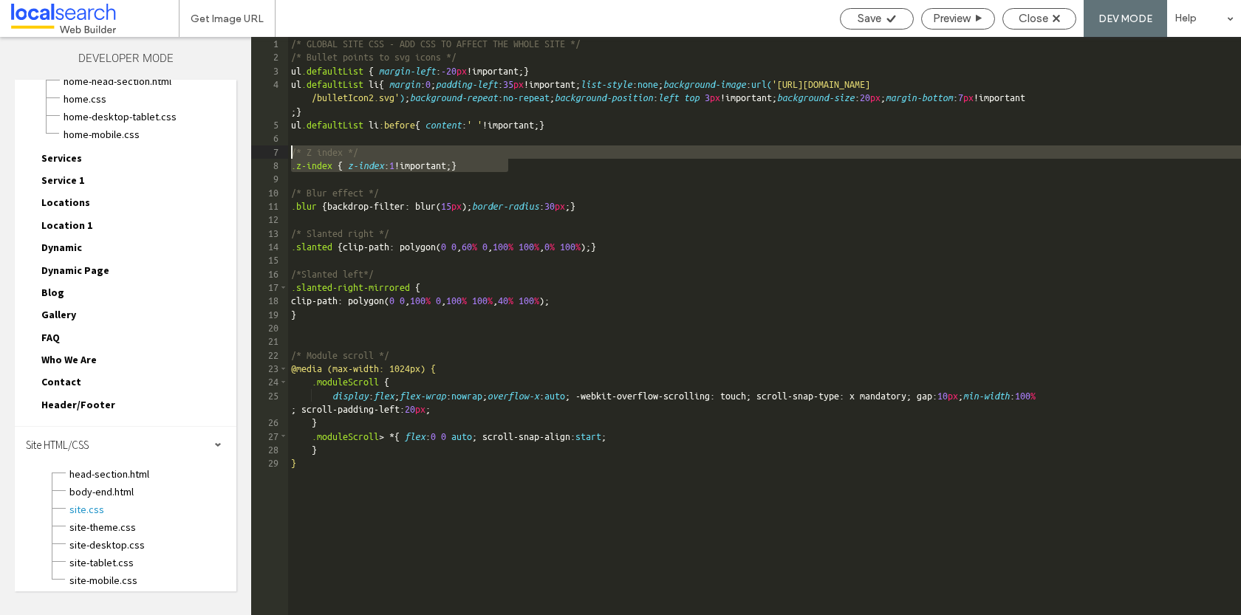
drag, startPoint x: 525, startPoint y: 160, endPoint x: 293, endPoint y: 151, distance: 231.4
click at [293, 151] on div "/* GLOBAL SITE CSS - ADD CSS TO AFFECT THE WHOLE SITE */ /* Bullet points to sv…" at bounding box center [764, 340] width 953 height 606
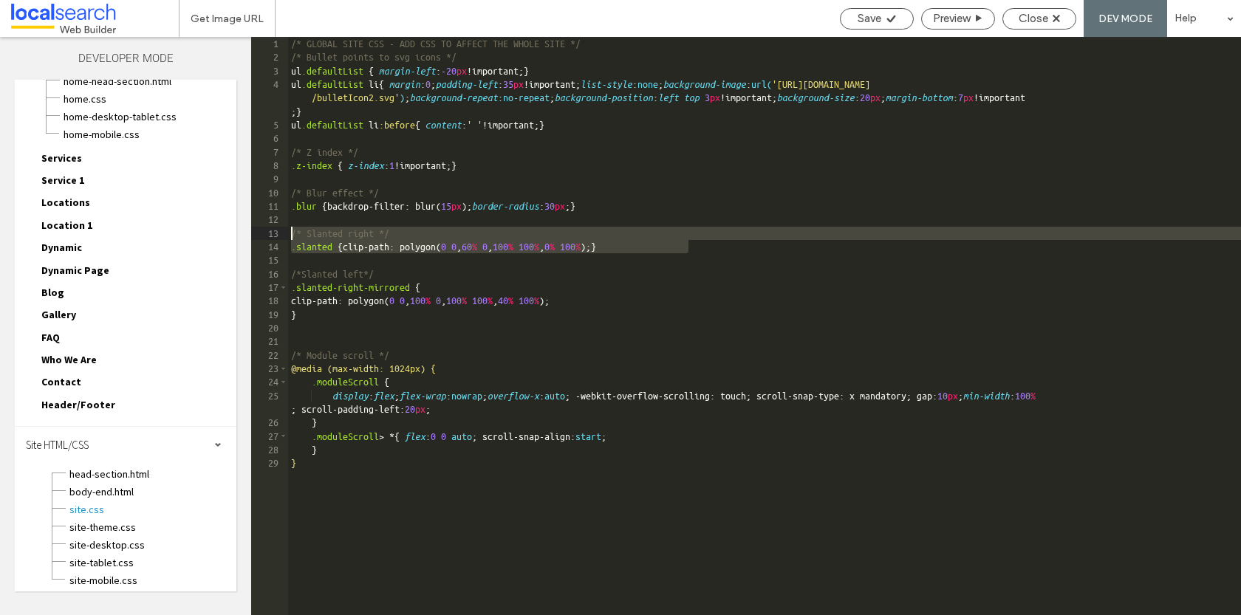
drag, startPoint x: 698, startPoint y: 248, endPoint x: 292, endPoint y: 235, distance: 406.6
click at [292, 235] on div "/* GLOBAL SITE CSS - ADD CSS TO AFFECT THE WHOLE SITE */ /* Bullet points to sv…" at bounding box center [764, 340] width 953 height 606
click at [1036, 16] on span "Close" at bounding box center [1034, 18] width 30 height 13
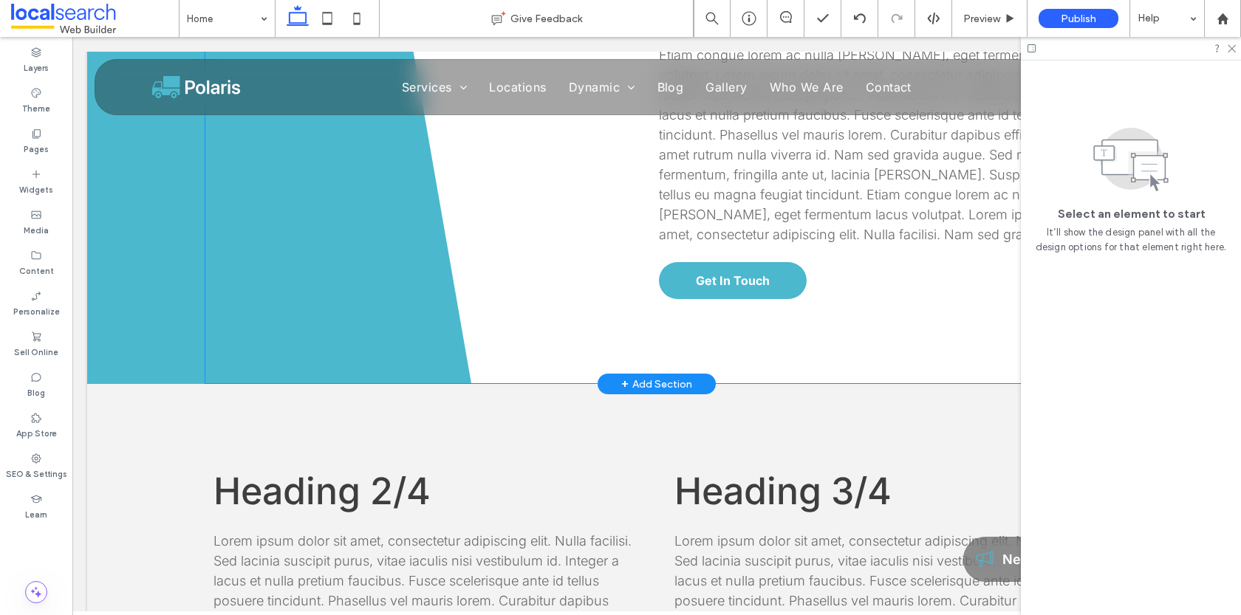
scroll to position [589, 0]
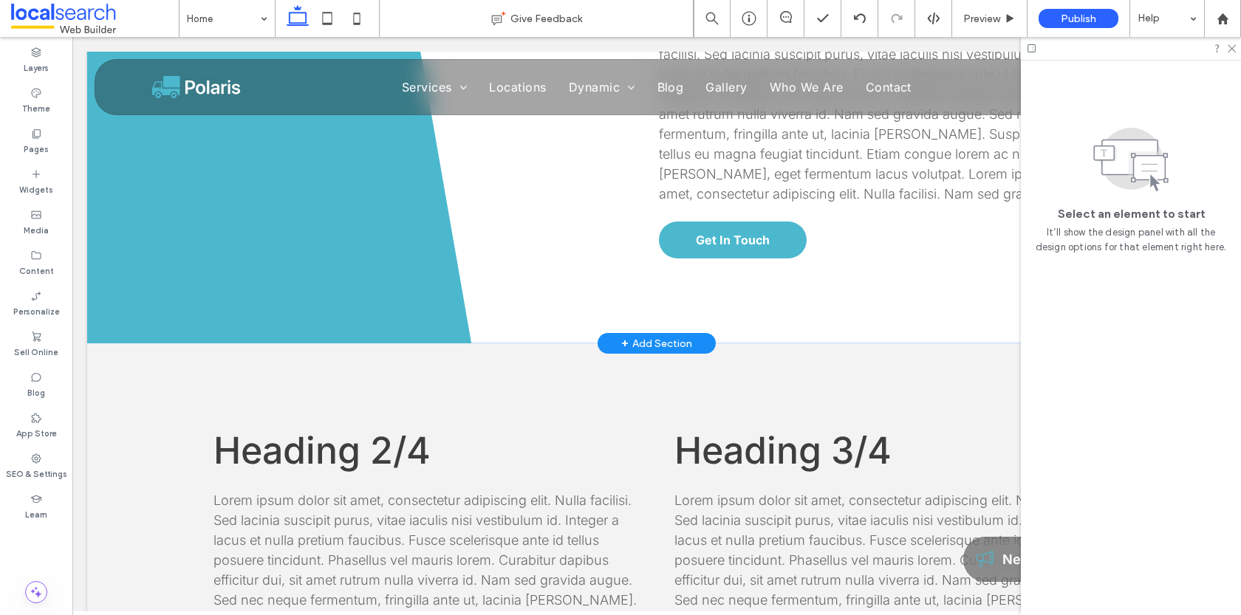
click at [658, 338] on div "+ Add Section" at bounding box center [656, 343] width 71 height 16
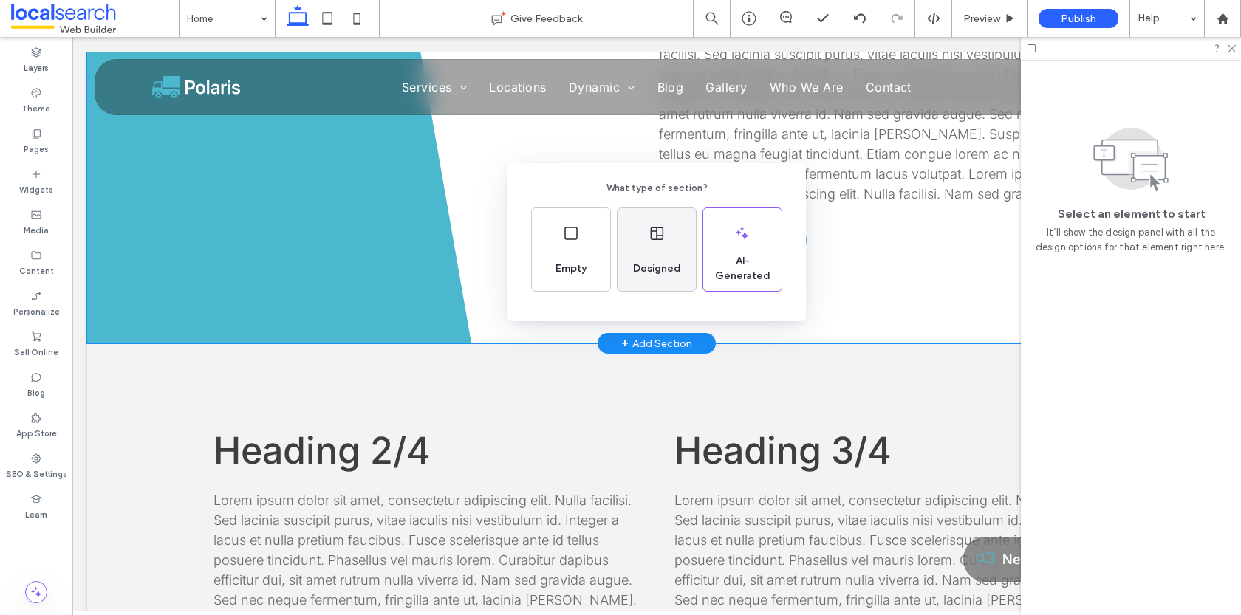
click at [646, 253] on div "Designed" at bounding box center [657, 269] width 60 height 33
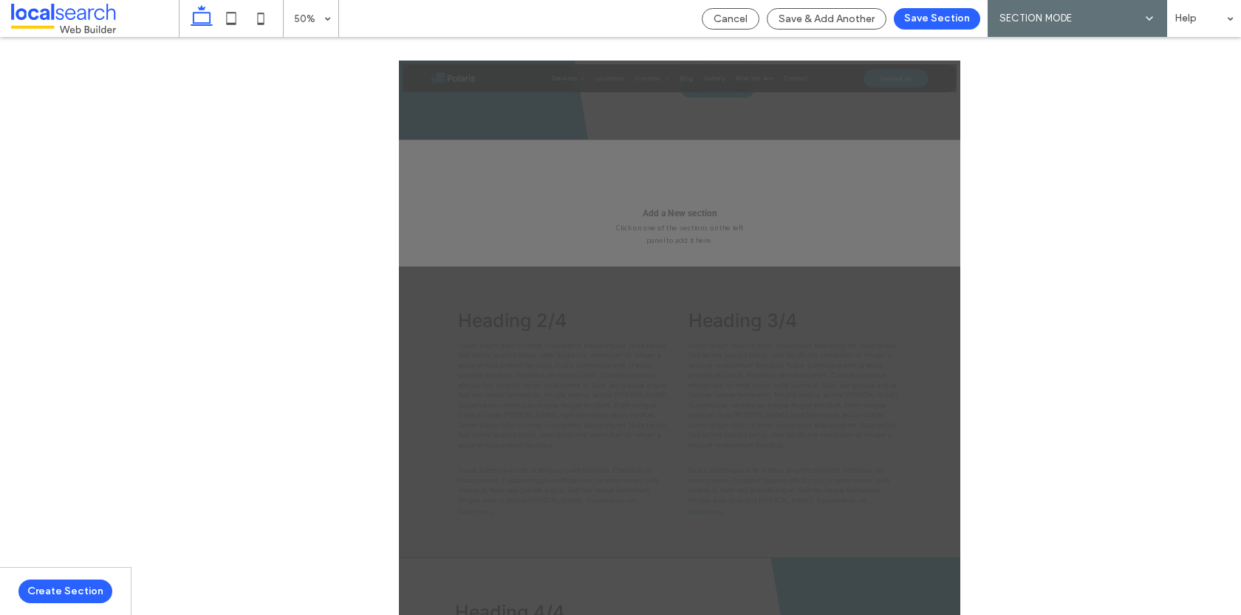
scroll to position [763, 0]
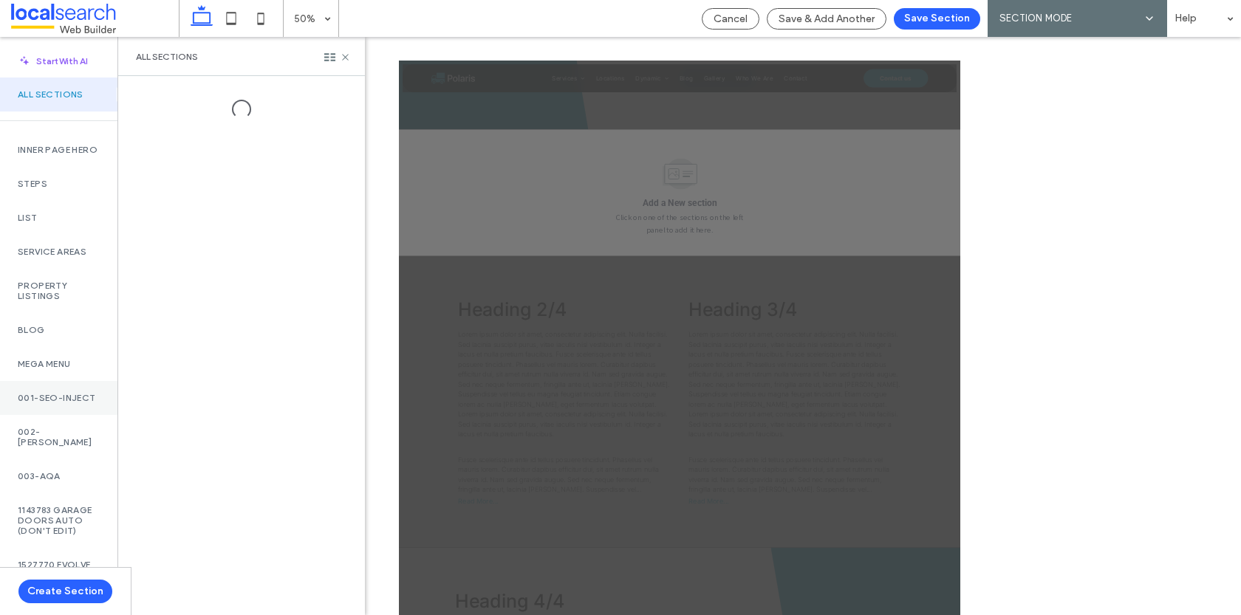
click at [56, 403] on label "001-SEO-INJECT" at bounding box center [59, 398] width 82 height 10
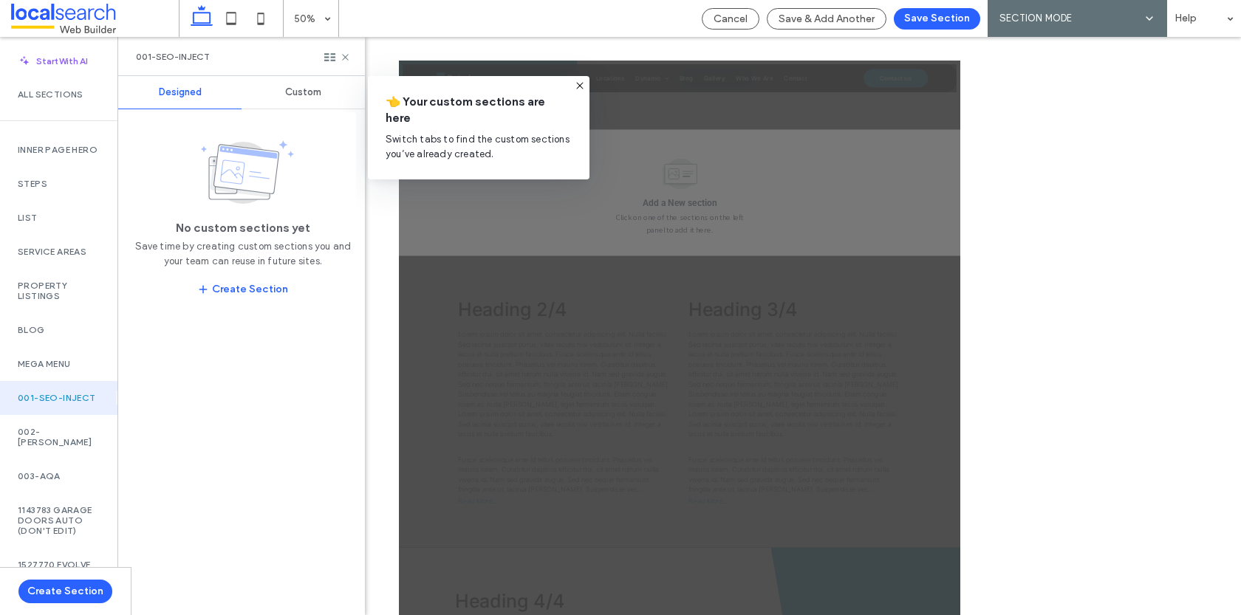
click at [38, 403] on label "001-SEO-INJECT" at bounding box center [59, 398] width 82 height 10
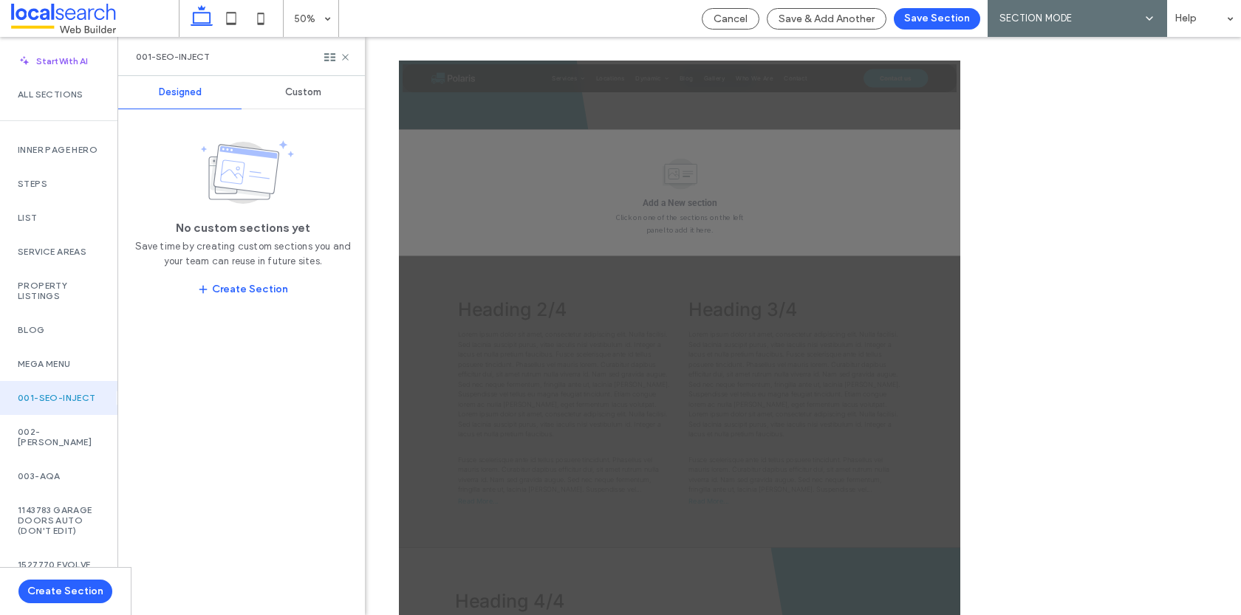
click at [299, 95] on span "Custom" at bounding box center [303, 92] width 36 height 12
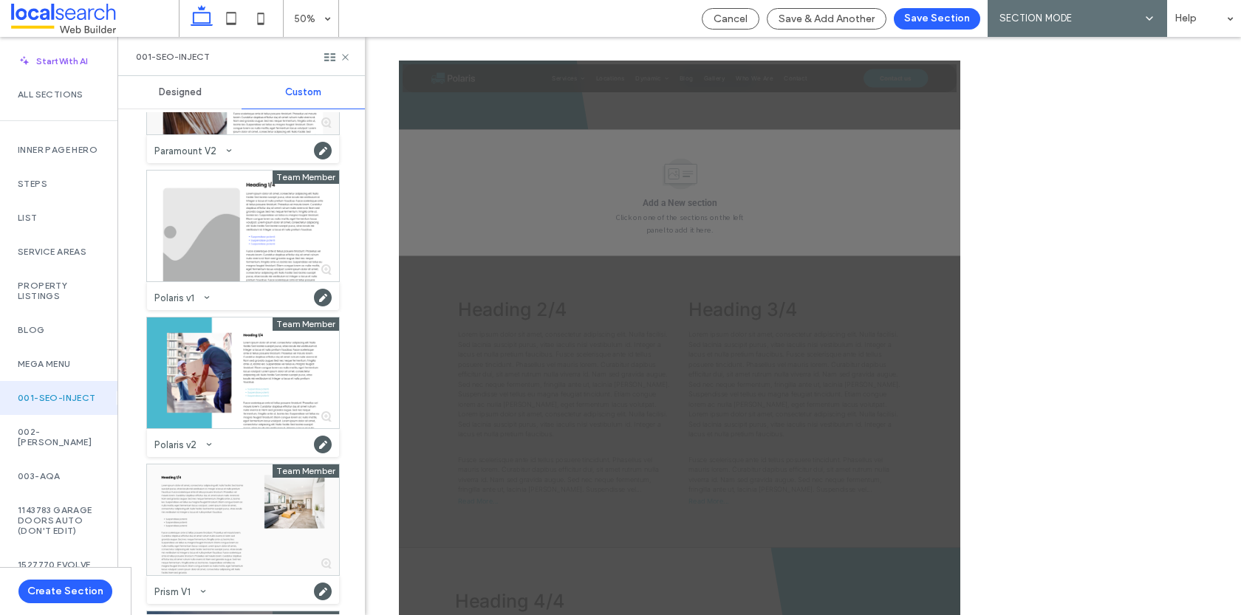
scroll to position [1303, 0]
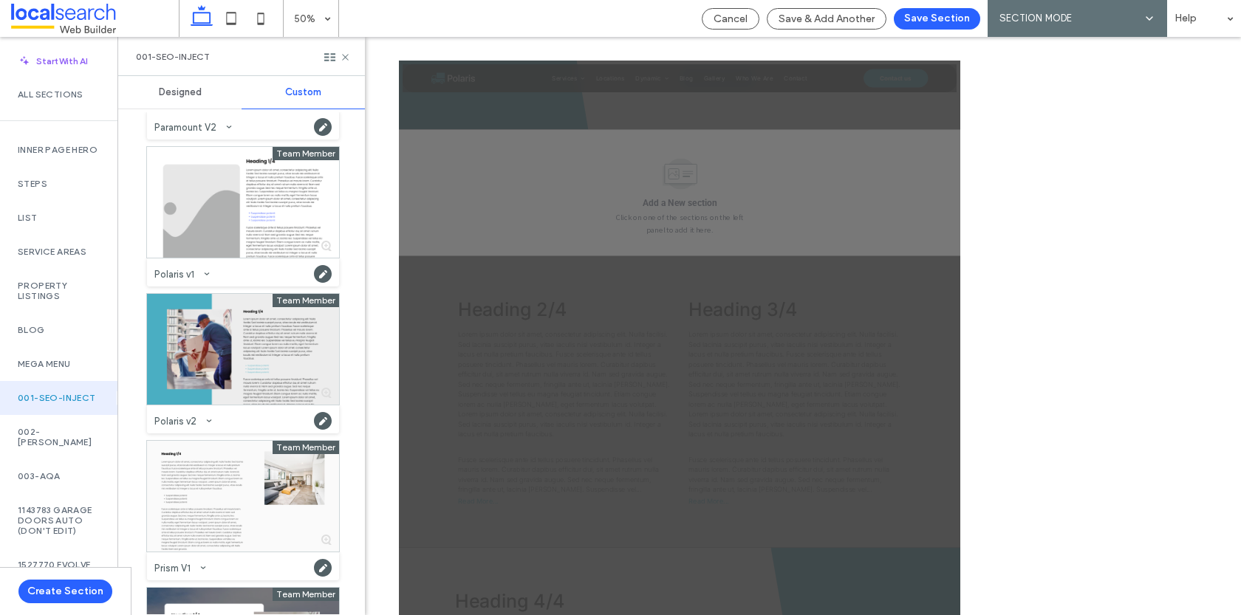
click at [272, 358] on div at bounding box center [243, 349] width 192 height 111
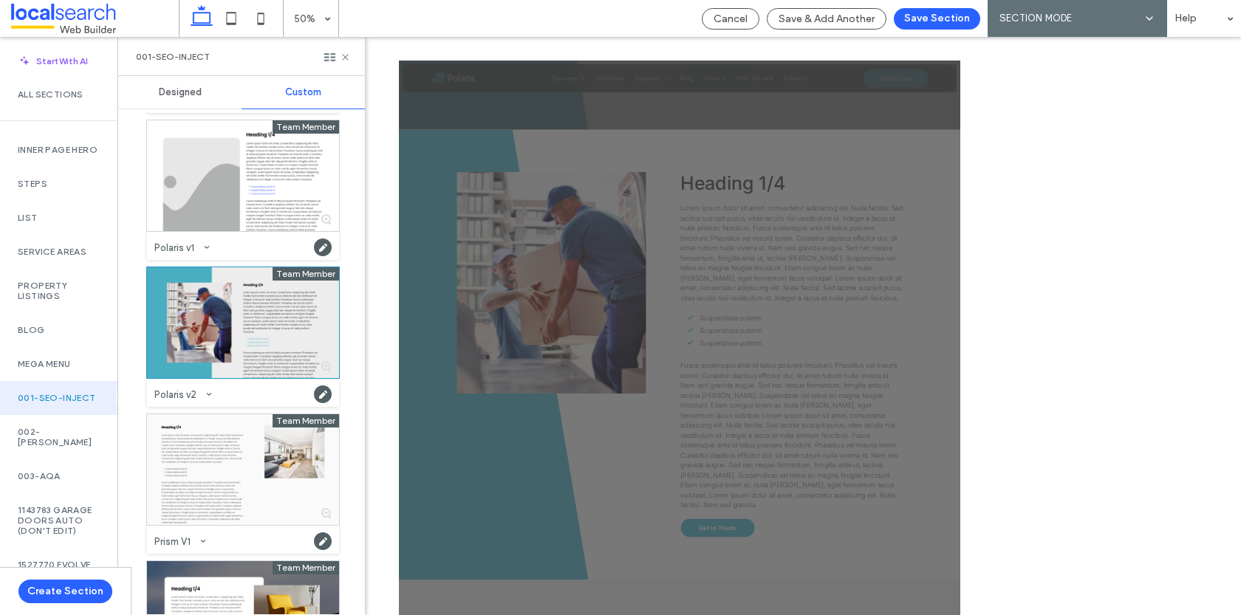
scroll to position [1331, 0]
click at [237, 335] on div at bounding box center [243, 322] width 192 height 111
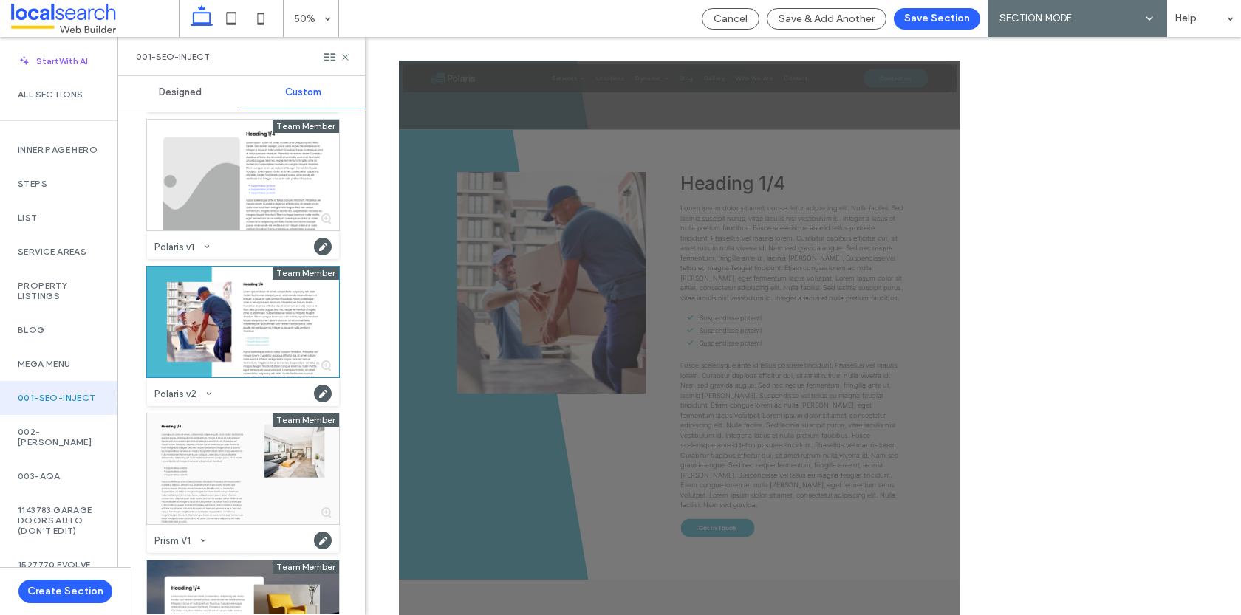
click at [200, 394] on div at bounding box center [209, 394] width 18 height 18
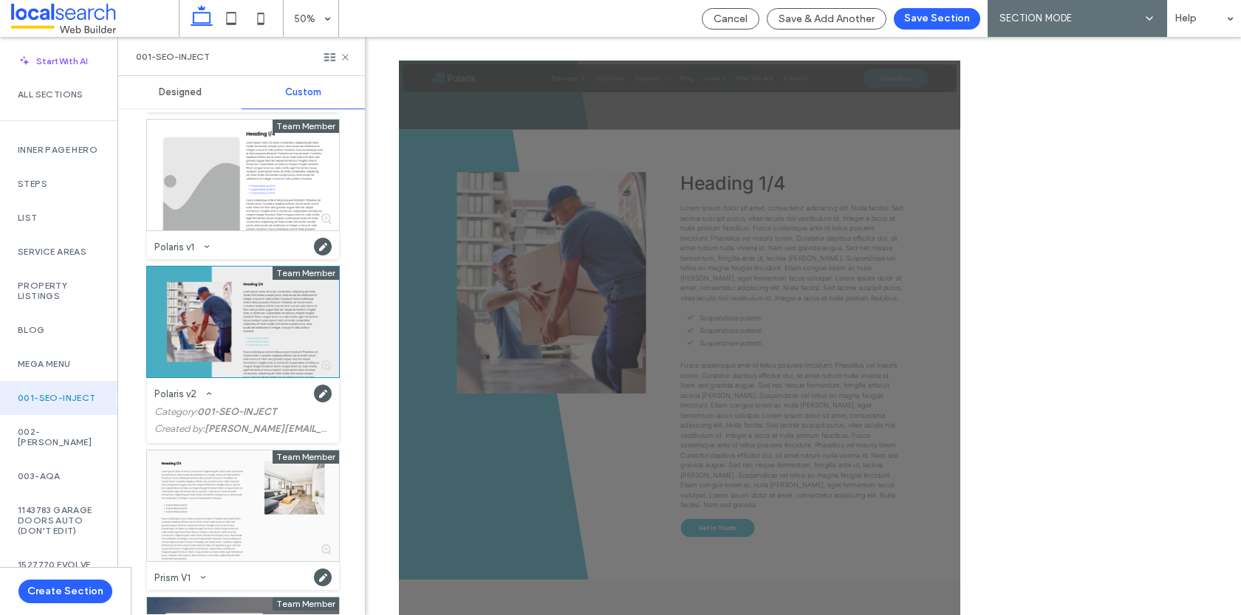
click at [237, 326] on div at bounding box center [243, 322] width 192 height 111
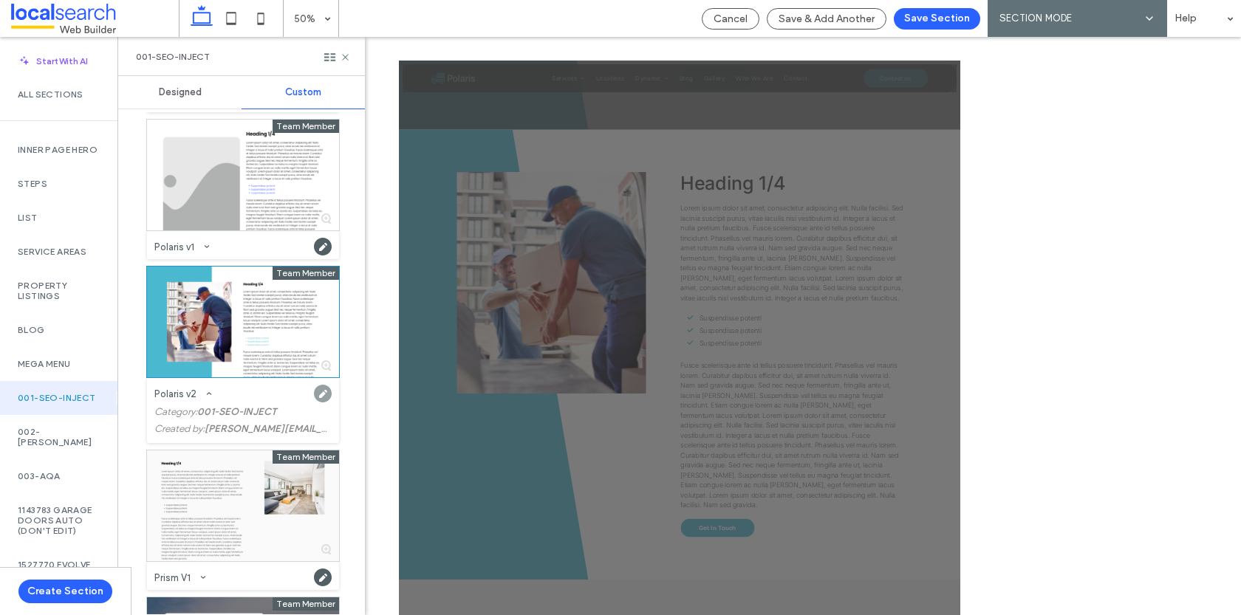
click at [321, 394] on use at bounding box center [323, 394] width 18 height 18
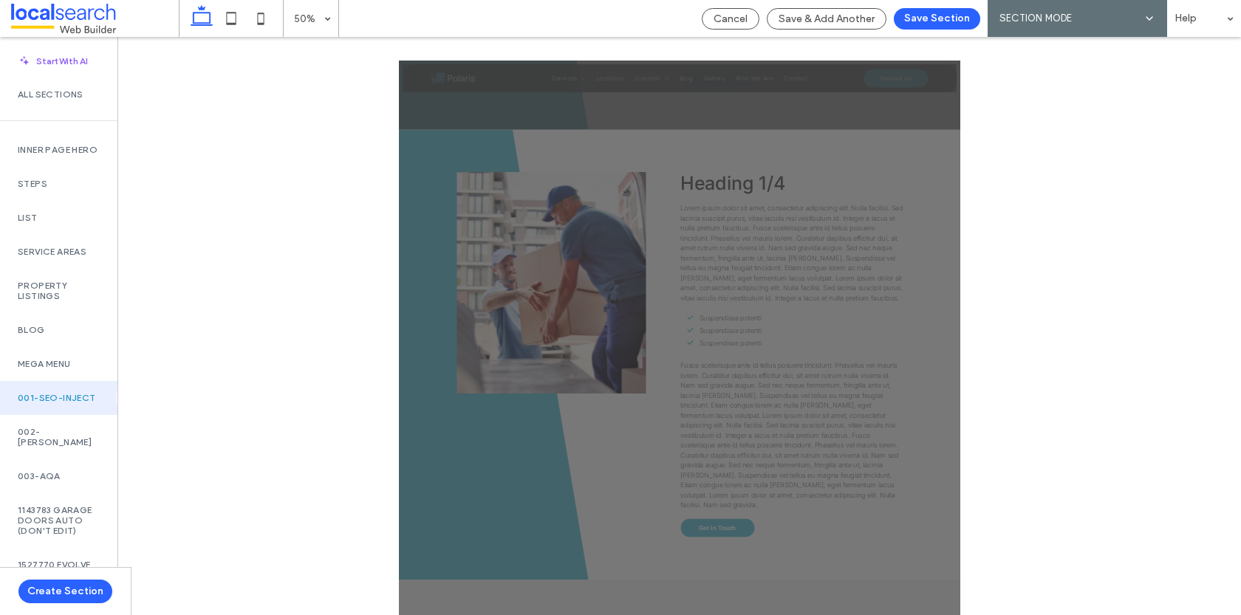
scroll to position [1, 0]
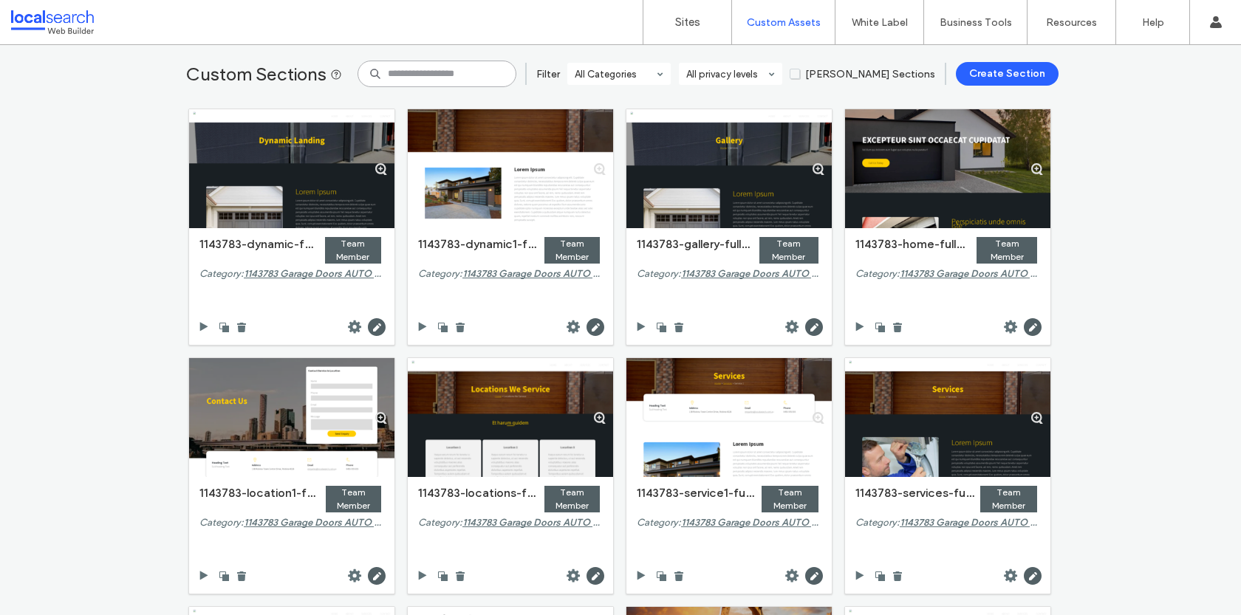
click at [454, 83] on input at bounding box center [437, 74] width 159 height 27
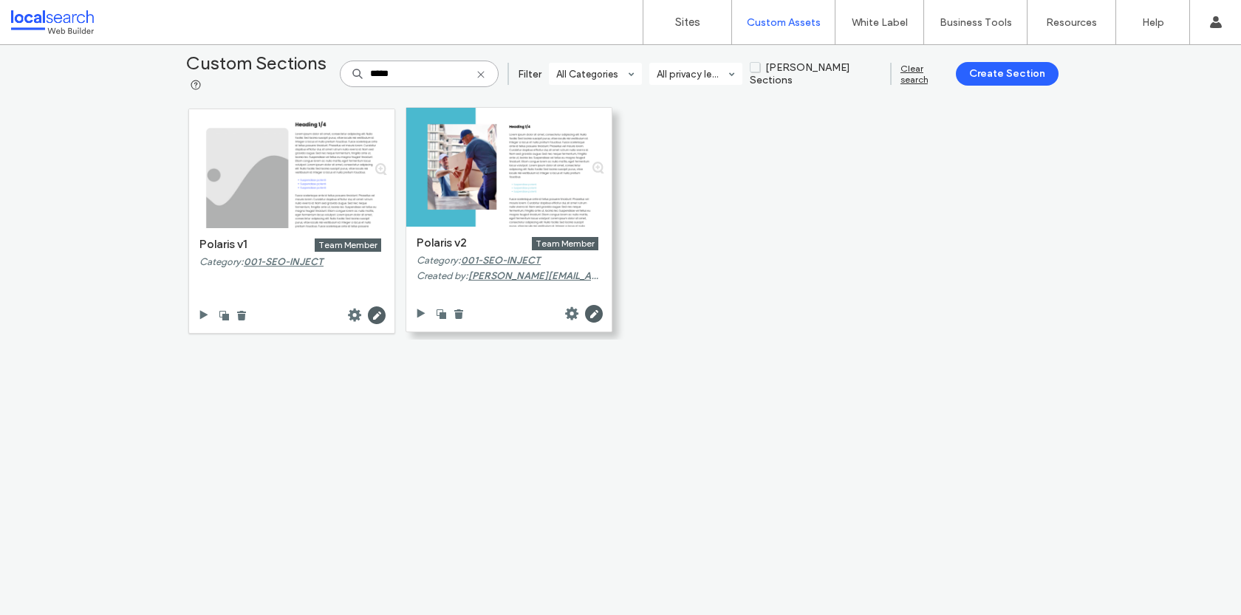
type input "*****"
click at [409, 312] on div at bounding box center [508, 313] width 205 height 35
click at [422, 312] on div at bounding box center [440, 314] width 50 height 12
click at [417, 312] on use at bounding box center [421, 313] width 8 height 9
click at [591, 315] on use at bounding box center [594, 314] width 18 height 18
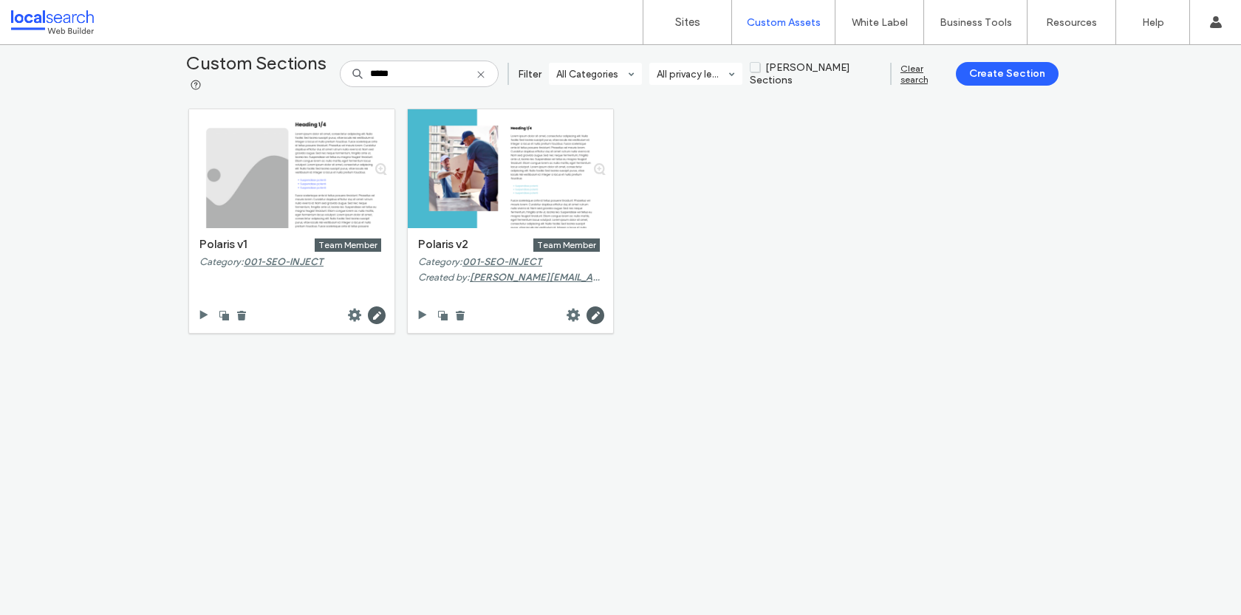
click at [689, 378] on div "Custom Sections ***** Filter All Categories All privacy levels Duda Sections Cl…" at bounding box center [621, 330] width 876 height 570
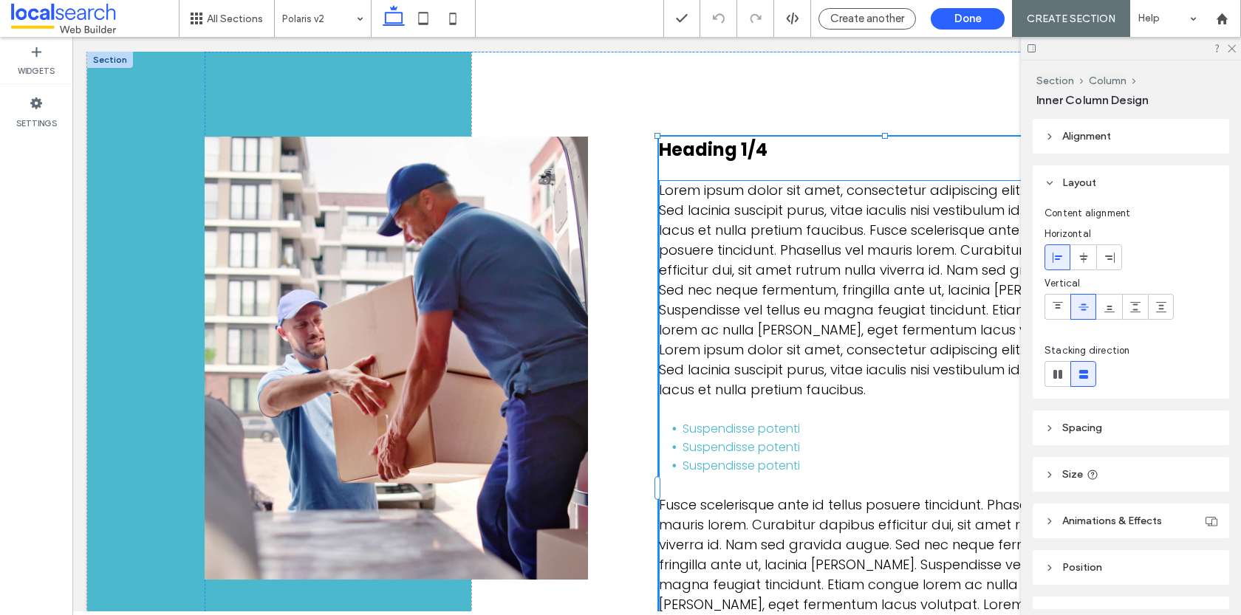
click at [751, 475] on p at bounding box center [886, 485] width 454 height 20
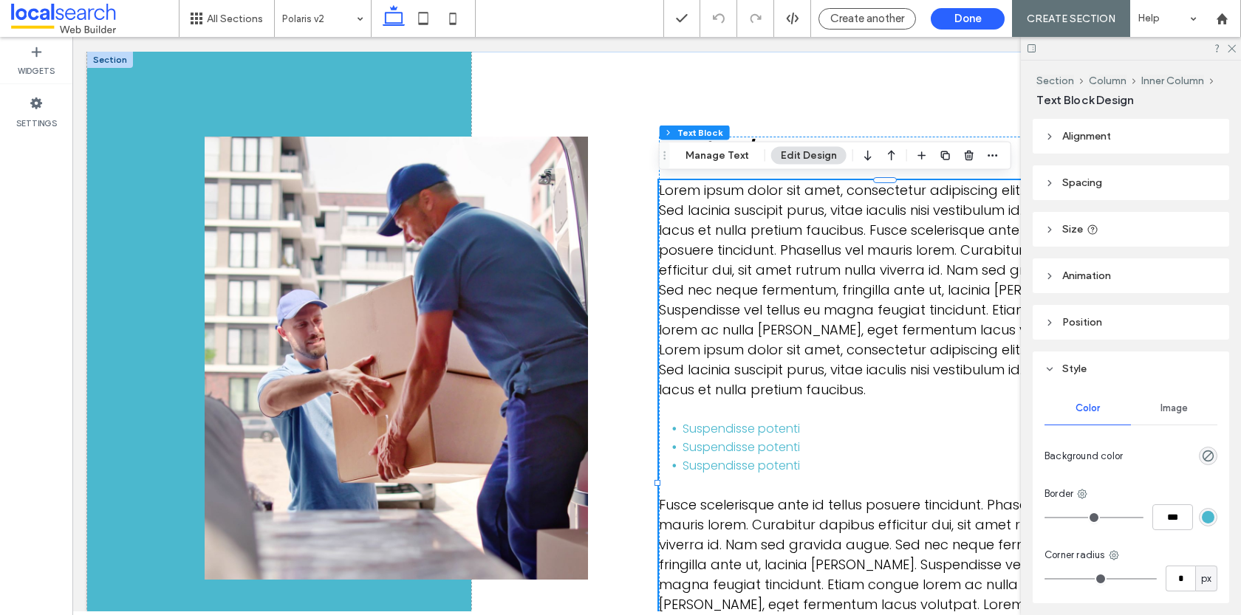
click at [772, 458] on span "Suspendisse potenti" at bounding box center [741, 465] width 117 height 17
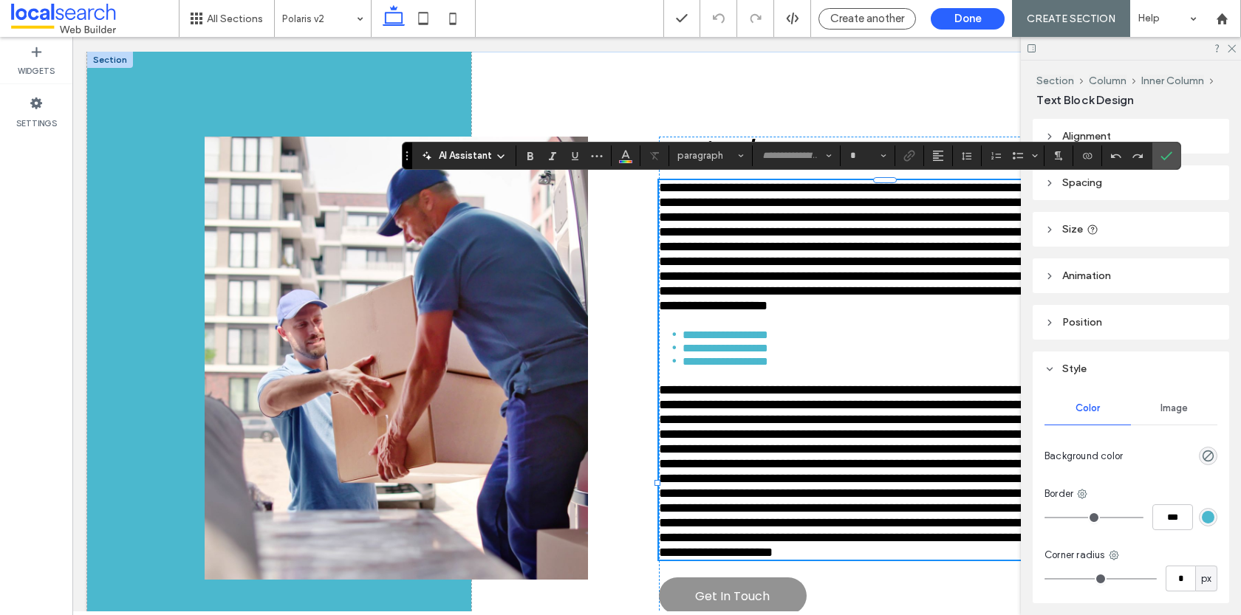
type input "*******"
click at [768, 367] on span "**********" at bounding box center [726, 361] width 86 height 11
drag, startPoint x: 809, startPoint y: 459, endPoint x: 668, endPoint y: 423, distance: 145.5
click at [668, 368] on ul "**********" at bounding box center [886, 348] width 454 height 40
click at [703, 163] on button "paragraph" at bounding box center [710, 156] width 77 height 21
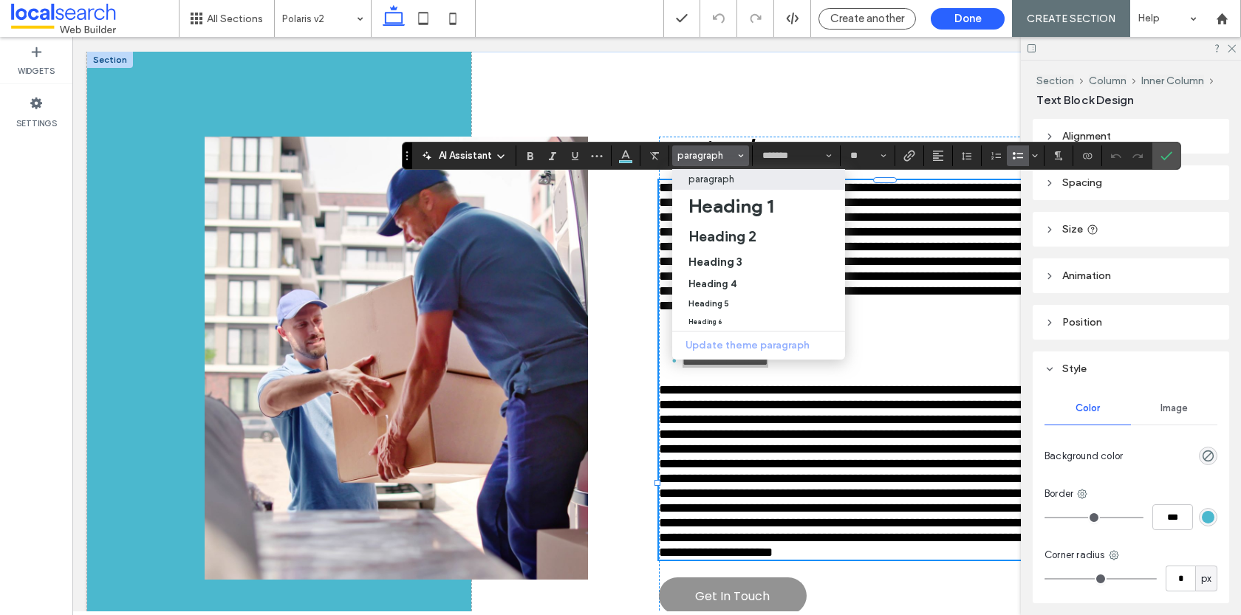
click at [706, 185] on p "paragraph" at bounding box center [712, 179] width 46 height 11
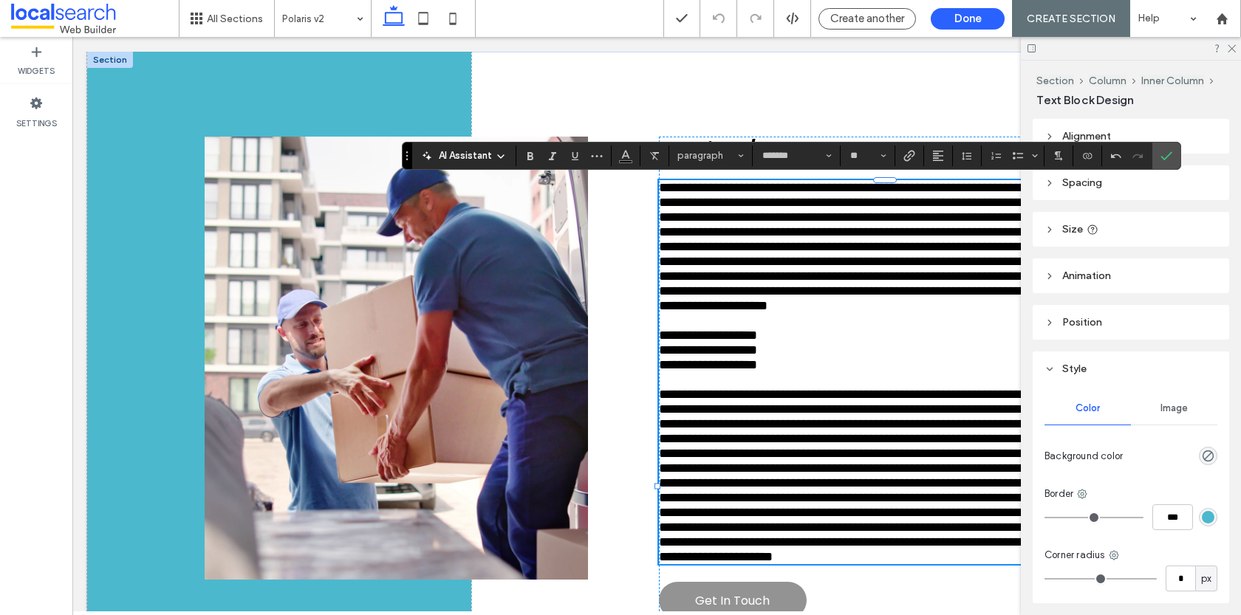
click at [663, 342] on span "**********" at bounding box center [708, 335] width 98 height 13
click at [1013, 157] on use "Bulleted List" at bounding box center [1018, 155] width 10 height 7
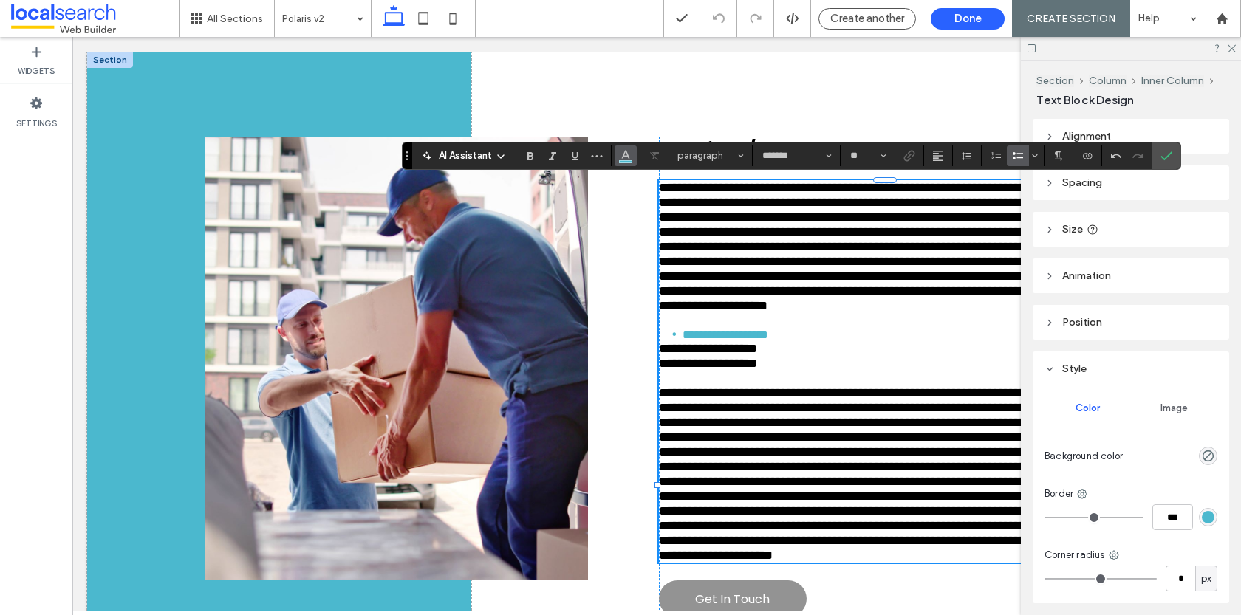
click at [620, 159] on icon "Color" at bounding box center [626, 155] width 12 height 12
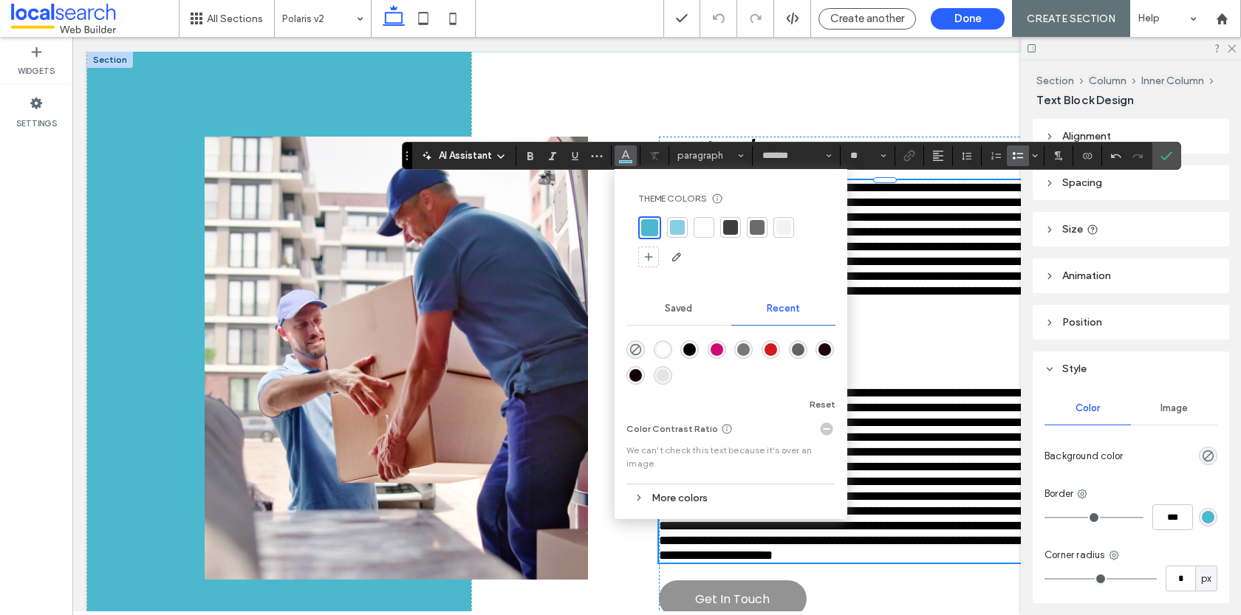
click at [755, 229] on div at bounding box center [757, 227] width 15 height 15
click at [907, 328] on p at bounding box center [886, 320] width 454 height 15
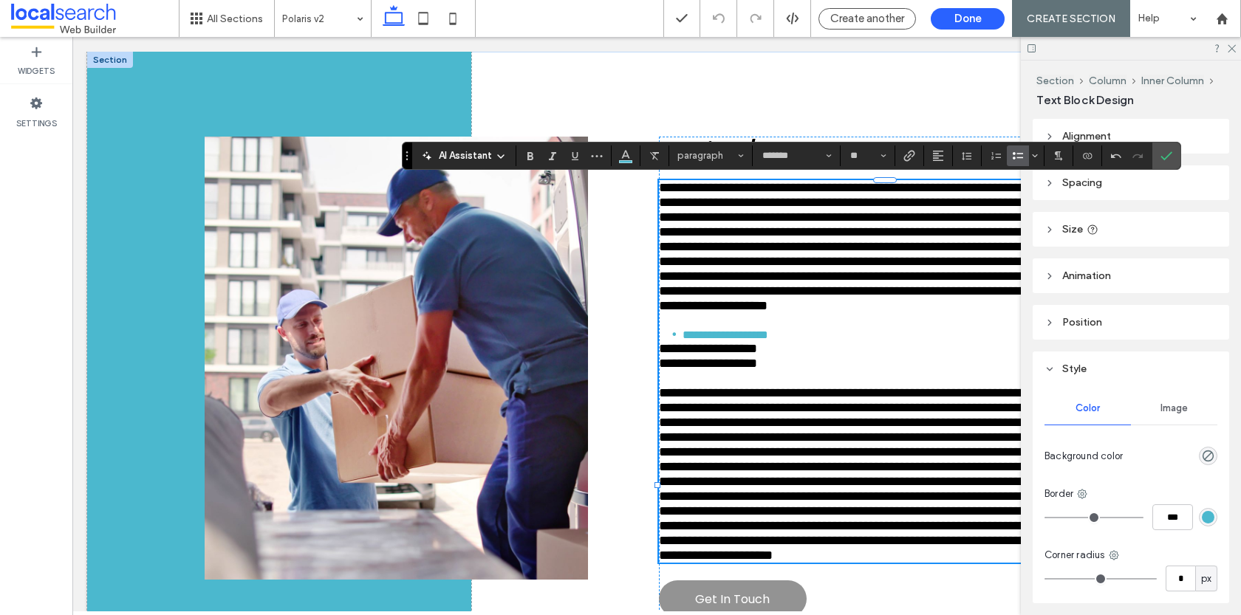
drag, startPoint x: 811, startPoint y: 420, endPoint x: 683, endPoint y: 416, distance: 128.6
click at [683, 416] on div "**********" at bounding box center [886, 371] width 454 height 383
type input "**"
click at [811, 341] on li "**********" at bounding box center [898, 334] width 430 height 13
click at [685, 341] on span "**********" at bounding box center [726, 335] width 86 height 11
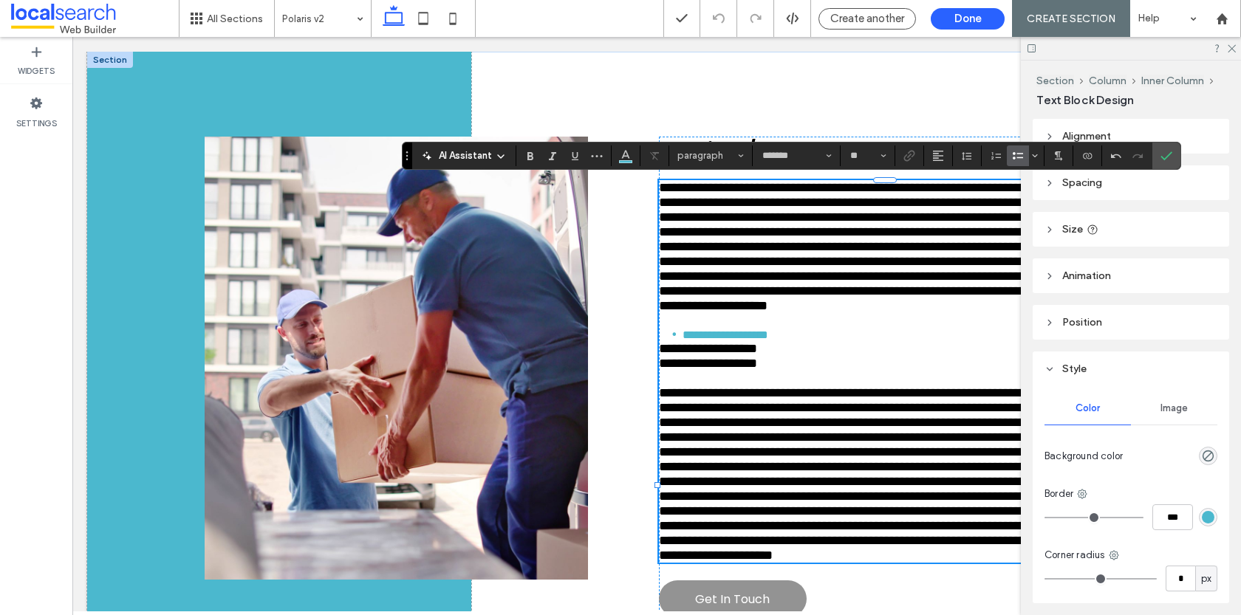
click at [815, 341] on li "**********" at bounding box center [898, 334] width 430 height 13
click at [1156, 159] on label "Confirm" at bounding box center [1167, 156] width 22 height 27
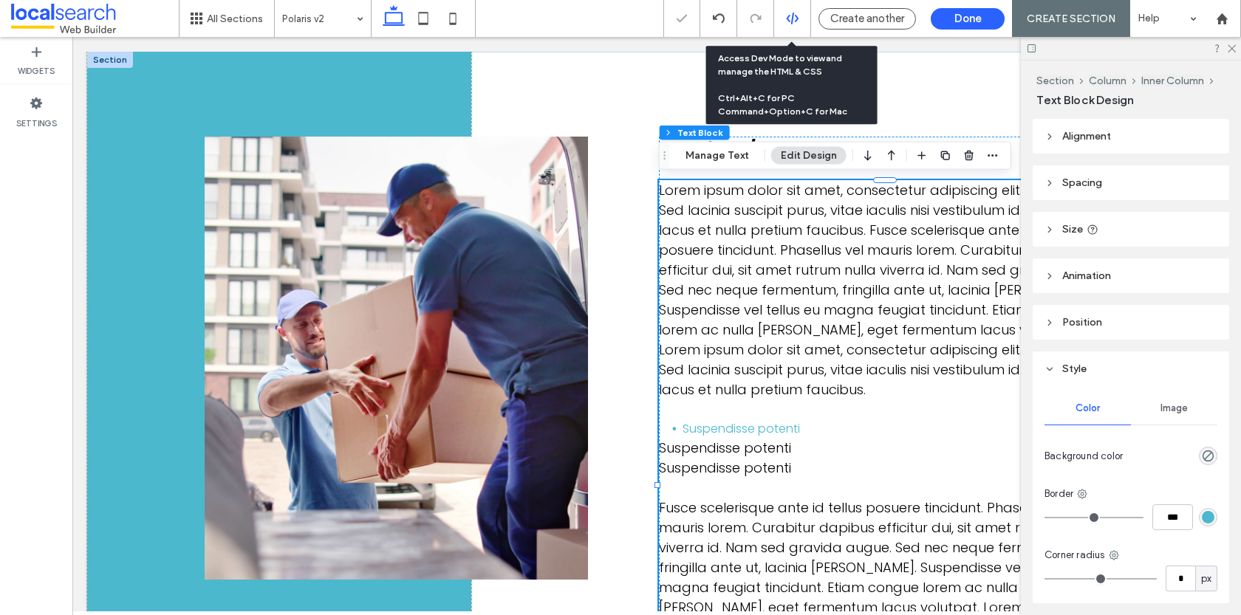
click at [799, 19] on div at bounding box center [792, 18] width 36 height 13
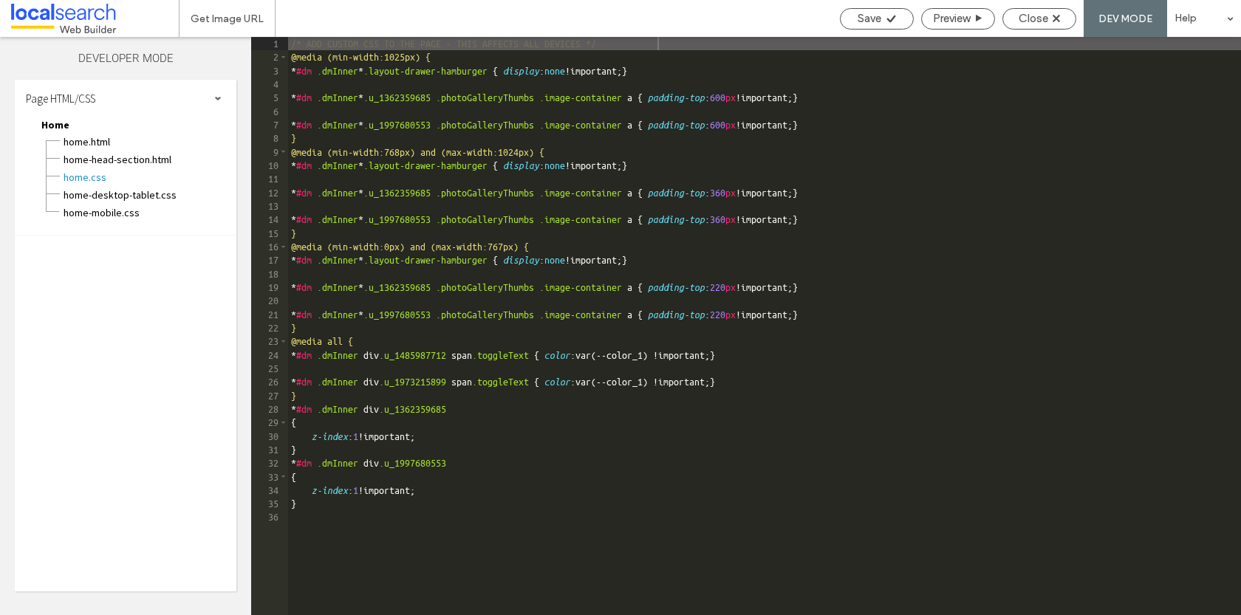
click at [341, 512] on div "/* ADD CUSTOM CSS TO THE PAGE - THIS AFFECTS ALL DEVICES */ @media (min-width:1…" at bounding box center [890, 340] width 1204 height 606
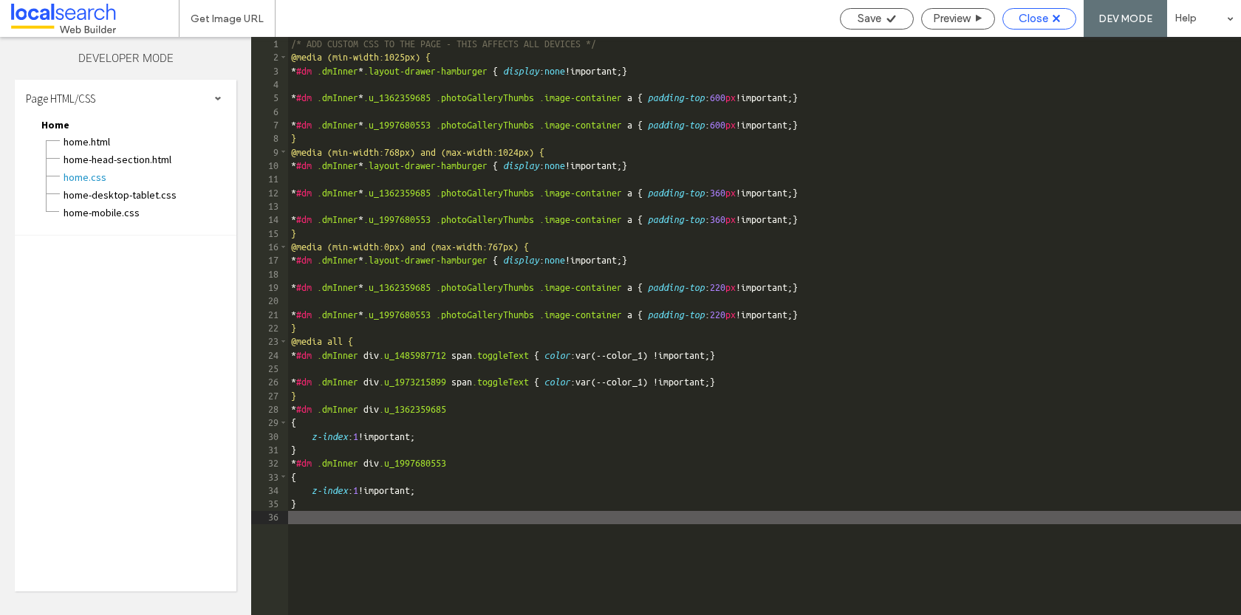
click at [1043, 8] on div "Close" at bounding box center [1040, 18] width 74 height 21
click at [1029, 21] on span "Close" at bounding box center [1034, 18] width 30 height 13
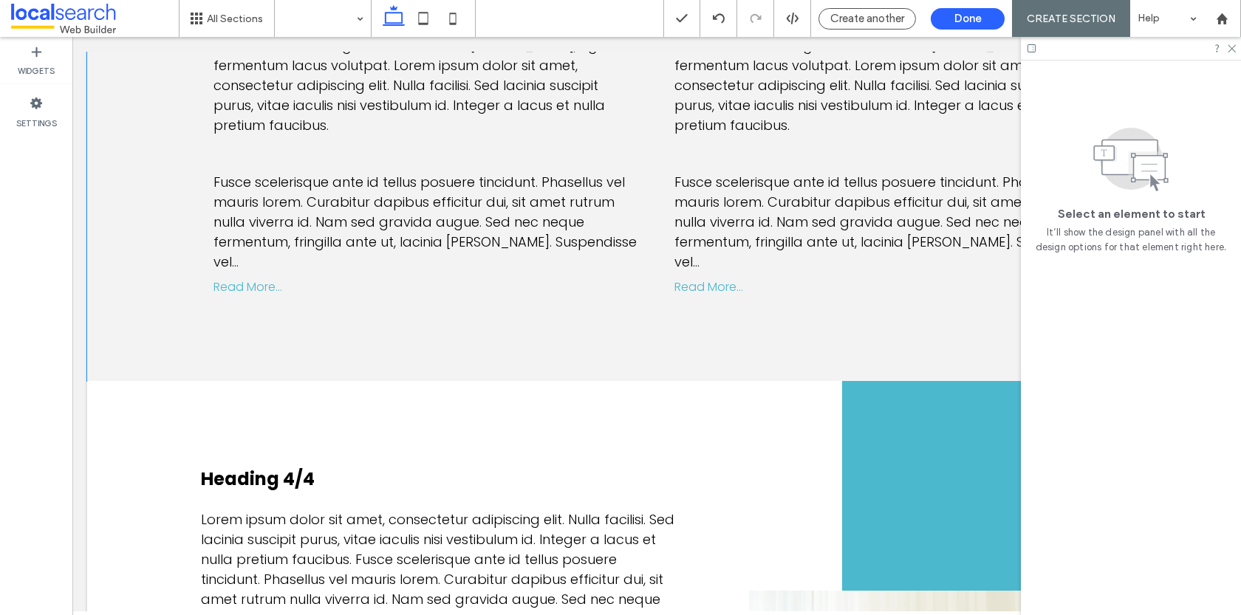
scroll to position [1350, 0]
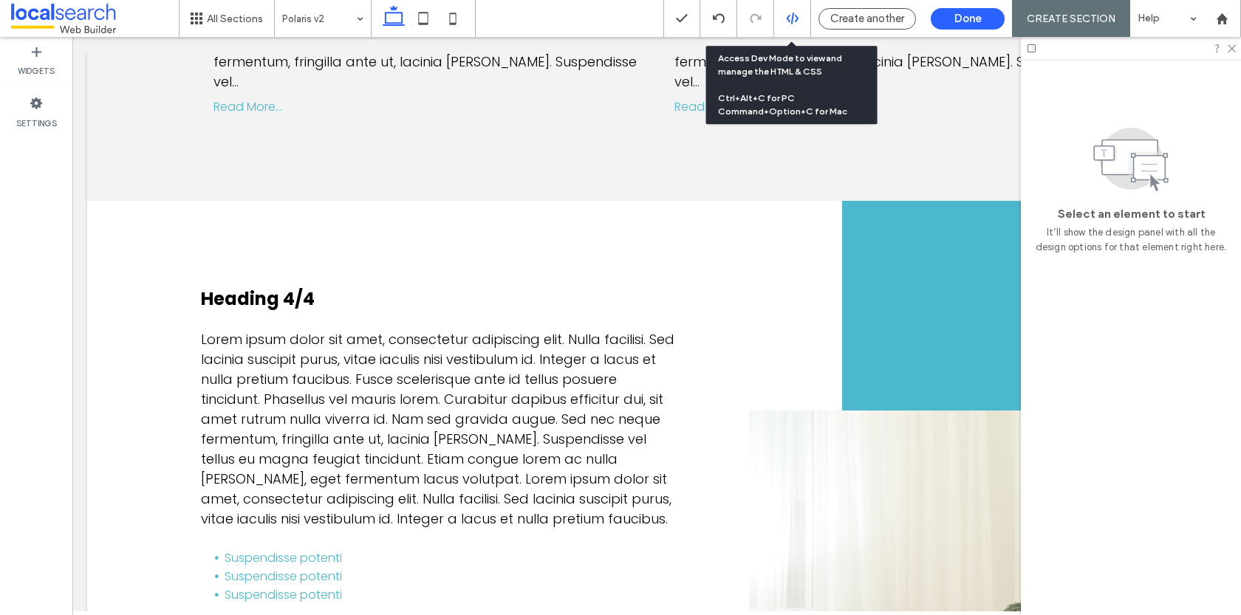
click at [782, 21] on div at bounding box center [792, 18] width 36 height 13
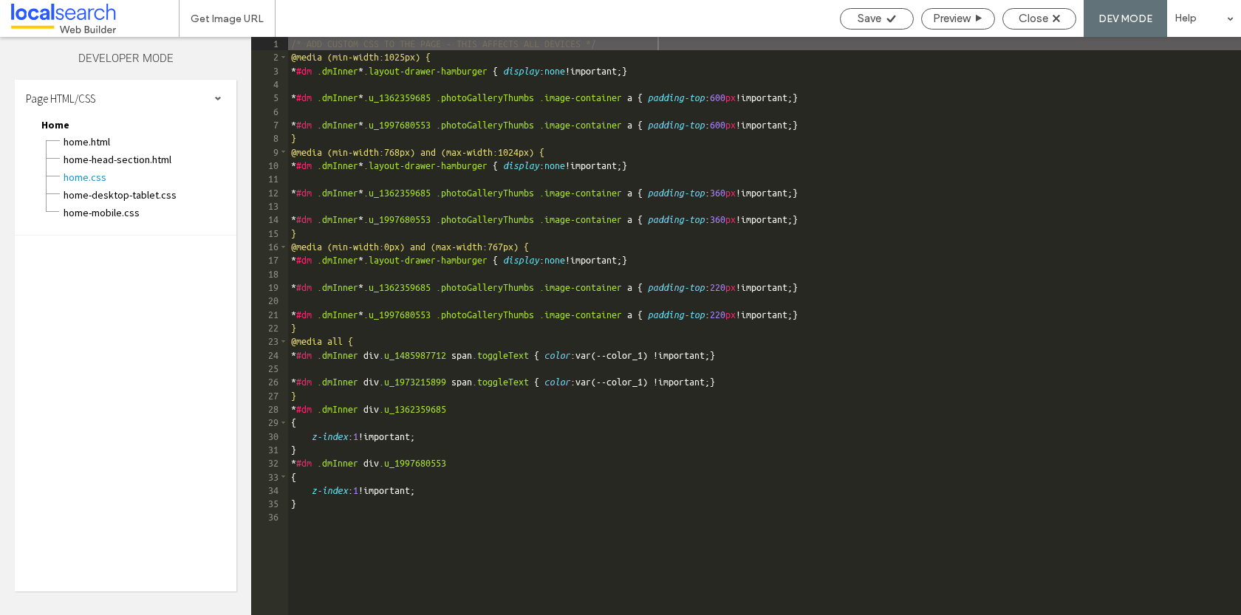
scroll to position [0, 0]
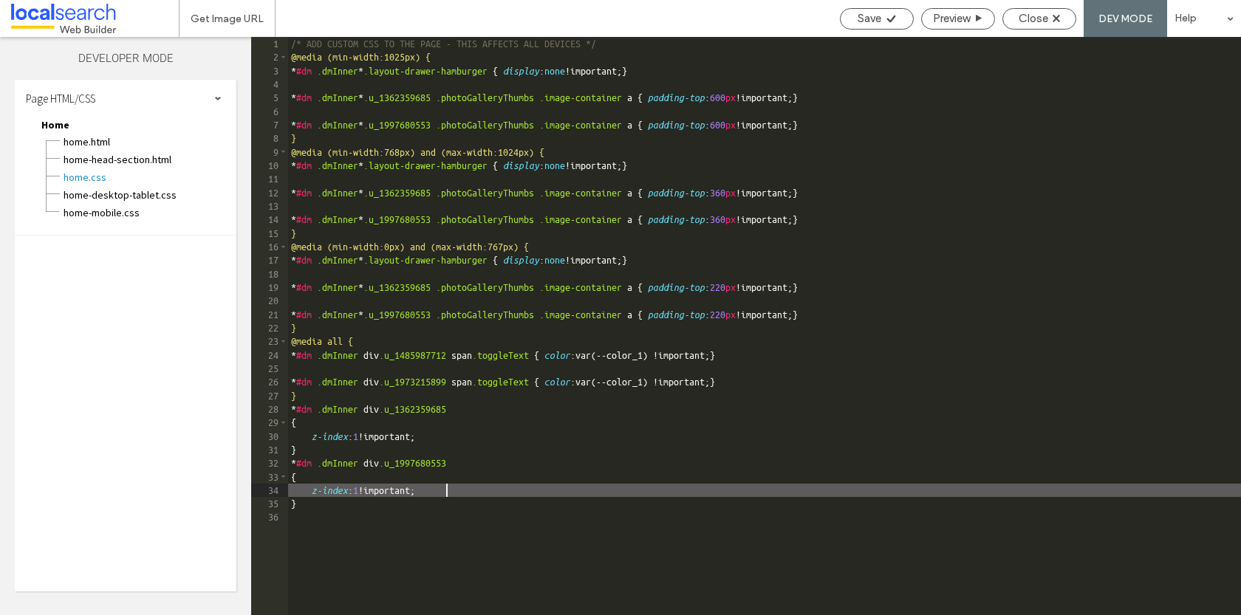
click at [461, 491] on div "/* ADD CUSTOM CSS TO THE PAGE - THIS AFFECTS ALL DEVICES */ @media (min-width:1…" at bounding box center [890, 340] width 1204 height 606
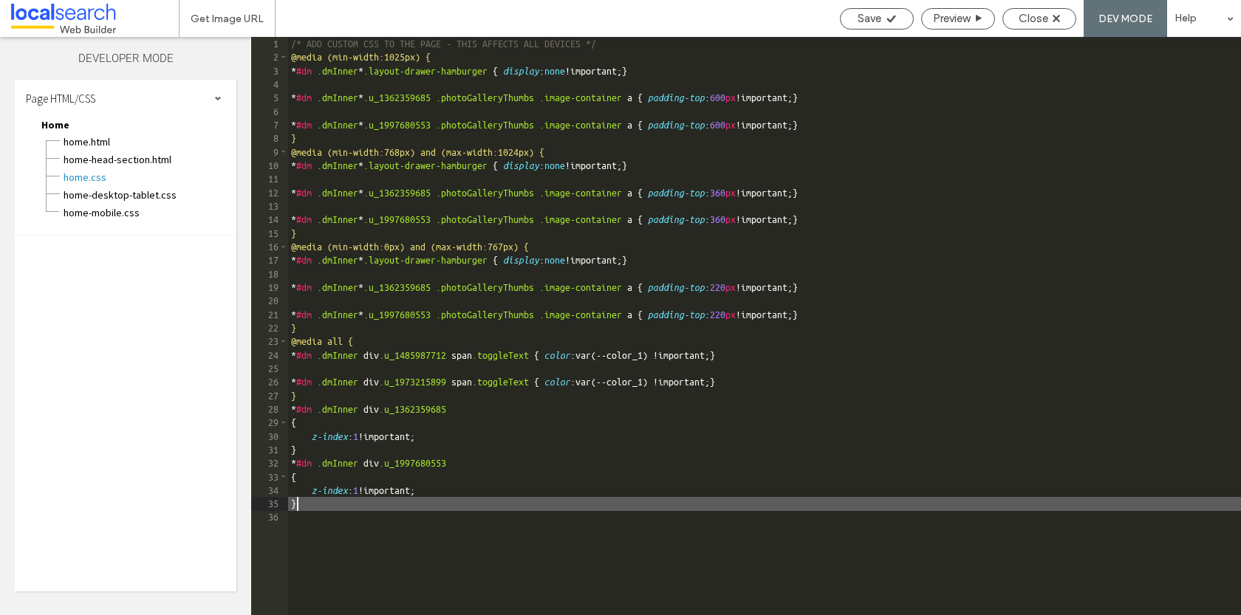
click at [352, 510] on div "/* ADD CUSTOM CSS TO THE PAGE - THIS AFFECTS ALL DEVICES */ @media (min-width:1…" at bounding box center [890, 340] width 1204 height 606
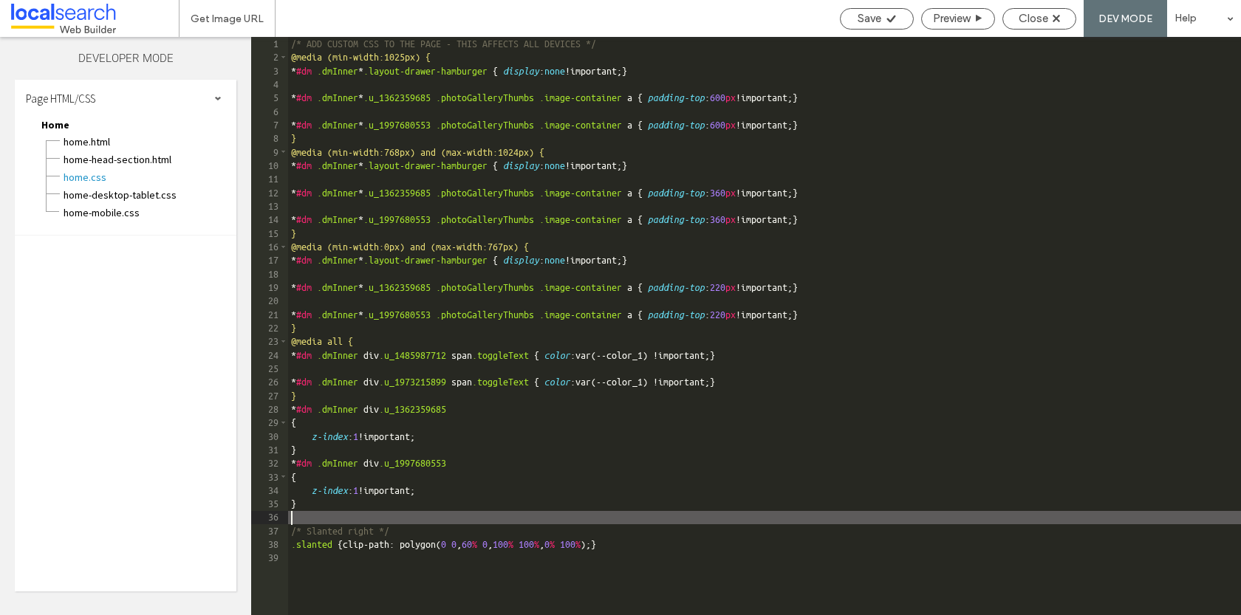
click at [296, 514] on div "/* ADD CUSTOM CSS TO THE PAGE - THIS AFFECTS ALL DEVICES */ @media (min-width:1…" at bounding box center [890, 340] width 1204 height 606
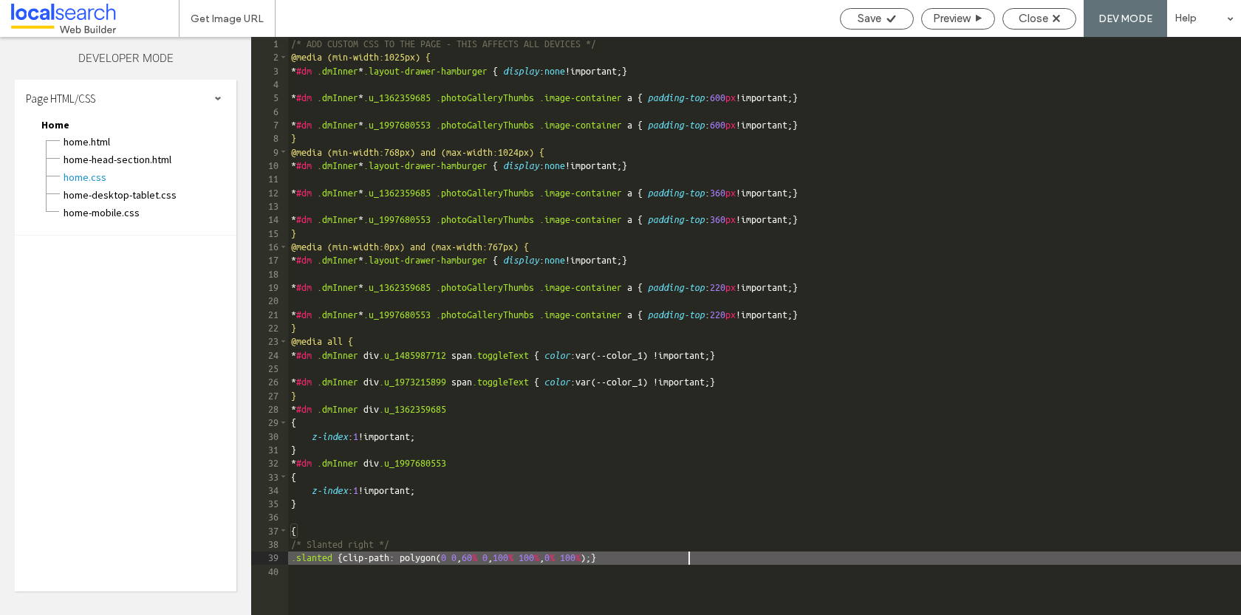
click at [711, 564] on div "/* ADD CUSTOM CSS TO THE PAGE - THIS AFFECTS ALL DEVICES */ @media (min-width:1…" at bounding box center [890, 340] width 1204 height 606
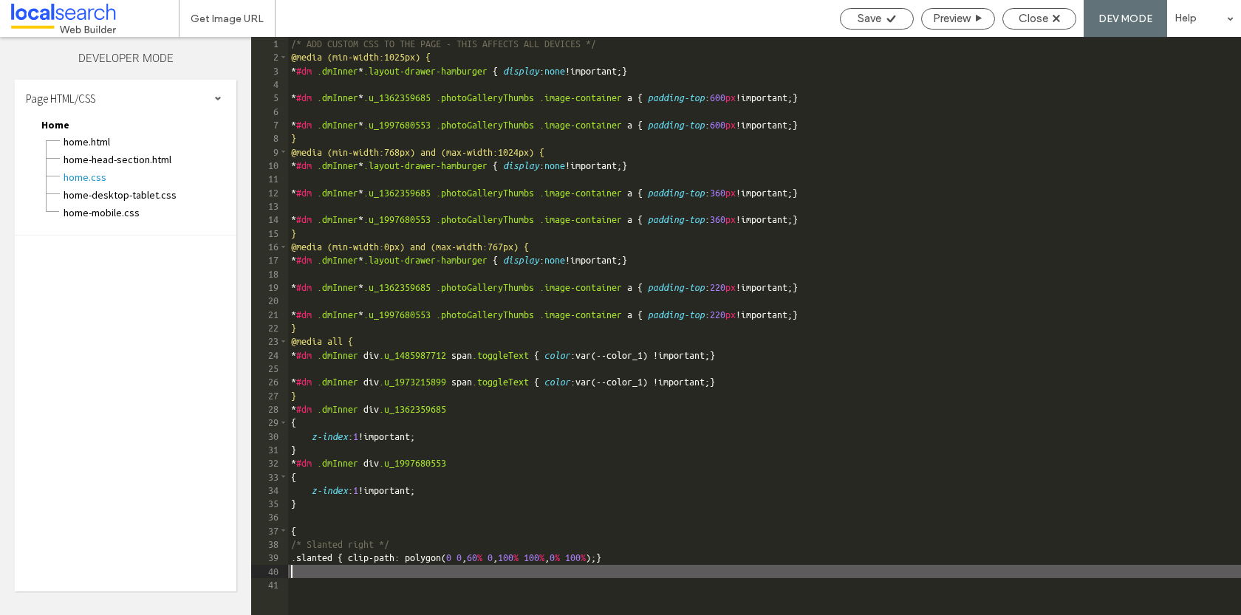
type textarea "**"
click at [887, 21] on use at bounding box center [891, 18] width 9 height 7
click at [1027, 18] on span "Close" at bounding box center [1034, 18] width 30 height 13
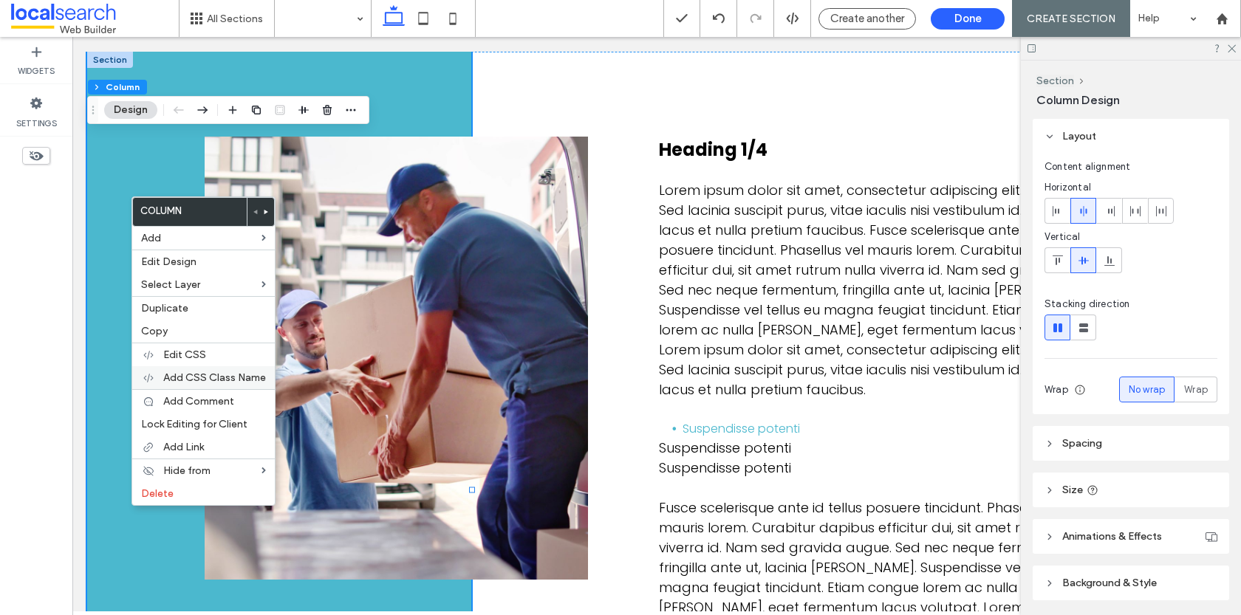
click at [185, 372] on span "Add CSS Class Name" at bounding box center [214, 378] width 103 height 13
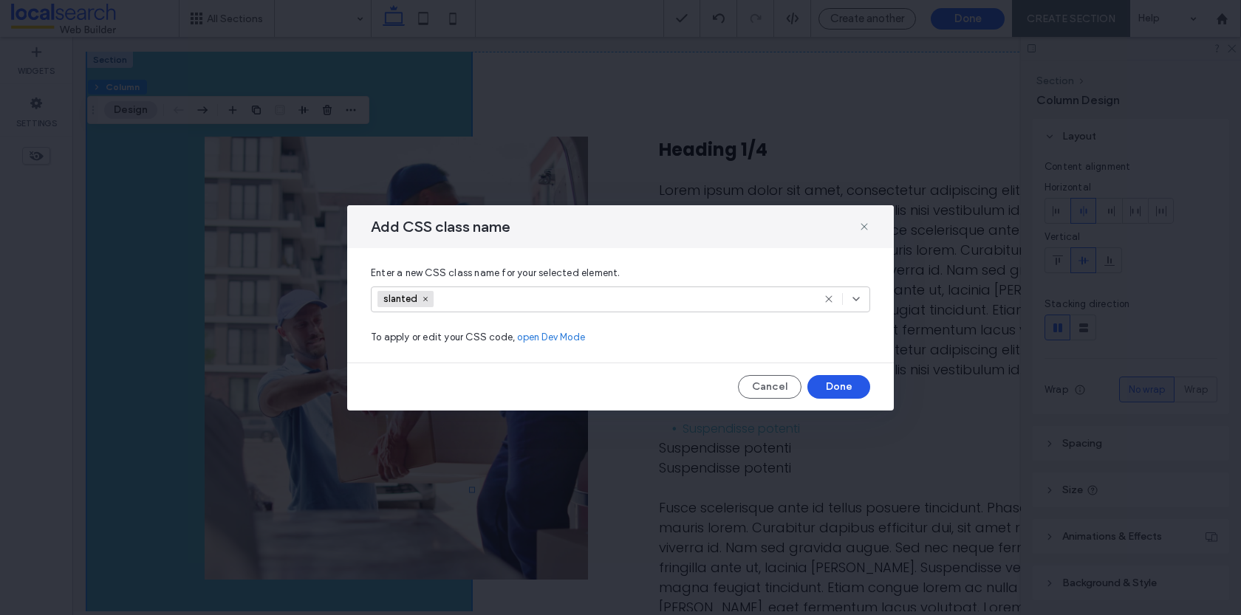
click at [836, 382] on button "Done" at bounding box center [839, 387] width 63 height 24
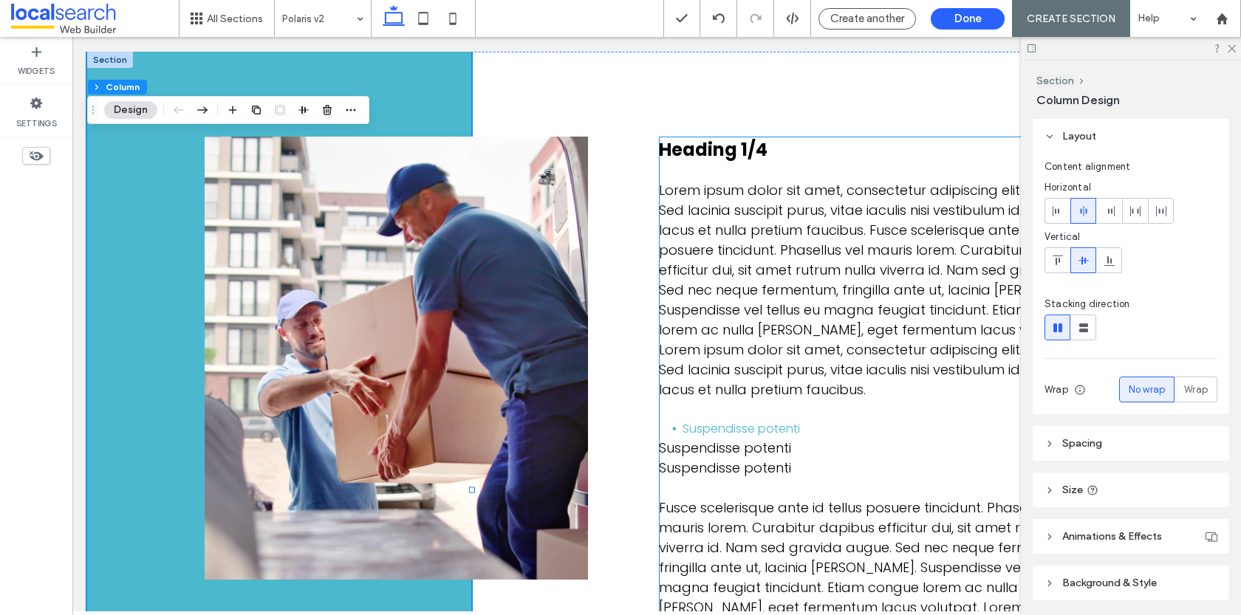
click at [659, 443] on span "Suspendisse potenti" at bounding box center [725, 448] width 132 height 18
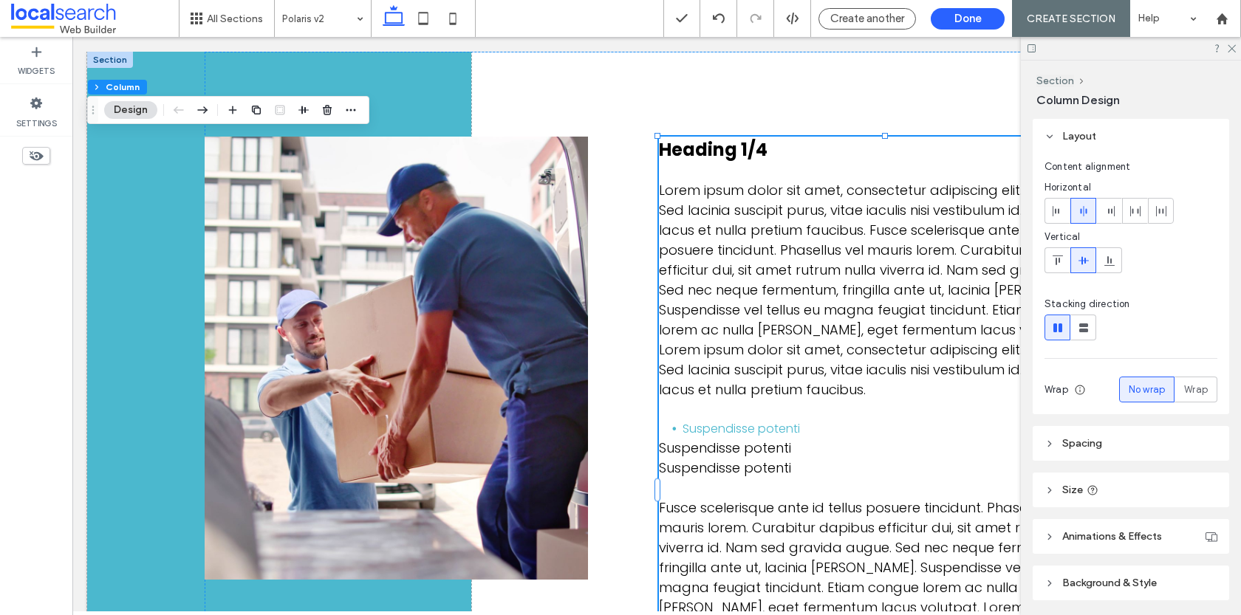
click at [659, 443] on span "Suspendisse potenti" at bounding box center [725, 448] width 132 height 18
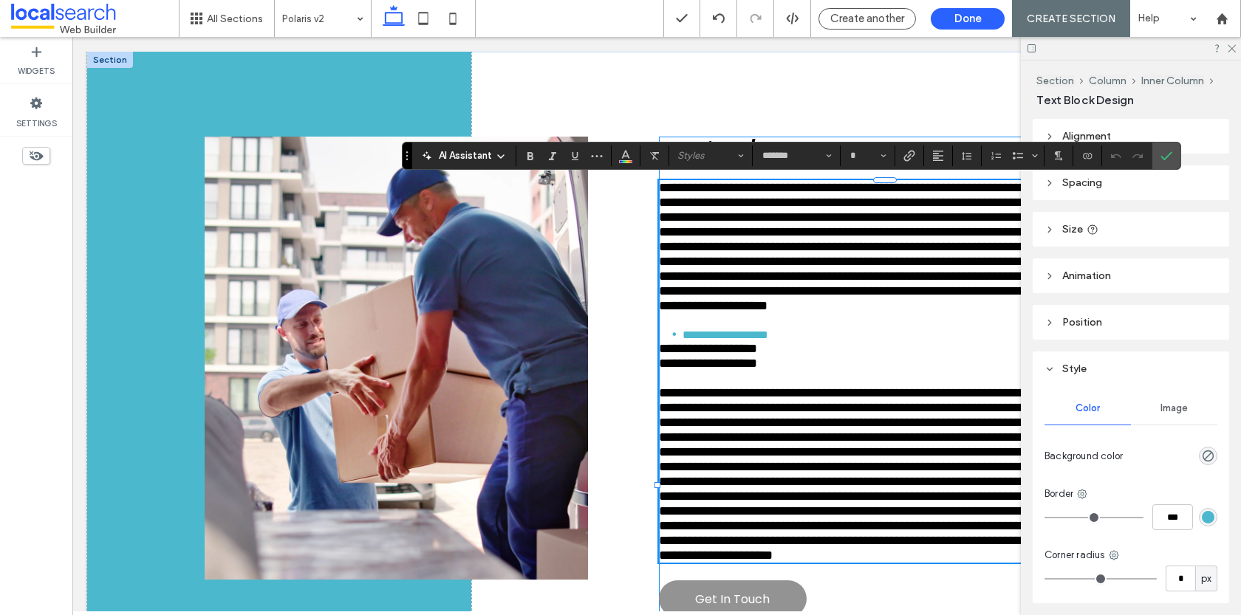
click at [664, 355] on span "**********" at bounding box center [708, 348] width 98 height 13
type input "**"
click at [1012, 147] on span "Bulleted List" at bounding box center [1015, 156] width 7 height 21
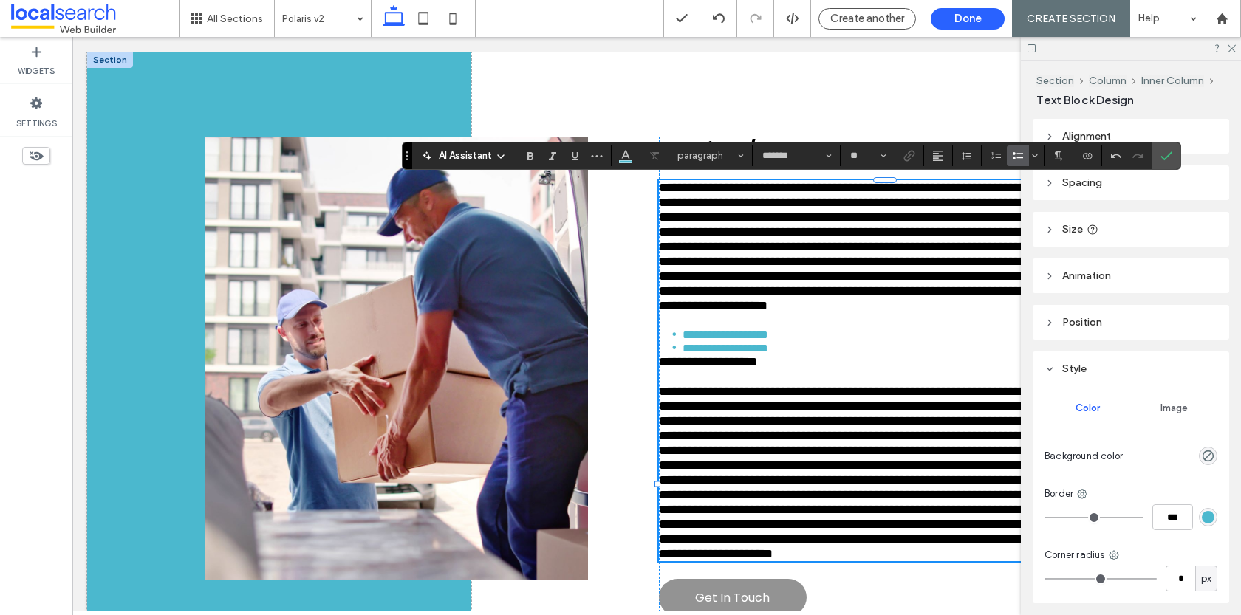
click at [661, 369] on span "**********" at bounding box center [708, 361] width 98 height 13
click at [1013, 151] on icon "Bulleted List" at bounding box center [1018, 156] width 12 height 12
type input "**"
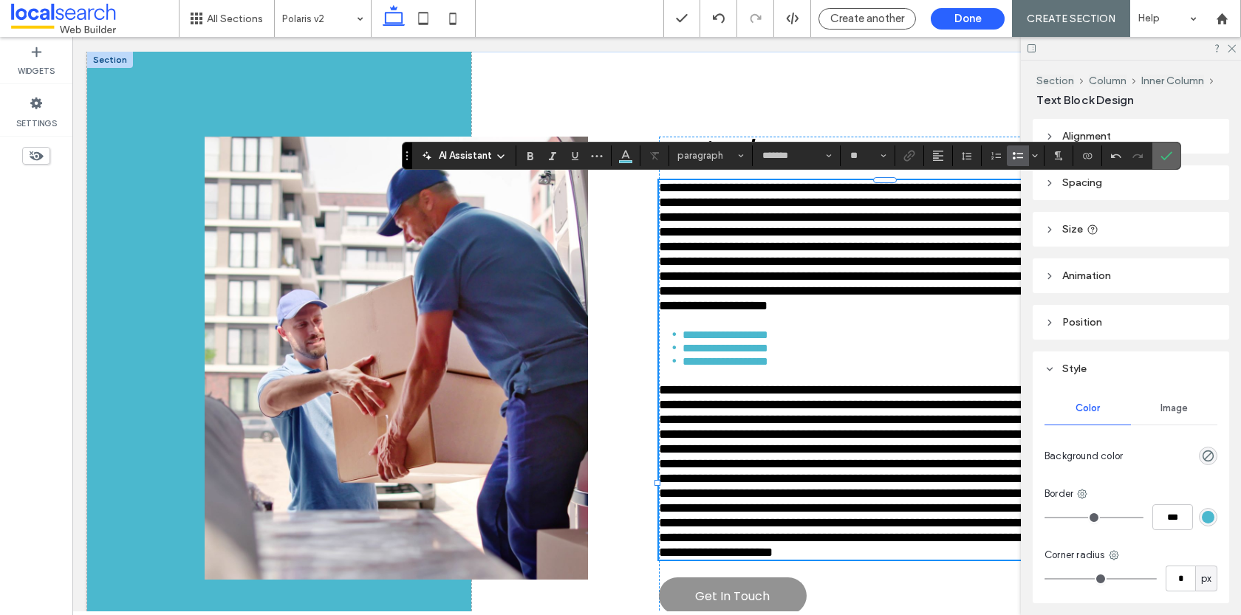
click at [1173, 151] on div at bounding box center [1167, 156] width 22 height 27
click at [1161, 154] on icon "Confirm" at bounding box center [1167, 156] width 12 height 12
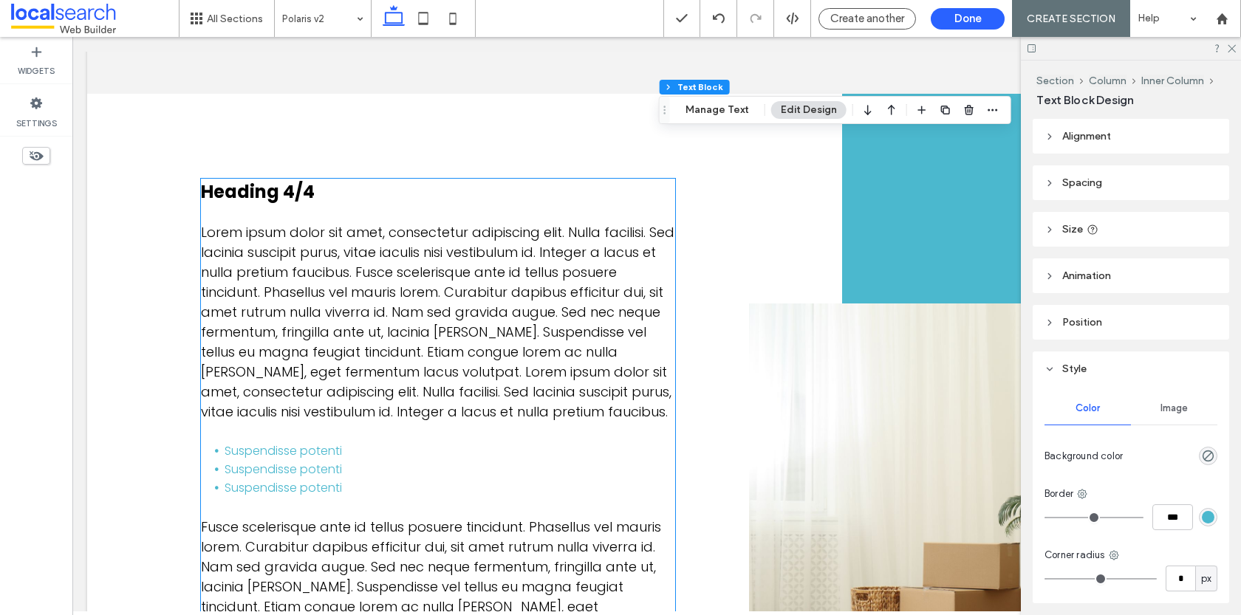
scroll to position [1512, 0]
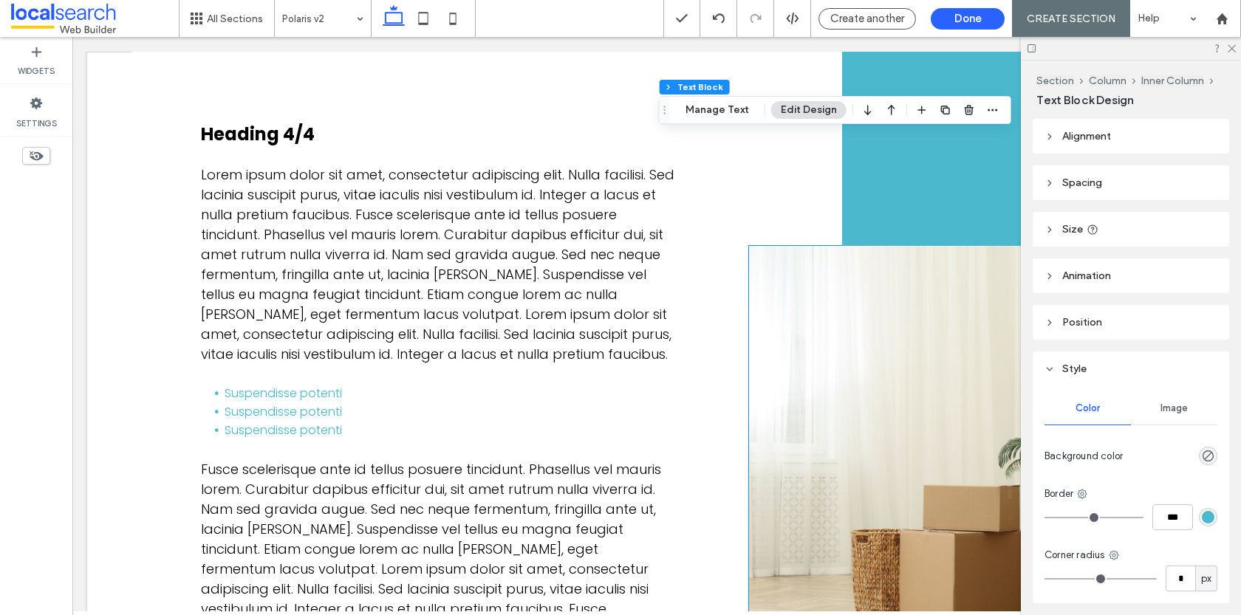
click at [805, 255] on link at bounding box center [949, 467] width 400 height 443
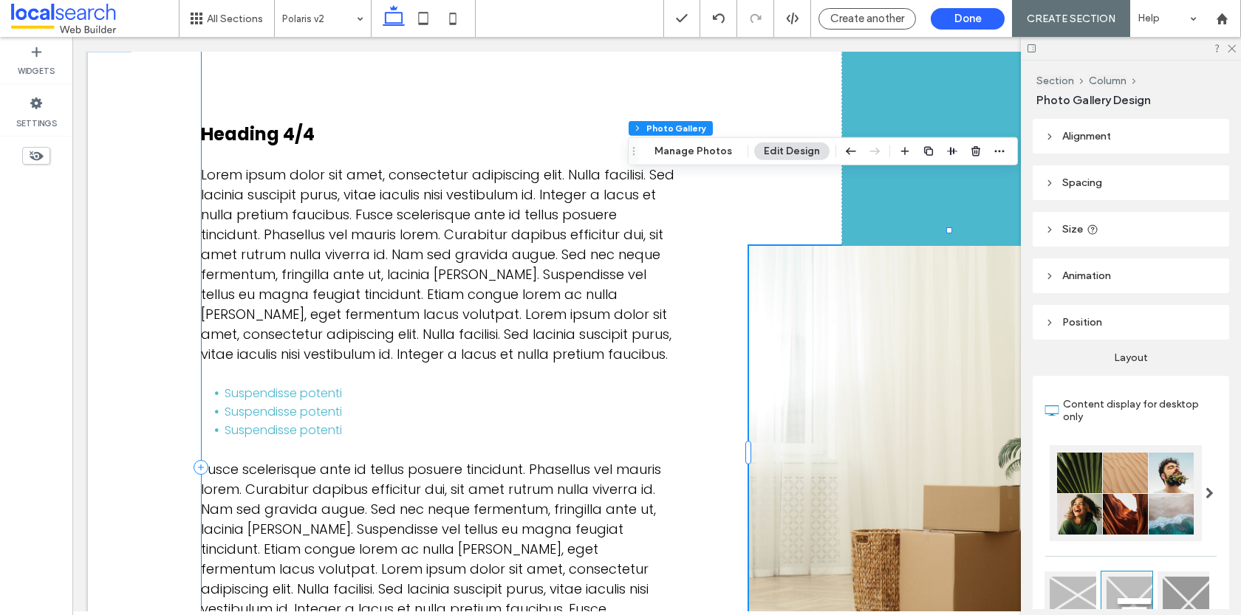
click at [714, 250] on div "Heading 4/4 Lorem ipsum dolor sit amet, consectetur adipiscing elit. Nulla faci…" at bounding box center [675, 467] width 949 height 862
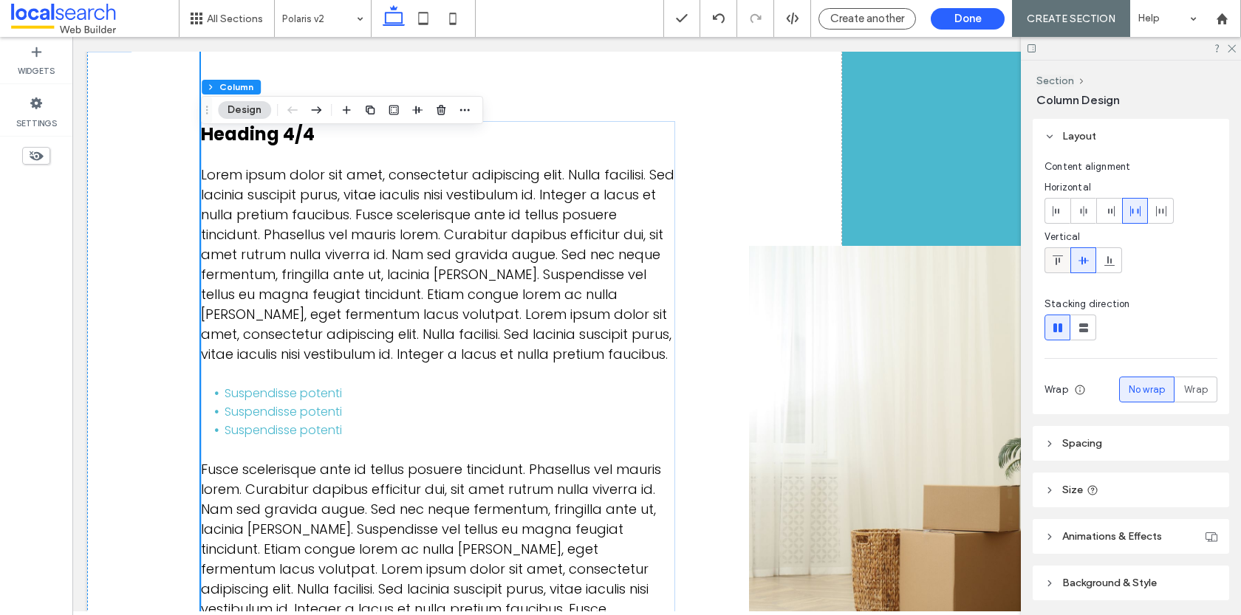
click at [1056, 264] on use at bounding box center [1057, 261] width 10 height 10
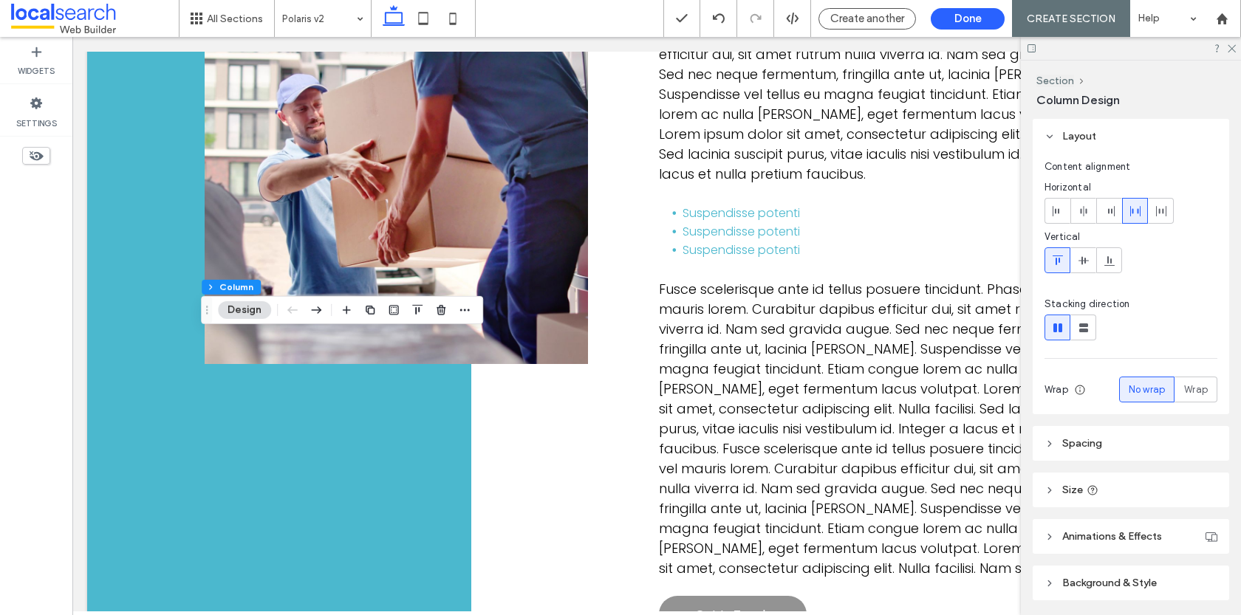
scroll to position [0, 0]
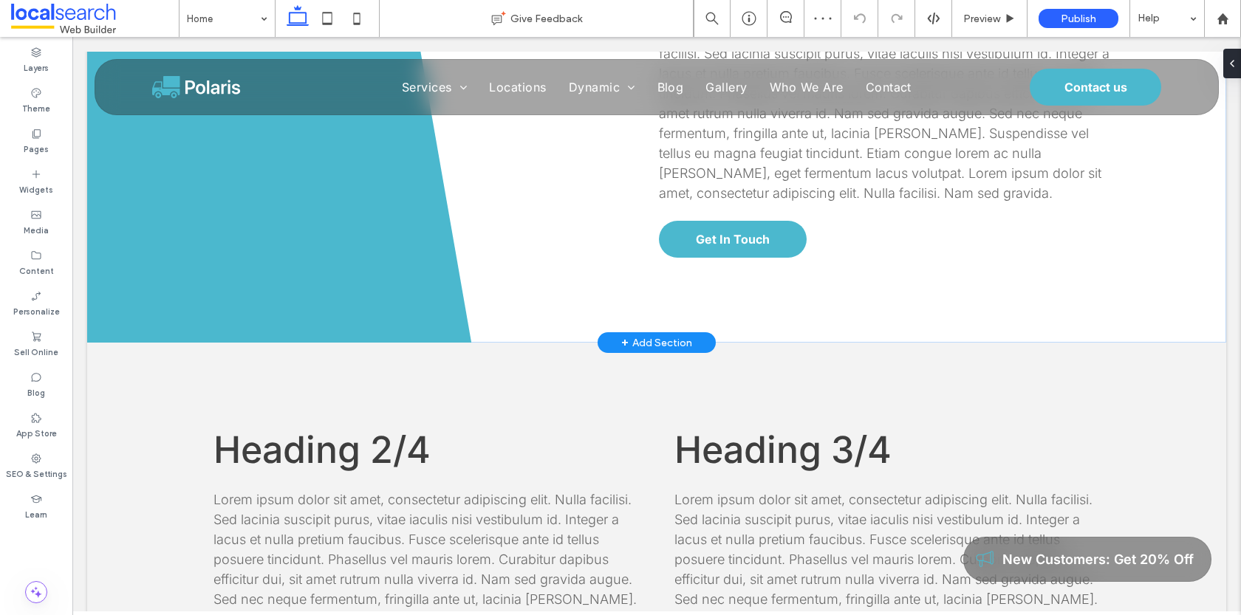
click at [640, 338] on div "+ Add Section" at bounding box center [656, 343] width 71 height 16
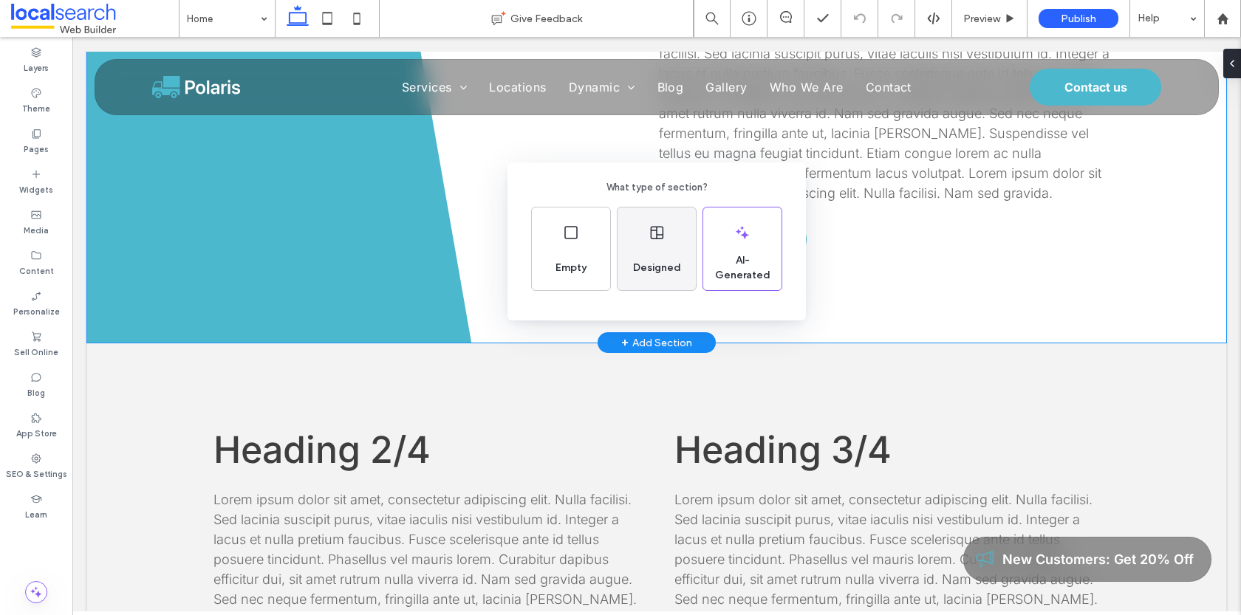
click at [660, 233] on icon at bounding box center [657, 233] width 18 height 18
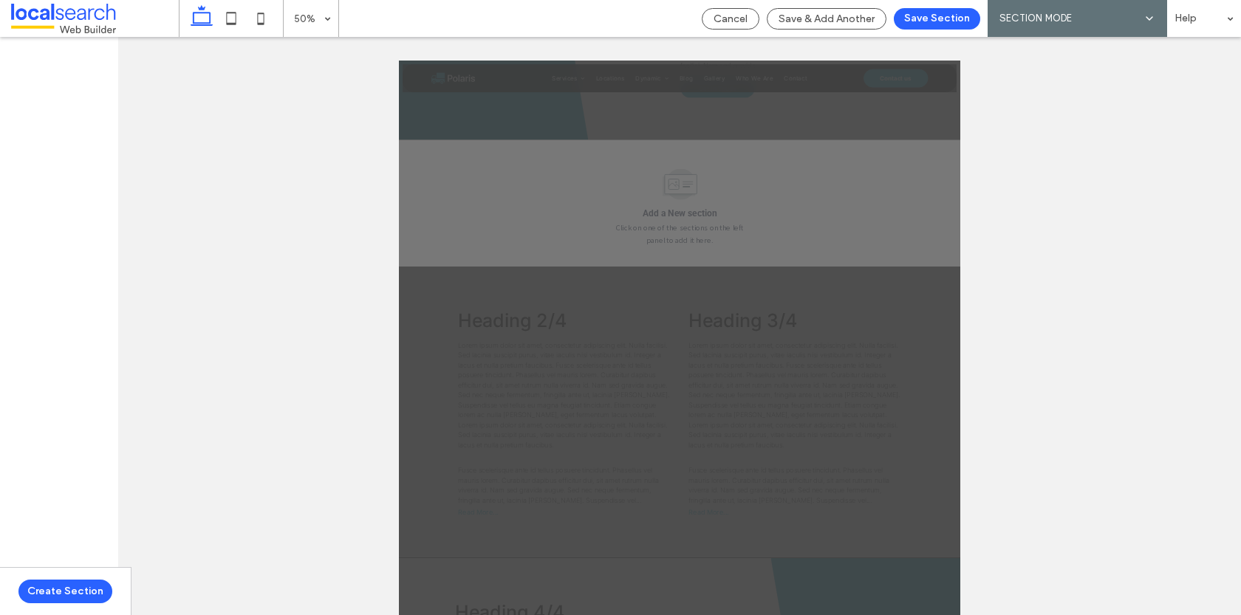
scroll to position [763, 0]
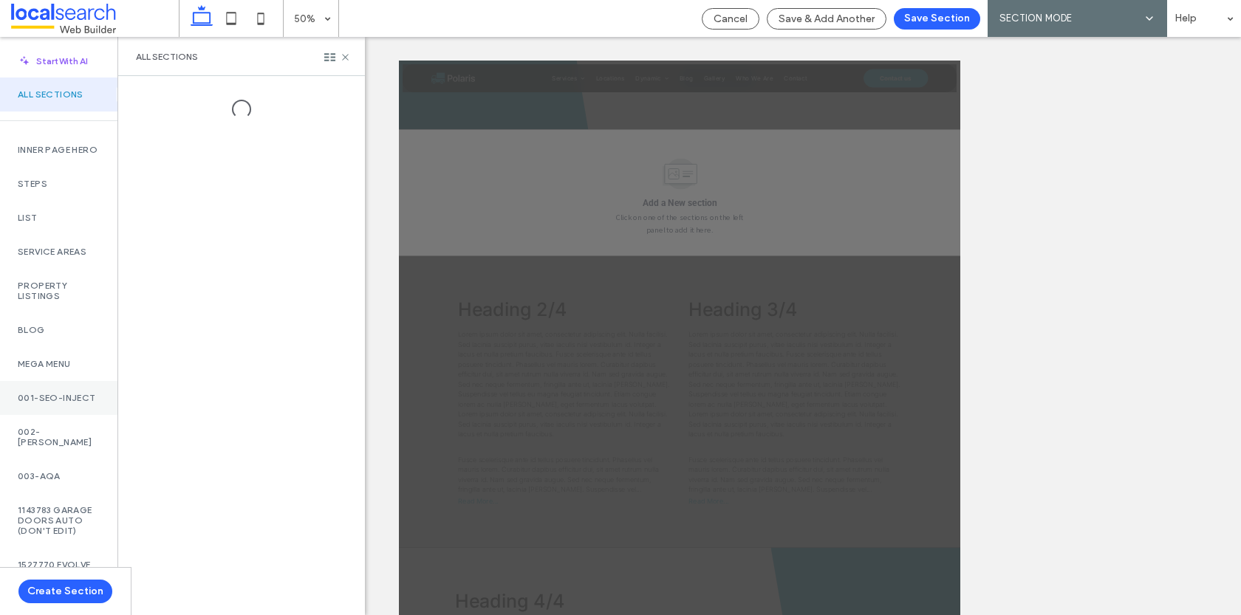
click at [52, 403] on label "001-SEO-INJECT" at bounding box center [59, 398] width 82 height 10
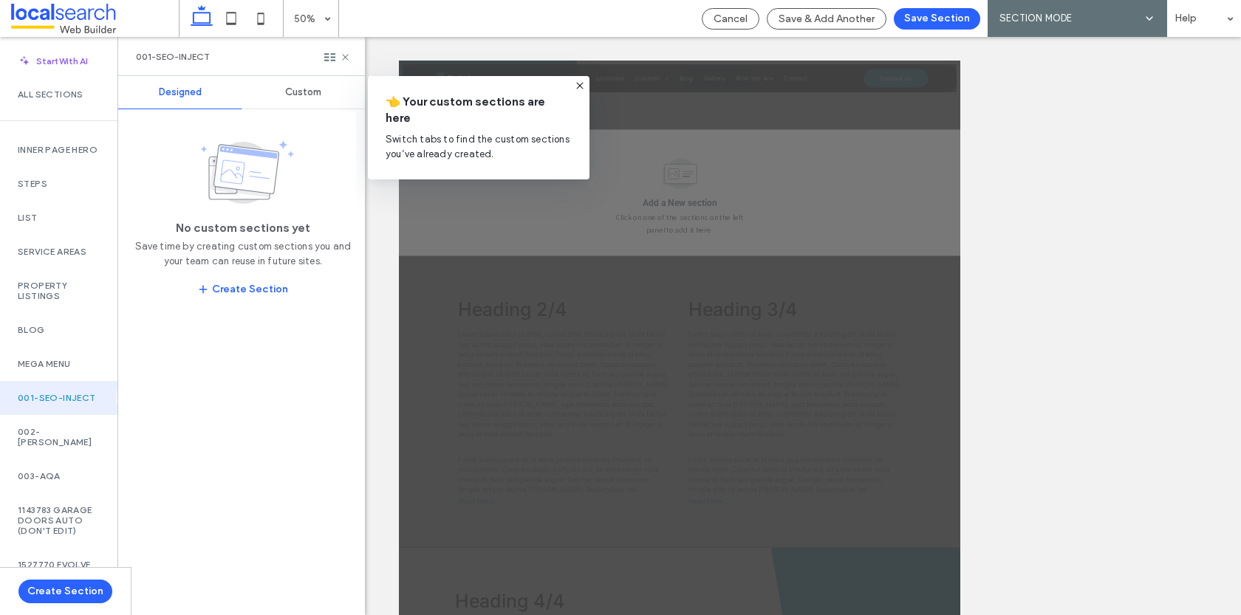
click at [294, 89] on span "Custom" at bounding box center [303, 92] width 36 height 12
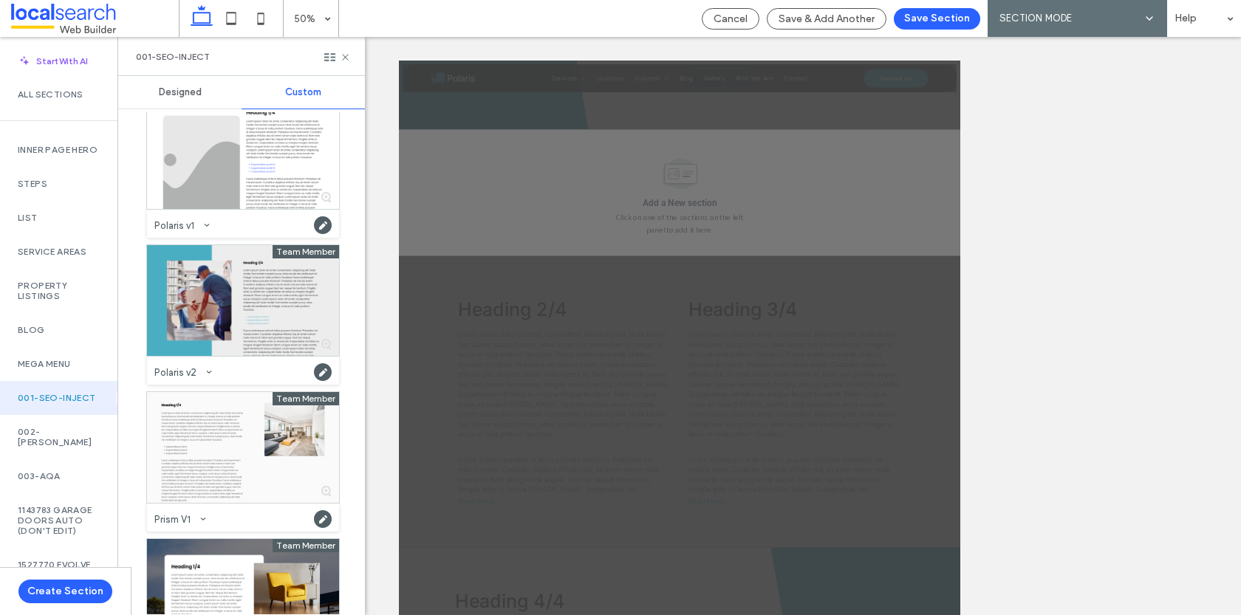
scroll to position [1379, 0]
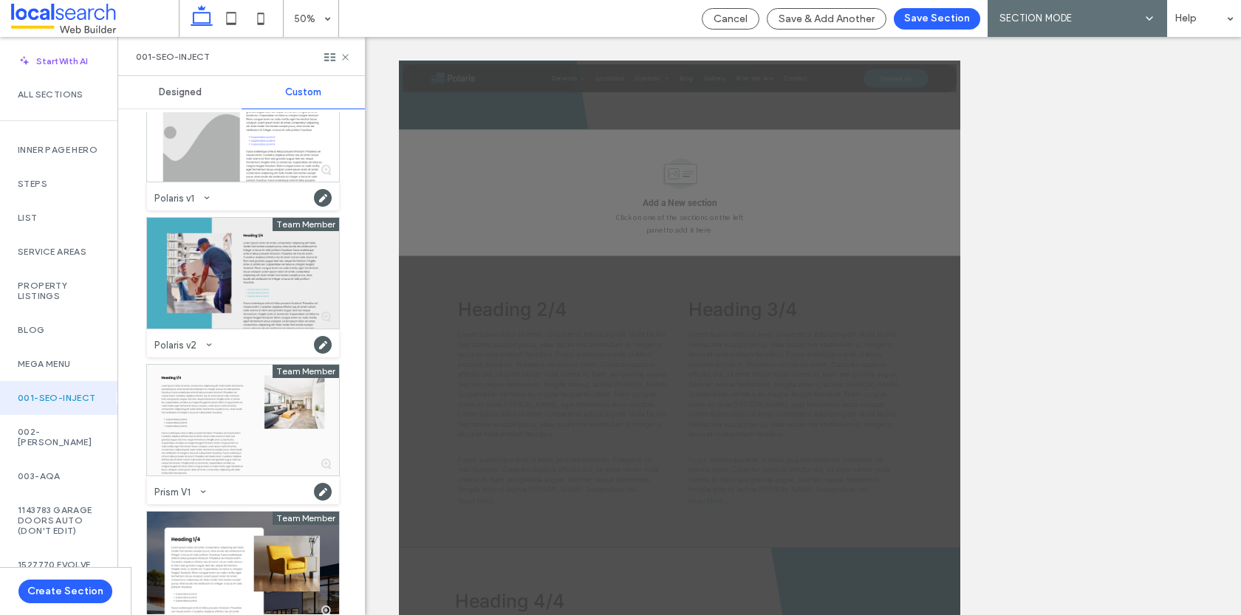
click at [238, 325] on div at bounding box center [243, 273] width 192 height 111
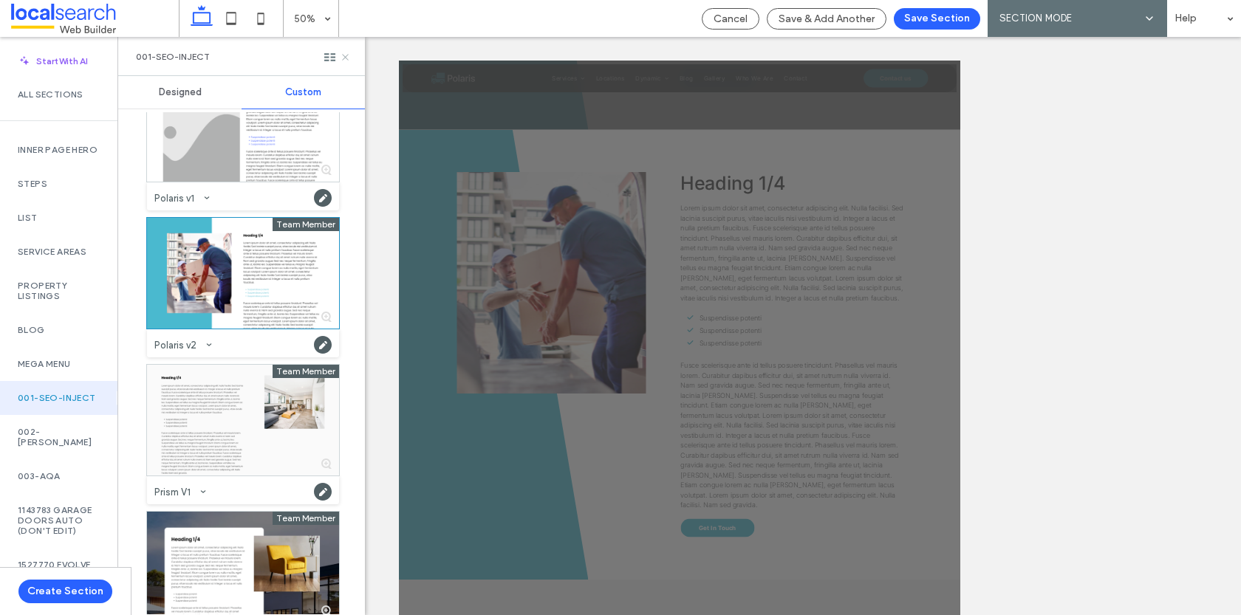
click at [344, 59] on icon at bounding box center [345, 57] width 11 height 11
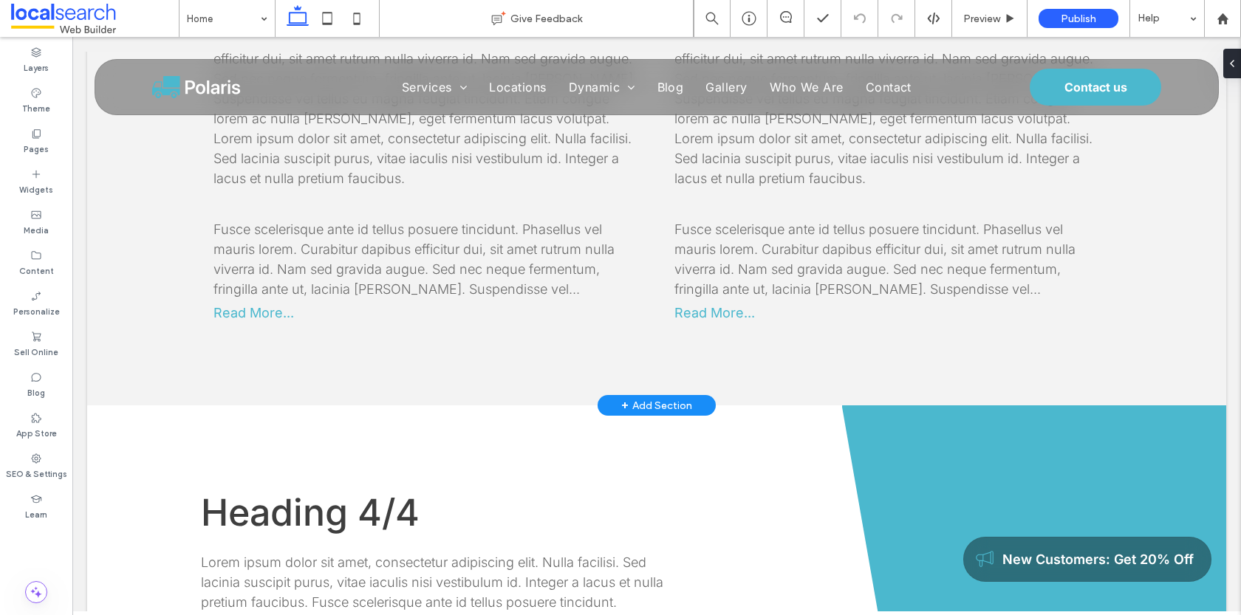
scroll to position [1113, 0]
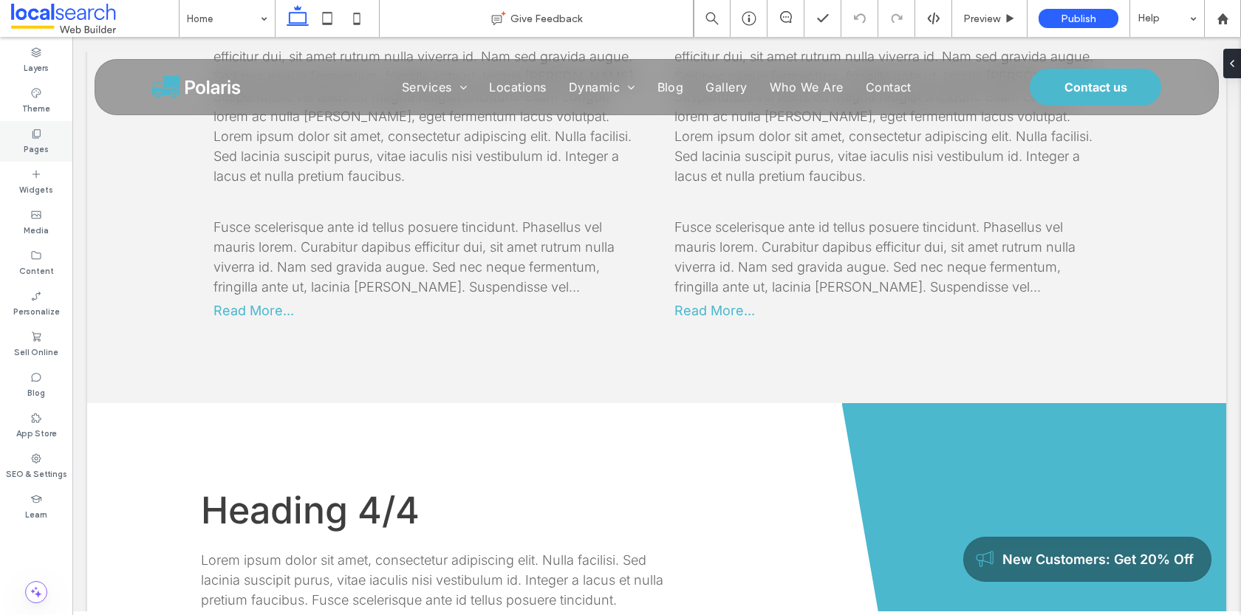
click at [40, 132] on use at bounding box center [37, 133] width 8 height 9
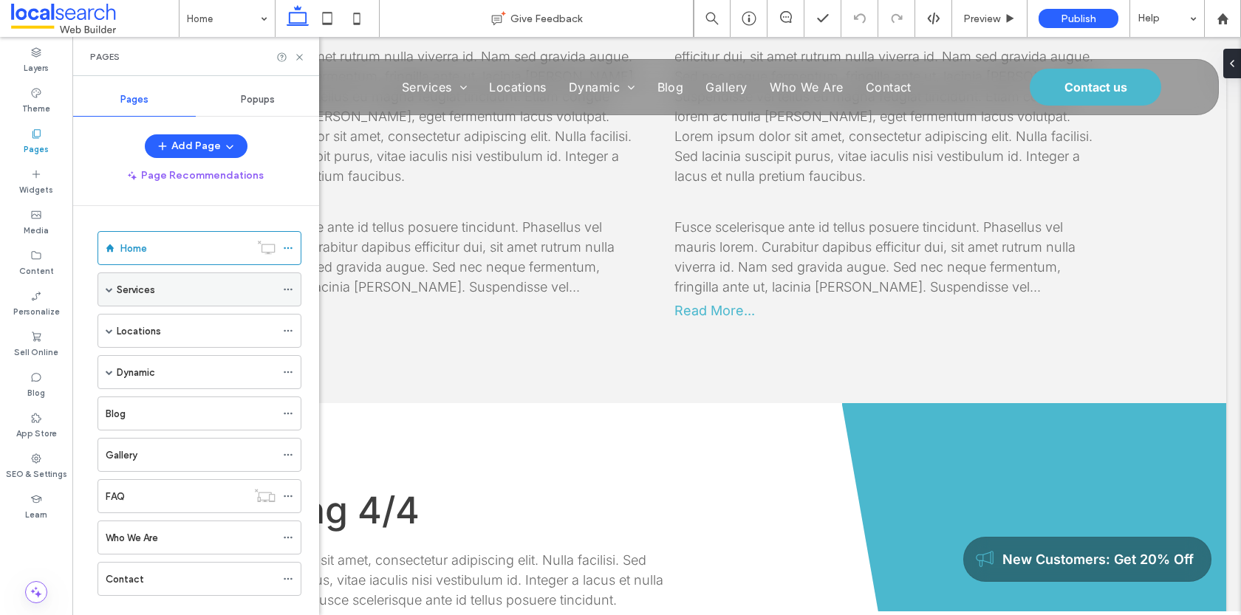
click at [112, 289] on div "Services" at bounding box center [200, 290] width 204 height 34
click at [109, 287] on span at bounding box center [109, 289] width 7 height 7
click at [162, 321] on label "Service 1" at bounding box center [151, 324] width 39 height 26
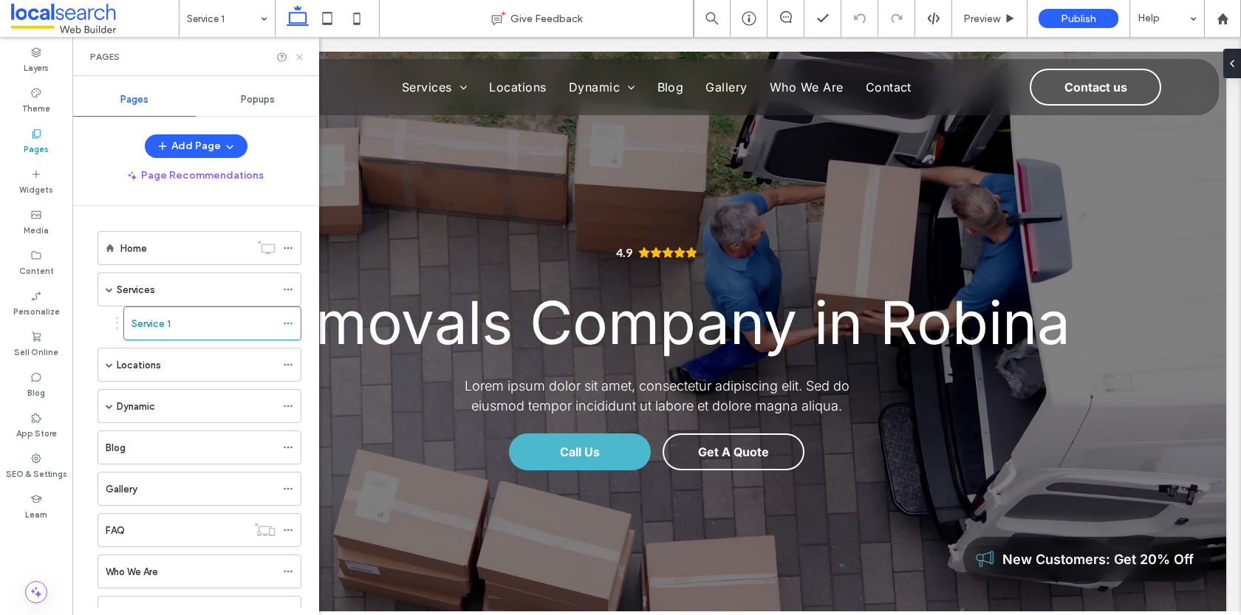
click at [299, 56] on use at bounding box center [299, 57] width 6 height 6
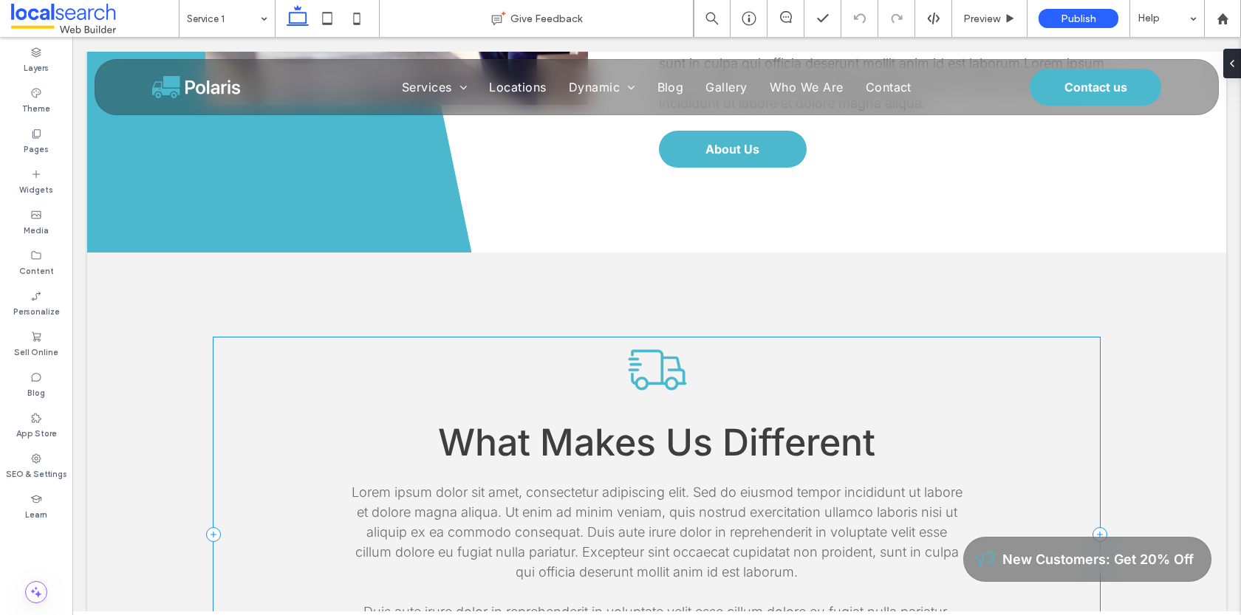
scroll to position [1092, 0]
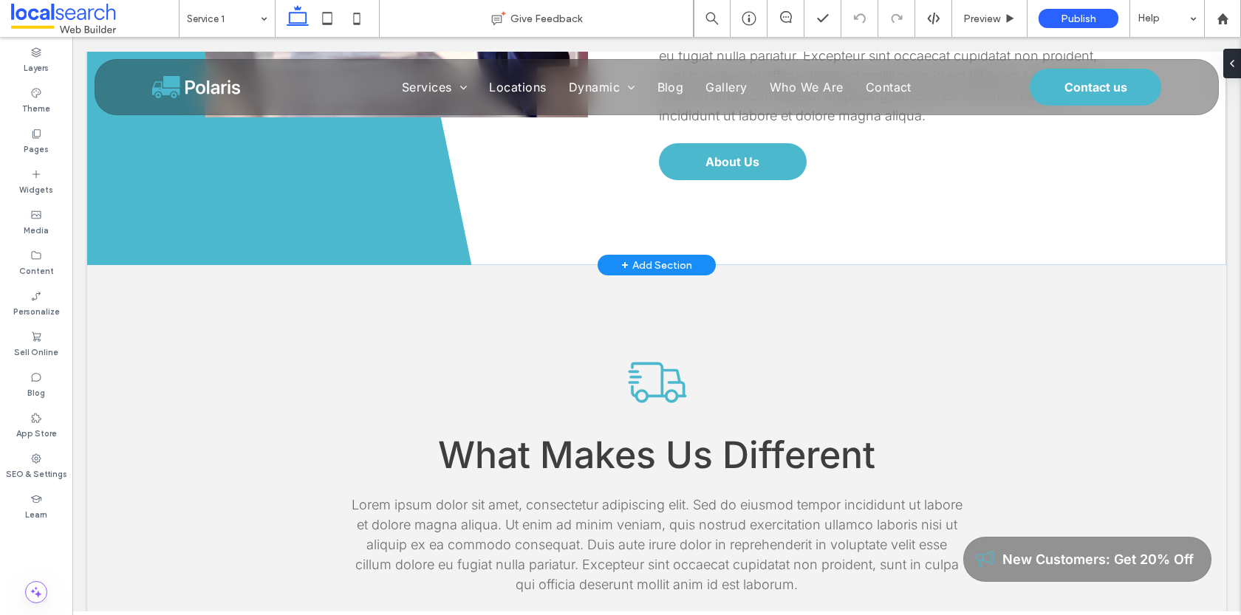
click at [641, 265] on div "+ Add Section" at bounding box center [656, 265] width 71 height 16
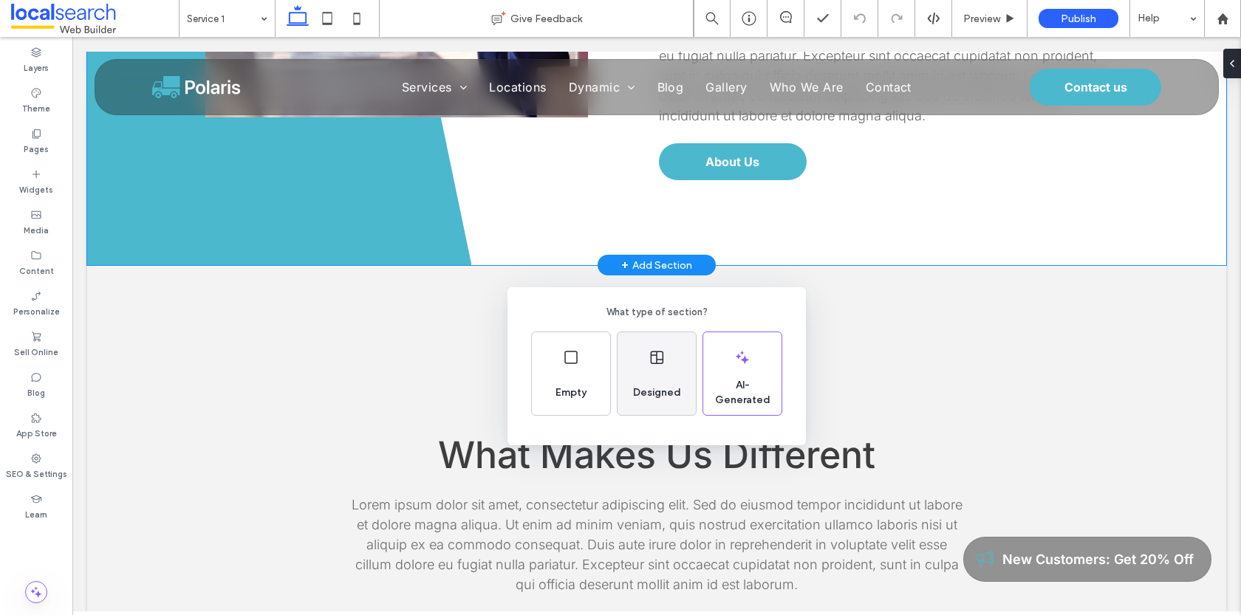
click at [658, 367] on div "Designed" at bounding box center [657, 373] width 78 height 83
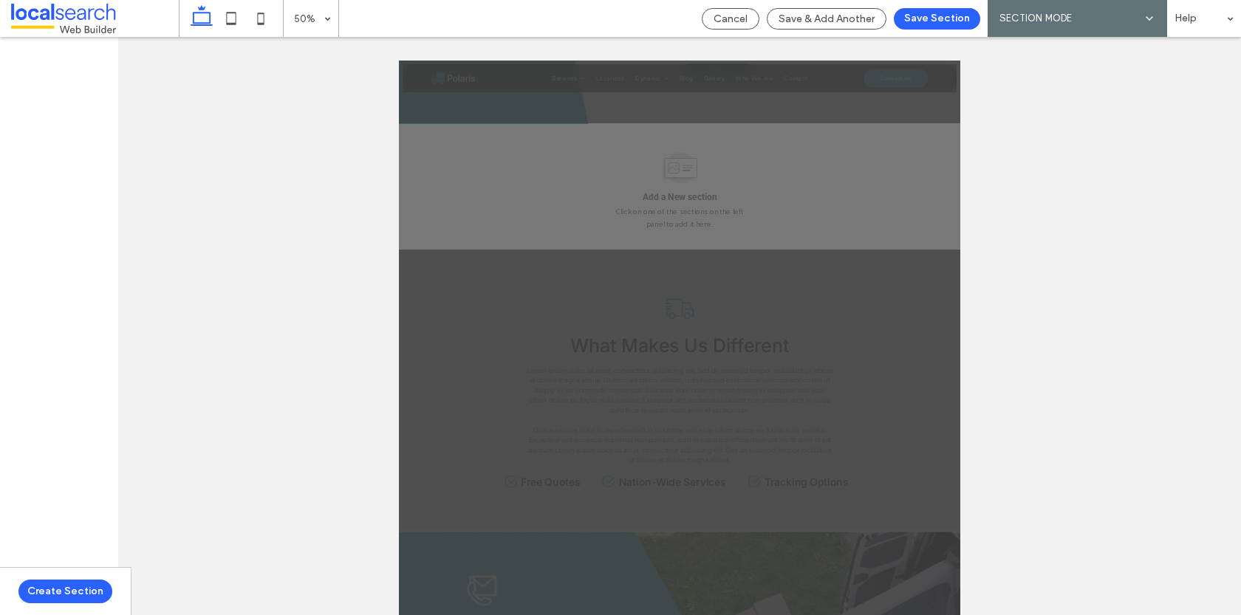
scroll to position [1187, 0]
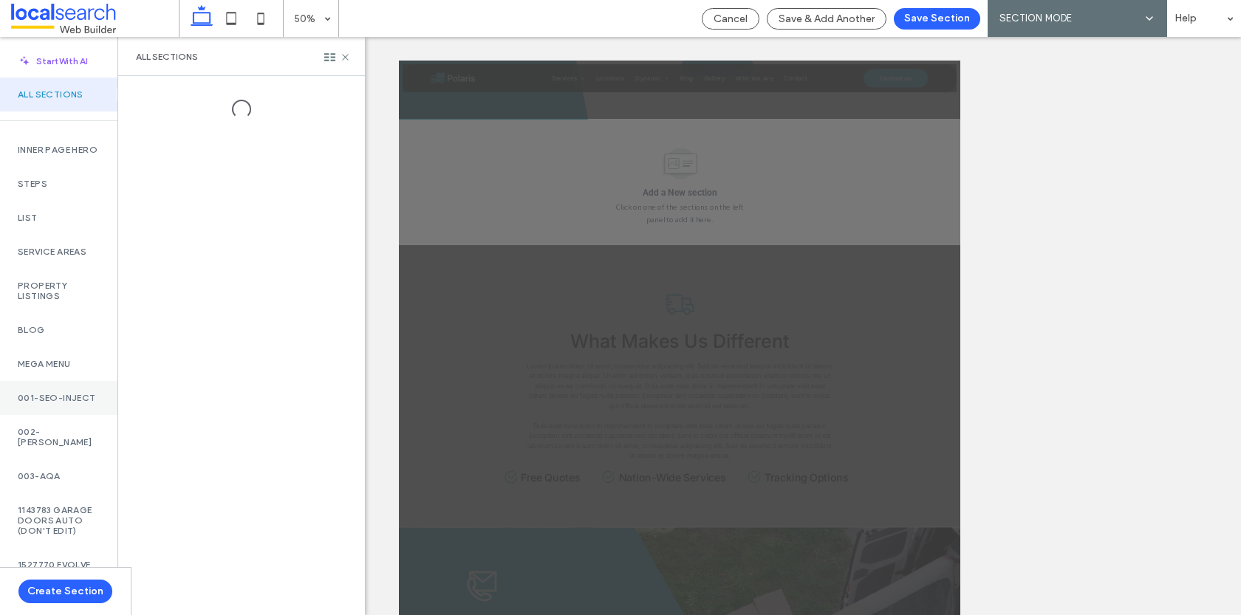
click at [56, 403] on label "001-SEO-INJECT" at bounding box center [59, 398] width 82 height 10
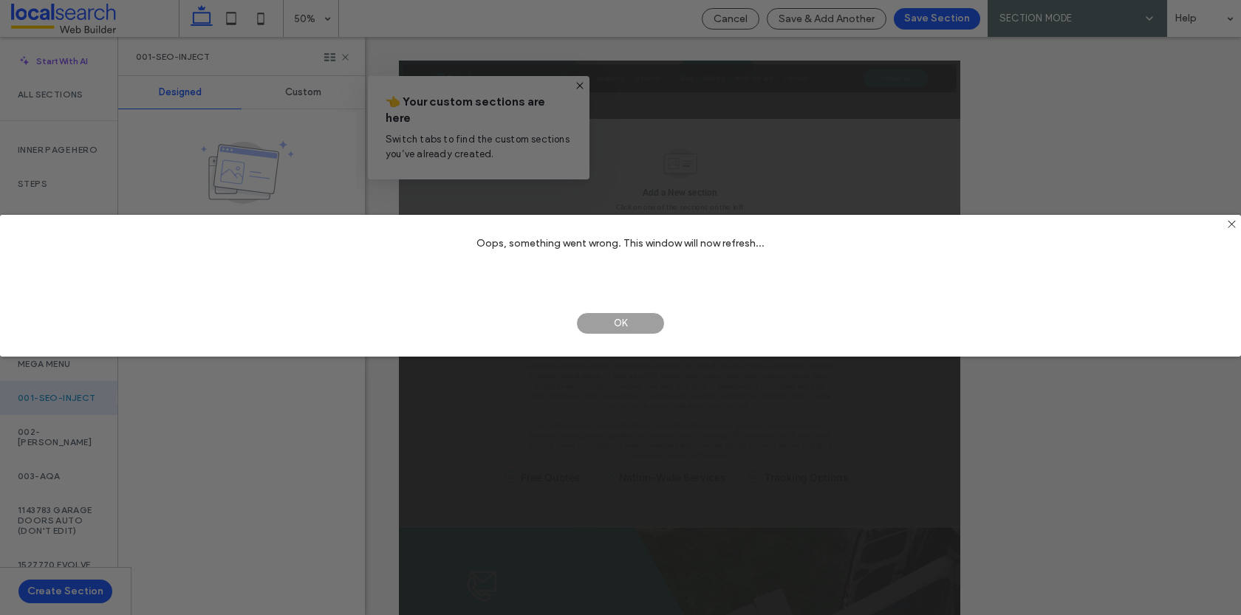
click at [618, 318] on span "OK" at bounding box center [620, 324] width 89 height 22
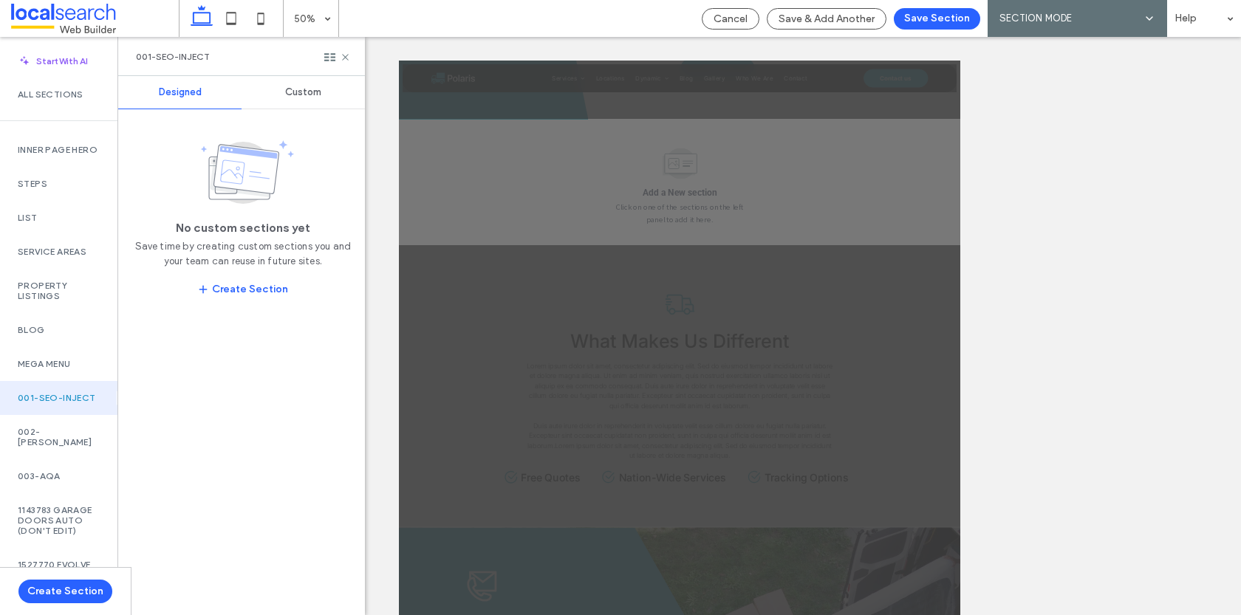
click at [299, 98] on span "Custom" at bounding box center [303, 92] width 36 height 12
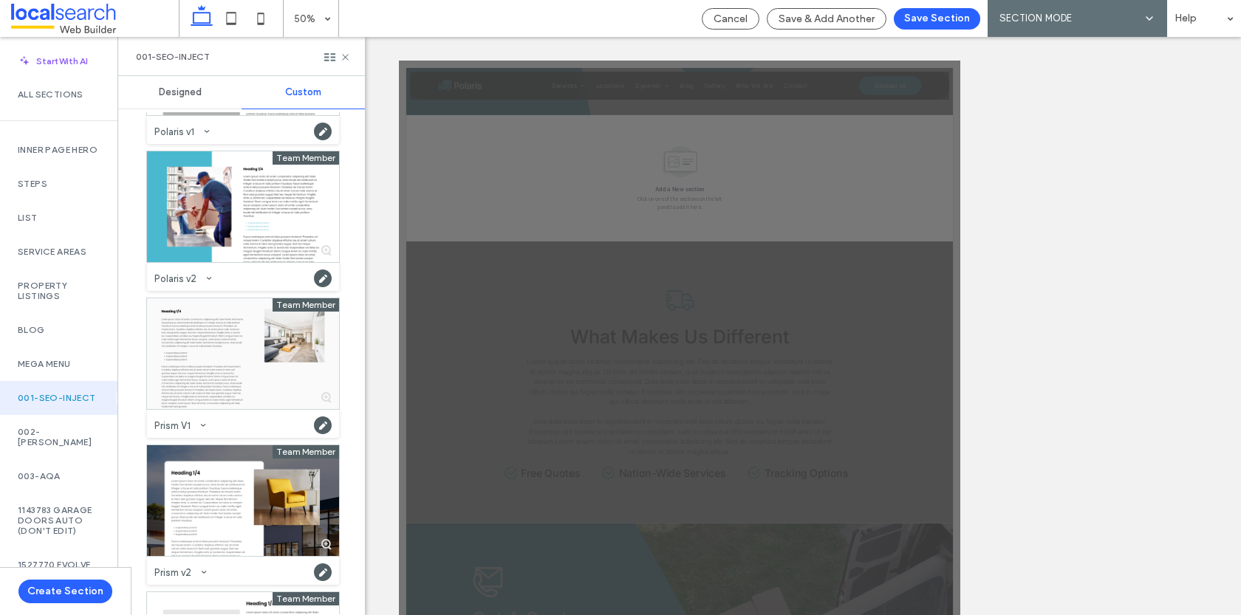
scroll to position [1453, 0]
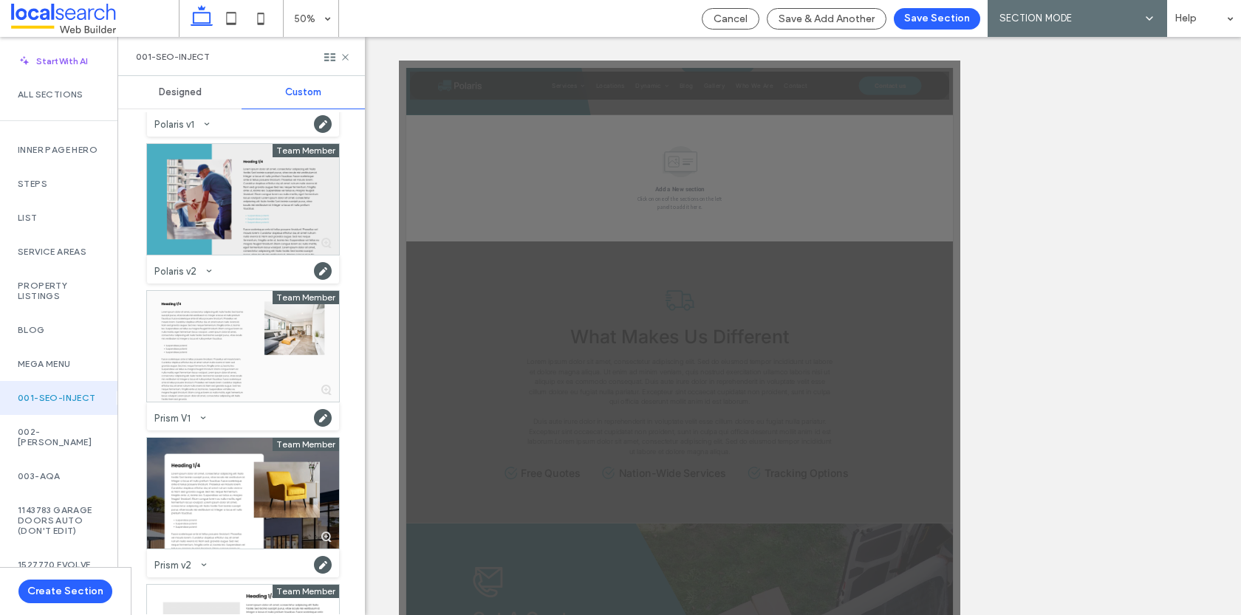
click at [224, 228] on div at bounding box center [243, 199] width 192 height 111
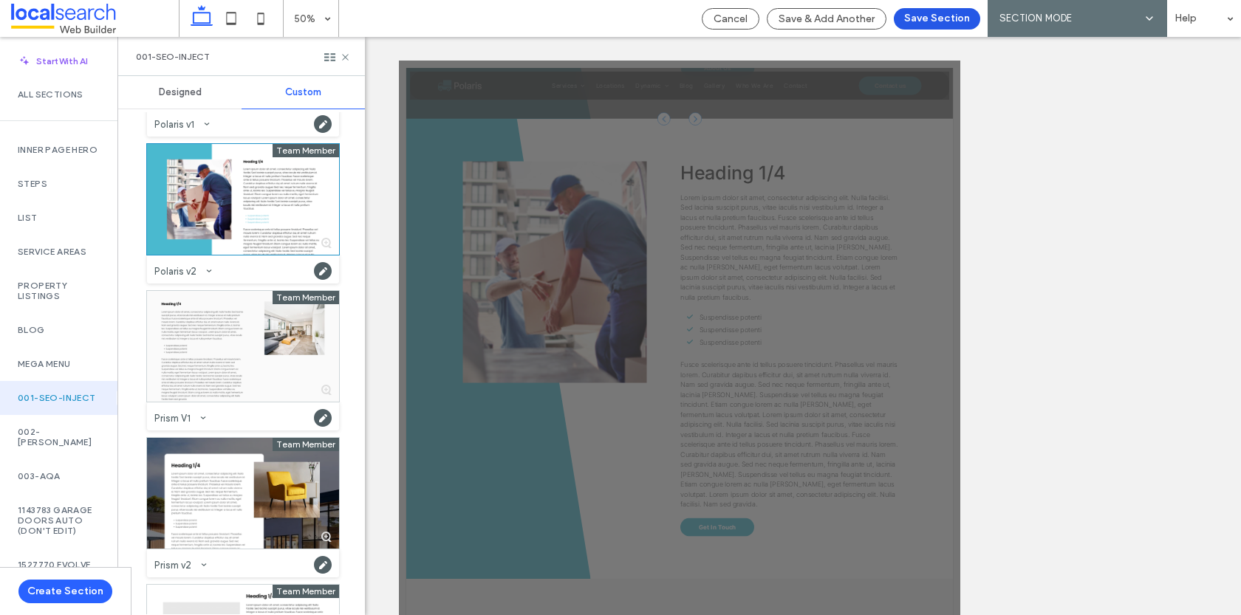
click at [909, 24] on button "Save Section" at bounding box center [937, 18] width 86 height 21
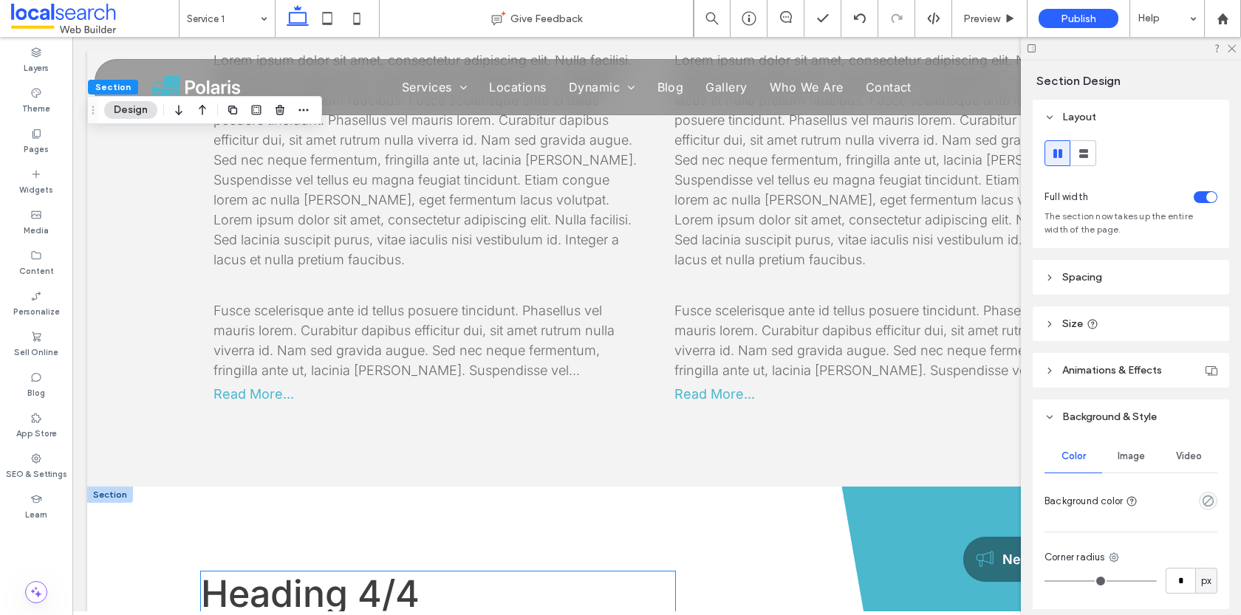
scroll to position [1926, 0]
